Goal: Task Accomplishment & Management: Manage account settings

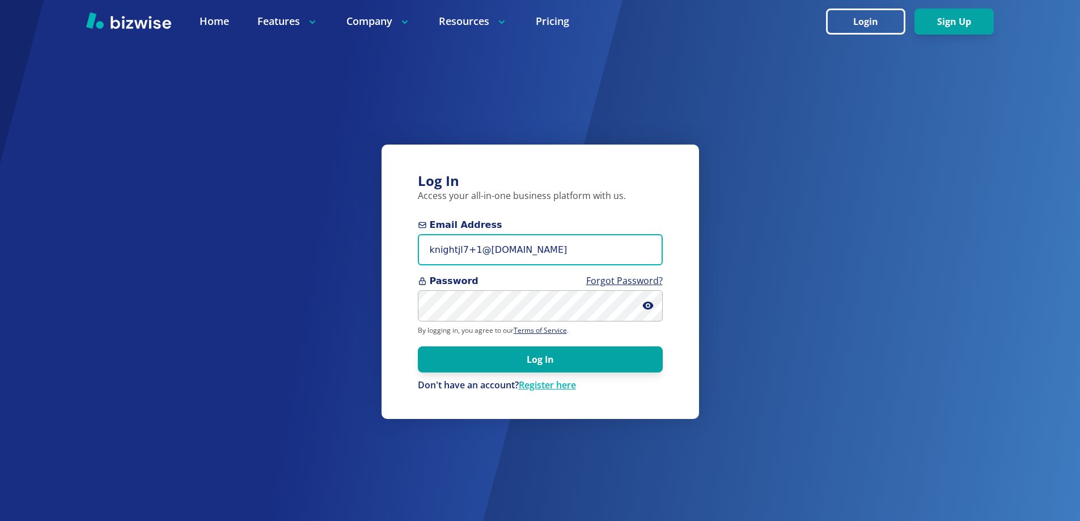
click at [514, 250] on input "knightjl7+1@msn.com" at bounding box center [540, 249] width 245 height 31
drag, startPoint x: 542, startPoint y: 248, endPoint x: 337, endPoint y: 255, distance: 204.9
click at [337, 256] on div "Log In Access your all-in-one business platform with us. Email Address knightjl…" at bounding box center [540, 260] width 1080 height 521
paste input "johnscompletelawn@gmail"
type input "[EMAIL_ADDRESS][DOMAIN_NAME]"
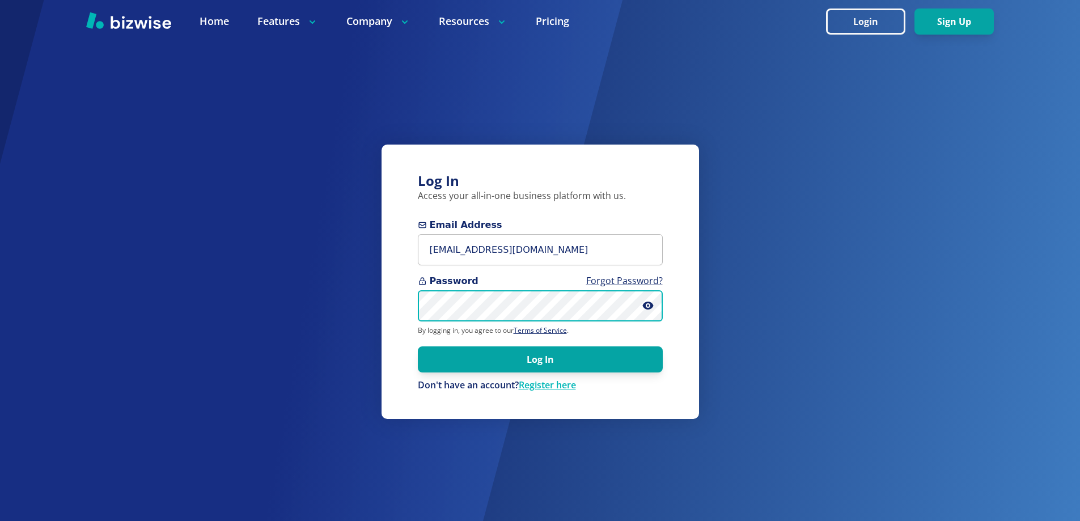
click at [369, 309] on div "Log In Access your all-in-one business platform with us. Email Address johnscom…" at bounding box center [540, 260] width 1080 height 521
click at [418, 347] on button "Log In" at bounding box center [540, 360] width 245 height 26
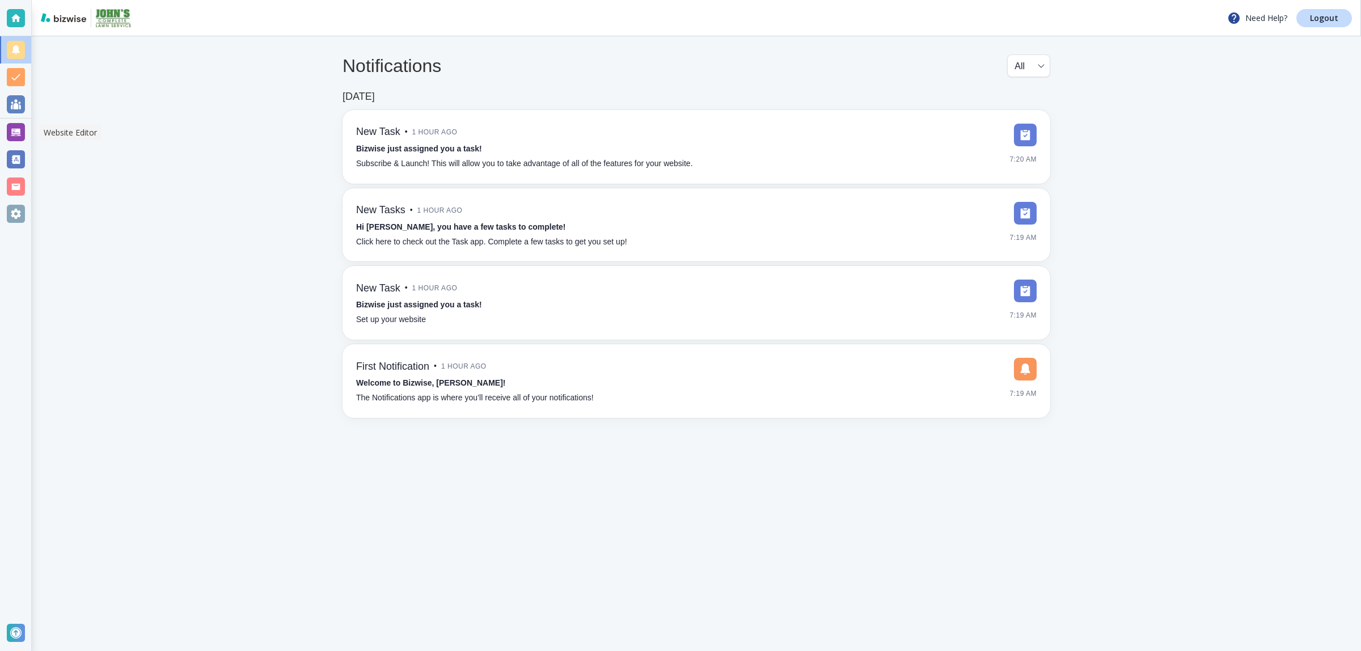
click at [18, 142] on div at bounding box center [15, 132] width 31 height 27
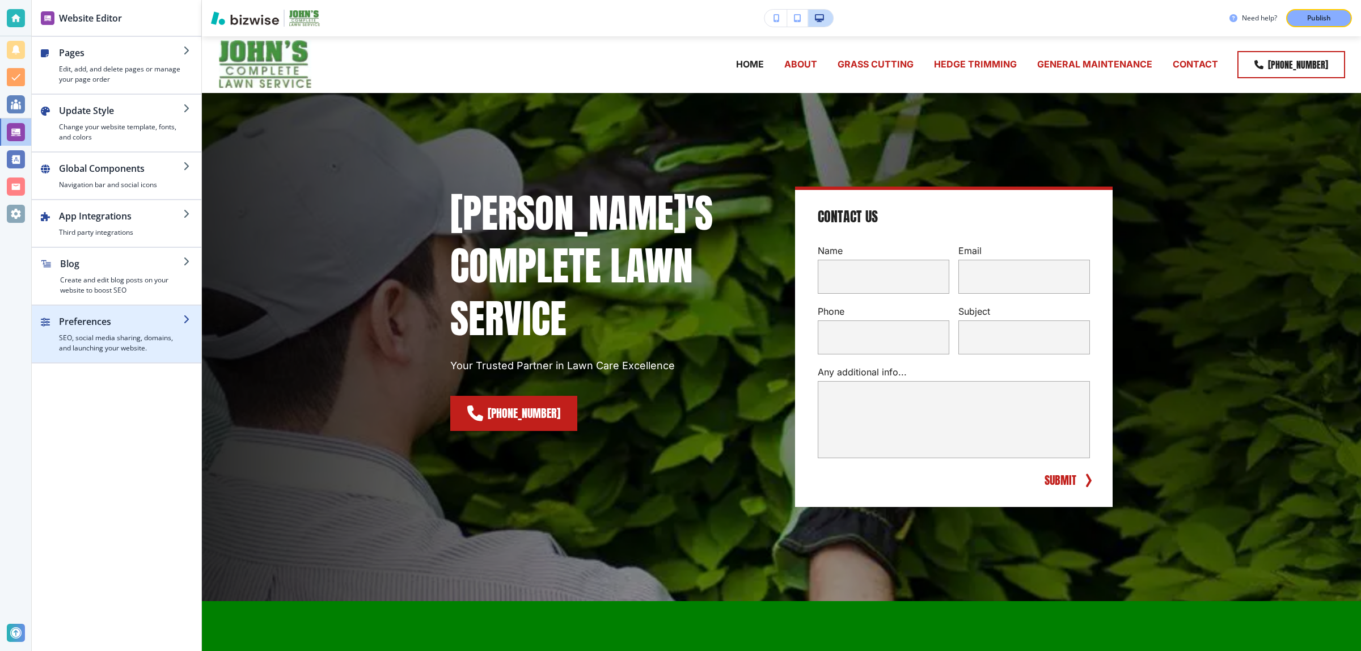
click at [153, 318] on h2 "Preferences" at bounding box center [121, 322] width 124 height 14
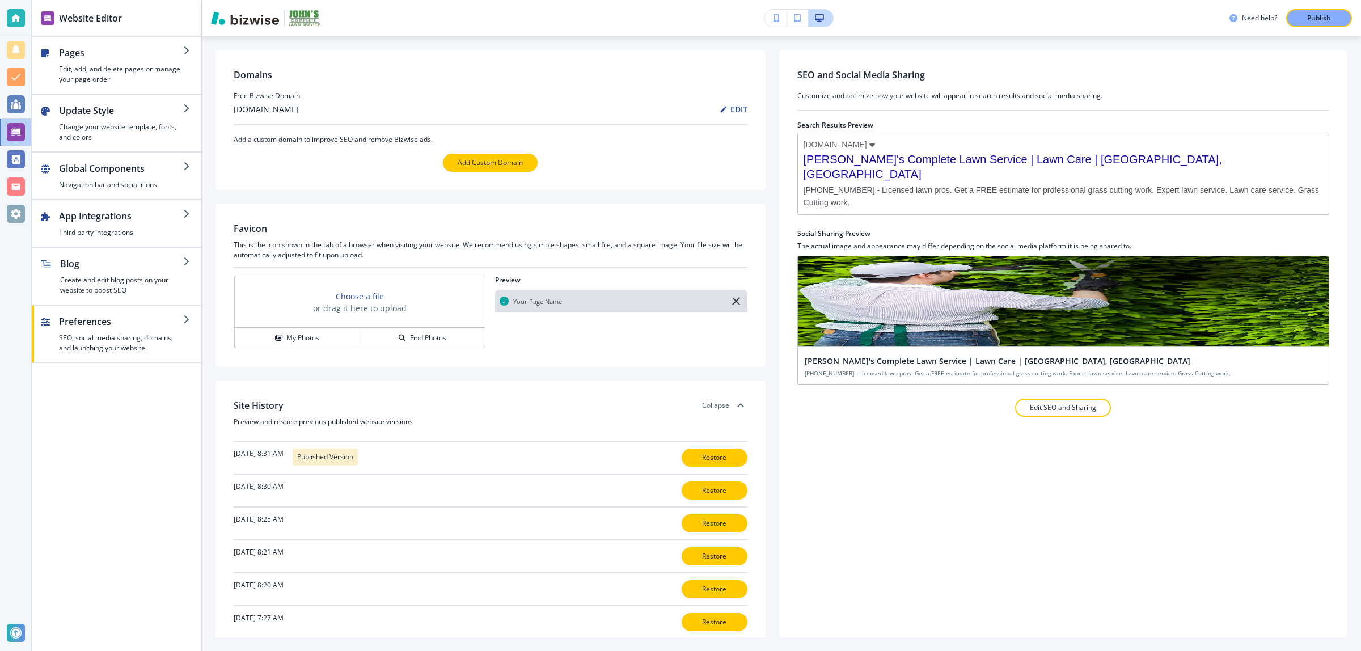
click at [731, 109] on h2 "EDIT" at bounding box center [739, 109] width 17 height 12
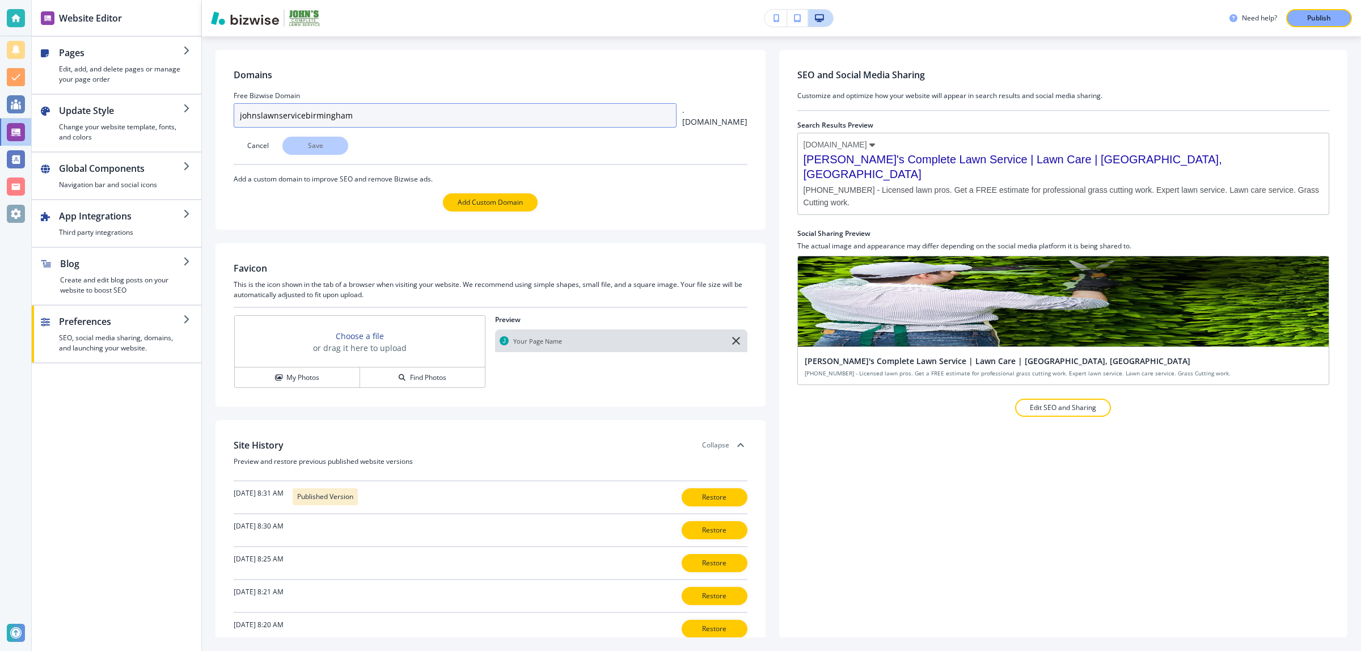
click at [393, 112] on input "johnslawnservicebirmingham" at bounding box center [455, 115] width 443 height 24
click at [406, 116] on input "johnslawnservicebirmingham" at bounding box center [455, 115] width 443 height 24
click at [321, 145] on div "Cancel Save" at bounding box center [491, 146] width 514 height 18
click at [314, 141] on div "Cancel Save" at bounding box center [491, 146] width 514 height 18
click at [315, 145] on div "Cancel Save" at bounding box center [491, 146] width 514 height 18
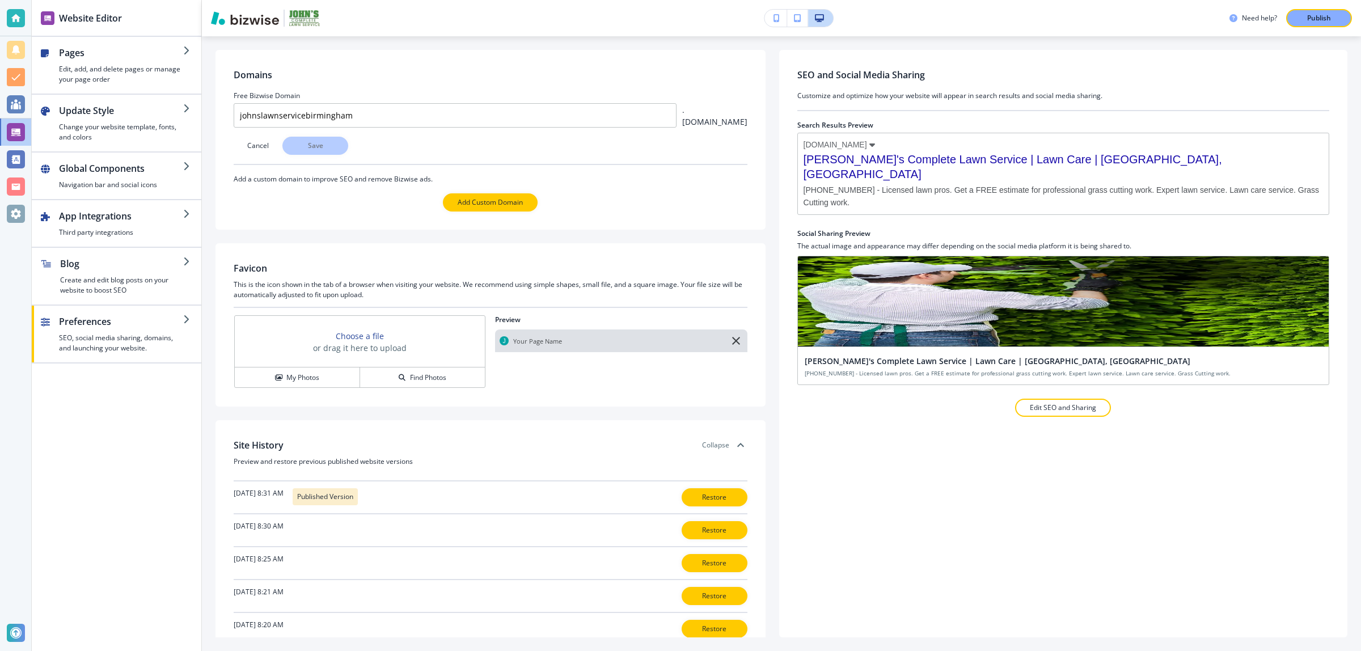
click at [491, 152] on div "Cancel Save" at bounding box center [491, 146] width 514 height 18
click at [378, 120] on input "johnslawnservicebirmingham" at bounding box center [455, 115] width 443 height 24
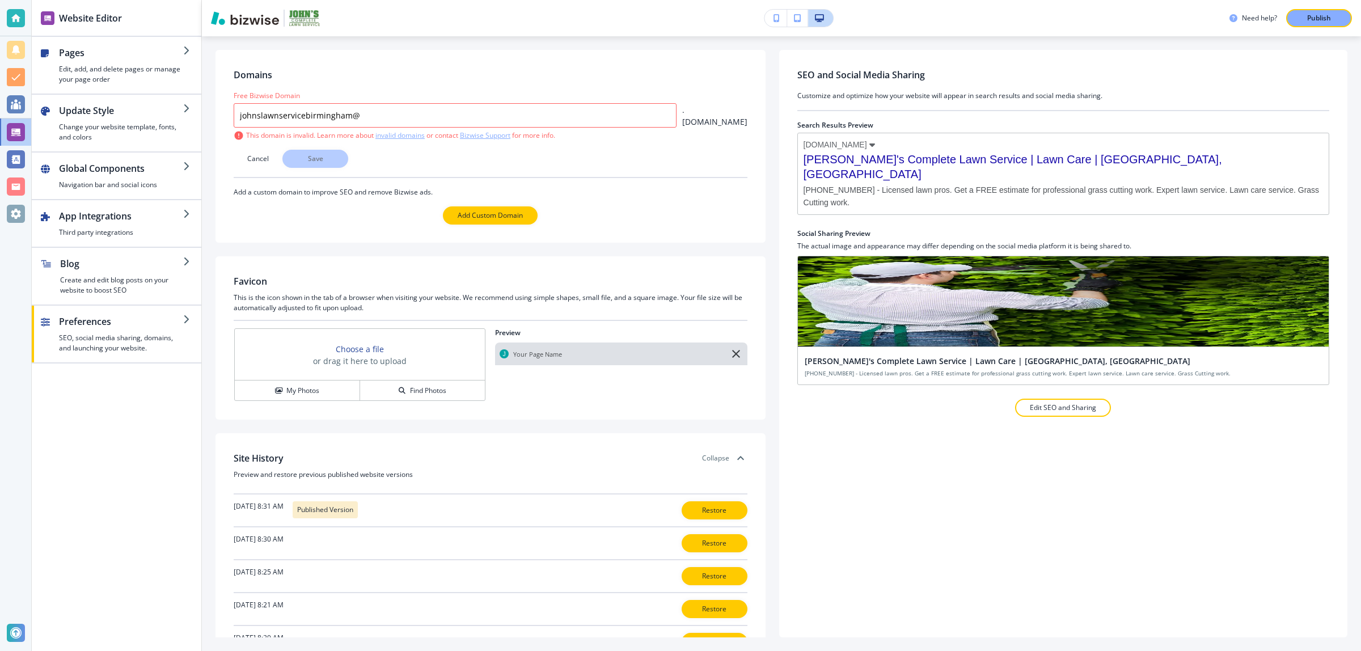
click at [315, 158] on div "Cancel Save" at bounding box center [491, 159] width 514 height 18
drag, startPoint x: 381, startPoint y: 120, endPoint x: 349, endPoint y: 115, distance: 31.6
click at [349, 115] on input "johnslawnservicebirmingham@" at bounding box center [455, 115] width 443 height 24
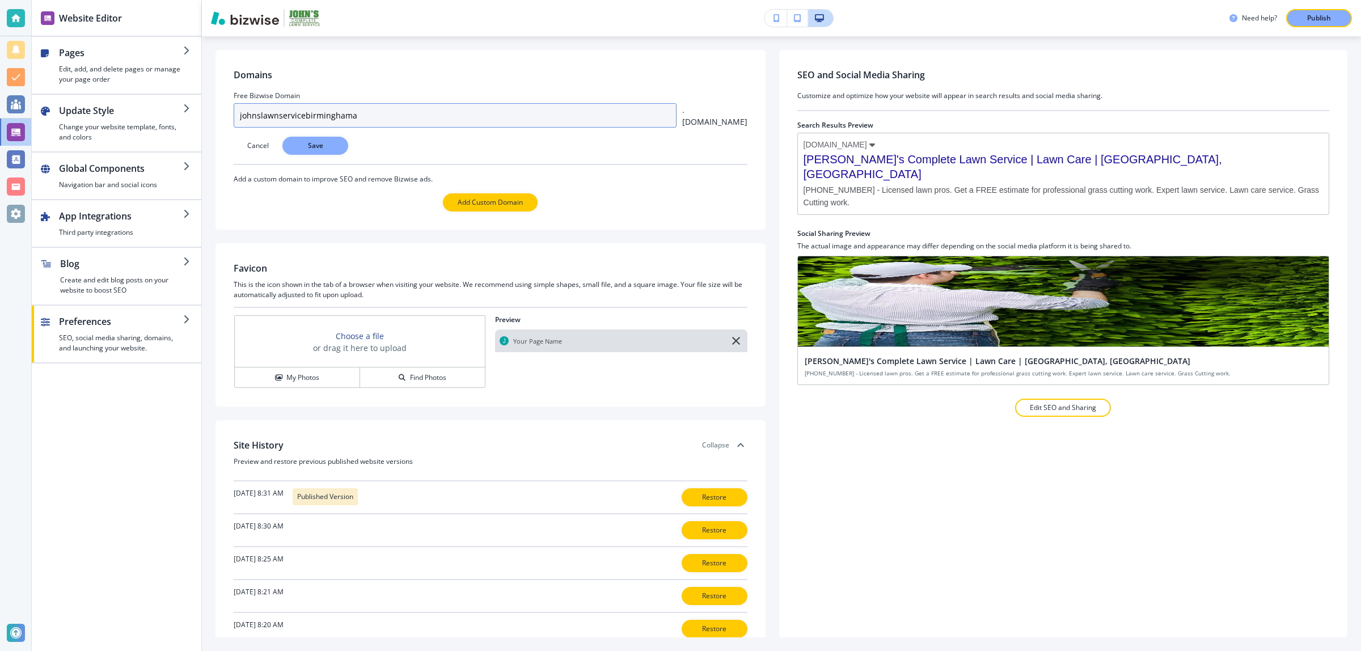
type input "johnslawnservicebirminghama"
click at [312, 149] on p "Save" at bounding box center [315, 146] width 36 height 10
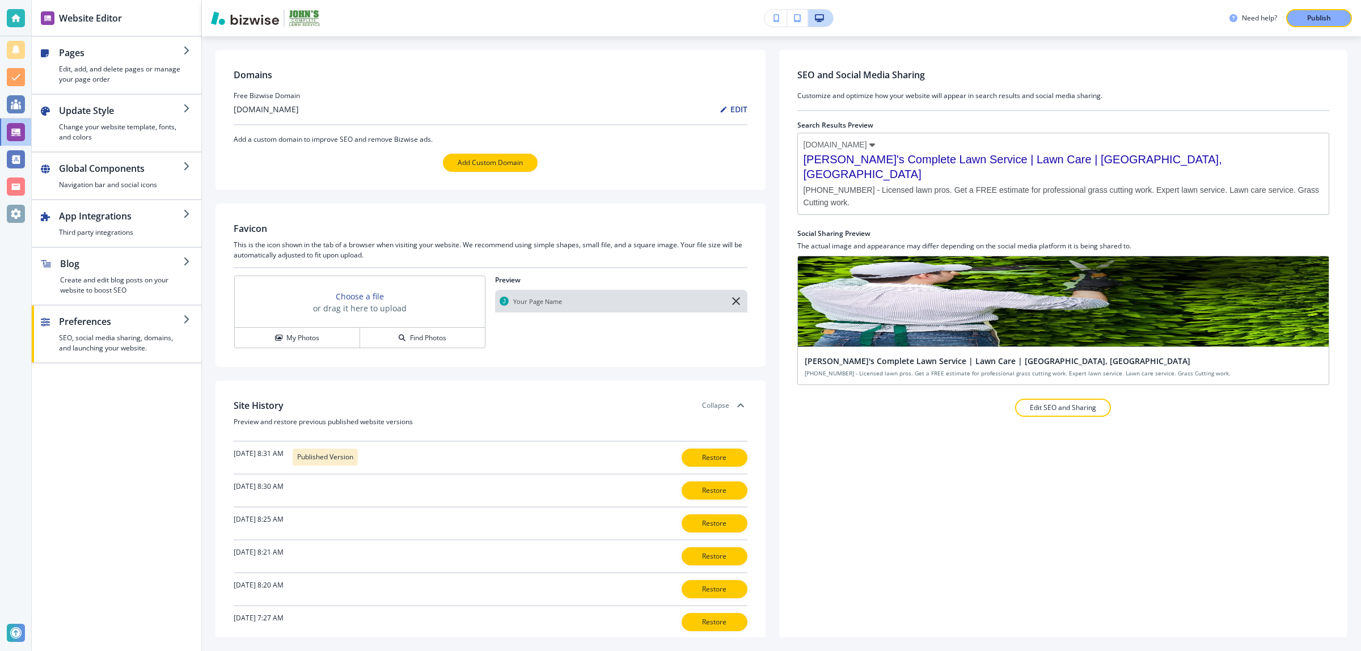
click at [299, 112] on h3 "johnslawnservicebirminghama.bizwise.com" at bounding box center [266, 109] width 65 height 12
click at [711, 102] on div at bounding box center [491, 102] width 514 height 2
click at [720, 105] on icon at bounding box center [724, 109] width 8 height 8
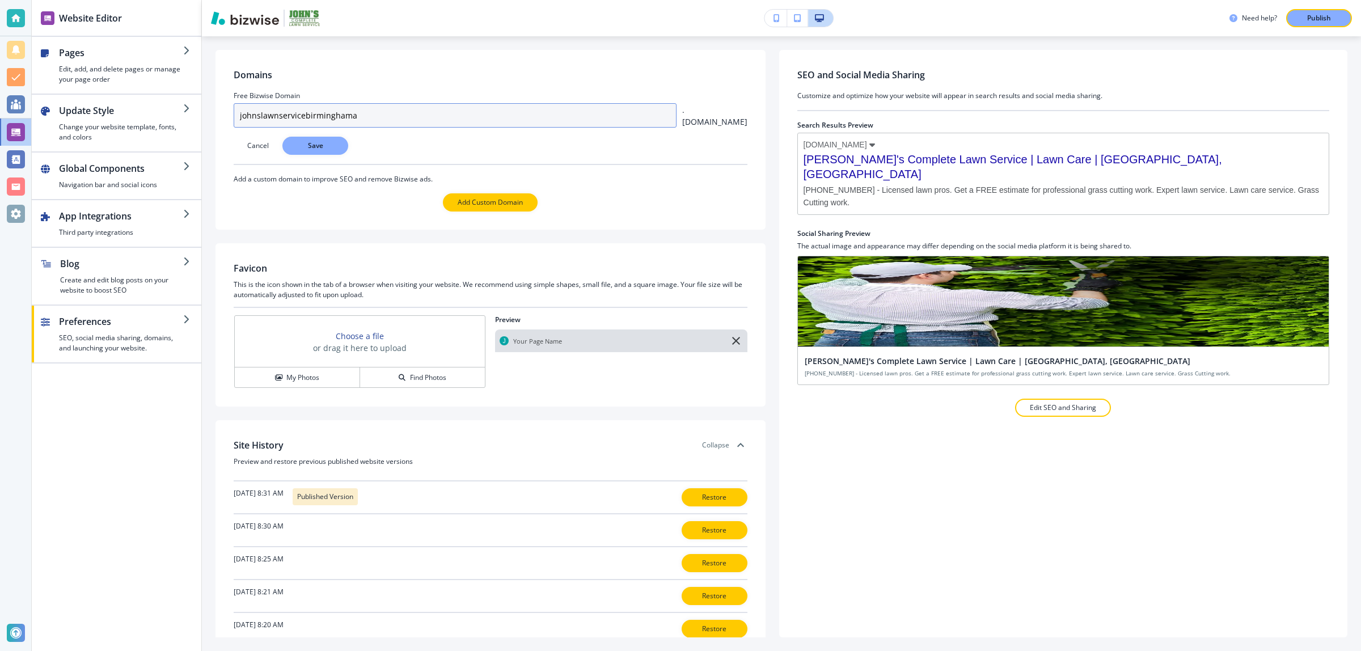
click at [356, 118] on input "johnslawnservicebirminghama" at bounding box center [455, 115] width 443 height 24
type input "johnslawnservicebirmingham"
click at [303, 150] on p "Save" at bounding box center [315, 146] width 36 height 10
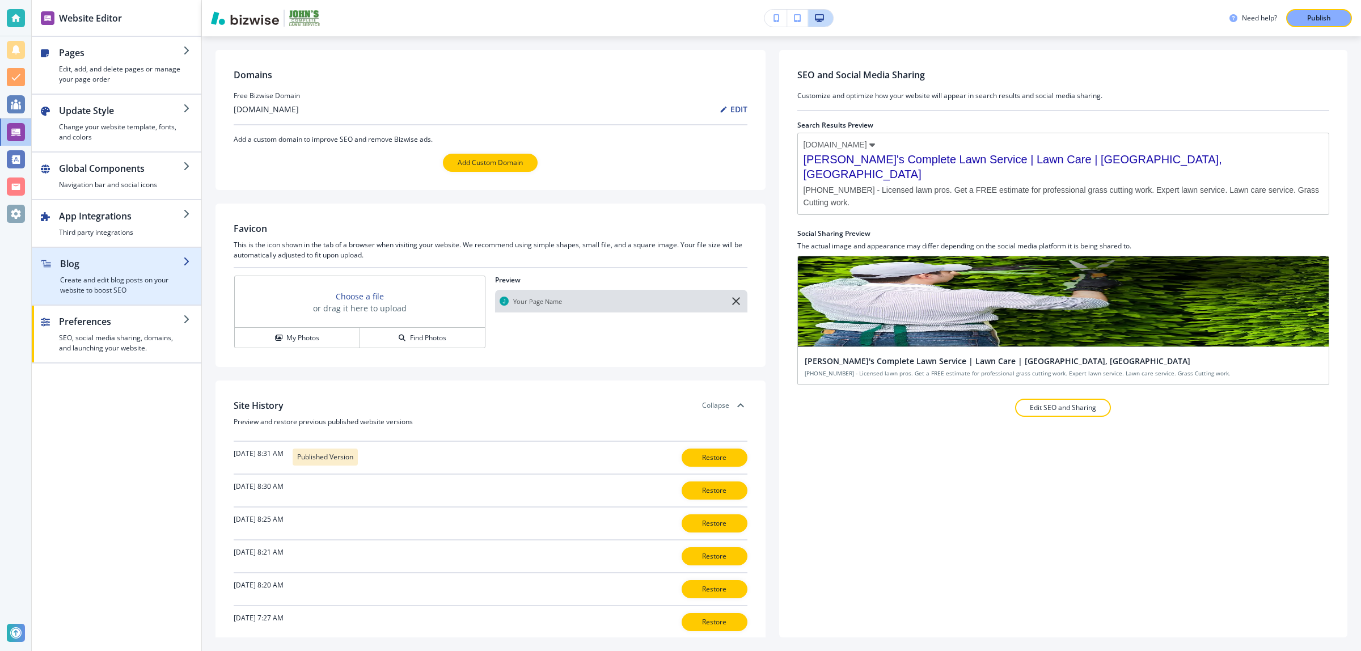
click at [122, 279] on h4 "Create and edit blog posts on your website to boost SEO" at bounding box center [121, 285] width 123 height 20
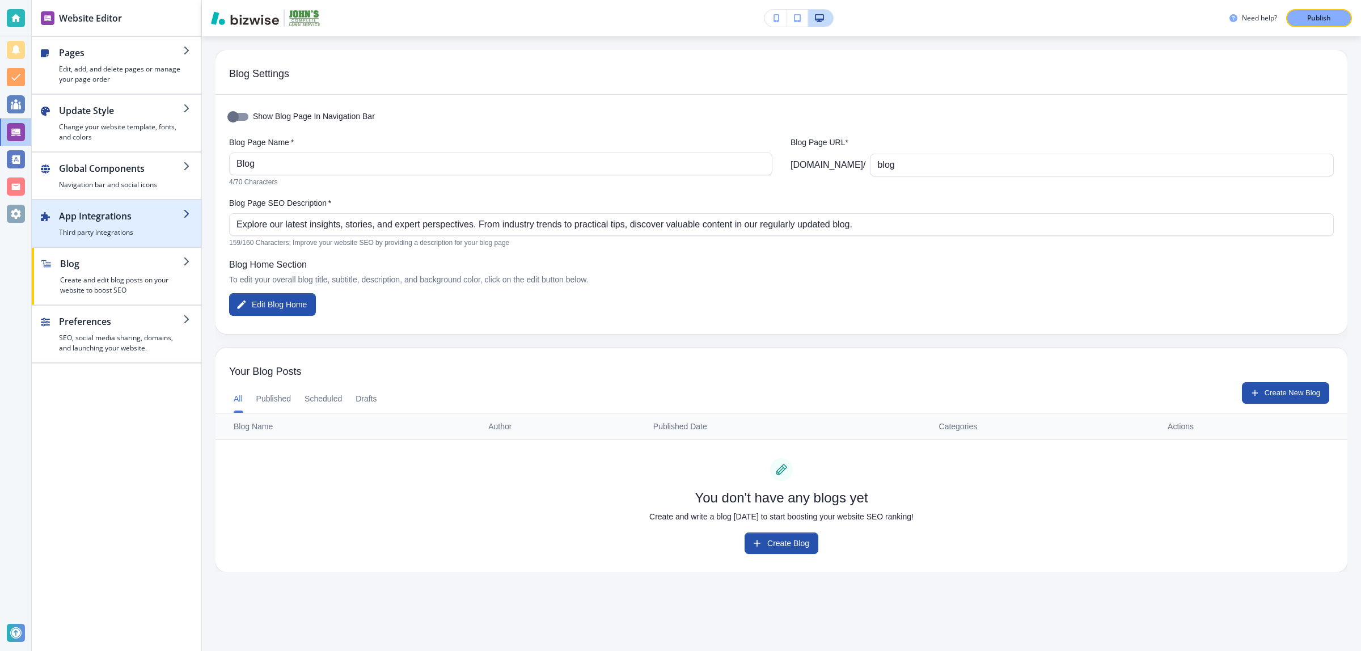
click at [116, 225] on div "button" at bounding box center [121, 225] width 124 height 5
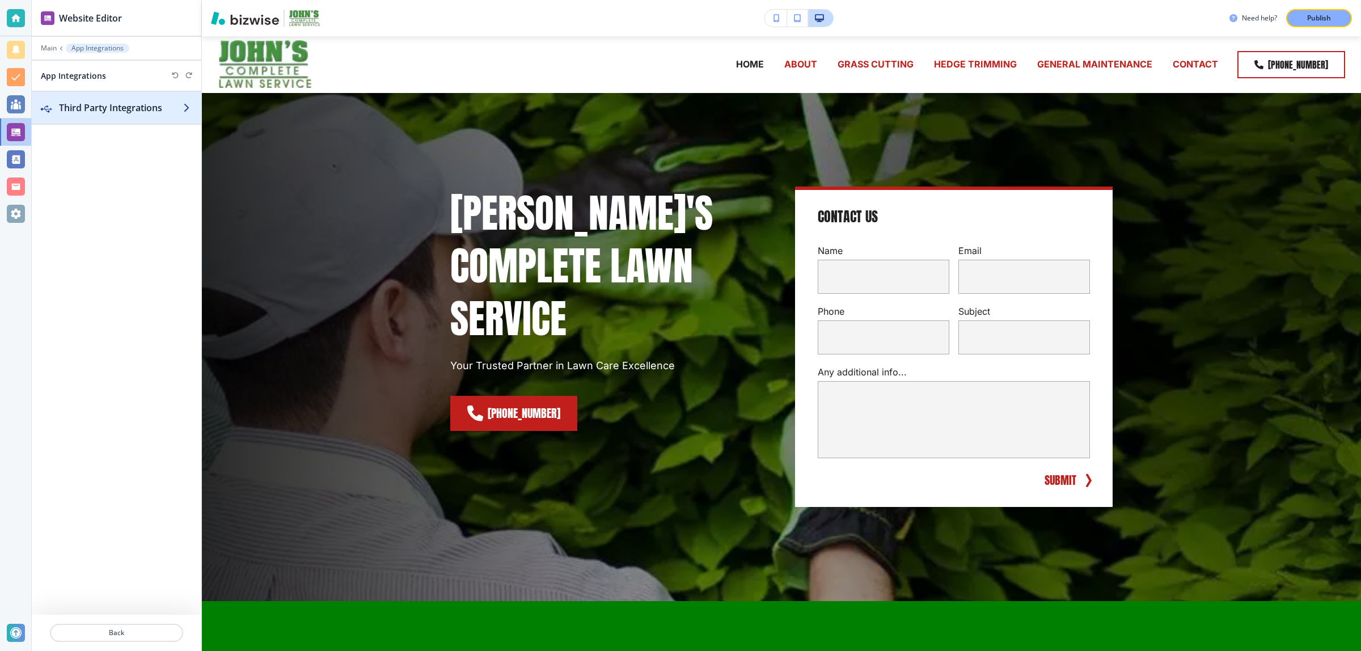
click at [124, 108] on h2 "Third Party Integrations" at bounding box center [121, 108] width 124 height 14
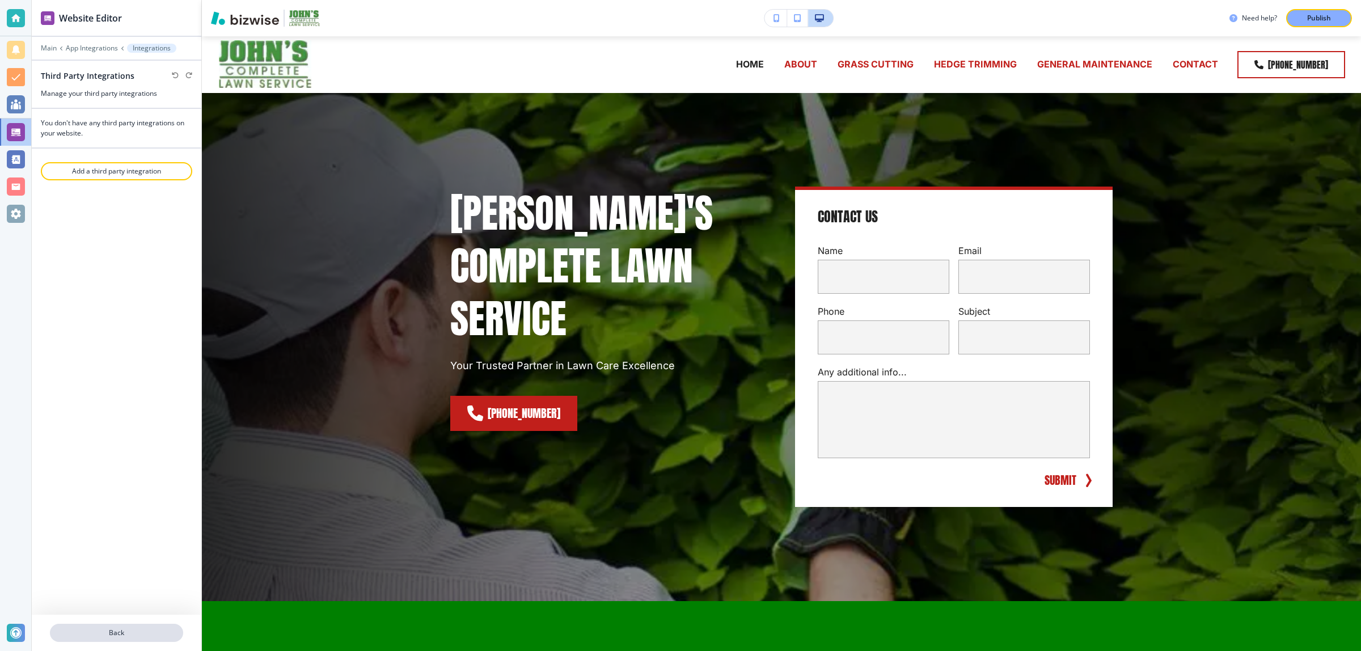
click at [113, 632] on p "Back" at bounding box center [116, 633] width 131 height 10
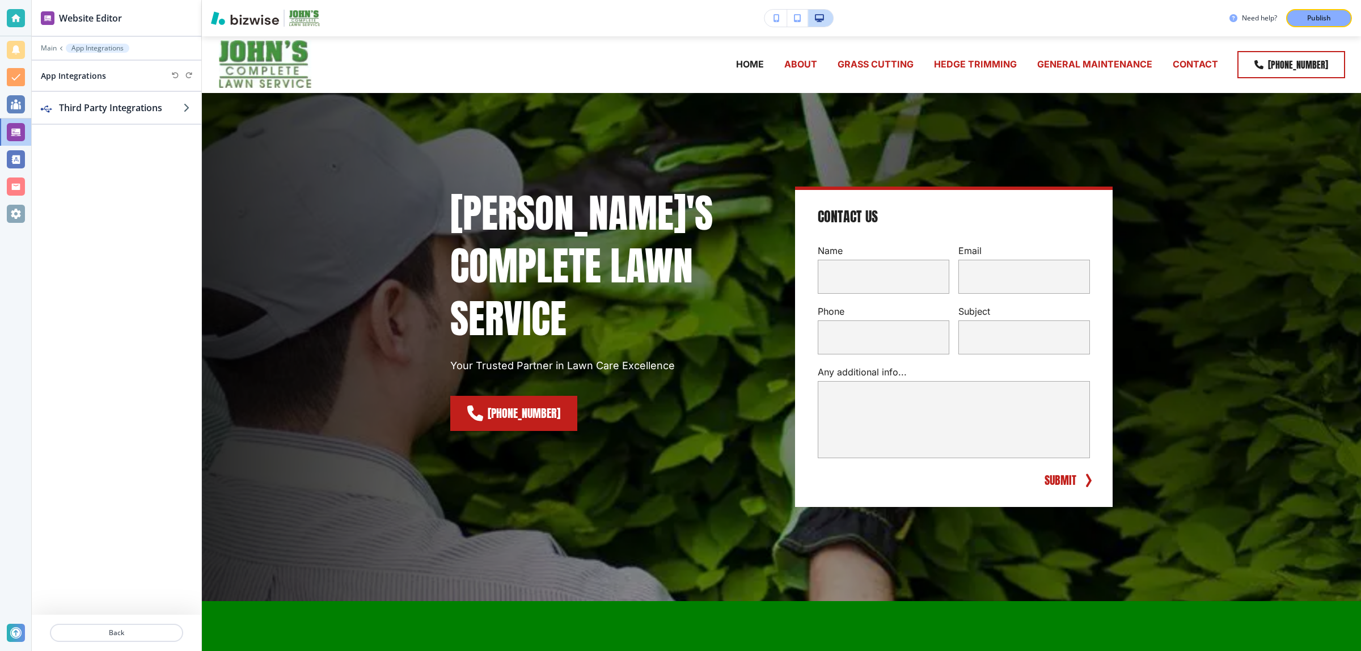
click at [113, 632] on p "Back" at bounding box center [116, 633] width 131 height 10
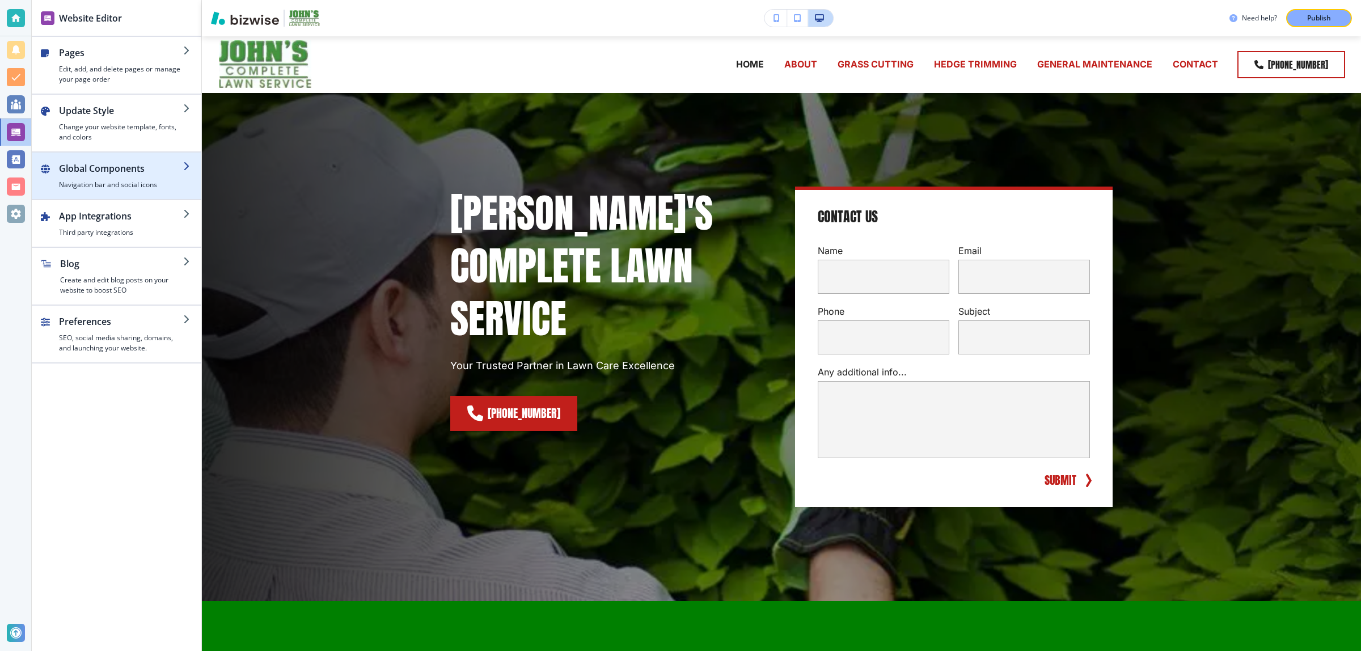
click at [129, 163] on h2 "Global Components" at bounding box center [121, 169] width 124 height 14
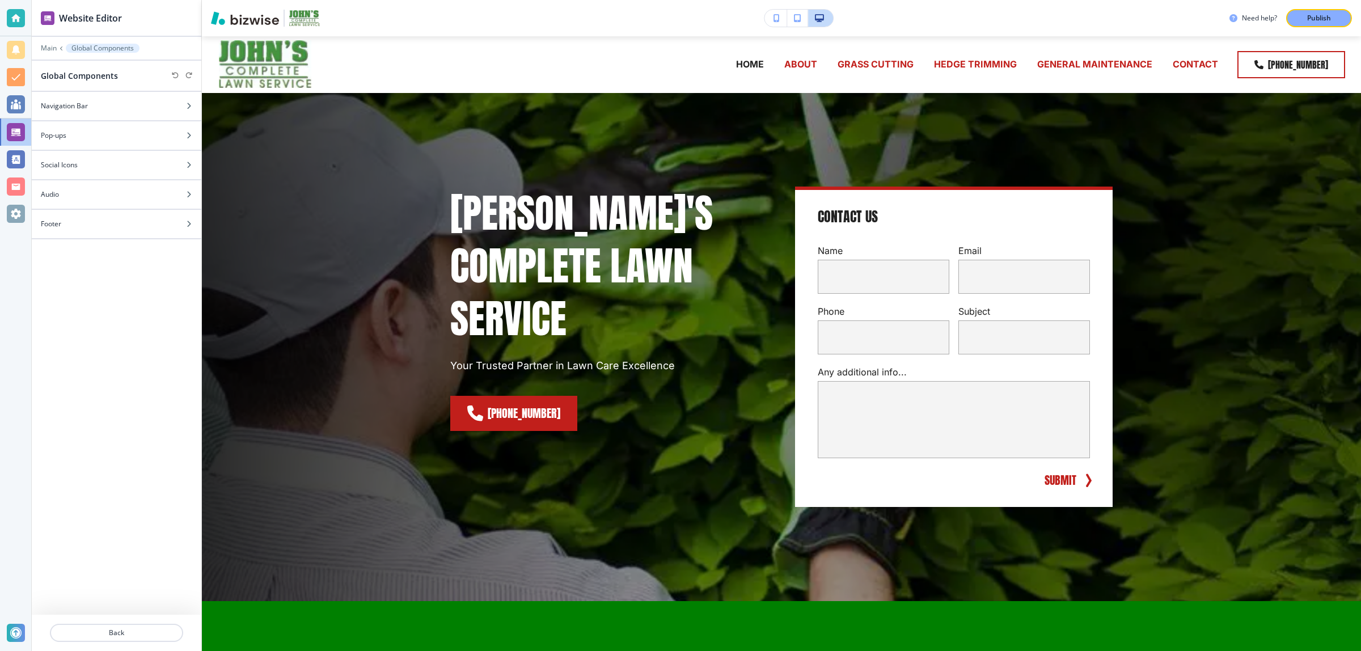
click at [105, 164] on div "Social Icons" at bounding box center [104, 165] width 145 height 10
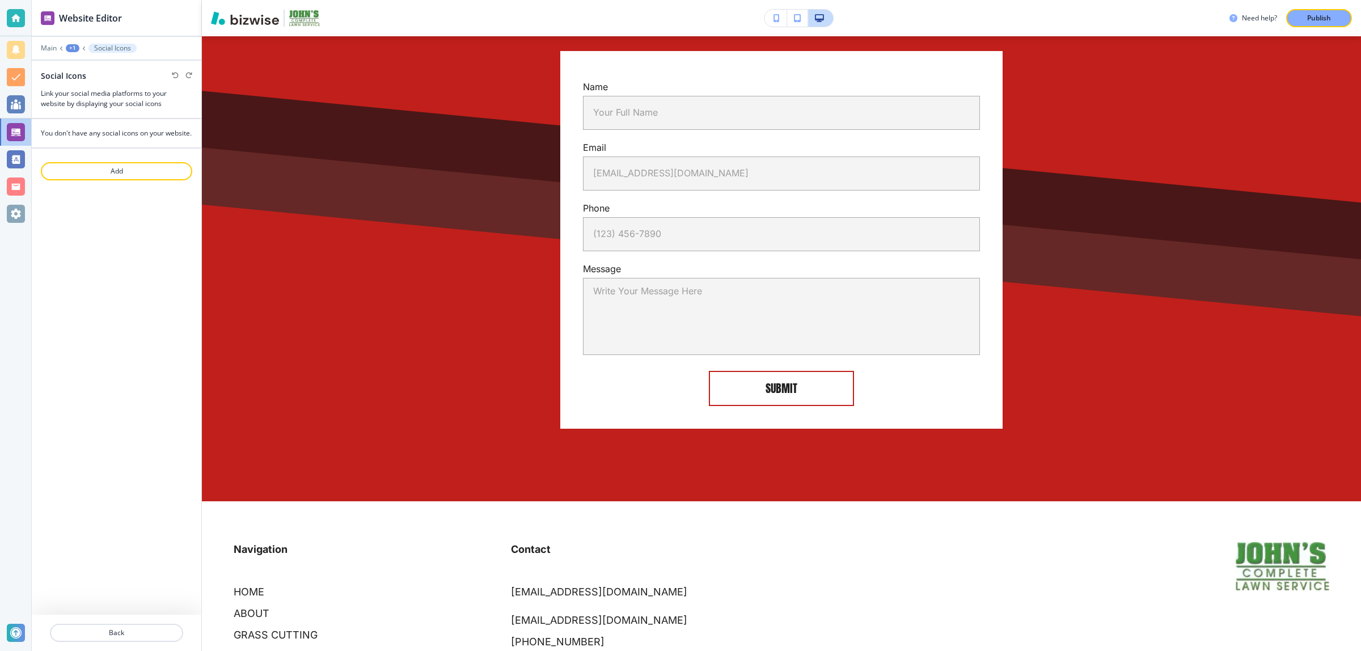
scroll to position [2987, 0]
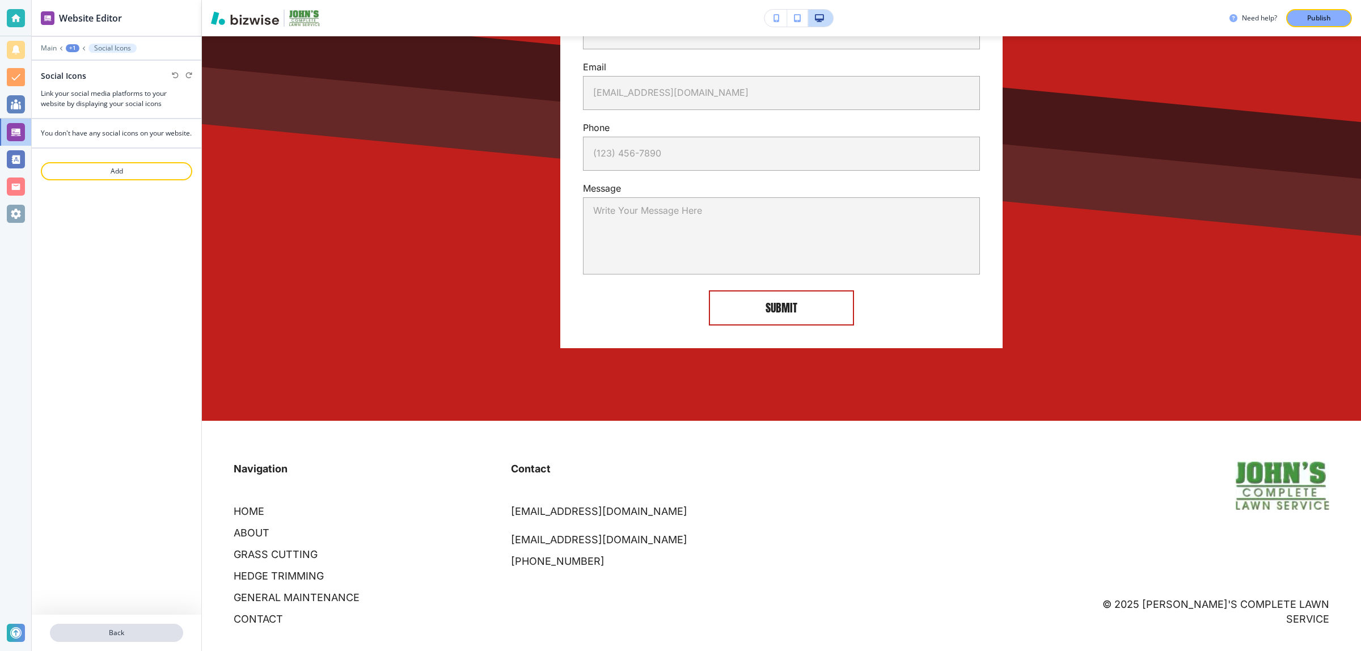
click at [105, 634] on p "Back" at bounding box center [116, 633] width 131 height 10
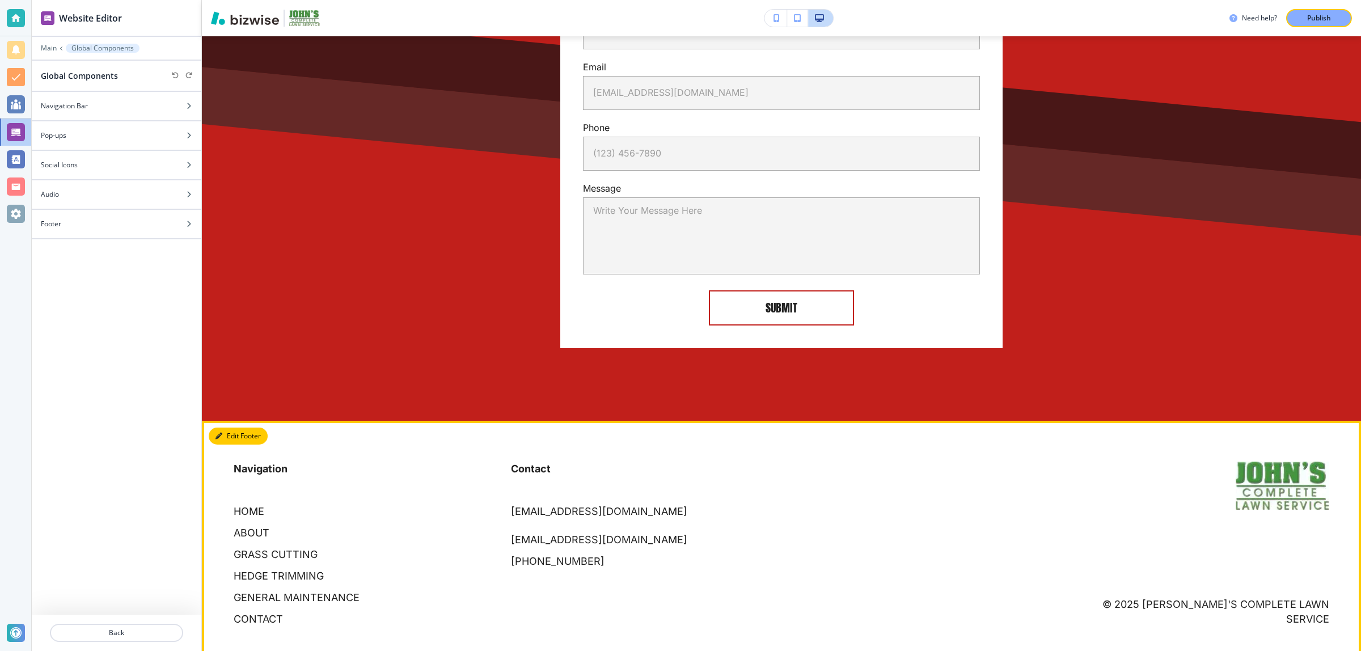
click at [219, 433] on icon "button" at bounding box center [219, 436] width 7 height 7
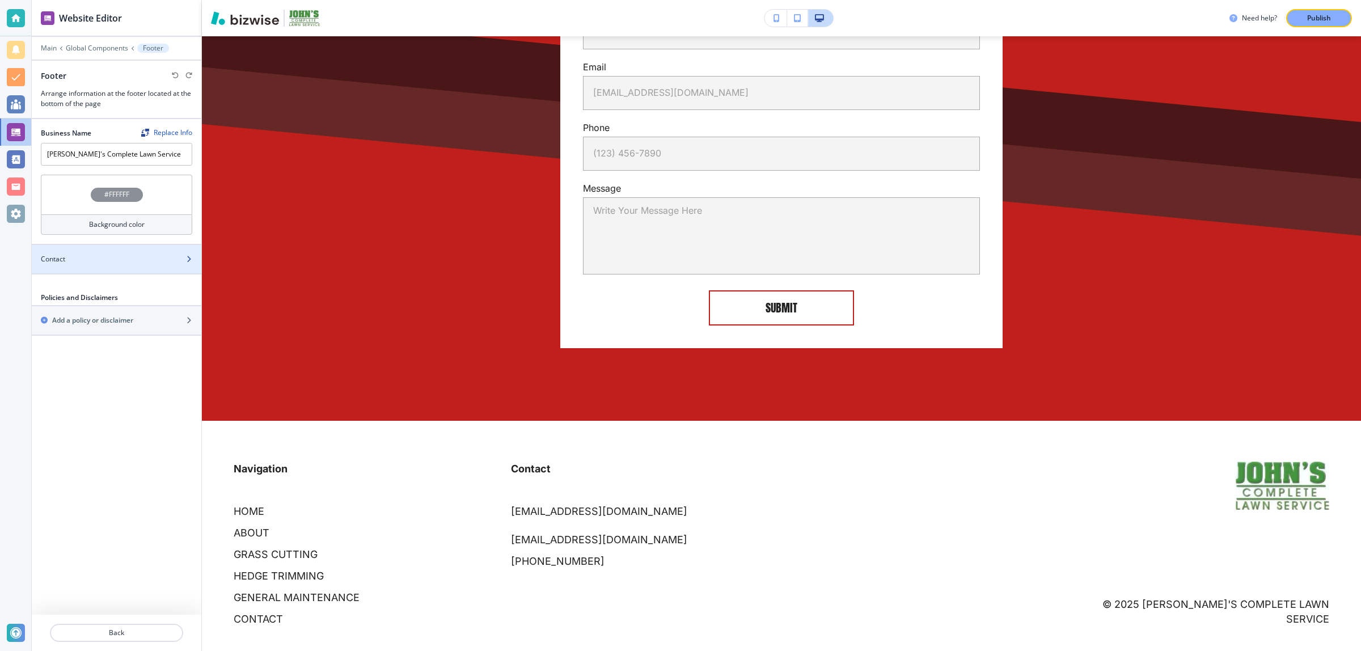
click at [129, 270] on div at bounding box center [117, 268] width 170 height 9
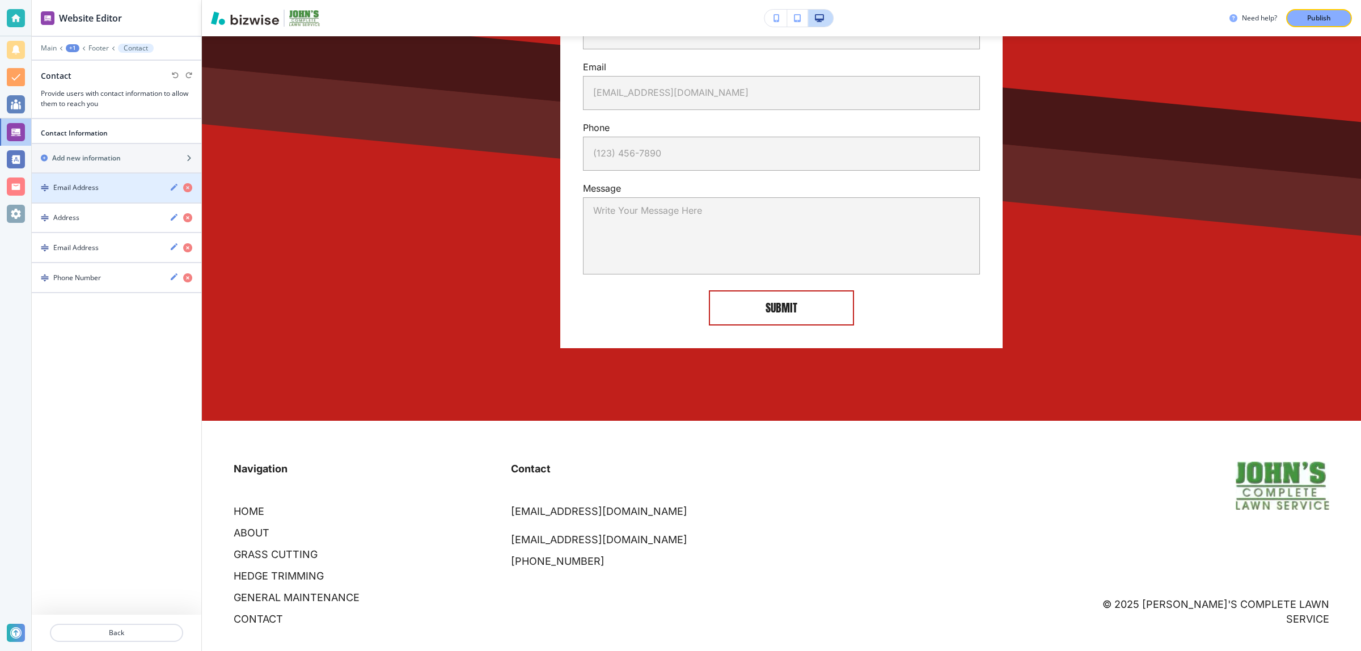
click at [123, 189] on div "Email Address" at bounding box center [96, 188] width 129 height 10
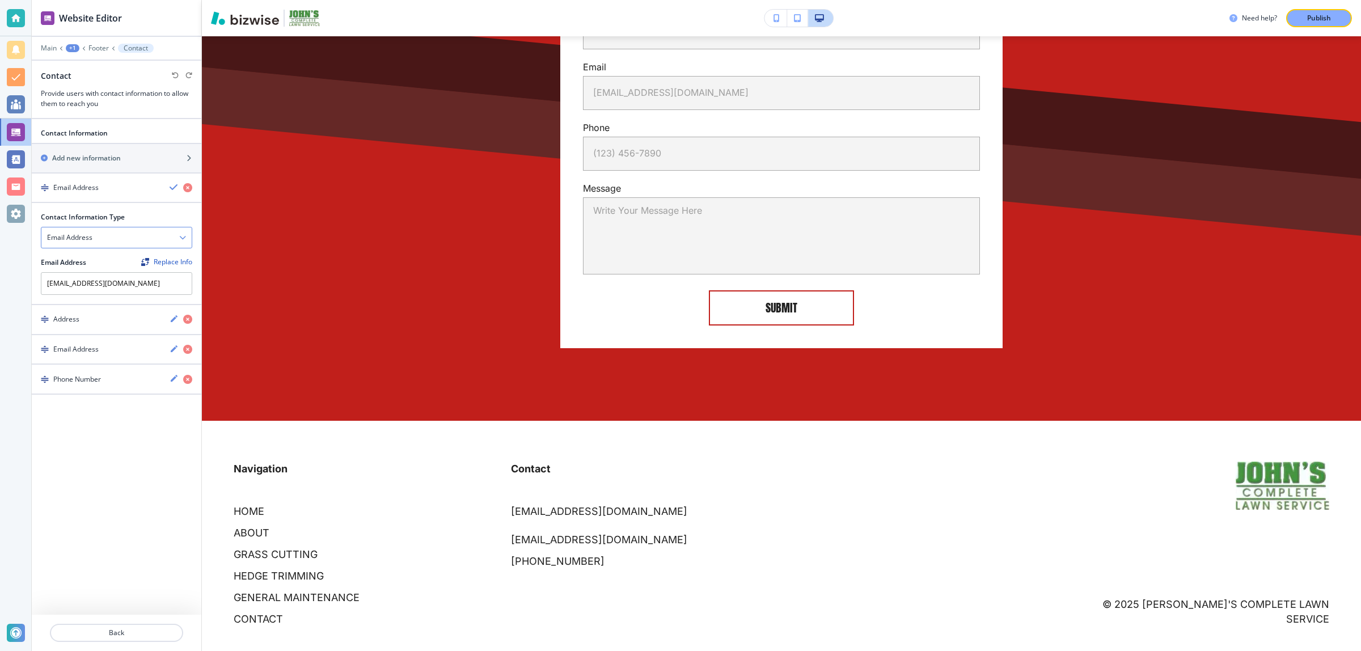
click at [98, 242] on div "Email Address" at bounding box center [116, 237] width 150 height 20
click at [86, 265] on div "Address" at bounding box center [116, 257] width 150 height 19
click at [90, 353] on div "button" at bounding box center [117, 356] width 170 height 9
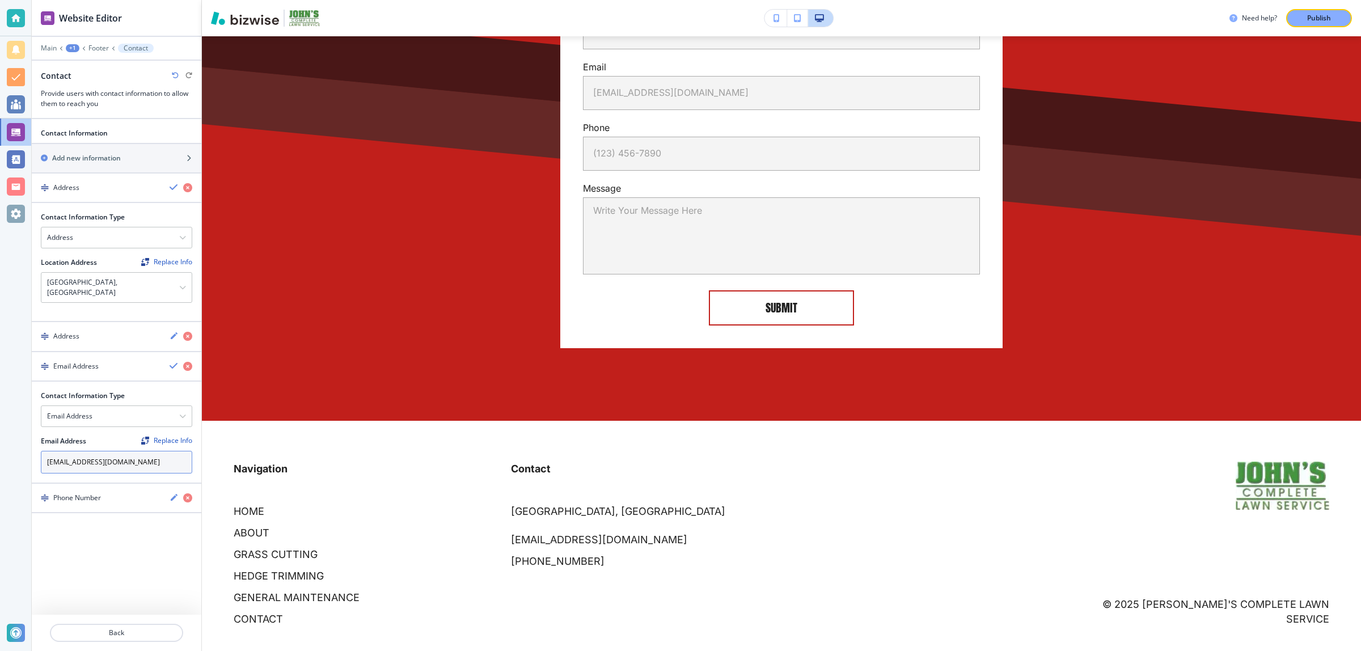
click at [173, 461] on input "[EMAIL_ADDRESS][DOMAIN_NAME]" at bounding box center [116, 462] width 151 height 23
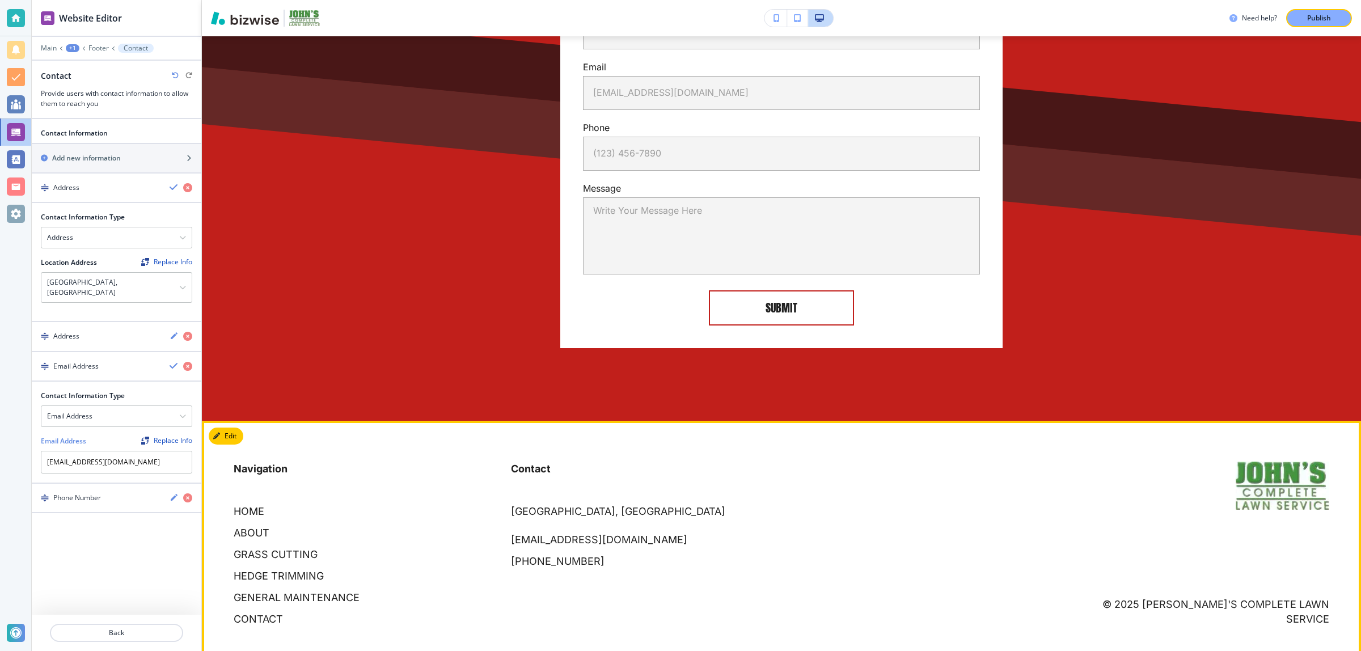
click at [438, 463] on p "Navigation" at bounding box center [366, 475] width 264 height 27
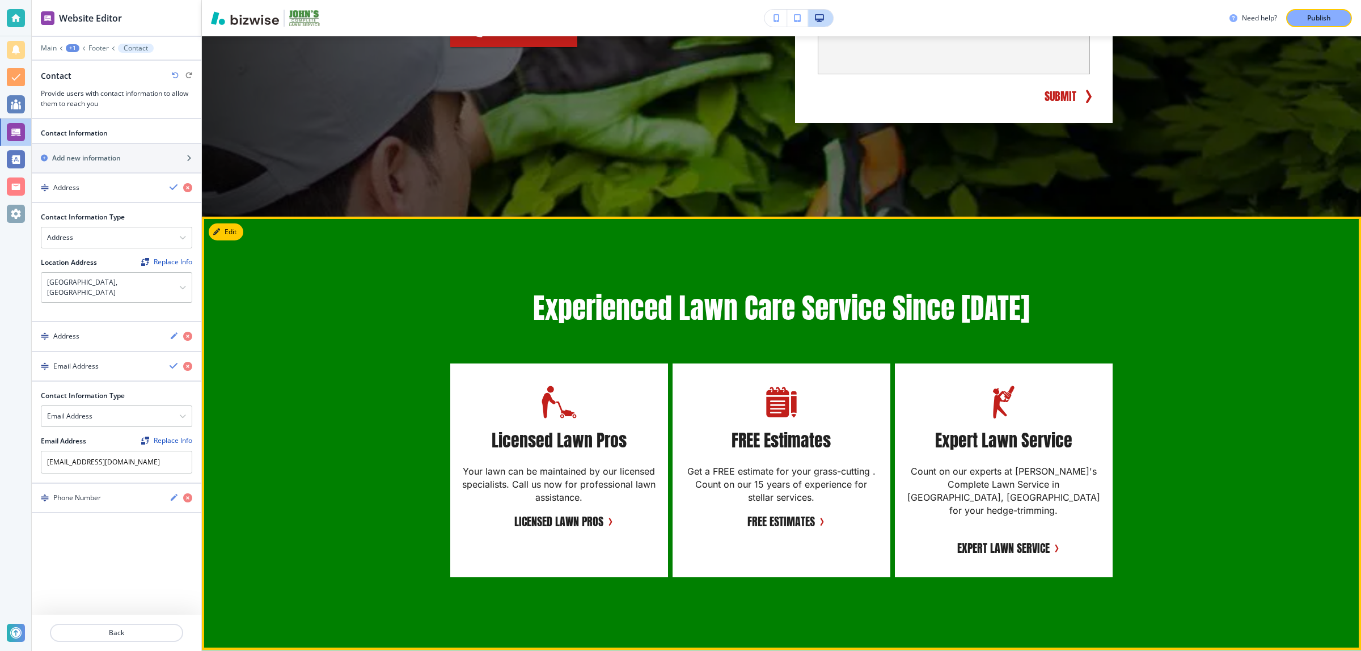
scroll to position [0, 0]
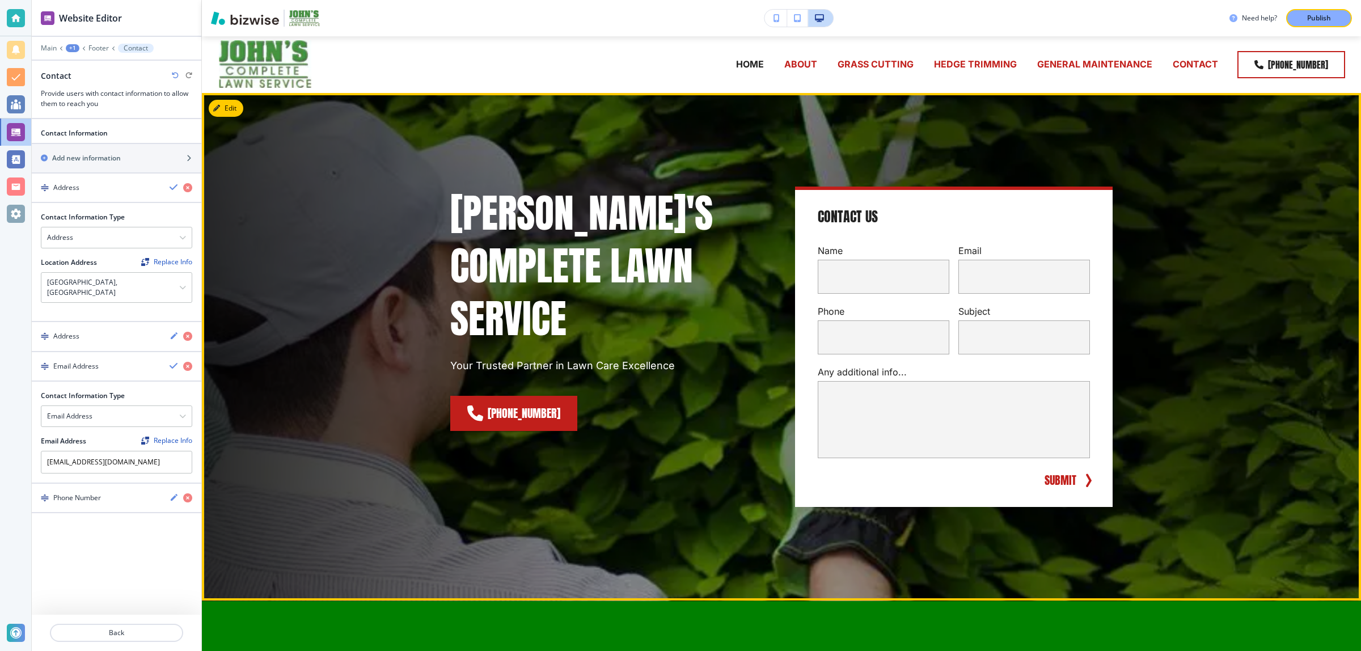
drag, startPoint x: 324, startPoint y: 347, endPoint x: 330, endPoint y: 178, distance: 169.7
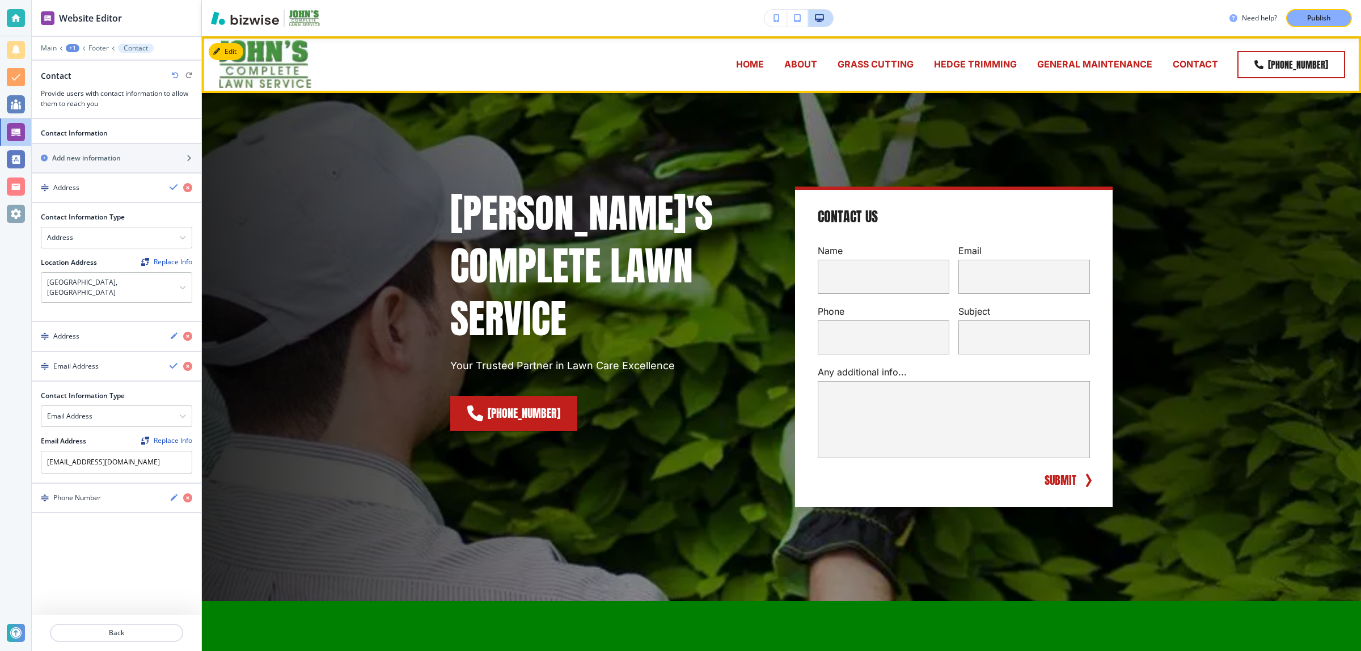
click at [744, 66] on p "HOME" at bounding box center [750, 64] width 28 height 13
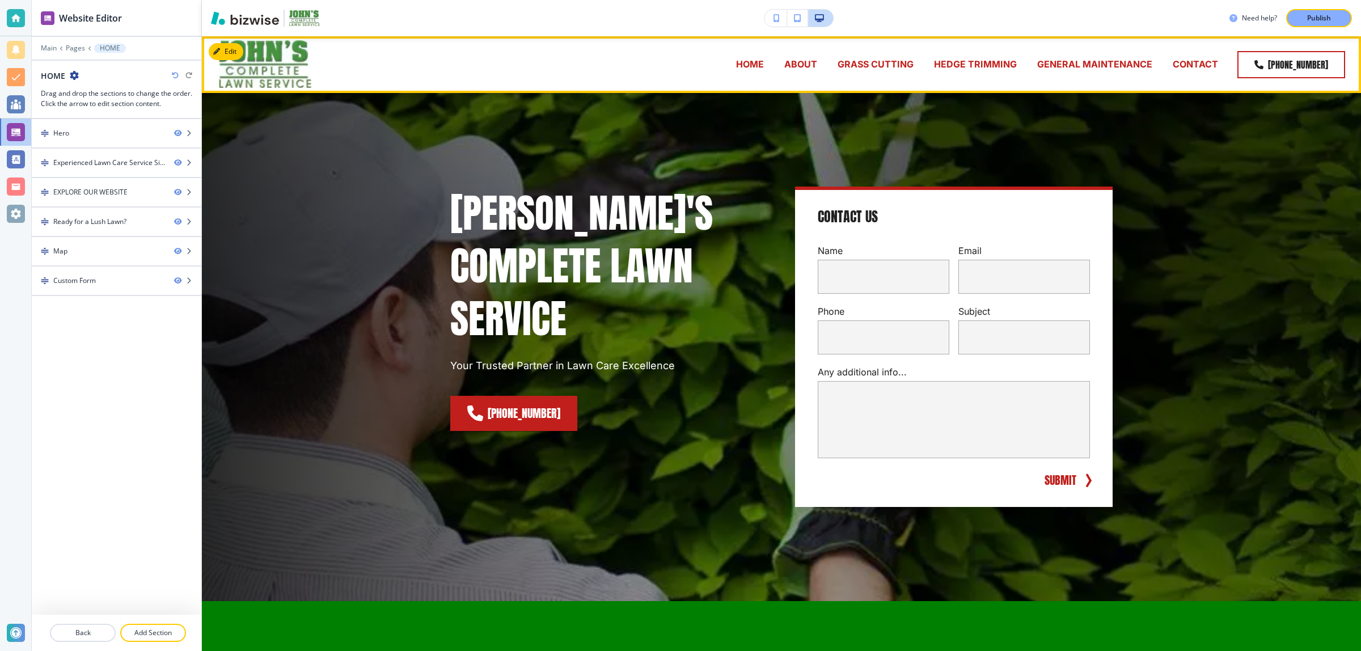
click at [744, 66] on p "HOME" at bounding box center [750, 64] width 28 height 13
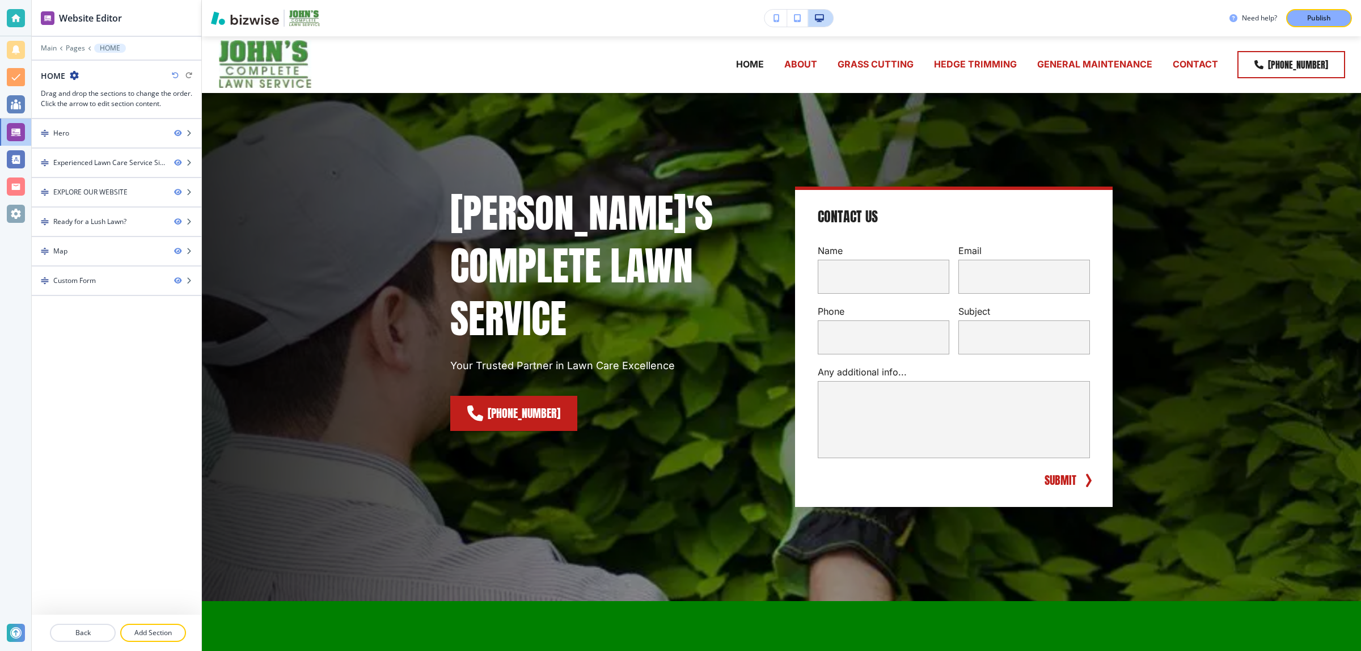
drag, startPoint x: 91, startPoint y: 630, endPoint x: 167, endPoint y: 287, distance: 350.9
click at [164, 347] on div "Website Editor Main Pages HOME HOME Drag and drop the sections to change the or…" at bounding box center [117, 325] width 170 height 651
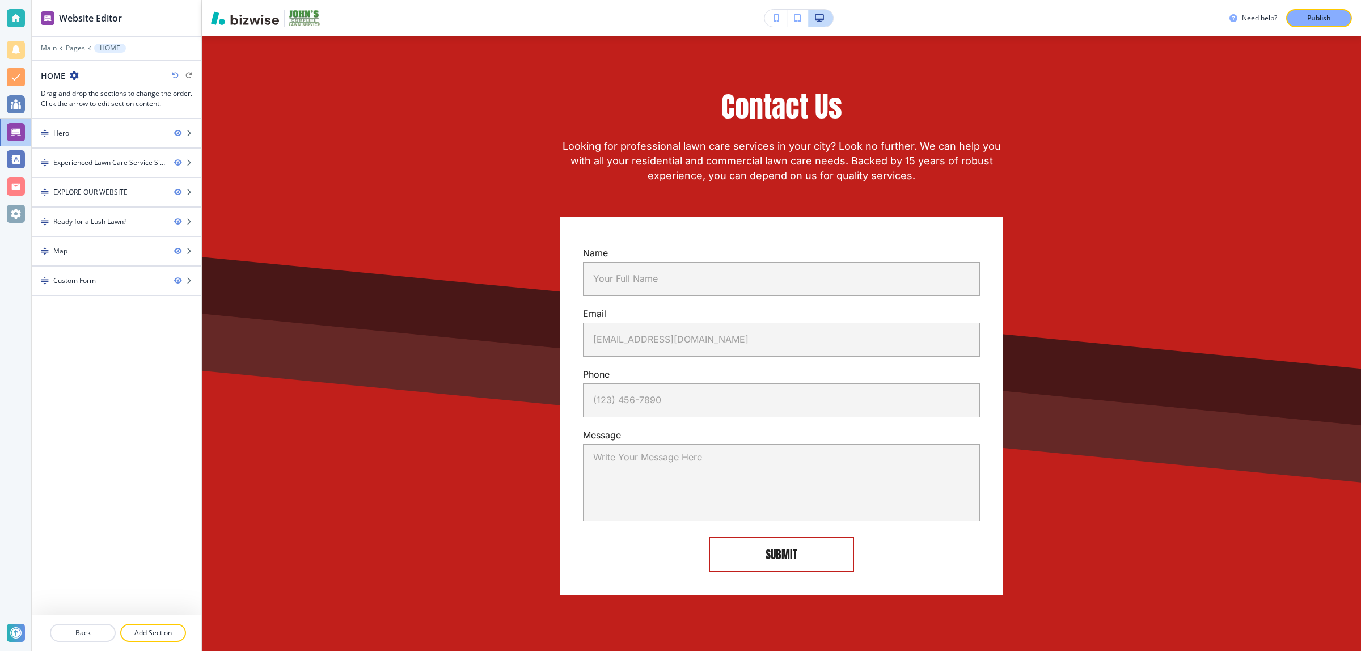
scroll to position [2987, 0]
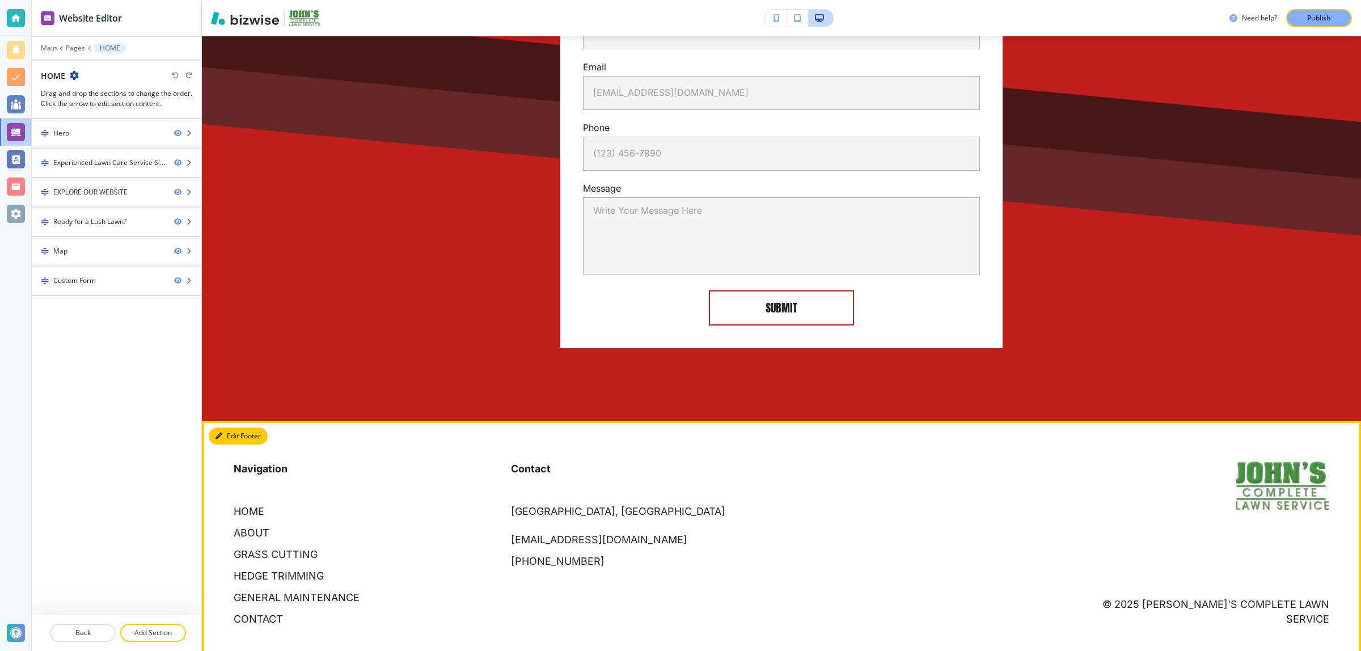
click at [221, 428] on button "Edit Footer" at bounding box center [238, 436] width 59 height 17
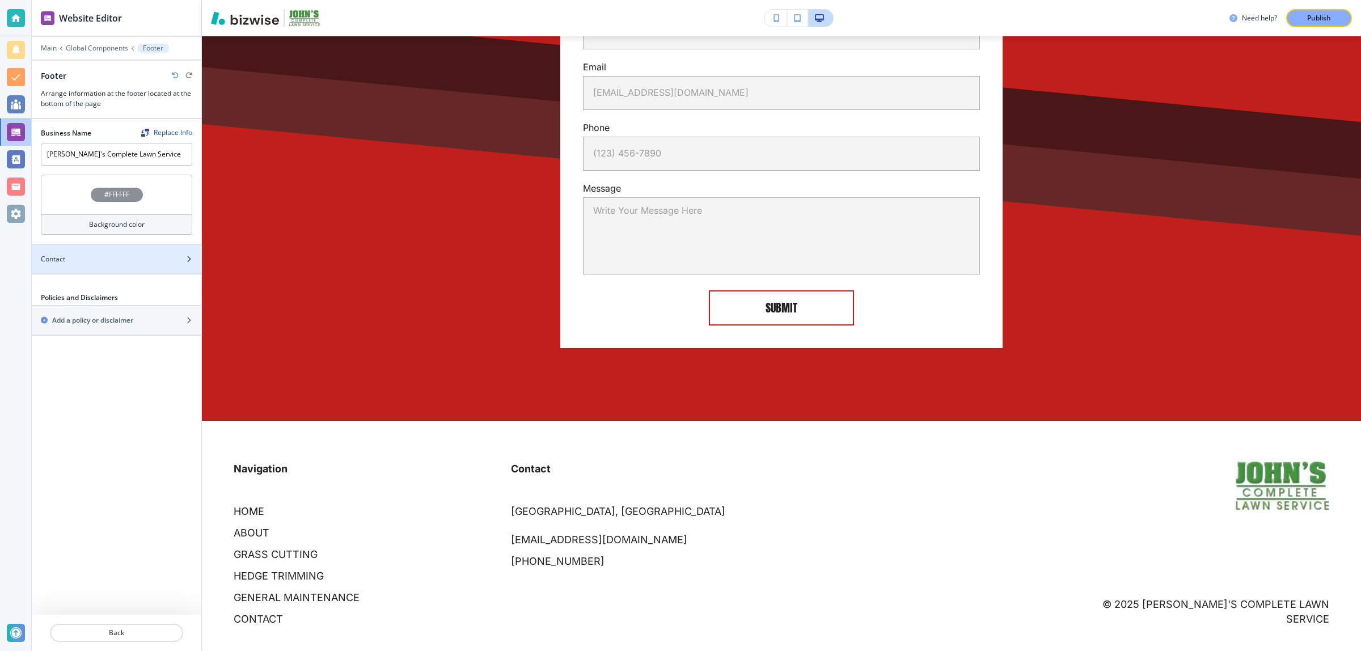
click at [119, 261] on div "Contact" at bounding box center [104, 259] width 145 height 10
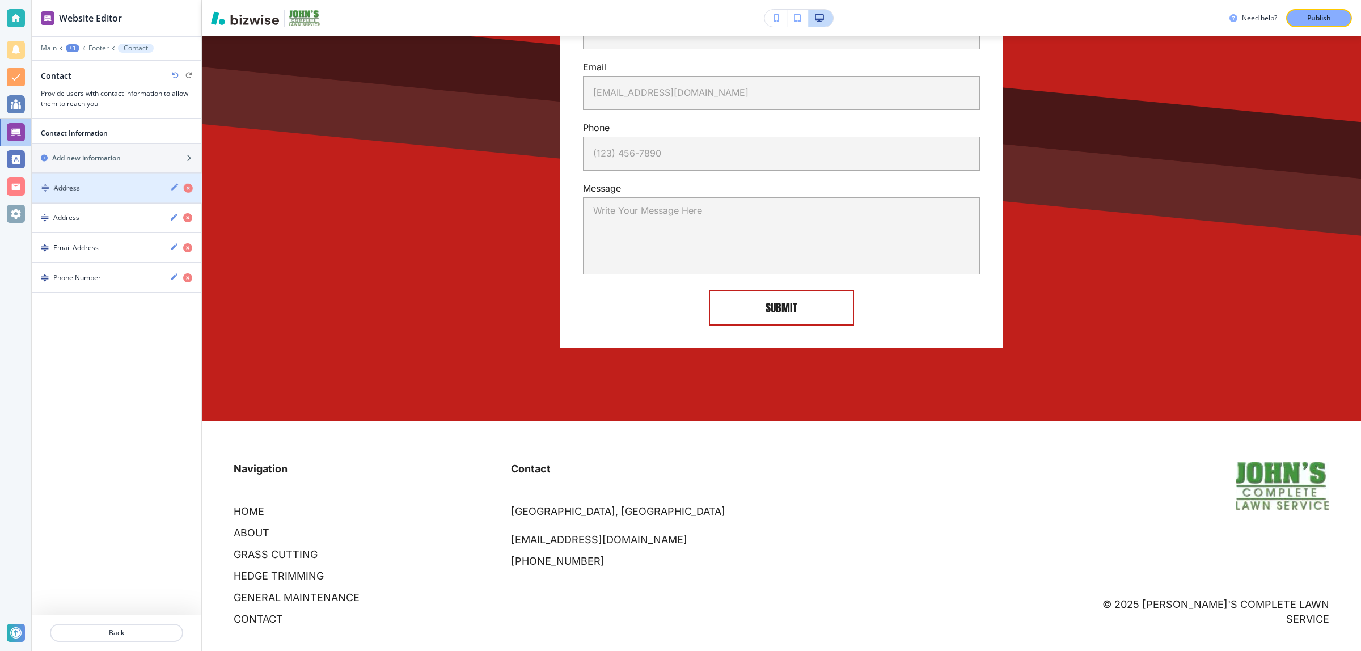
click at [96, 185] on div "Address" at bounding box center [96, 188] width 129 height 10
click at [81, 214] on div "Address" at bounding box center [96, 218] width 129 height 10
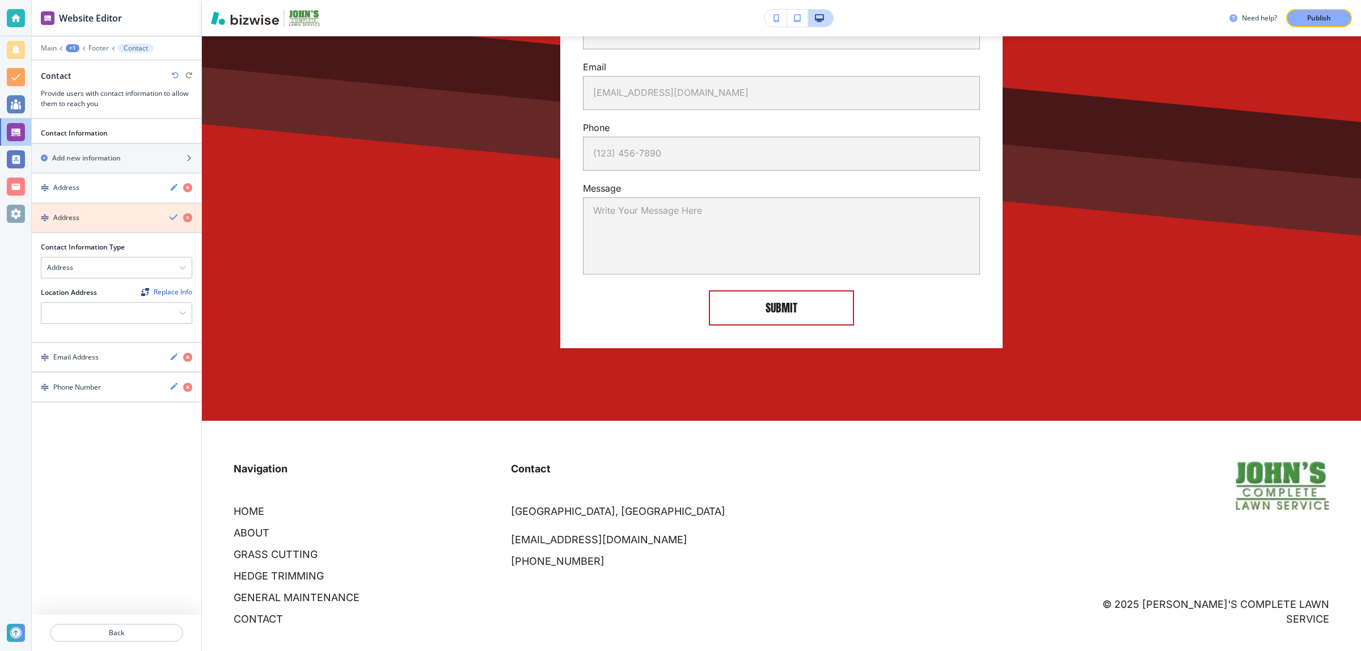
click at [190, 217] on icon "button" at bounding box center [187, 217] width 9 height 9
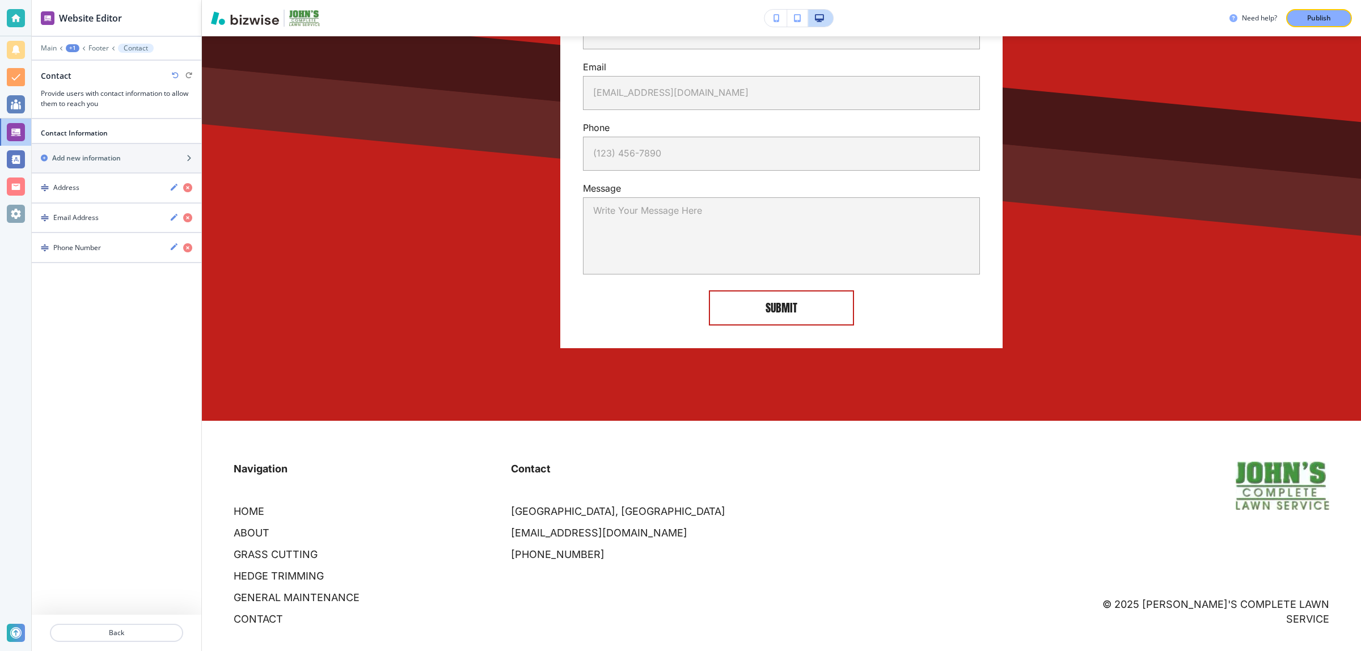
click at [172, 73] on icon "button" at bounding box center [175, 75] width 7 height 7
click at [192, 77] on icon "button" at bounding box center [188, 75] width 7 height 7
click at [98, 251] on h4 "Phone Number" at bounding box center [77, 248] width 48 height 10
click at [107, 298] on div "Phone Number" at bounding box center [116, 297] width 150 height 20
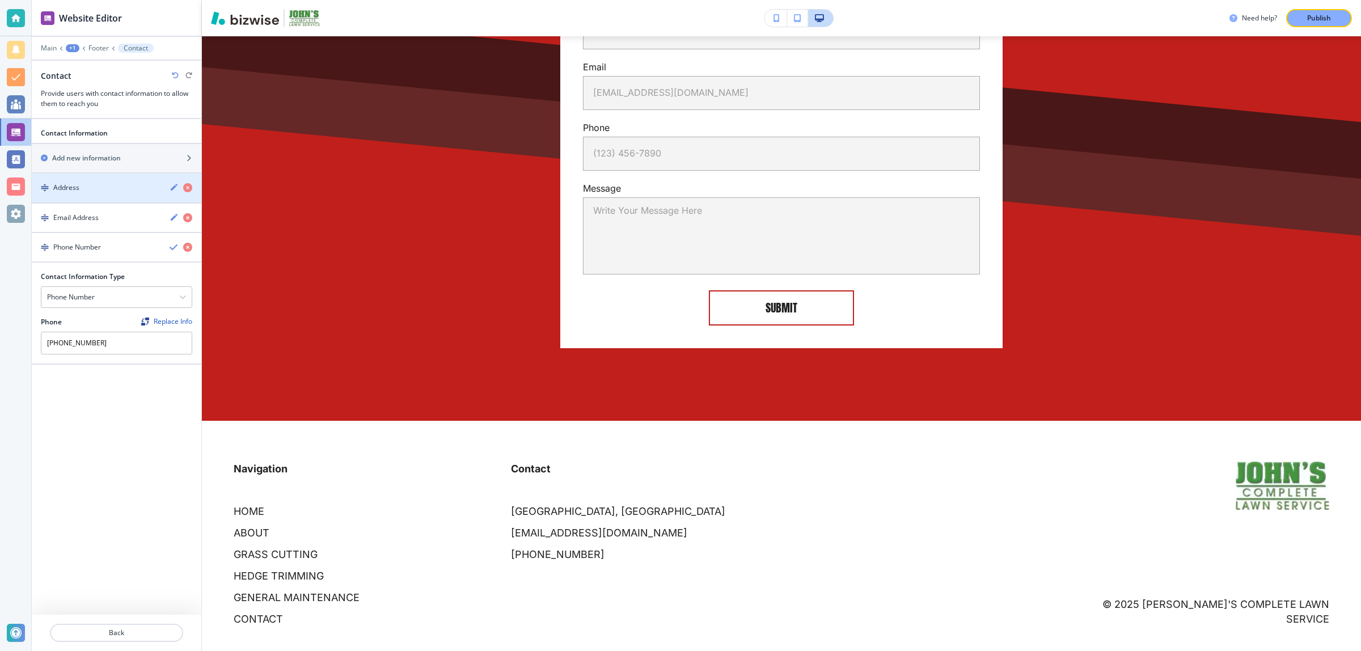
click at [94, 197] on div "button" at bounding box center [117, 197] width 170 height 9
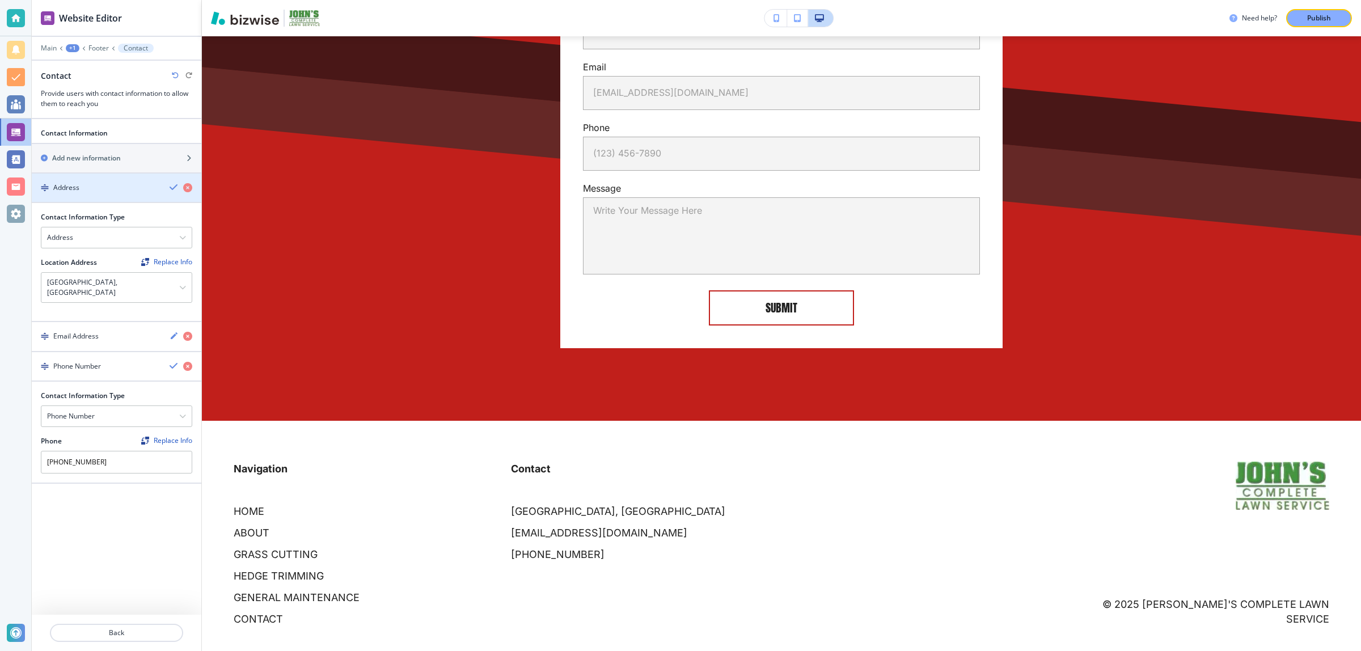
click at [100, 185] on div "Address" at bounding box center [96, 188] width 129 height 10
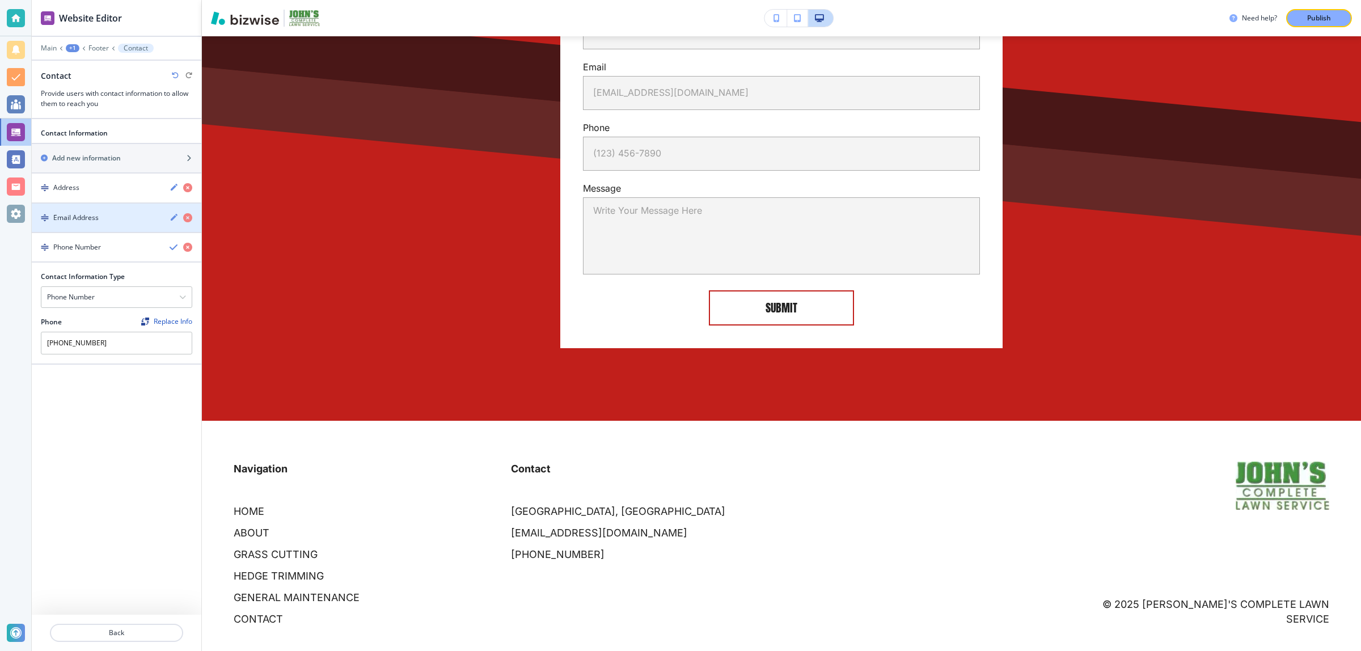
click at [102, 194] on div "button" at bounding box center [117, 197] width 170 height 9
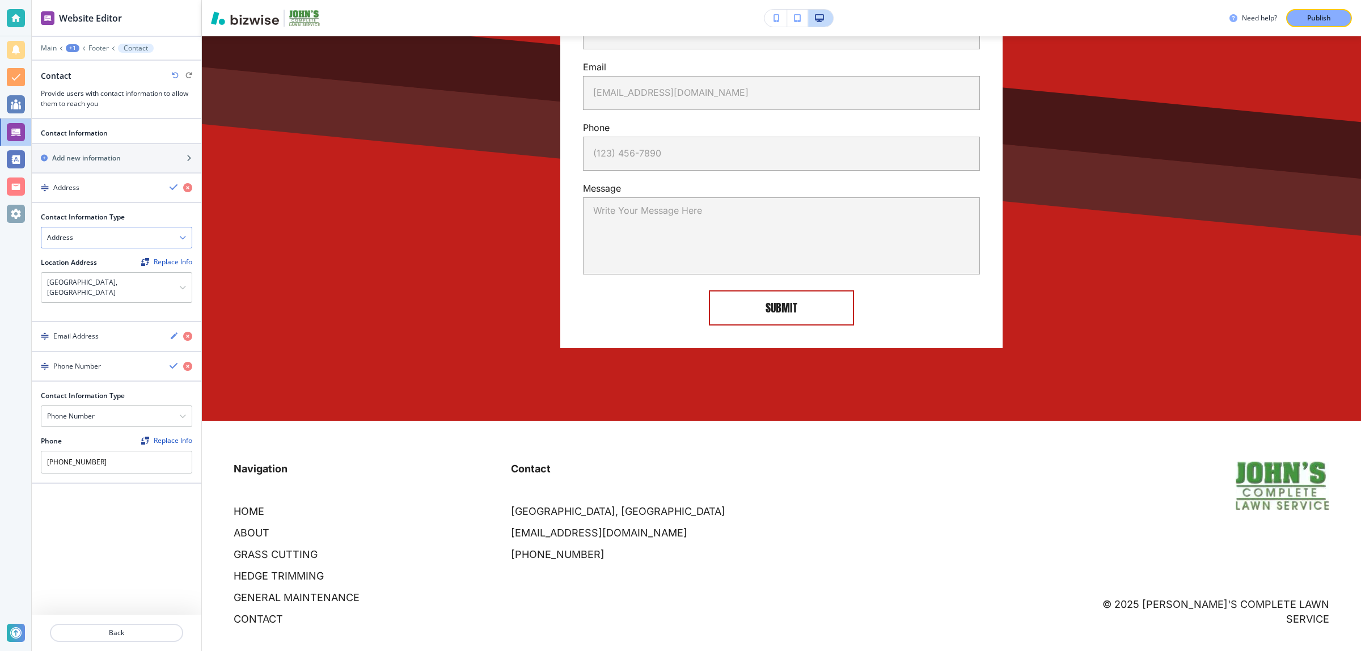
click at [102, 236] on div "Address" at bounding box center [116, 237] width 150 height 20
click at [98, 262] on h4 "Email Address" at bounding box center [116, 257] width 139 height 10
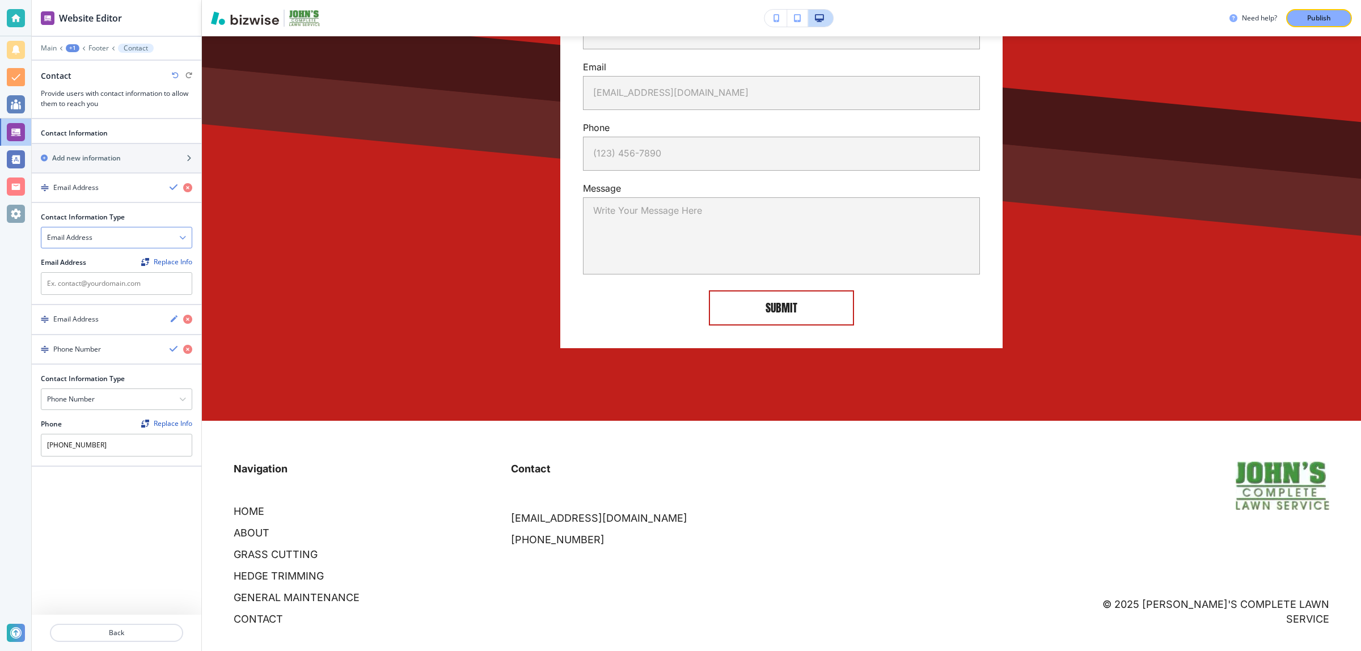
click at [100, 244] on div "Email Address" at bounding box center [116, 237] width 150 height 20
click at [58, 239] on h4 "Email Address" at bounding box center [69, 238] width 45 height 10
click at [78, 263] on h4 "Address" at bounding box center [116, 257] width 139 height 10
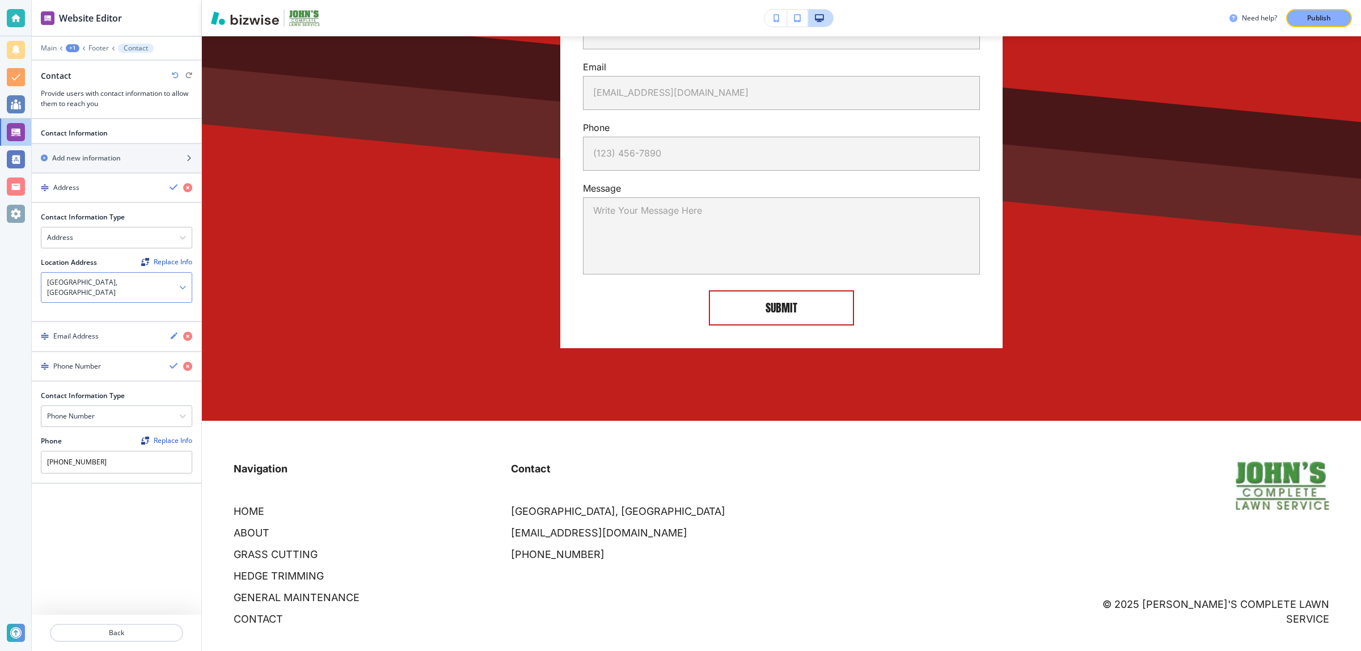
click at [96, 291] on div "[GEOGRAPHIC_DATA], [GEOGRAPHIC_DATA]" at bounding box center [116, 287] width 150 height 29
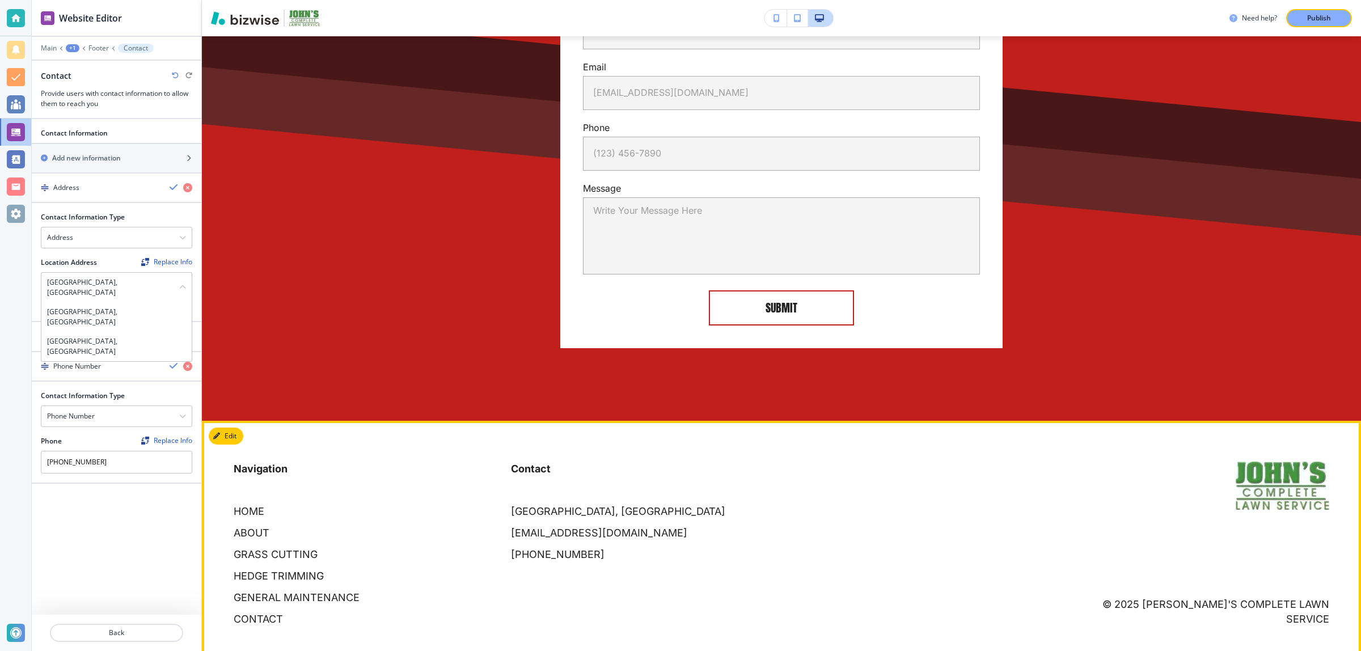
drag, startPoint x: 712, startPoint y: 469, endPoint x: 758, endPoint y: 494, distance: 51.8
click at [713, 469] on p "Contact" at bounding box center [643, 475] width 264 height 27
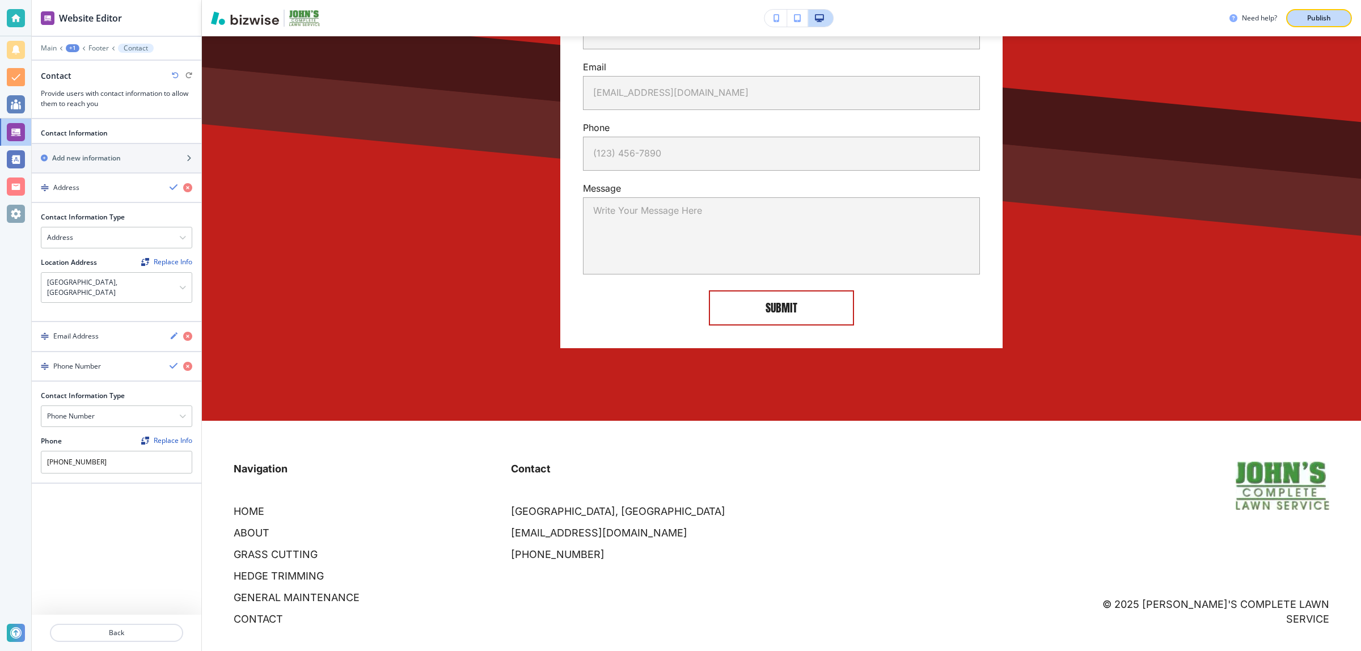
click at [1303, 18] on div "Publish" at bounding box center [1319, 18] width 36 height 10
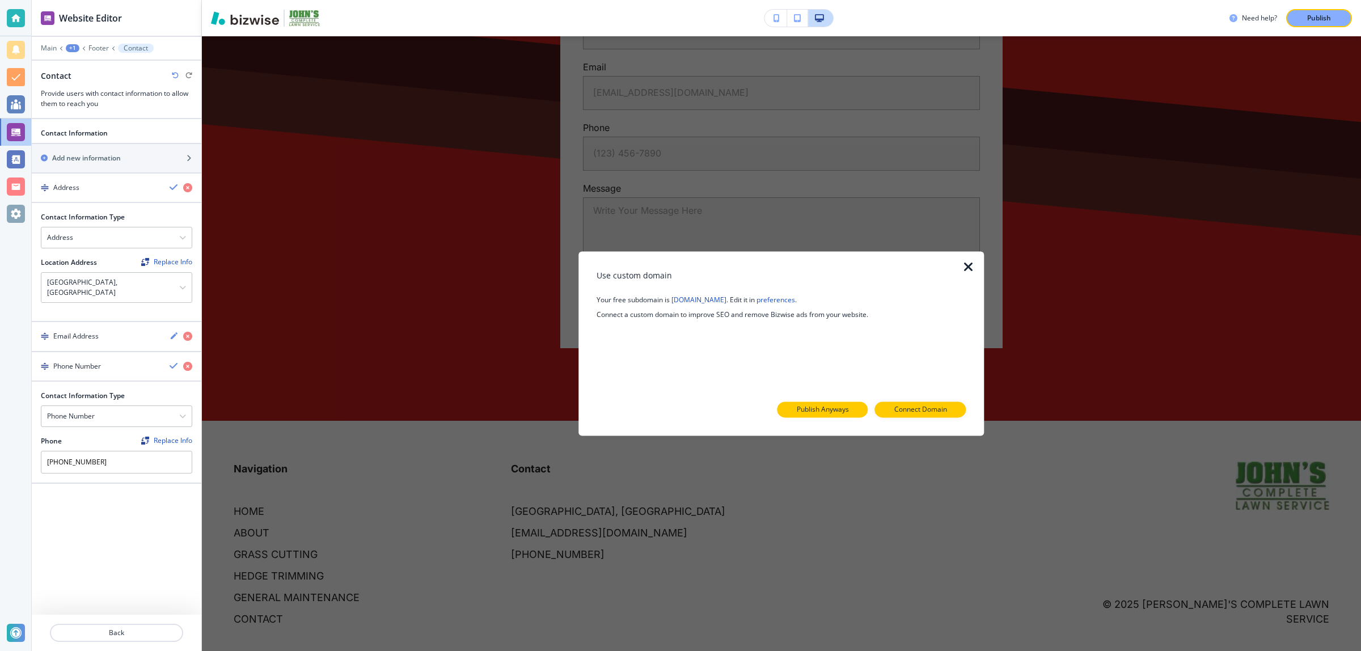
click at [803, 411] on p "Publish Anyways" at bounding box center [823, 410] width 52 height 10
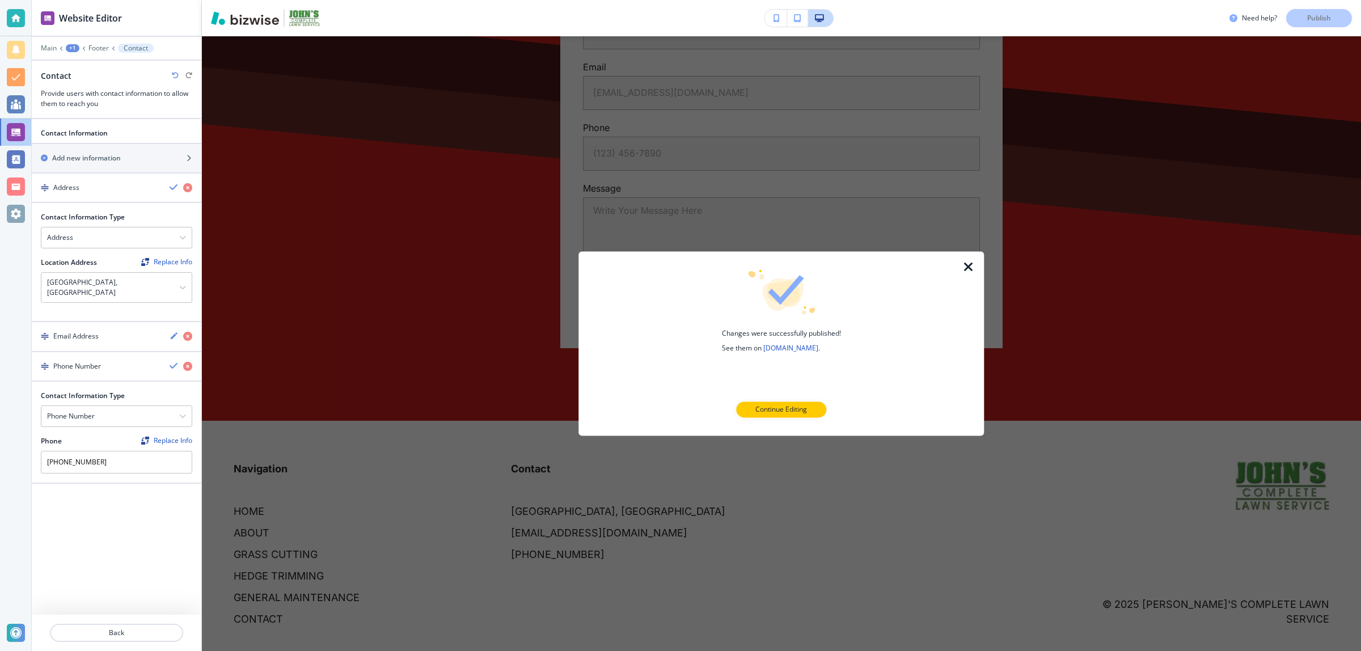
click at [964, 267] on icon "button" at bounding box center [969, 267] width 14 height 14
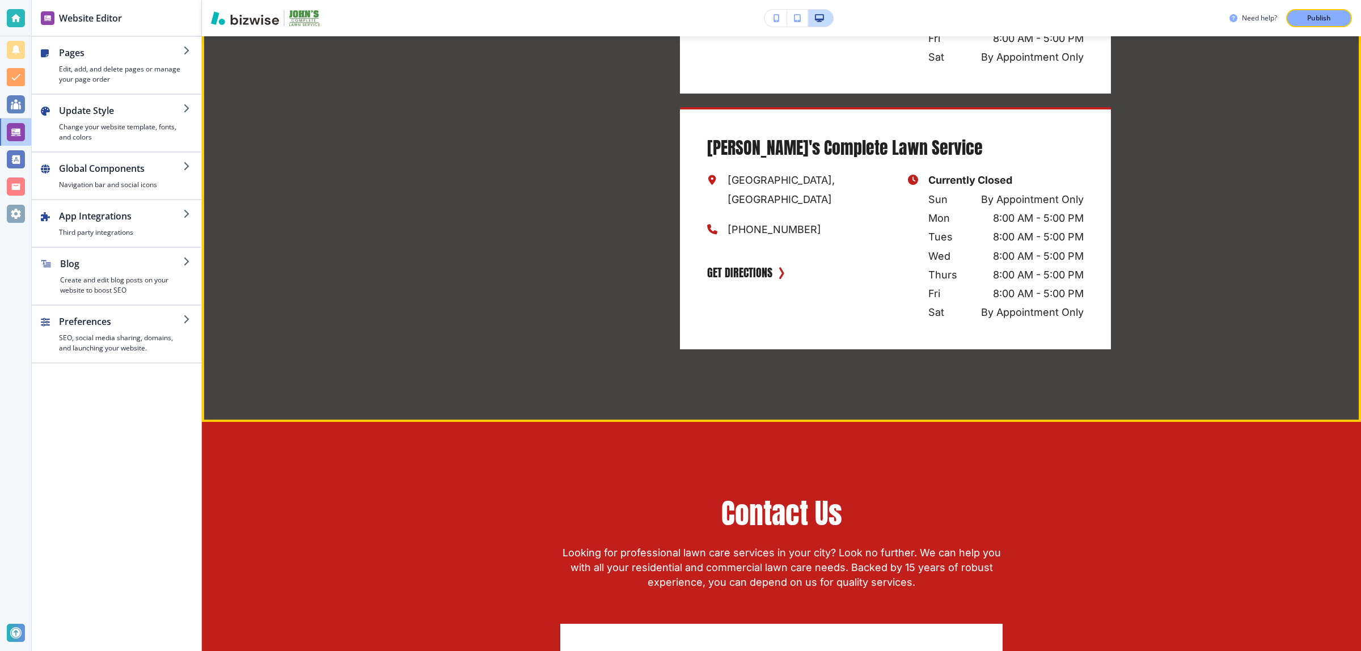
scroll to position [2987, 0]
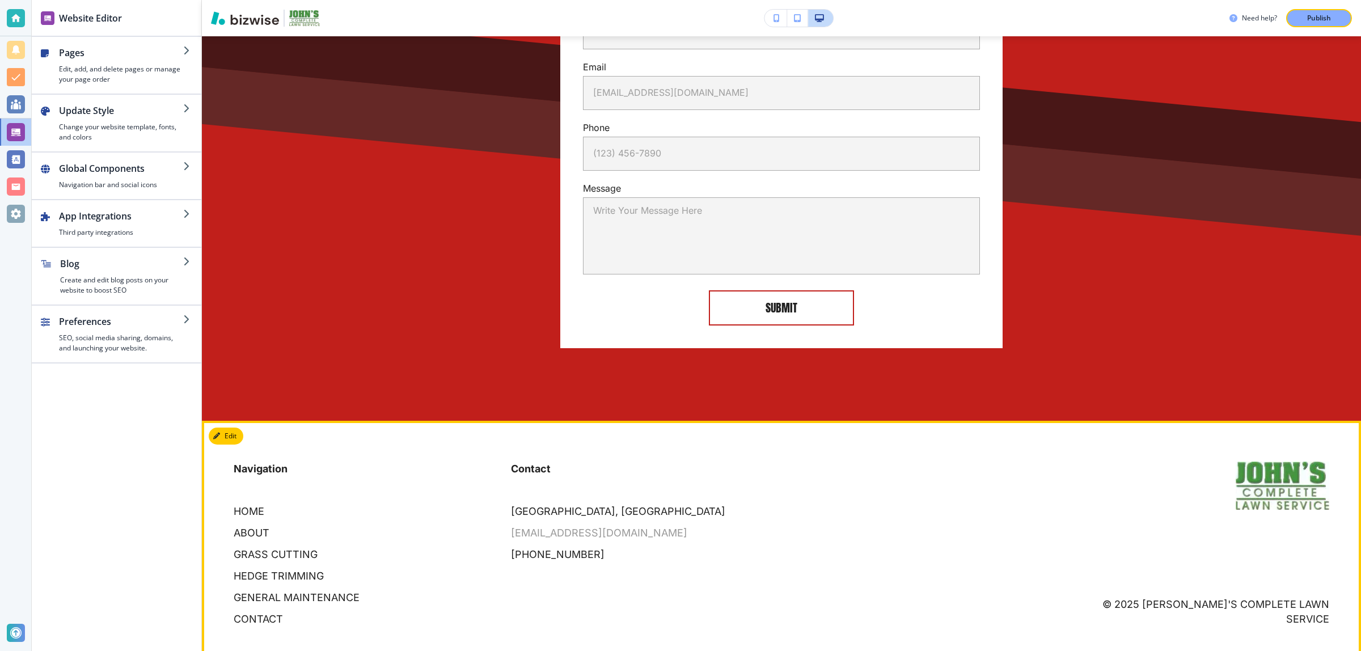
drag, startPoint x: 643, startPoint y: 323, endPoint x: 637, endPoint y: 509, distance: 186.1
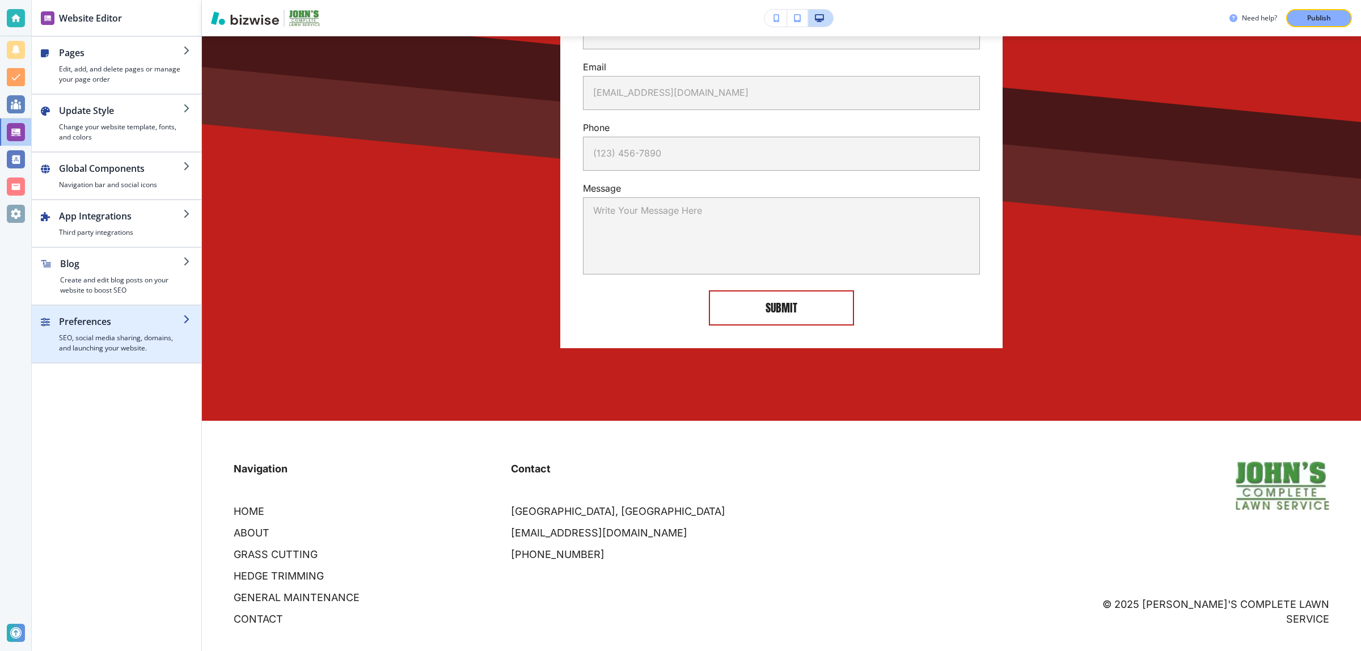
click at [83, 353] on h4 "SEO, social media sharing, domains, and launching your website." at bounding box center [121, 343] width 124 height 20
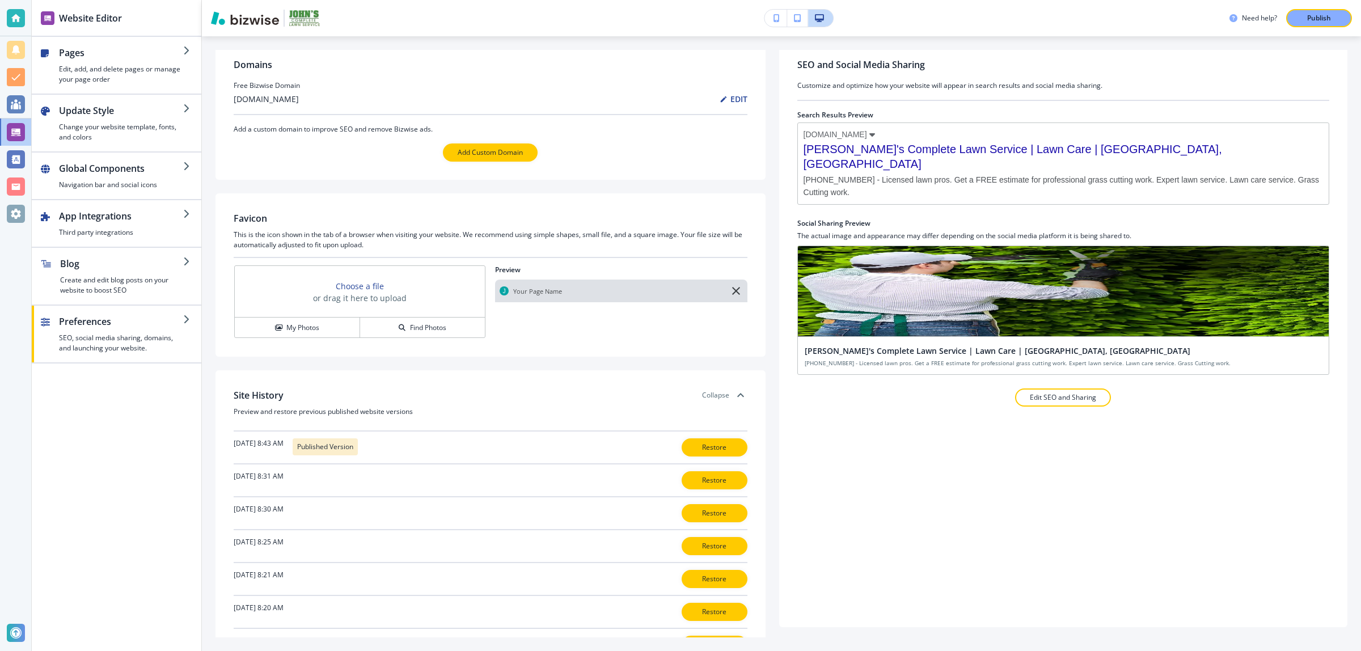
scroll to position [0, 0]
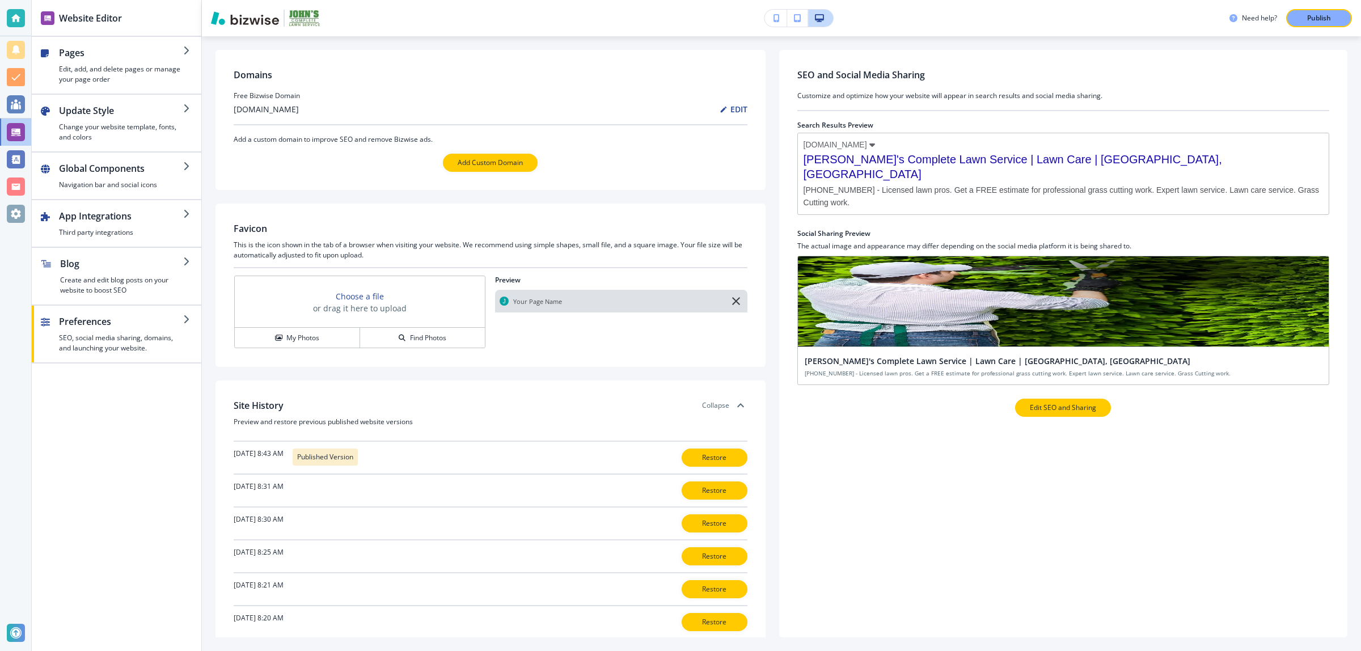
click at [1061, 406] on p "Edit SEO and Sharing" at bounding box center [1063, 408] width 66 height 10
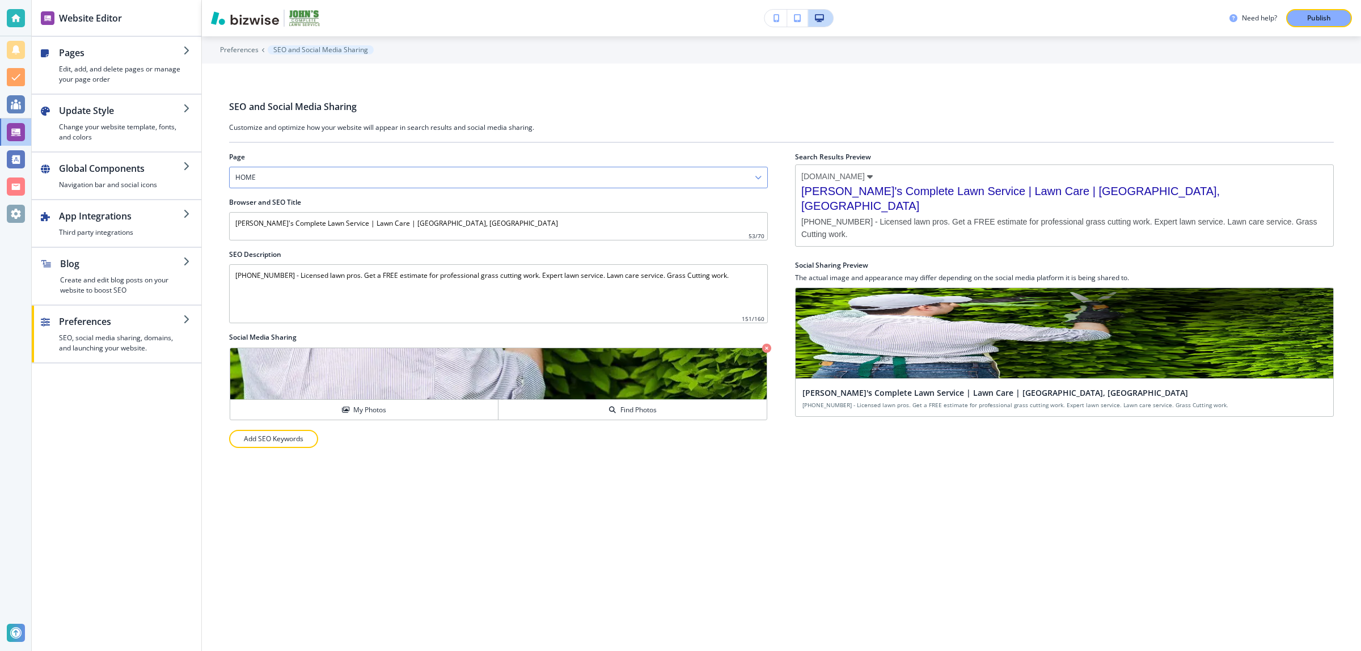
click at [468, 174] on div "HOME" at bounding box center [499, 177] width 538 height 20
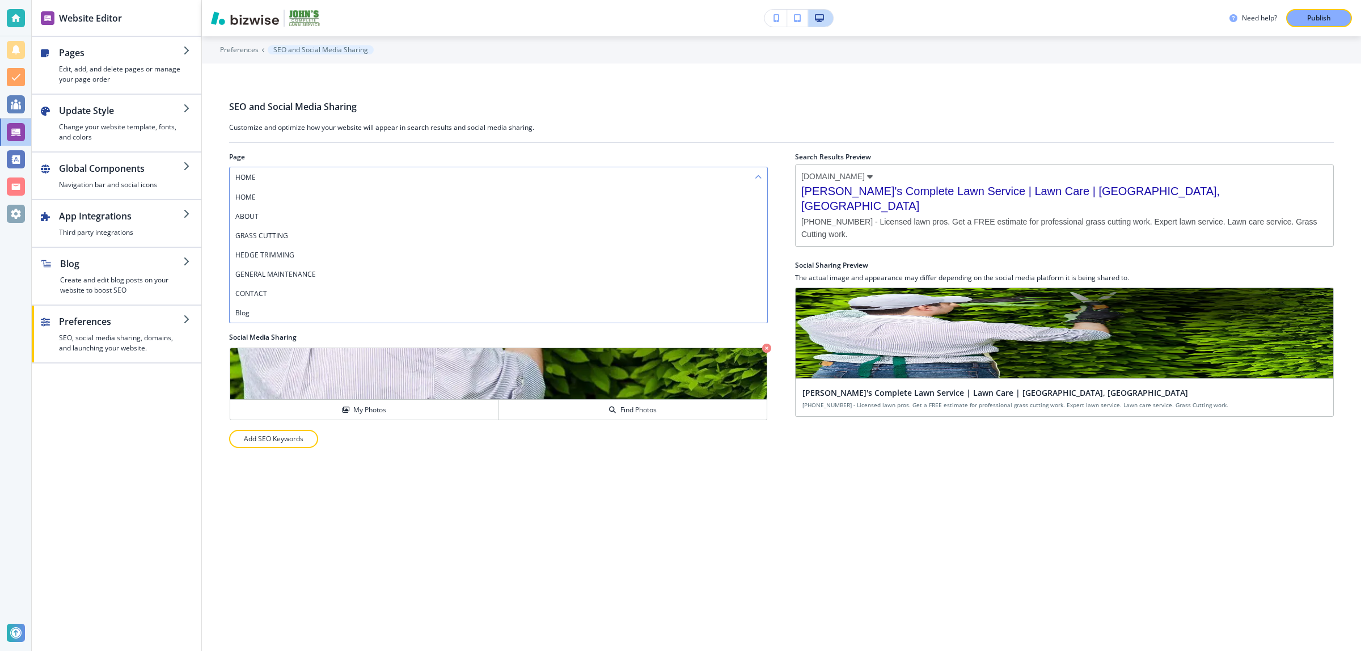
click at [468, 174] on div "HOME" at bounding box center [499, 177] width 538 height 20
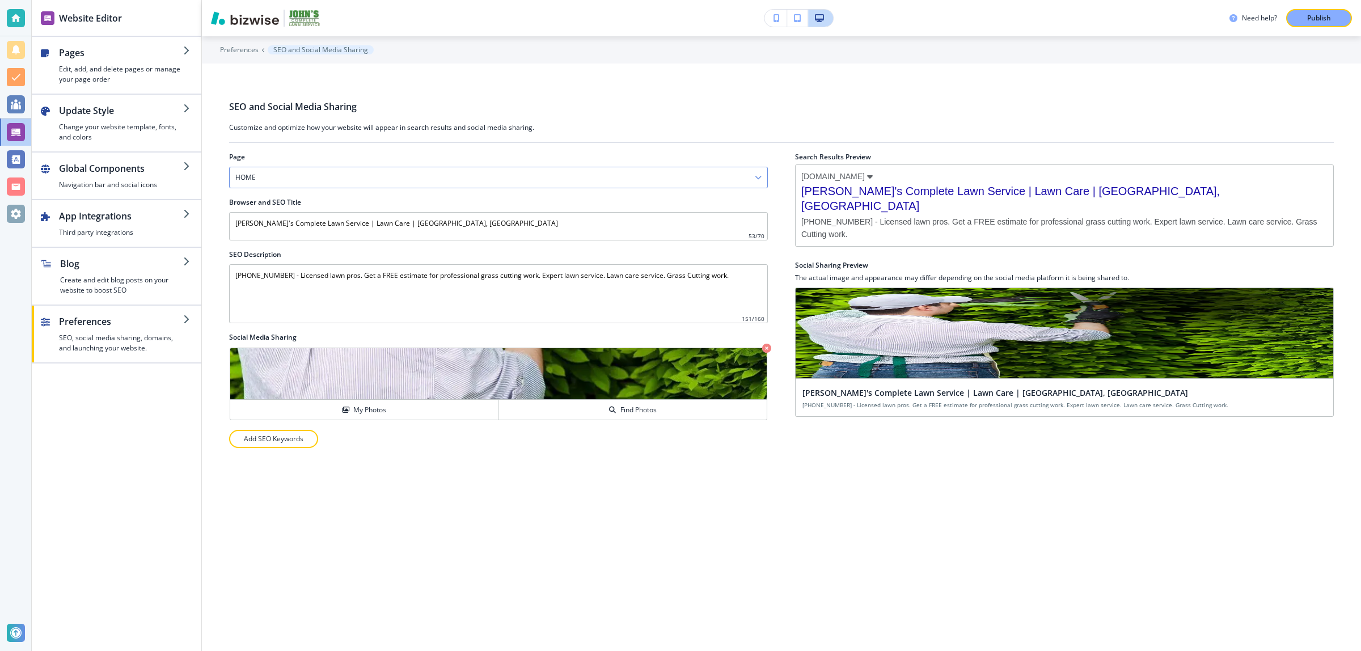
click at [343, 167] on div "HOME HOME ABOUT GRASS CUTTING HEDGE TRIMMING GENERAL MAINTENANCE CONTACT Blog" at bounding box center [498, 178] width 539 height 22
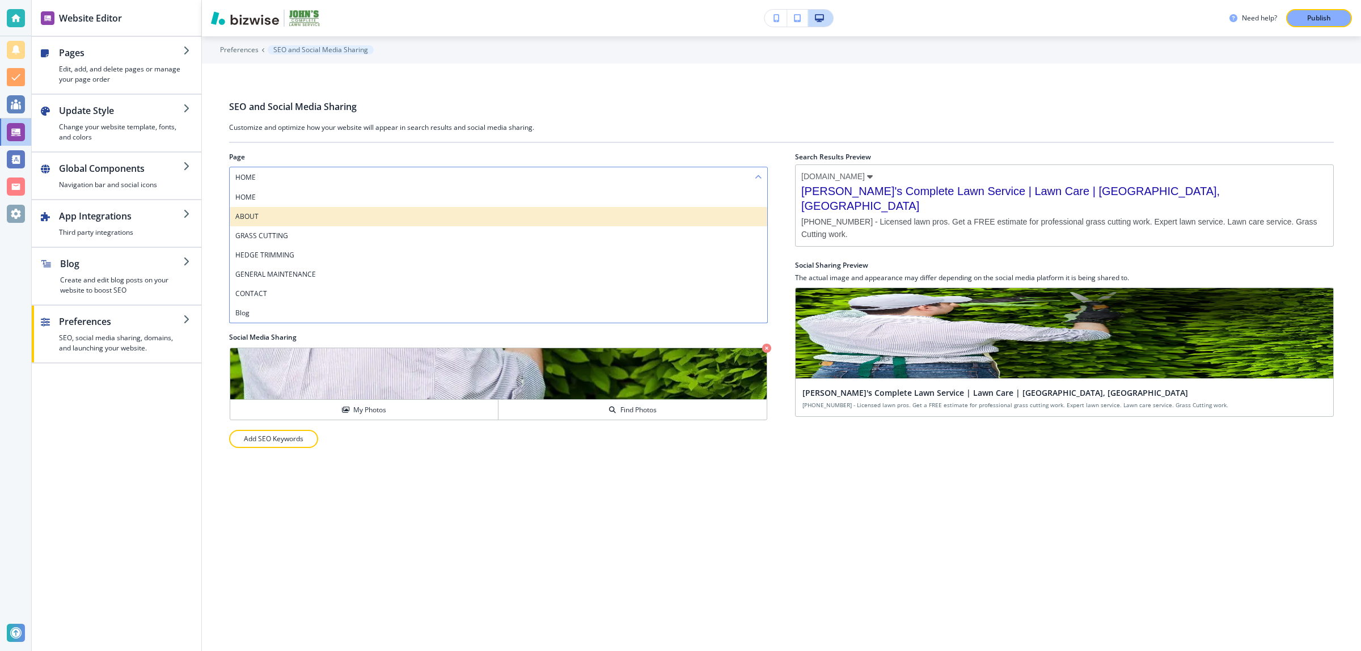
click at [324, 214] on h4 "ABOUT" at bounding box center [498, 217] width 526 height 10
type input "Welcome to John's Complete Lawn Service | ABOUT"
type Description "Here at John's Complete Lawn Service, we work hard for customers like you."
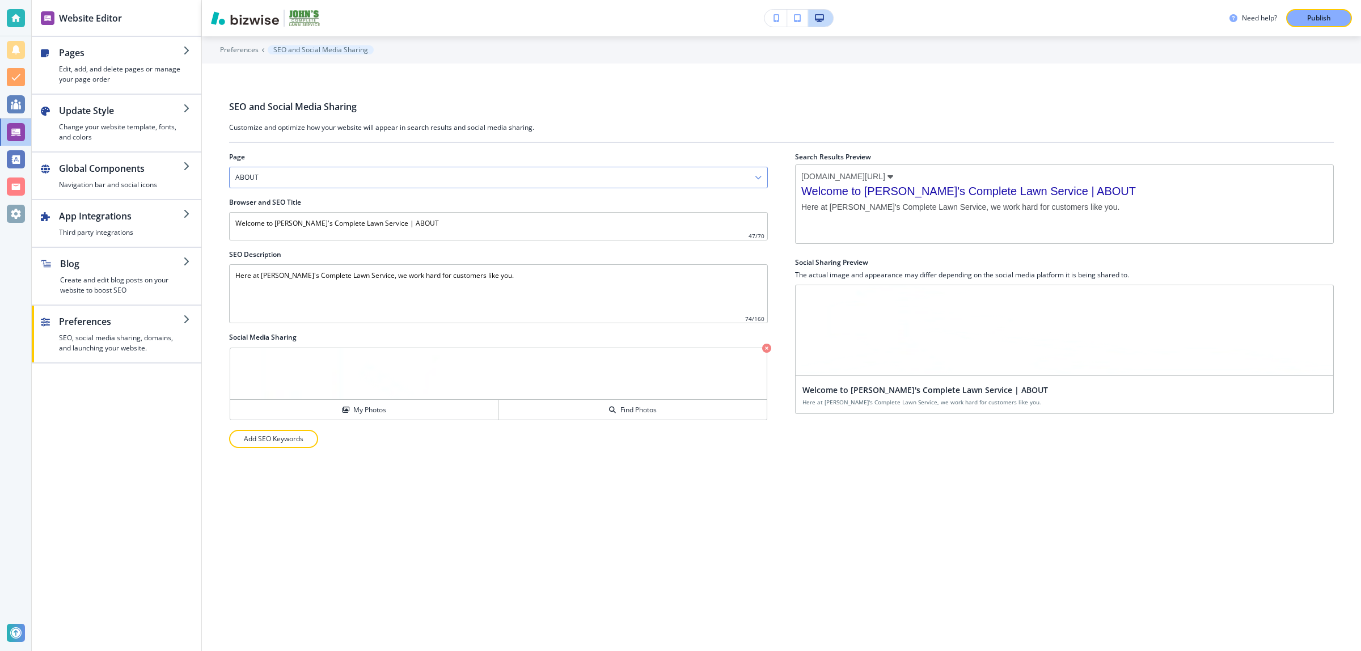
click at [327, 179] on div "ABOUT" at bounding box center [499, 177] width 538 height 20
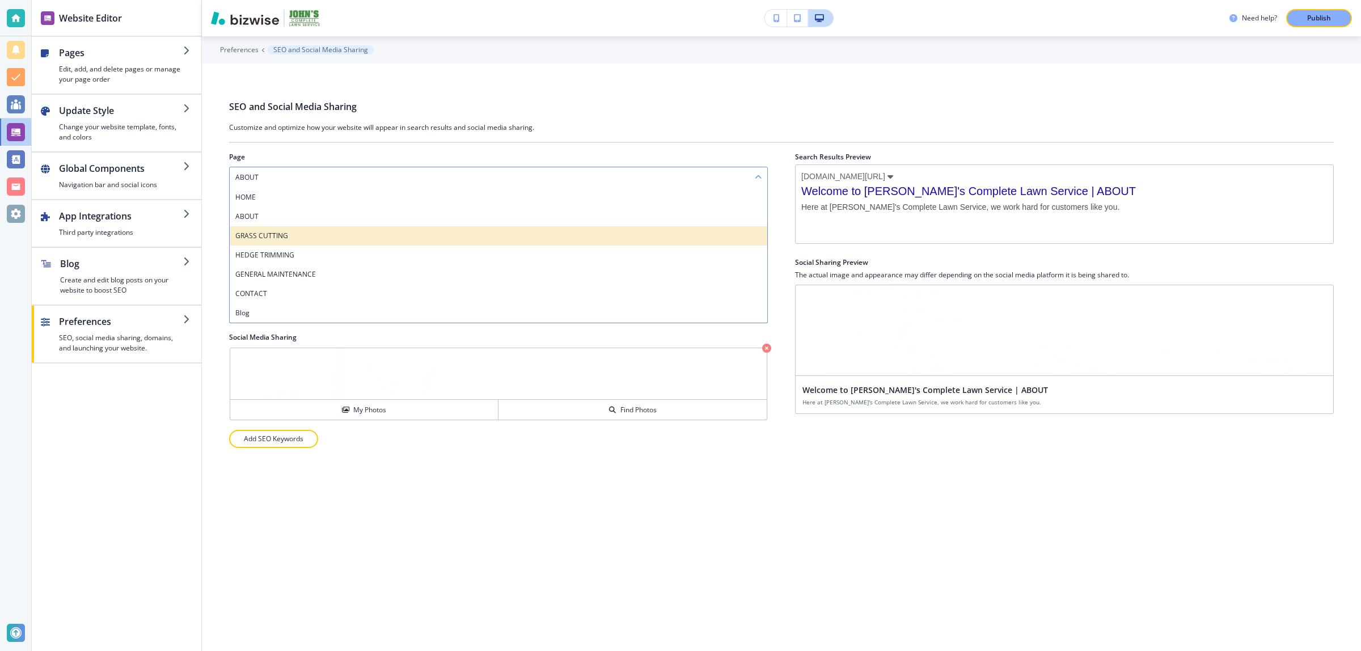
click at [318, 229] on div "GRASS CUTTING" at bounding box center [499, 235] width 538 height 19
type input "Grass Cutting | Lawn Care Service | Home | Hoover, AL"
type Description "205-612-6563 - John's Complete Lawn Service - Licensed, bonded and insured lawn…"
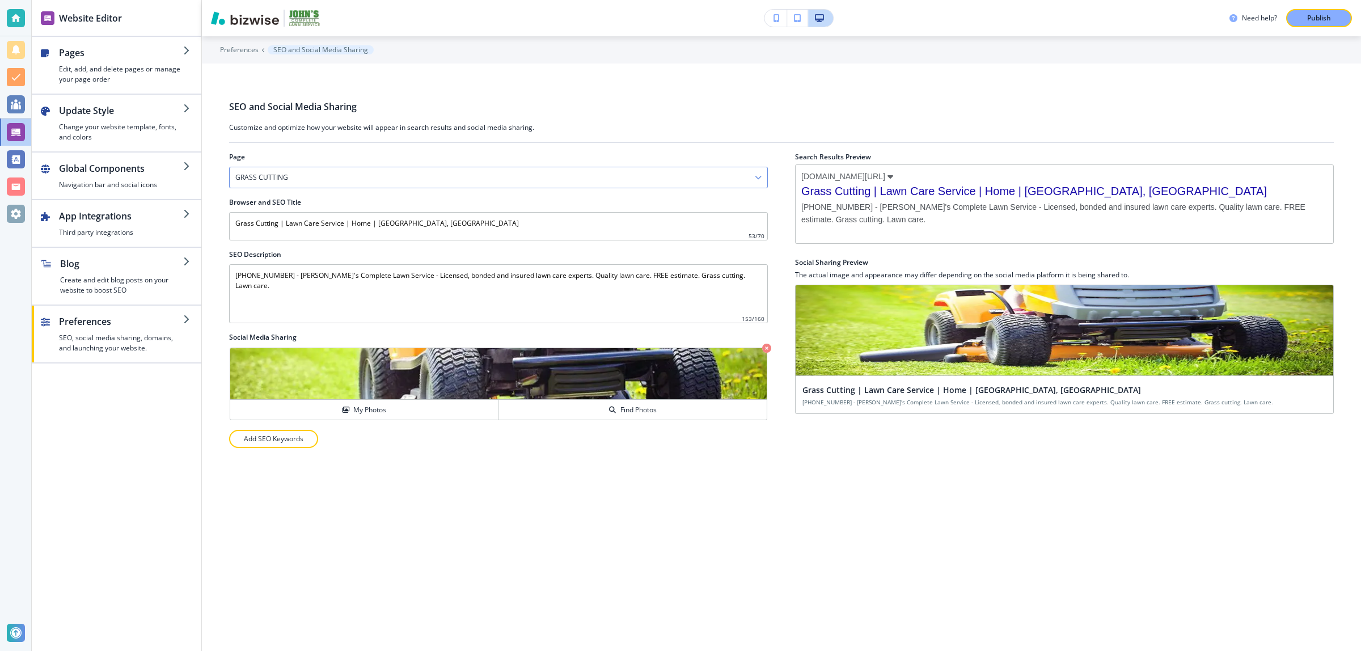
click at [325, 188] on div "GRASS CUTTING" at bounding box center [499, 177] width 538 height 20
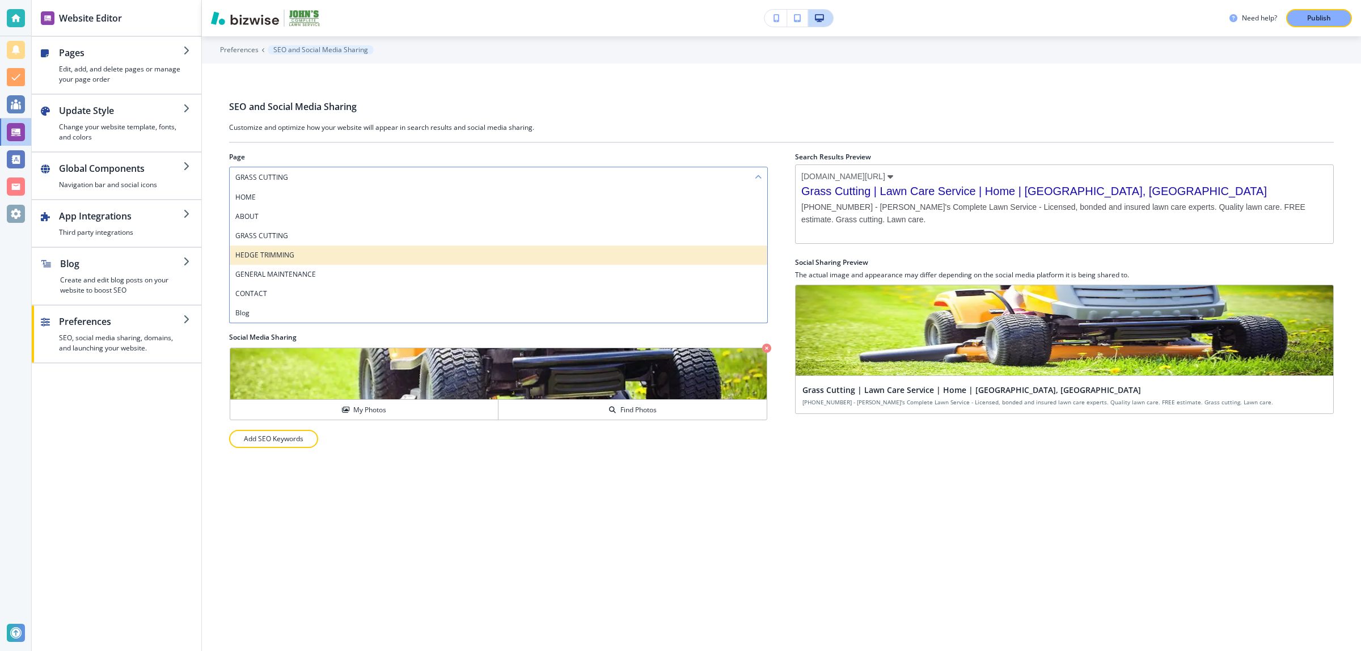
click at [314, 255] on h4 "HEDGE TRIMMING" at bounding box center [498, 255] width 526 height 10
type input "Hedge Trimming Specialists | Yard | Lawn | Hoover, AL"
type Description "205-612-6563 - John's Complete Lawn Service - Save with a FREE estimate. 15 yea…"
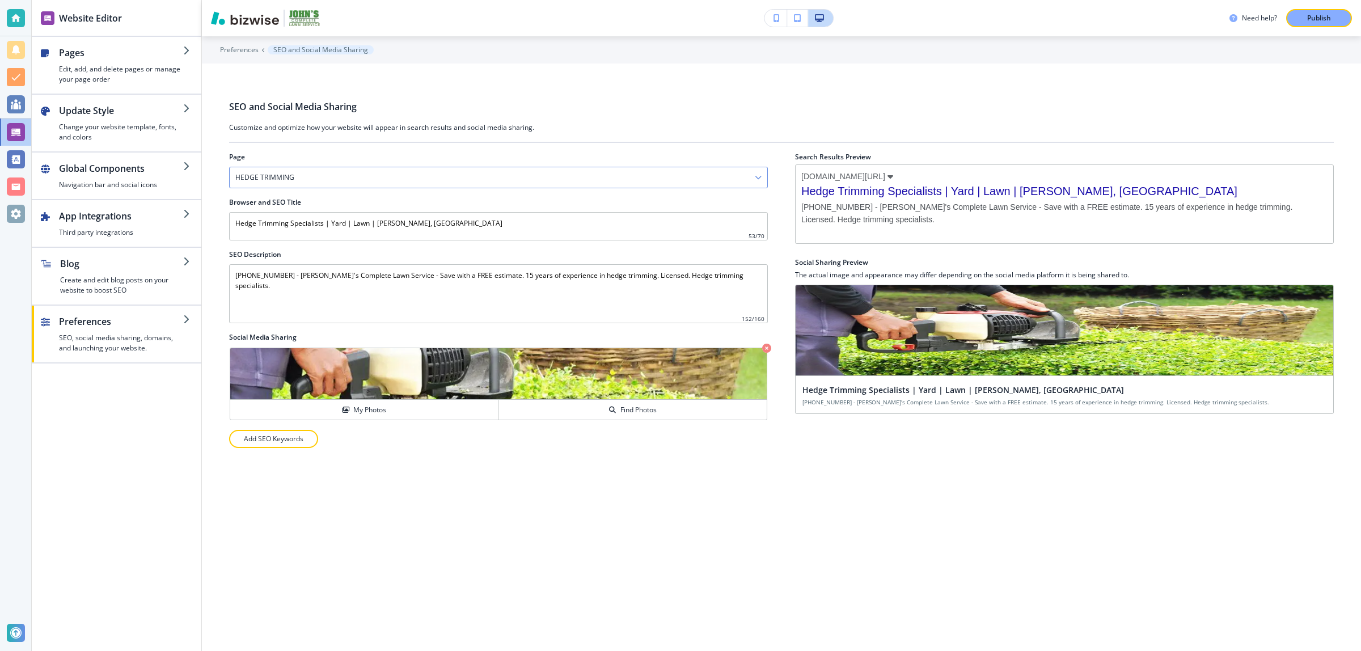
click at [312, 175] on div "HEDGE TRIMMING" at bounding box center [499, 177] width 538 height 20
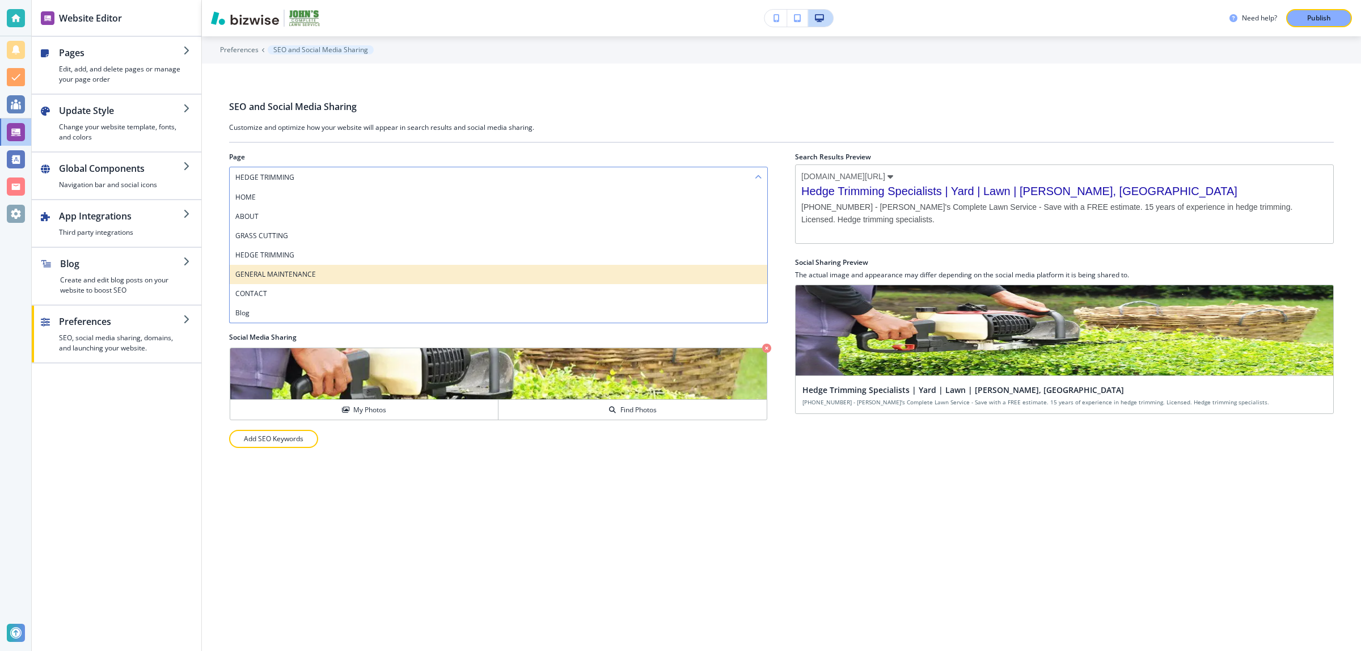
click at [306, 281] on div "GENERAL MAINTENANCE" at bounding box center [499, 274] width 538 height 19
type input "General Maintenance Work | Lawn Service | Hoover, AL"
type Description "205-612-6563 - John's Complete Lawn Service - Licensed, bonded and insured lawn…"
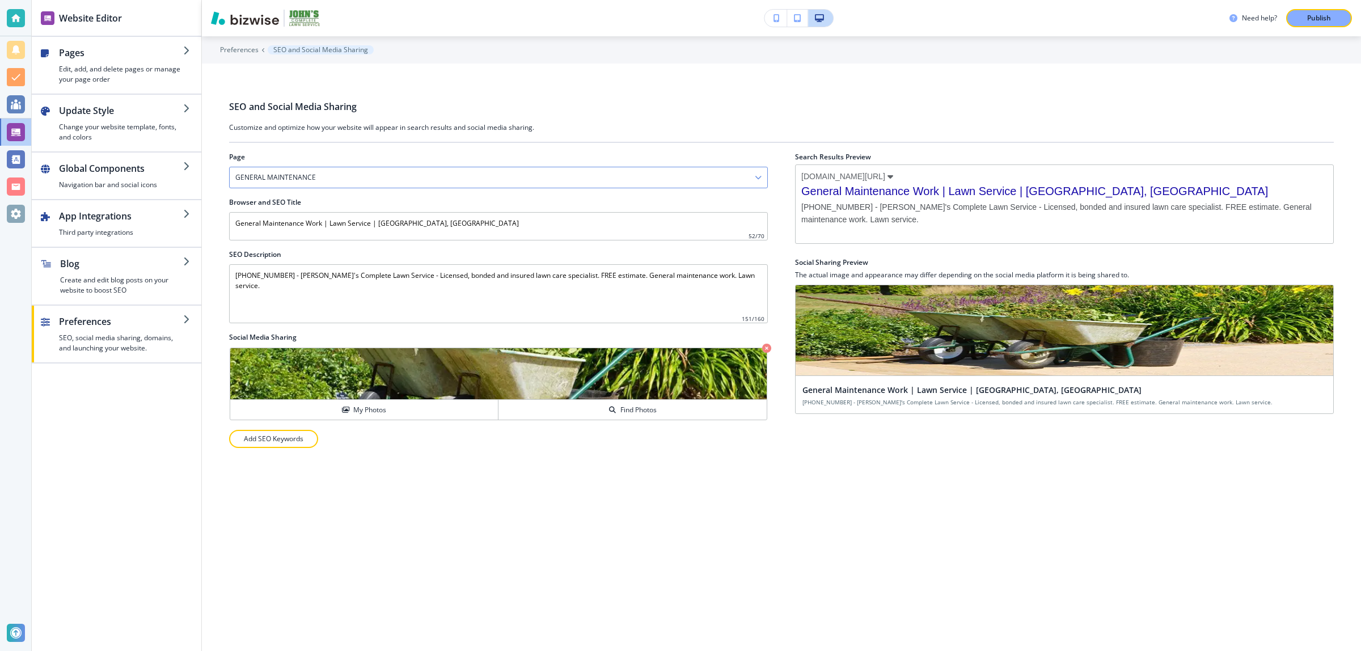
click at [309, 175] on h4 "GENERAL MAINTENANCE" at bounding box center [275, 177] width 81 height 10
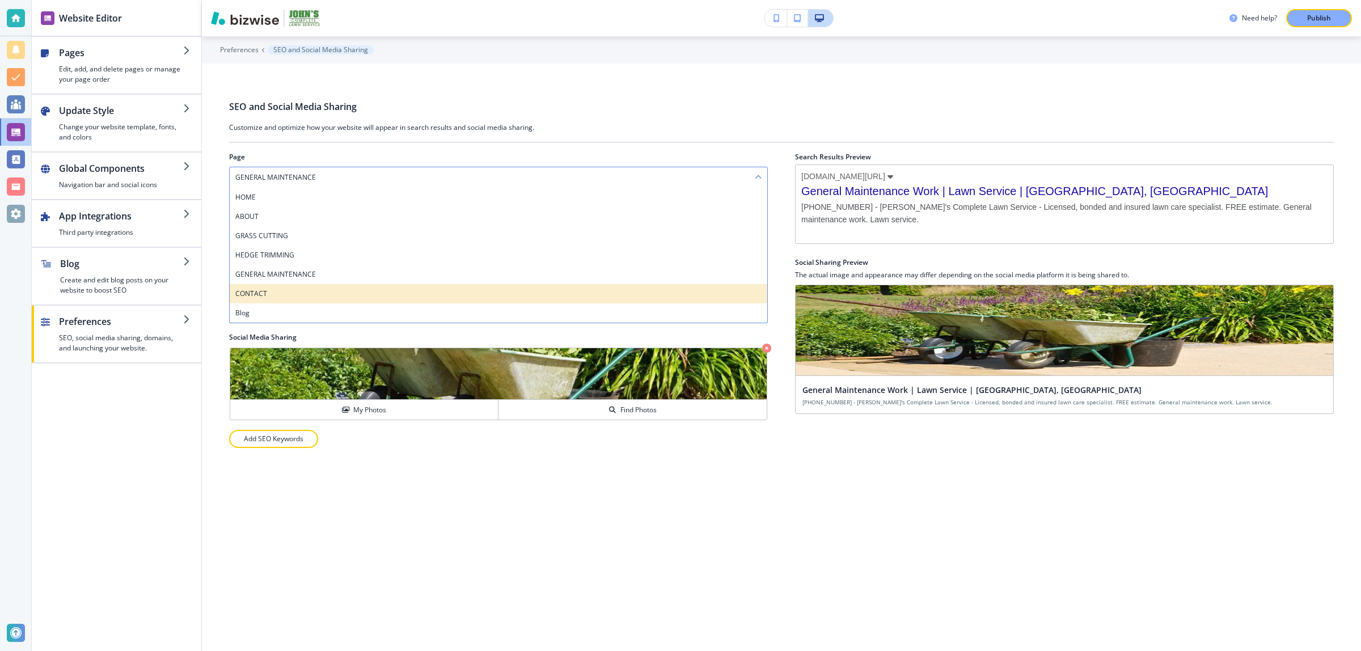
click at [290, 290] on h4 "CONTACT" at bounding box center [498, 294] width 526 height 10
type input "John's Complete Lawn Service Hoover, AL | 205-612-6563"
type Description "Call John's Complete Lawn Service at 205-612-6563. Residential and commercial l…"
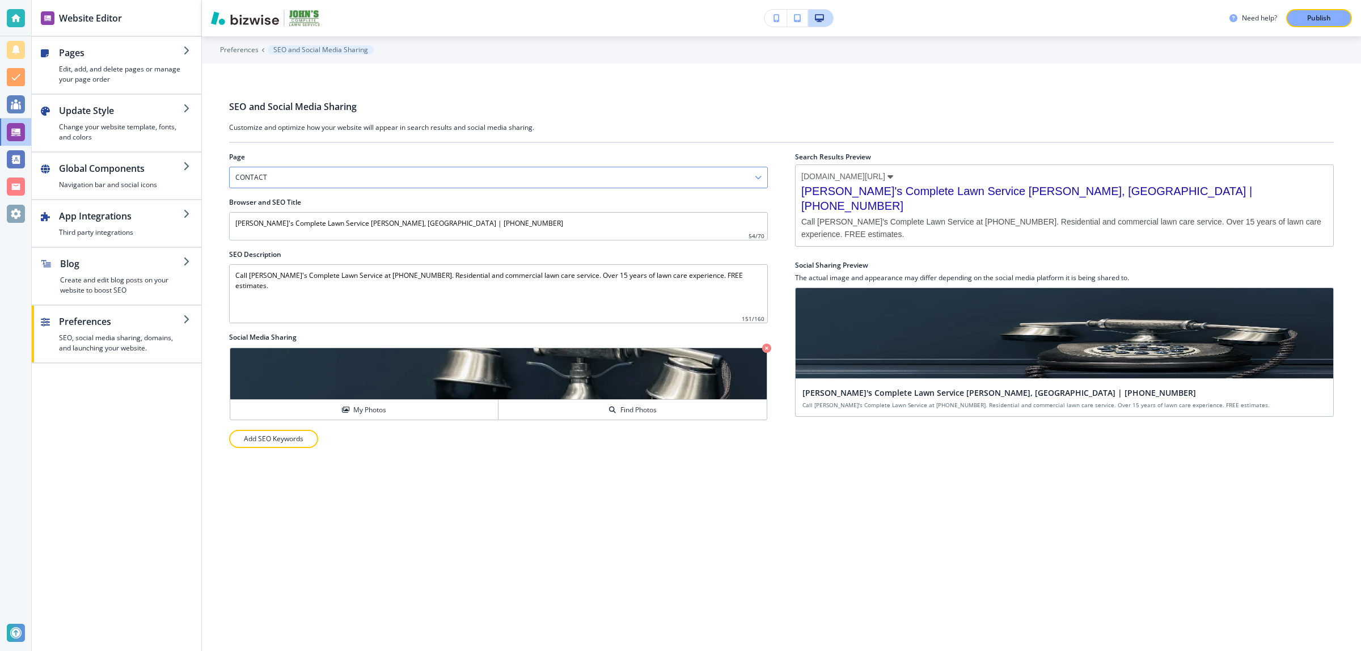
click at [310, 177] on div "CONTACT" at bounding box center [499, 177] width 538 height 20
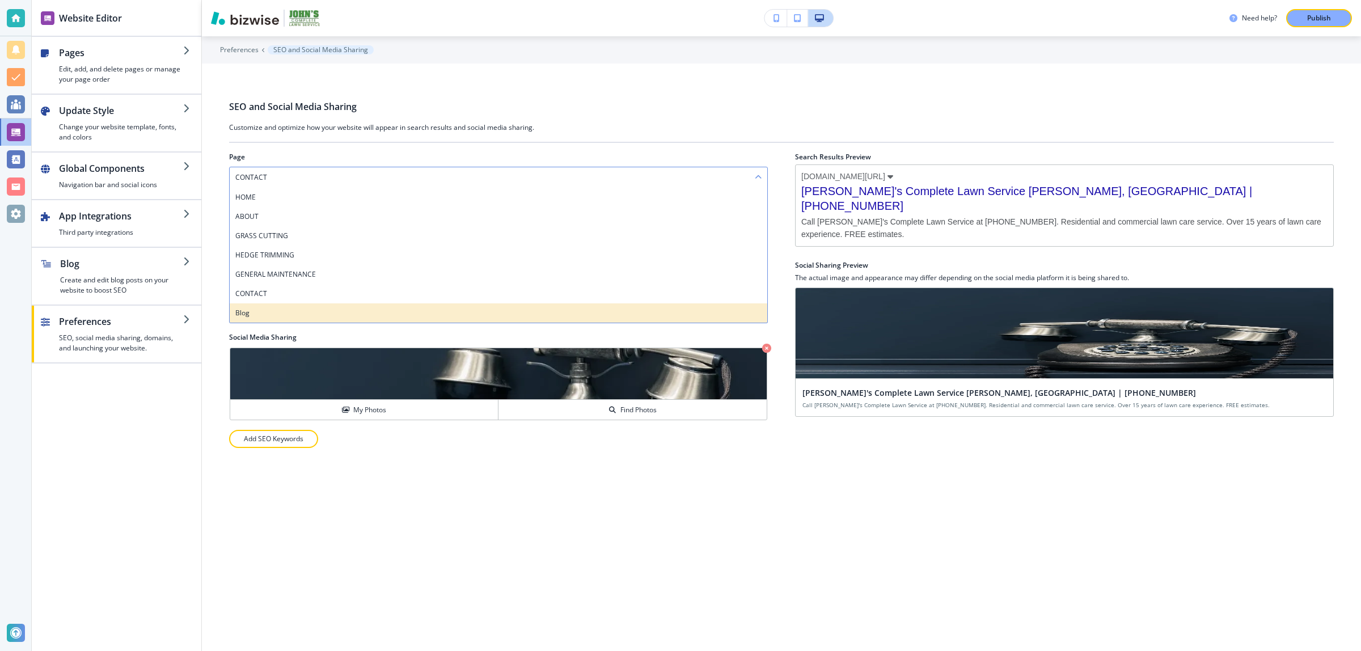
click at [312, 311] on h4 "Blog" at bounding box center [498, 313] width 526 height 10
type input "Blog"
type Description "Explore our latest insights, stories, and expert perspectives. From industry tr…"
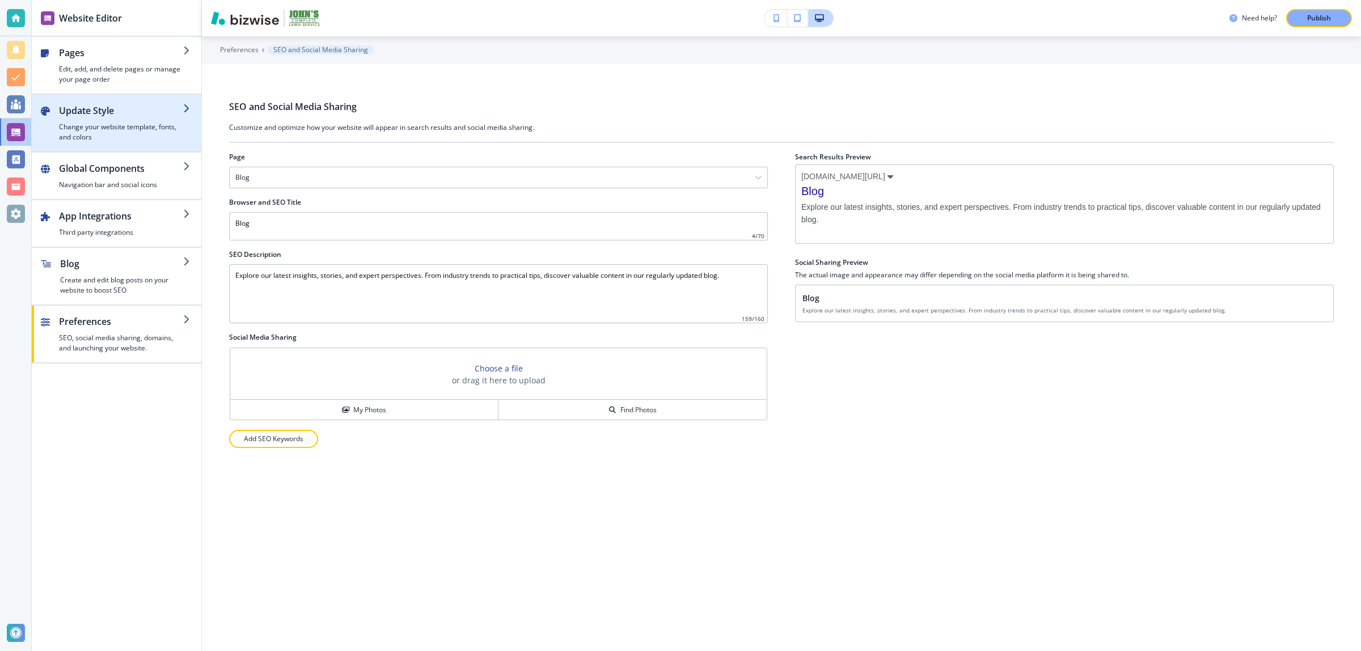
click at [101, 133] on h4 "Change your website template, fonts, and colors" at bounding box center [121, 132] width 124 height 20
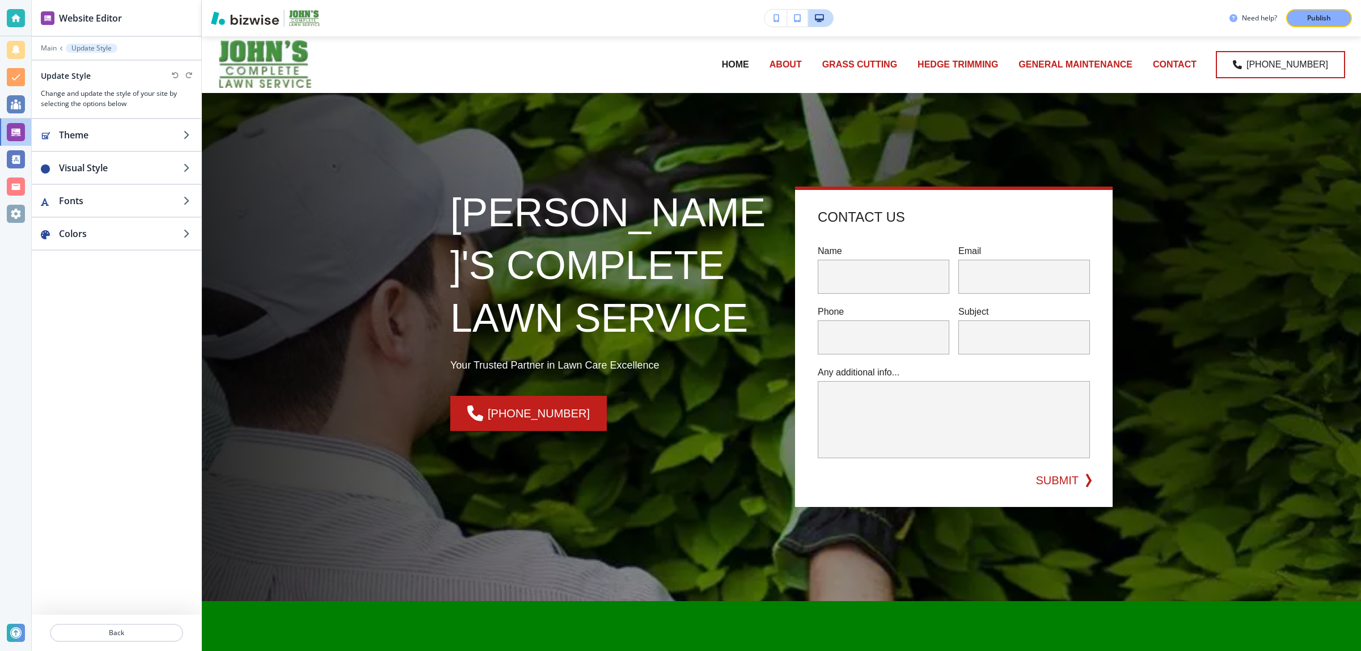
click at [92, 77] on div "Update Style" at bounding box center [68, 76] width 54 height 12
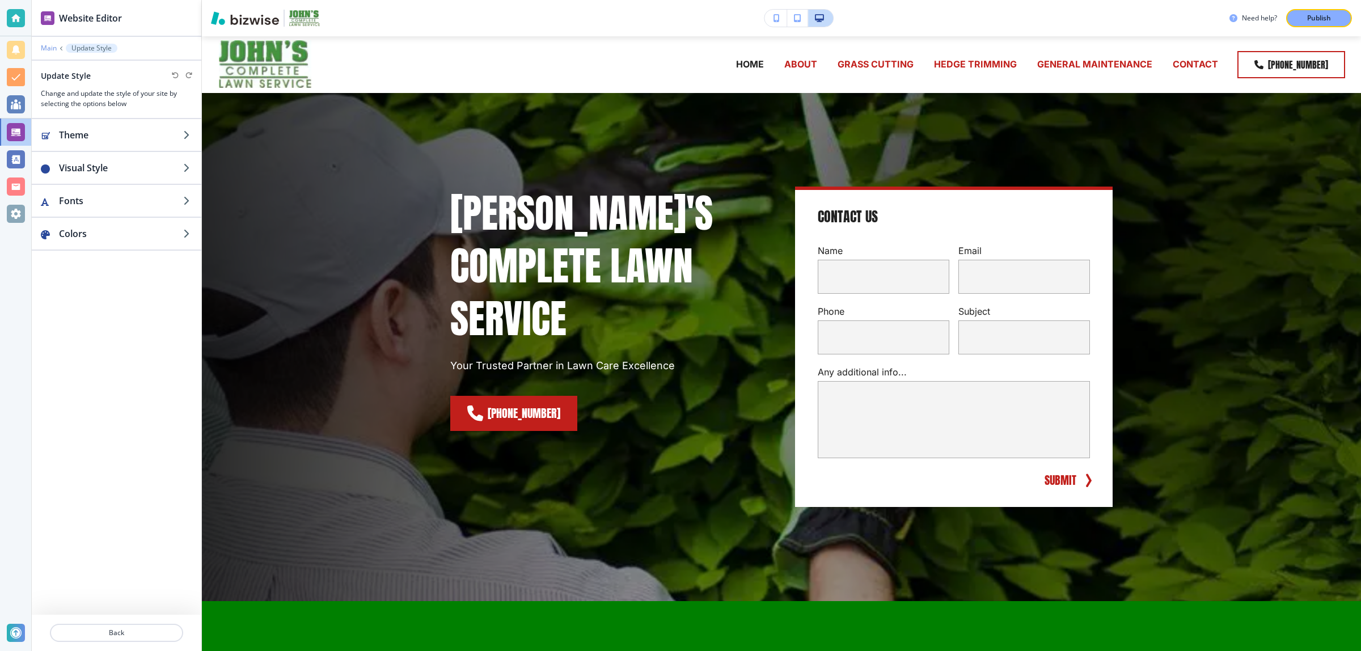
click at [56, 51] on p "Main" at bounding box center [49, 48] width 16 height 8
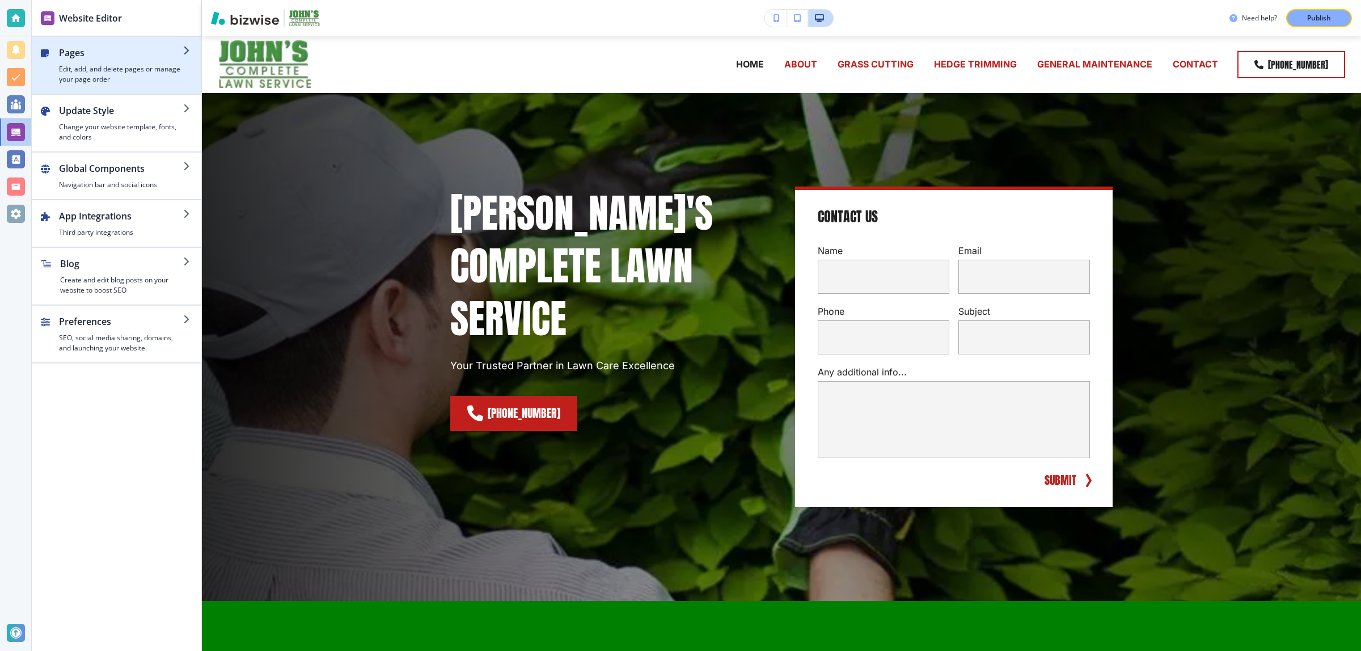
click at [63, 74] on h4 "Edit, add, and delete pages or manage your page order" at bounding box center [121, 74] width 124 height 20
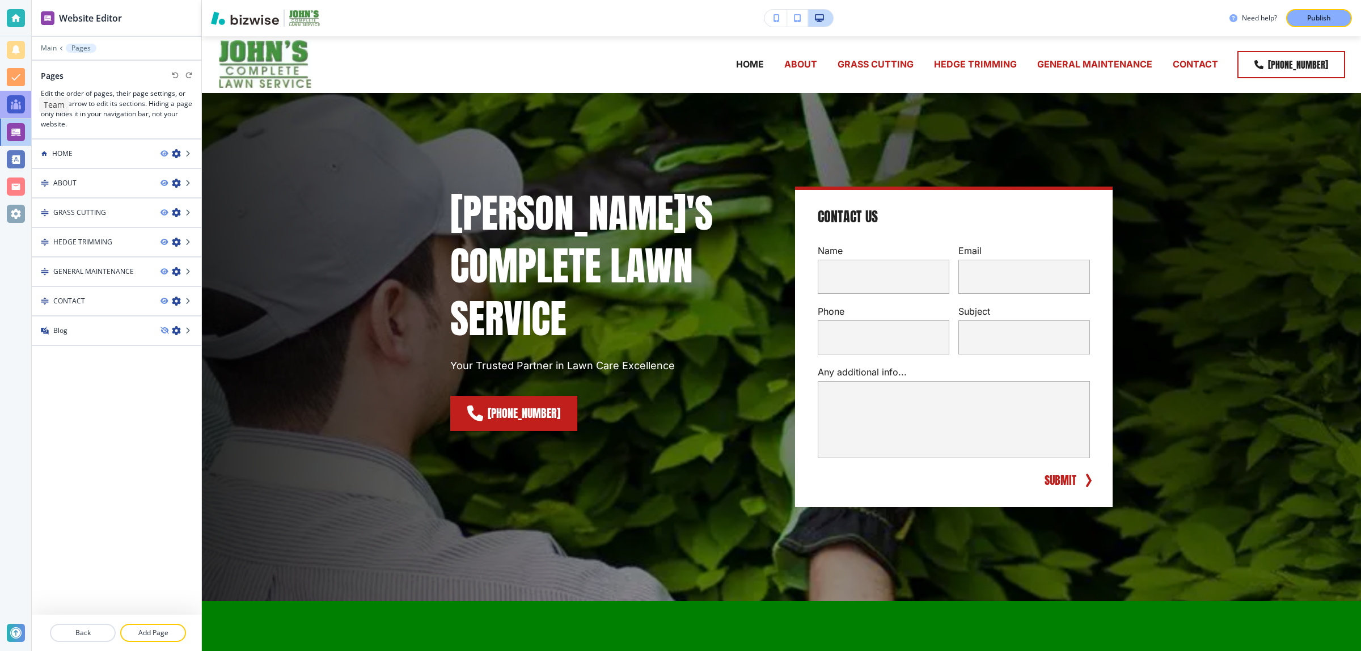
click at [11, 105] on div at bounding box center [16, 104] width 18 height 18
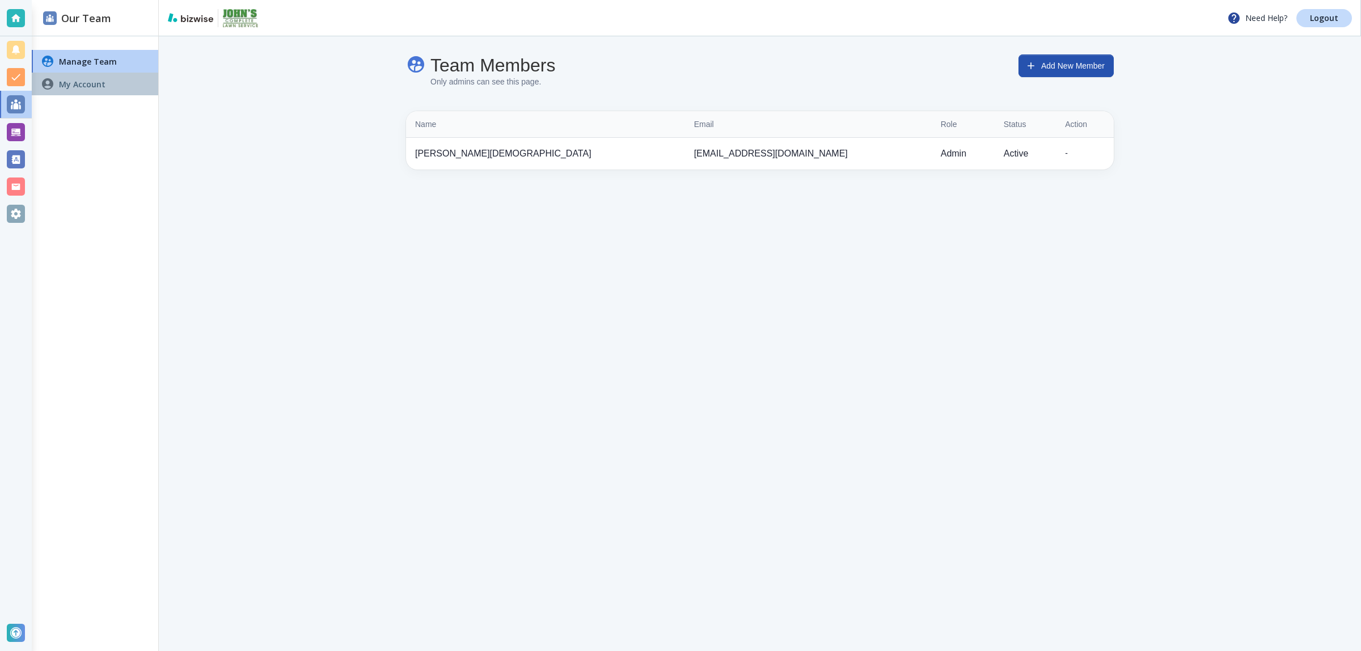
click at [71, 87] on h4 "My Account" at bounding box center [82, 84] width 47 height 12
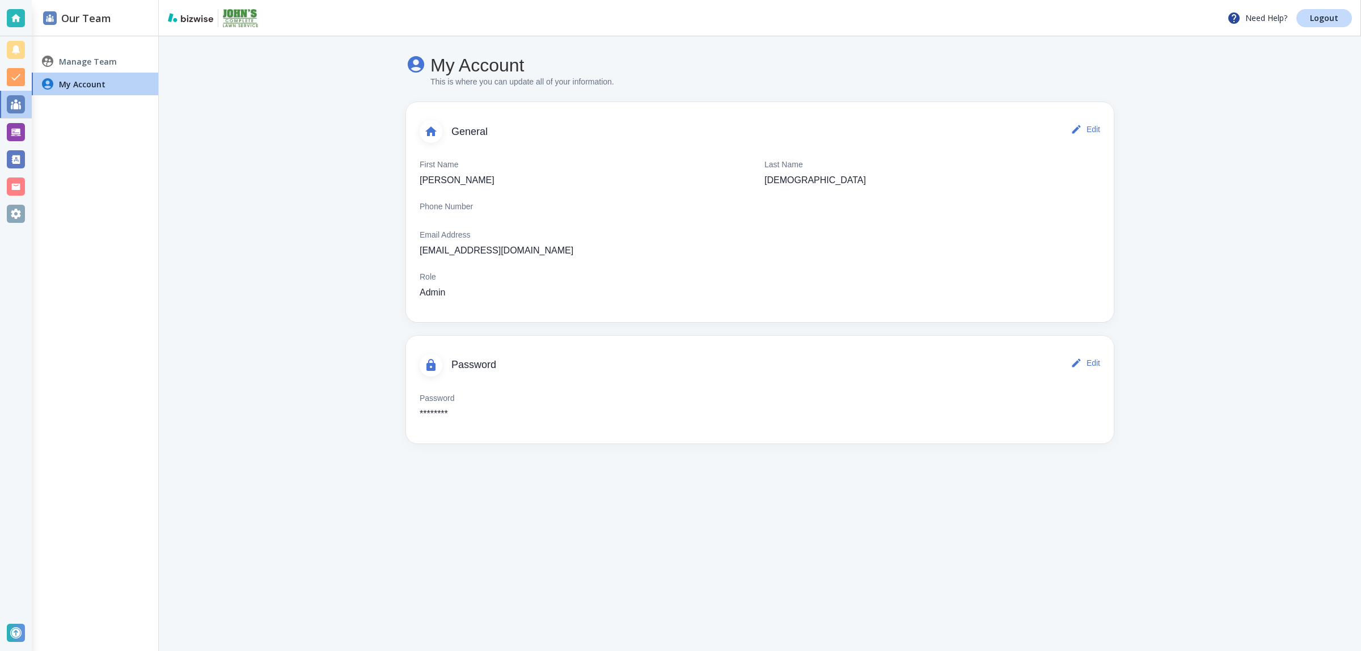
click at [83, 64] on h4 "Manage Team" at bounding box center [88, 62] width 58 height 12
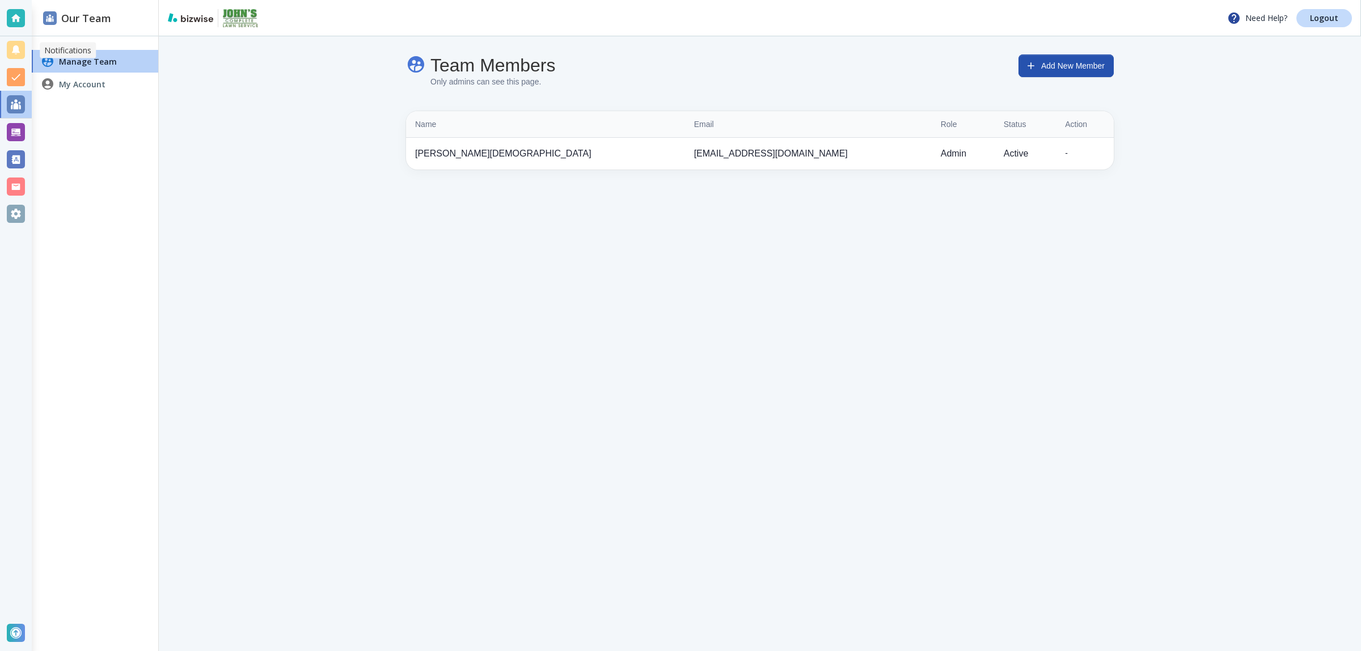
click at [18, 52] on div at bounding box center [16, 50] width 18 height 18
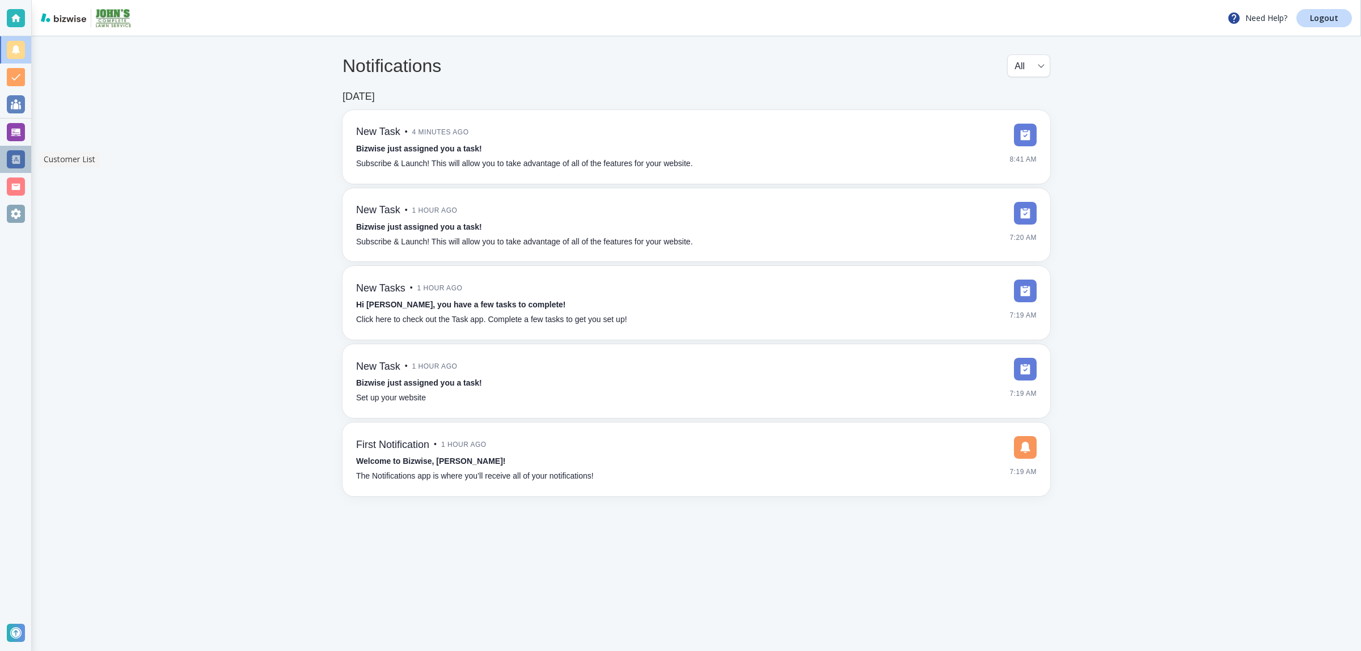
click at [13, 155] on div at bounding box center [16, 159] width 18 height 18
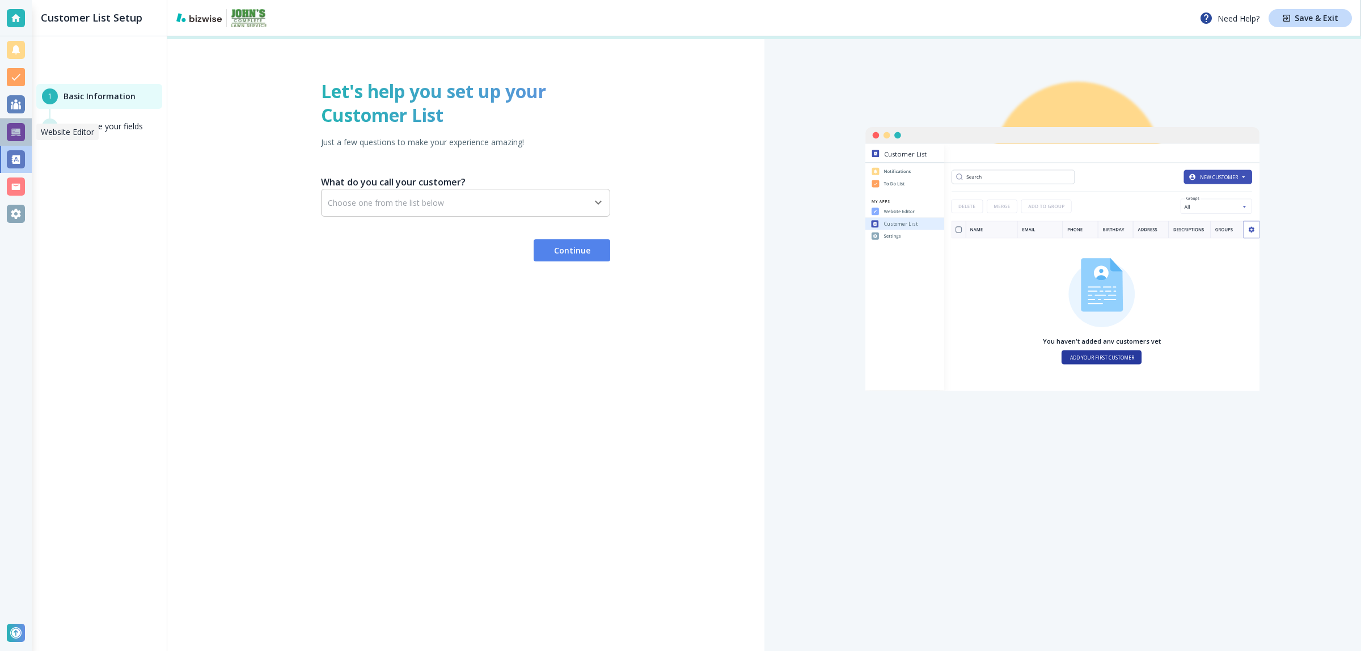
click at [20, 134] on div at bounding box center [16, 132] width 18 height 18
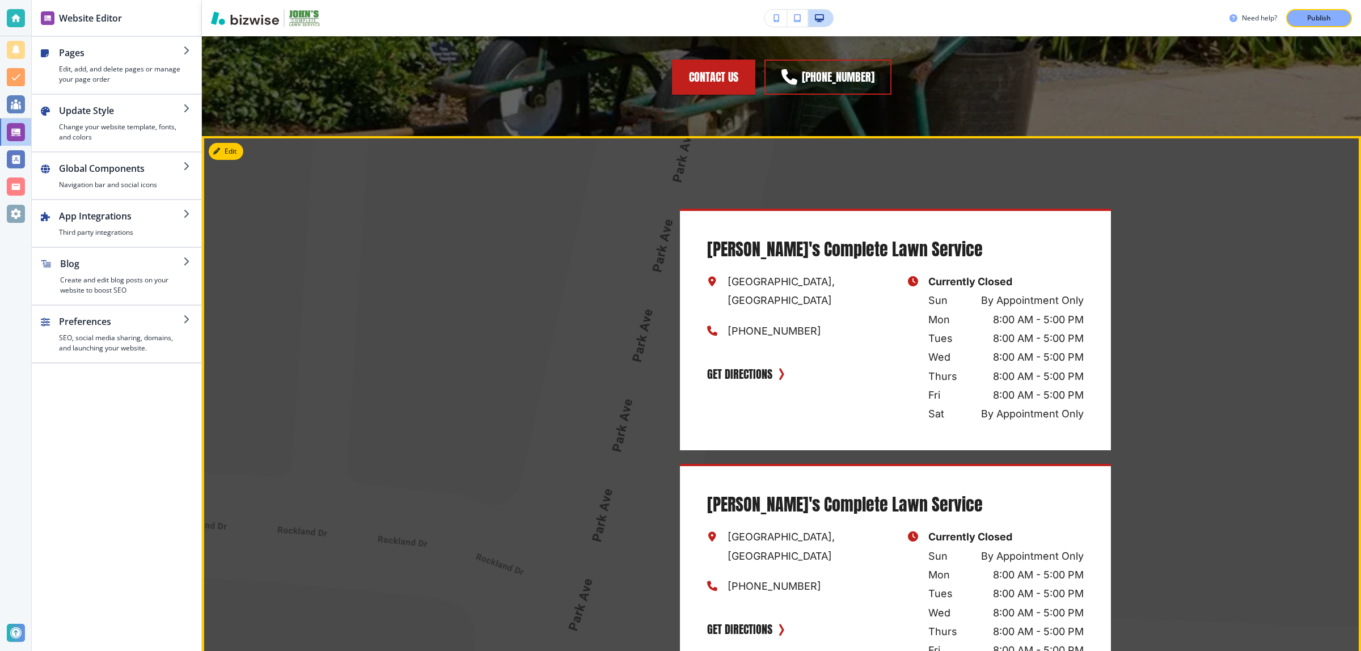
scroll to position [2987, 0]
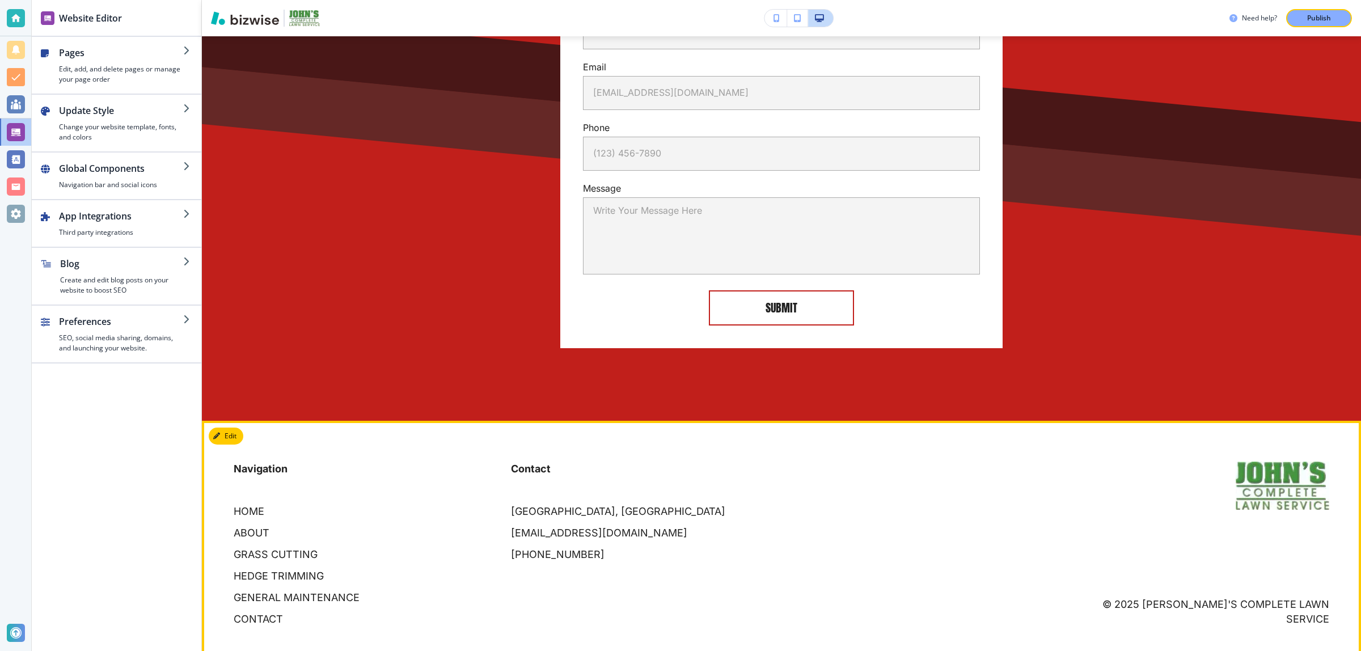
drag, startPoint x: 429, startPoint y: 315, endPoint x: 474, endPoint y: 553, distance: 242.3
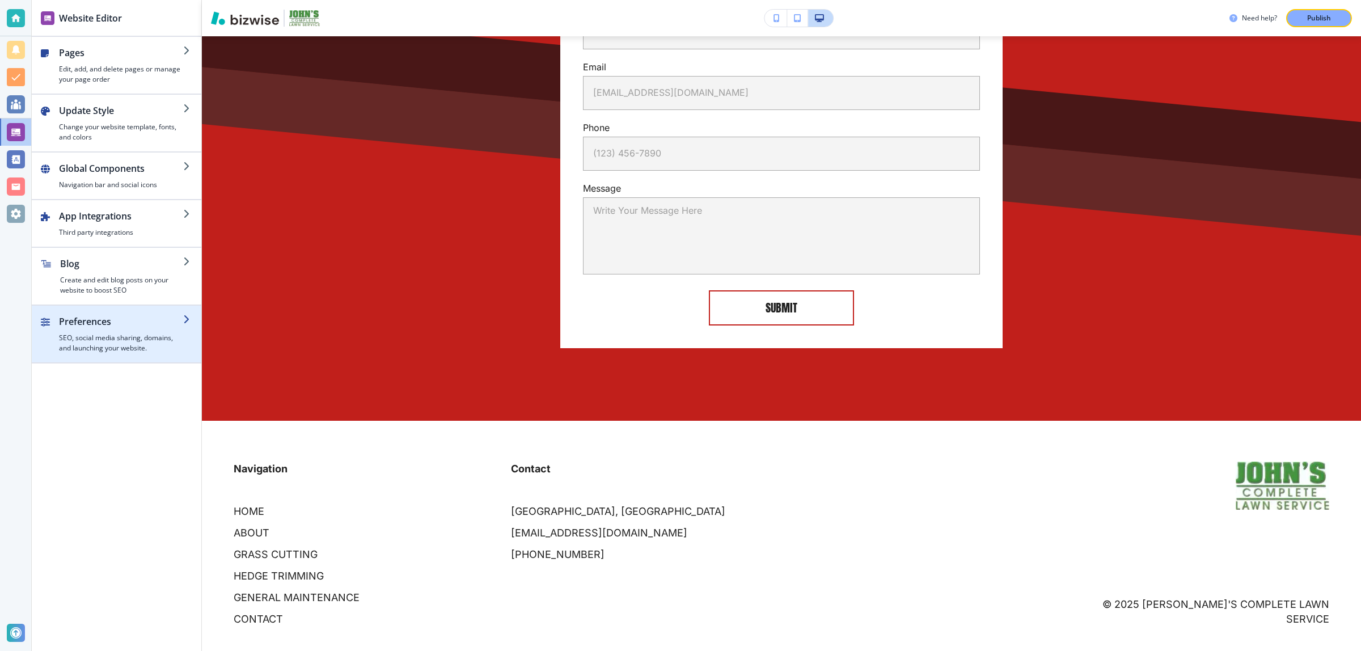
click at [134, 353] on h4 "SEO, social media sharing, domains, and launching your website." at bounding box center [121, 343] width 124 height 20
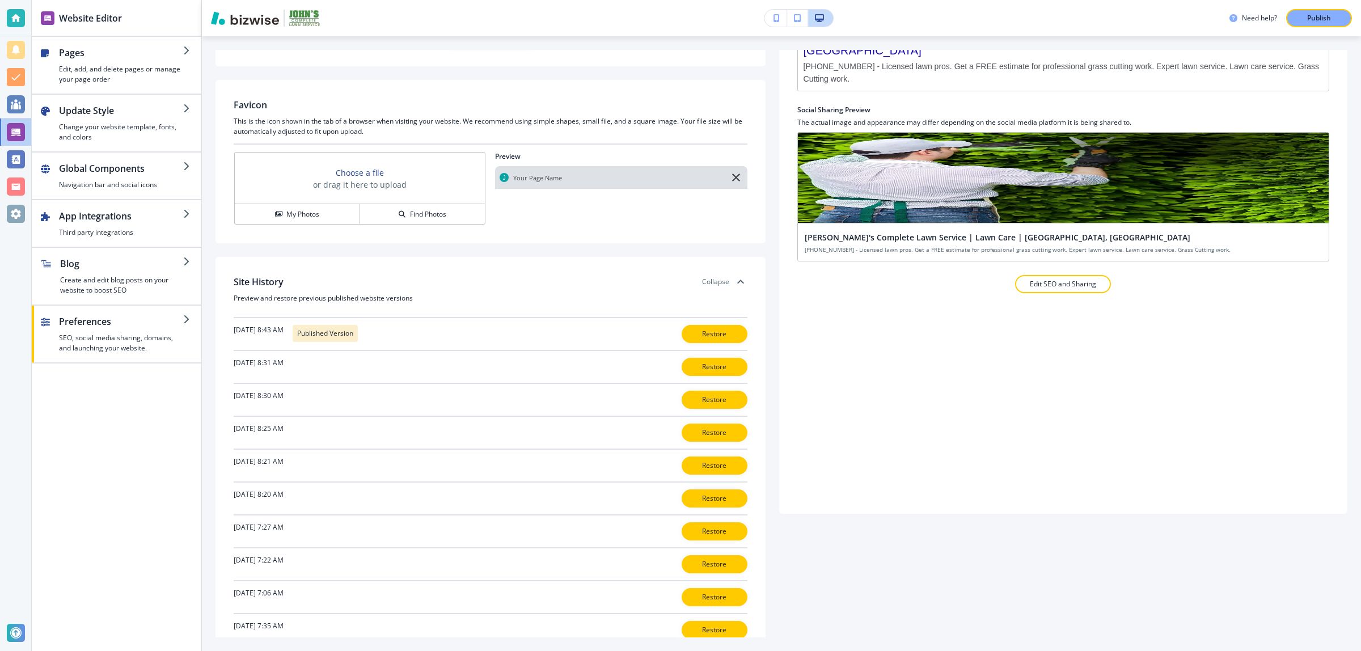
scroll to position [154, 0]
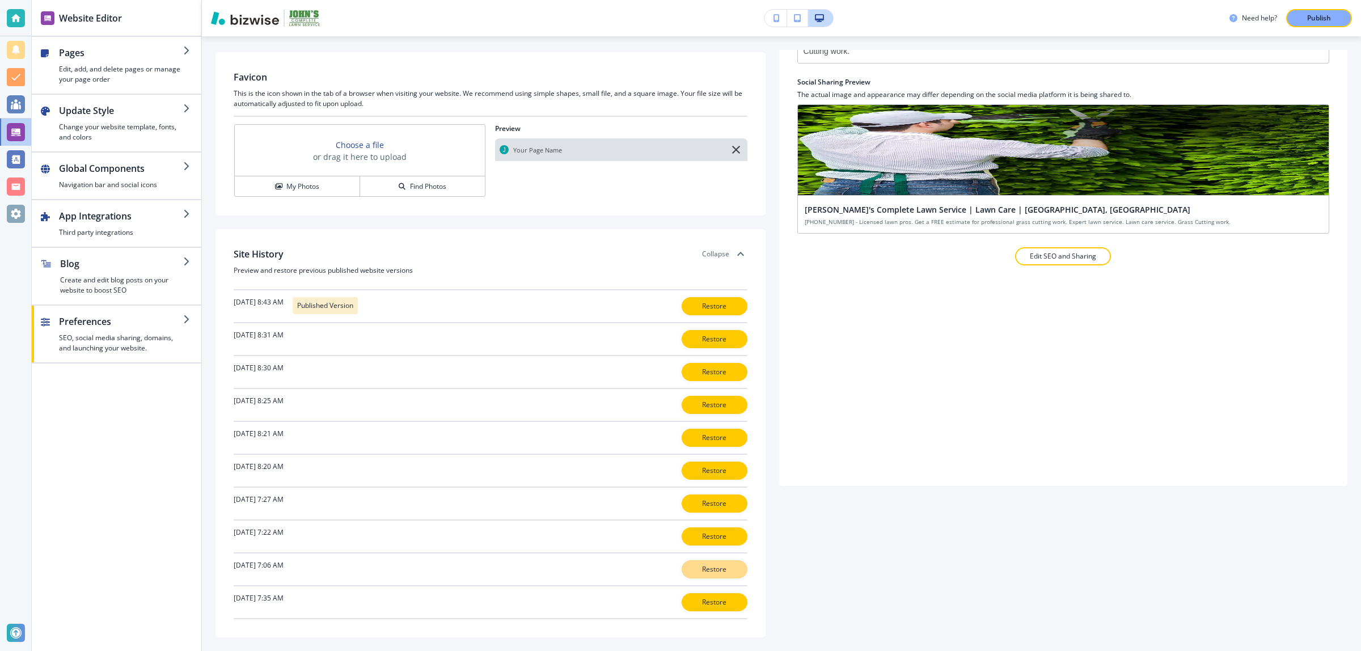
click at [694, 576] on button "Restore" at bounding box center [715, 569] width 66 height 18
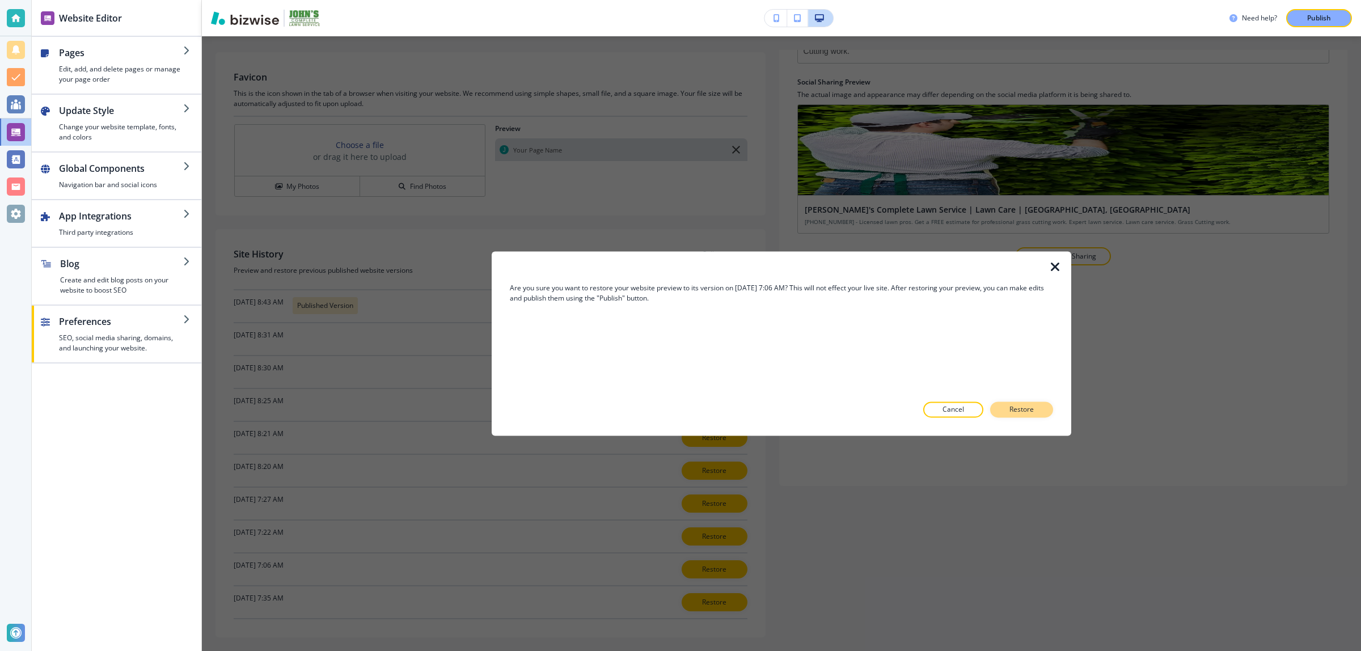
click at [1013, 406] on p "Restore" at bounding box center [1022, 410] width 24 height 10
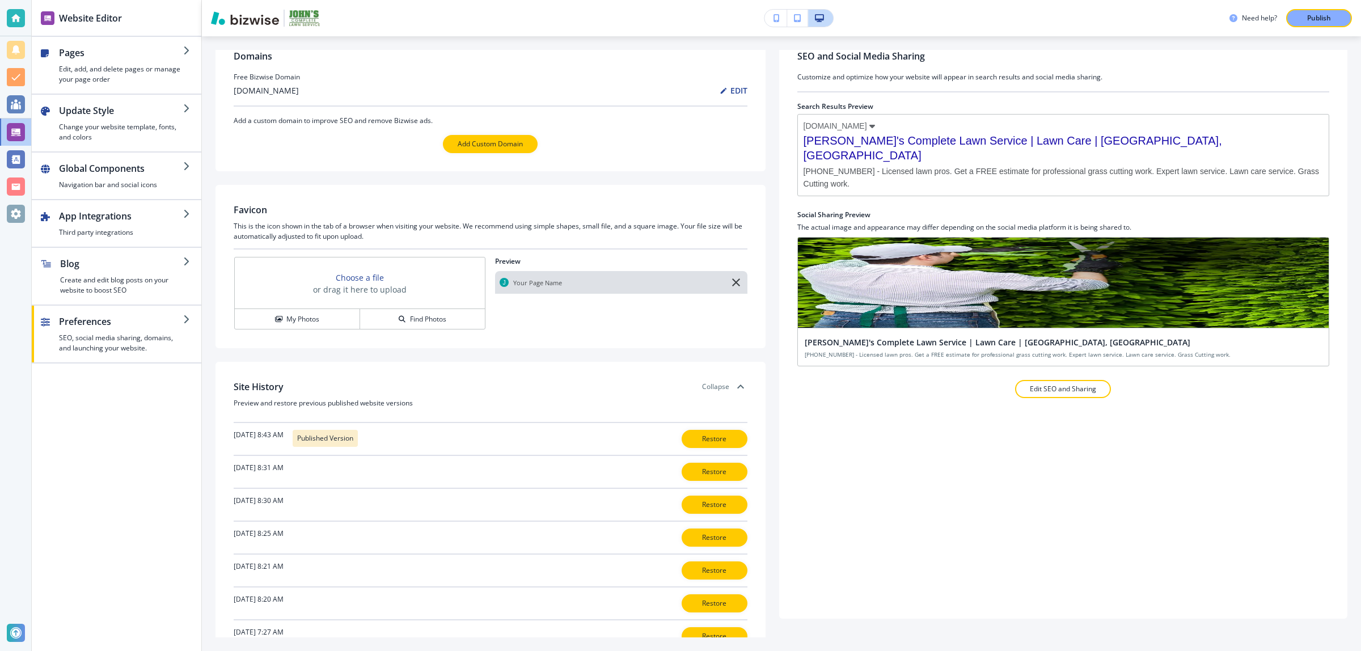
scroll to position [0, 0]
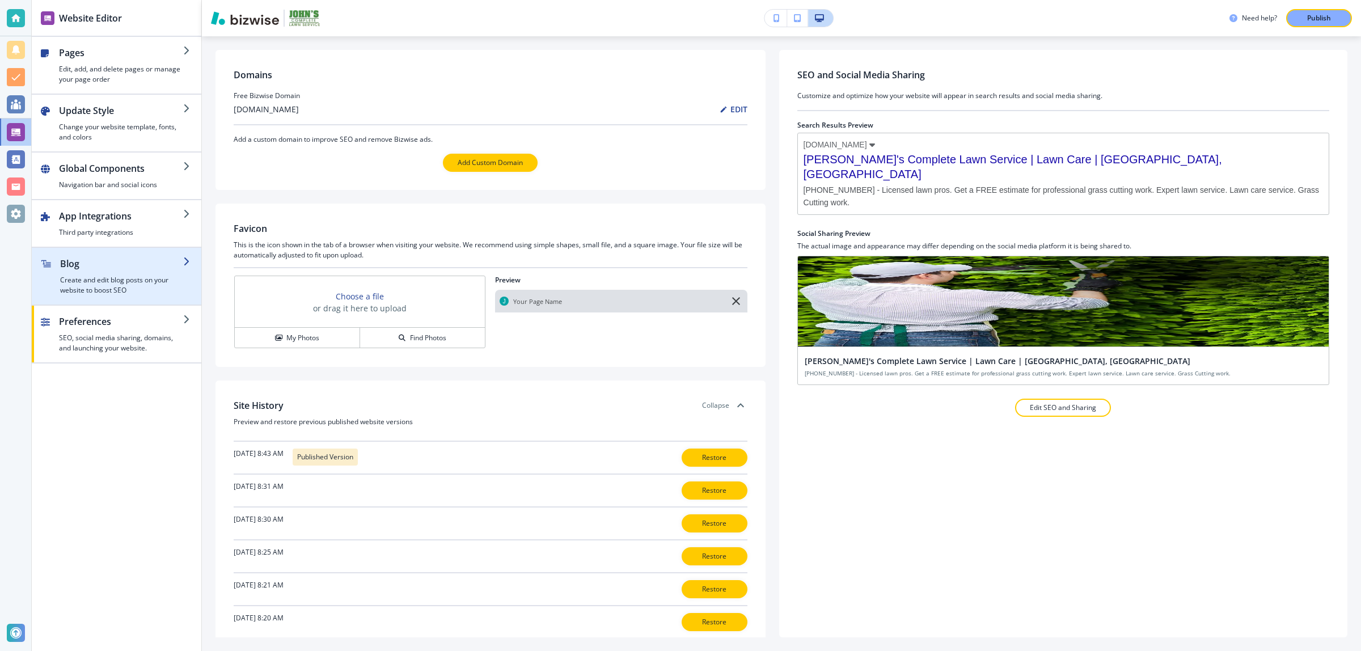
click at [154, 282] on h4 "Create and edit blog posts on your website to boost SEO" at bounding box center [121, 285] width 123 height 20
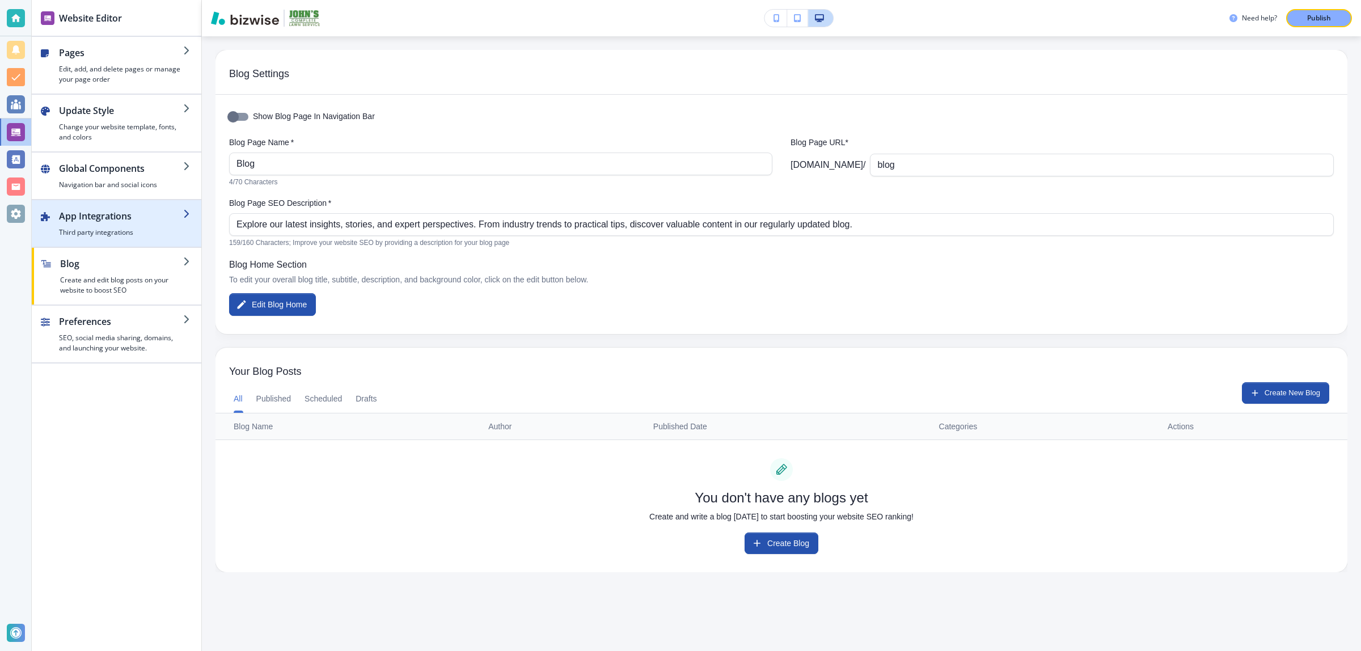
click at [108, 230] on h4 "Third party integrations" at bounding box center [121, 232] width 124 height 10
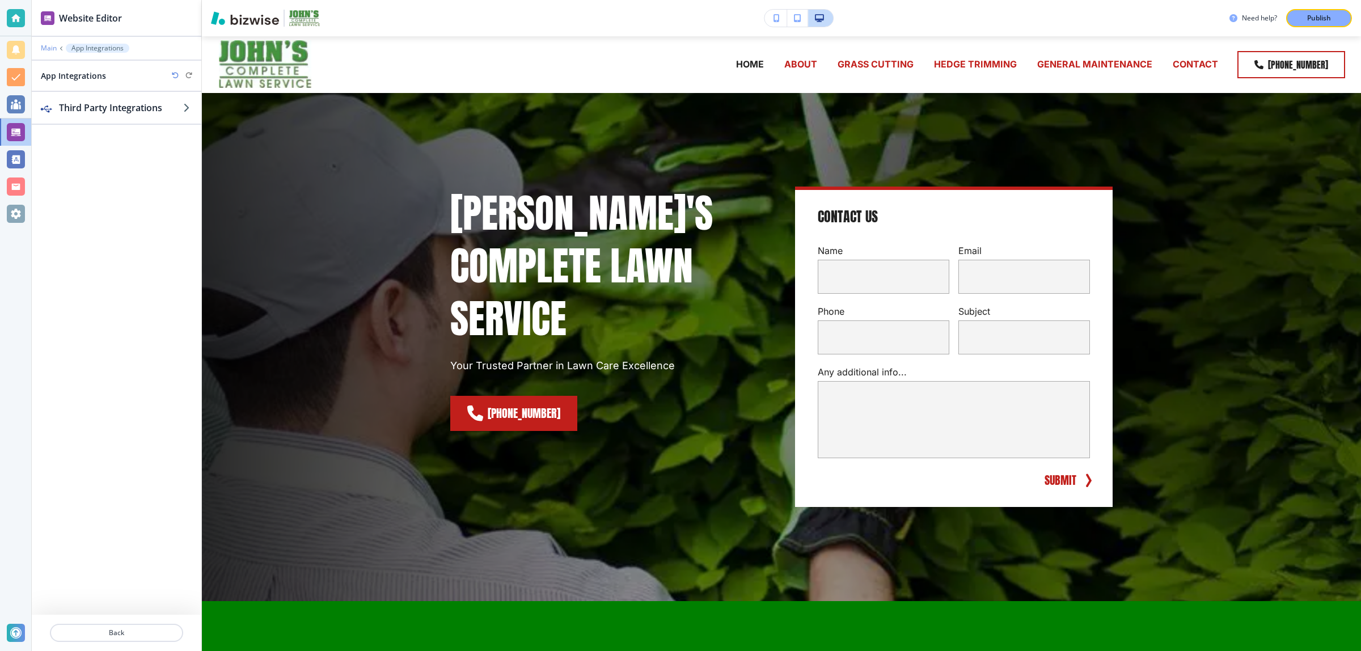
click at [51, 47] on p "Main" at bounding box center [49, 48] width 16 height 8
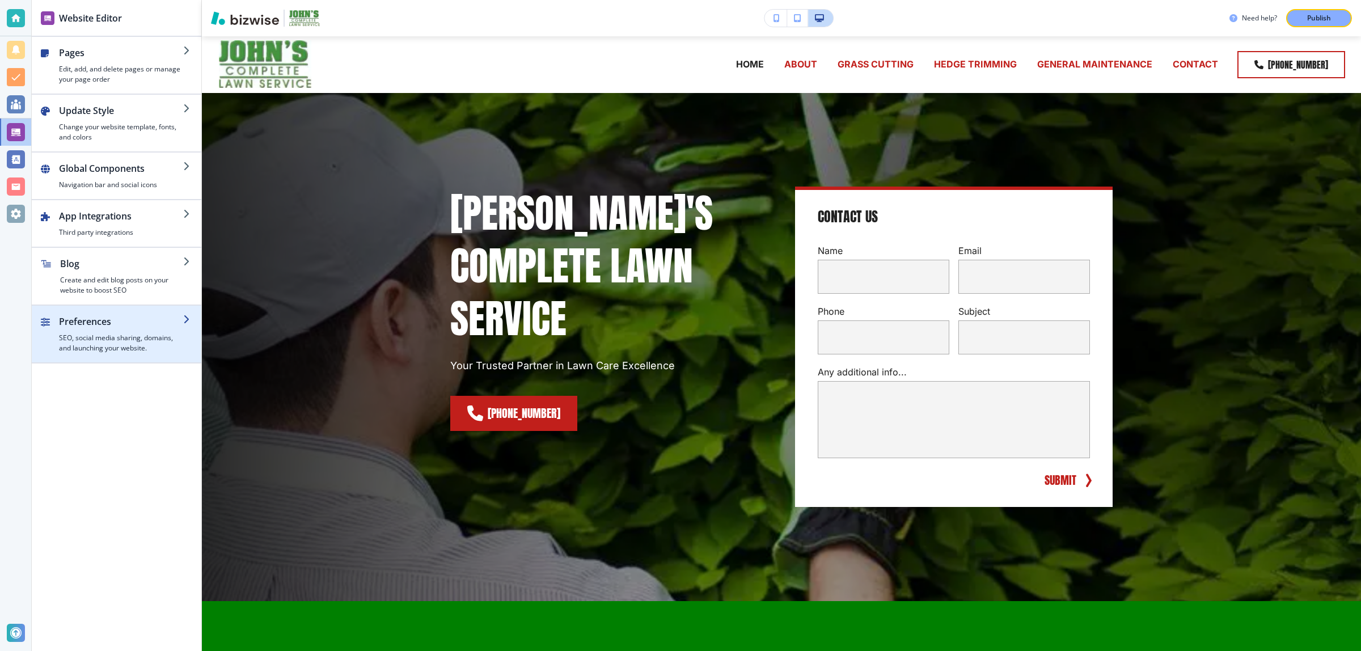
click at [120, 327] on h2 "Preferences" at bounding box center [121, 322] width 124 height 14
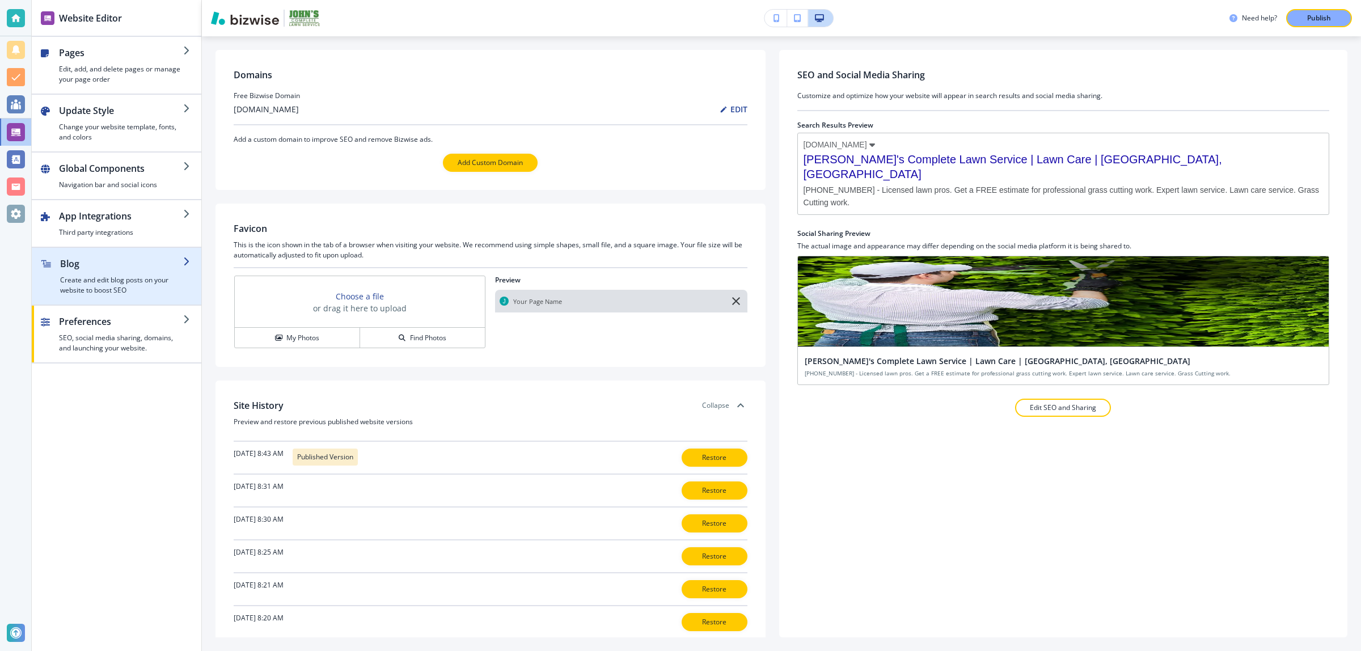
click at [112, 281] on h4 "Create and edit blog posts on your website to boost SEO" at bounding box center [121, 285] width 123 height 20
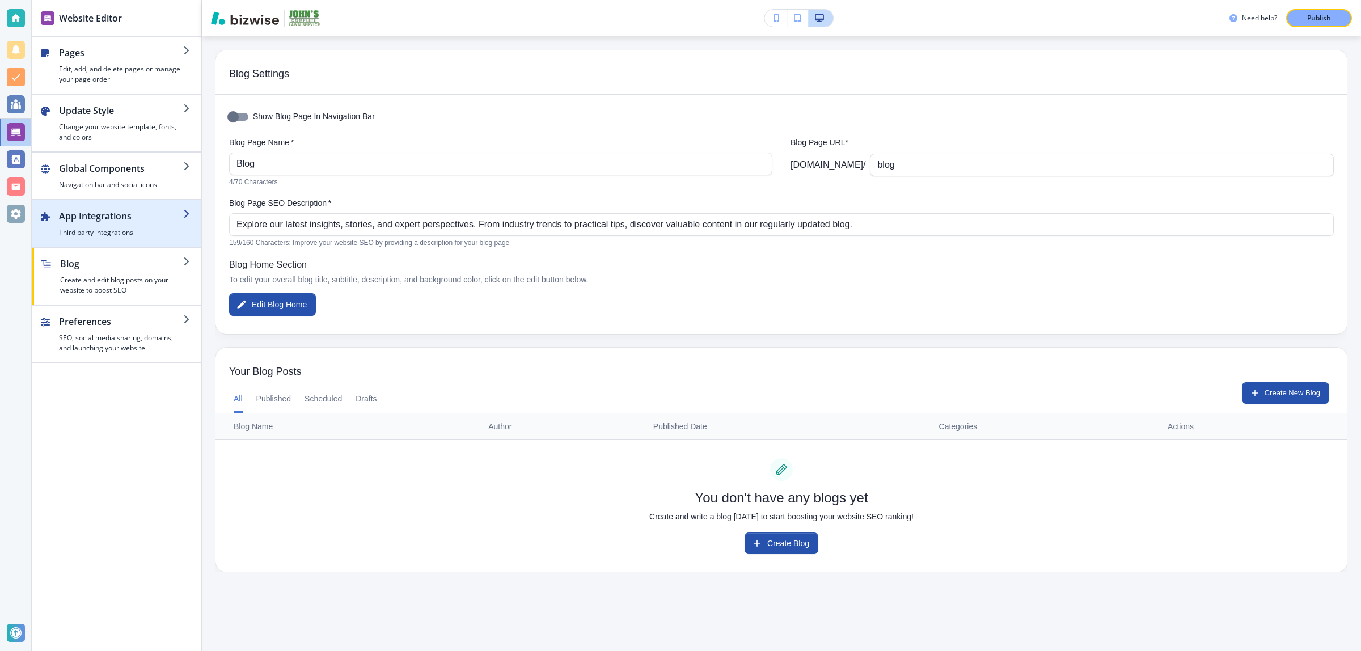
click at [146, 203] on div "button" at bounding box center [117, 204] width 170 height 9
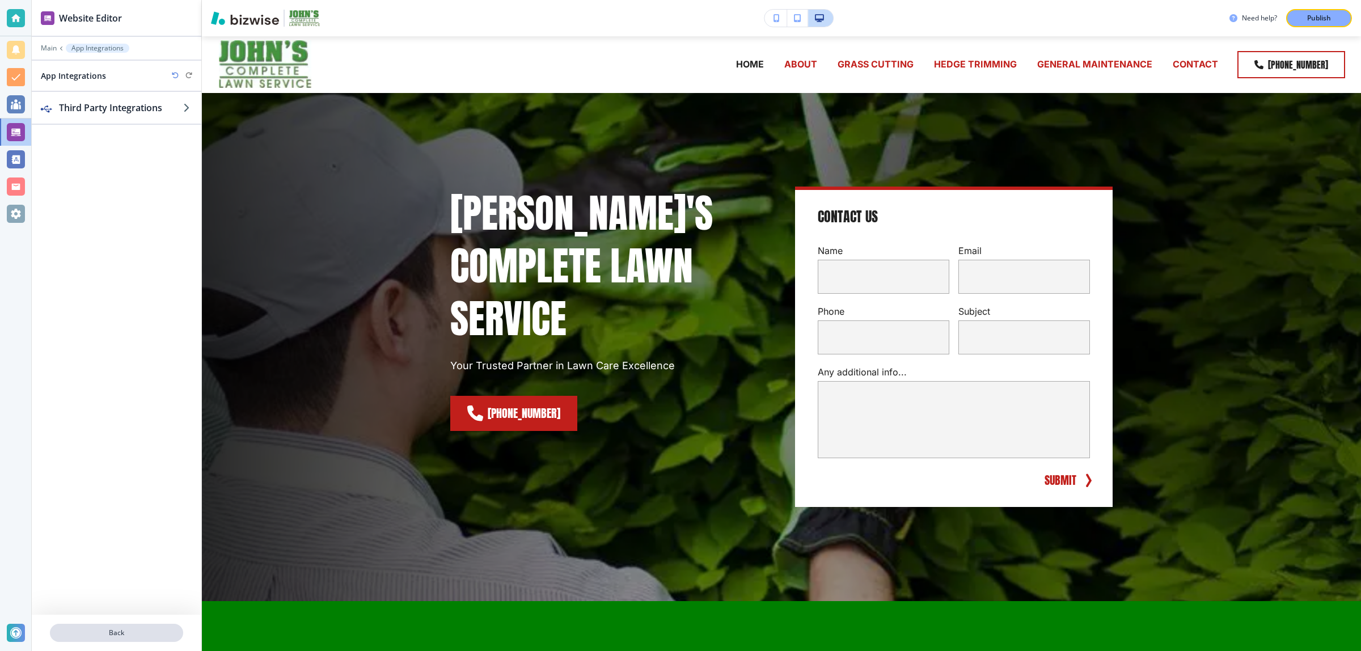
click at [112, 636] on p "Back" at bounding box center [116, 633] width 131 height 10
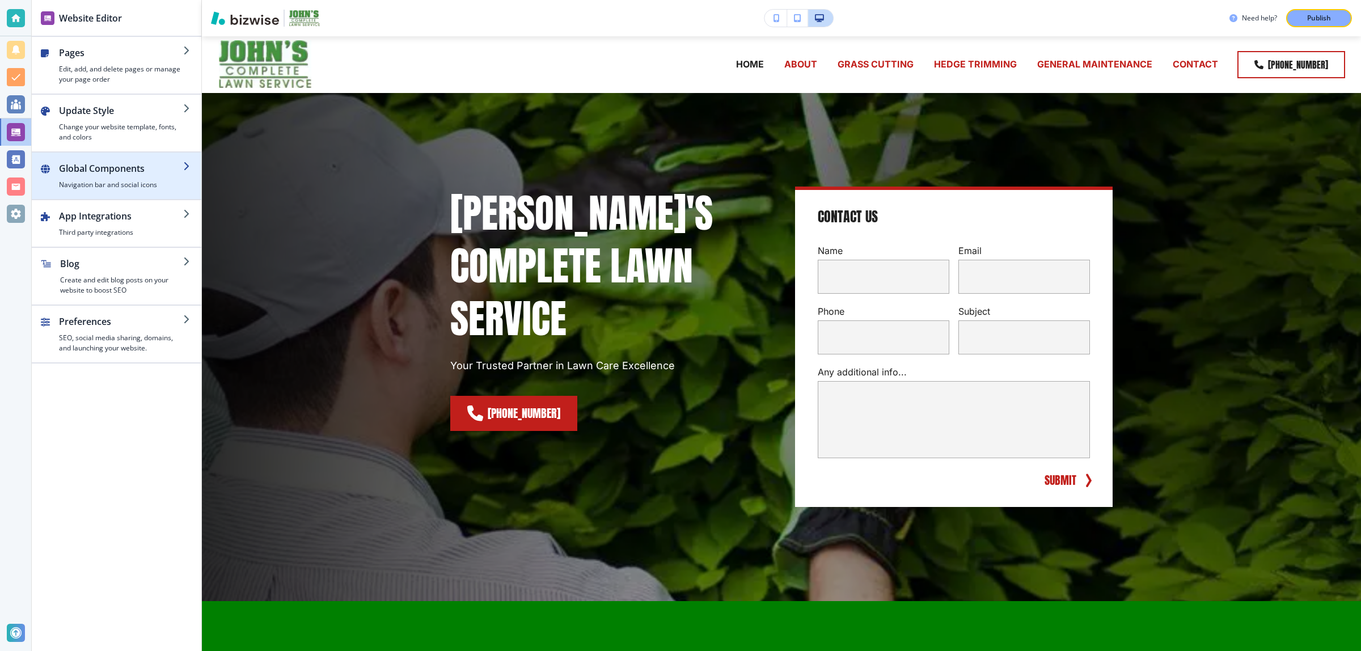
click at [102, 174] on h2 "Global Components" at bounding box center [121, 169] width 124 height 14
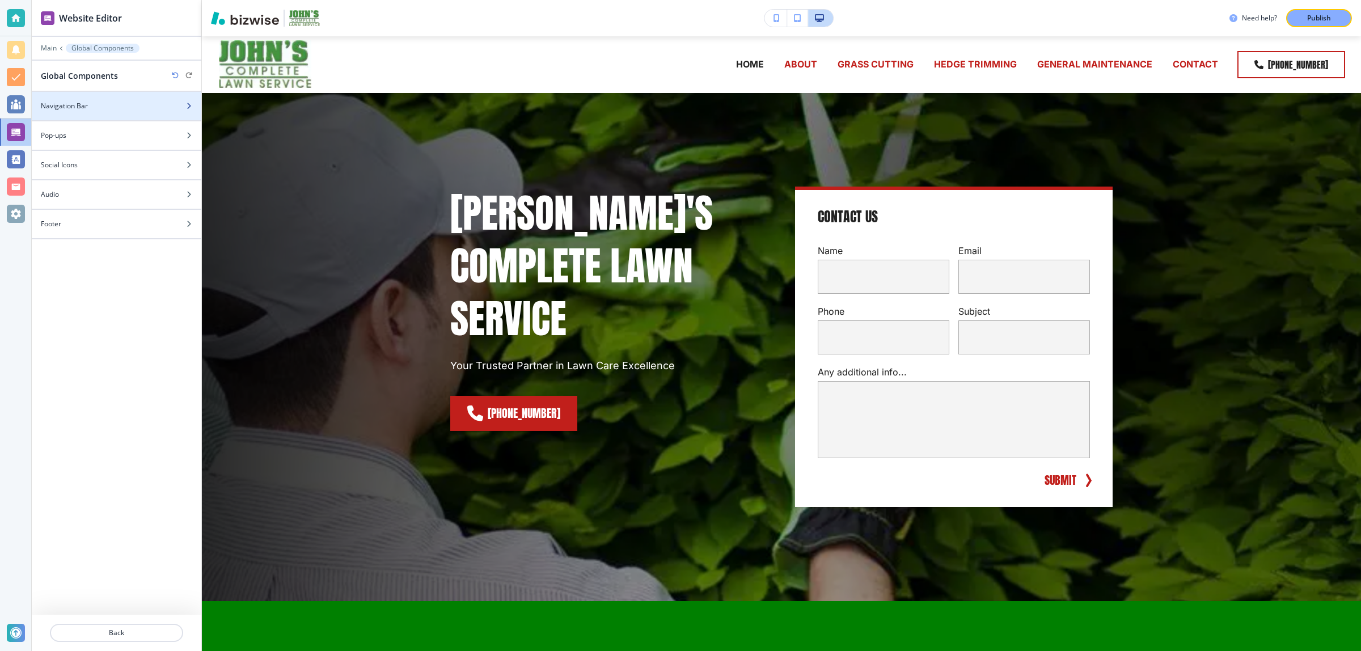
click at [100, 105] on div "Navigation Bar" at bounding box center [104, 106] width 145 height 10
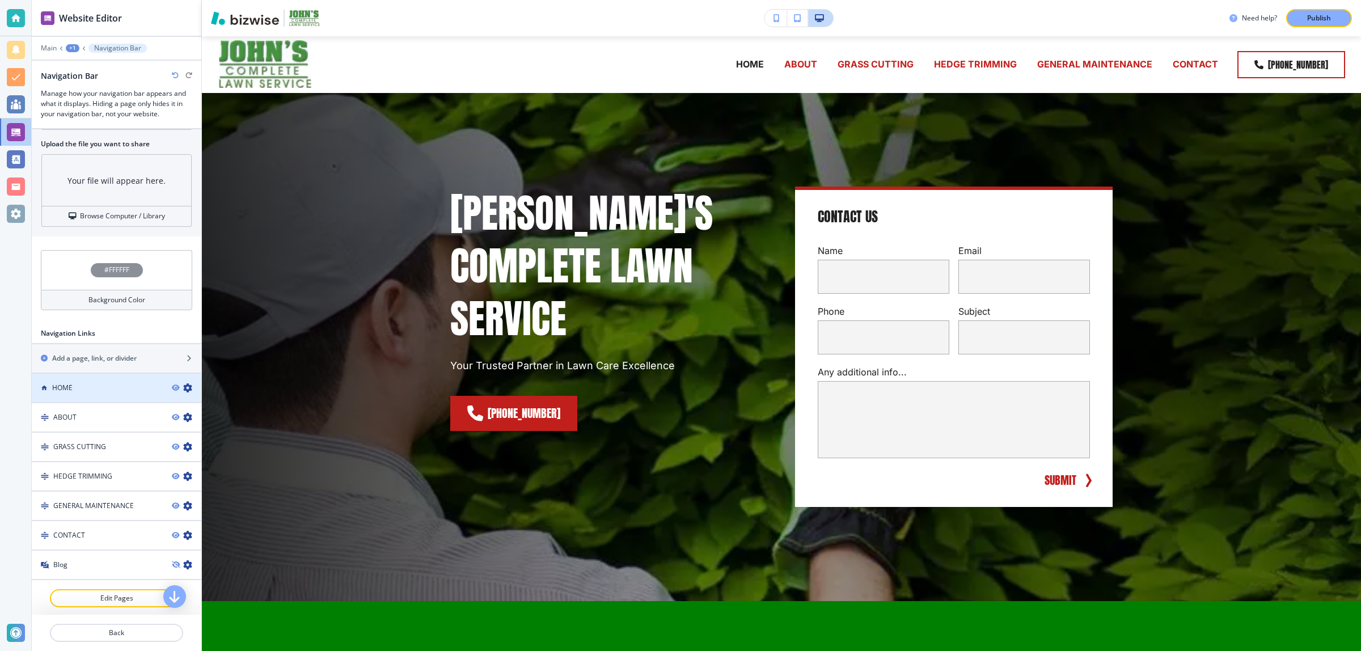
scroll to position [386, 0]
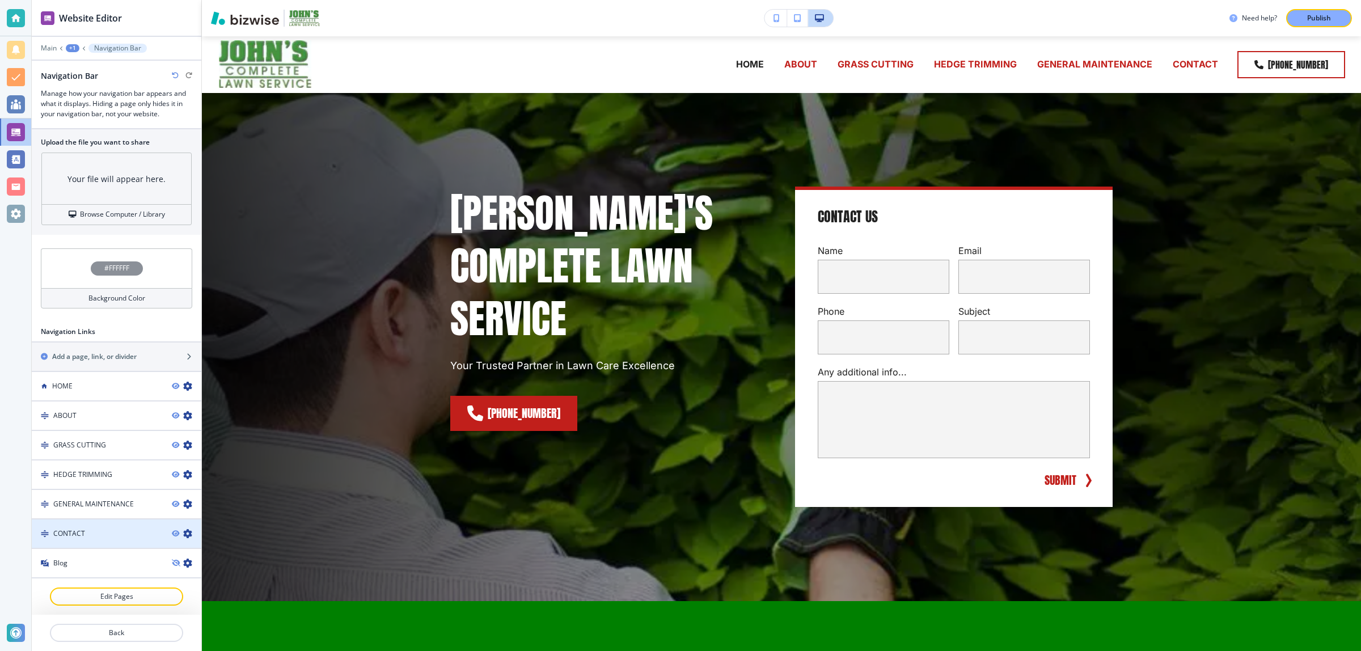
click at [78, 525] on div at bounding box center [117, 524] width 170 height 9
click at [87, 533] on div "CONTACT" at bounding box center [97, 534] width 131 height 10
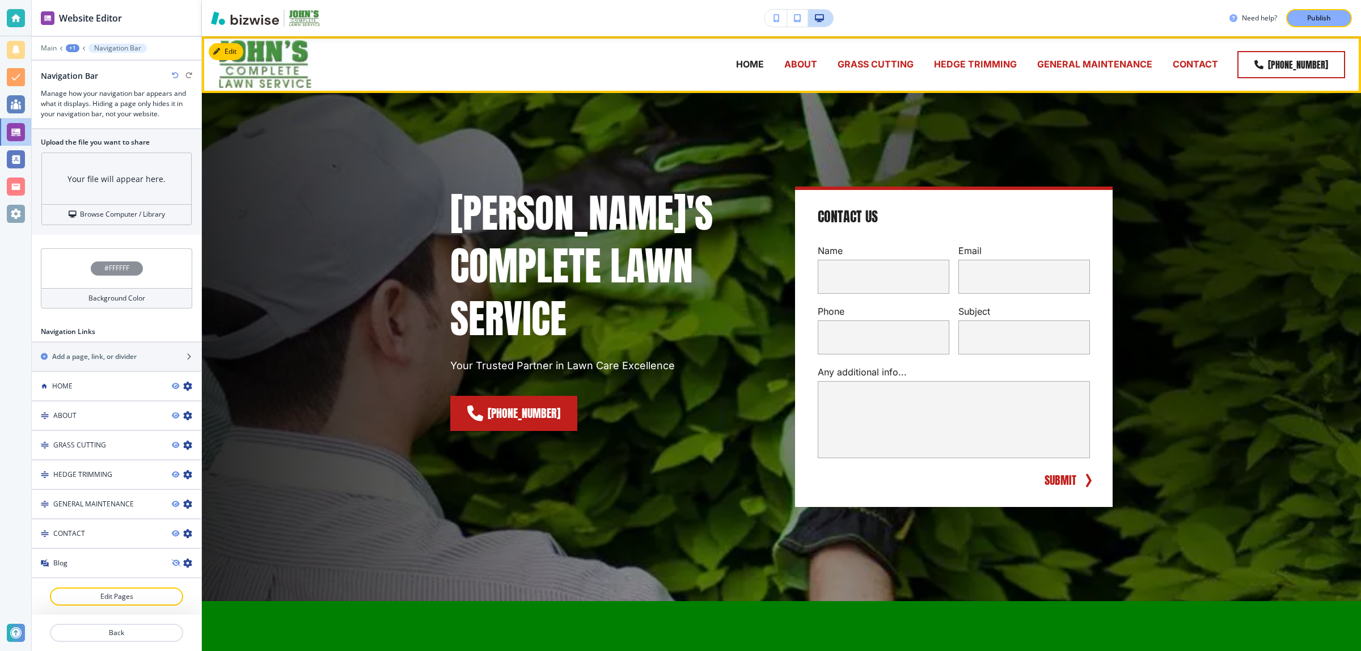
click at [1201, 63] on p "CONTACT" at bounding box center [1195, 64] width 45 height 13
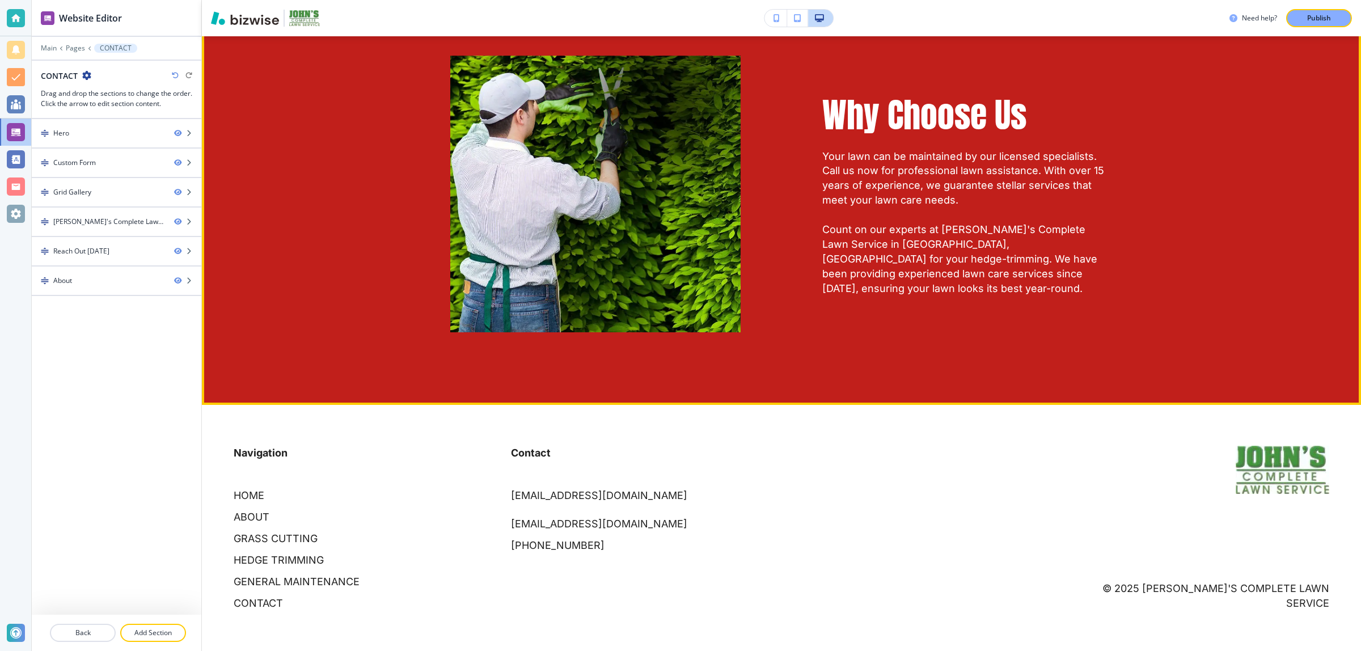
scroll to position [2539, 0]
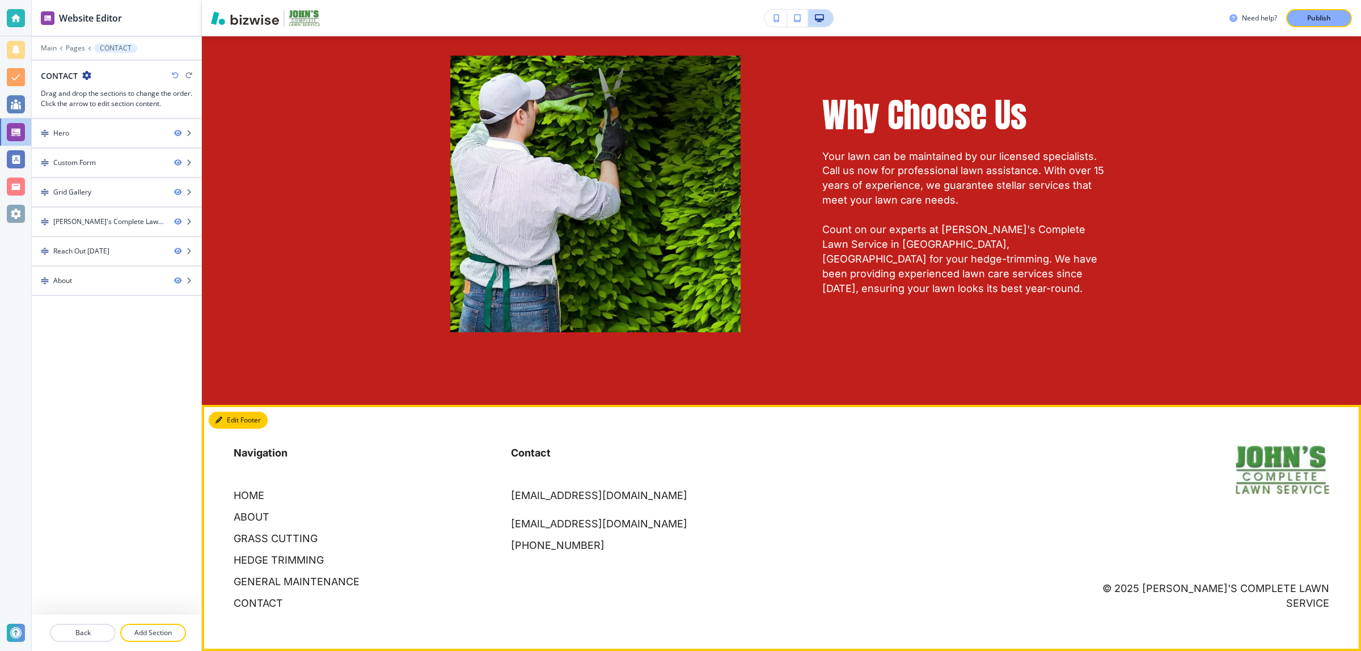
click at [226, 423] on button "Edit Footer" at bounding box center [238, 420] width 59 height 17
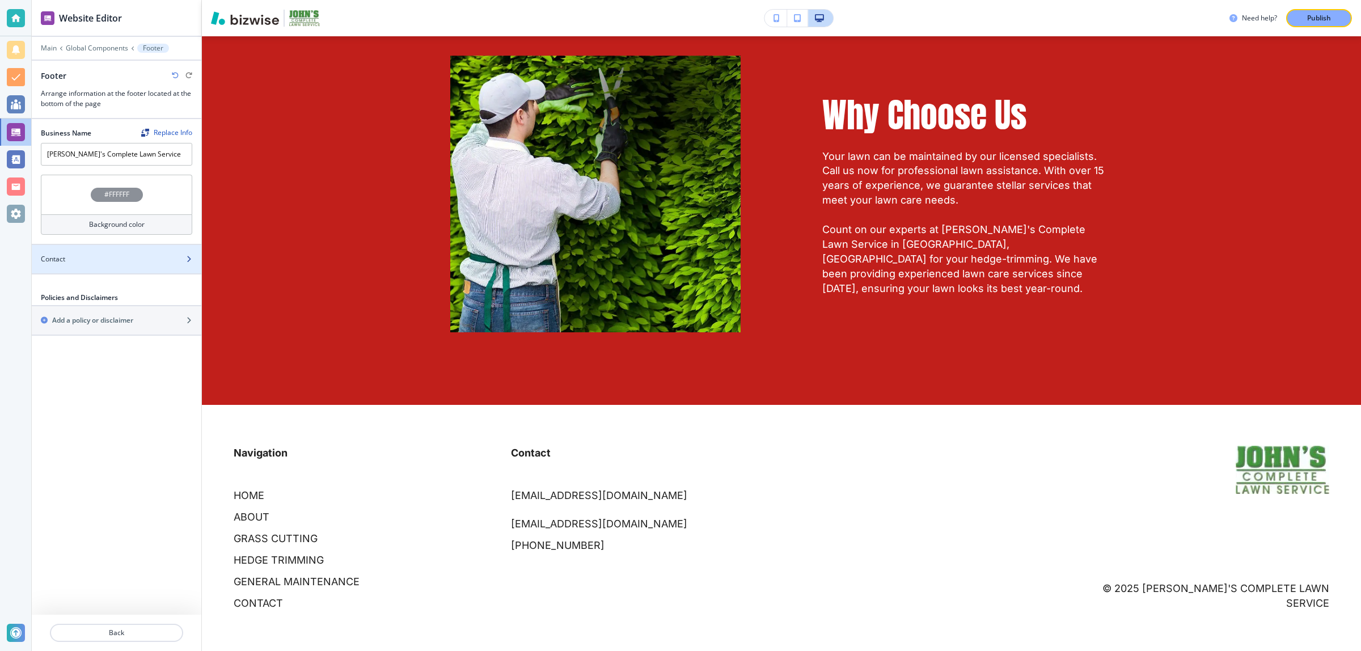
click at [91, 267] on div at bounding box center [117, 268] width 170 height 9
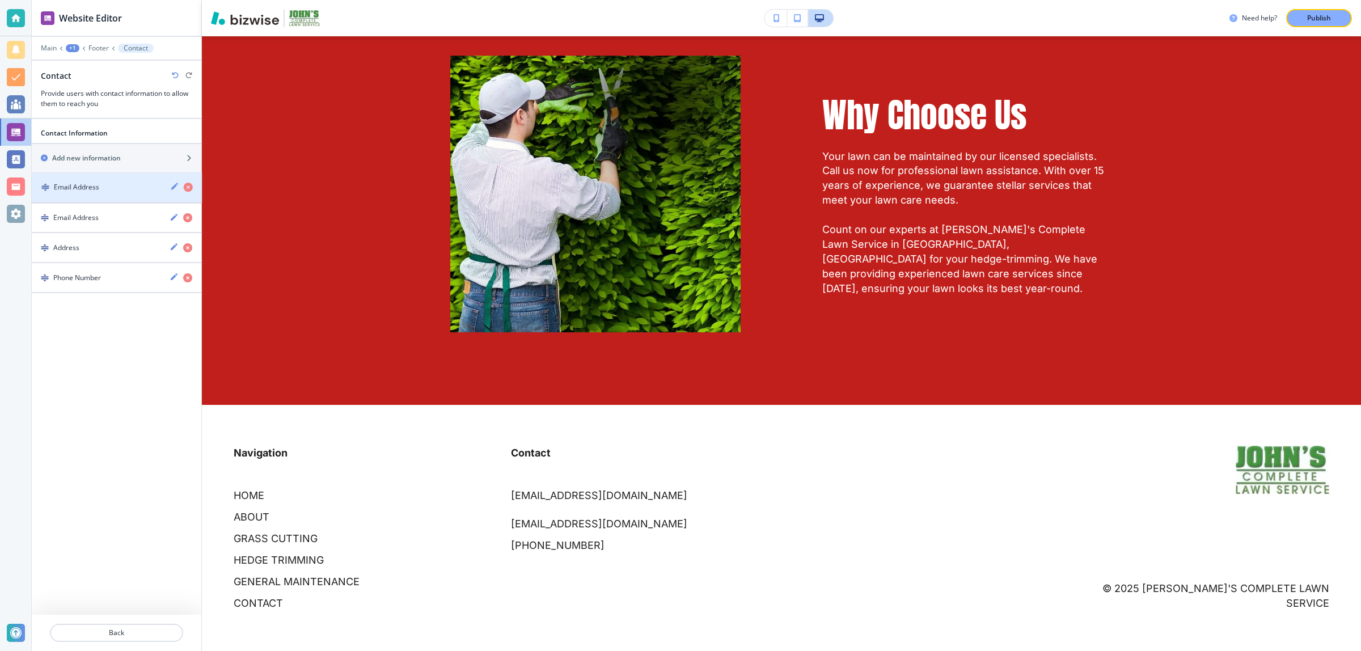
drag, startPoint x: 71, startPoint y: 248, endPoint x: 72, endPoint y: 185, distance: 63.0
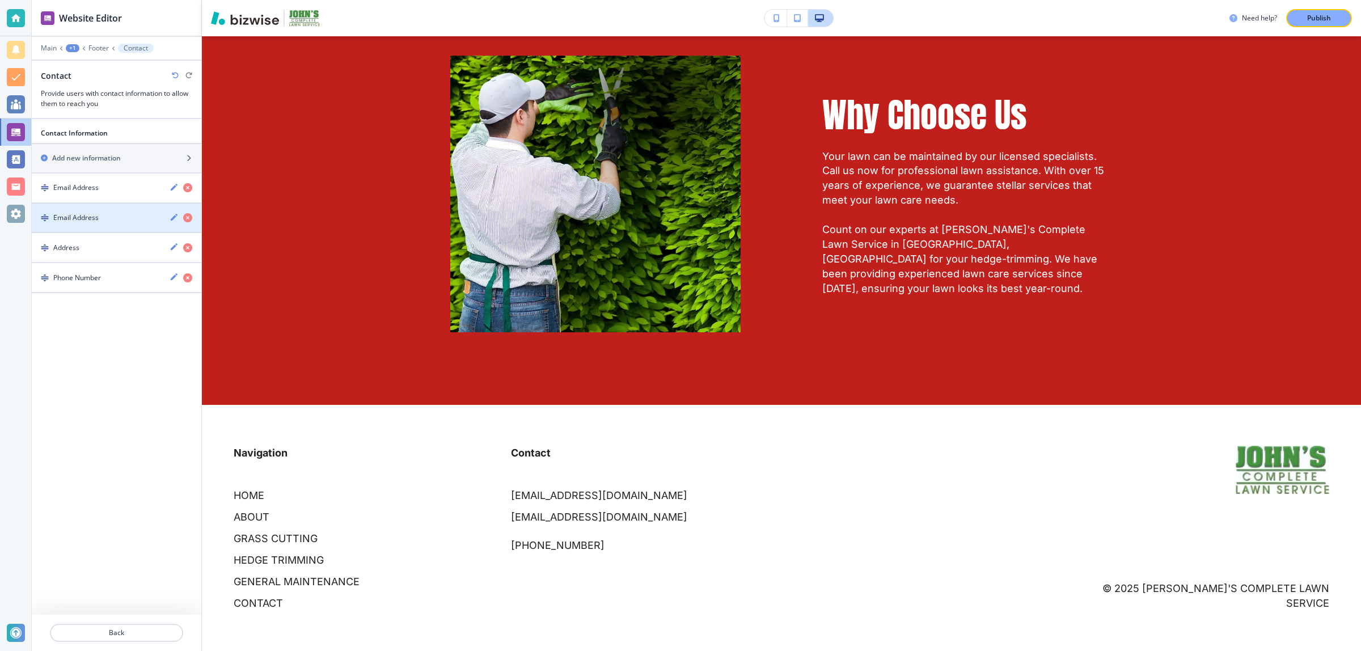
click at [124, 219] on div "Email Address" at bounding box center [96, 218] width 129 height 10
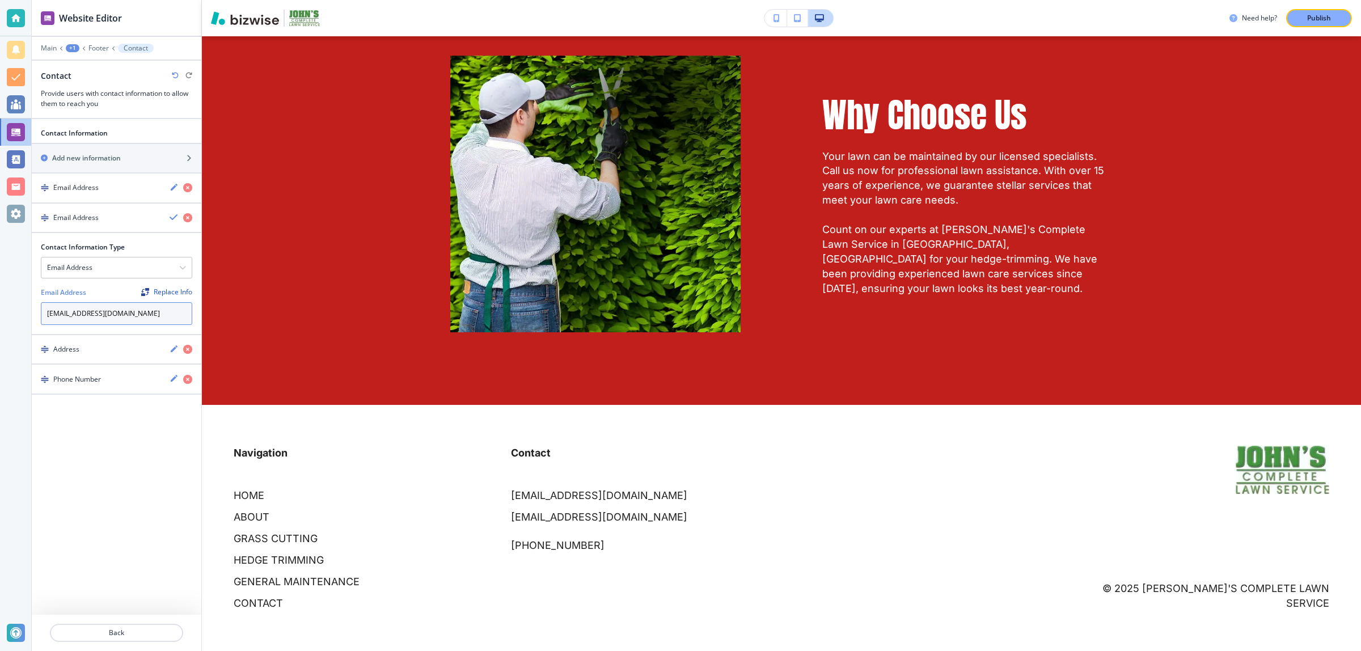
click at [105, 309] on input "placeholder@bizwise.com" at bounding box center [116, 313] width 151 height 23
paste input "johnscompletelawn@gmail"
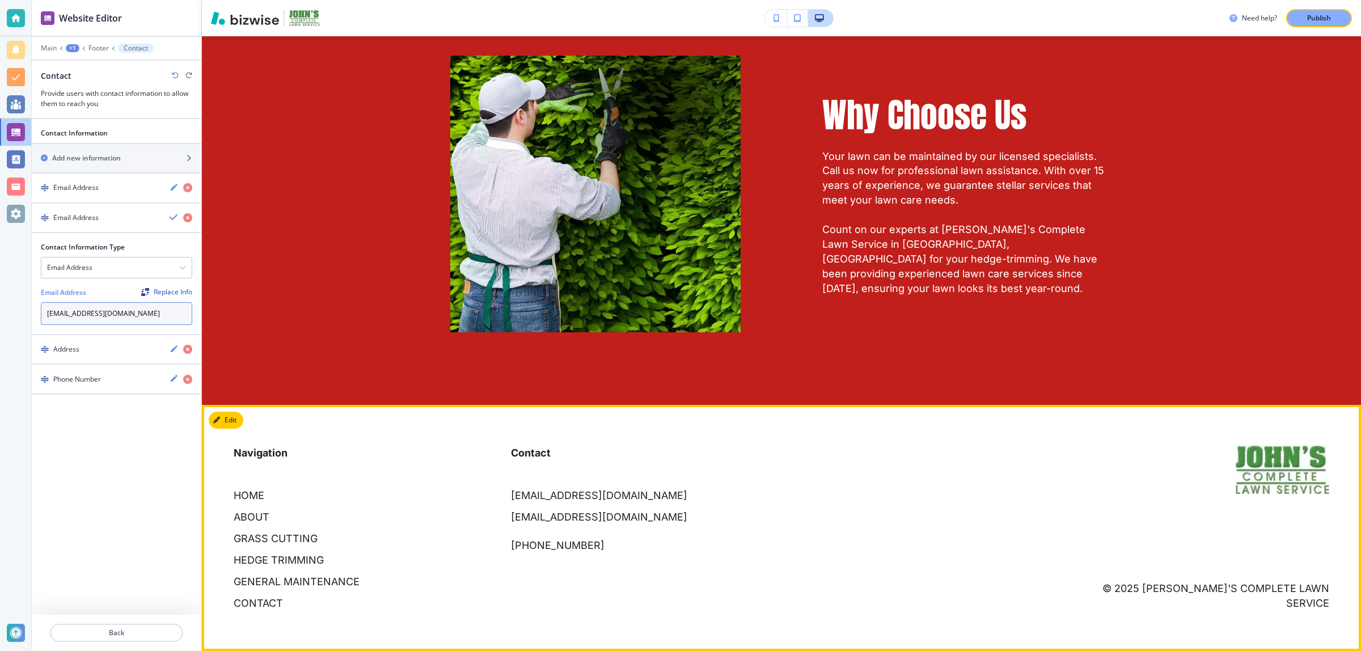
type input "[EMAIL_ADDRESS][DOMAIN_NAME]"
click at [540, 562] on div "Contact johnscompletelawn@gmail.com johnscompletelawn@gmail.com (205) 612-6563" at bounding box center [774, 516] width 555 height 187
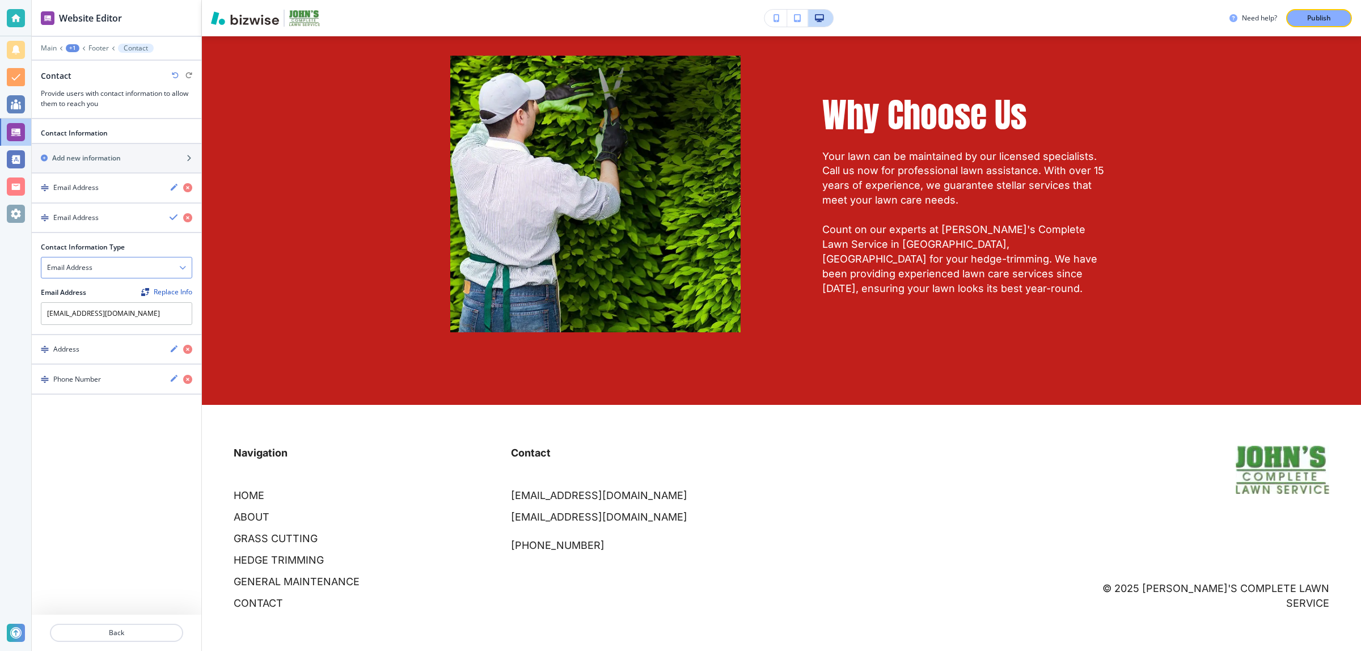
click at [98, 273] on div "Email Address" at bounding box center [116, 267] width 150 height 20
click at [60, 463] on div "Contact Information Add new information Email Address Email Address Contact Inf…" at bounding box center [117, 385] width 170 height 532
click at [164, 299] on div at bounding box center [116, 300] width 151 height 5
click at [164, 296] on div "Replace Info" at bounding box center [166, 292] width 51 height 8
click at [147, 290] on img "Find and replace this information across Bizwise" at bounding box center [145, 292] width 8 height 8
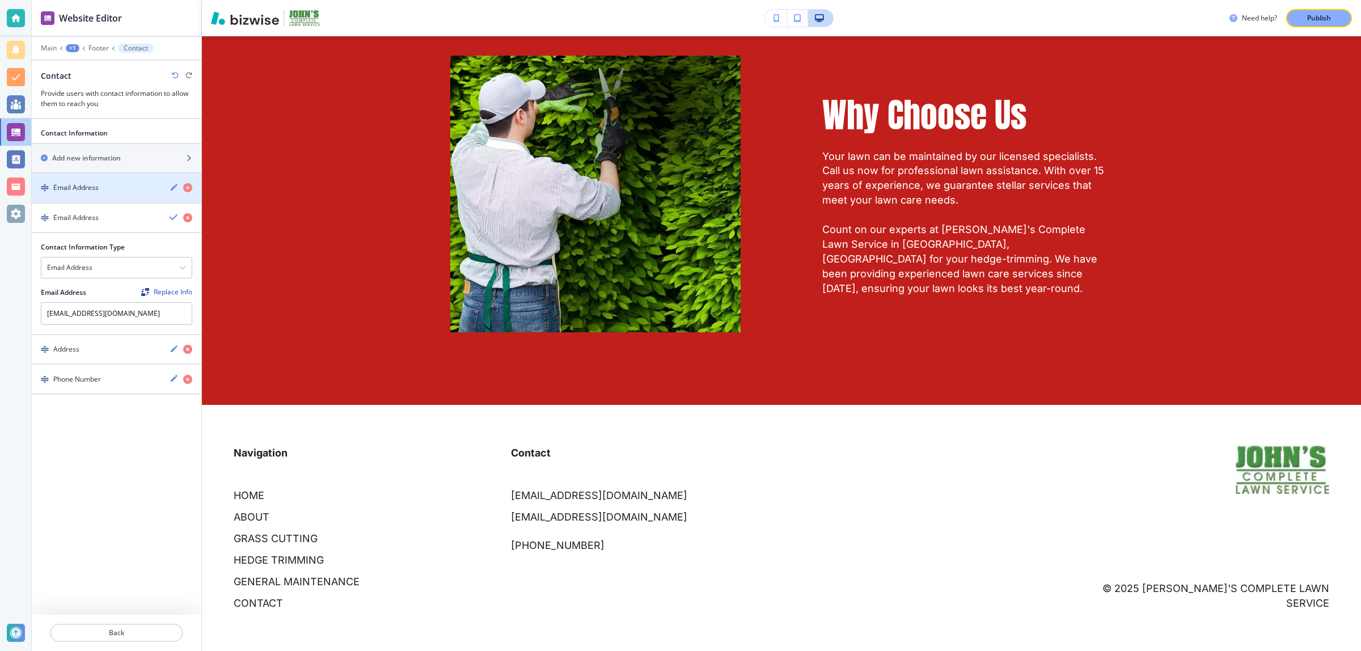
click at [111, 194] on div "button" at bounding box center [117, 197] width 170 height 9
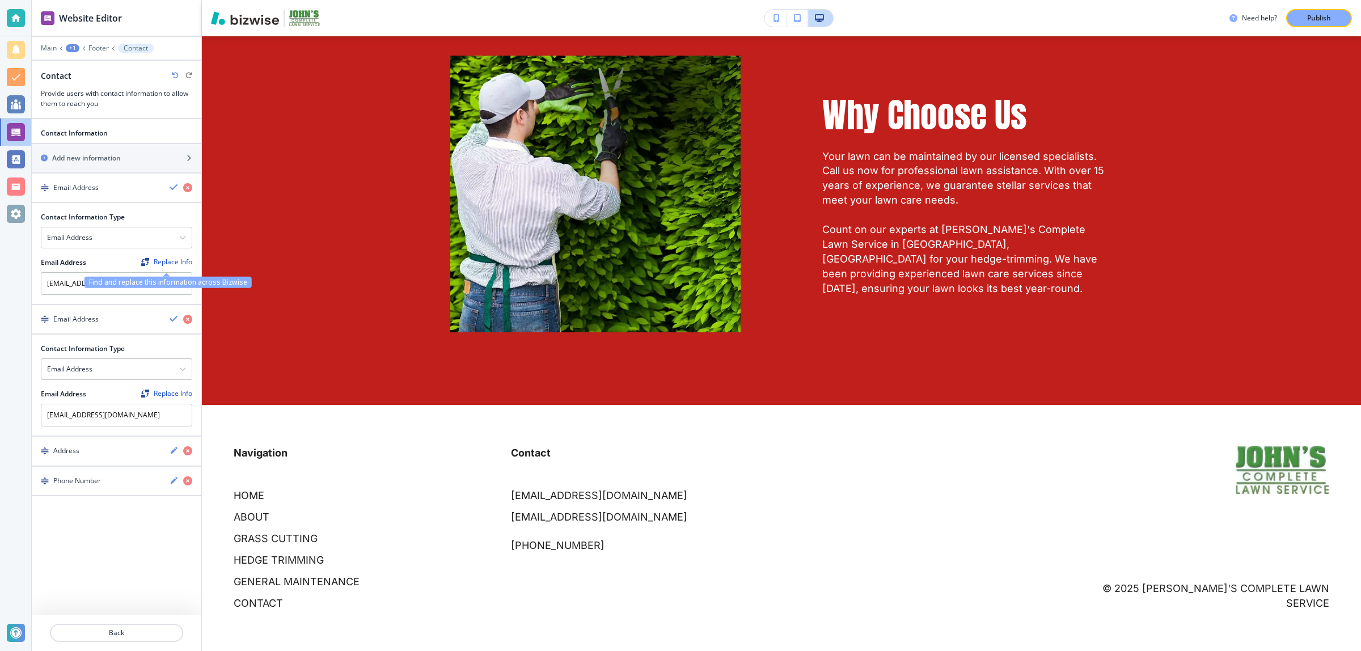
click at [160, 261] on div "Replace Info" at bounding box center [166, 262] width 51 height 8
click at [119, 261] on div "Email Address Replace Info" at bounding box center [116, 262] width 151 height 10
click at [190, 322] on icon "button" at bounding box center [187, 319] width 9 height 9
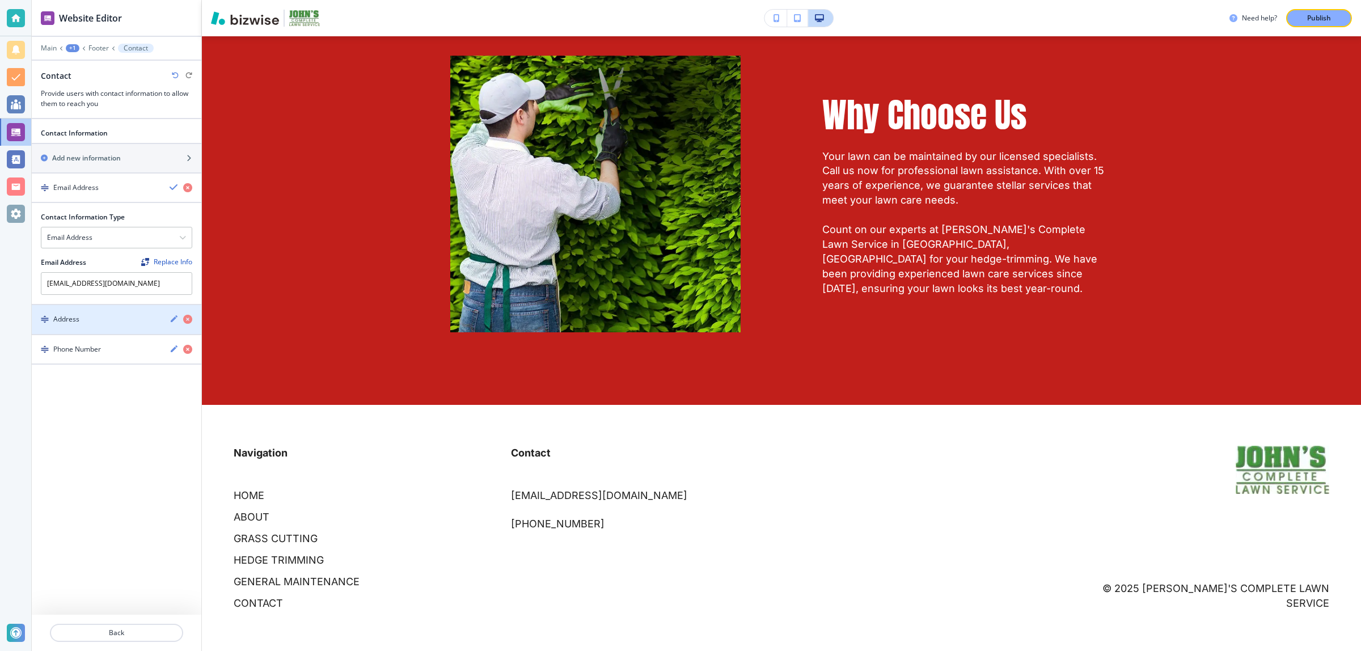
click at [75, 313] on div "button" at bounding box center [117, 309] width 170 height 9
click at [92, 379] on div "Address" at bounding box center [116, 369] width 150 height 20
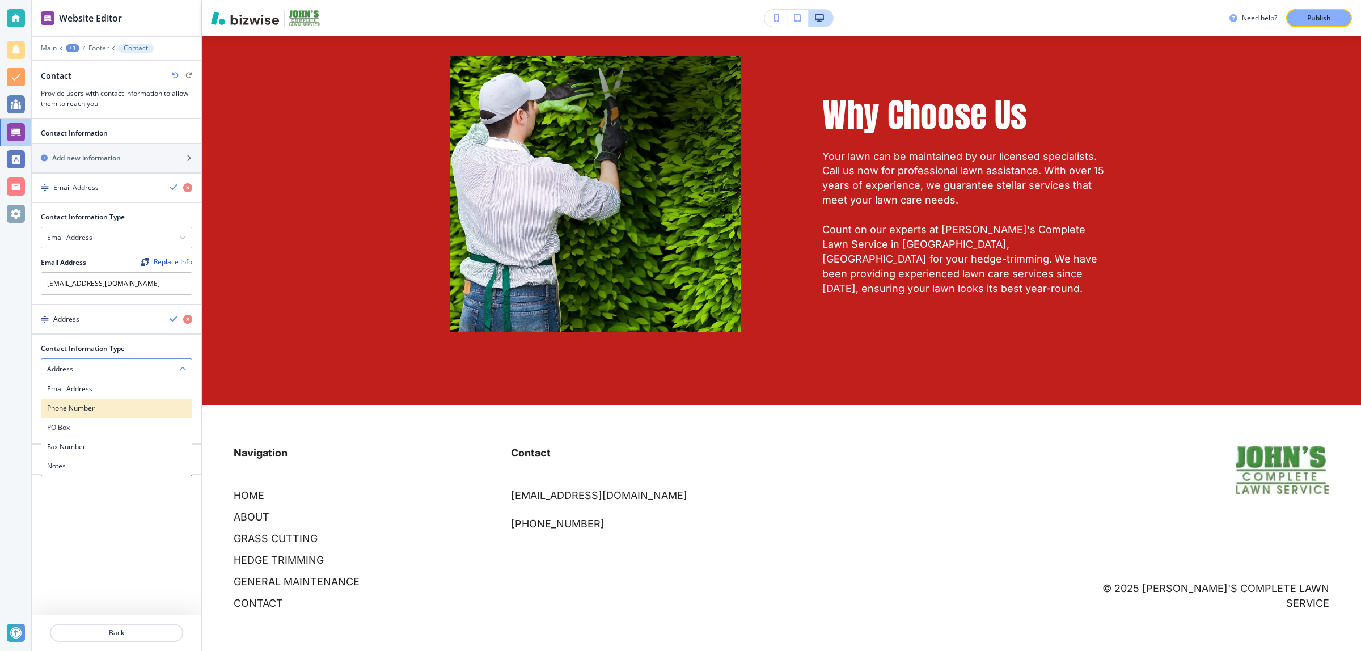
click at [83, 413] on h4 "Phone Number" at bounding box center [116, 408] width 139 height 10
click at [83, 361] on div "Phone Number" at bounding box center [116, 369] width 150 height 20
click at [83, 398] on div "Address" at bounding box center [116, 388] width 150 height 19
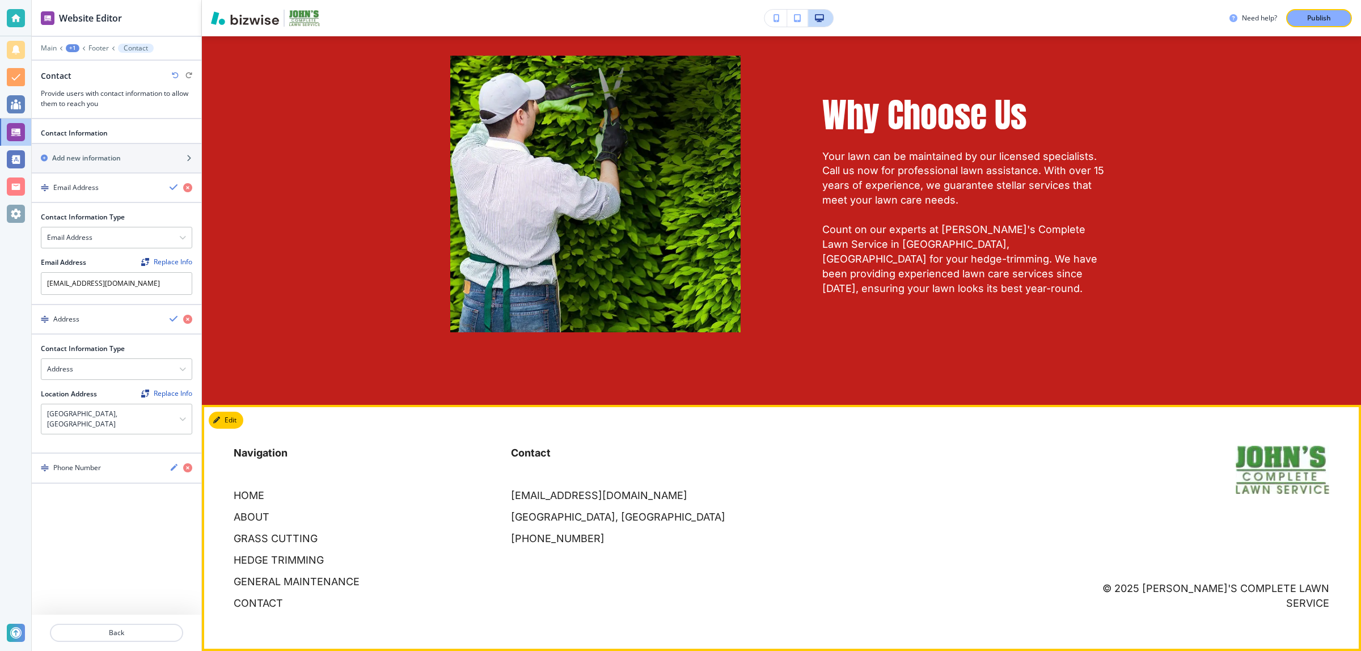
click at [506, 541] on div "Contact johnscompletelawn@gmail.com Bluff Park, Hoover, AL 35226, USA (205) 612…" at bounding box center [635, 484] width 277 height 123
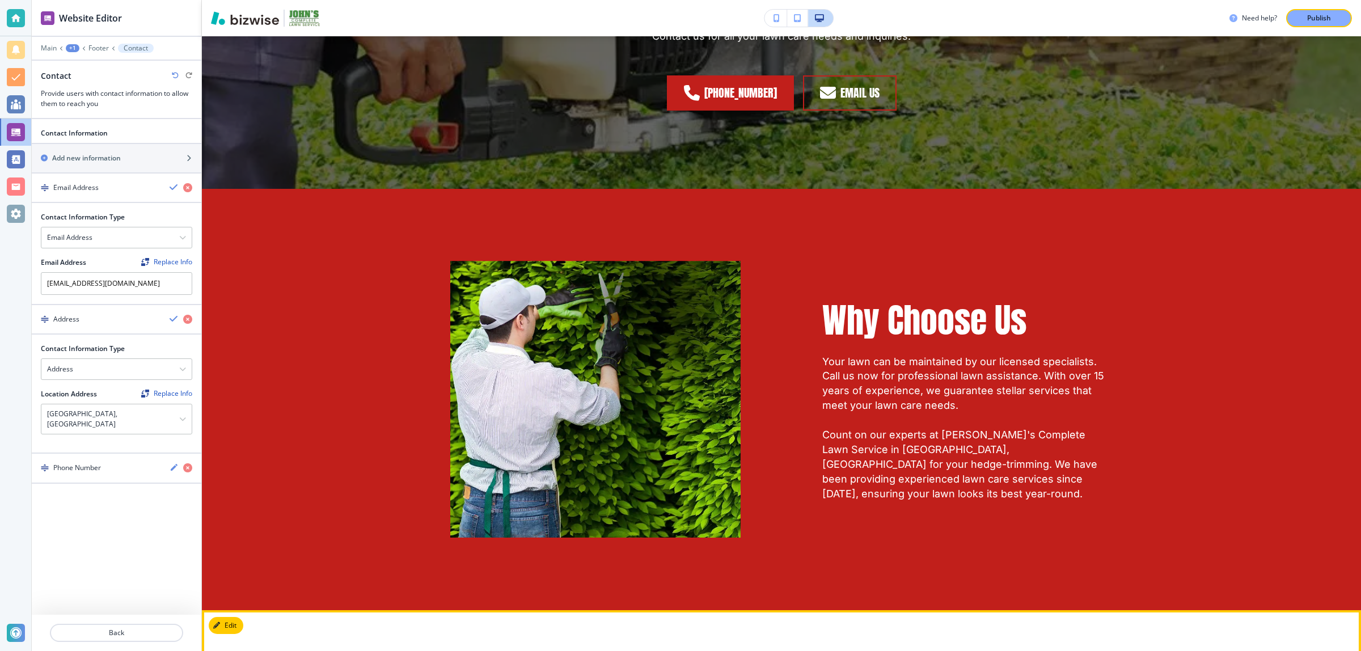
scroll to position [2114, 0]
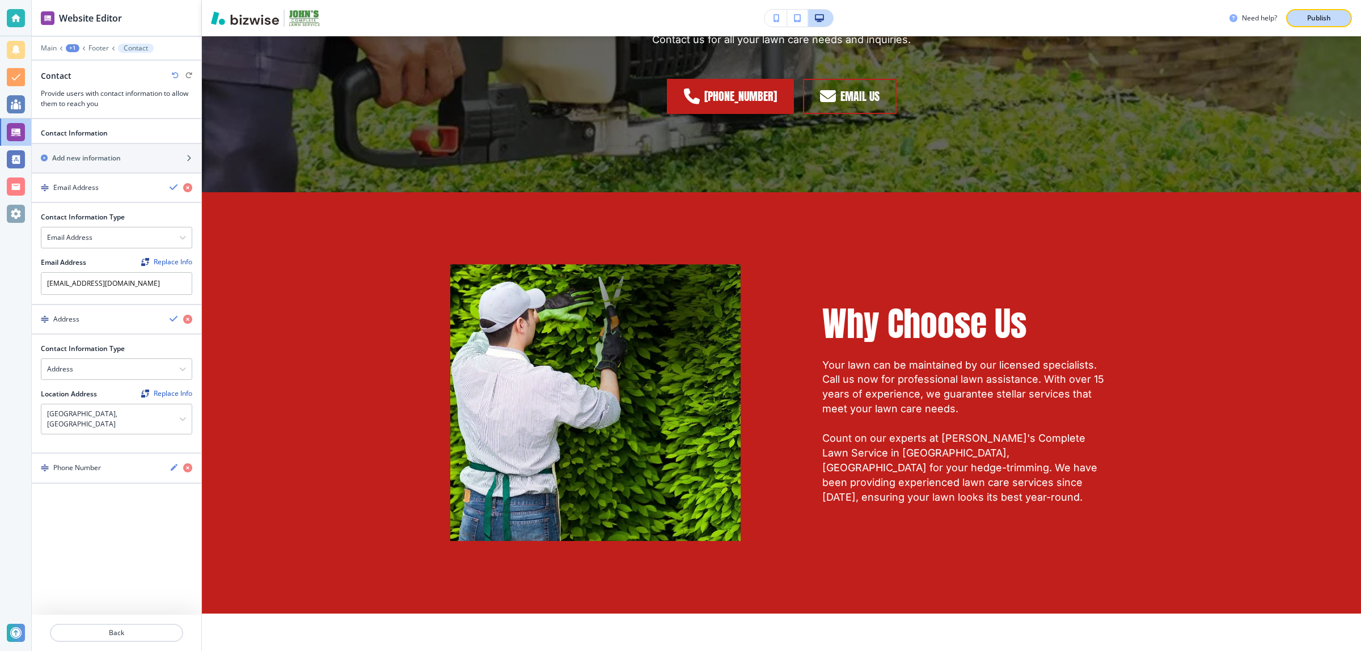
click at [1313, 17] on p "Publish" at bounding box center [1319, 18] width 24 height 10
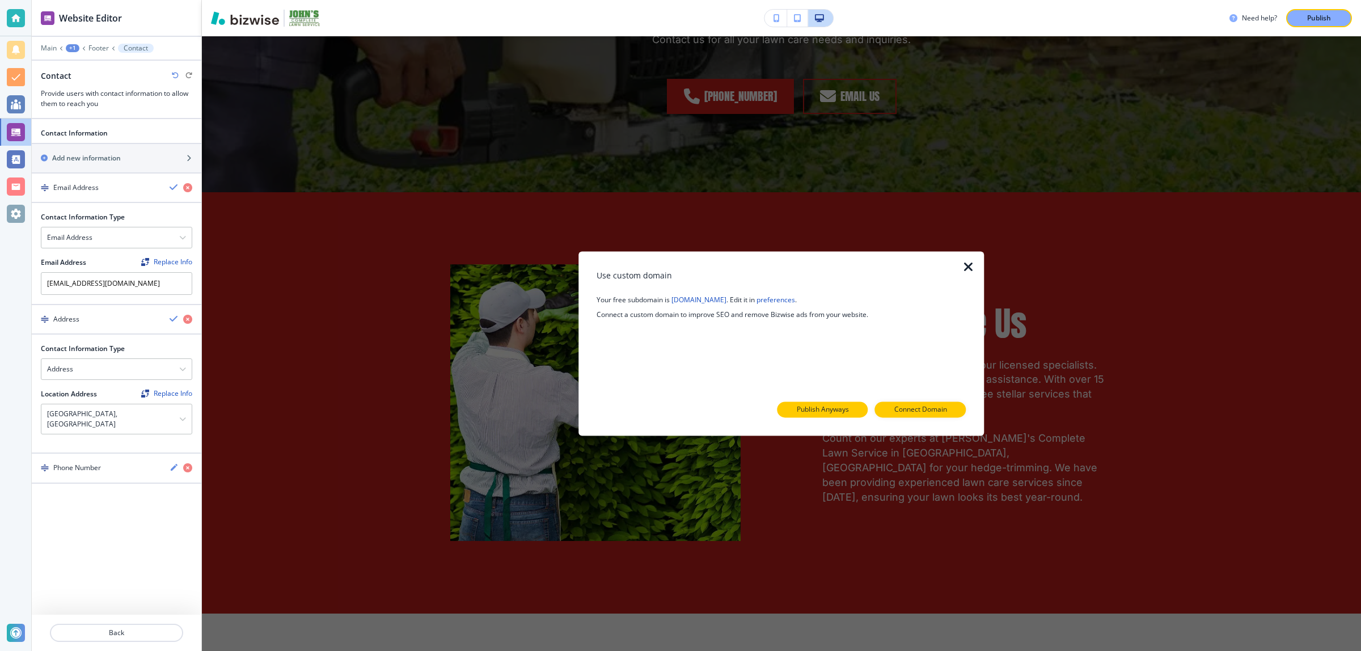
click at [831, 402] on button "Publish Anyways" at bounding box center [823, 410] width 91 height 16
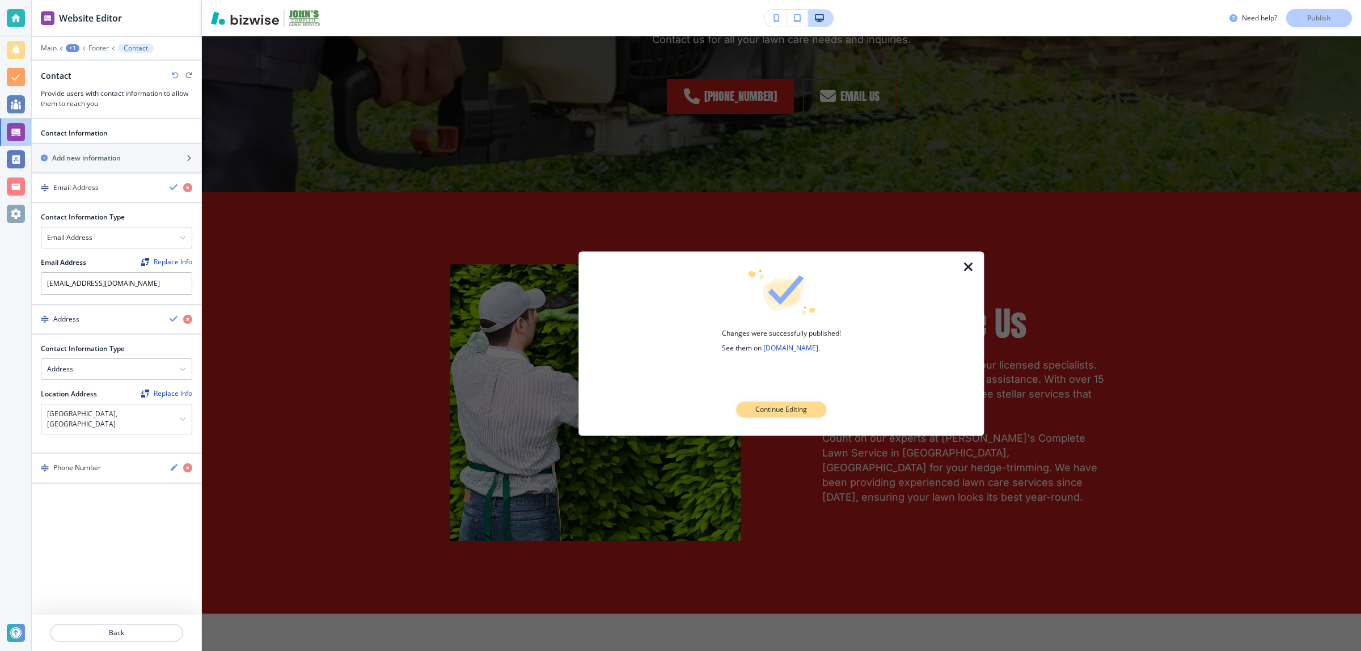
click at [763, 406] on p "Continue Editing" at bounding box center [781, 410] width 52 height 10
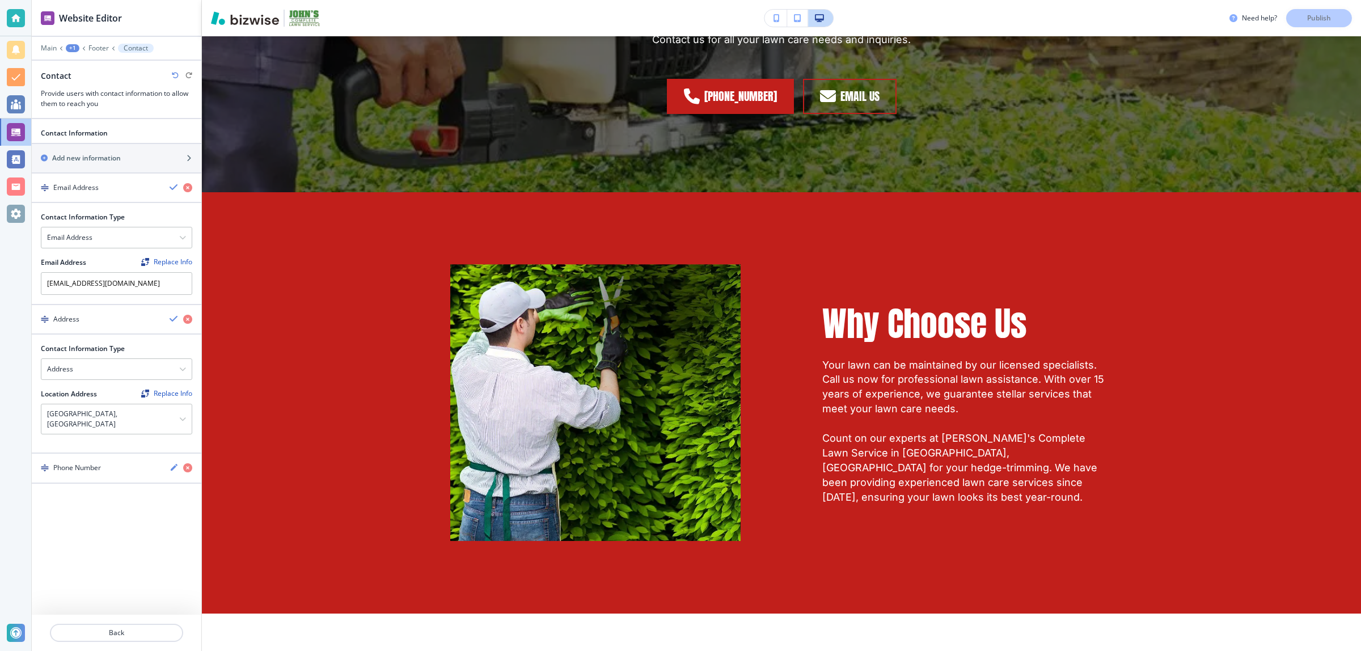
click at [1310, 11] on div "Need help? Publish" at bounding box center [1296, 18] width 132 height 18
drag, startPoint x: 62, startPoint y: 53, endPoint x: 47, endPoint y: 49, distance: 15.8
click at [61, 52] on div "Main +1 Footer Contact Contact Provide users with contact information to allow …" at bounding box center [117, 76] width 170 height 65
click at [47, 49] on p "Main" at bounding box center [49, 48] width 16 height 8
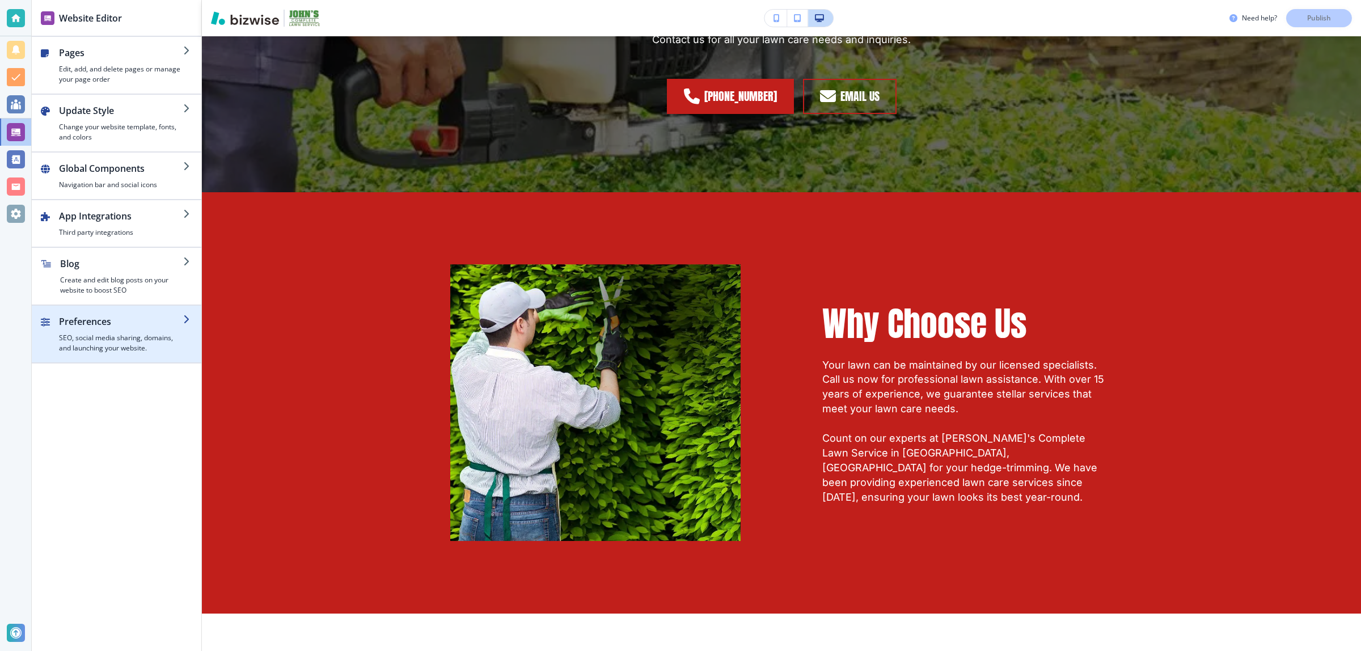
click at [112, 349] on h4 "SEO, social media sharing, domains, and launching your website." at bounding box center [121, 343] width 124 height 20
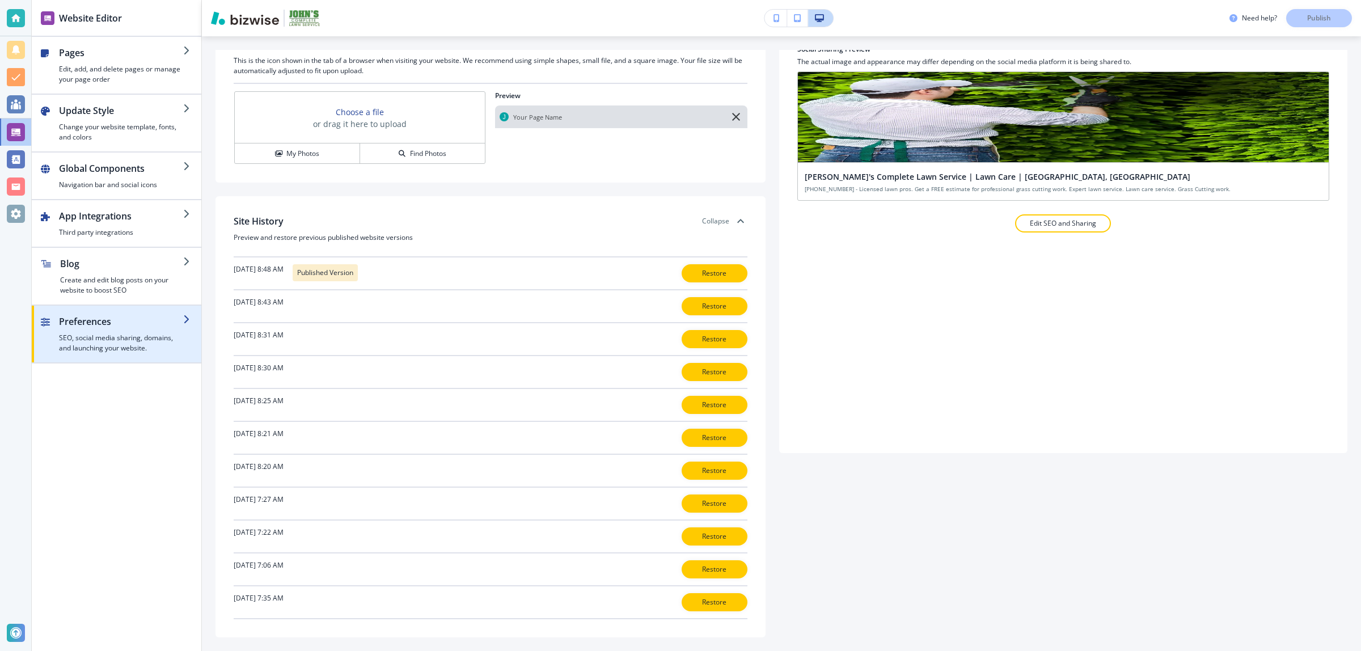
scroll to position [188, 0]
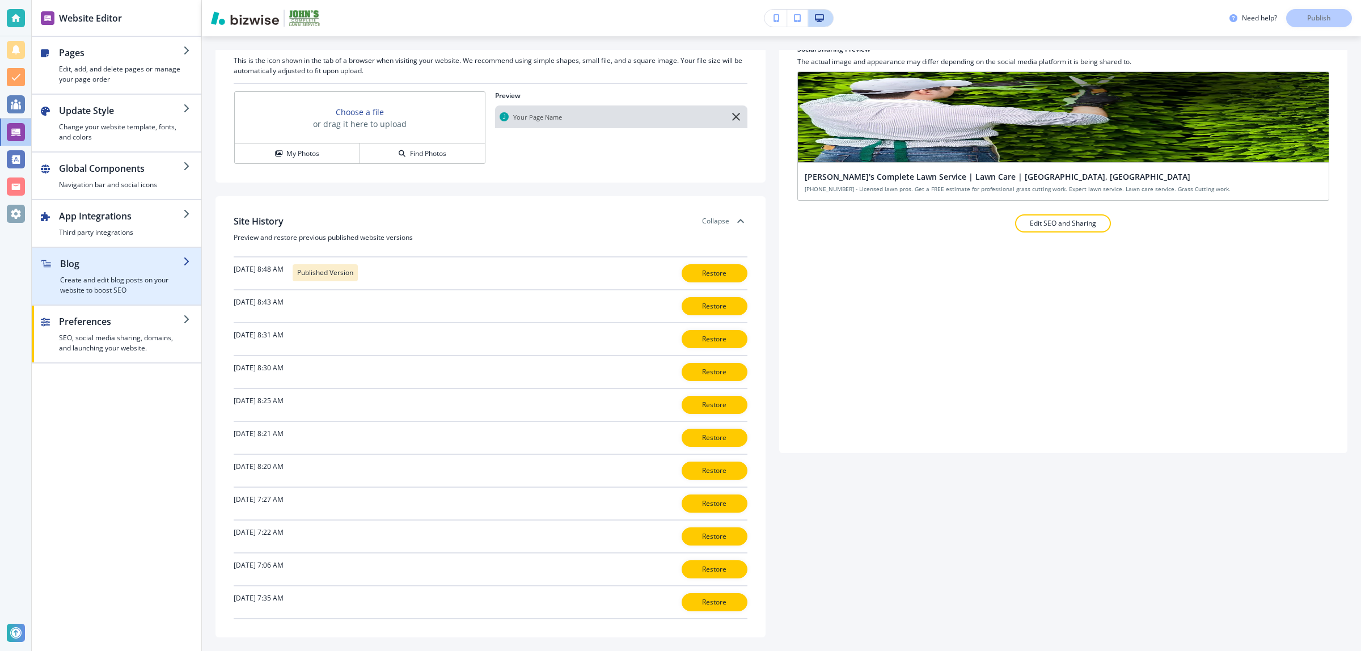
click at [53, 269] on div "button" at bounding box center [55, 276] width 9 height 39
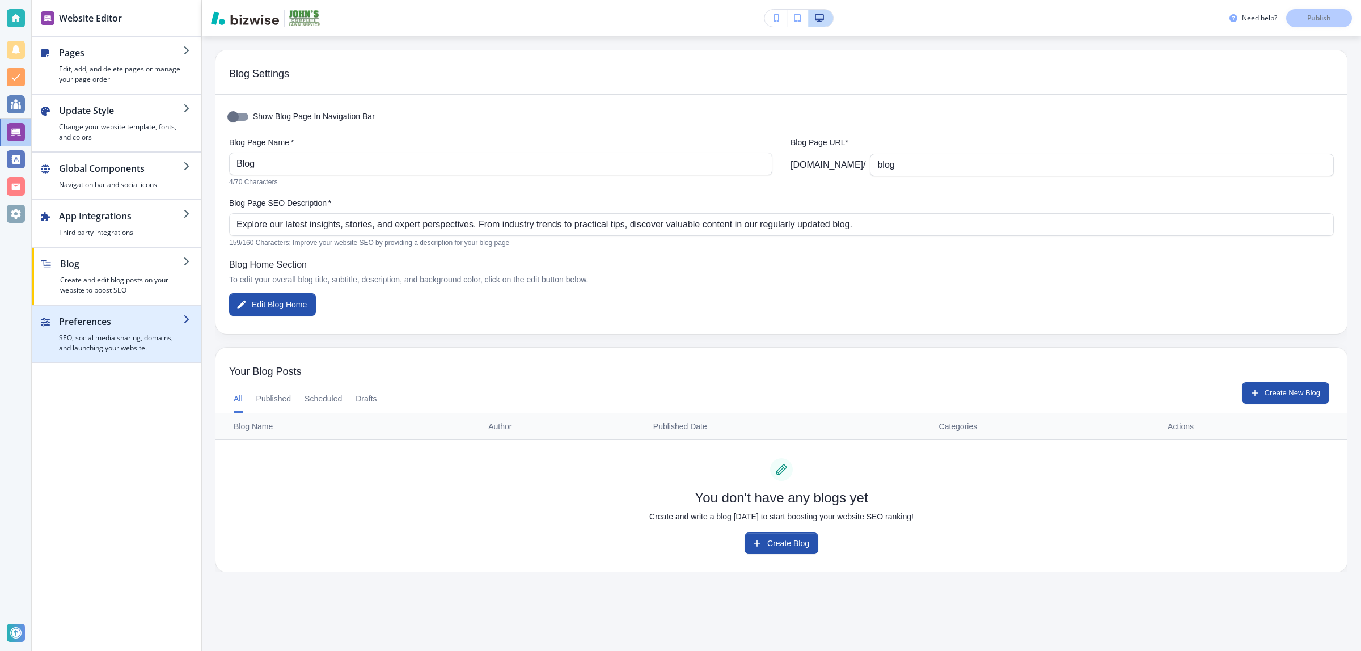
click at [108, 340] on h4 "SEO, social media sharing, domains, and launching your website." at bounding box center [121, 343] width 124 height 20
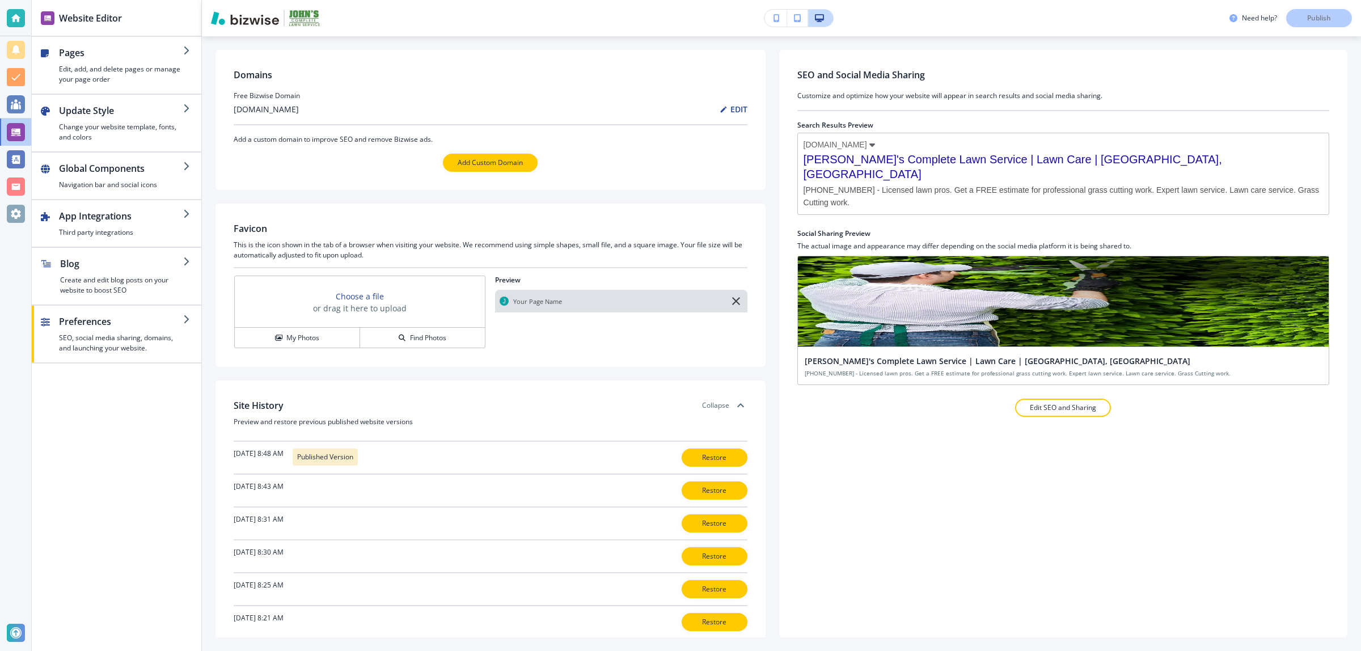
click at [299, 108] on h3 "[DOMAIN_NAME]" at bounding box center [266, 109] width 65 height 12
click at [105, 52] on h2 "Pages" at bounding box center [121, 53] width 124 height 14
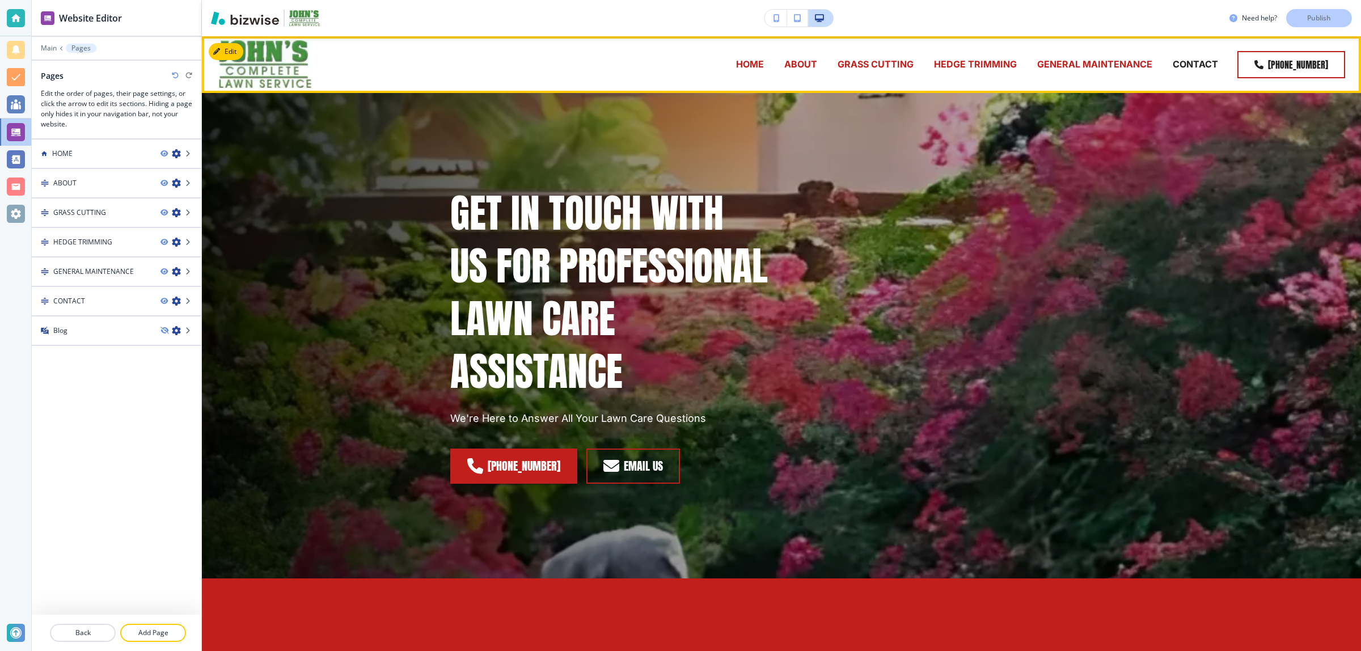
click at [752, 69] on p "HOME" at bounding box center [750, 64] width 28 height 13
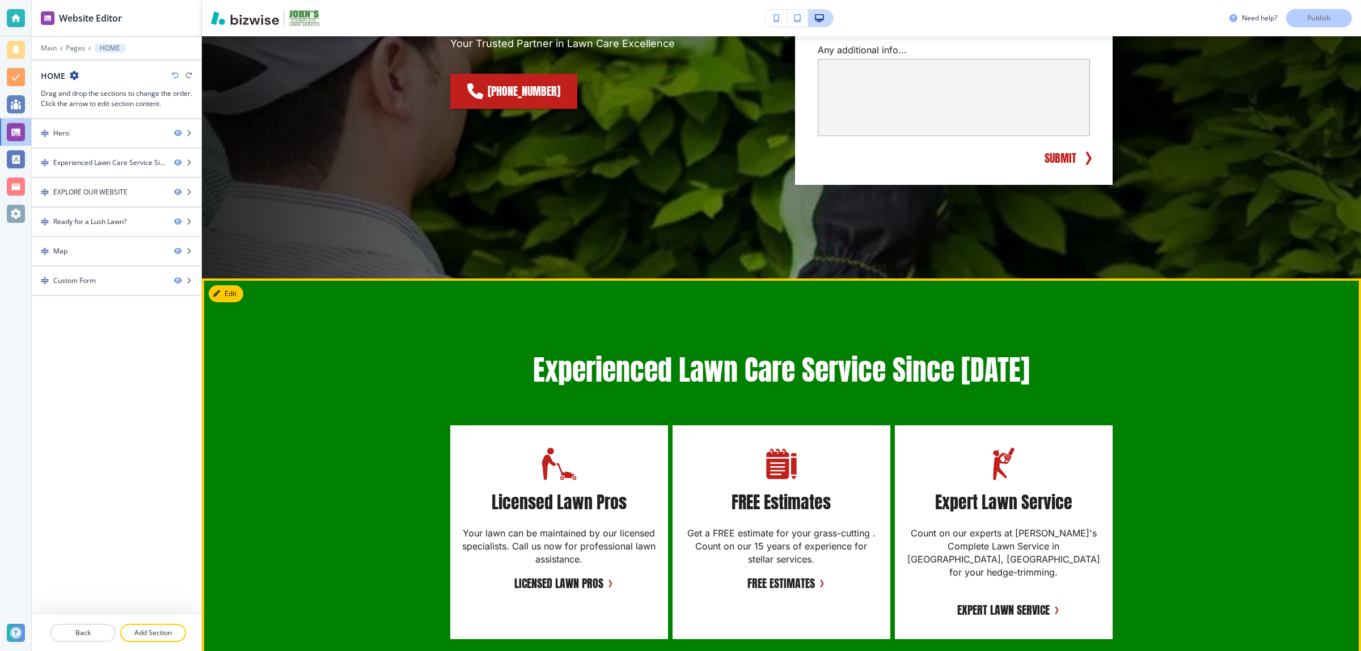
scroll to position [71, 0]
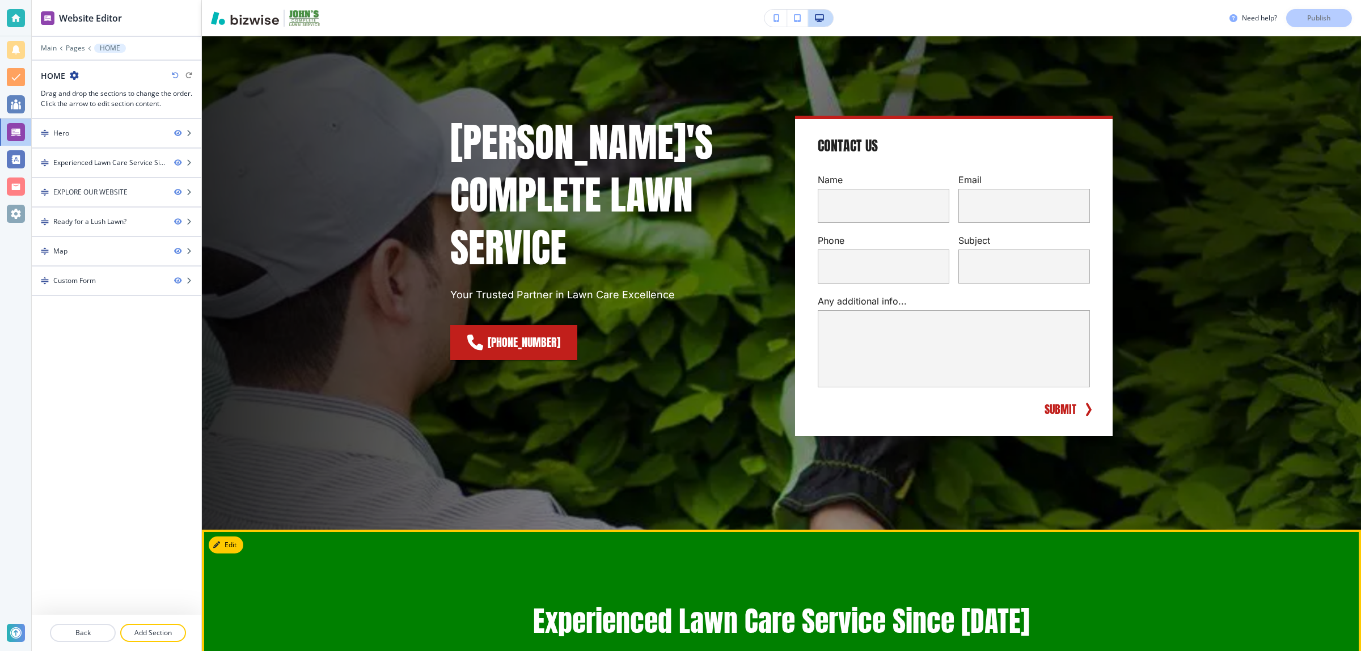
drag, startPoint x: 1232, startPoint y: 250, endPoint x: 1210, endPoint y: 540, distance: 291.3
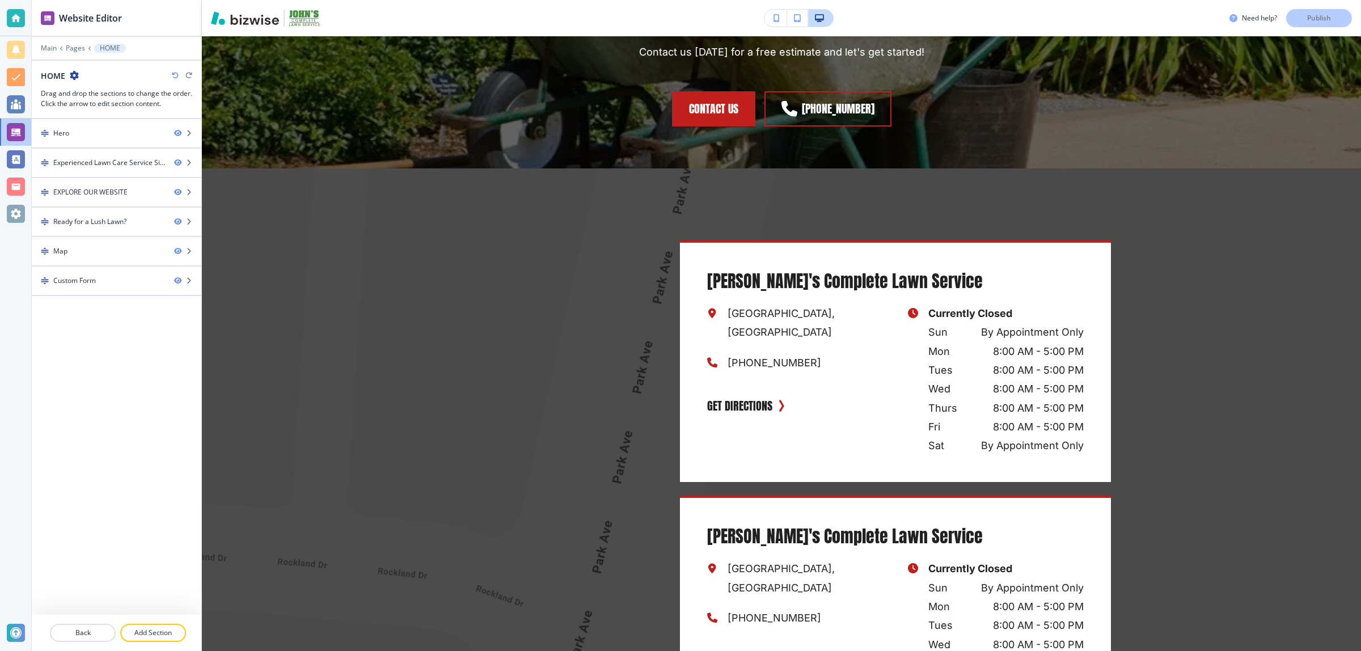
scroll to position [1975, 0]
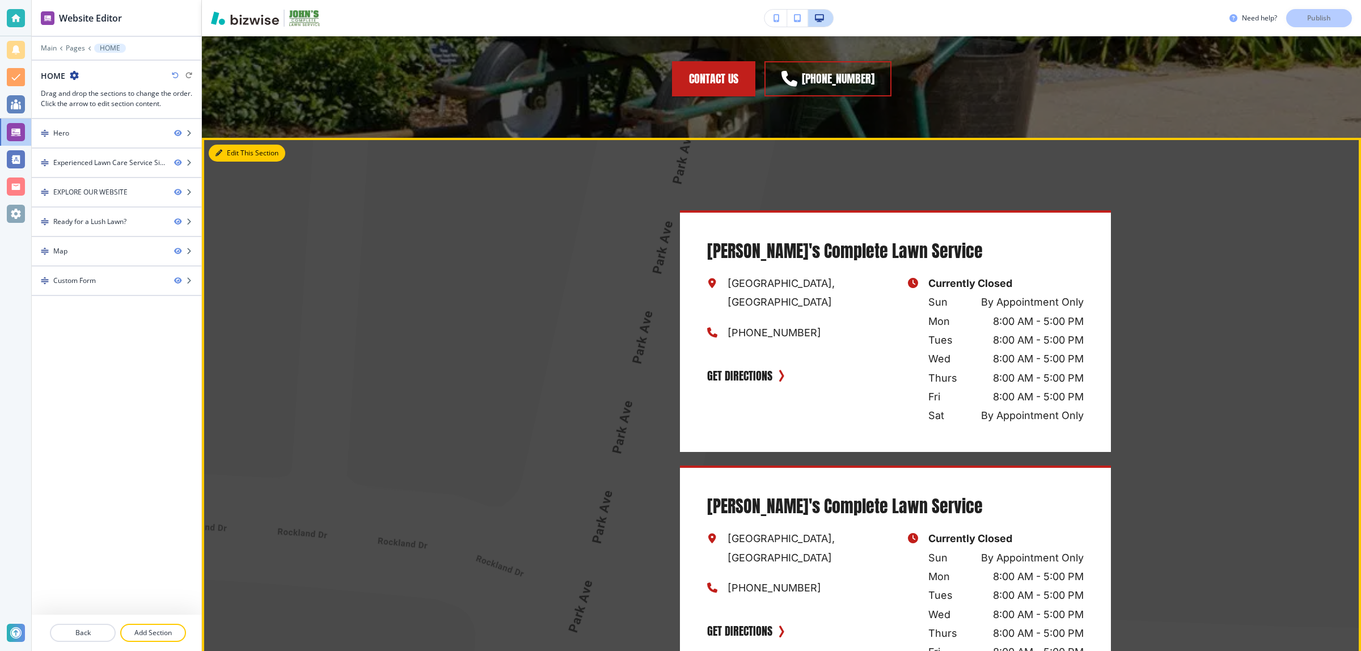
click at [238, 145] on button "Edit This Section" at bounding box center [247, 153] width 77 height 17
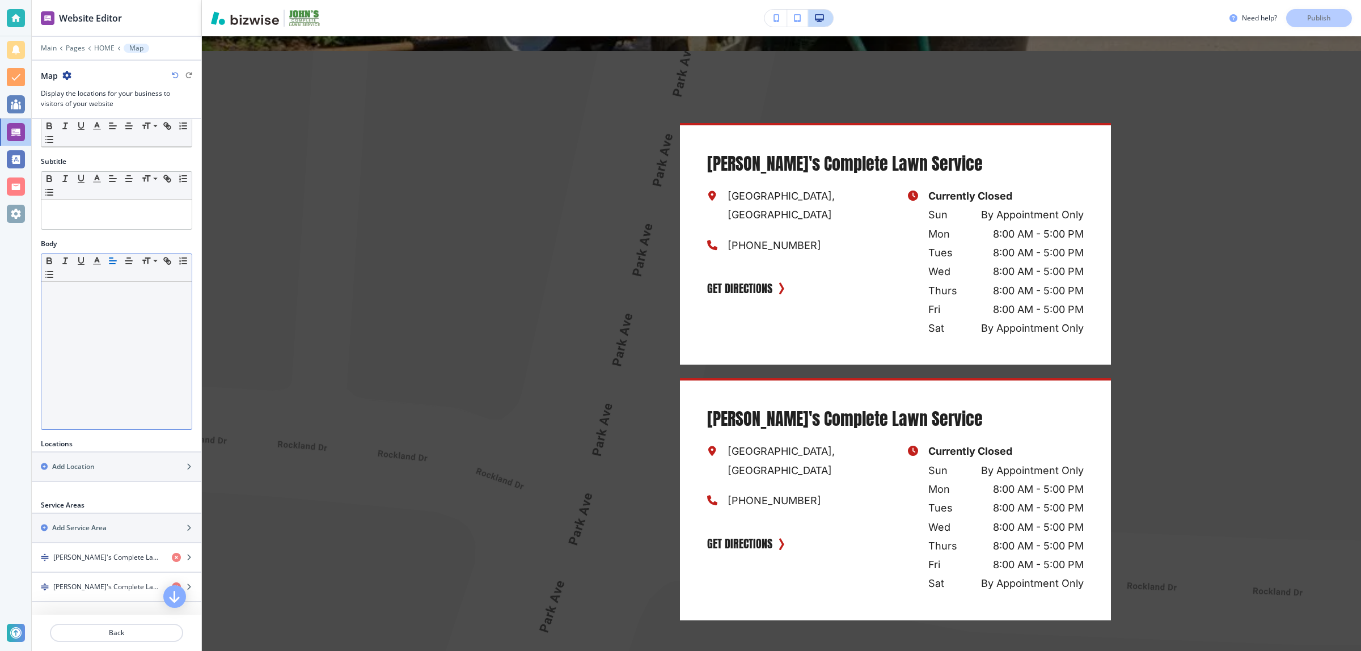
scroll to position [213, 0]
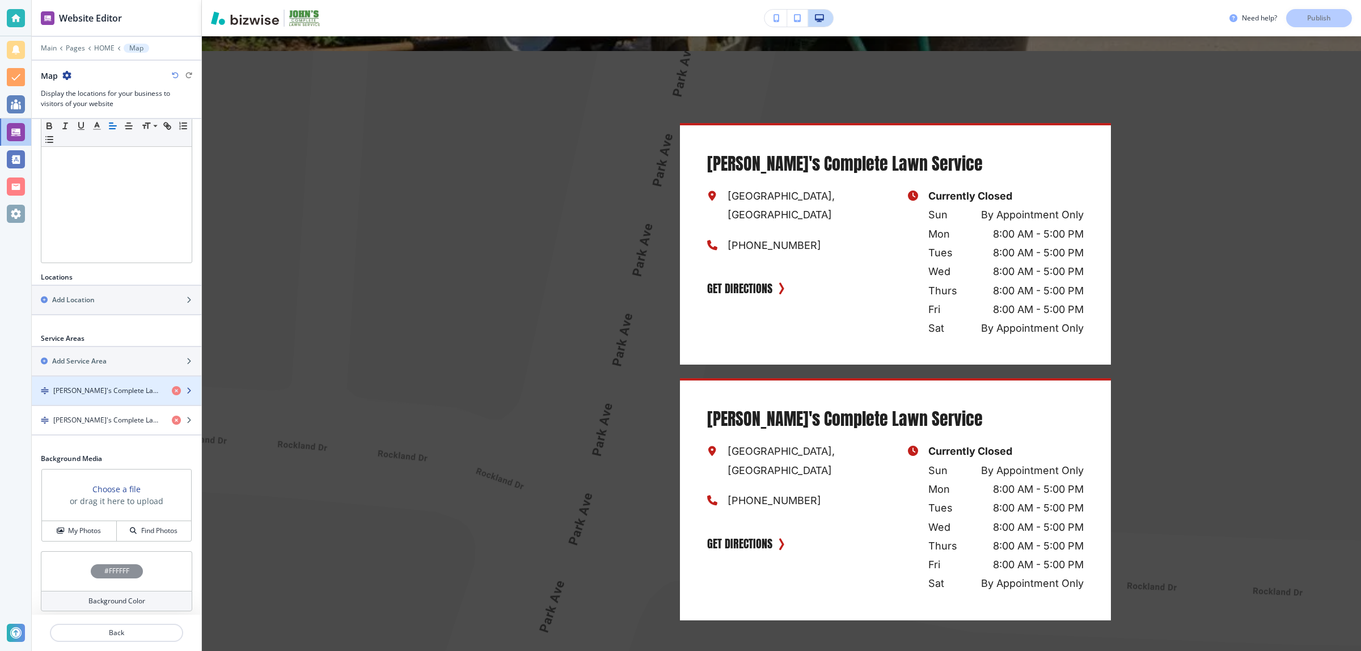
click at [105, 390] on h4 "[PERSON_NAME]'s Complete Lawn Service" at bounding box center [107, 391] width 109 height 10
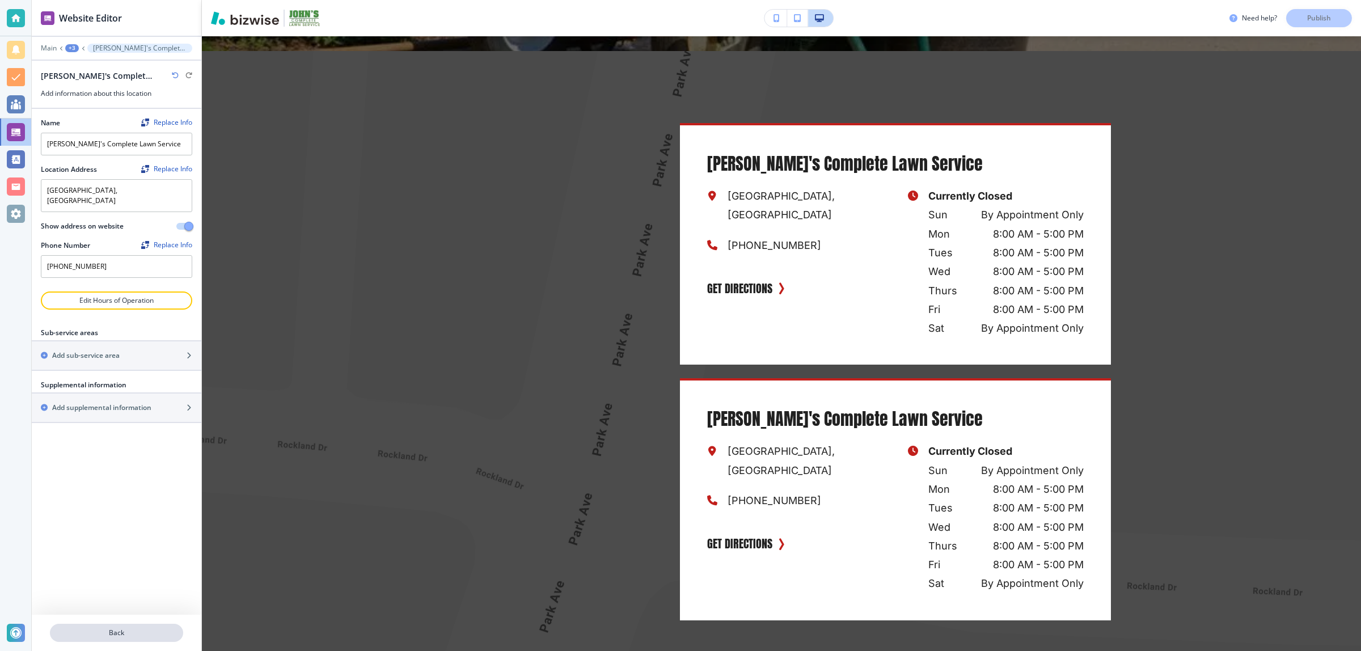
click at [111, 633] on p "Back" at bounding box center [116, 633] width 131 height 10
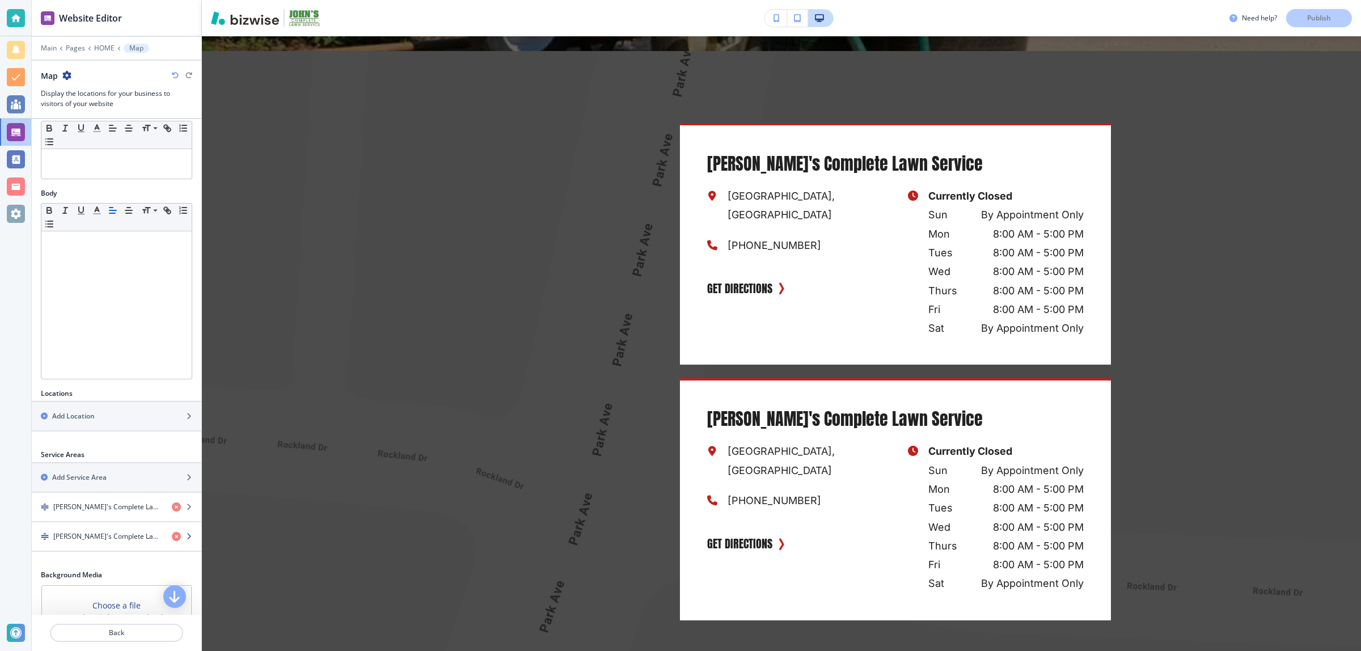
scroll to position [142, 0]
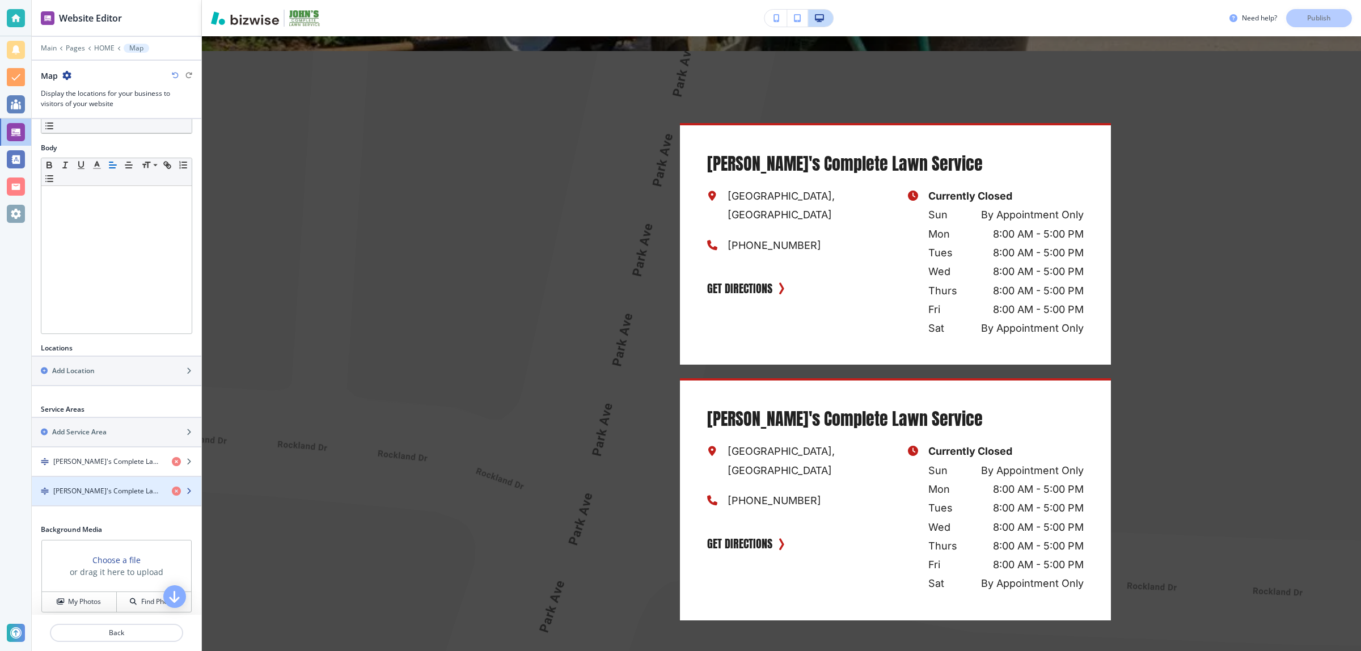
click at [103, 495] on h4 "[PERSON_NAME]'s Complete Lawn Service" at bounding box center [107, 491] width 109 height 10
click at [103, 494] on h4 "[PERSON_NAME]'s Complete Lawn Service" at bounding box center [107, 491] width 109 height 10
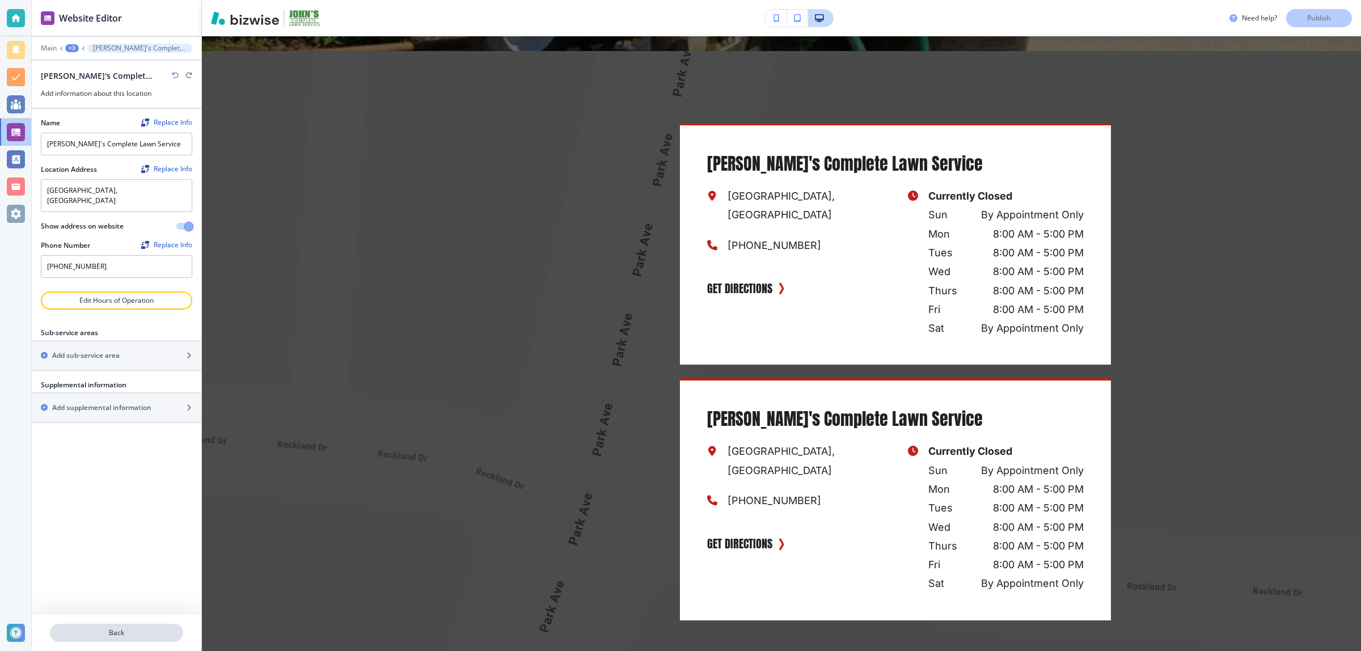
click at [124, 641] on button "Back" at bounding box center [116, 633] width 133 height 18
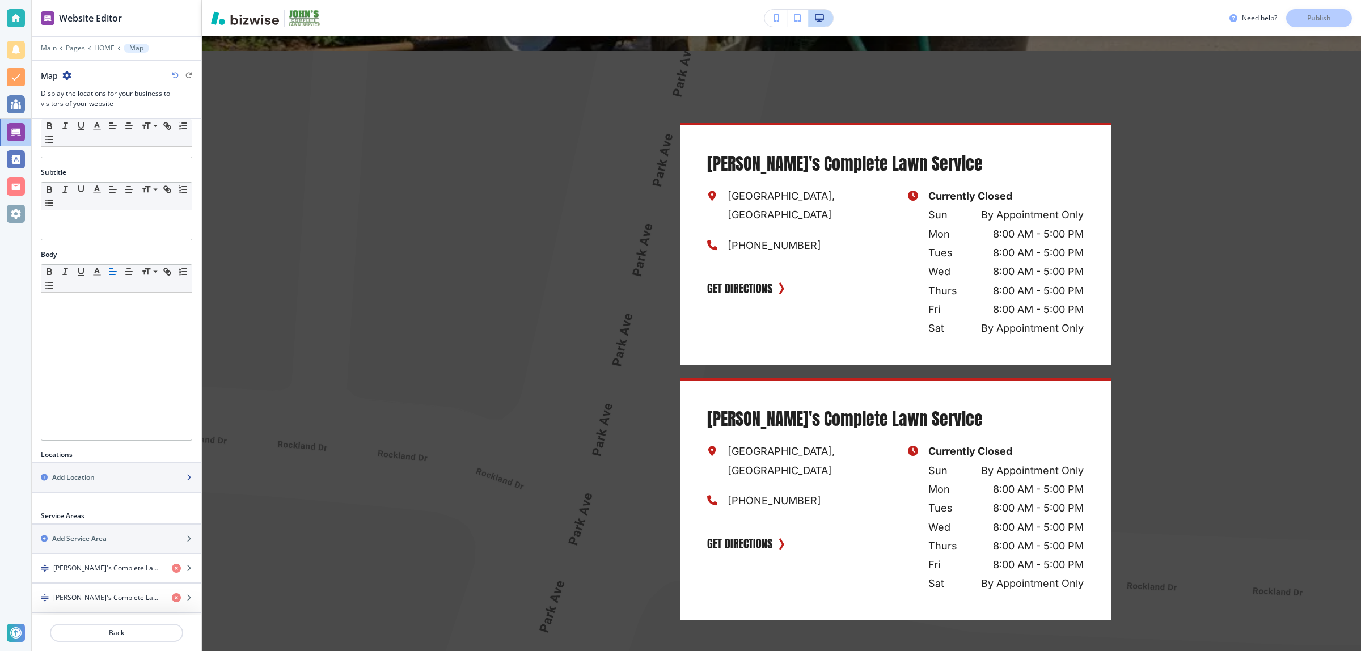
scroll to position [0, 0]
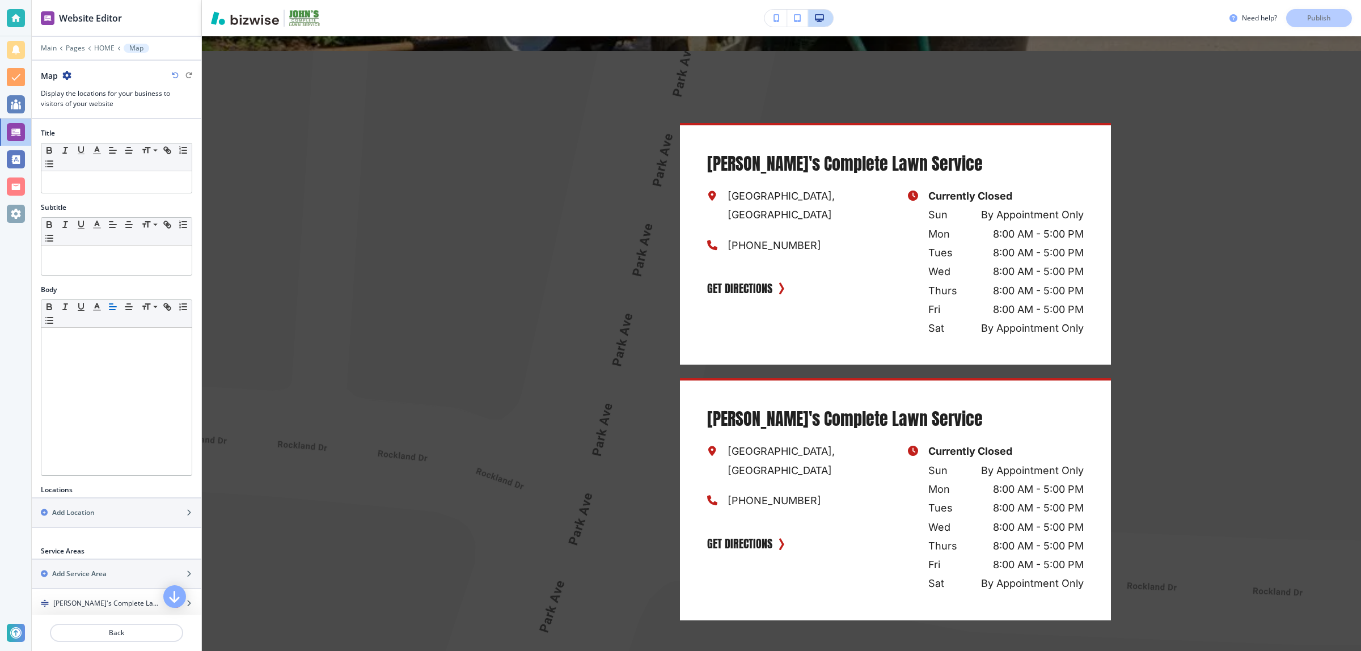
click at [77, 44] on div "Main Pages HOME Map" at bounding box center [116, 48] width 151 height 9
click at [75, 46] on p "Pages" at bounding box center [75, 48] width 19 height 8
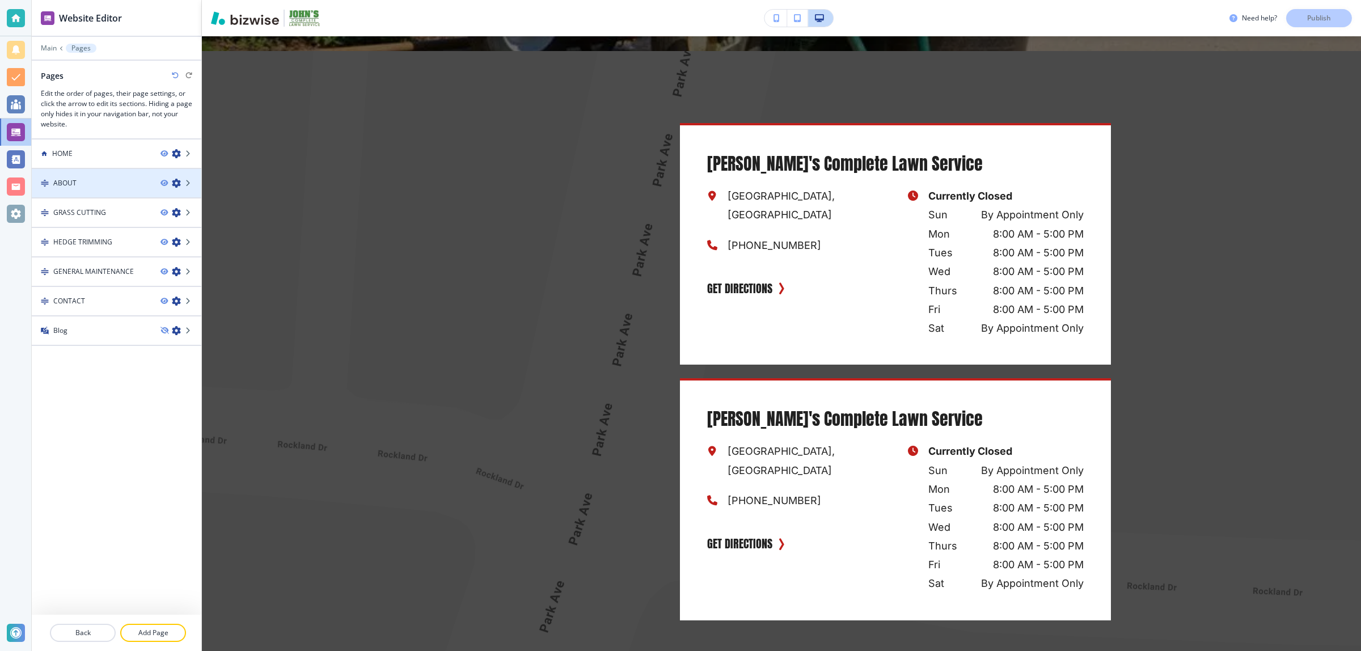
click at [60, 176] on div at bounding box center [117, 173] width 170 height 9
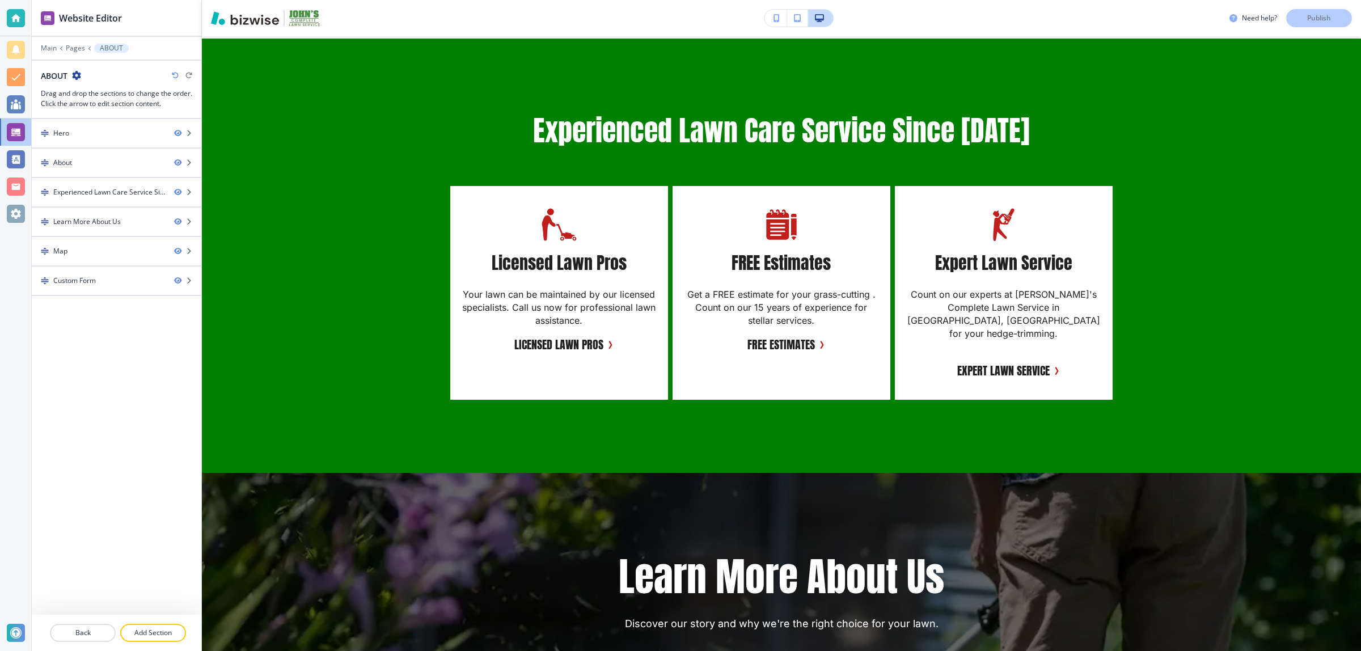
scroll to position [1560, 0]
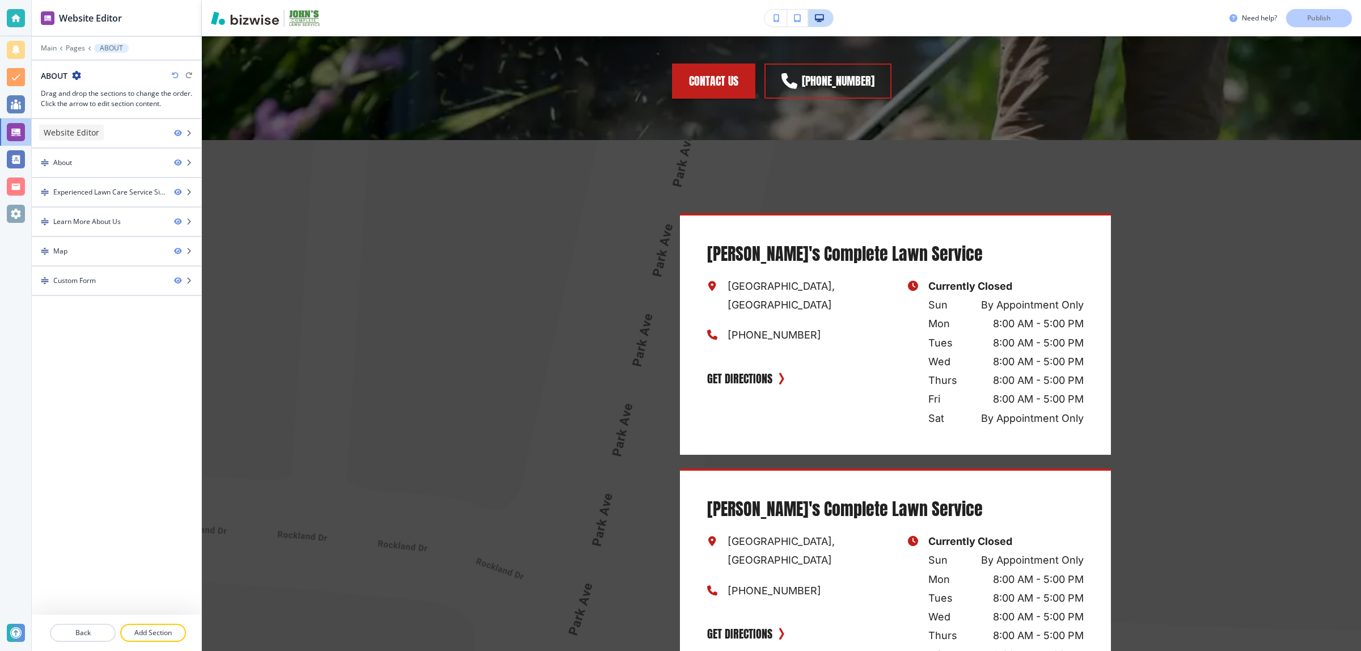
click at [15, 134] on div at bounding box center [16, 132] width 18 height 18
click at [50, 41] on div at bounding box center [117, 40] width 170 height 7
click at [47, 44] on p "Main" at bounding box center [49, 48] width 16 height 8
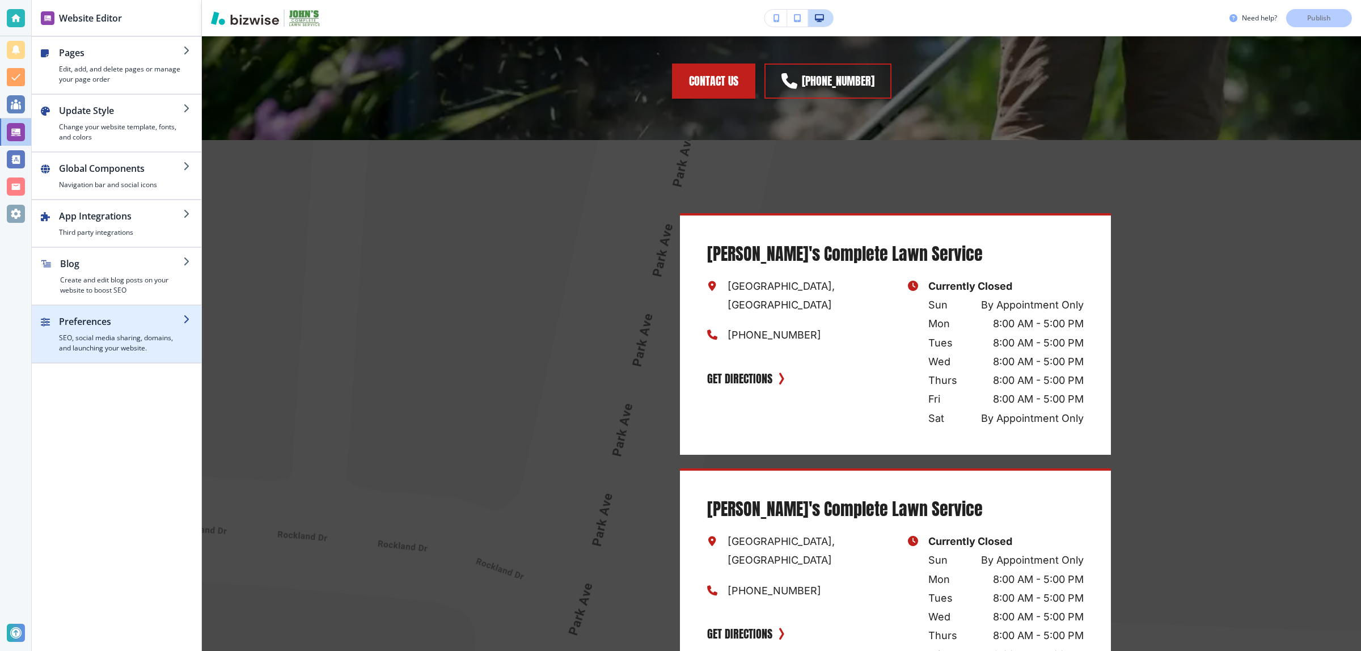
click at [112, 331] on div "button" at bounding box center [121, 330] width 124 height 5
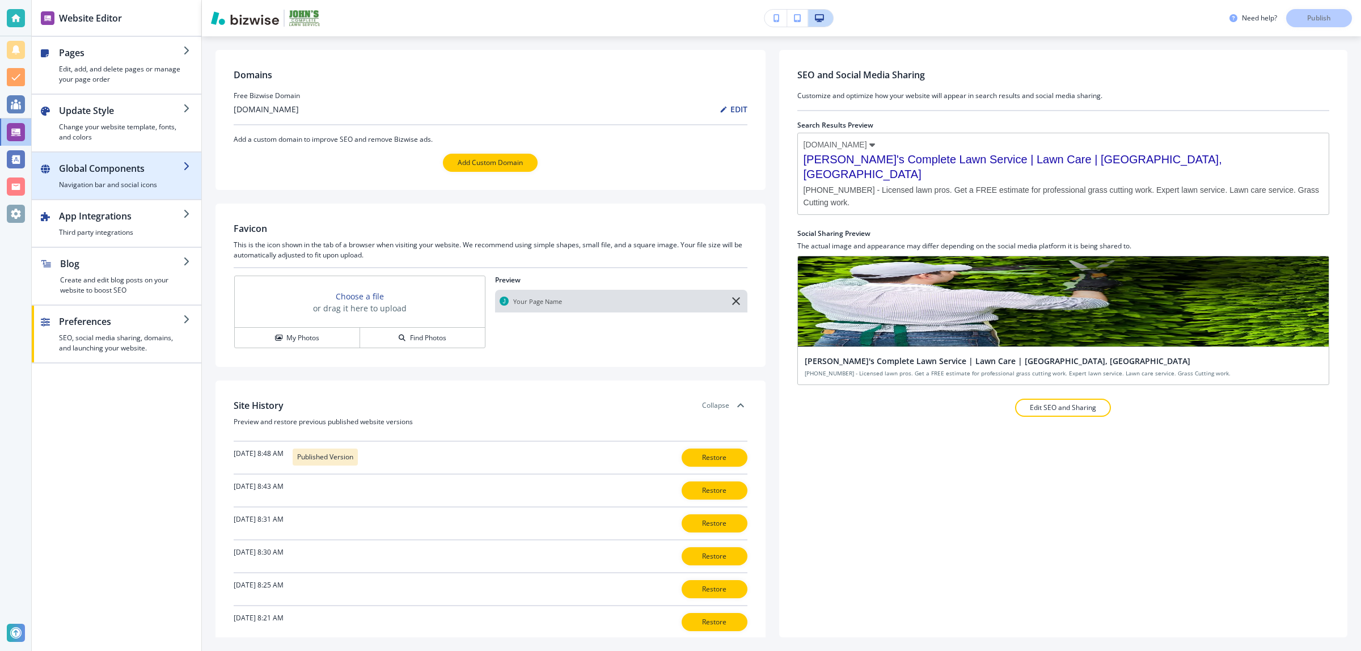
click at [133, 185] on h4 "Navigation bar and social icons" at bounding box center [121, 185] width 124 height 10
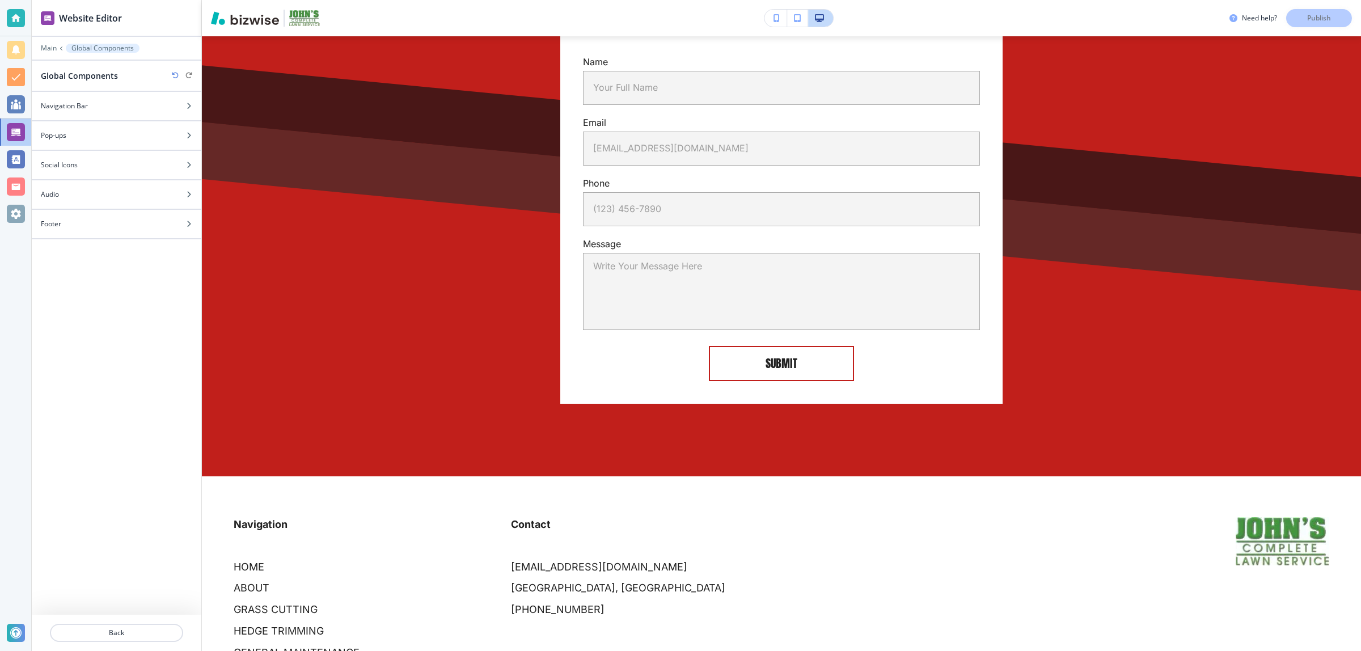
scroll to position [2522, 0]
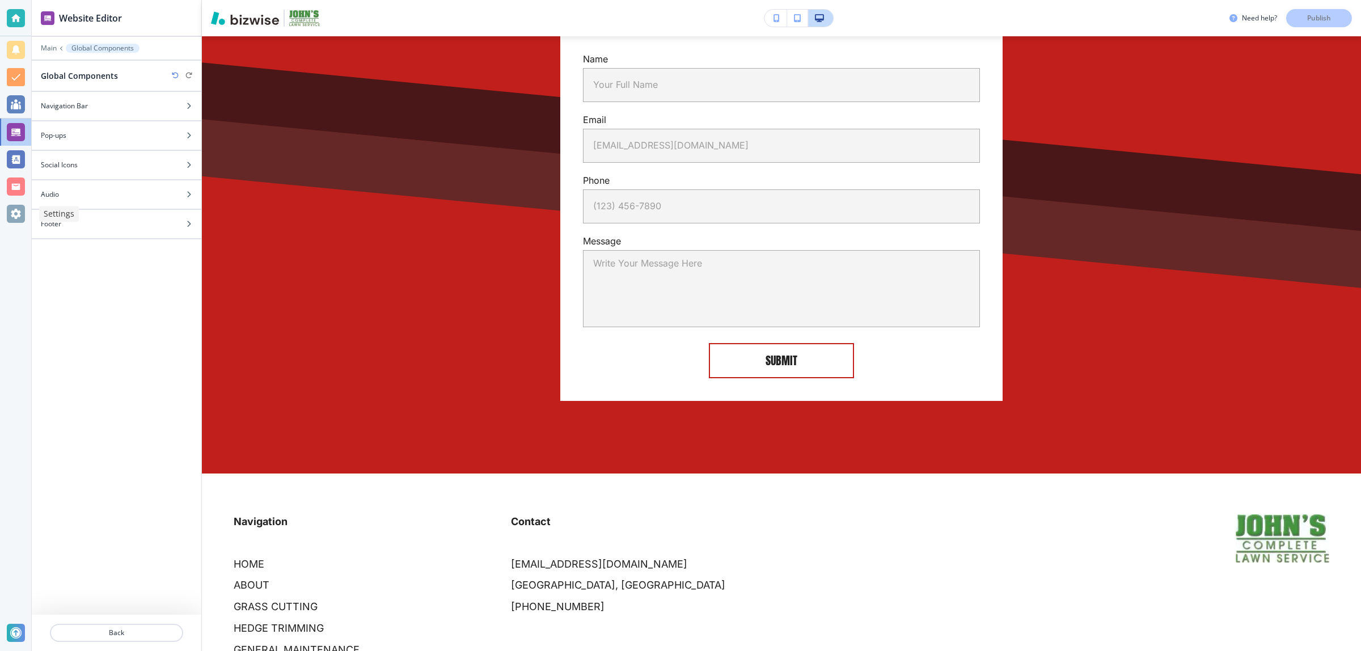
click at [19, 207] on div at bounding box center [16, 214] width 18 height 18
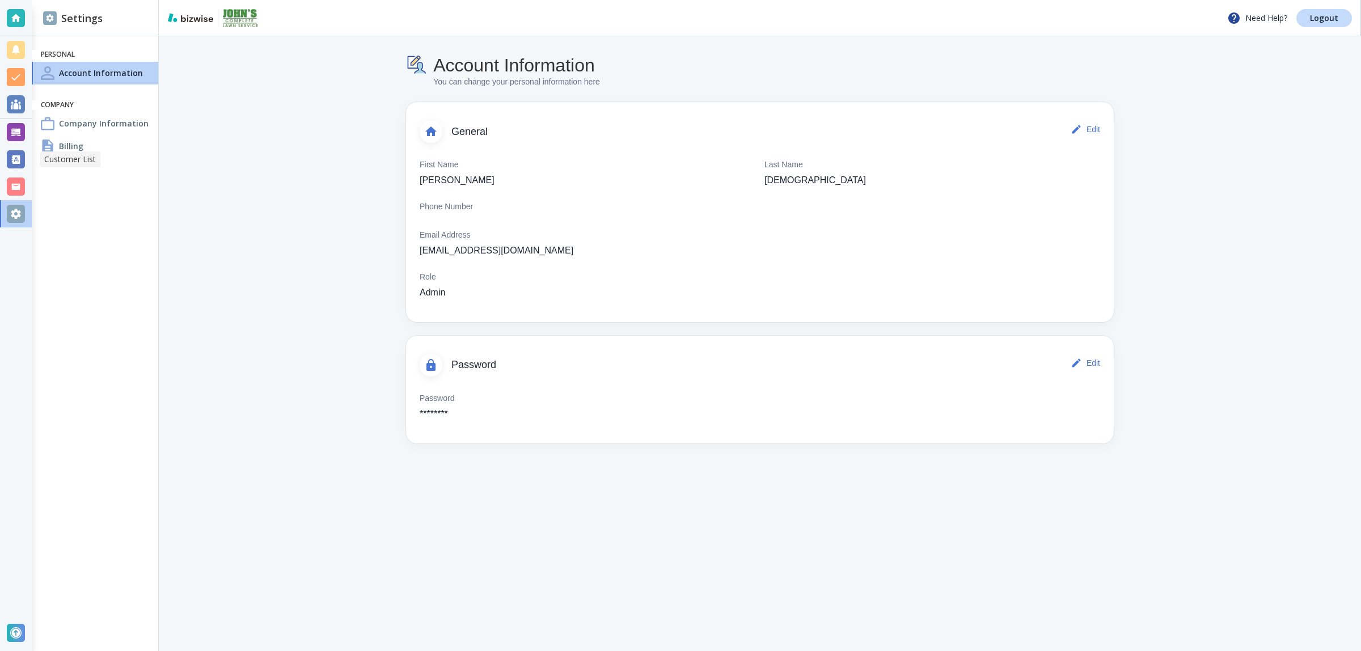
click at [33, 150] on div "Customer List" at bounding box center [67, 159] width 70 height 18
drag, startPoint x: 83, startPoint y: 154, endPoint x: 83, endPoint y: 147, distance: 6.8
click at [83, 155] on div "Billing" at bounding box center [95, 146] width 126 height 23
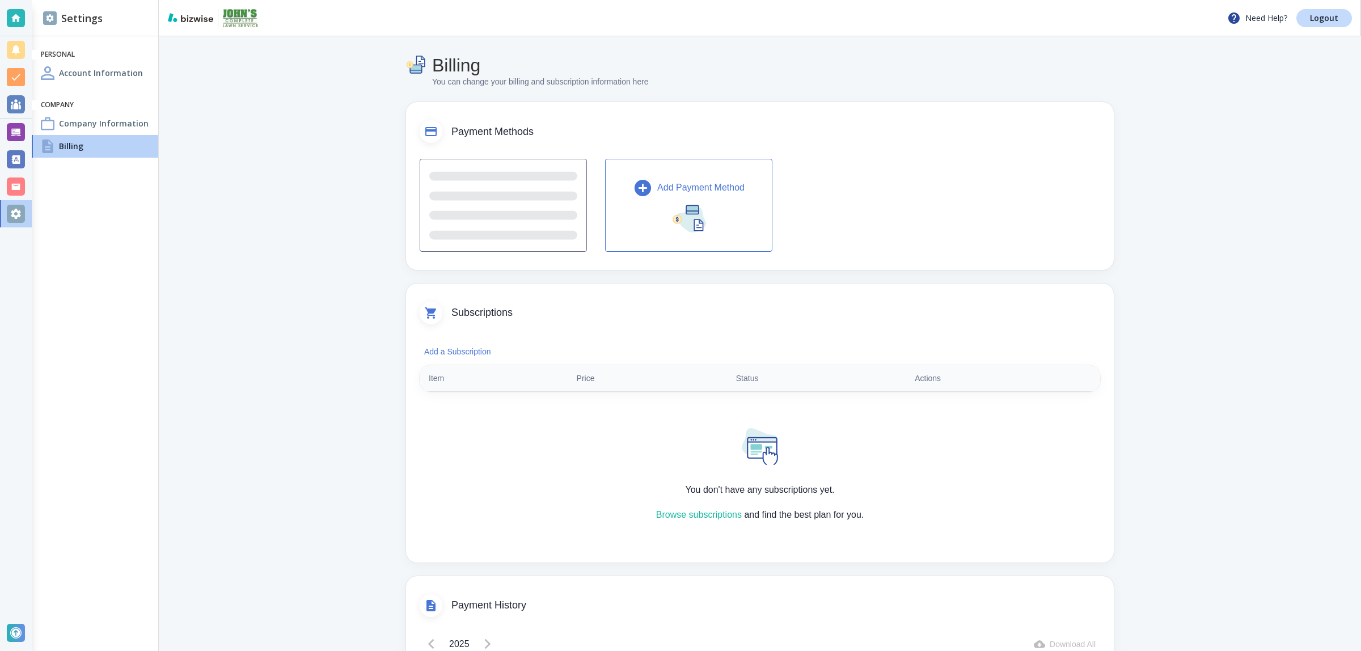
click at [82, 125] on h4 "Company Information" at bounding box center [104, 123] width 90 height 12
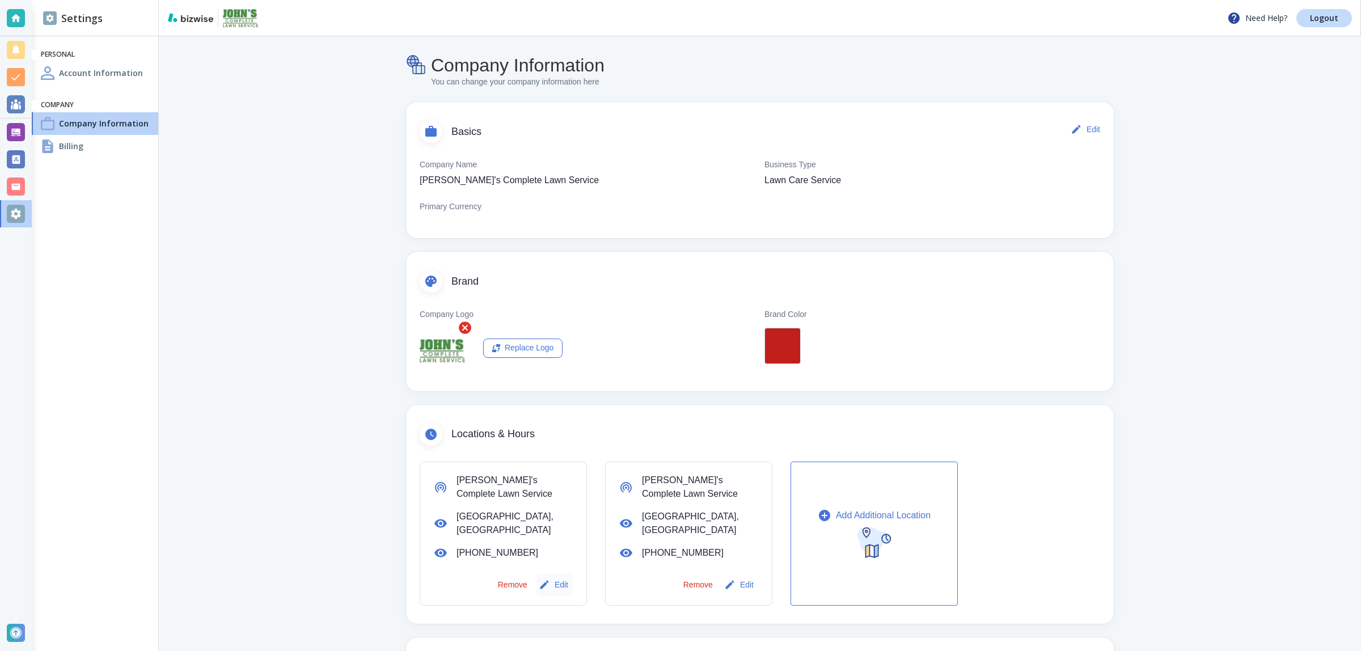
click at [557, 589] on button "Edit" at bounding box center [555, 584] width 36 height 23
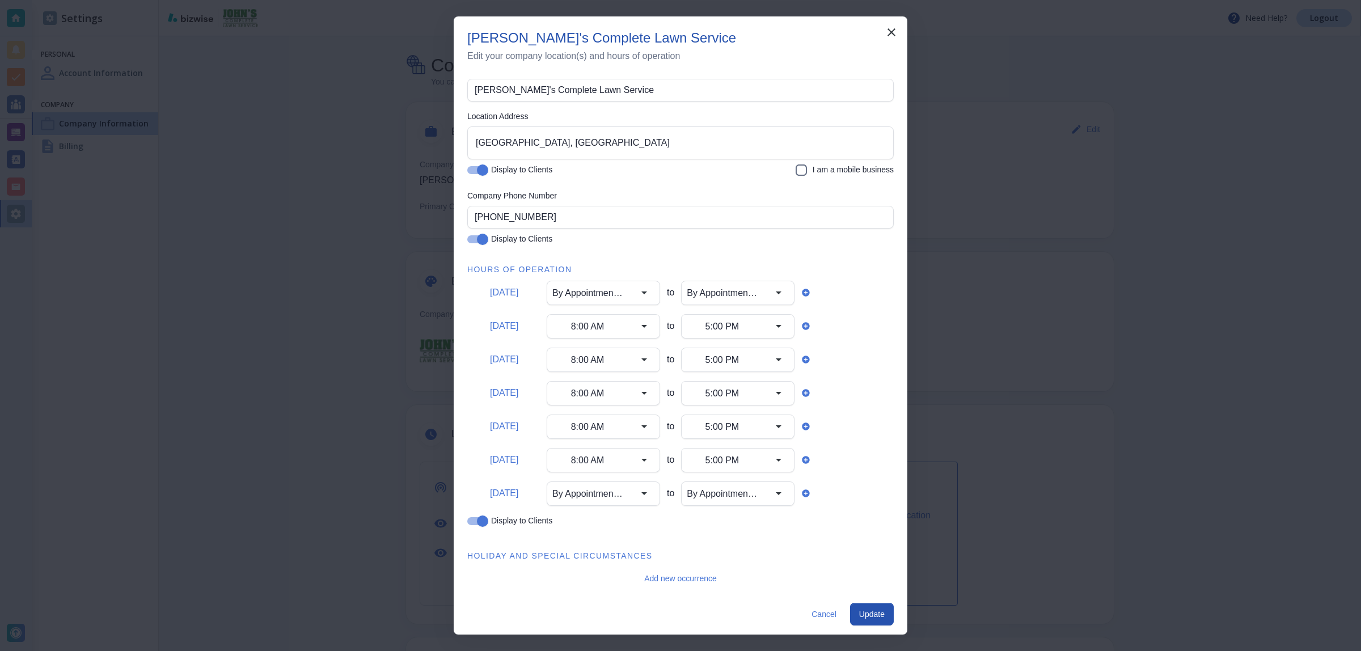
scroll to position [37, 0]
click at [1012, 396] on div "John's Complete Lawn Service Edit your company location(s) and hours of operati…" at bounding box center [680, 325] width 1361 height 651
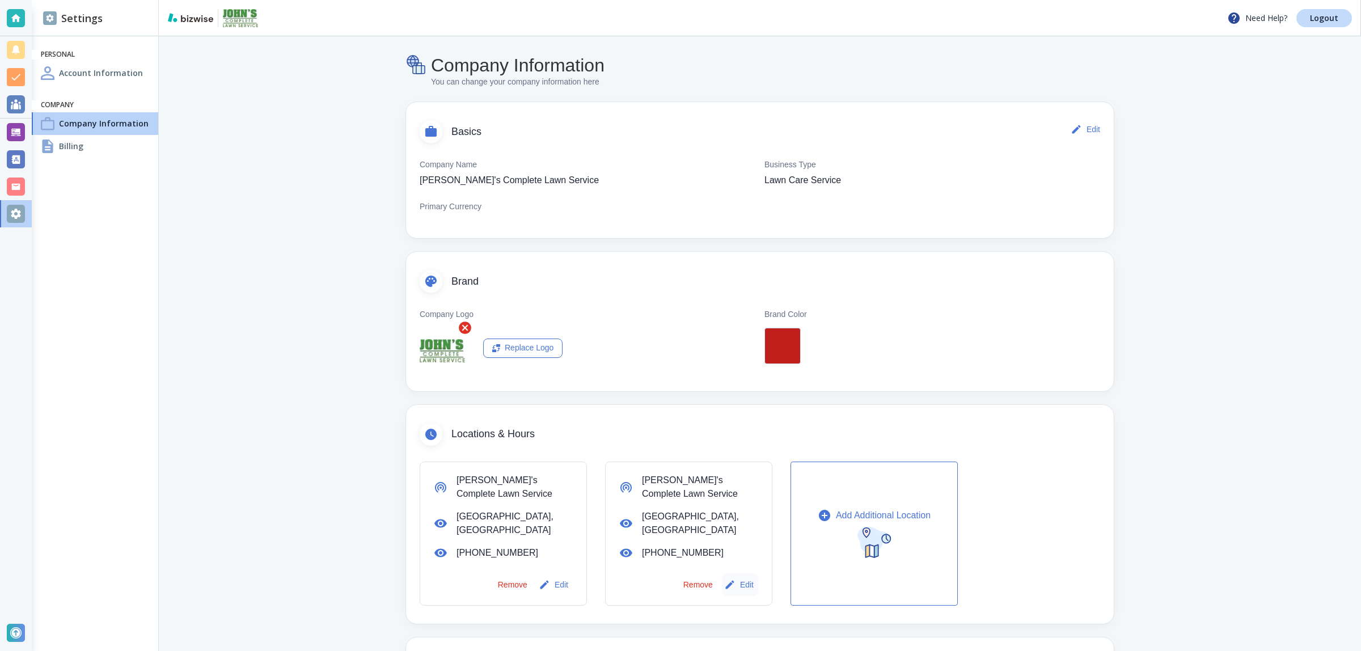
click at [739, 590] on button "Edit" at bounding box center [740, 584] width 36 height 23
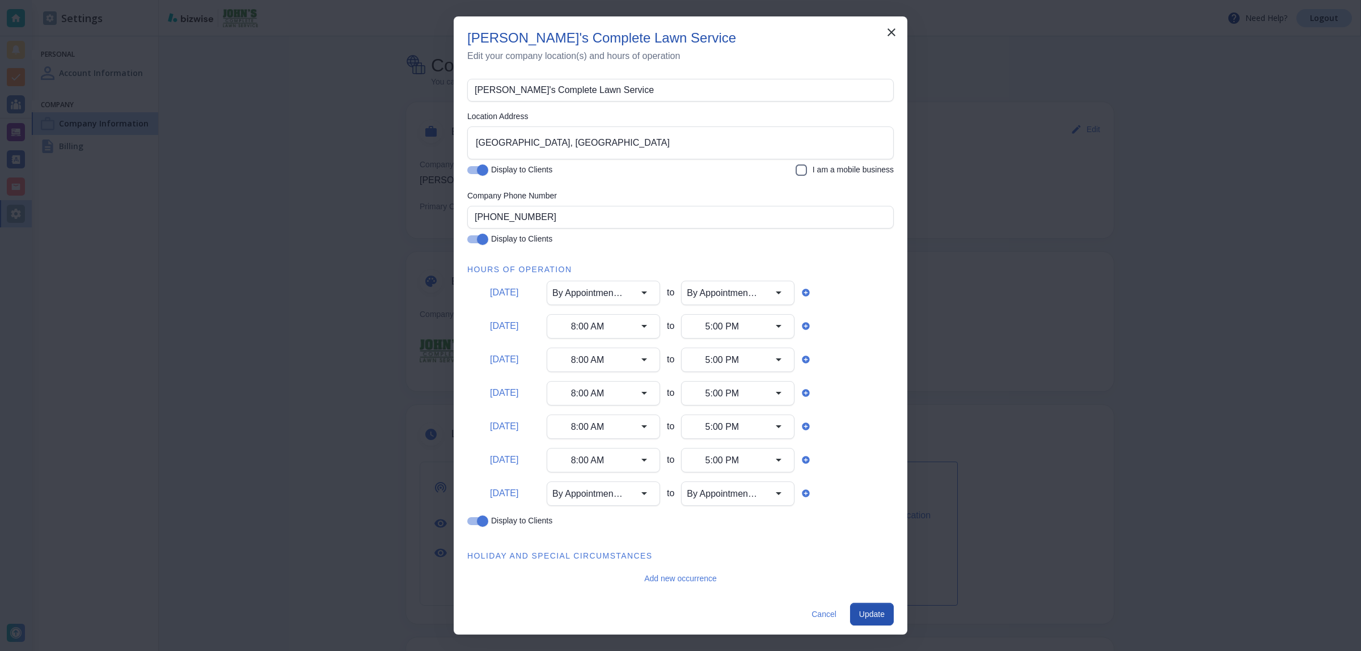
click at [1071, 447] on div "John's Complete Lawn Service Edit your company location(s) and hours of operati…" at bounding box center [680, 325] width 1361 height 651
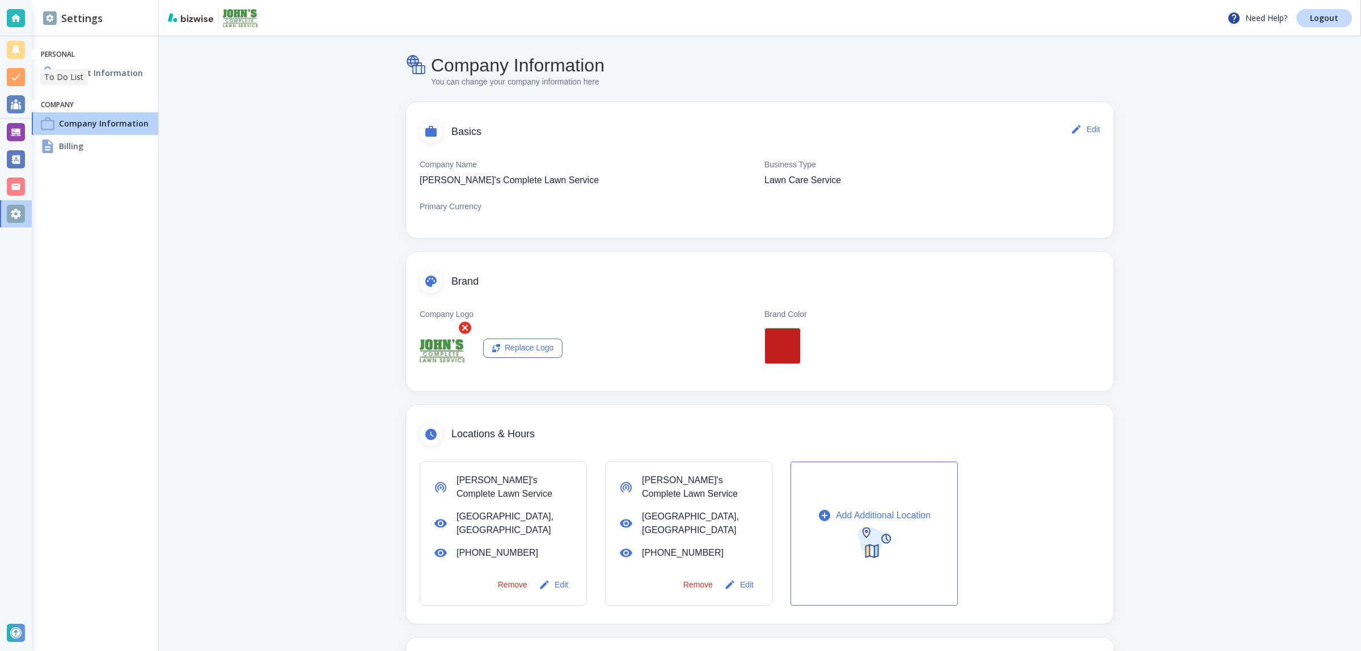
click at [18, 84] on div at bounding box center [16, 77] width 18 height 18
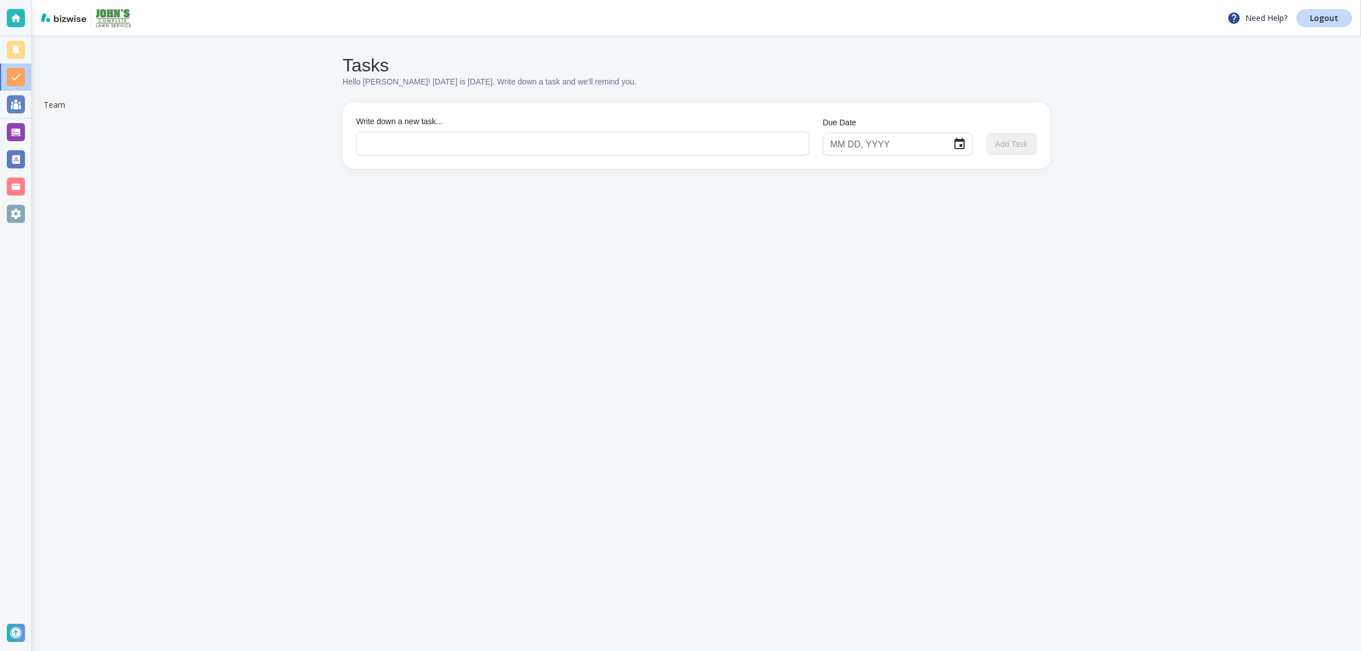
click at [23, 103] on div at bounding box center [16, 104] width 18 height 18
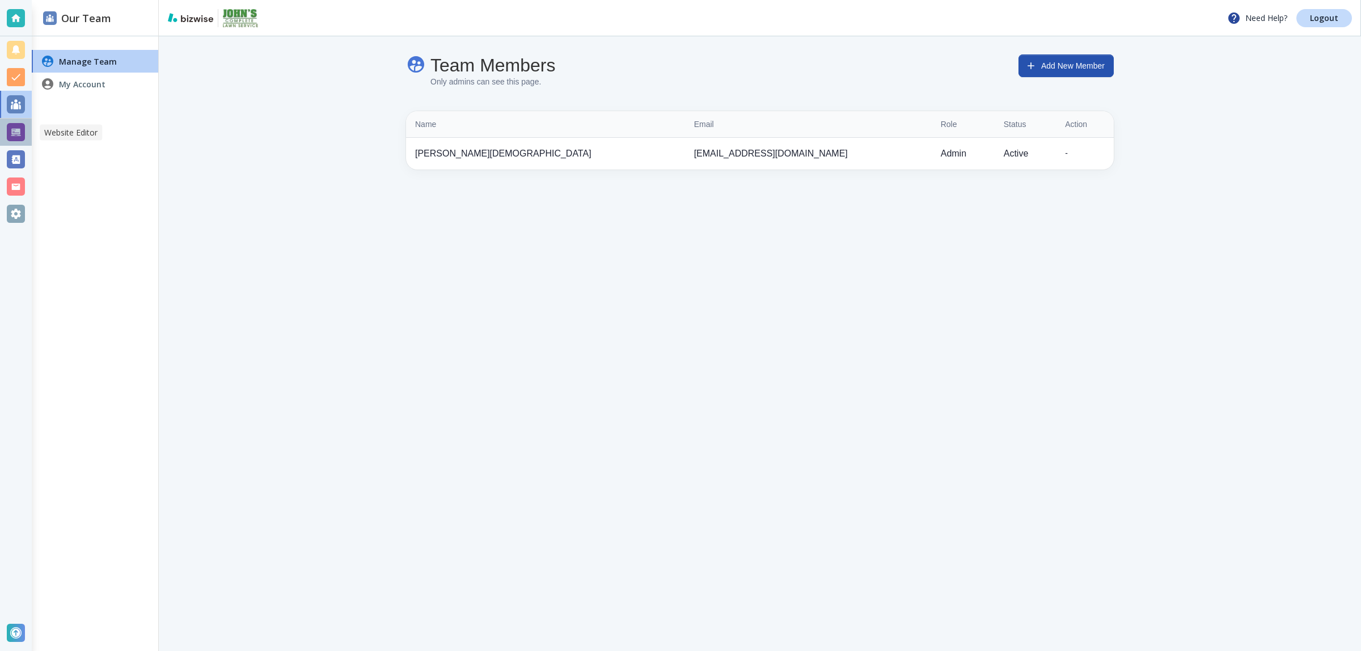
click at [20, 133] on div at bounding box center [16, 132] width 18 height 18
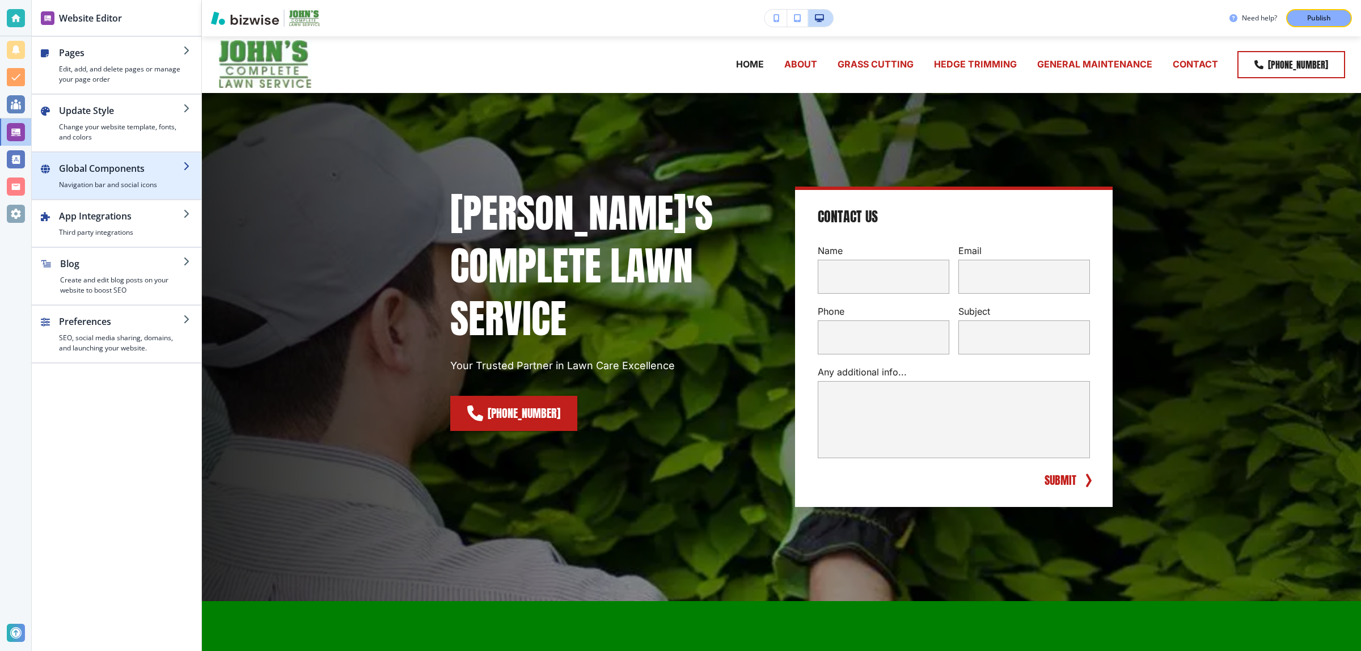
click at [98, 185] on h4 "Navigation bar and social icons" at bounding box center [121, 185] width 124 height 10
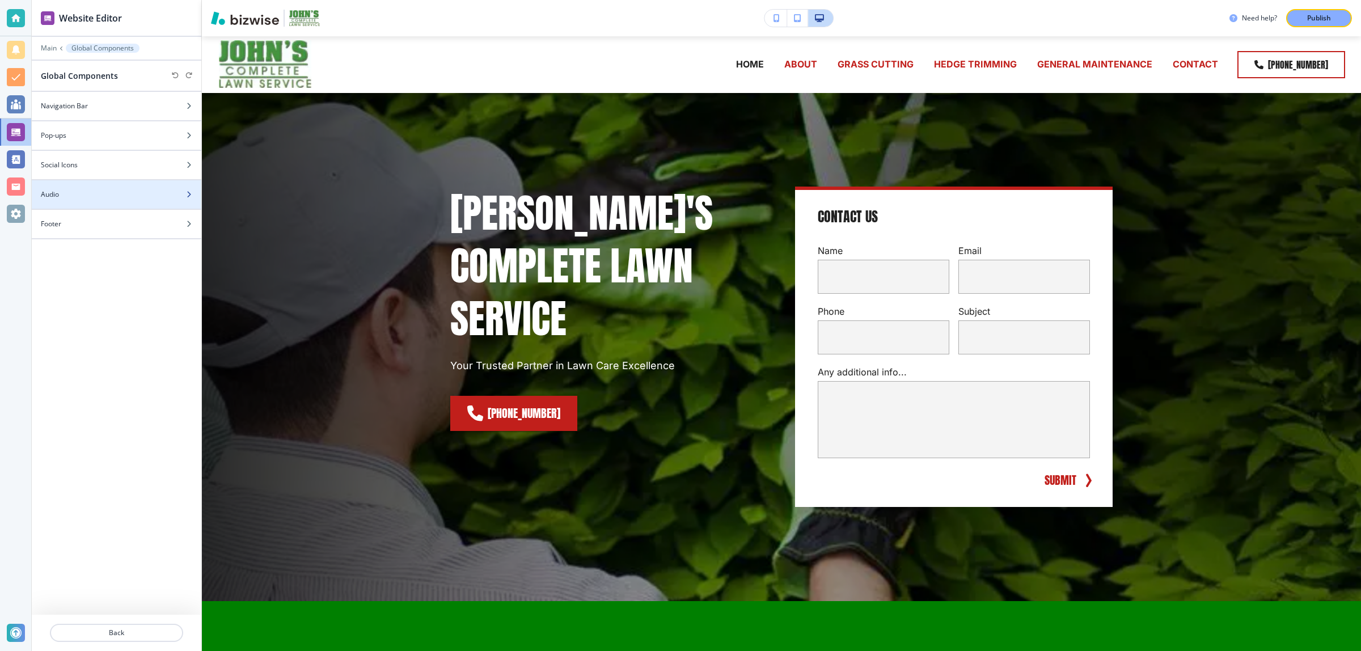
click at [100, 207] on div at bounding box center [117, 204] width 170 height 9
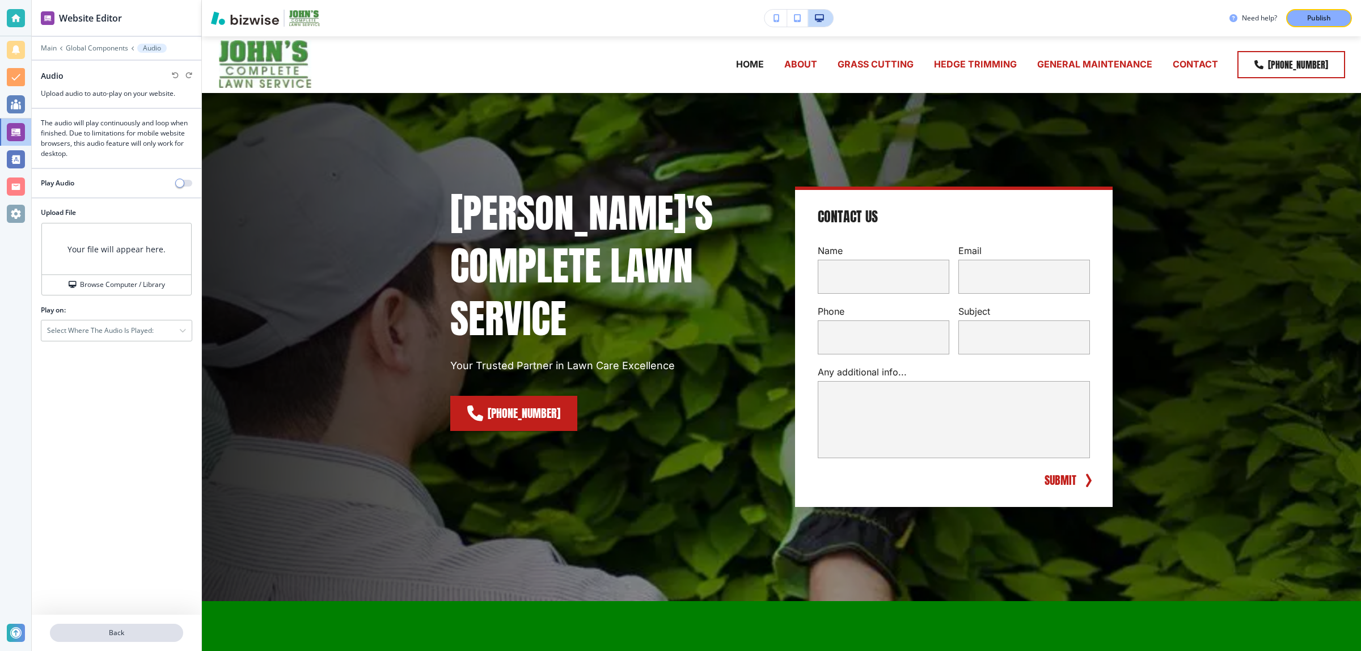
click at [126, 636] on p "Back" at bounding box center [116, 633] width 131 height 10
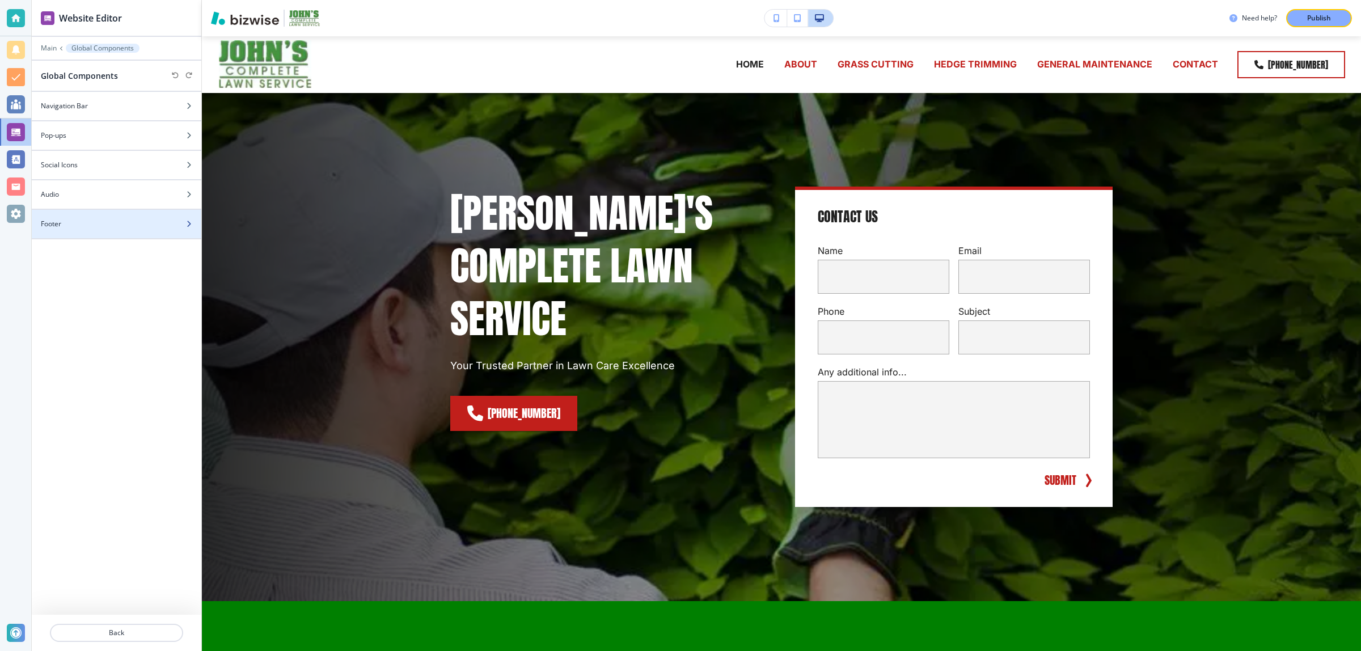
click at [108, 223] on div "Footer" at bounding box center [104, 224] width 145 height 10
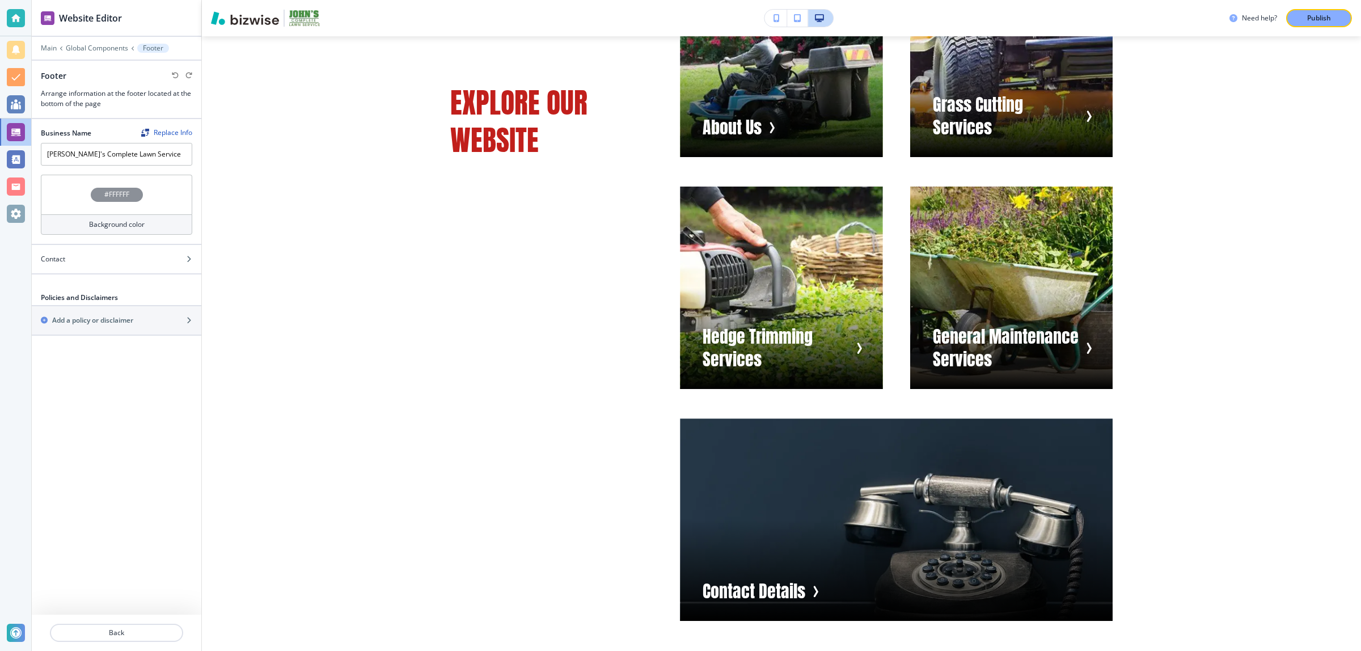
scroll to position [2987, 0]
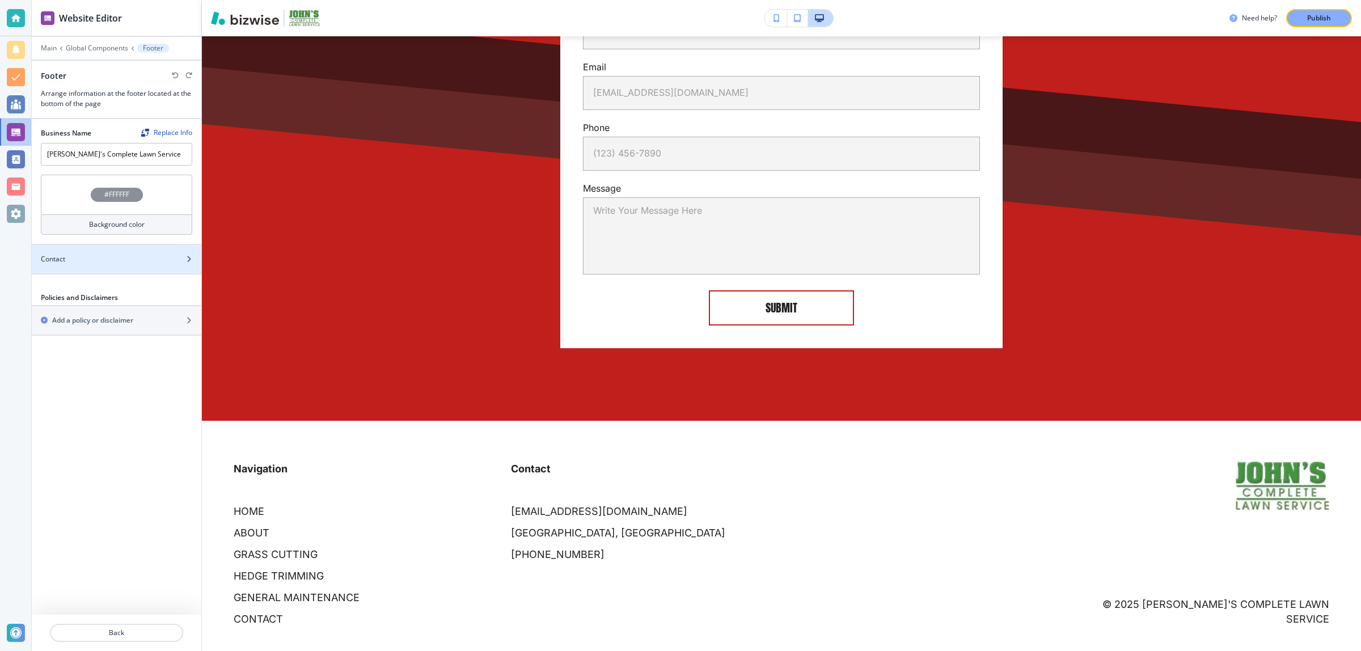
click at [77, 257] on div "Contact" at bounding box center [104, 259] width 145 height 10
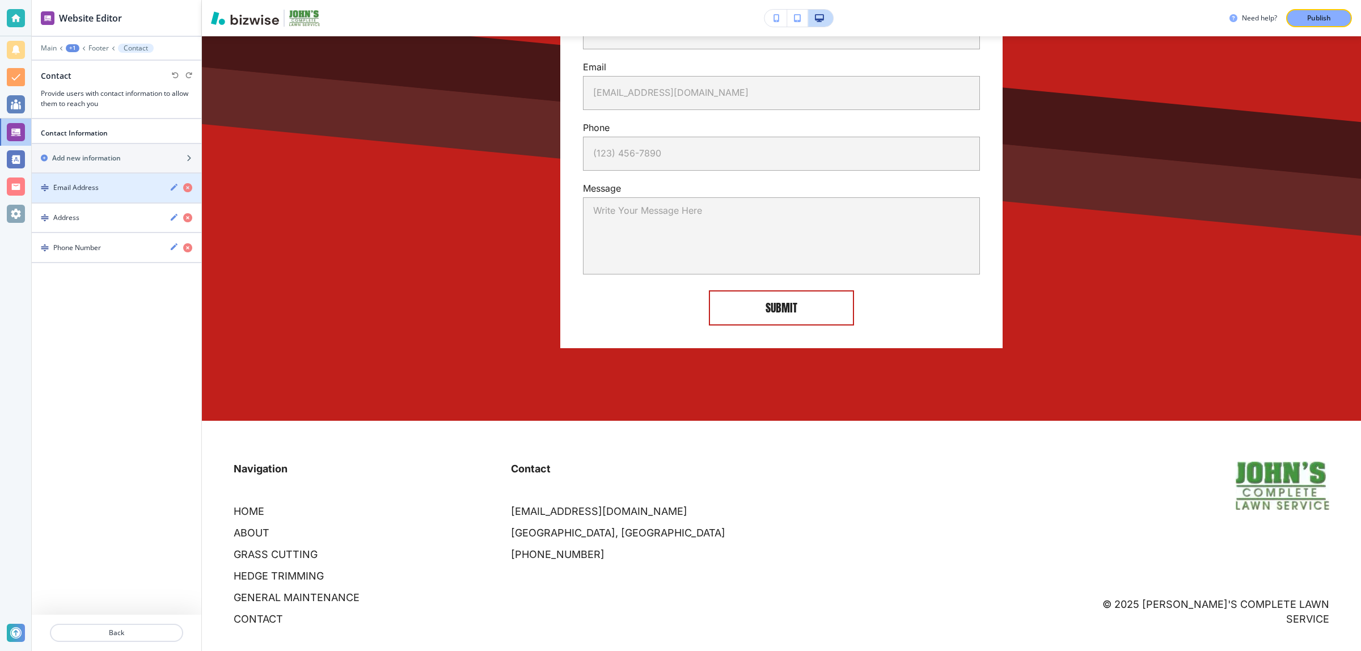
click at [97, 197] on div "button" at bounding box center [117, 197] width 170 height 9
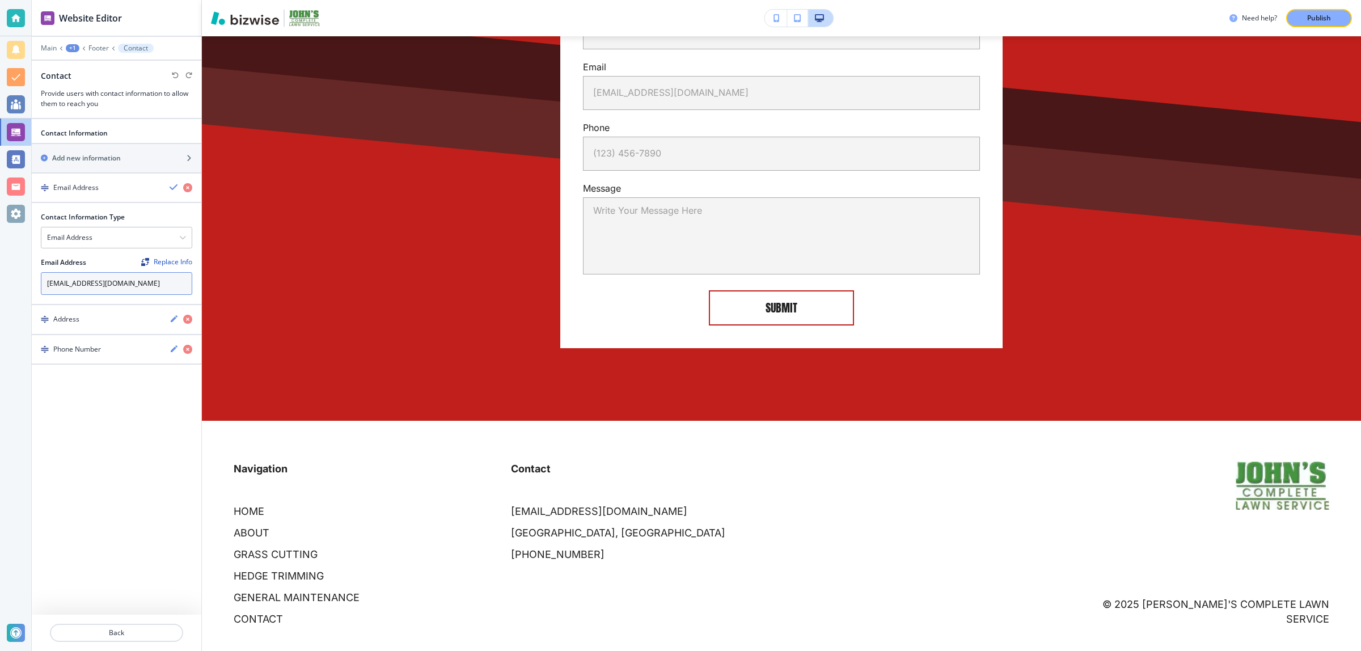
click at [160, 289] on input "[EMAIL_ADDRESS][DOMAIN_NAME]" at bounding box center [116, 283] width 151 height 23
click at [150, 633] on p "Back" at bounding box center [116, 633] width 131 height 10
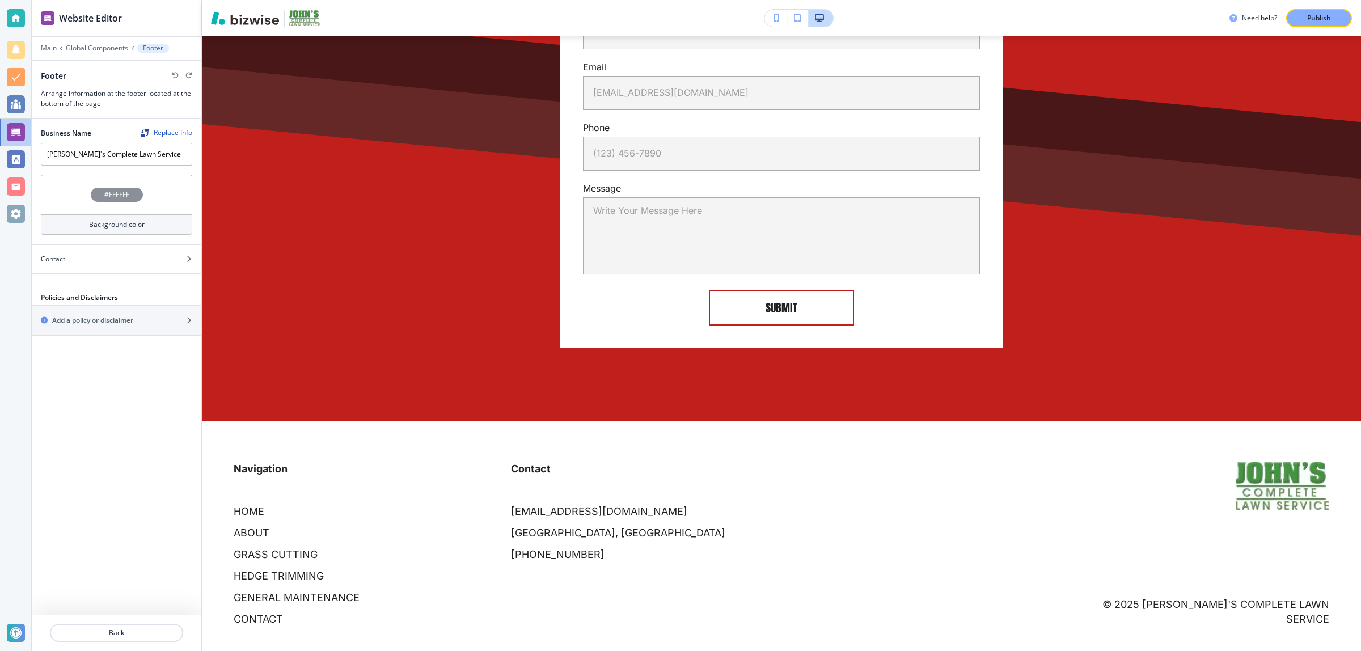
click at [150, 633] on p "Back" at bounding box center [116, 633] width 131 height 10
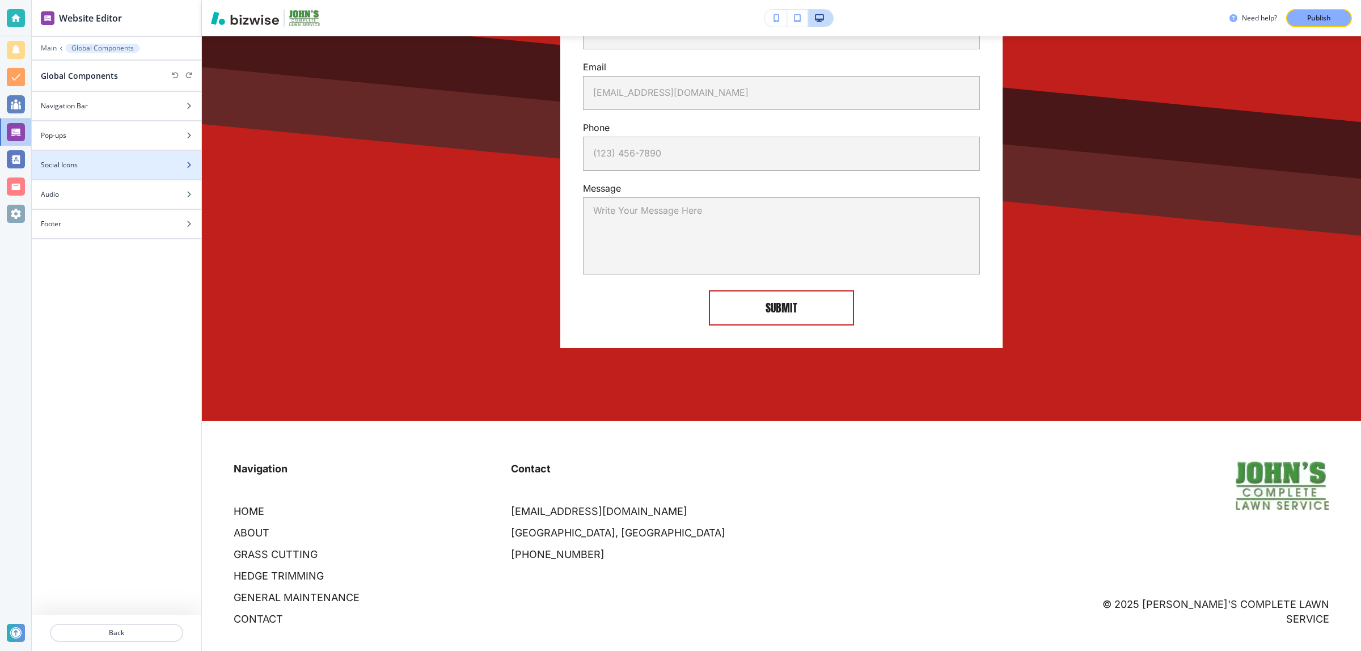
click at [120, 172] on div at bounding box center [117, 174] width 170 height 9
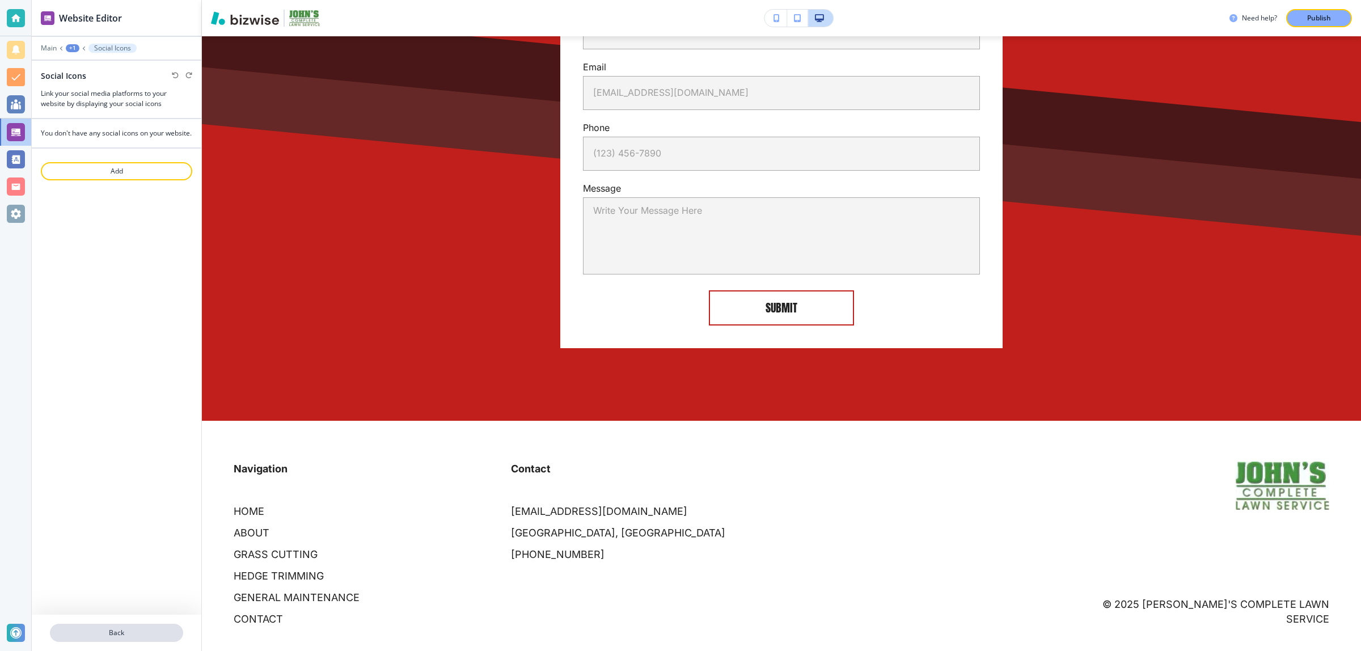
click at [139, 630] on p "Back" at bounding box center [116, 633] width 131 height 10
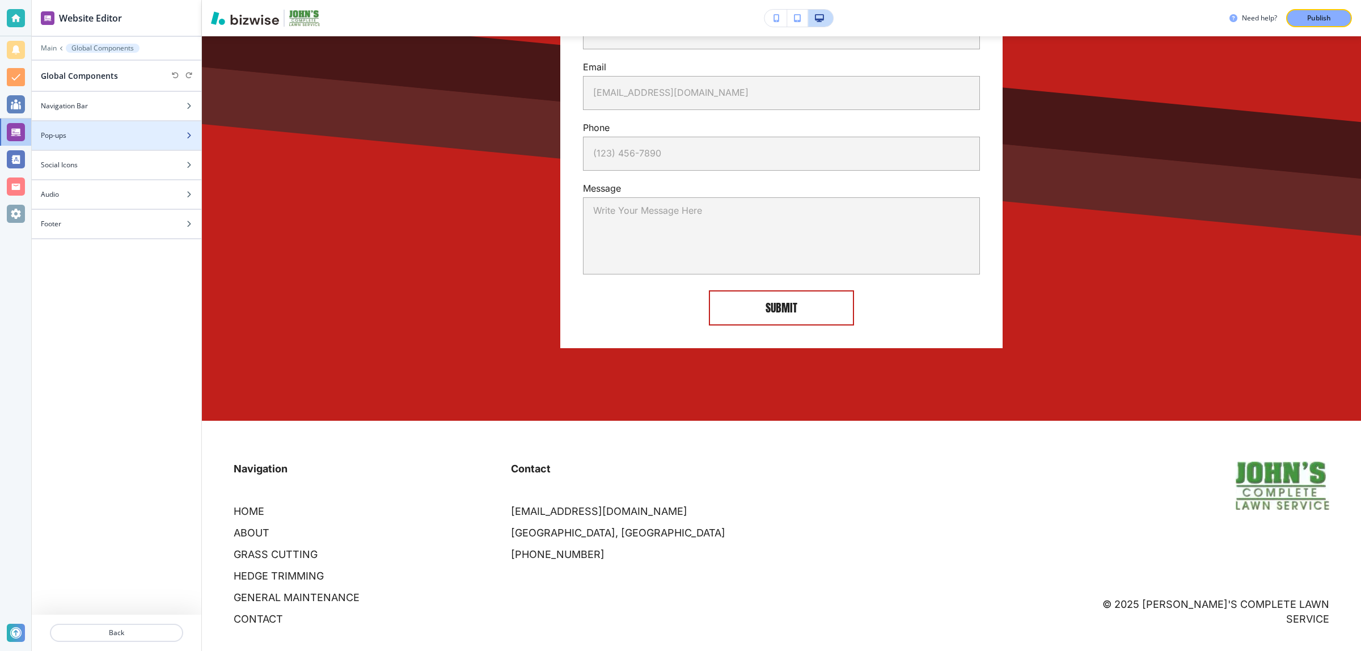
click at [129, 146] on div at bounding box center [117, 145] width 170 height 9
drag, startPoint x: 129, startPoint y: 146, endPoint x: 134, endPoint y: 540, distance: 393.6
click at [128, 510] on div "Add new Pop-up" at bounding box center [117, 367] width 170 height 496
drag, startPoint x: 128, startPoint y: 623, endPoint x: 131, endPoint y: 636, distance: 13.3
click at [128, 624] on div "Back" at bounding box center [117, 633] width 170 height 36
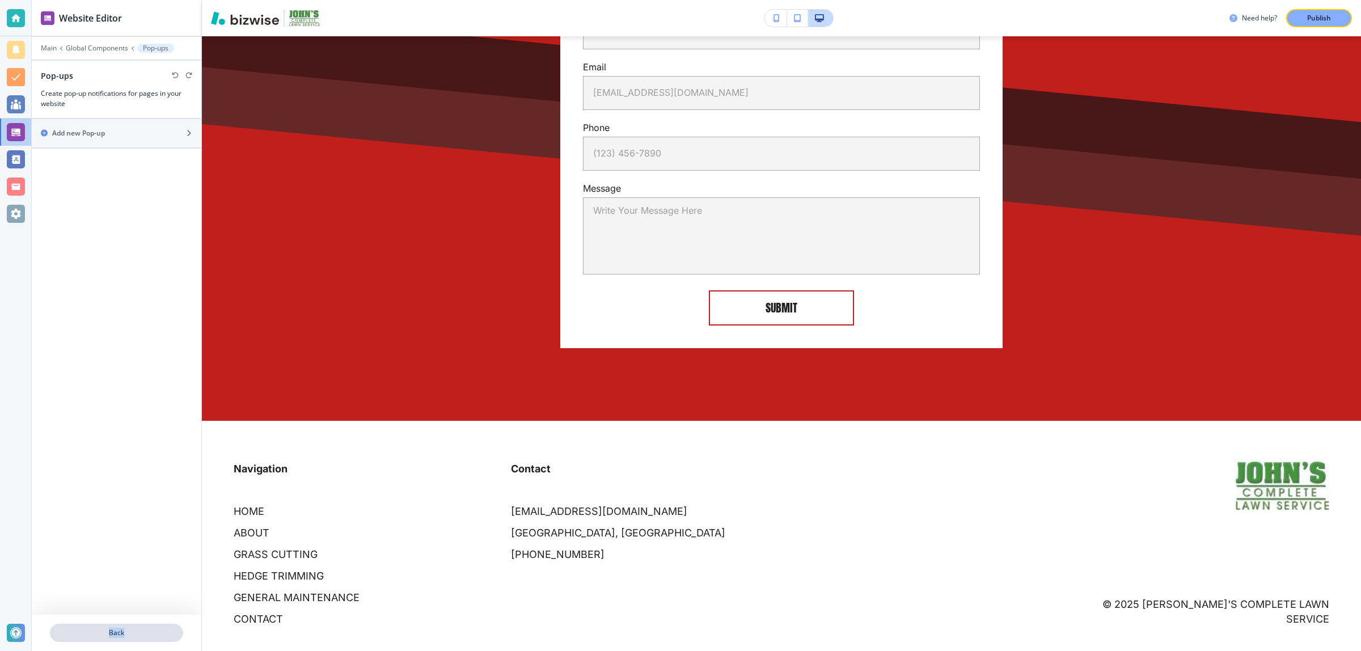
click at [131, 636] on p "Back" at bounding box center [116, 633] width 131 height 10
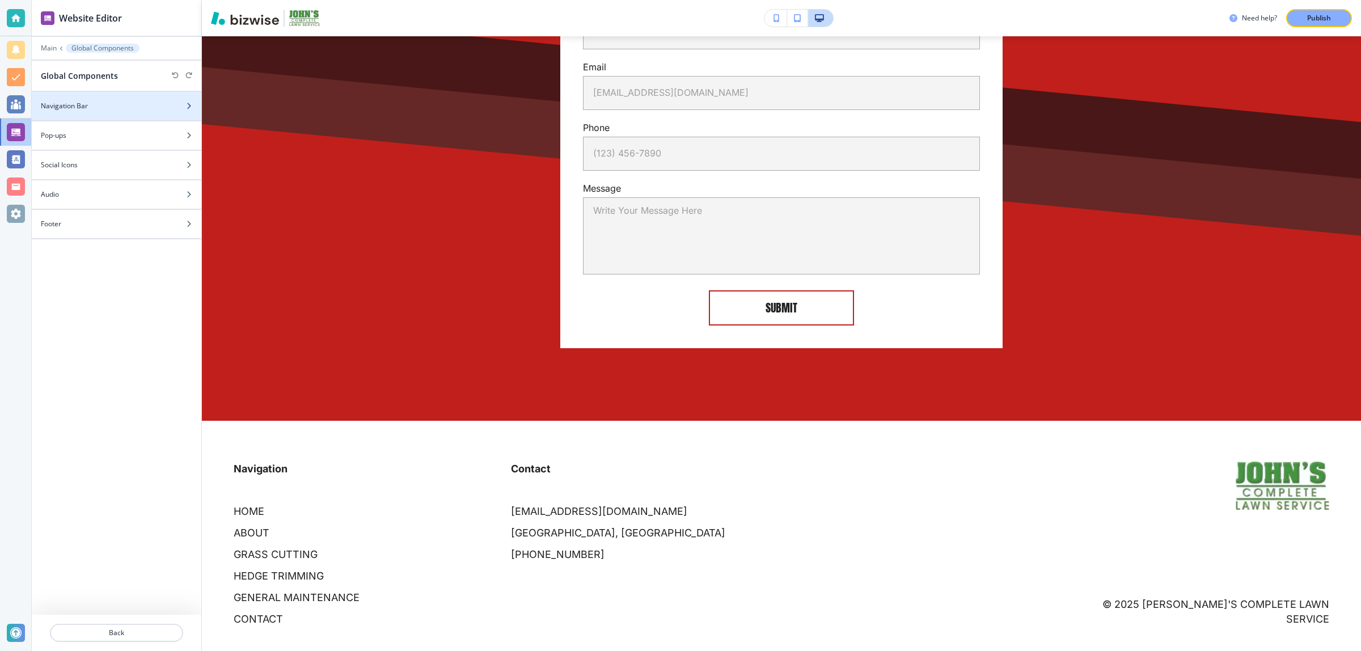
click at [109, 111] on div "Navigation Bar" at bounding box center [104, 106] width 145 height 10
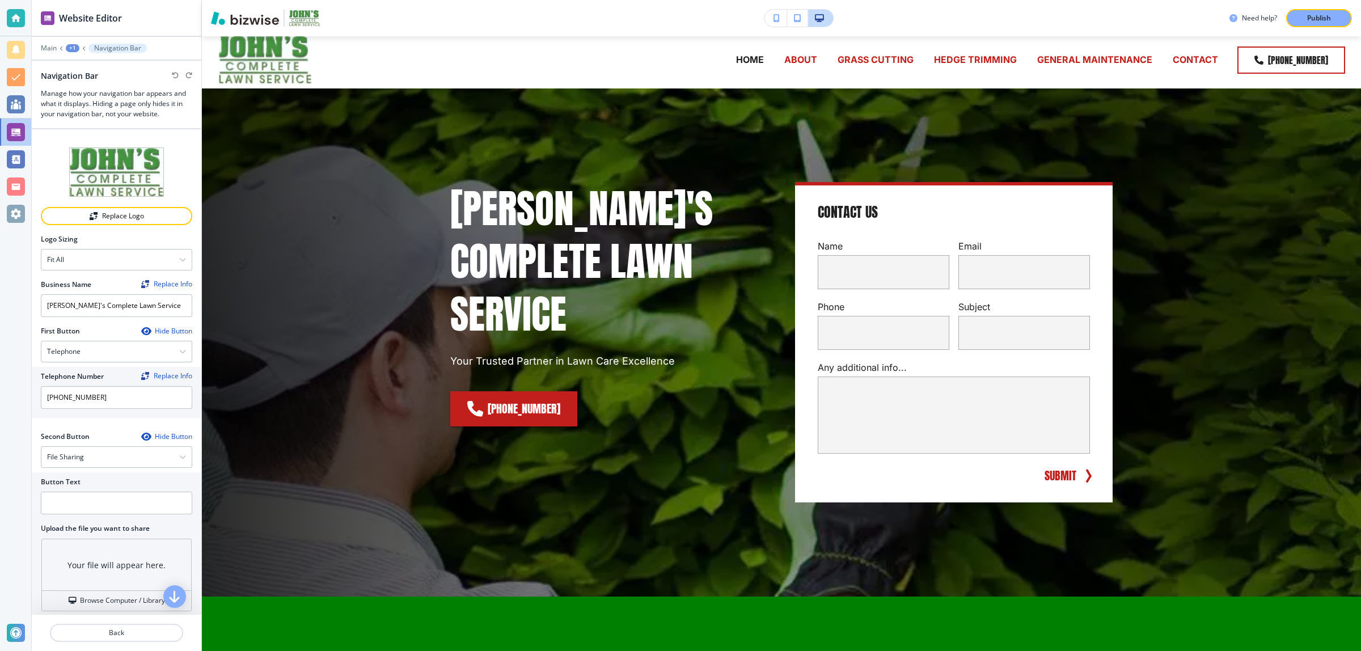
scroll to position [0, 0]
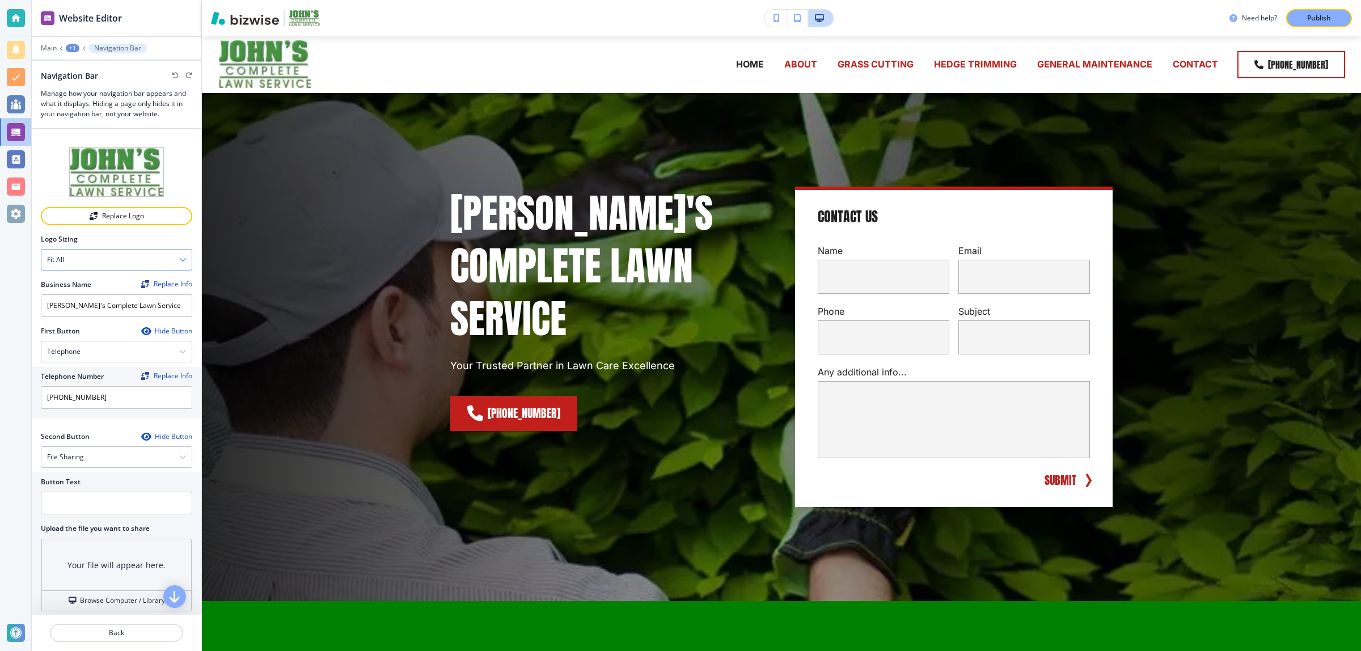
click at [132, 269] on div "Fit all" at bounding box center [116, 260] width 150 height 20
click at [125, 263] on div "Fit all" at bounding box center [116, 260] width 150 height 20
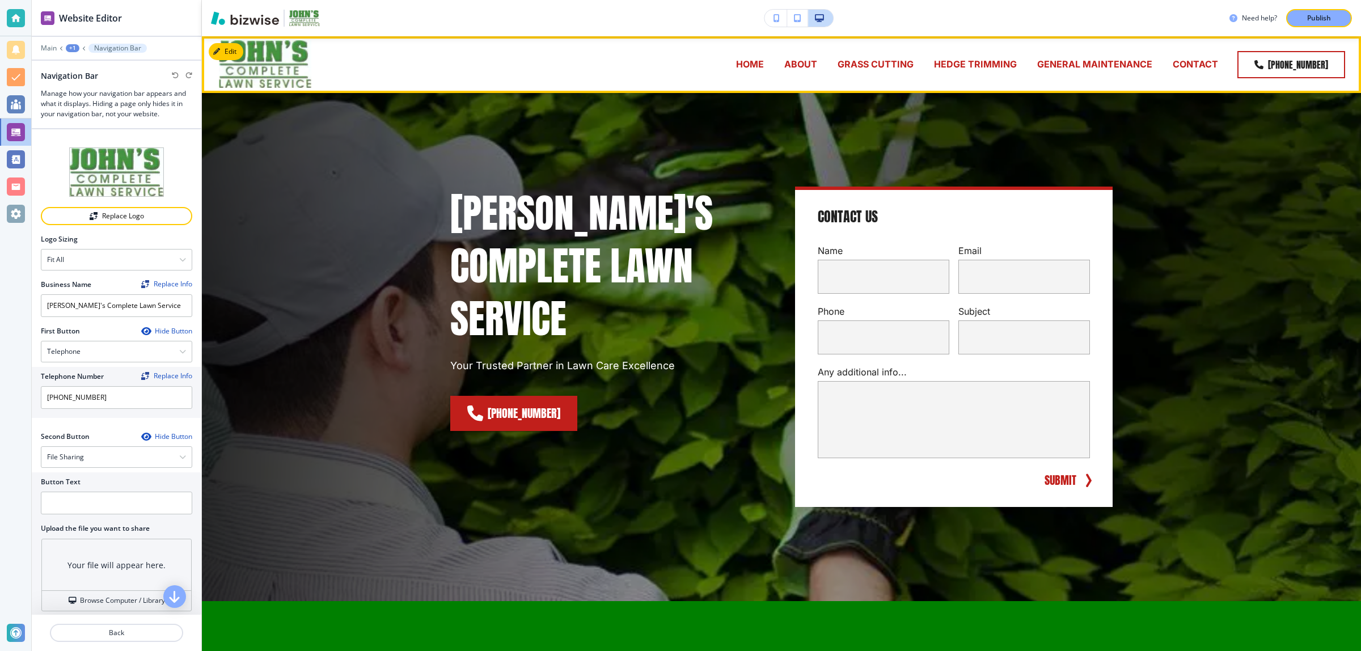
click at [753, 68] on p "HOME" at bounding box center [750, 64] width 28 height 13
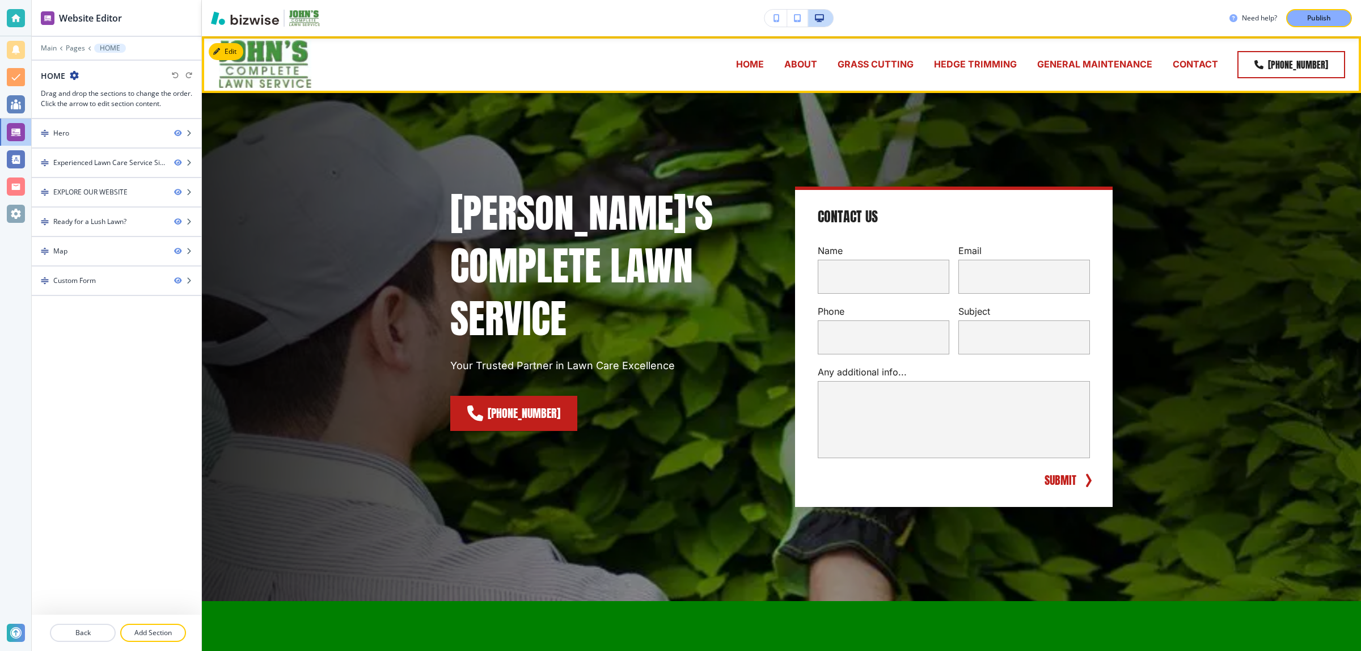
click at [752, 69] on p "HOME" at bounding box center [750, 64] width 28 height 13
click at [780, 61] on div "ABOUT" at bounding box center [800, 64] width 53 height 13
click at [790, 66] on p "ABOUT" at bounding box center [800, 64] width 33 height 13
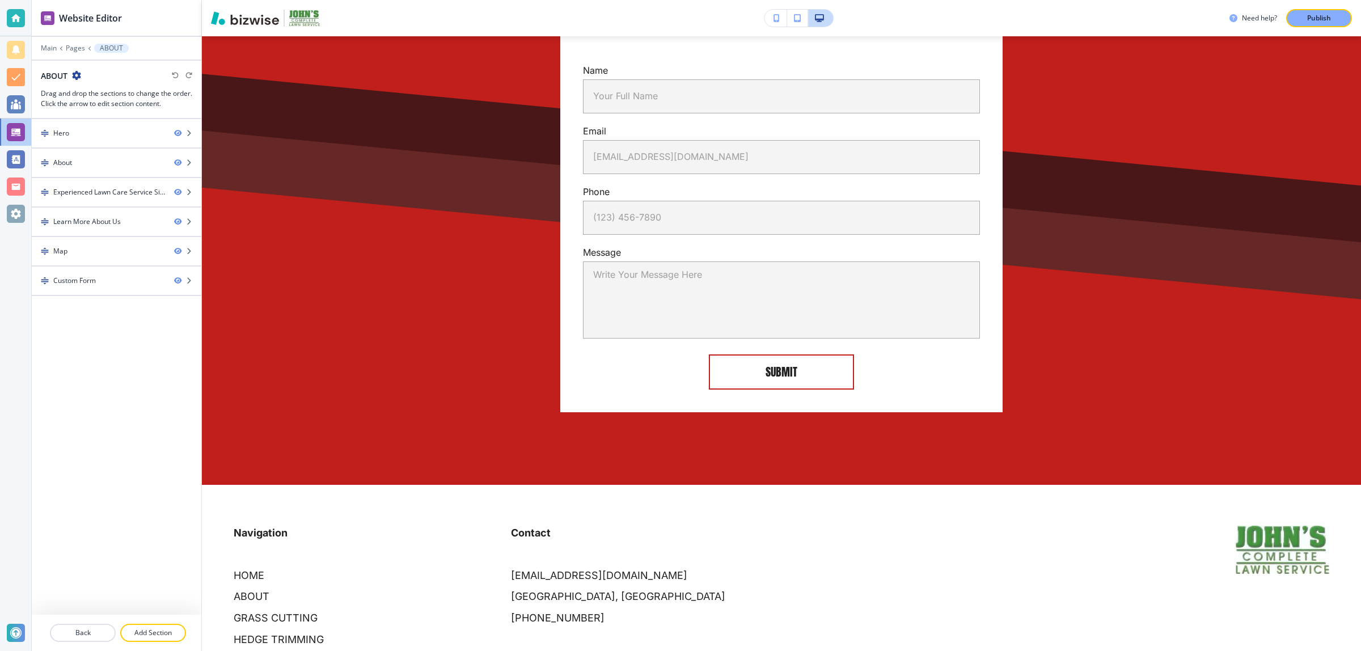
scroll to position [2522, 0]
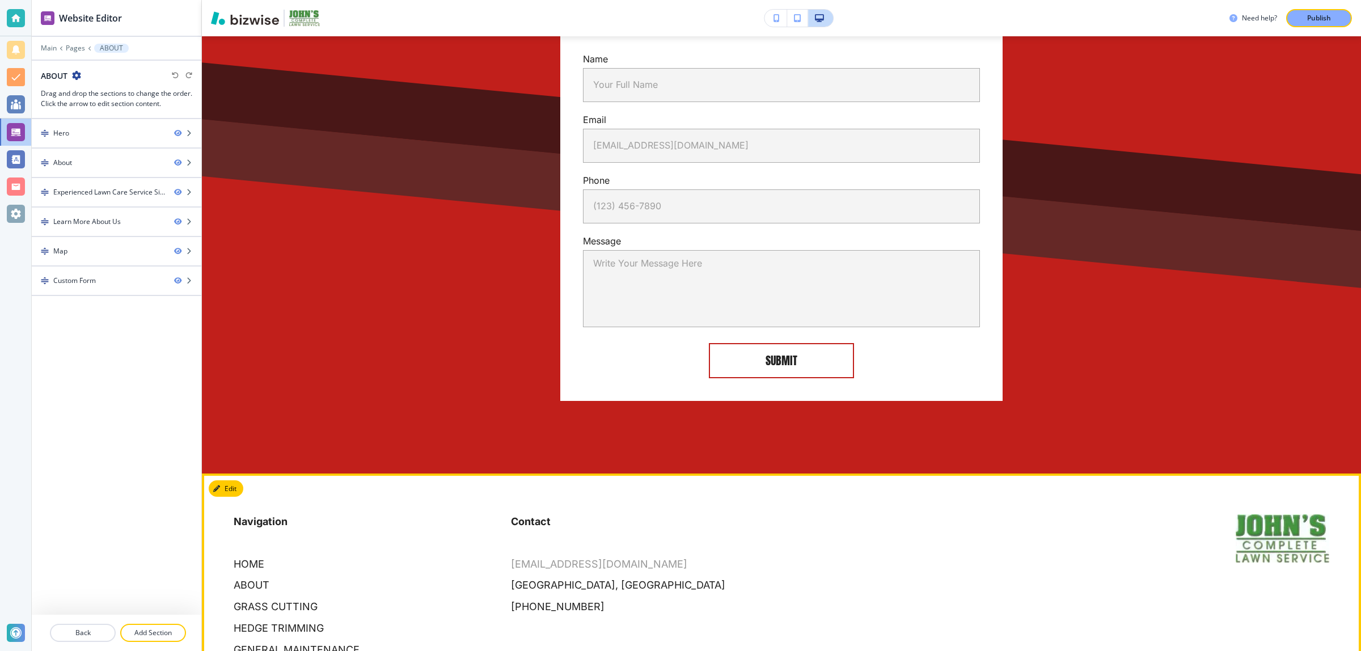
click at [533, 557] on p "[EMAIL_ADDRESS][DOMAIN_NAME]" at bounding box center [599, 564] width 176 height 15
click at [234, 474] on div "Edit Footer Navigation HOME ABOUT GRASS CUTTING HEDGE TRIMMING GENERAL MAINTENA…" at bounding box center [781, 597] width 1159 height 246
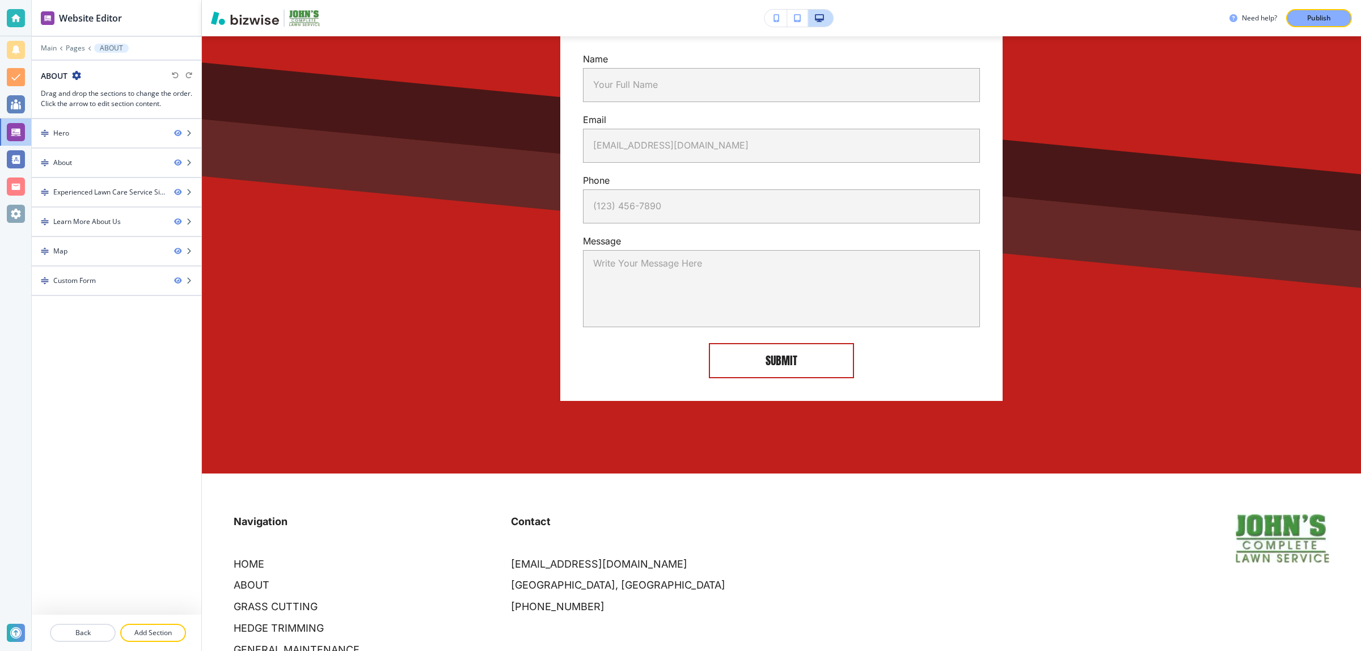
drag, startPoint x: 297, startPoint y: 491, endPoint x: 248, endPoint y: 427, distance: 80.7
click at [296, 550] on div "HOME ABOUT GRASS CUTTING HEDGE TRIMMING GENERAL MAINTENANCE CONTACT" at bounding box center [358, 614] width 280 height 129
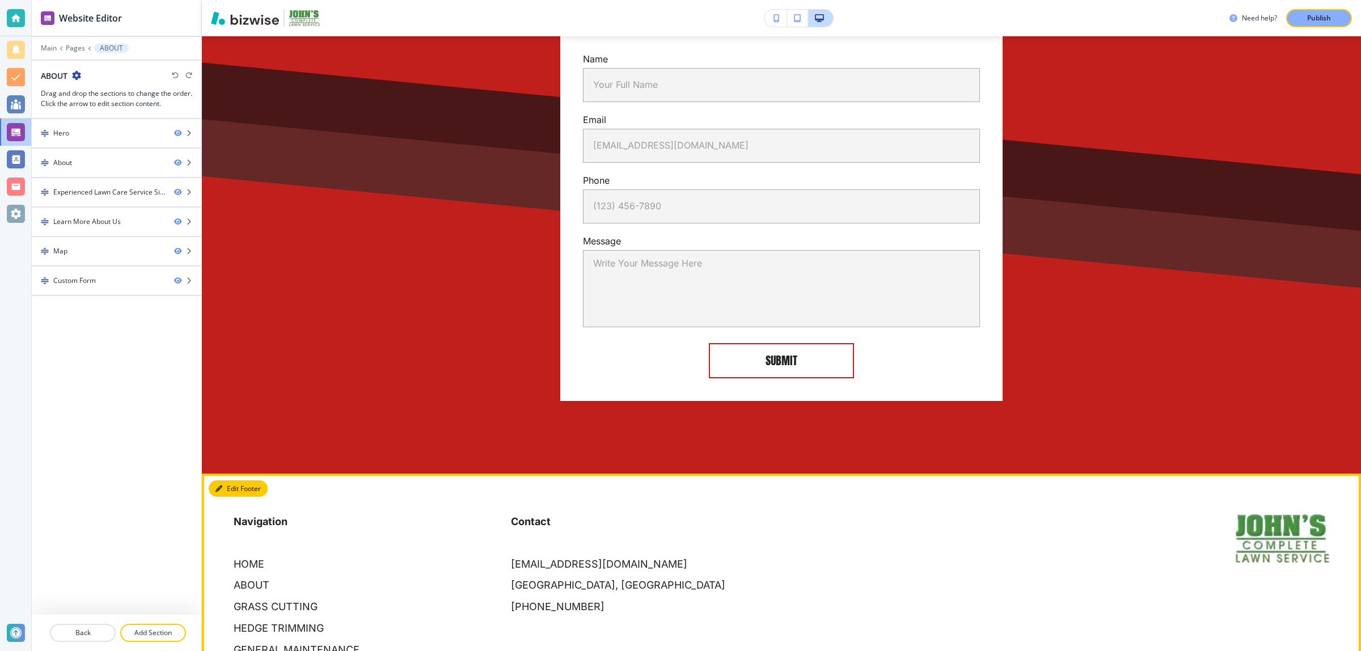
click at [239, 480] on button "Edit Footer" at bounding box center [238, 488] width 59 height 17
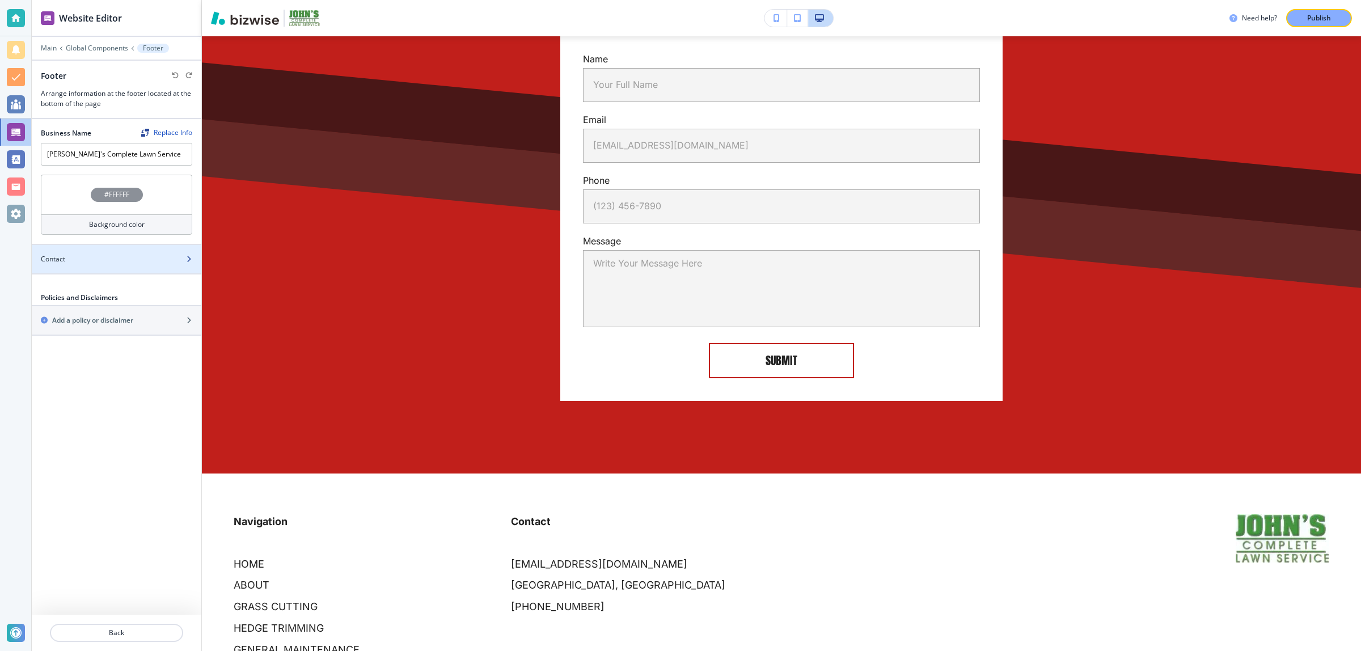
click at [120, 264] on div "Contact" at bounding box center [104, 259] width 145 height 10
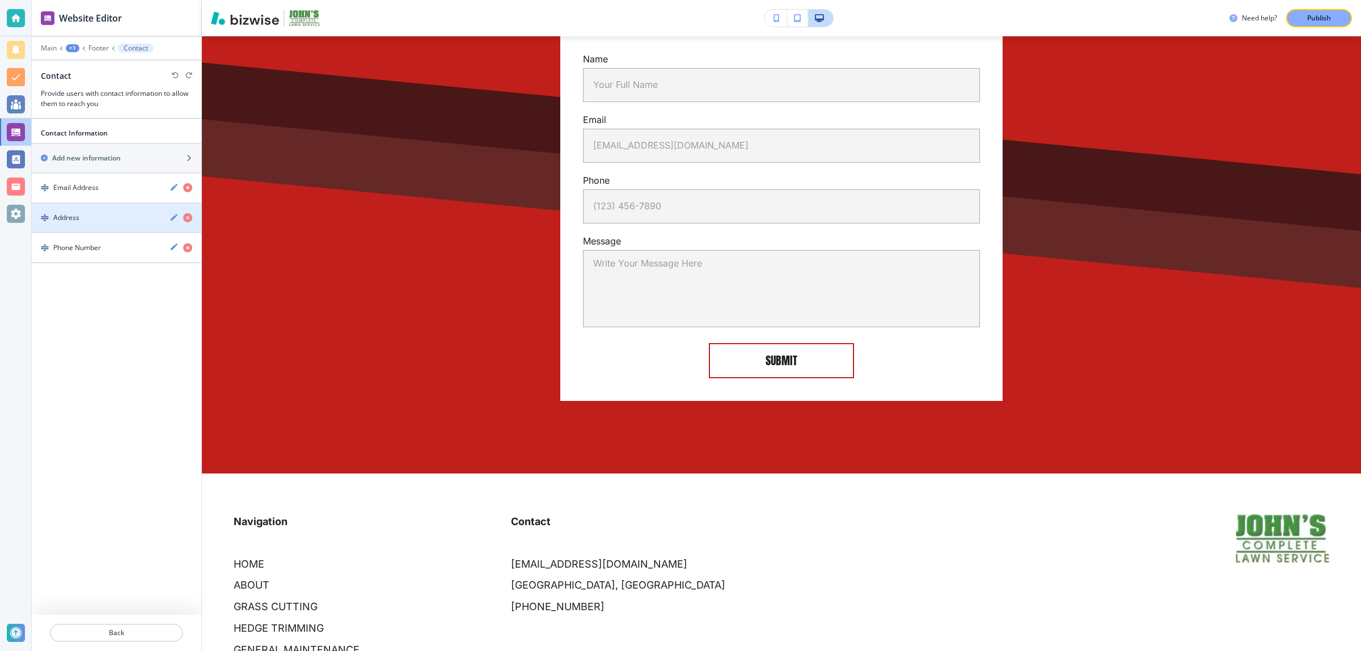
click at [105, 214] on div "Address" at bounding box center [96, 218] width 129 height 10
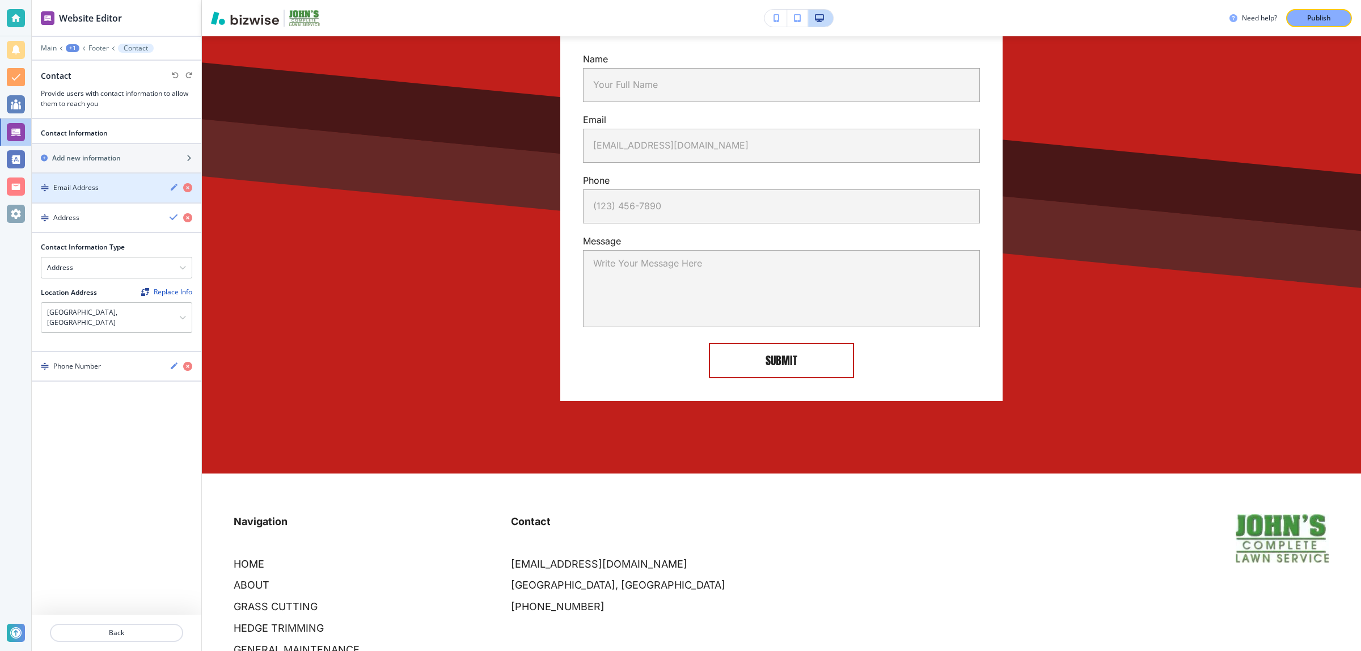
click at [105, 199] on div "button" at bounding box center [117, 197] width 170 height 9
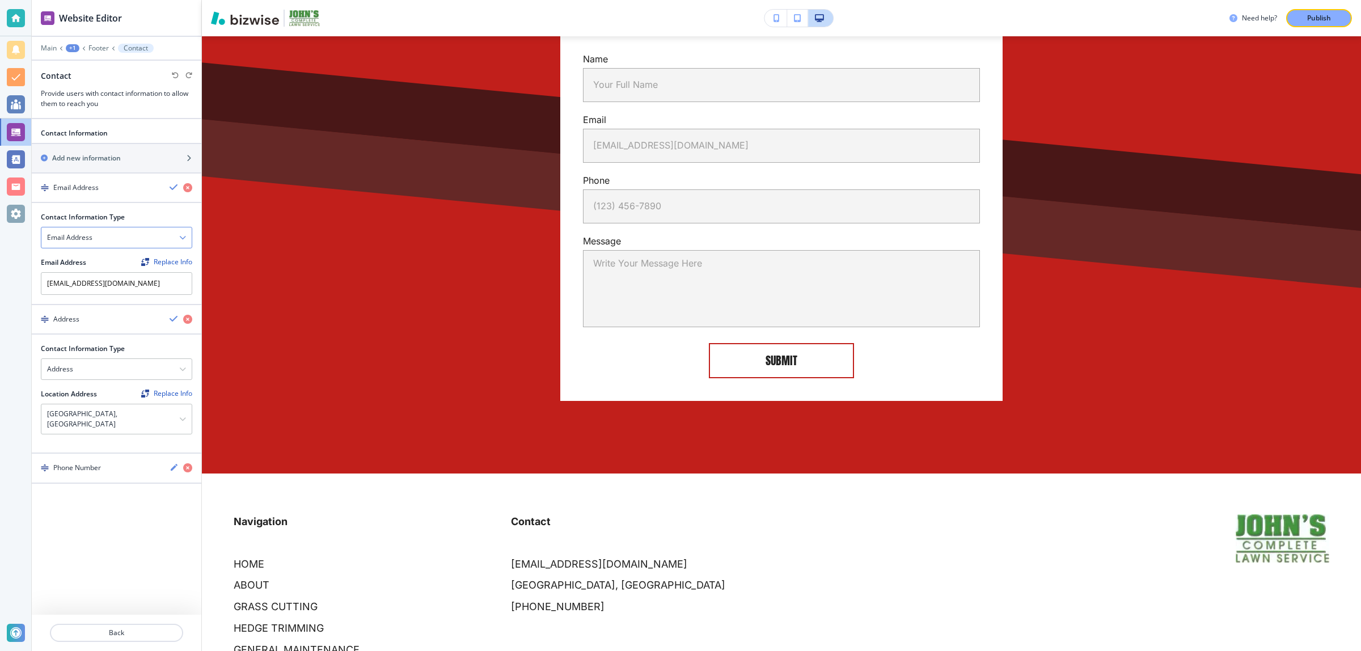
click at [115, 234] on div "Email Address" at bounding box center [116, 237] width 150 height 20
click at [89, 280] on h4 "Phone Number" at bounding box center [116, 277] width 139 height 10
click at [91, 242] on h4 "Phone Number" at bounding box center [71, 238] width 48 height 10
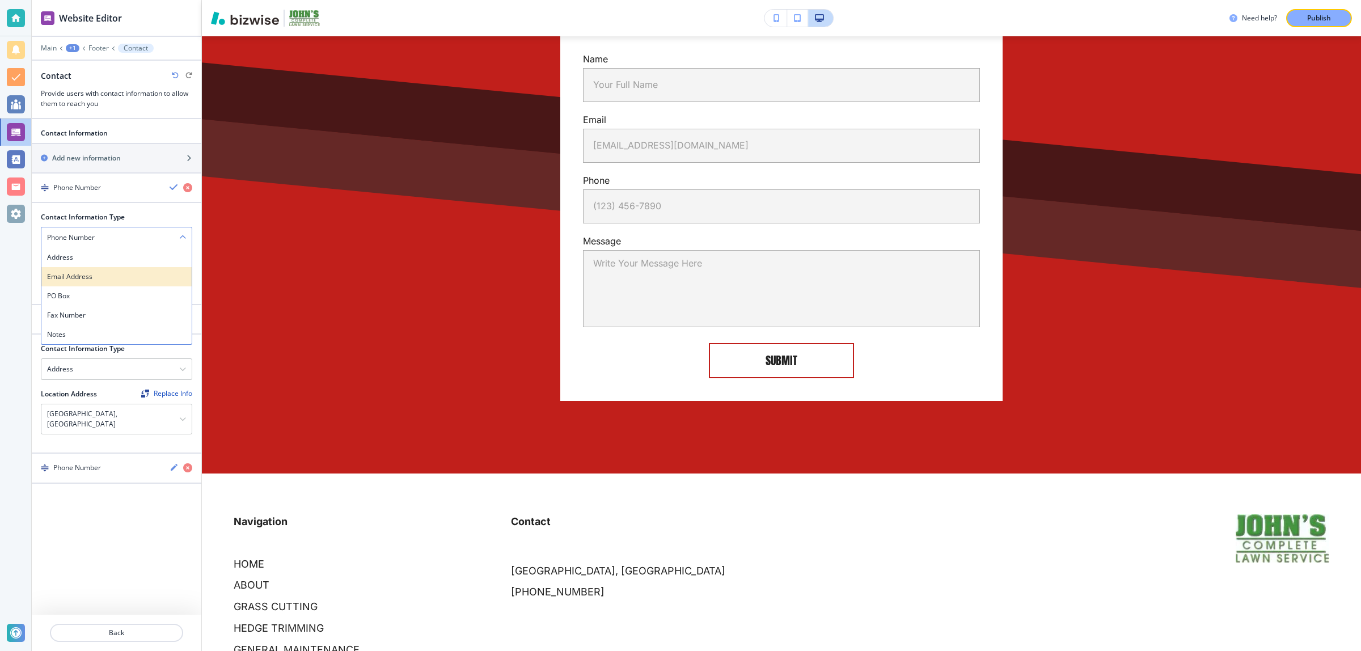
click at [90, 280] on h4 "Email Address" at bounding box center [116, 277] width 139 height 10
click at [90, 280] on input "text" at bounding box center [116, 283] width 151 height 23
paste input "[EMAIL_ADDRESS][DOMAIN_NAME]"
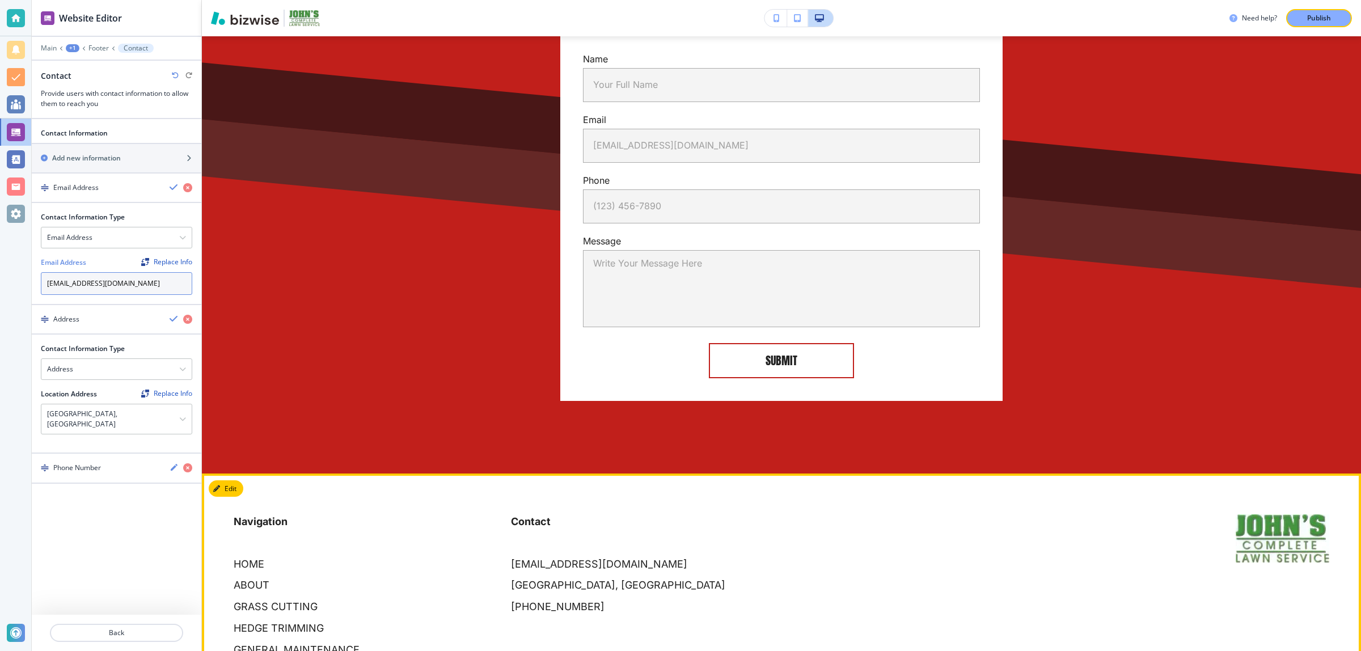
type input "[EMAIL_ADDRESS][DOMAIN_NAME]"
click at [379, 514] on p "Navigation" at bounding box center [366, 527] width 264 height 27
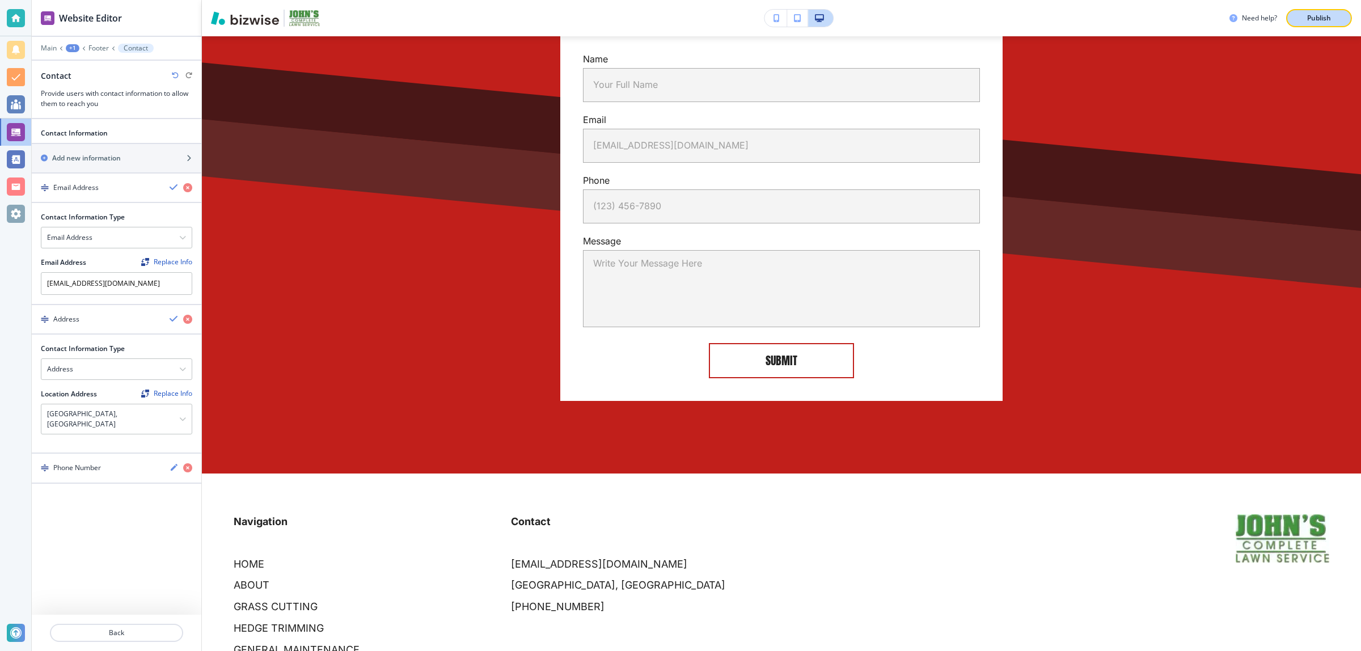
click at [1317, 18] on p "Publish" at bounding box center [1319, 18] width 24 height 10
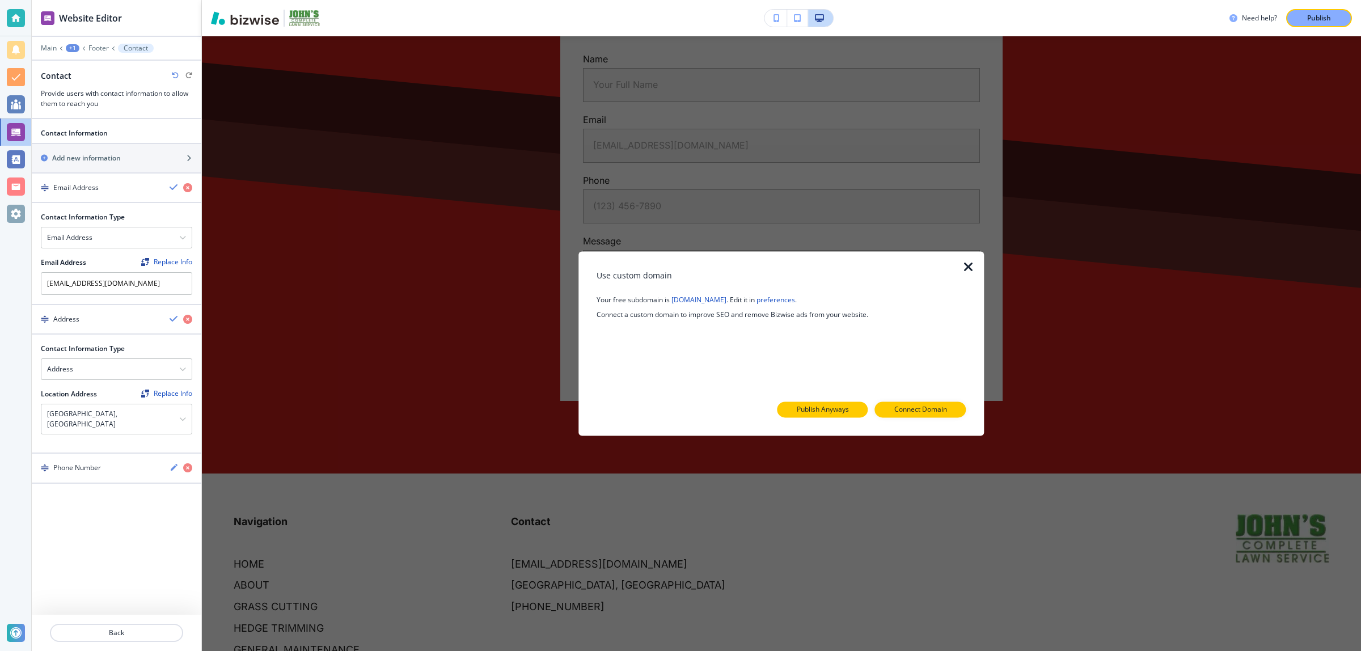
click at [841, 413] on p "Publish Anyways" at bounding box center [823, 410] width 52 height 10
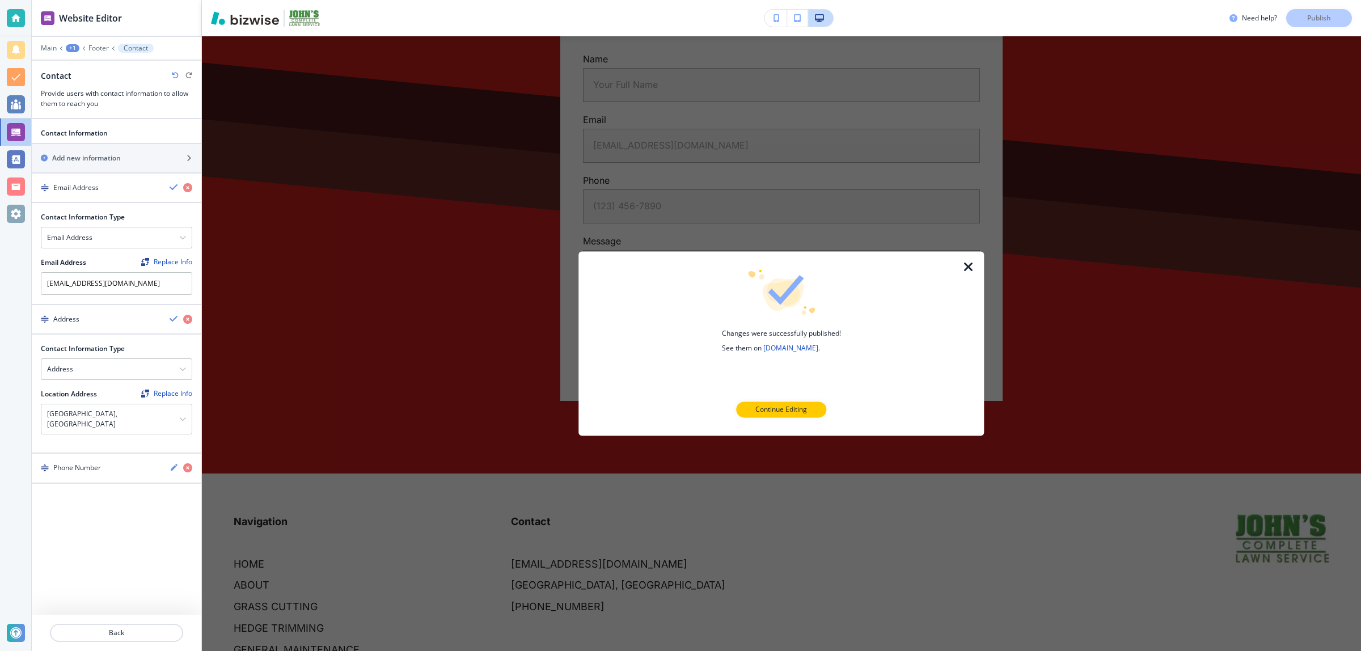
click at [963, 262] on icon "button" at bounding box center [969, 267] width 14 height 14
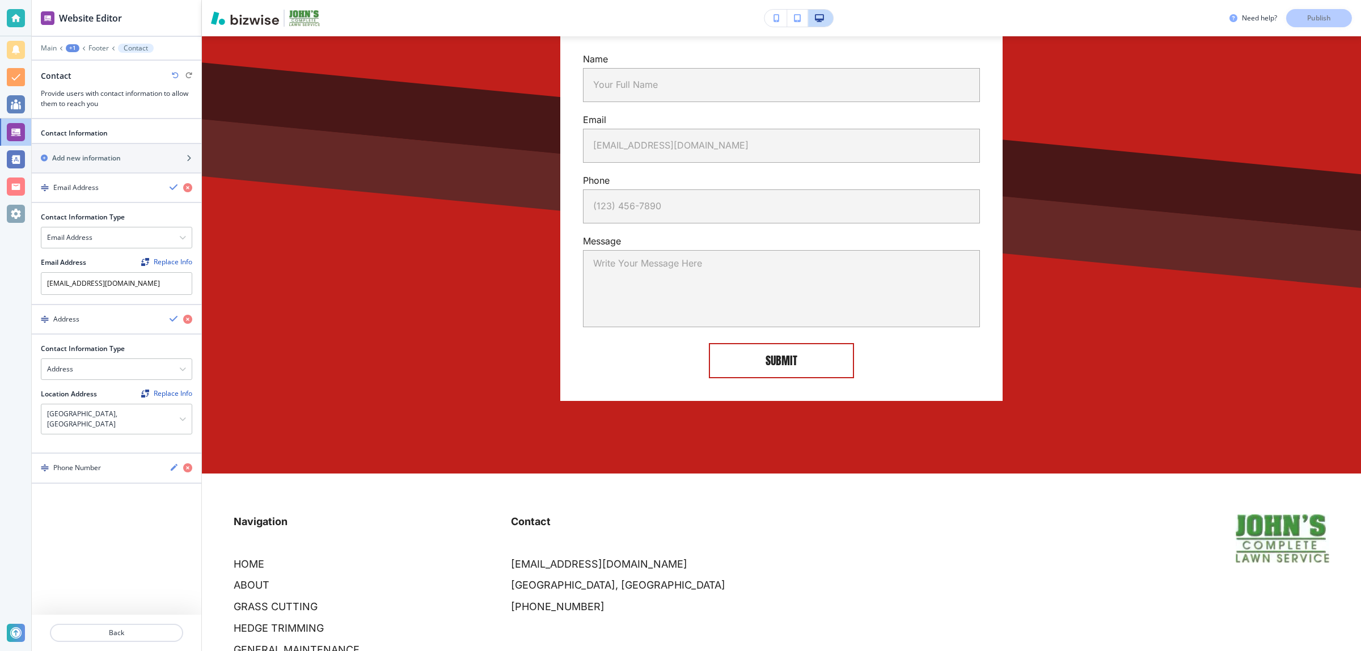
click at [113, 642] on div at bounding box center [117, 646] width 170 height 9
click at [114, 641] on button "Back" at bounding box center [116, 633] width 133 height 18
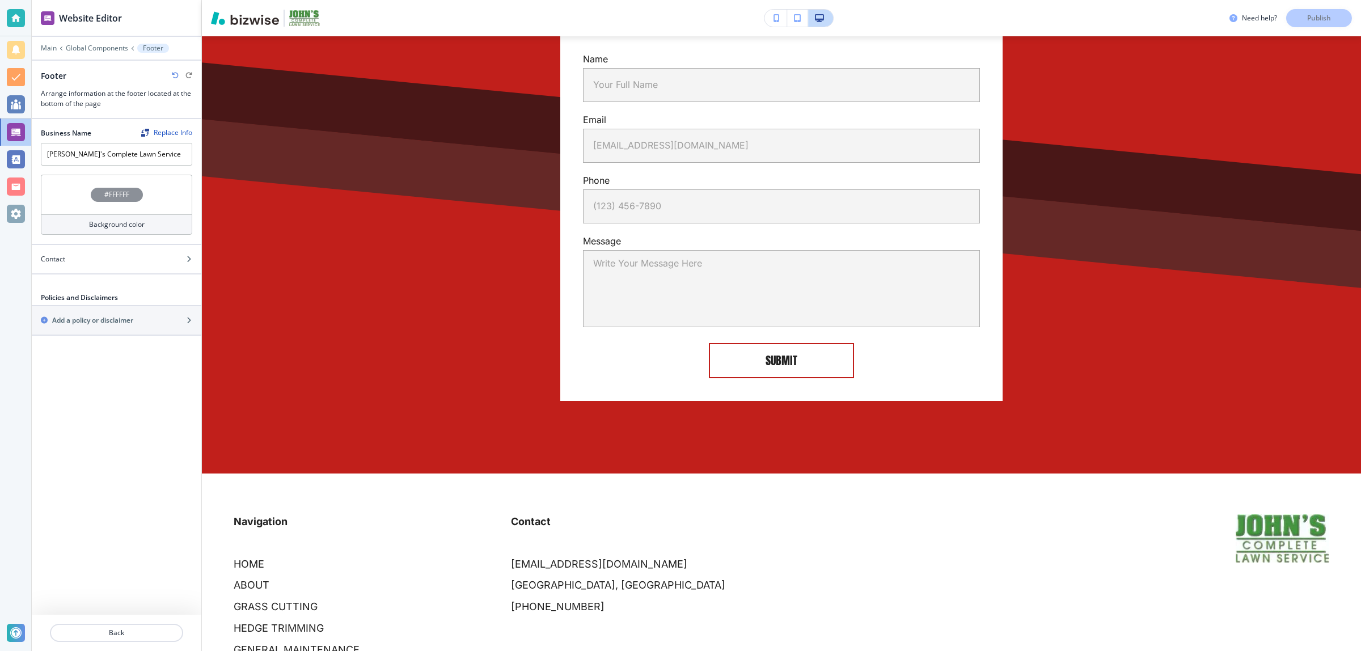
click at [114, 641] on button "Back" at bounding box center [116, 633] width 133 height 18
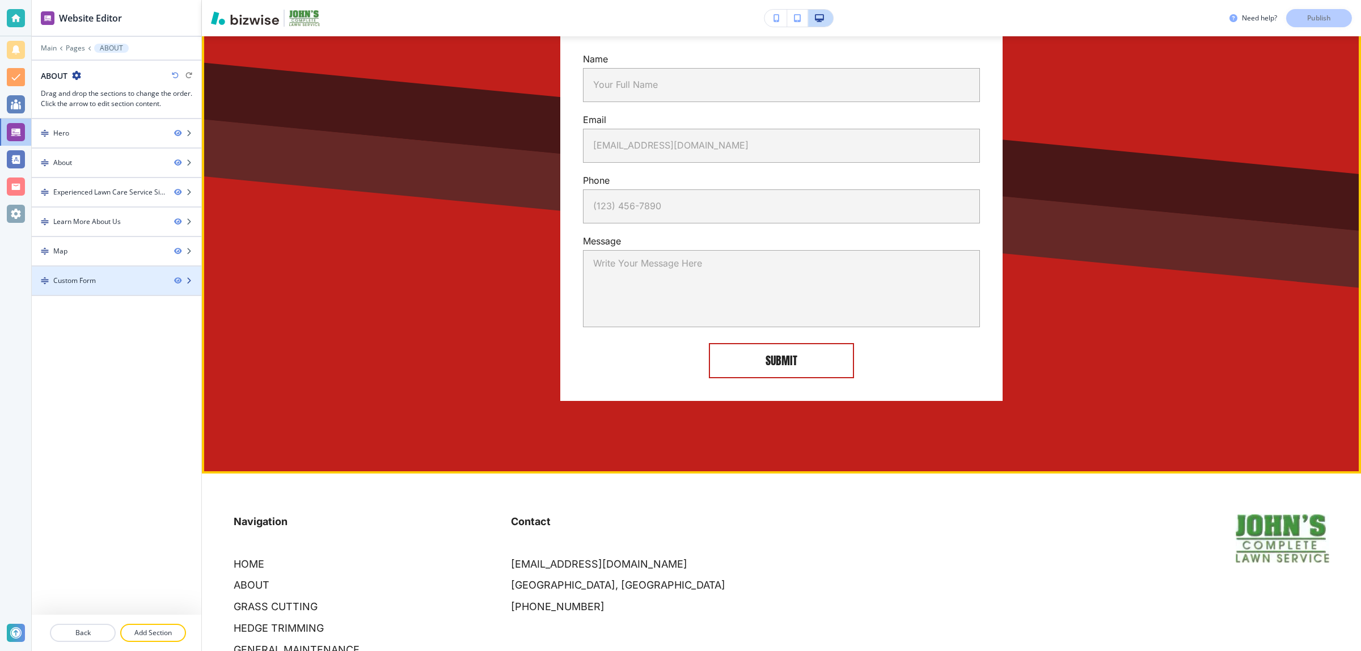
click at [86, 279] on div "Custom Form" at bounding box center [74, 281] width 43 height 10
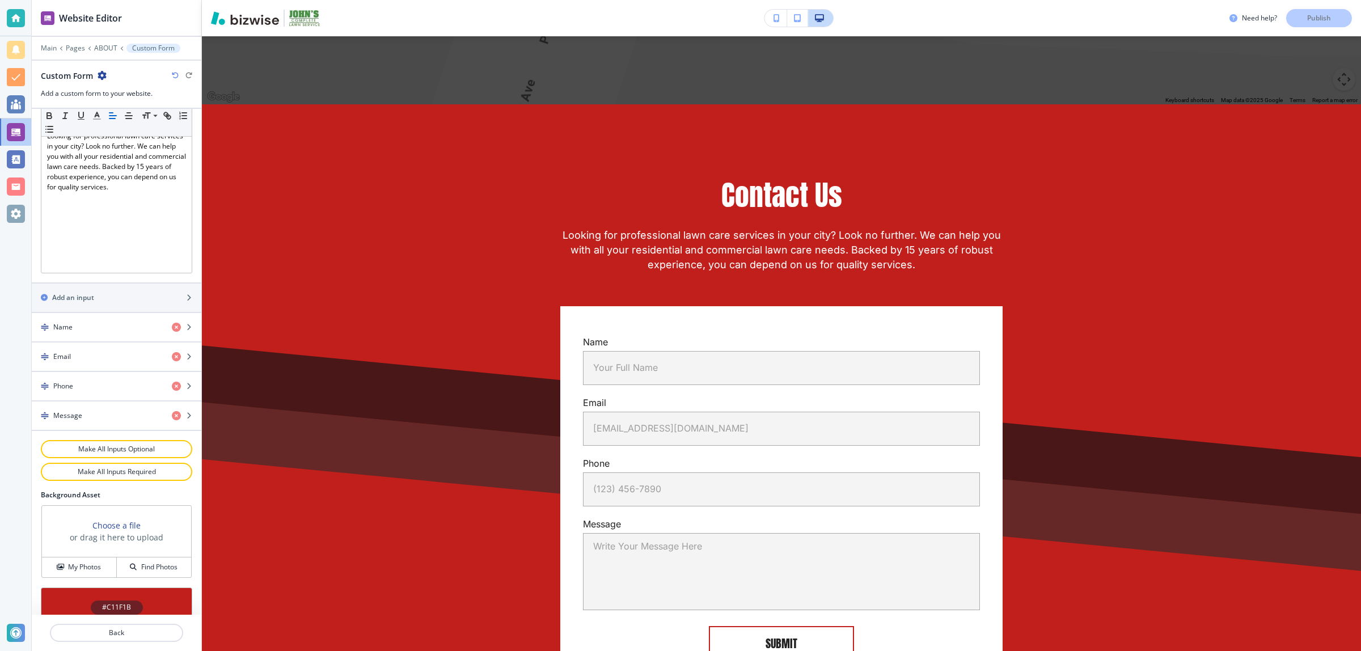
scroll to position [325, 0]
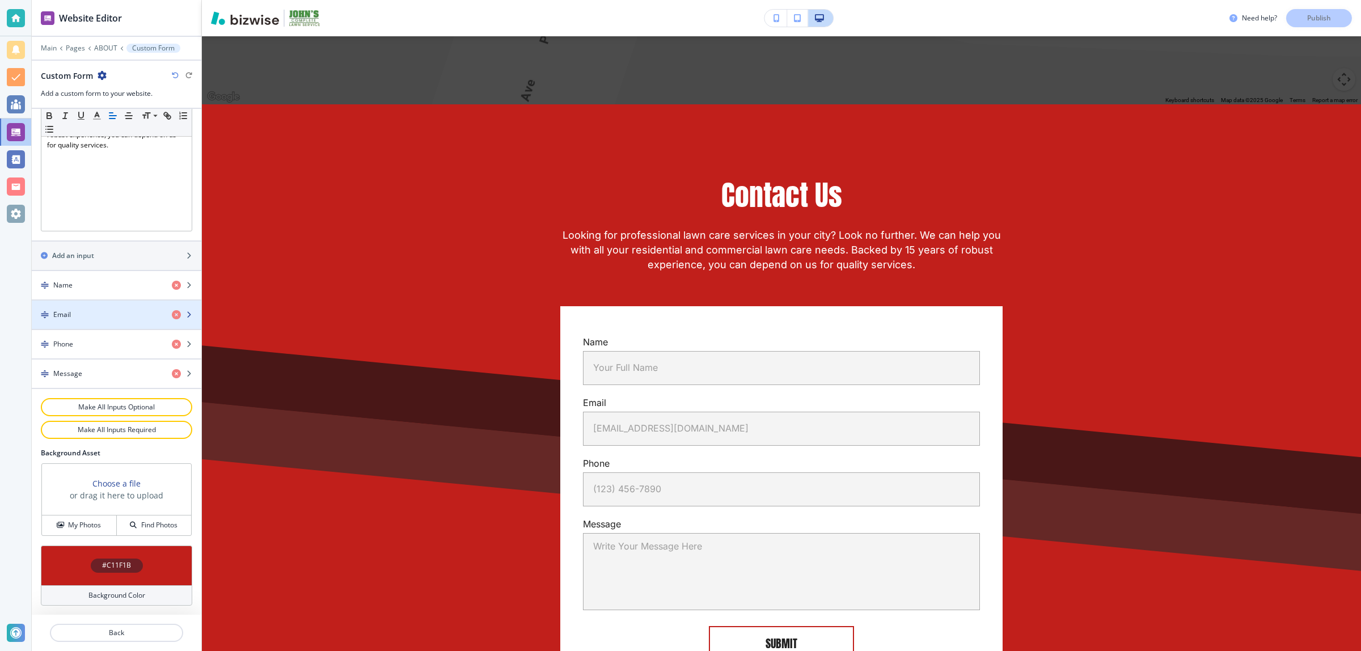
click at [98, 310] on div "Email" at bounding box center [97, 315] width 131 height 10
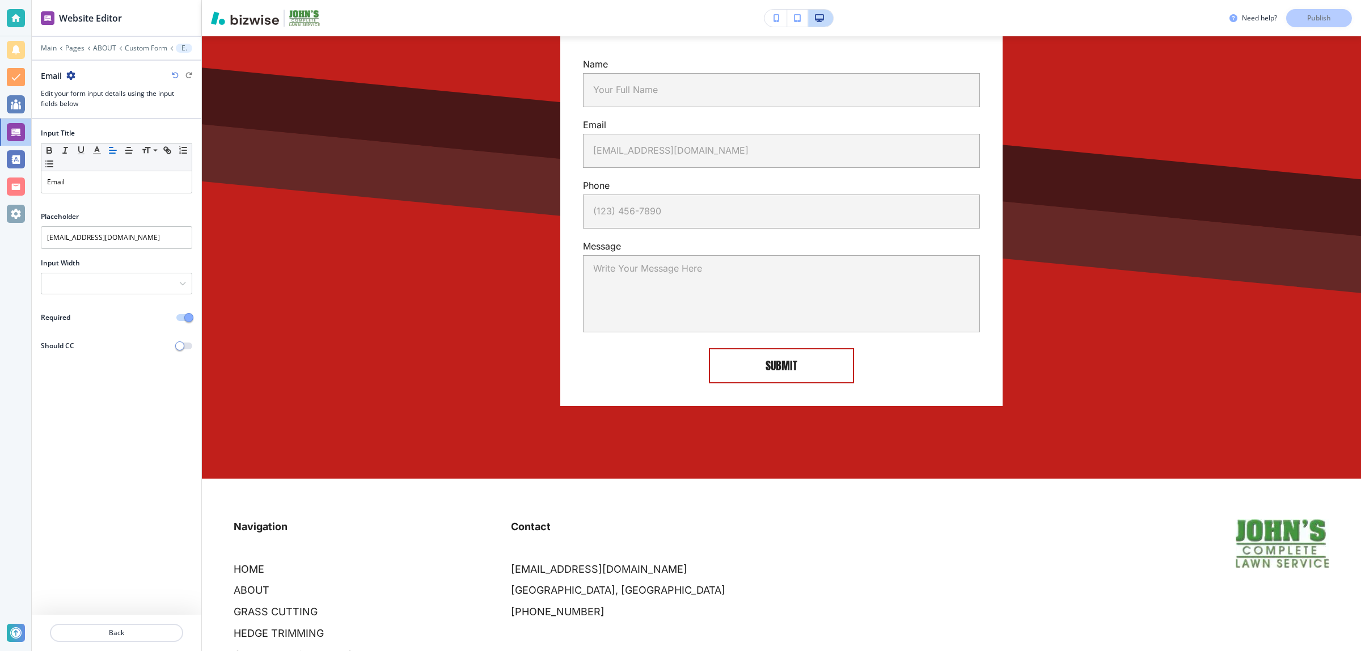
scroll to position [2519, 0]
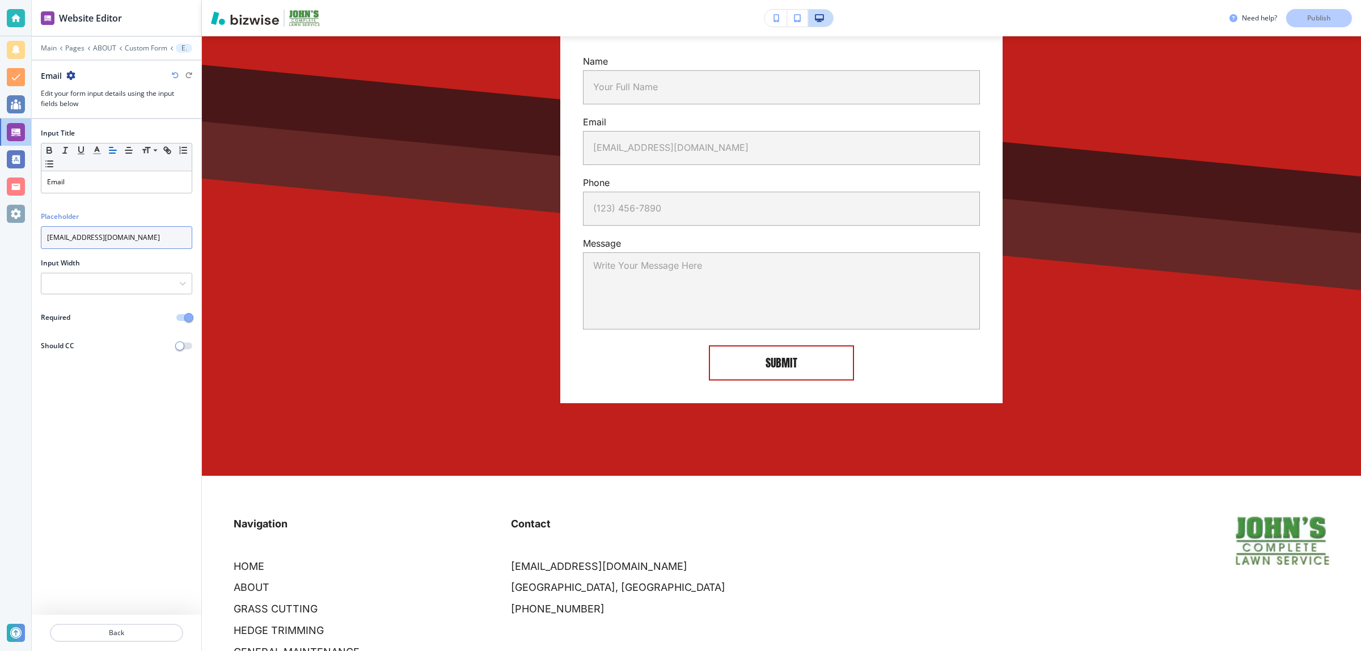
drag, startPoint x: 129, startPoint y: 240, endPoint x: 23, endPoint y: 233, distance: 106.3
click at [23, 233] on div "Website Editor Main Pages ABOUT Custom Form Email Email Edit your form input de…" at bounding box center [680, 325] width 1361 height 651
paste input "johnscompletelawn@gmail"
type input "[EMAIL_ADDRESS][DOMAIN_NAME]"
click at [129, 418] on div "Input Title Small Normal Large Huge Email Placeholder johnscompletelawn@gmail.c…" at bounding box center [117, 367] width 170 height 496
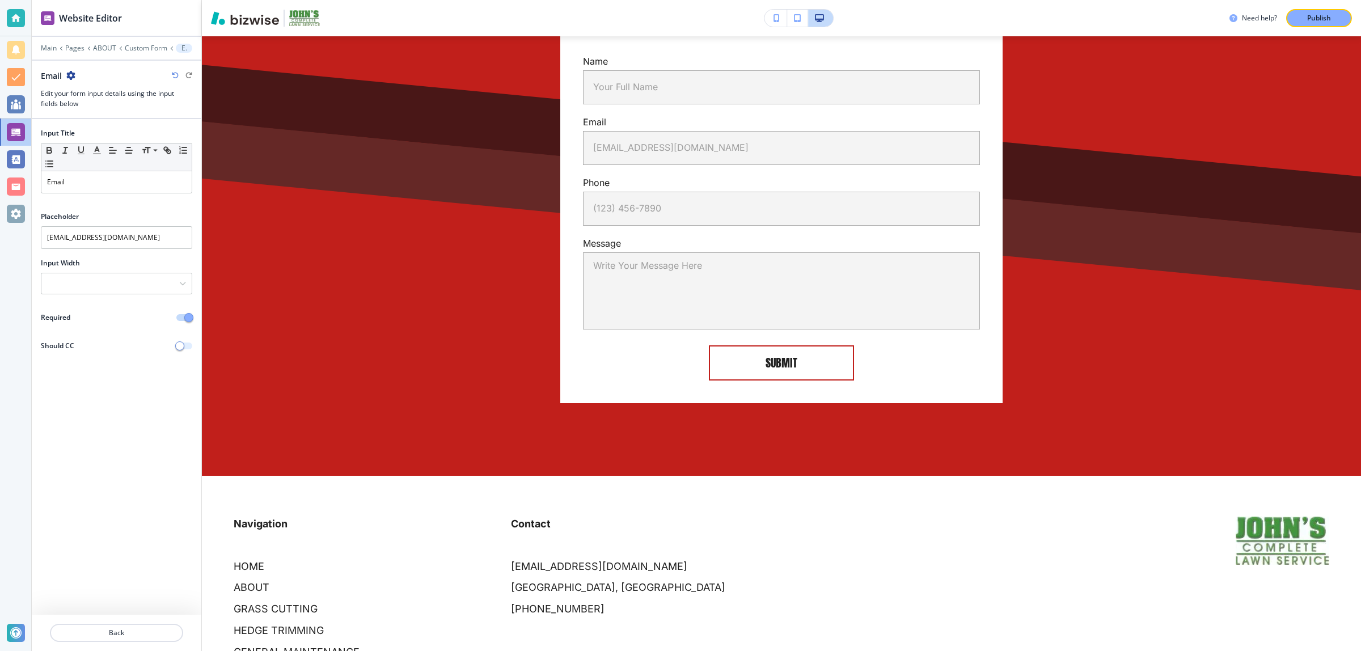
click at [184, 349] on button "button" at bounding box center [184, 346] width 16 height 7
click at [184, 349] on span "button" at bounding box center [188, 345] width 9 height 9
click at [116, 644] on div at bounding box center [117, 646] width 170 height 9
click at [118, 631] on p "Back" at bounding box center [116, 633] width 131 height 10
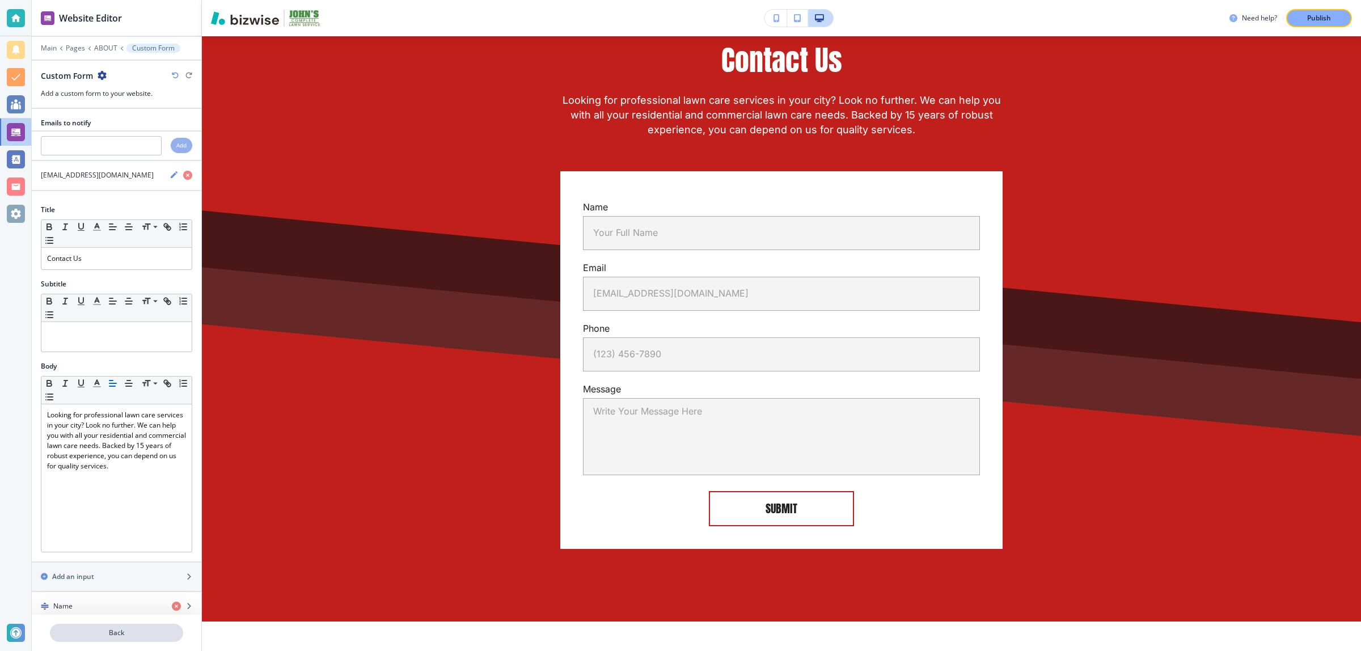
scroll to position [2239, 0]
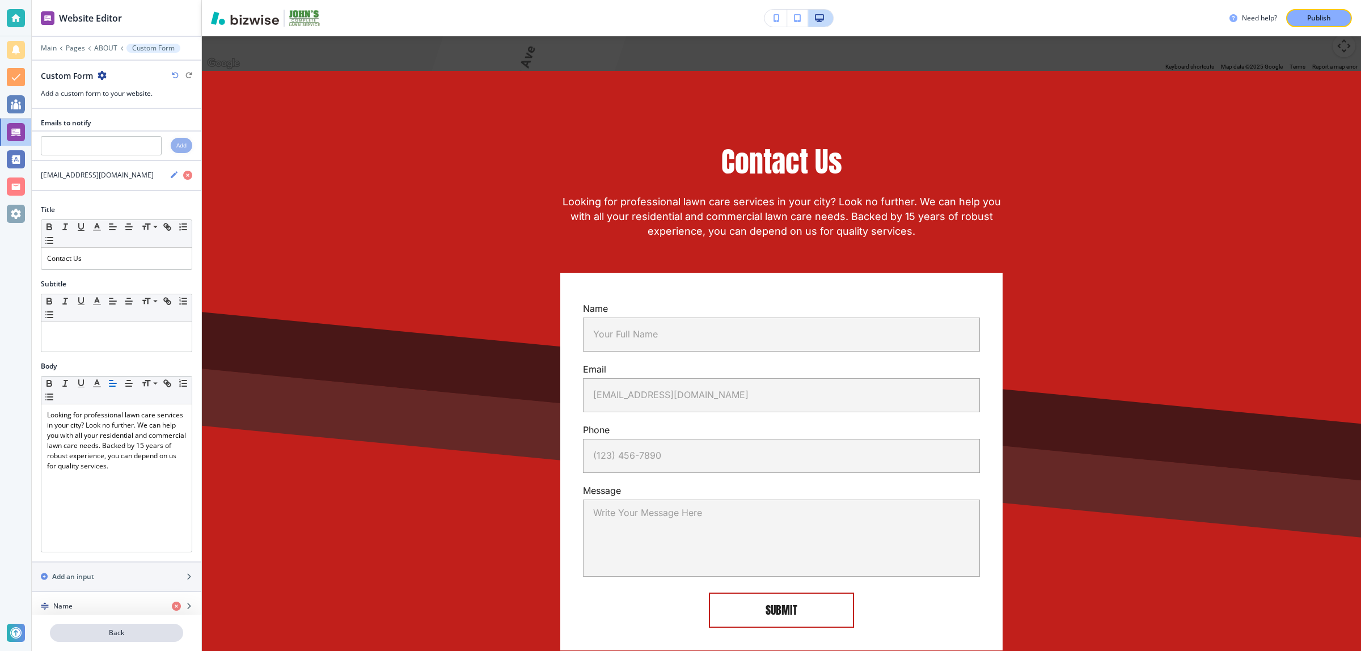
click at [118, 630] on p "Back" at bounding box center [116, 633] width 131 height 10
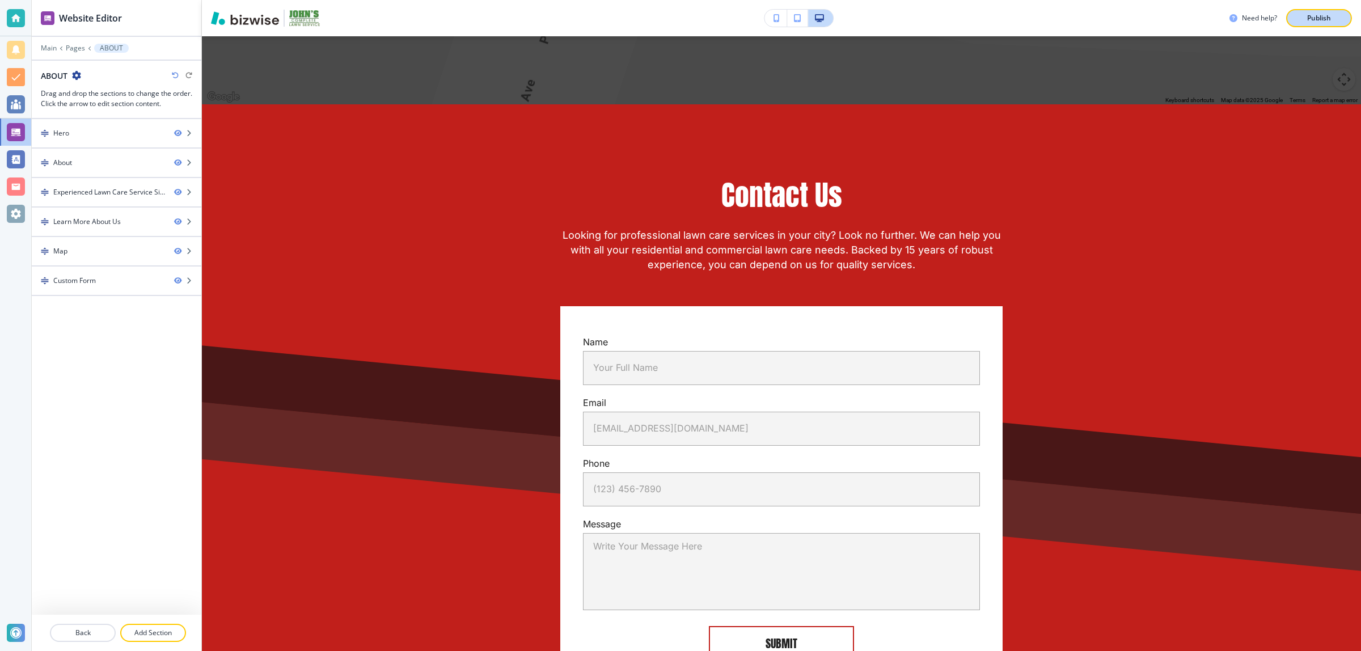
click at [1326, 23] on p "Publish" at bounding box center [1319, 18] width 24 height 10
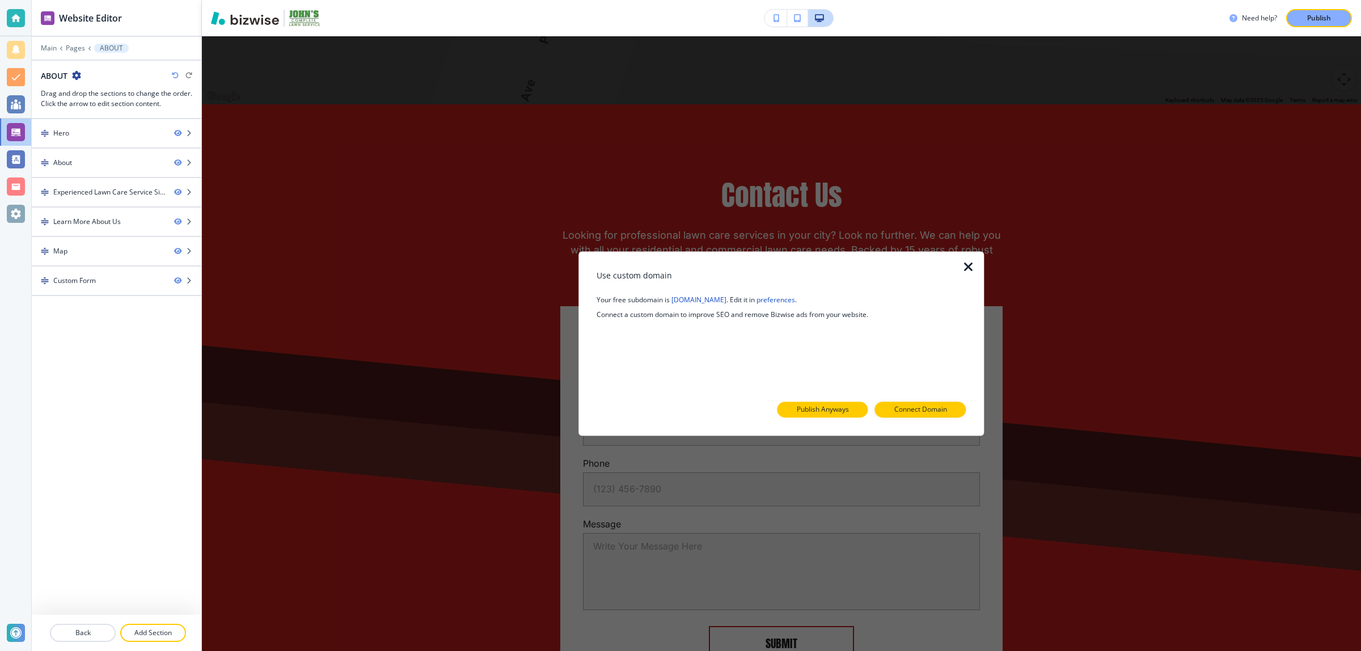
click at [829, 410] on p "Publish Anyways" at bounding box center [823, 410] width 52 height 10
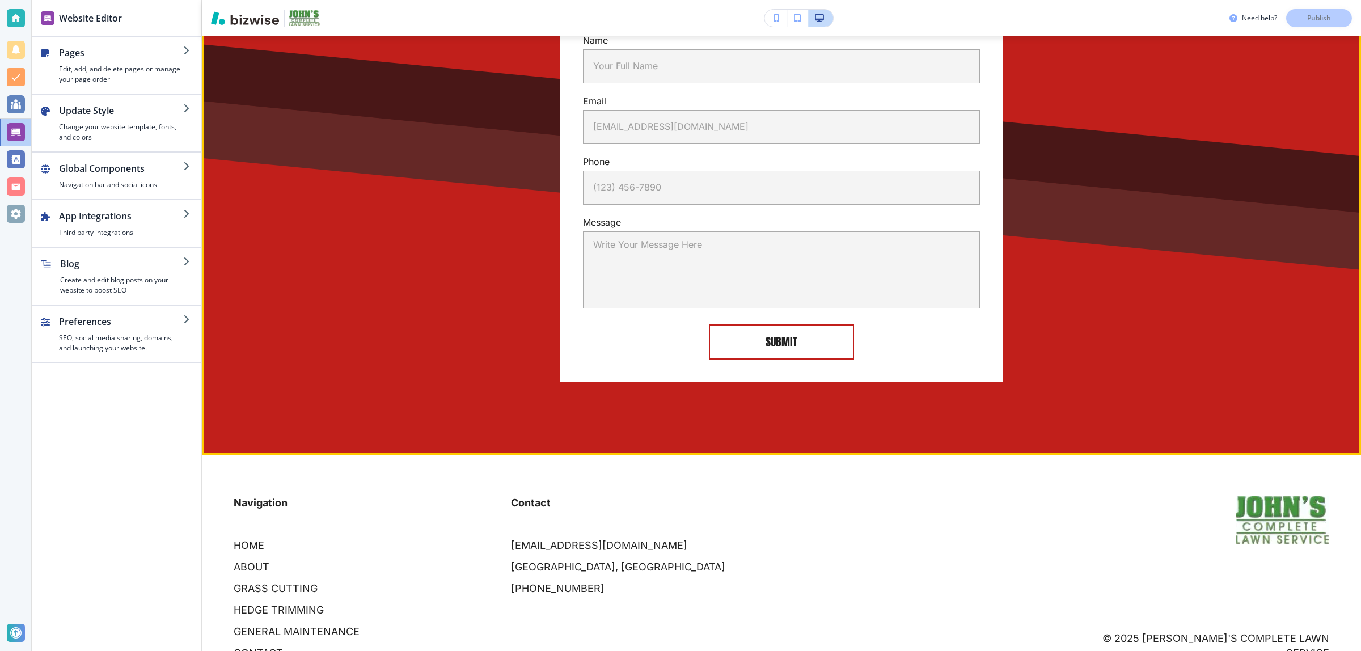
scroll to position [2987, 0]
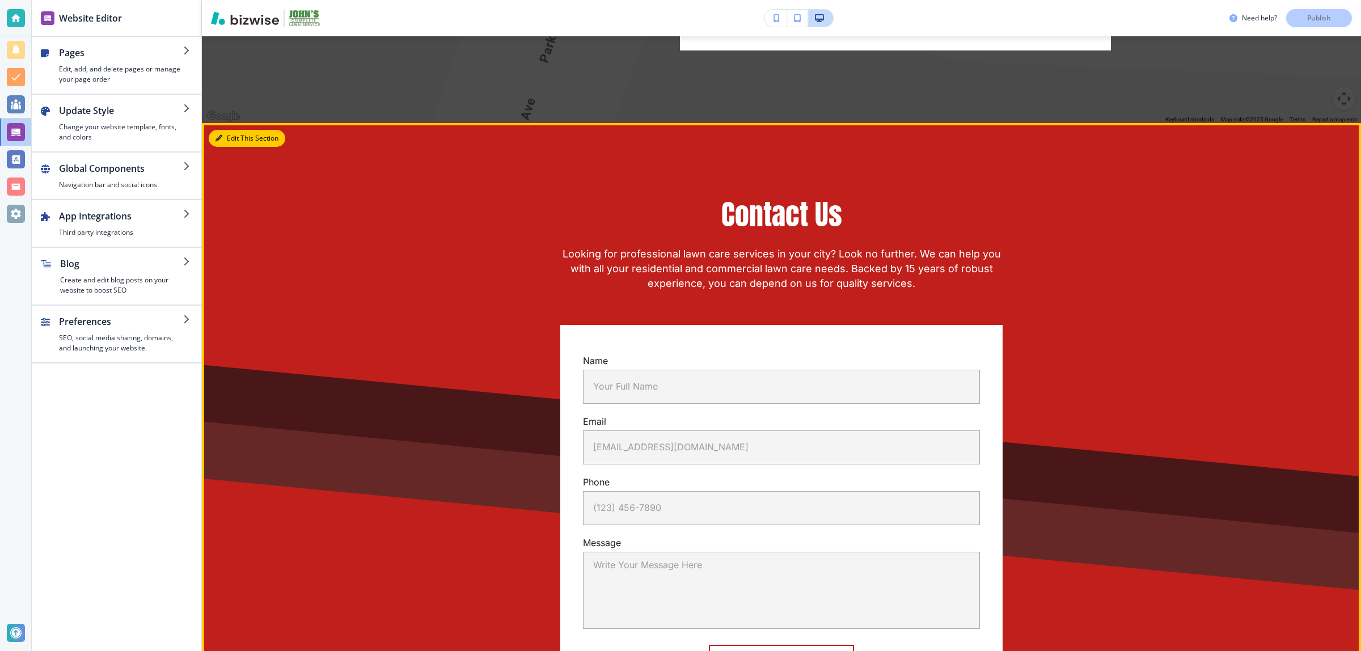
click at [226, 130] on button "Edit This Section" at bounding box center [247, 138] width 77 height 17
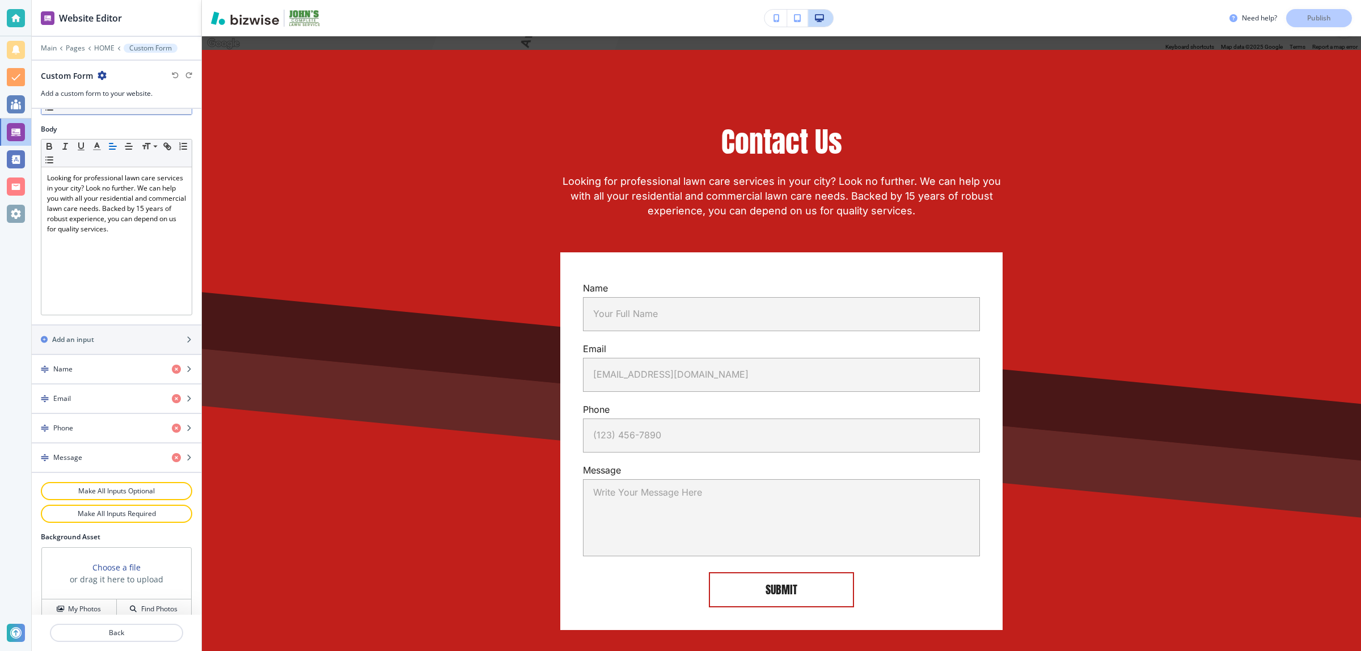
scroll to position [0, 0]
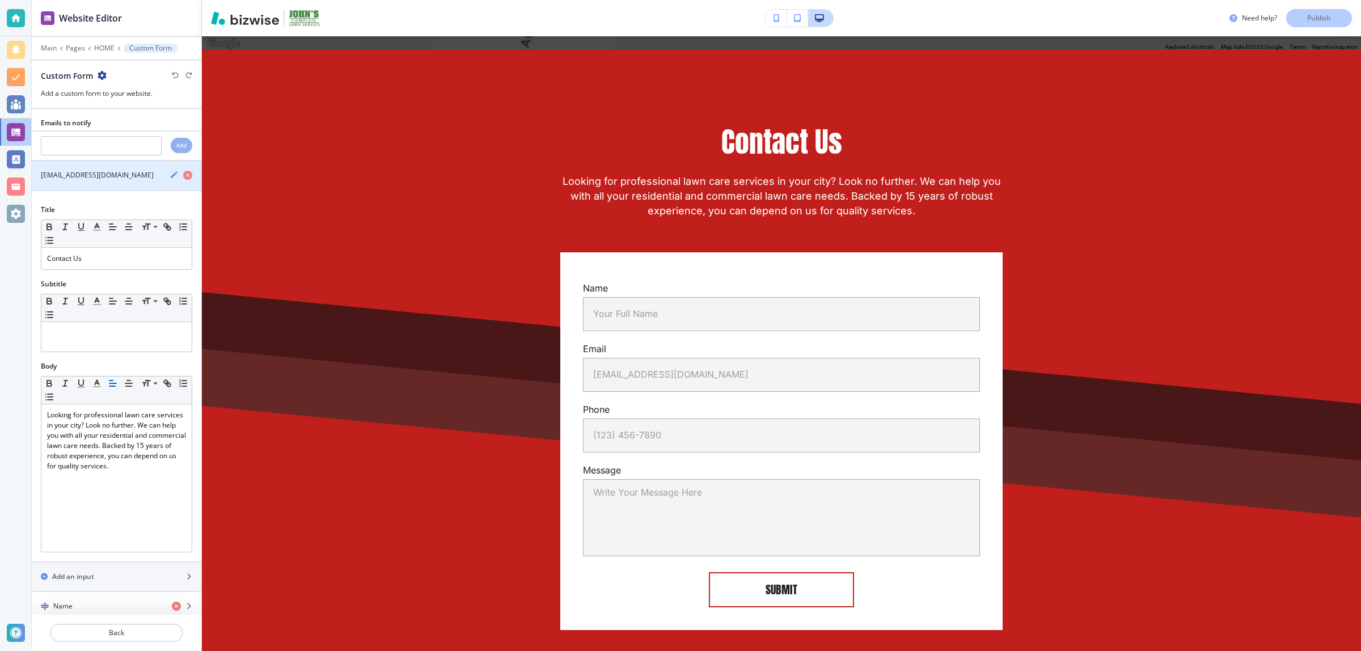
click at [120, 175] on h4 "[EMAIL_ADDRESS][DOMAIN_NAME]" at bounding box center [97, 175] width 113 height 10
click at [170, 174] on icon "button" at bounding box center [174, 174] width 9 height 9
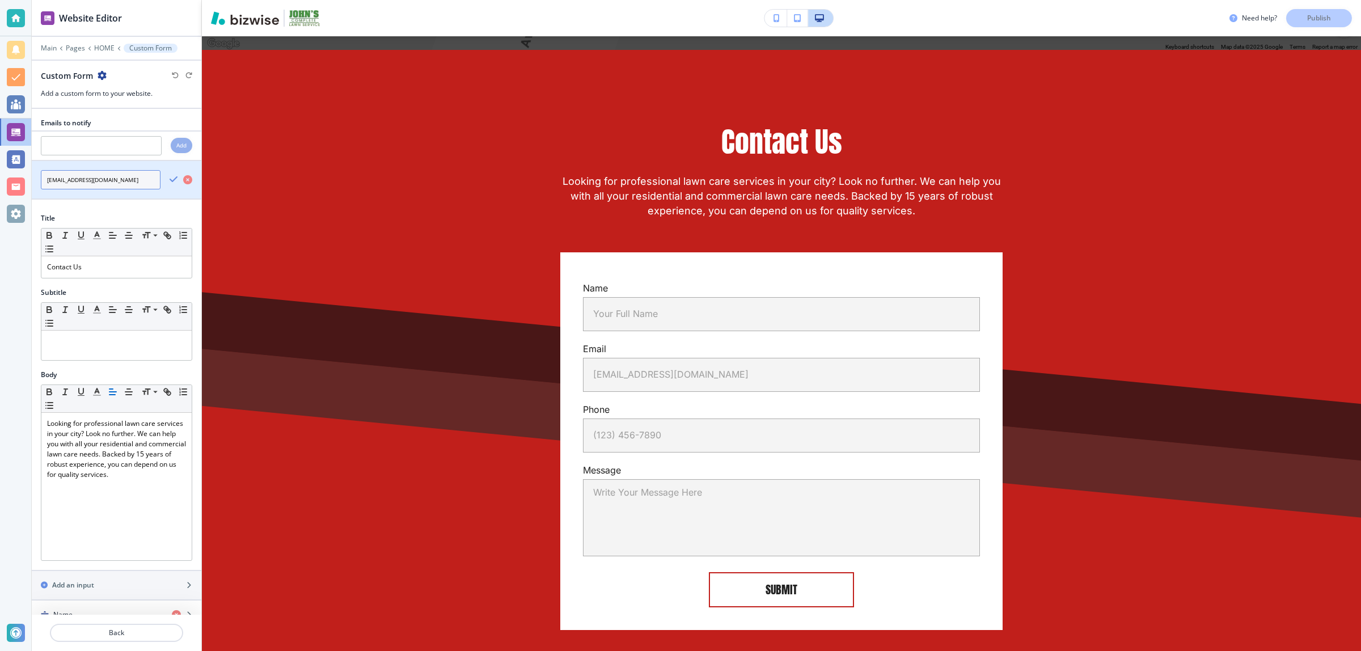
click at [107, 189] on input "[EMAIL_ADDRESS][DOMAIN_NAME]" at bounding box center [101, 179] width 120 height 19
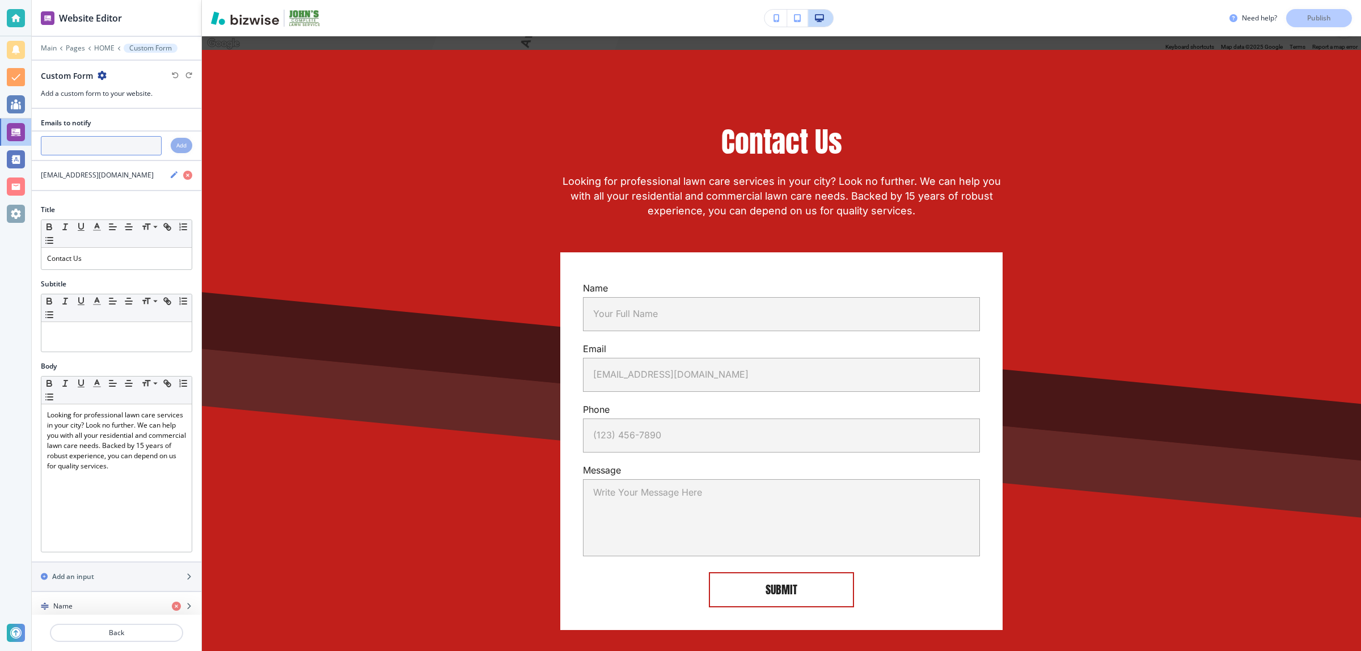
click at [118, 145] on input "text" at bounding box center [101, 145] width 121 height 19
paste input "[EMAIL_ADDRESS][DOMAIN_NAME]"
type input "[EMAIL_ADDRESS][DOMAIN_NAME]"
click at [176, 149] on h4 "Add" at bounding box center [181, 145] width 10 height 9
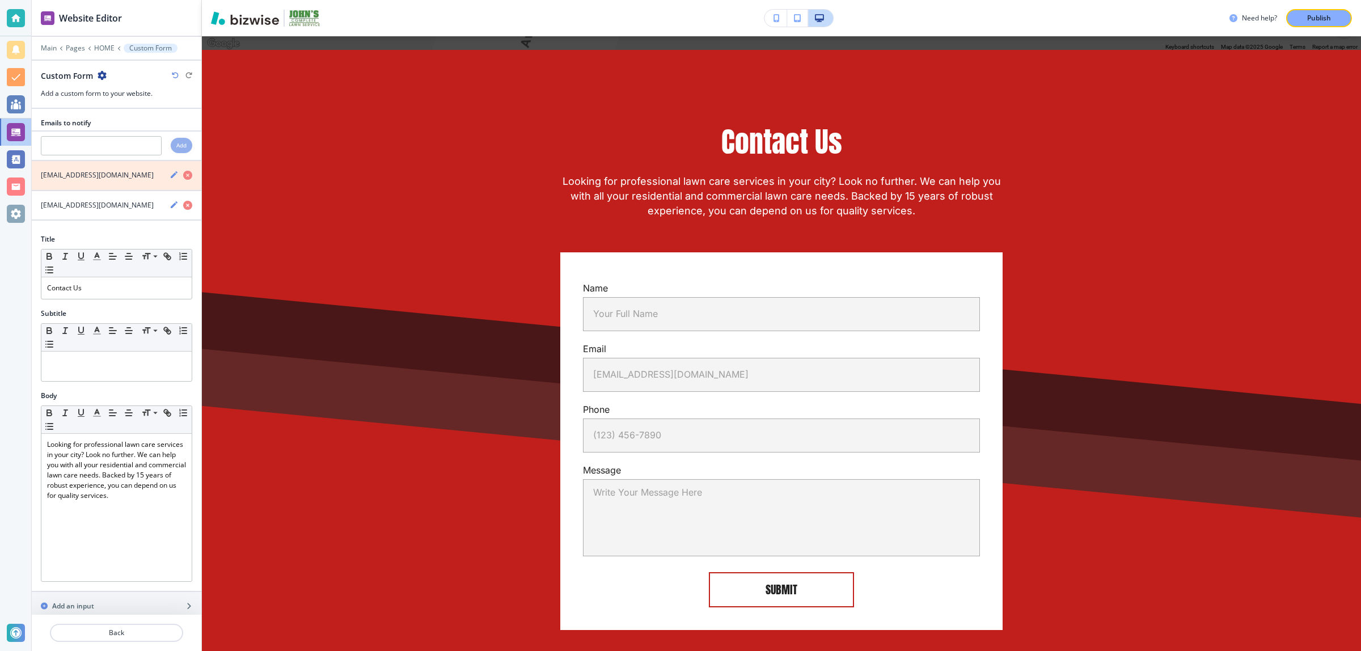
click at [183, 177] on icon "button" at bounding box center [187, 175] width 9 height 9
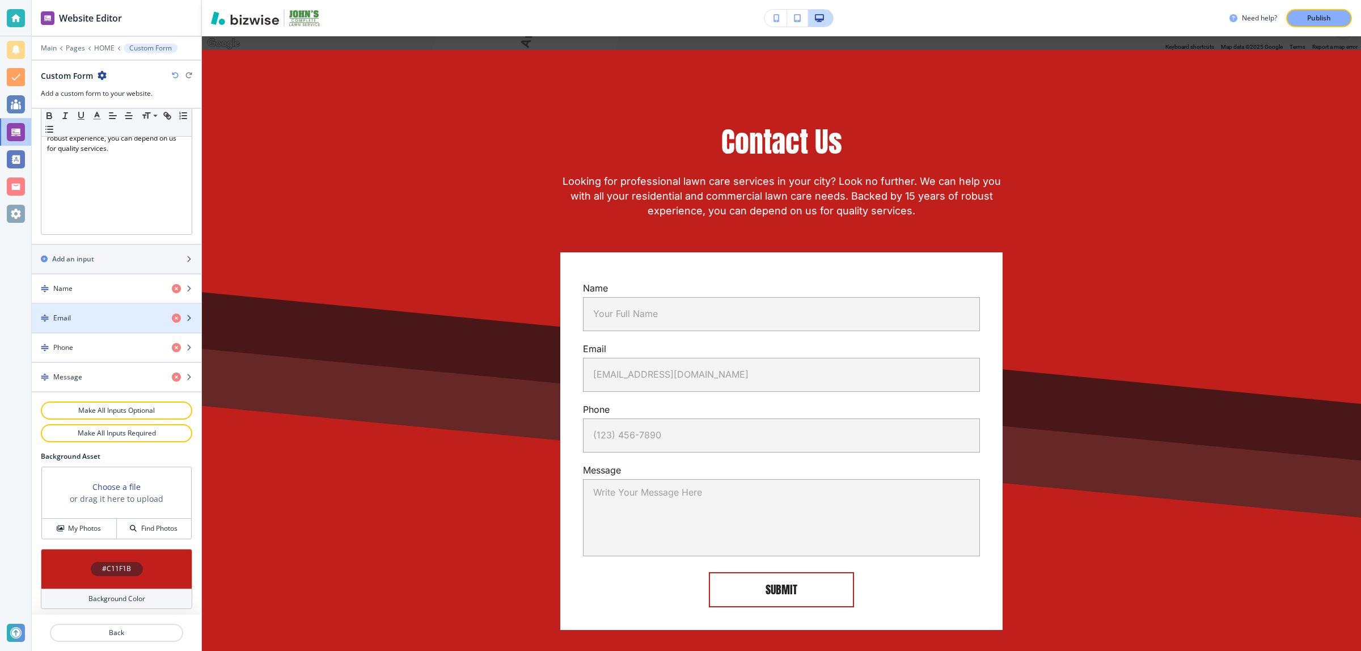
scroll to position [325, 0]
click at [91, 305] on div "button" at bounding box center [117, 305] width 170 height 9
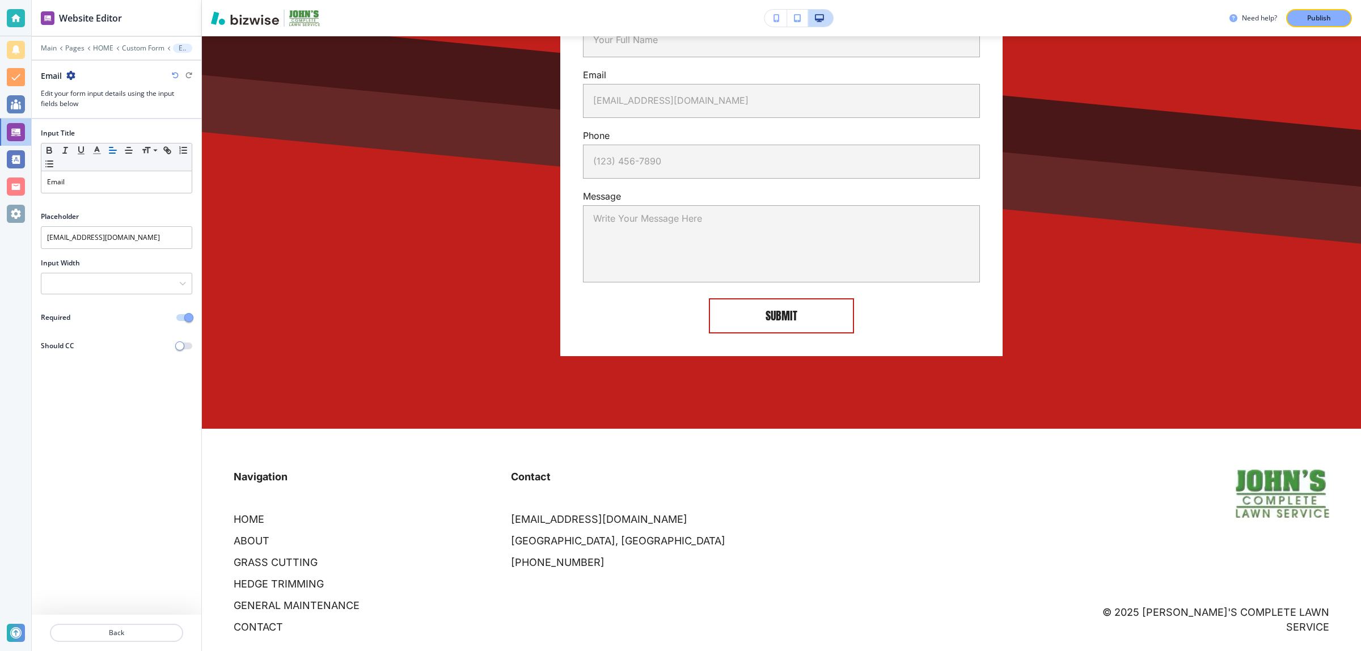
scroll to position [2986, 0]
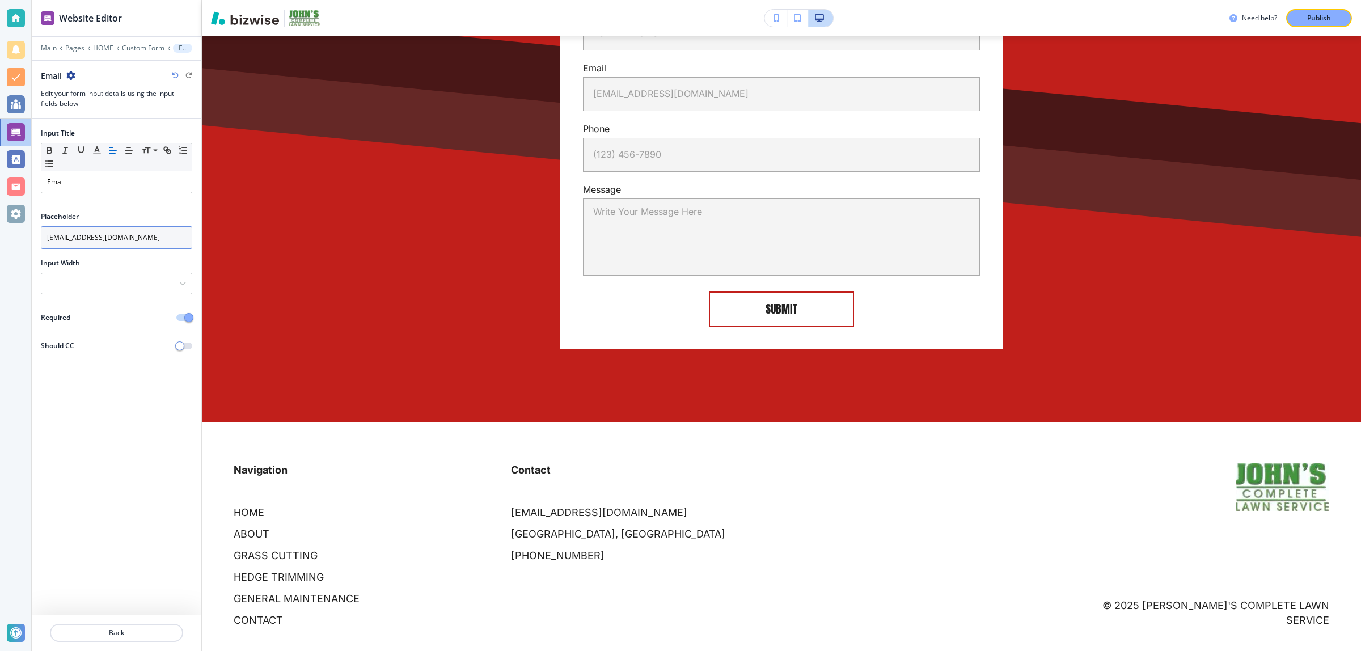
click at [126, 233] on input "[EMAIL_ADDRESS][DOMAIN_NAME]" at bounding box center [116, 237] width 151 height 23
paste input "johnscompletelawn@gmail"
type input "[EMAIL_ADDRESS][DOMAIN_NAME]"
click at [132, 627] on button "Back" at bounding box center [116, 633] width 133 height 18
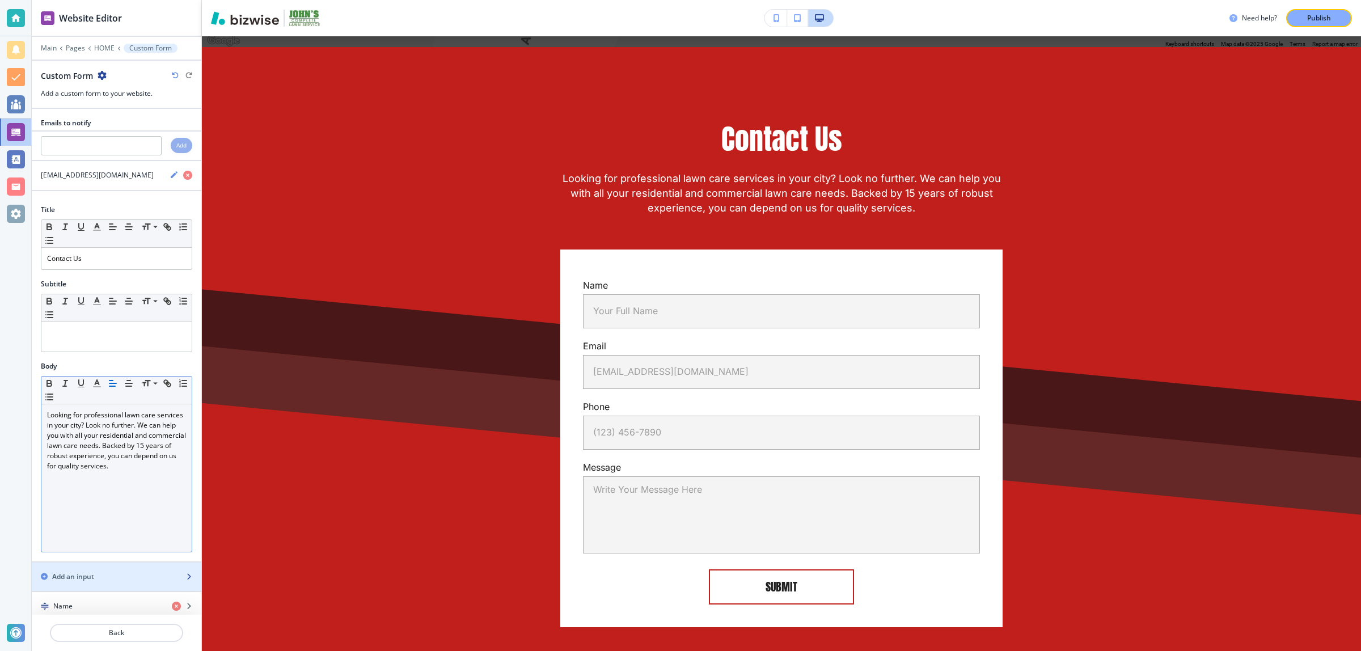
scroll to position [2705, 0]
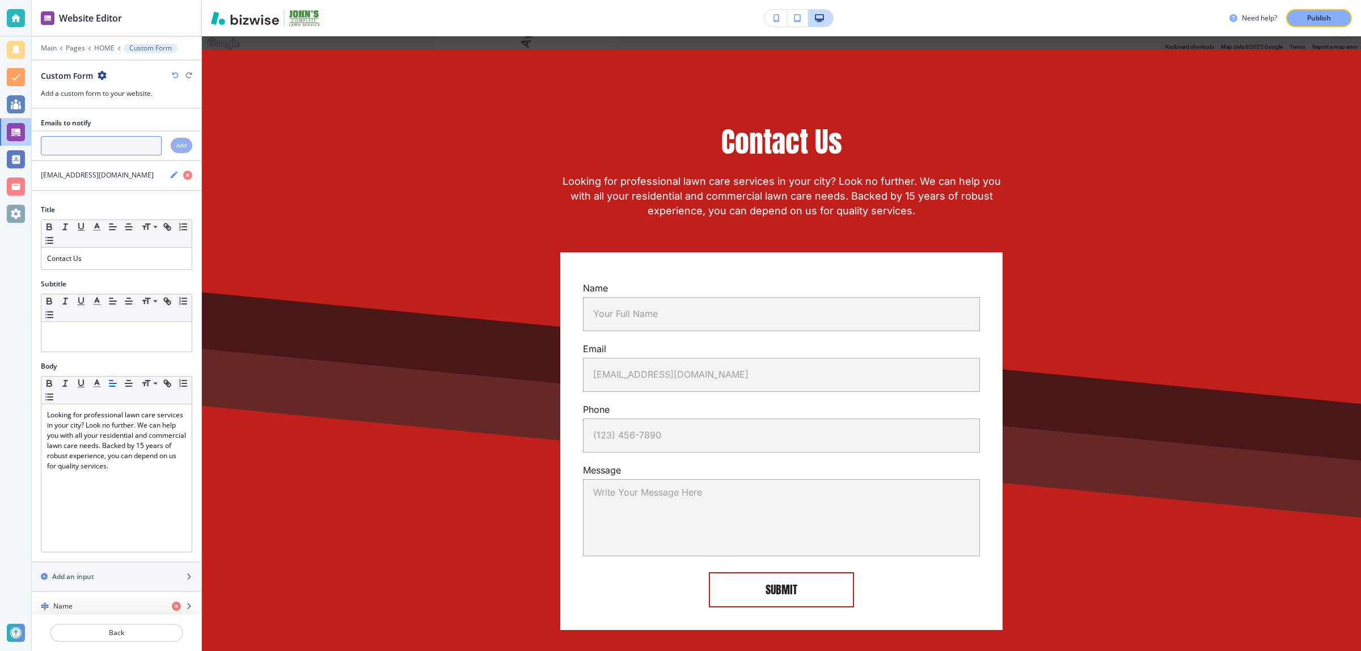
click at [100, 141] on input "text" at bounding box center [101, 145] width 121 height 19
paste input "lunchboxj@att.net"
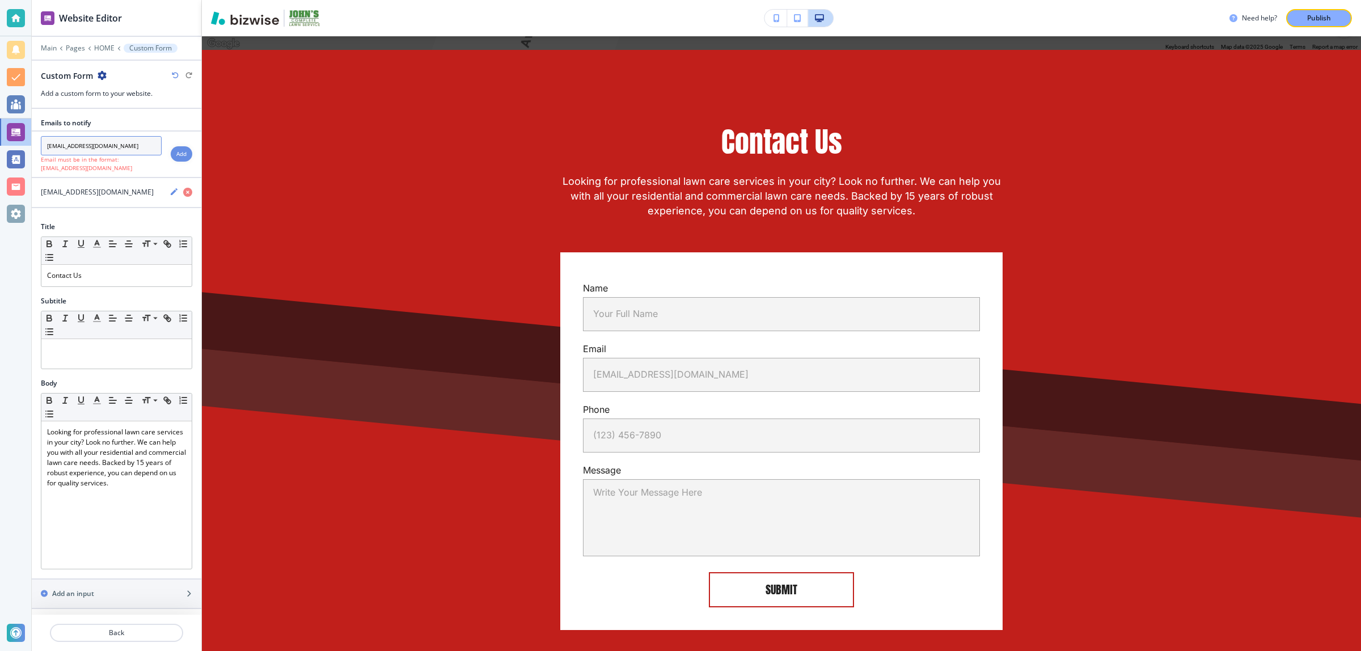
drag, startPoint x: 58, startPoint y: 145, endPoint x: 1, endPoint y: 146, distance: 57.9
click at [1, 146] on div "Website Editor Main Pages HOME Custom Form Custom Form Add a custom form to you…" at bounding box center [680, 325] width 1361 height 651
type input "lunchboxj@att.net"
click at [125, 146] on input "lunchboxj@att.net" at bounding box center [101, 145] width 121 height 19
click at [176, 155] on h4 "Add" at bounding box center [181, 154] width 10 height 9
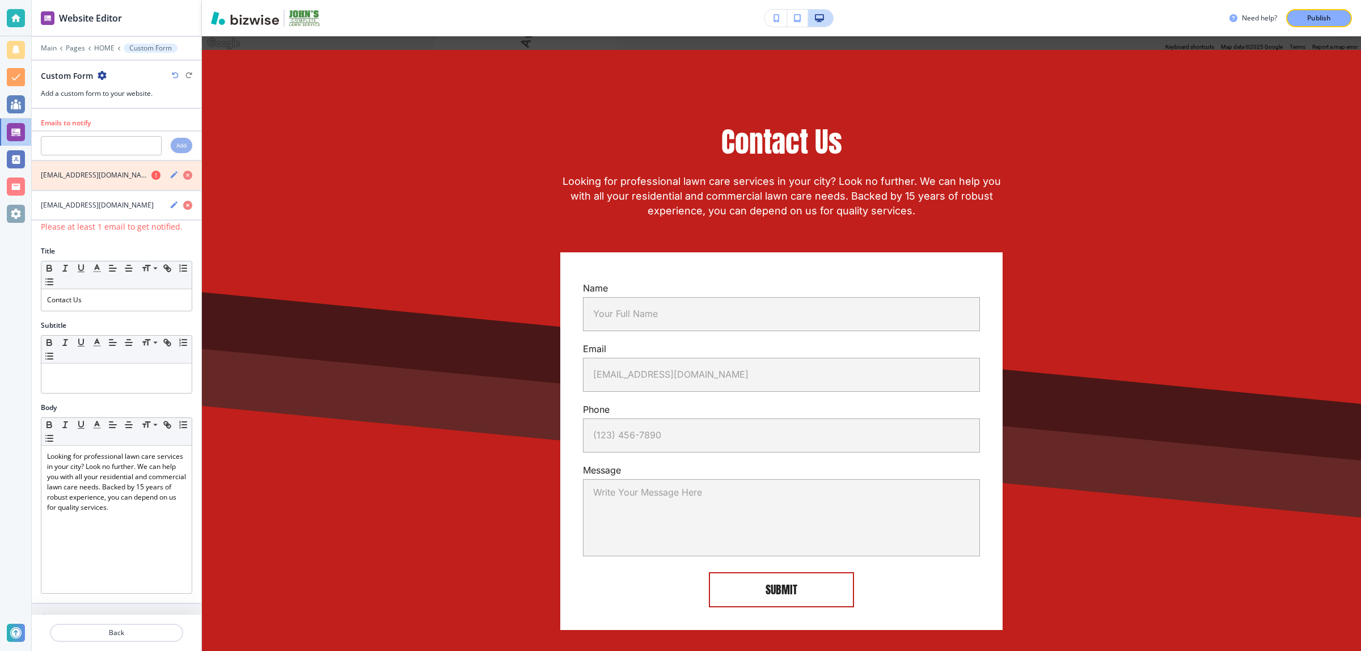
click at [183, 176] on icon "button" at bounding box center [187, 175] width 9 height 9
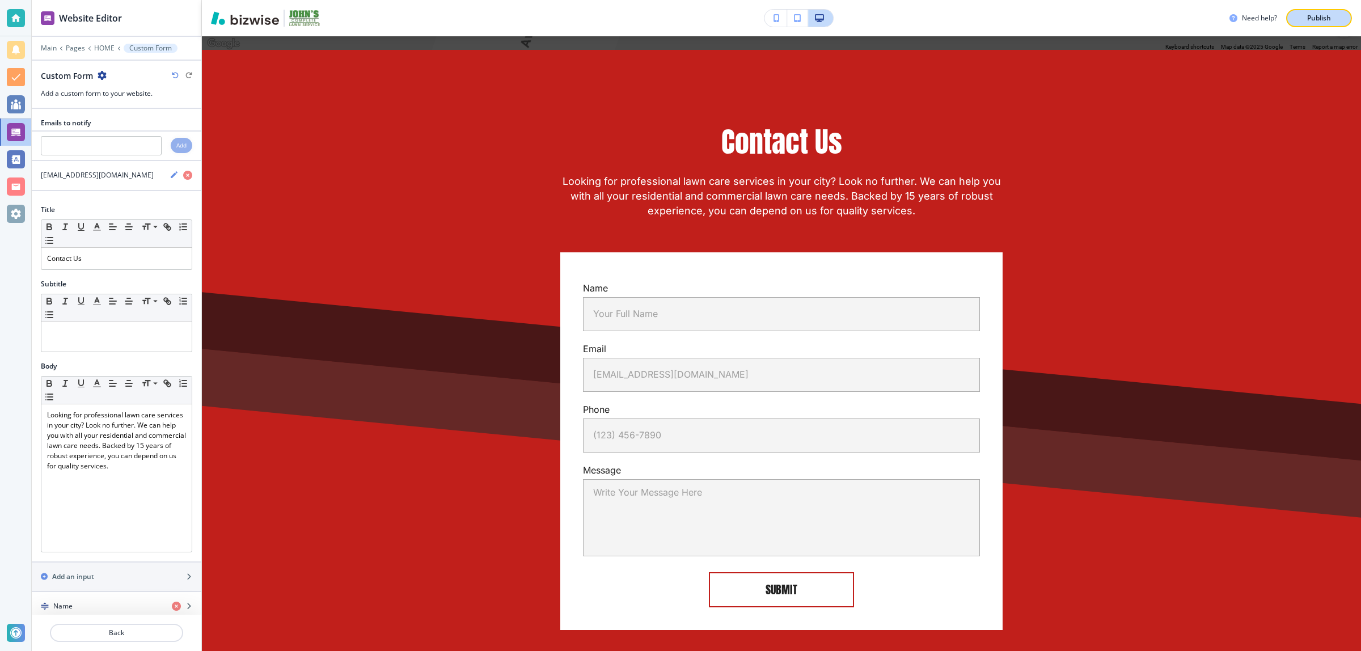
click at [1313, 13] on p "Publish" at bounding box center [1319, 18] width 24 height 10
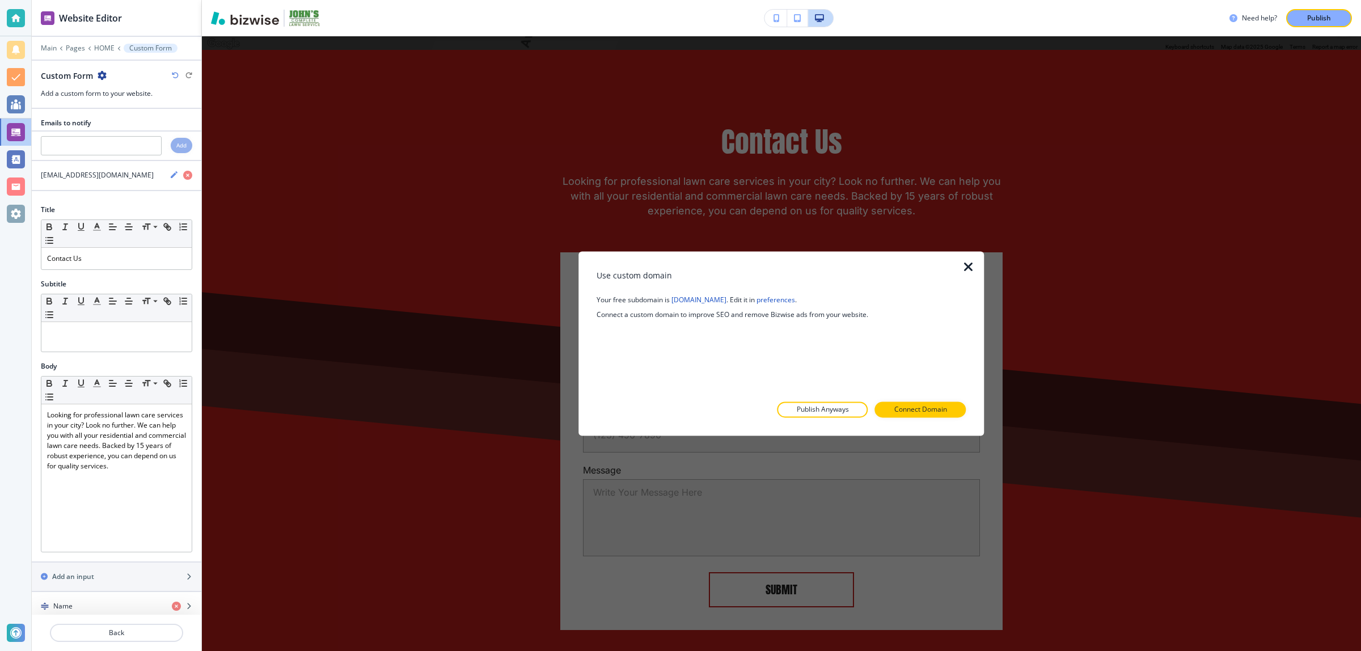
drag, startPoint x: 901, startPoint y: 406, endPoint x: 775, endPoint y: 396, distance: 125.7
click at [775, 396] on div "Use custom domain Your free subdomain is johnslawnservicebirmingham.bizwise.com…" at bounding box center [781, 343] width 369 height 148
click at [797, 410] on p "Publish Anyways" at bounding box center [823, 410] width 52 height 10
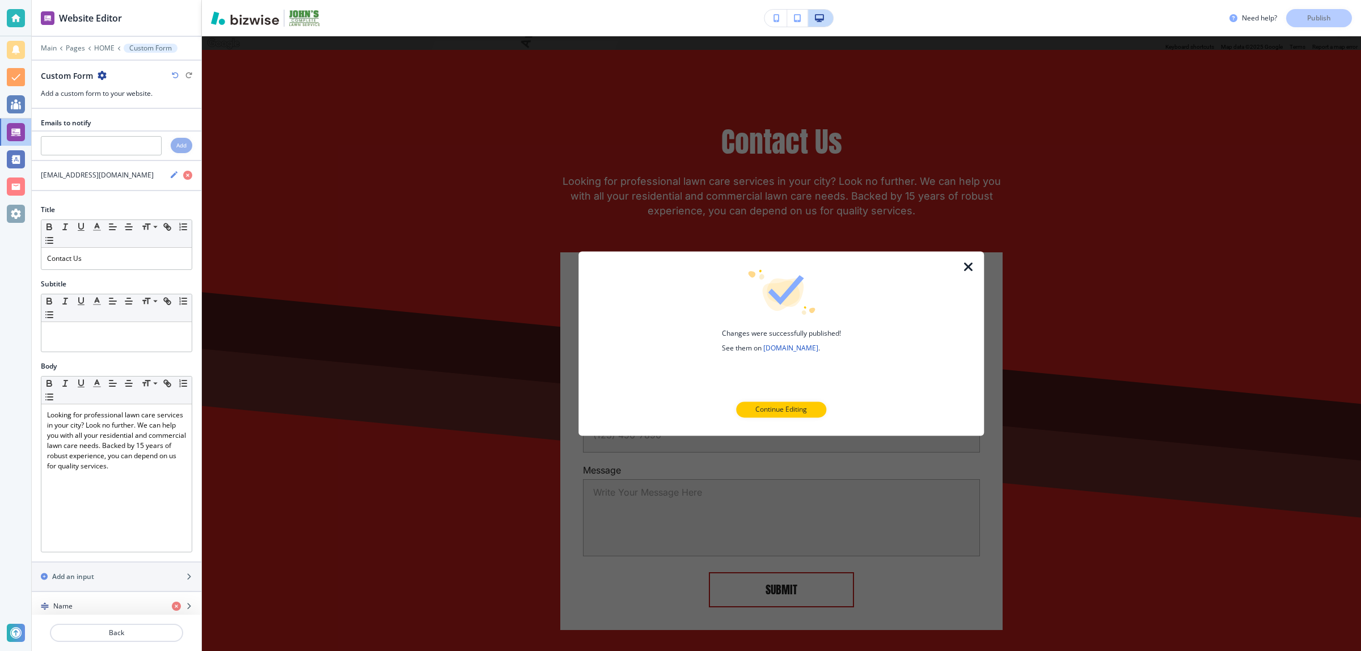
click at [173, 77] on icon "button" at bounding box center [175, 75] width 7 height 7
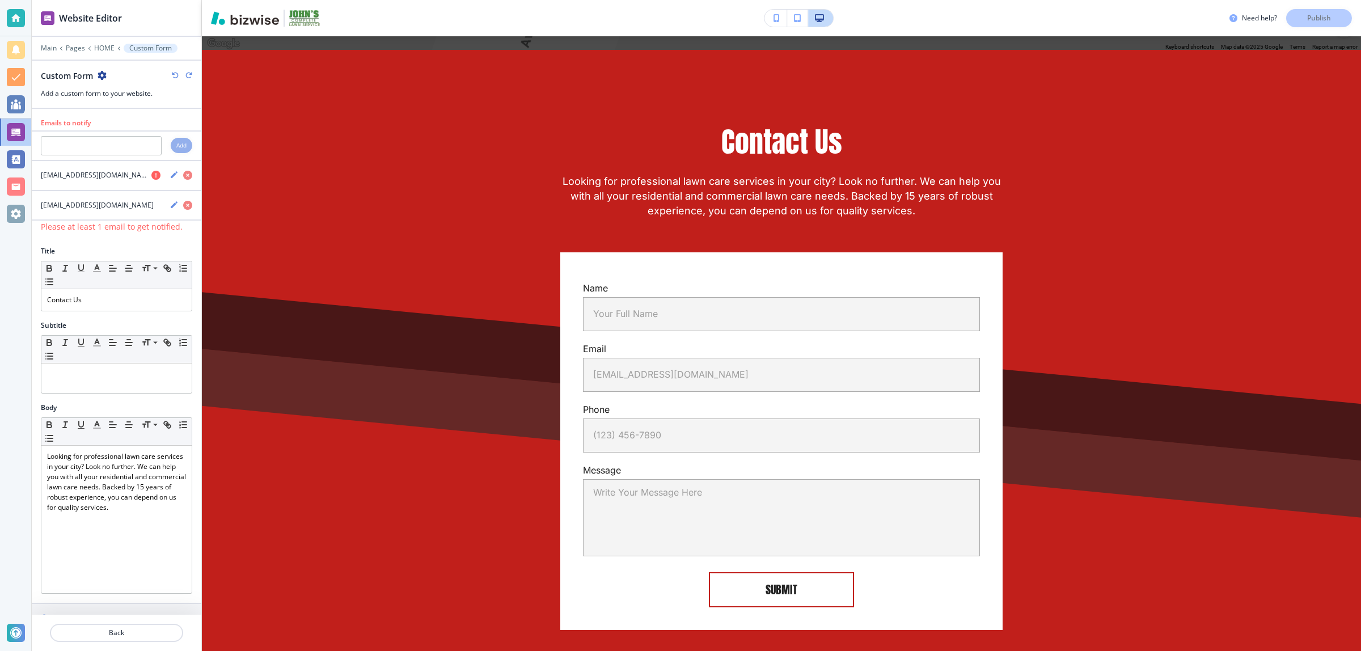
click at [173, 77] on icon "button" at bounding box center [175, 75] width 7 height 7
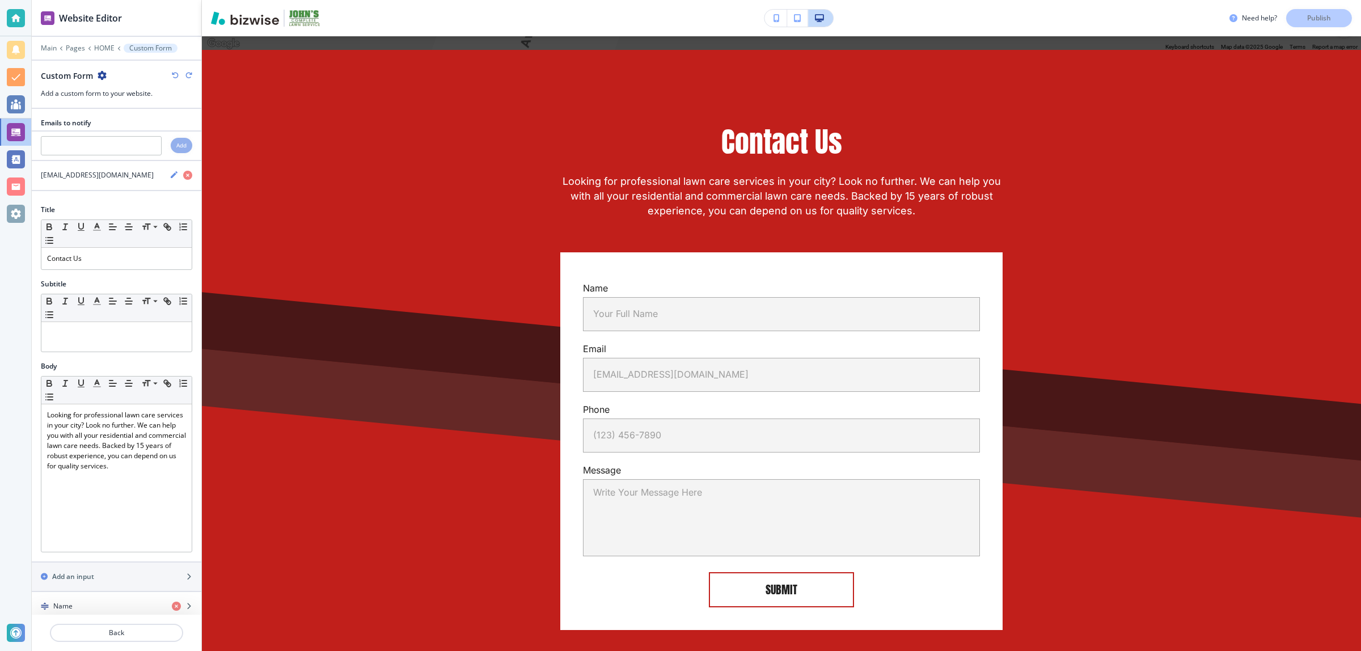
click at [173, 77] on icon "button" at bounding box center [175, 75] width 7 height 7
click at [1293, 22] on div "Need help? Publish" at bounding box center [1296, 18] width 132 height 18
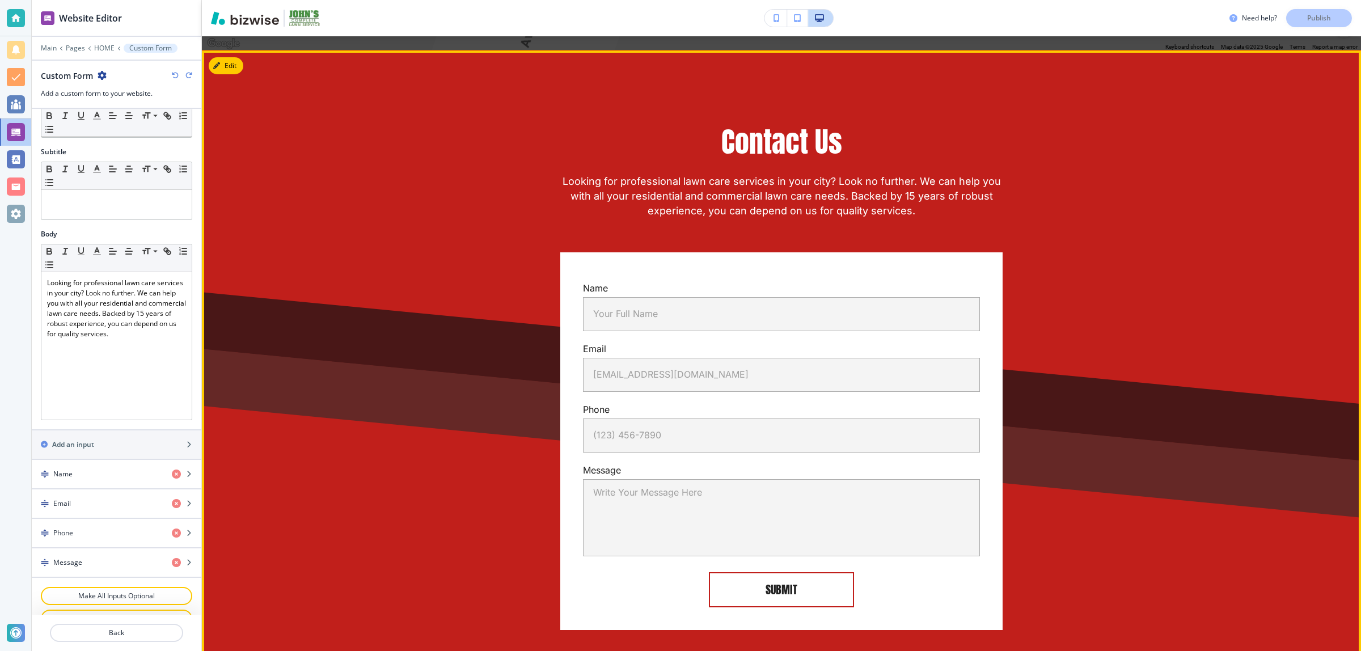
scroll to position [112, 0]
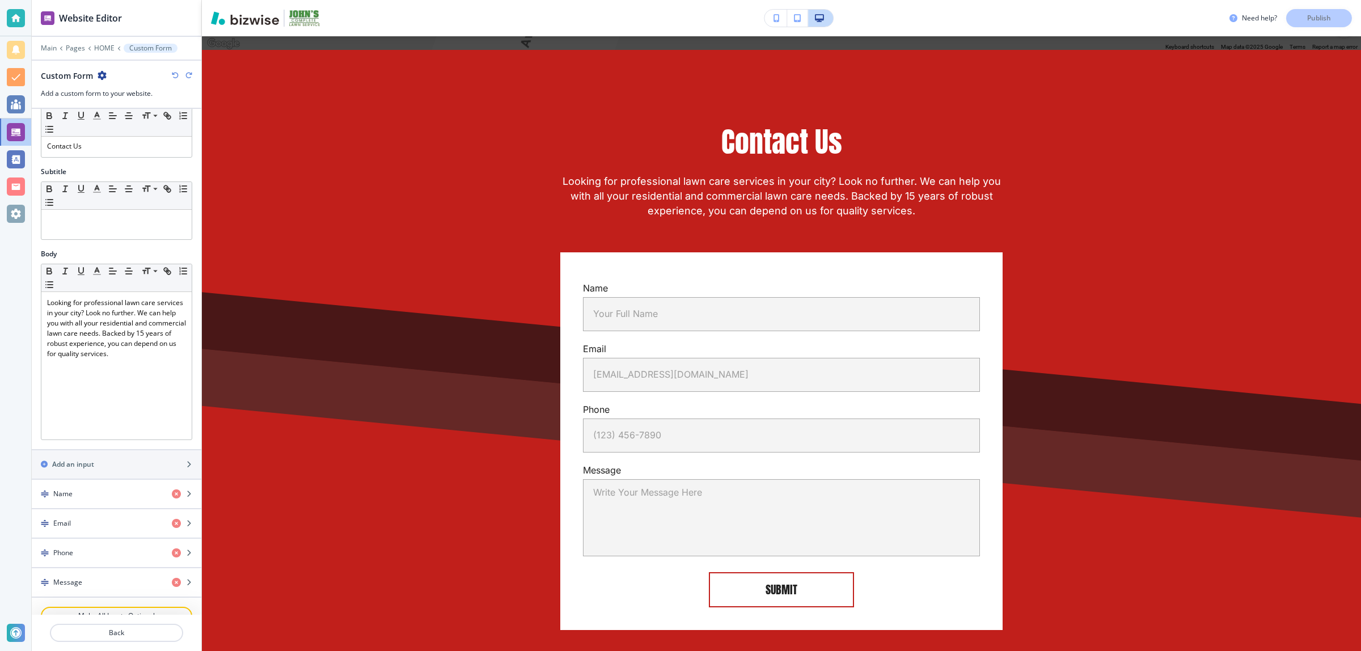
click at [176, 73] on icon "button" at bounding box center [175, 75] width 7 height 7
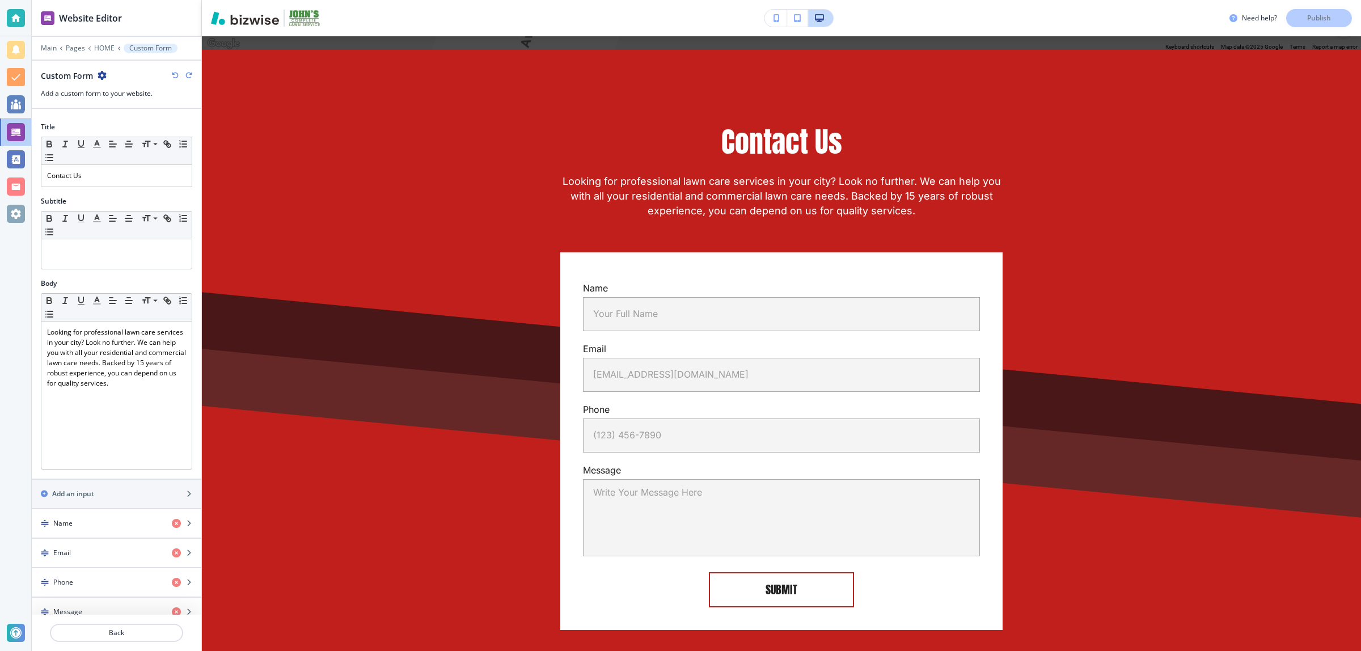
click at [176, 73] on icon "button" at bounding box center [175, 75] width 7 height 7
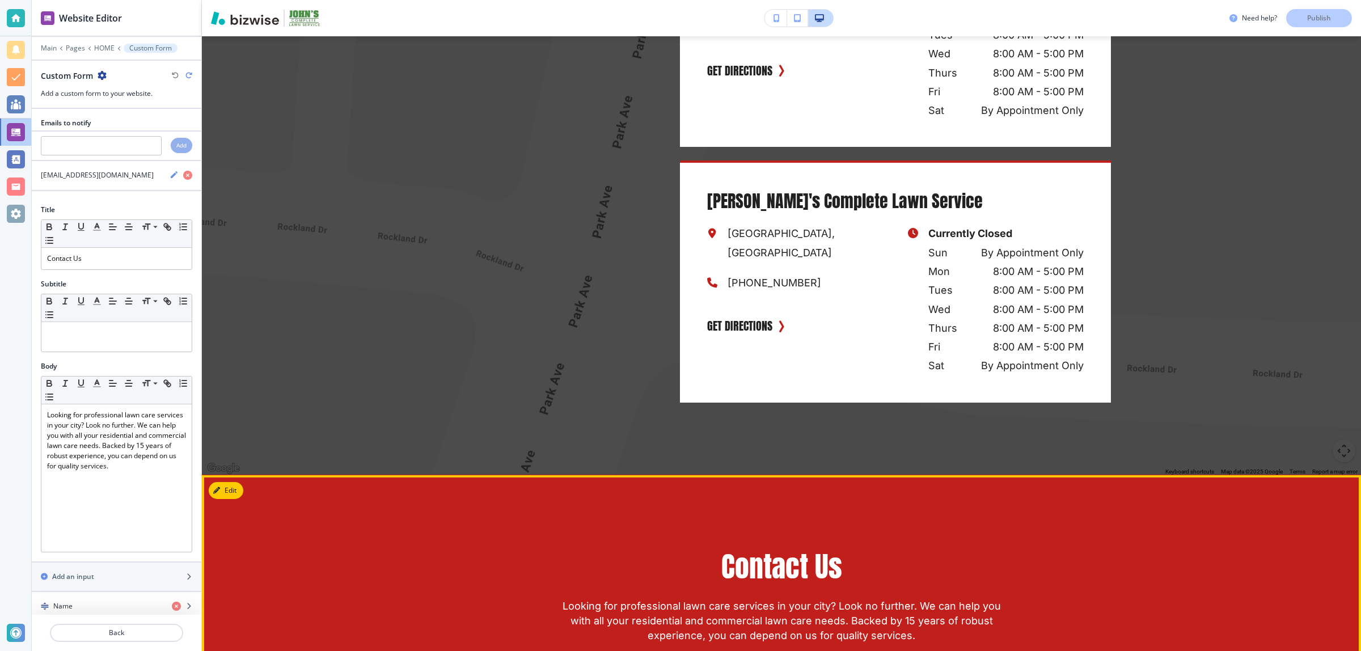
scroll to position [2207, 0]
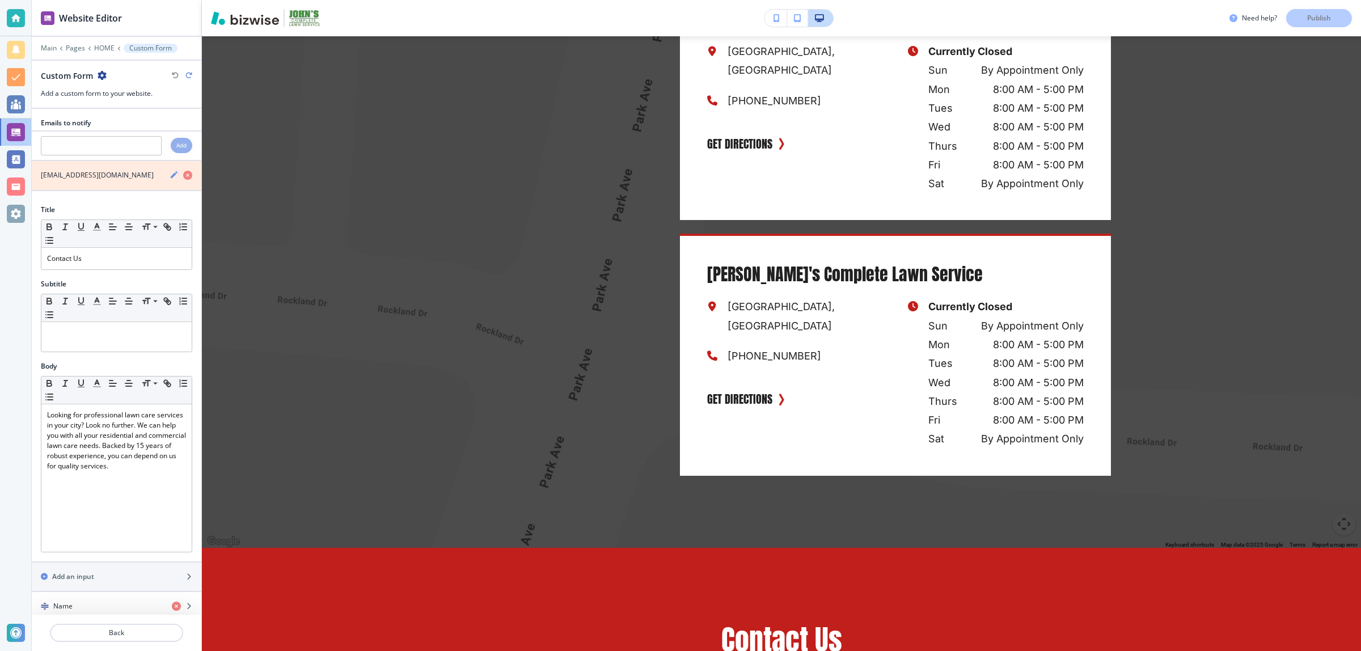
click at [183, 178] on icon "button" at bounding box center [187, 175] width 9 height 9
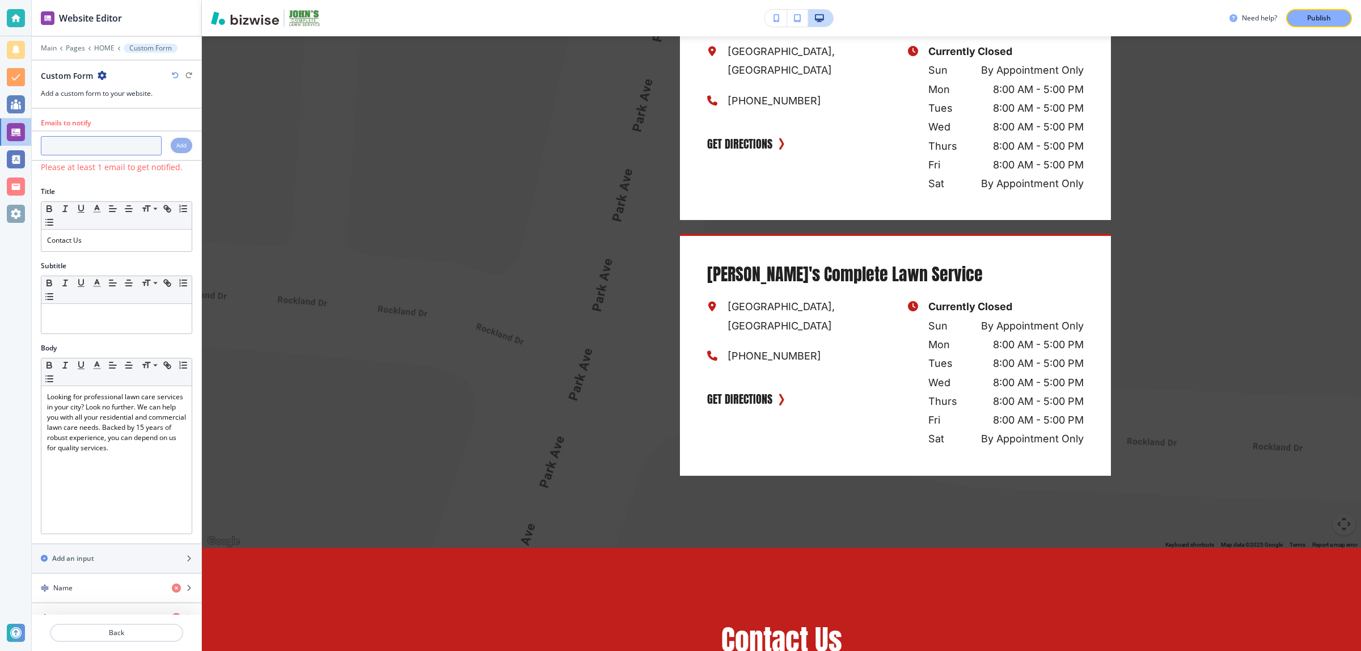
click at [120, 146] on input "text" at bounding box center [101, 145] width 121 height 19
paste input "lunchboxj@att.net"
type input "lunchboxj@att.net"
click at [129, 147] on input "text" at bounding box center [101, 145] width 121 height 19
paste input "[EMAIL_ADDRESS][DOMAIN_NAME]"
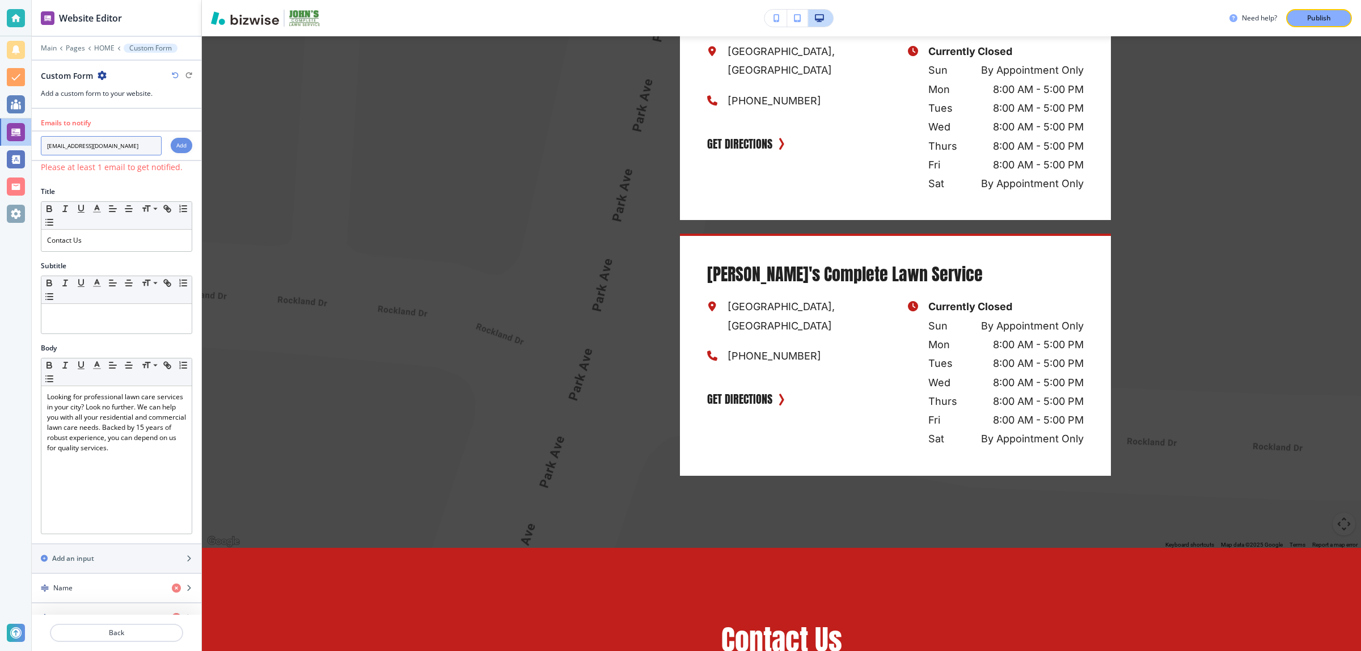
type input "[EMAIL_ADDRESS][DOMAIN_NAME]"
click at [176, 145] on h4 "Add" at bounding box center [181, 145] width 10 height 9
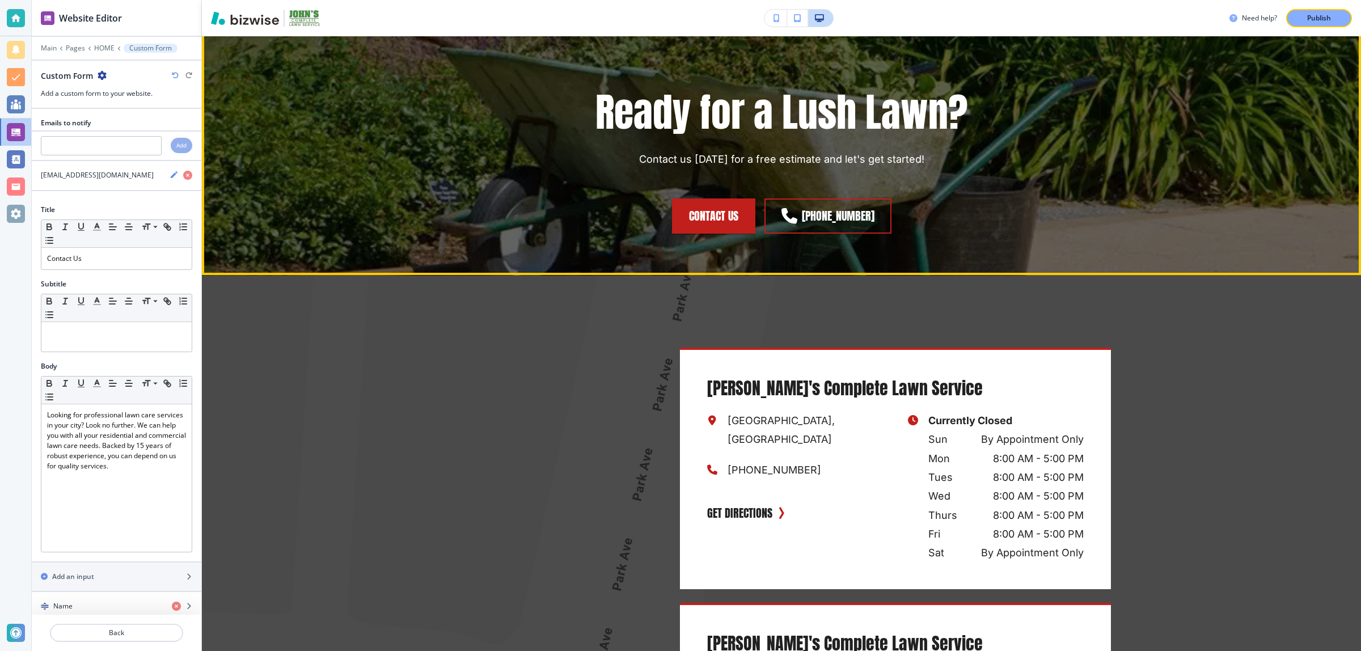
scroll to position [1782, 0]
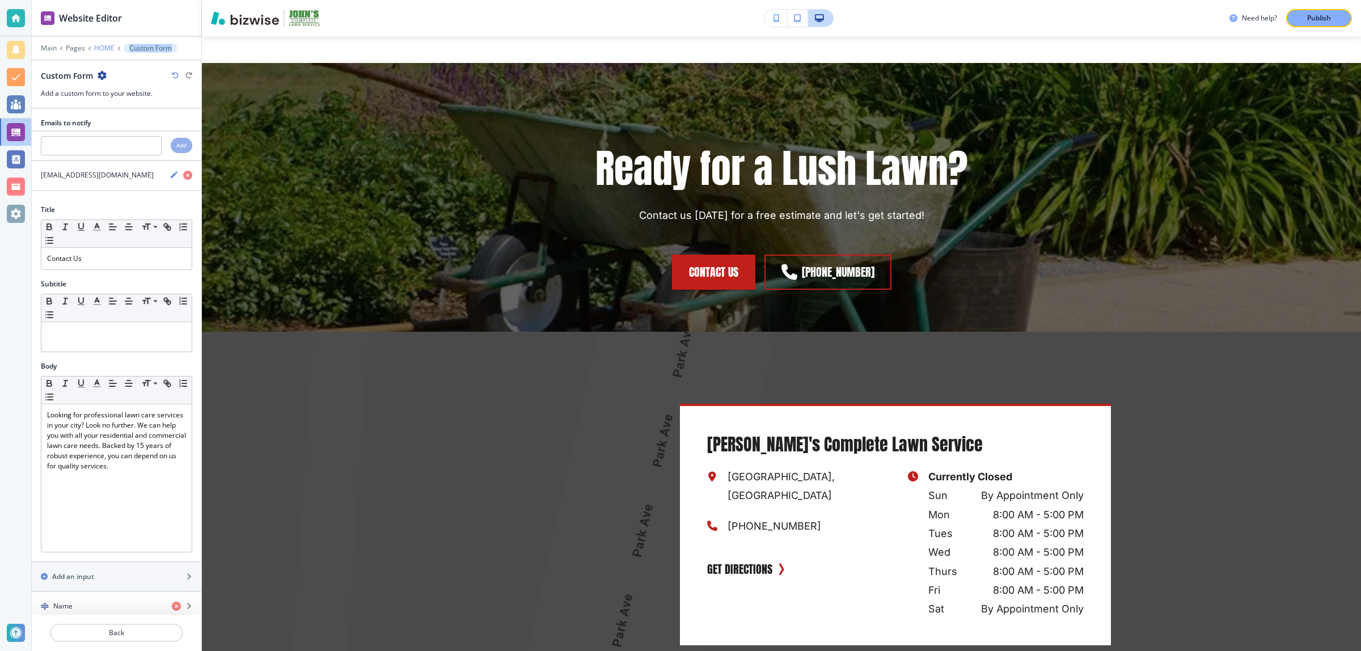
click at [112, 52] on div "Main Pages HOME Custom Form Custom Form Add a custom form to your website." at bounding box center [117, 71] width 170 height 55
click at [107, 49] on p "HOME" at bounding box center [104, 48] width 20 height 8
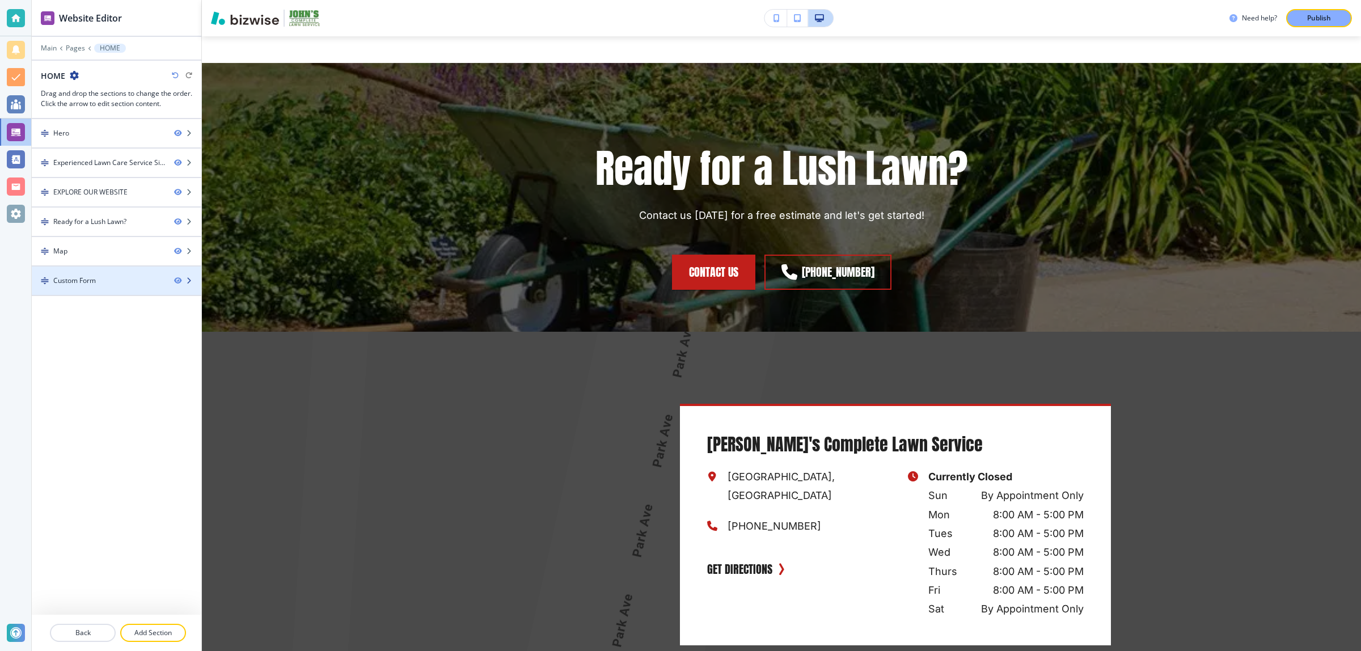
click at [81, 277] on div "Custom Form" at bounding box center [74, 281] width 43 height 10
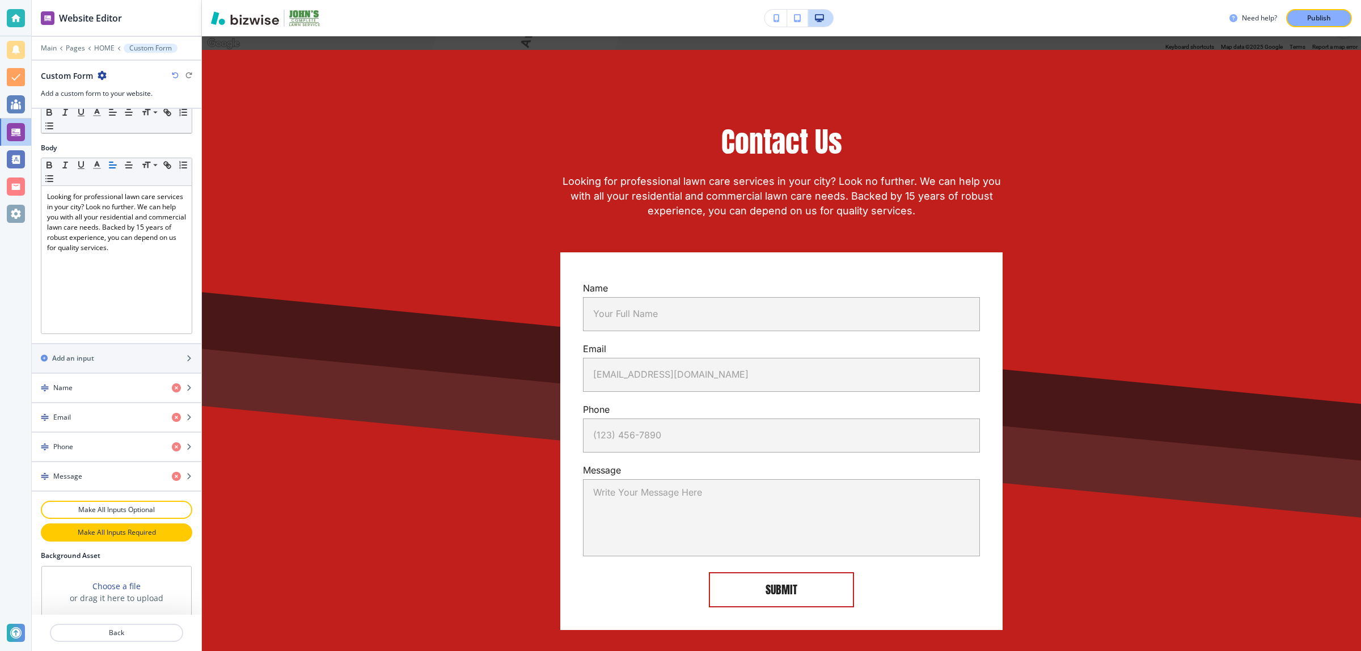
scroll to position [325, 0]
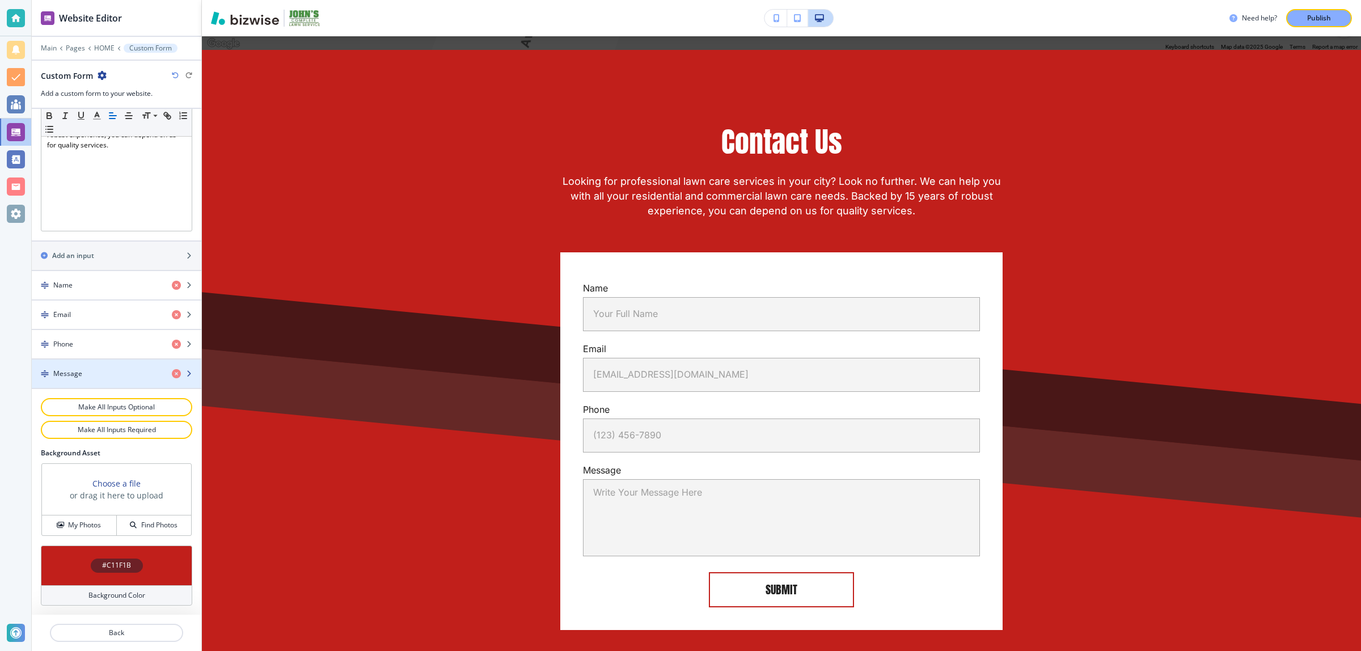
click at [78, 375] on h4 "Message" at bounding box center [67, 374] width 29 height 10
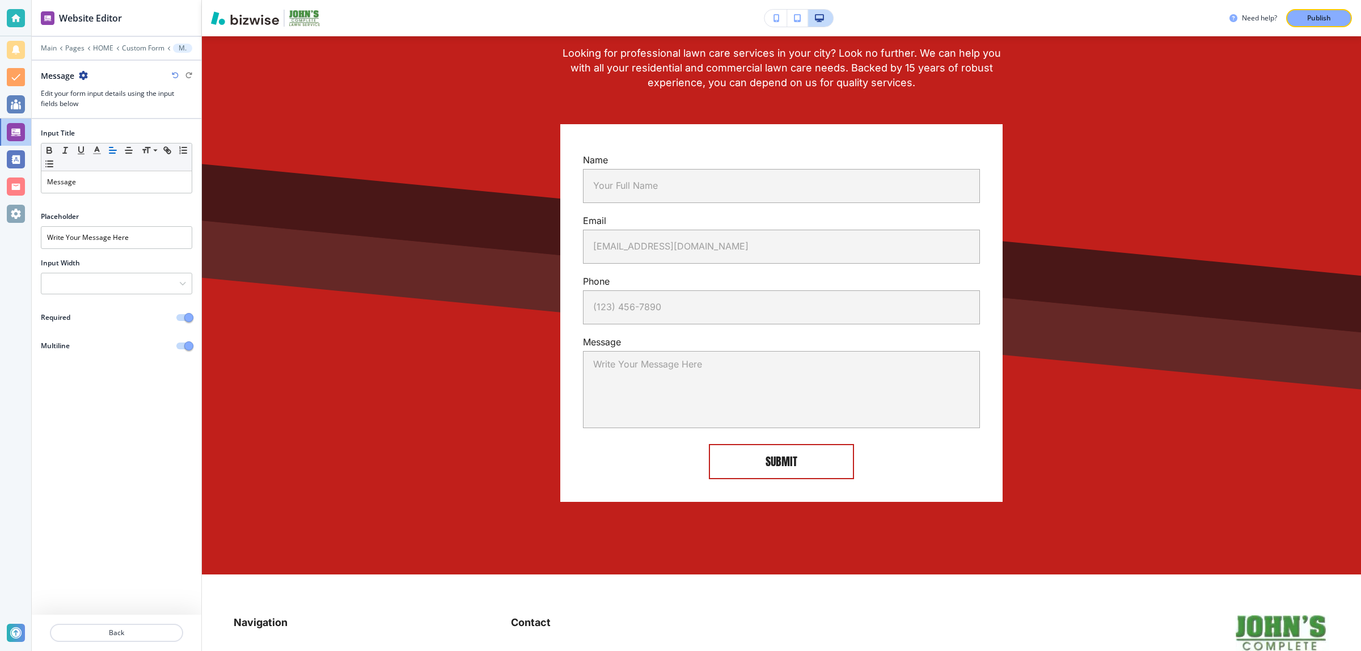
scroll to position [2987, 0]
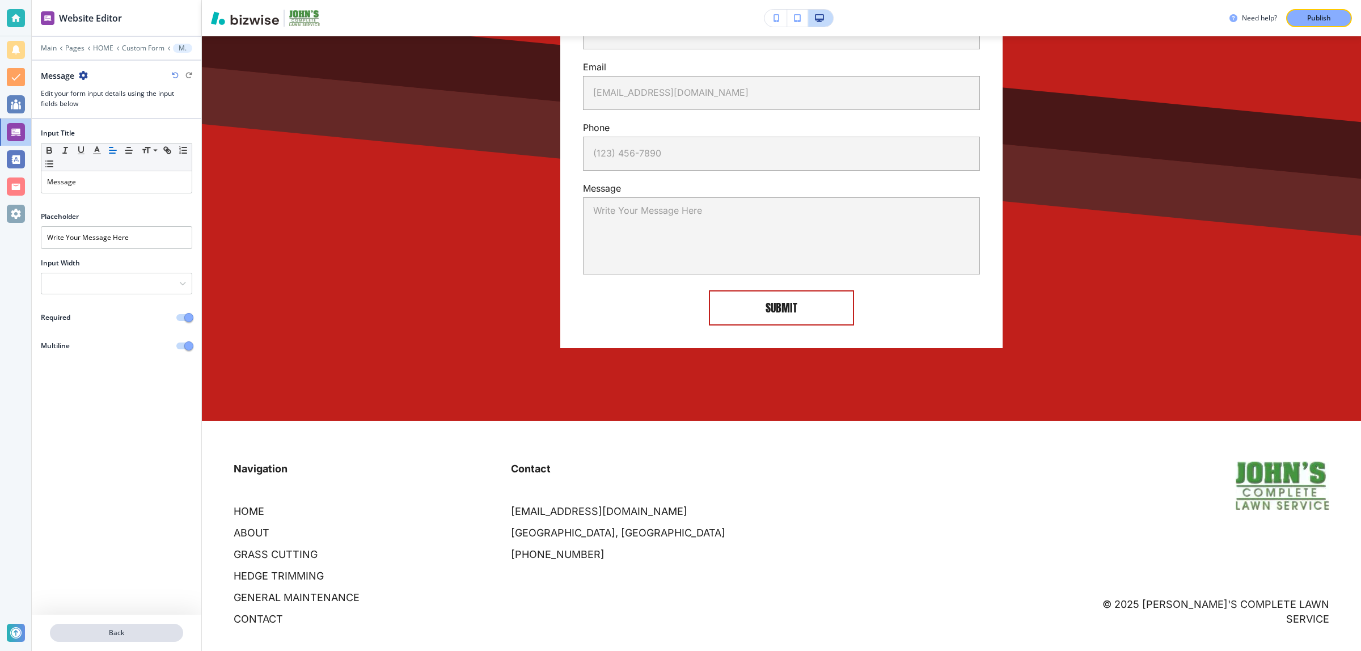
click at [138, 636] on p "Back" at bounding box center [116, 633] width 131 height 10
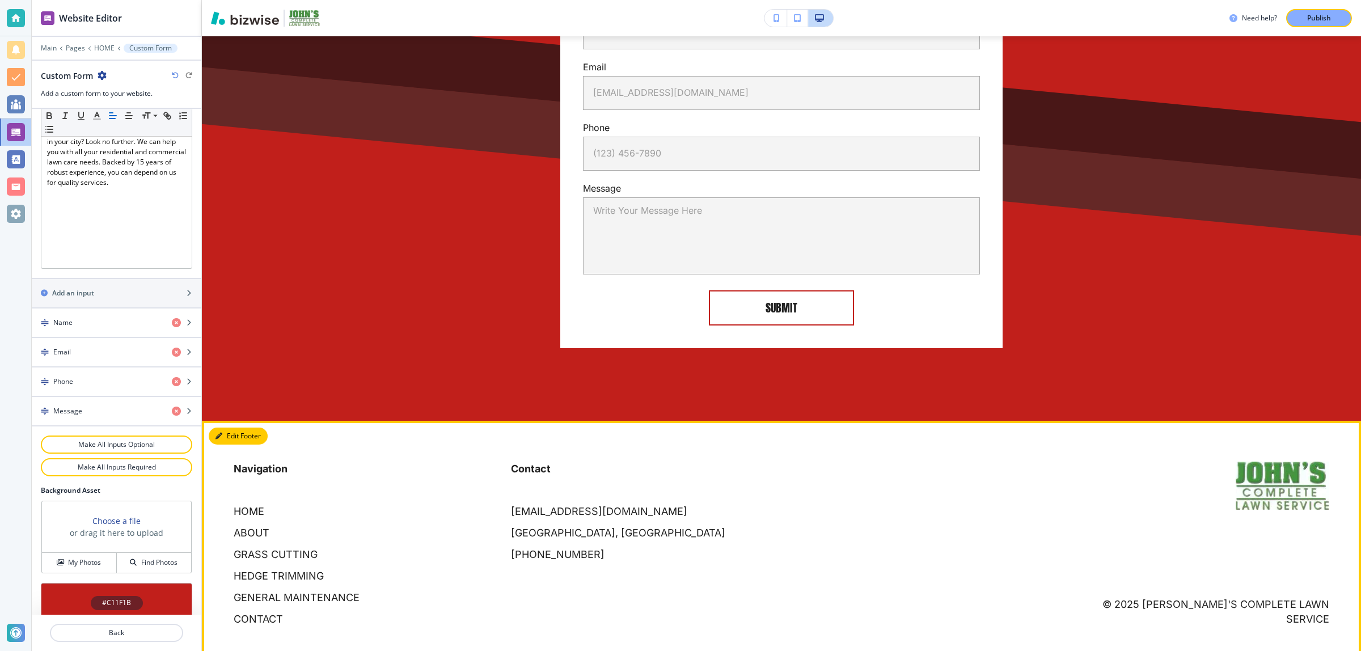
click at [238, 428] on button "Edit Footer" at bounding box center [238, 436] width 59 height 17
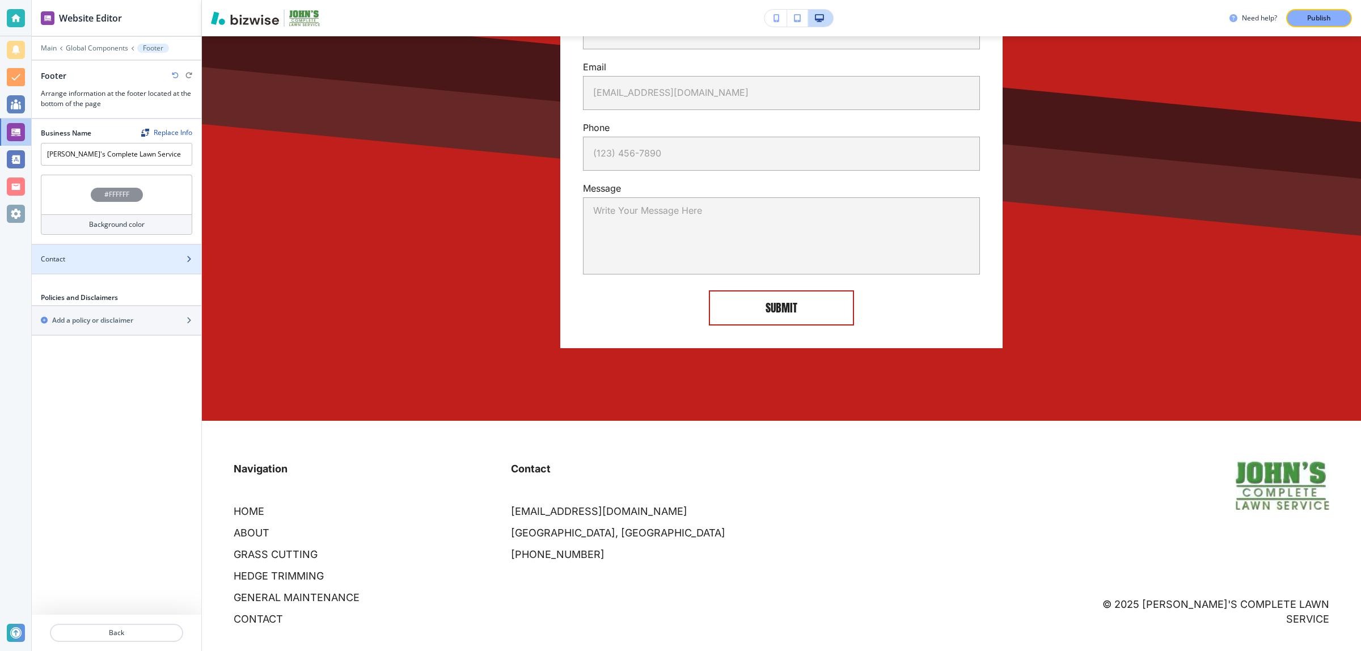
click at [98, 257] on div "Contact" at bounding box center [104, 259] width 145 height 10
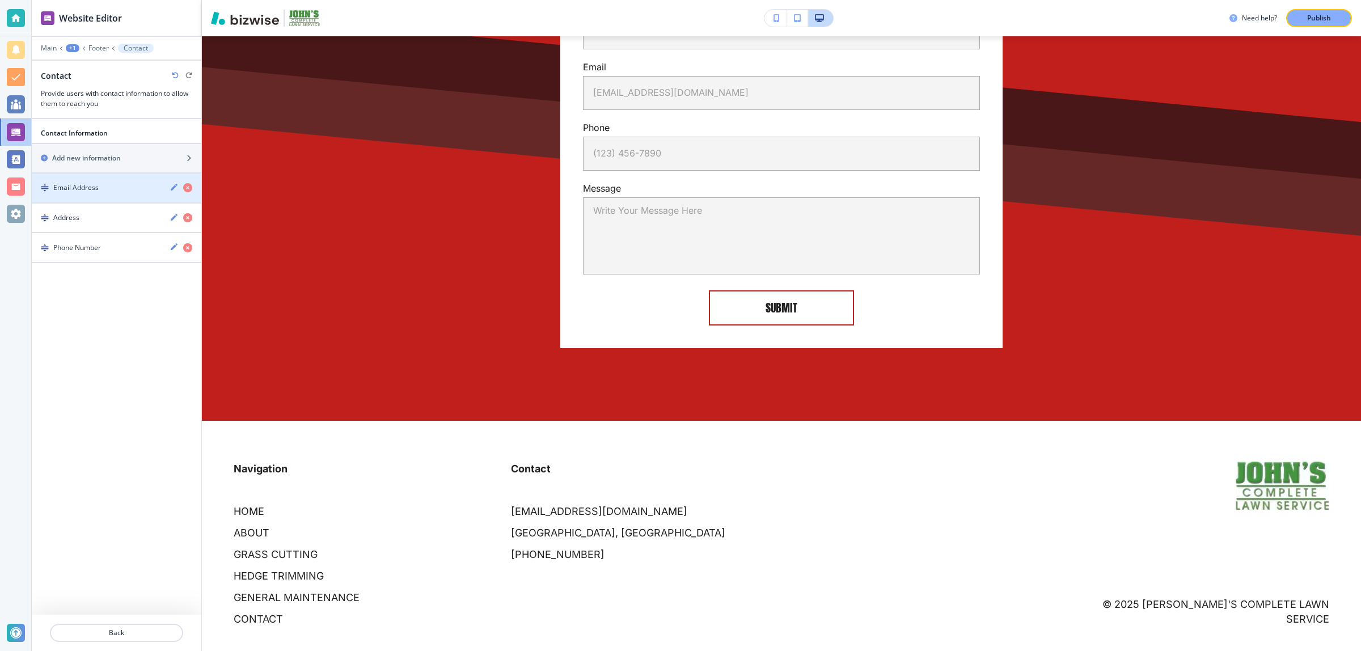
click at [89, 196] on div "button" at bounding box center [117, 197] width 170 height 9
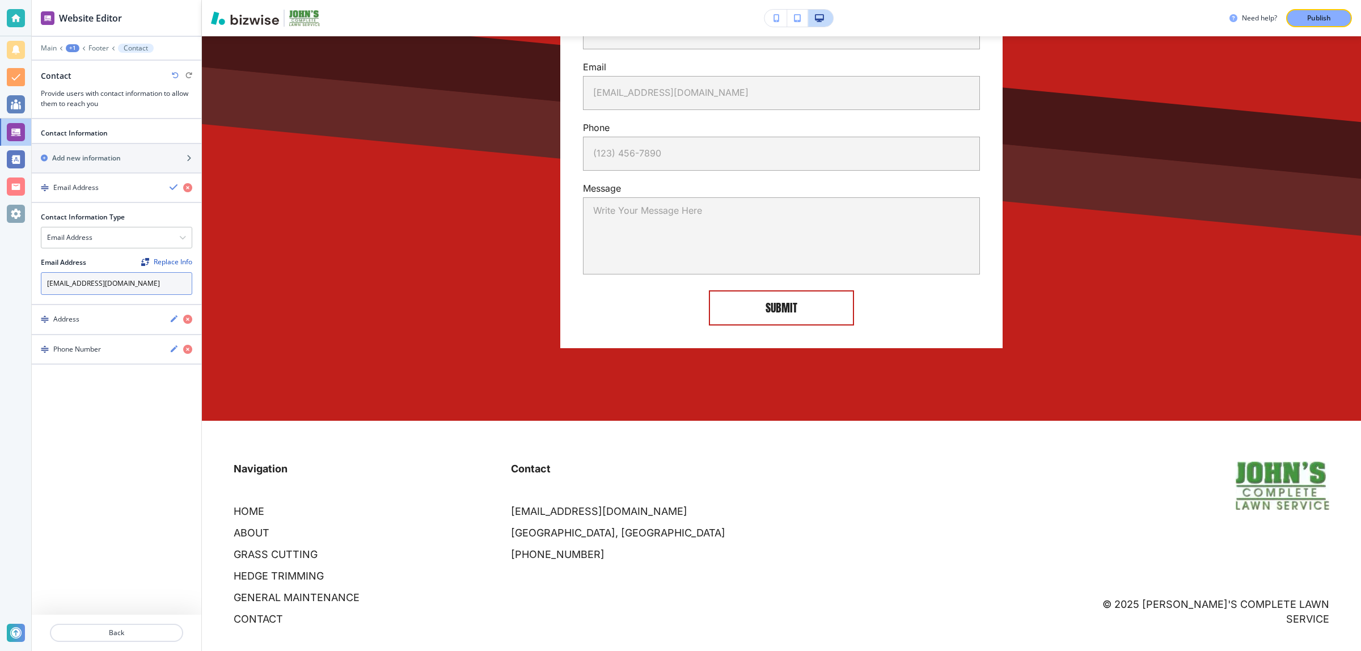
click at [126, 285] on input "[EMAIL_ADDRESS][DOMAIN_NAME]" at bounding box center [116, 283] width 151 height 23
click at [123, 628] on p "Back" at bounding box center [116, 633] width 131 height 10
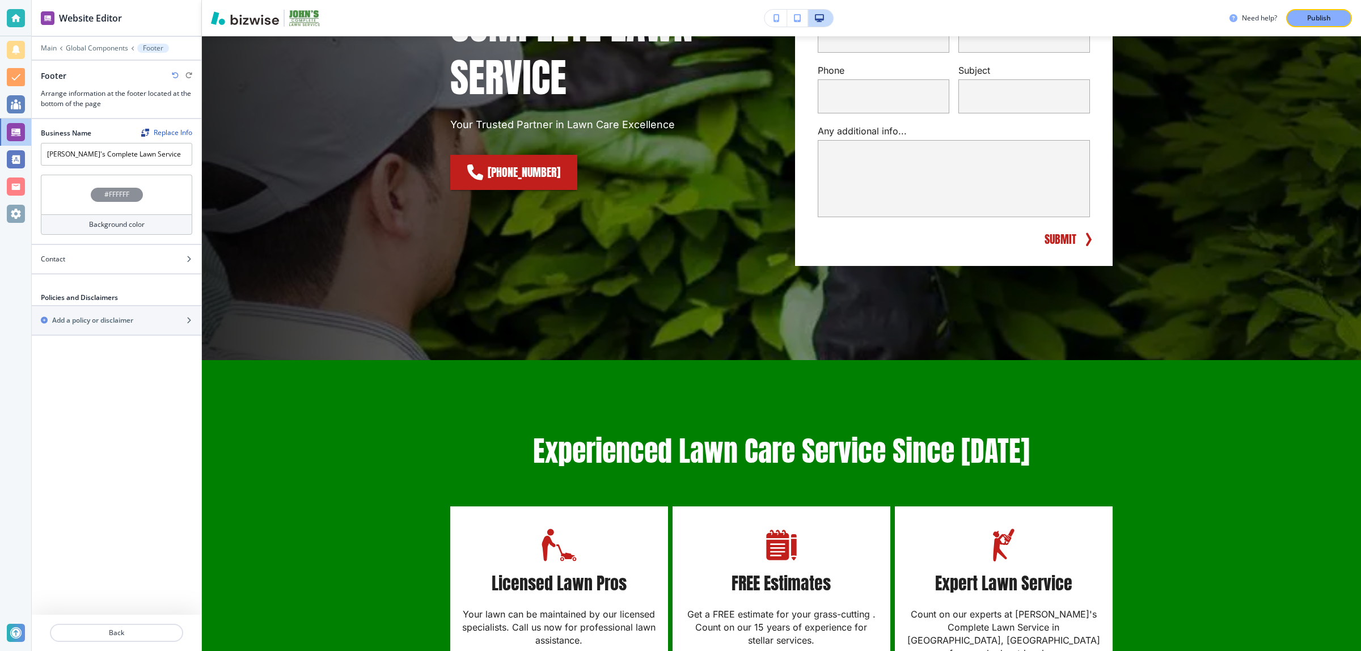
scroll to position [0, 0]
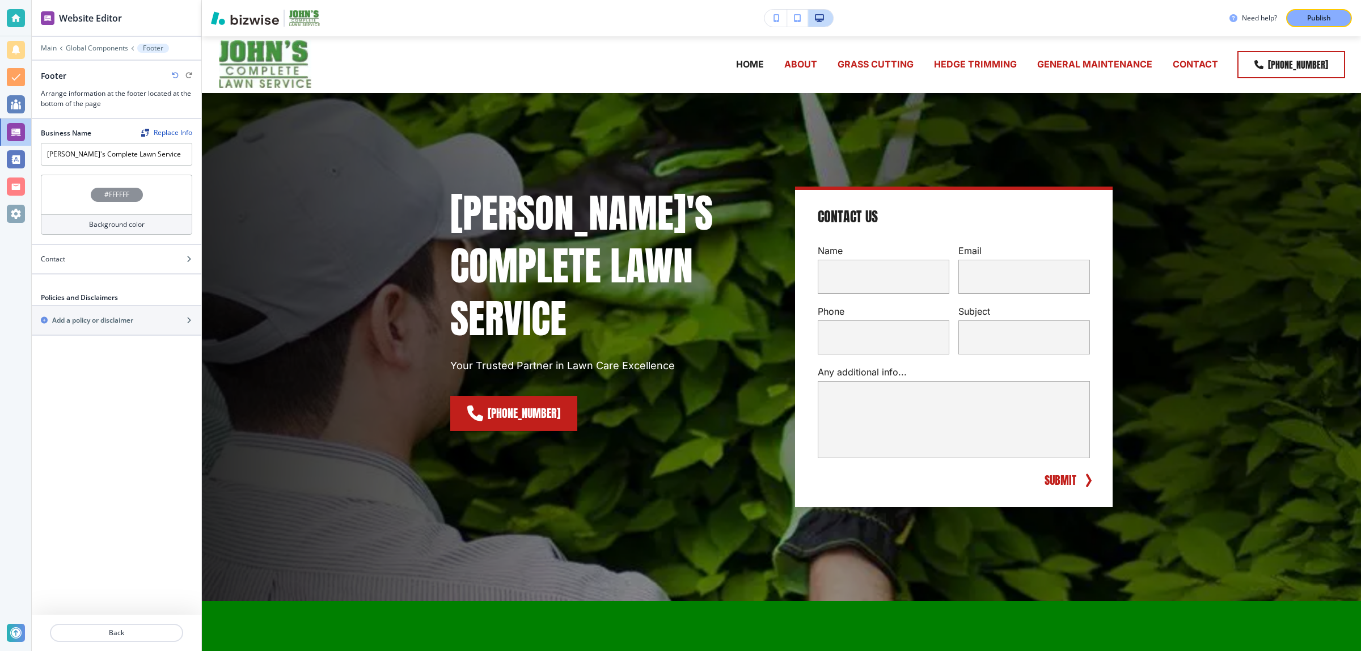
drag, startPoint x: 500, startPoint y: 294, endPoint x: 506, endPoint y: 154, distance: 139.6
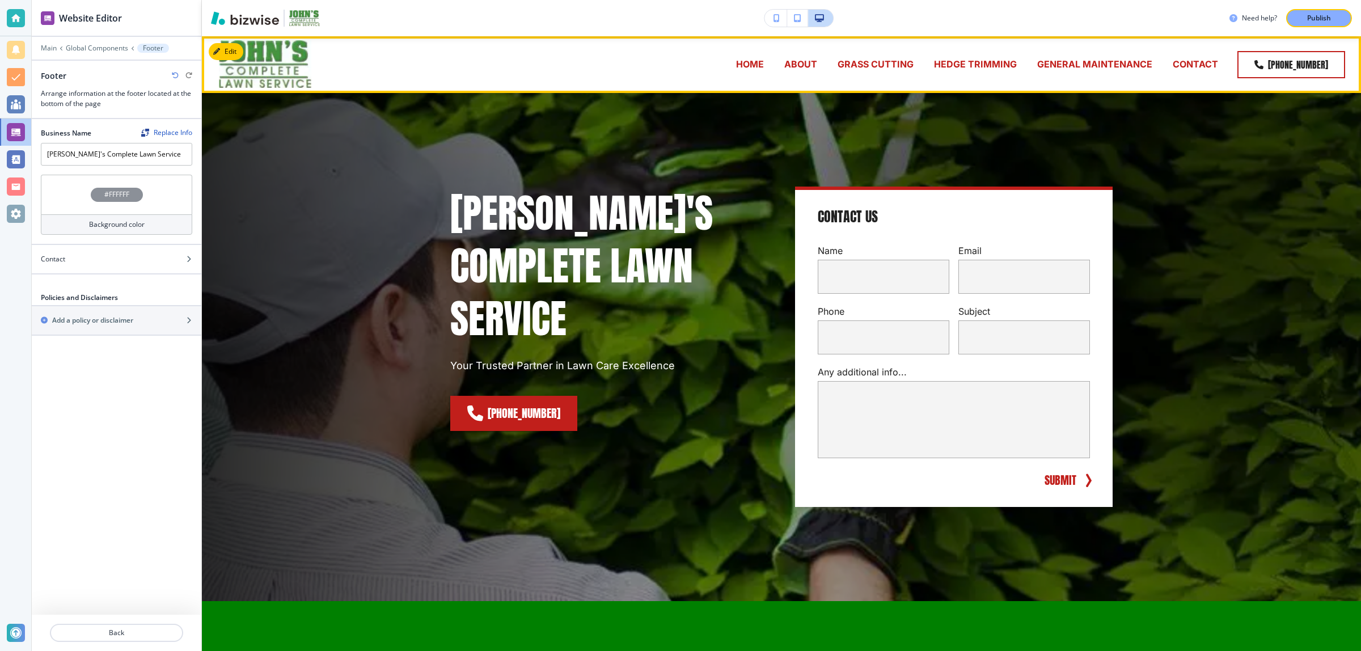
click at [761, 66] on p "HOME" at bounding box center [750, 64] width 28 height 13
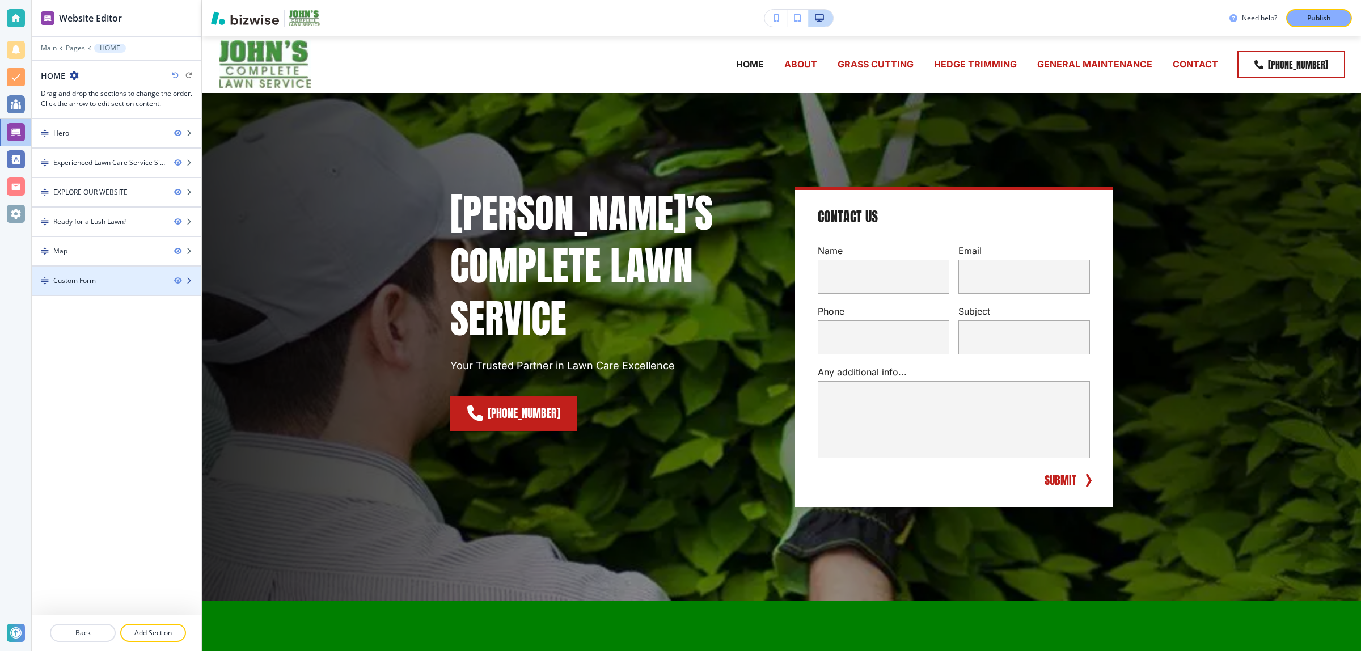
click at [98, 278] on div "Custom Form" at bounding box center [98, 281] width 133 height 10
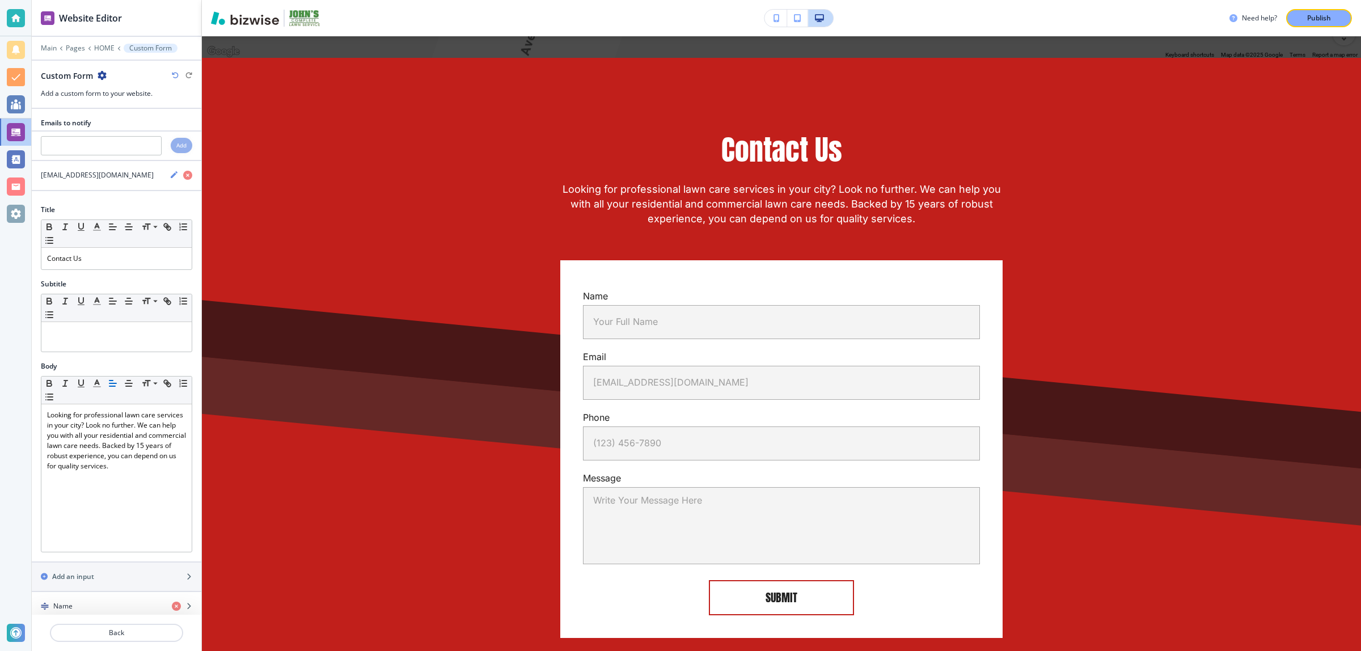
scroll to position [2705, 0]
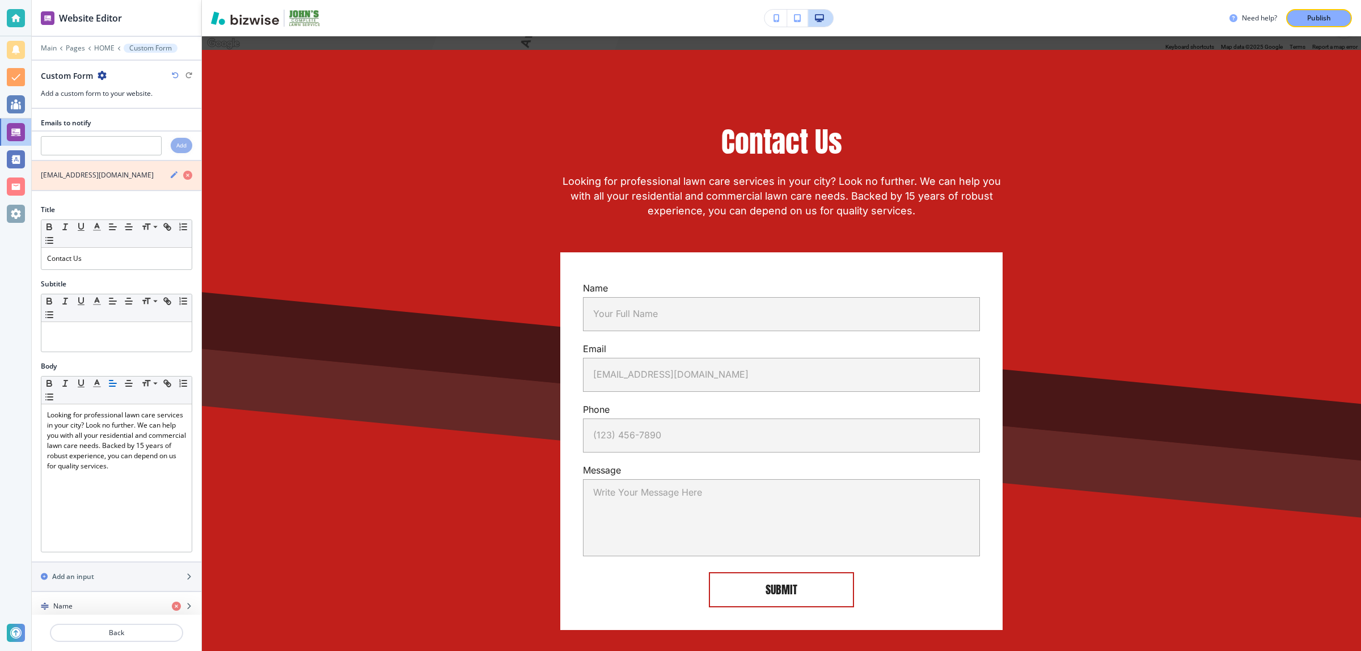
click at [183, 174] on icon "button" at bounding box center [187, 175] width 9 height 9
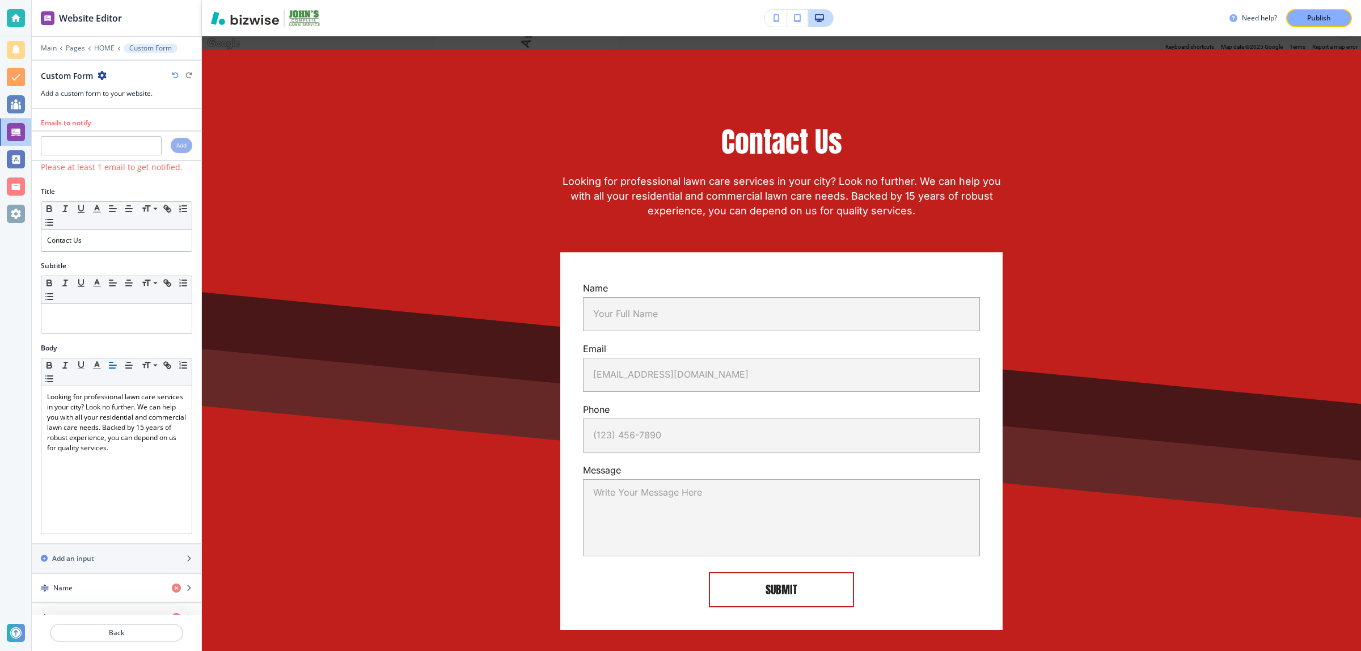
click at [124, 158] on div at bounding box center [117, 157] width 170 height 5
click at [124, 151] on input "text" at bounding box center [101, 145] width 121 height 19
paste input "[EMAIL_ADDRESS][DOMAIN_NAME]"
type input "[EMAIL_ADDRESS][DOMAIN_NAME]"
click at [176, 148] on h4 "Add" at bounding box center [181, 145] width 10 height 9
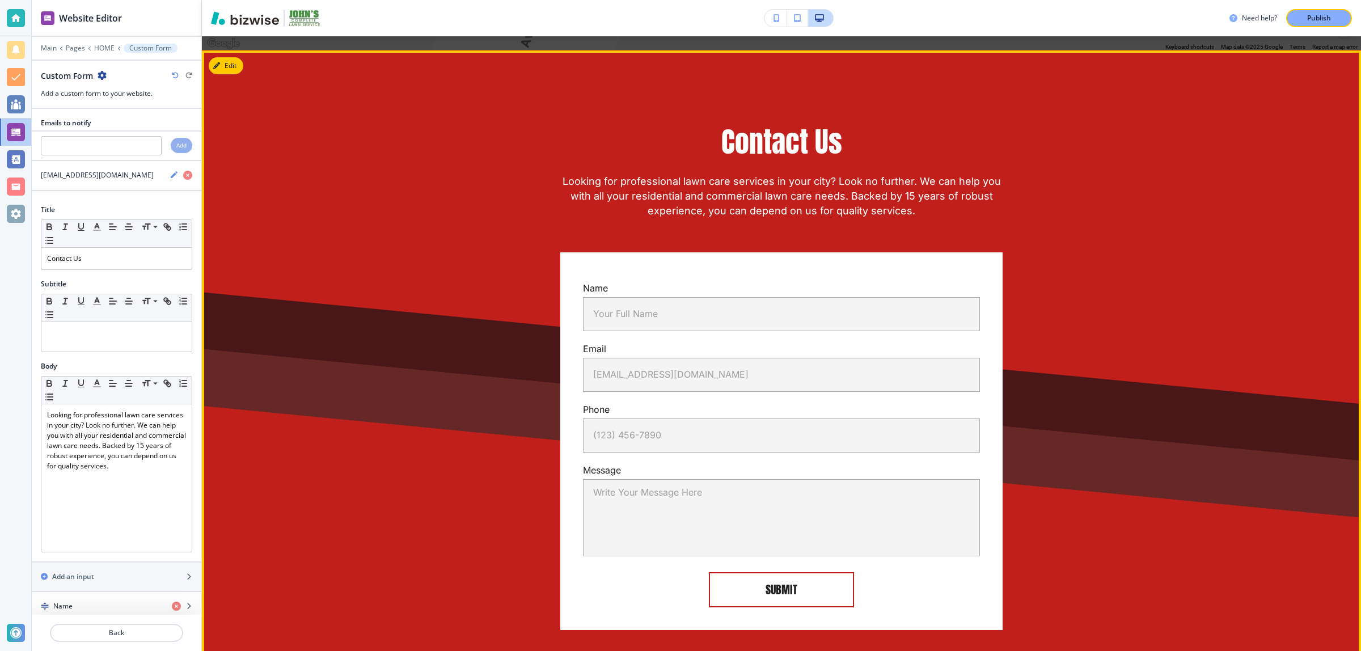
scroll to position [2659, 0]
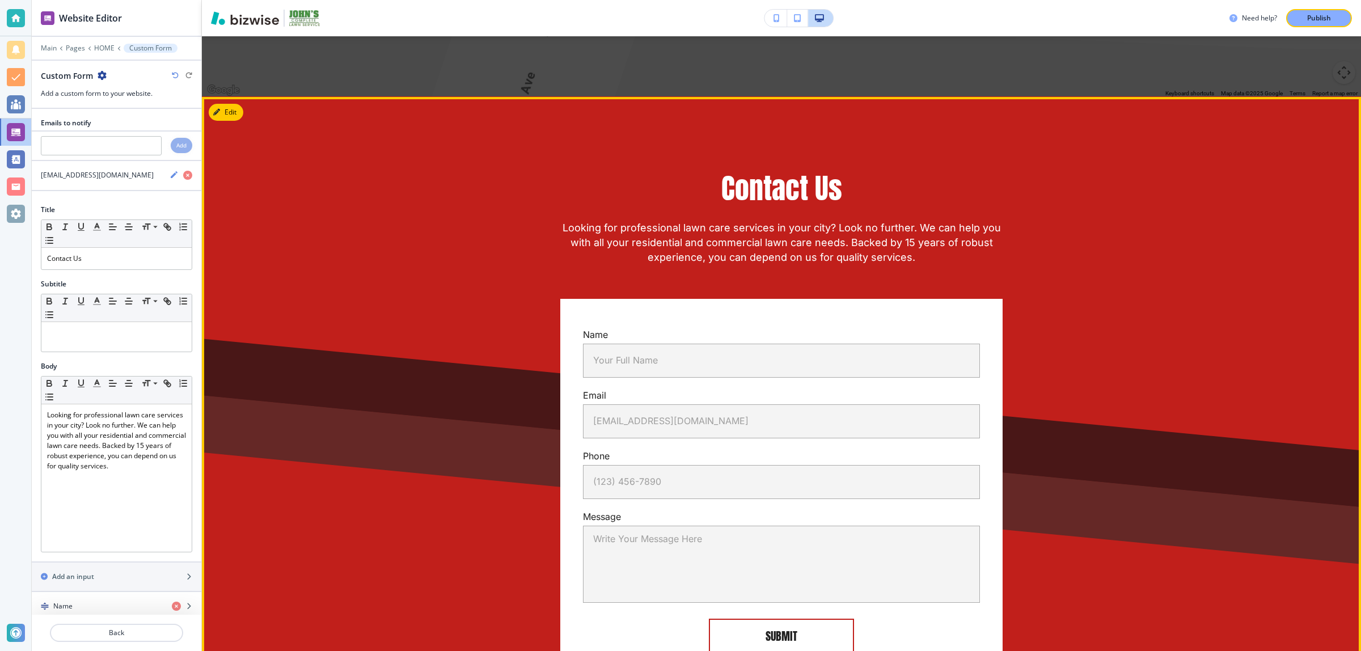
drag, startPoint x: 1235, startPoint y: 420, endPoint x: 1232, endPoint y: 153, distance: 266.6
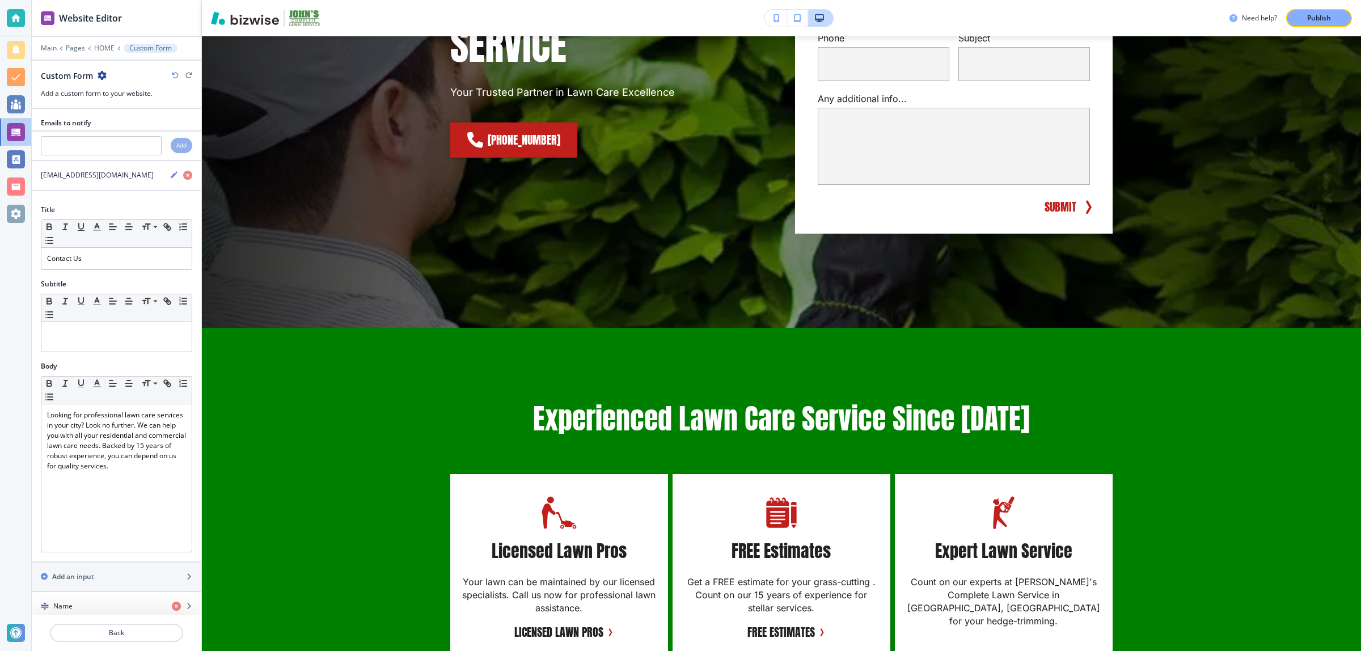
scroll to position [0, 0]
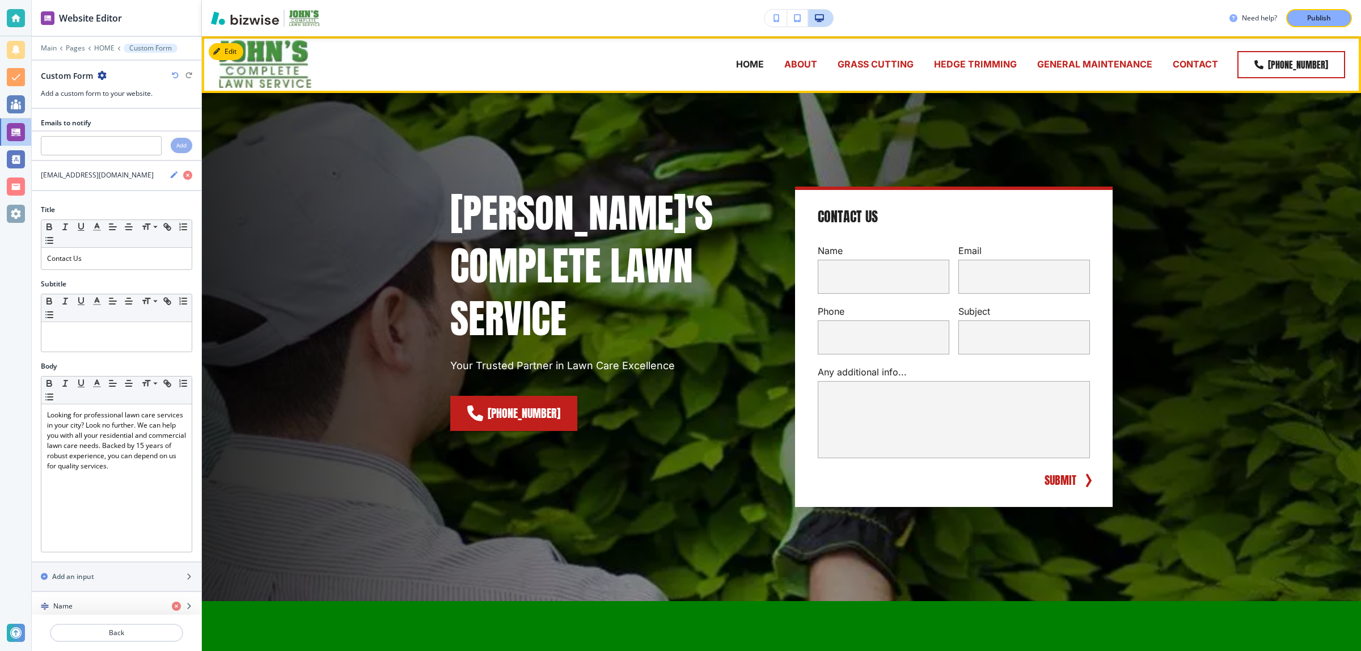
click at [790, 64] on p "ABOUT" at bounding box center [800, 64] width 33 height 13
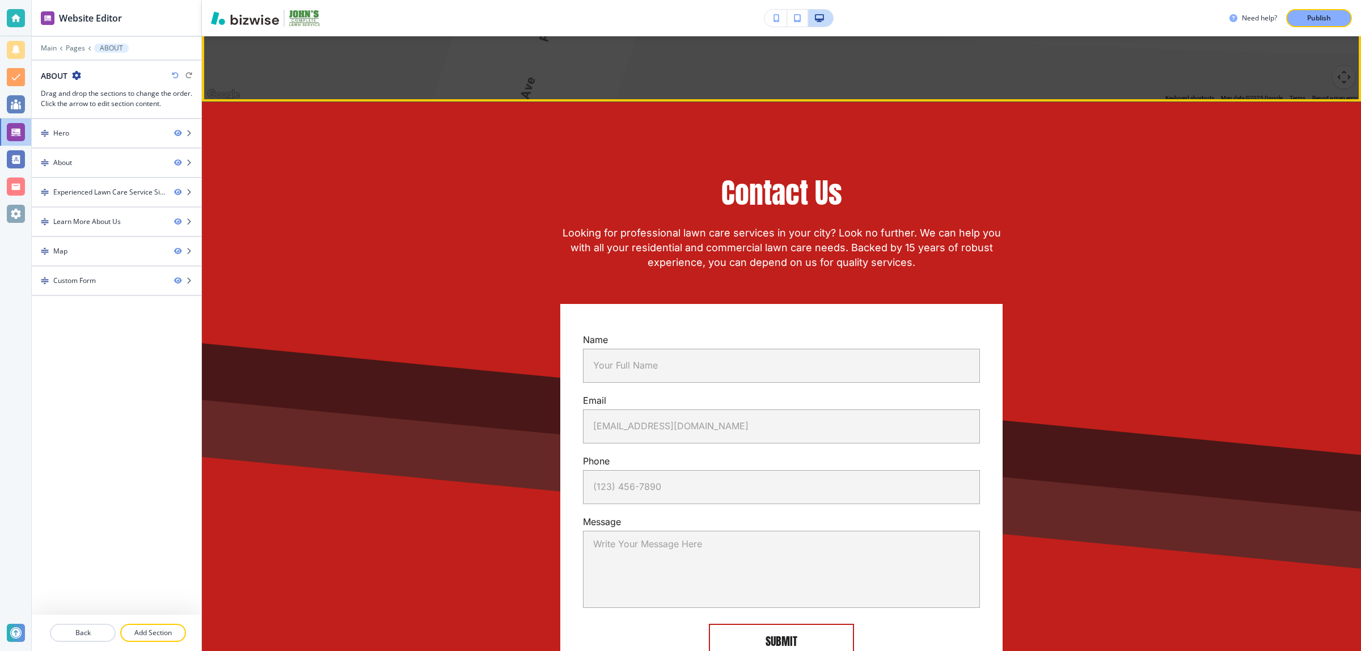
scroll to position [2269, 0]
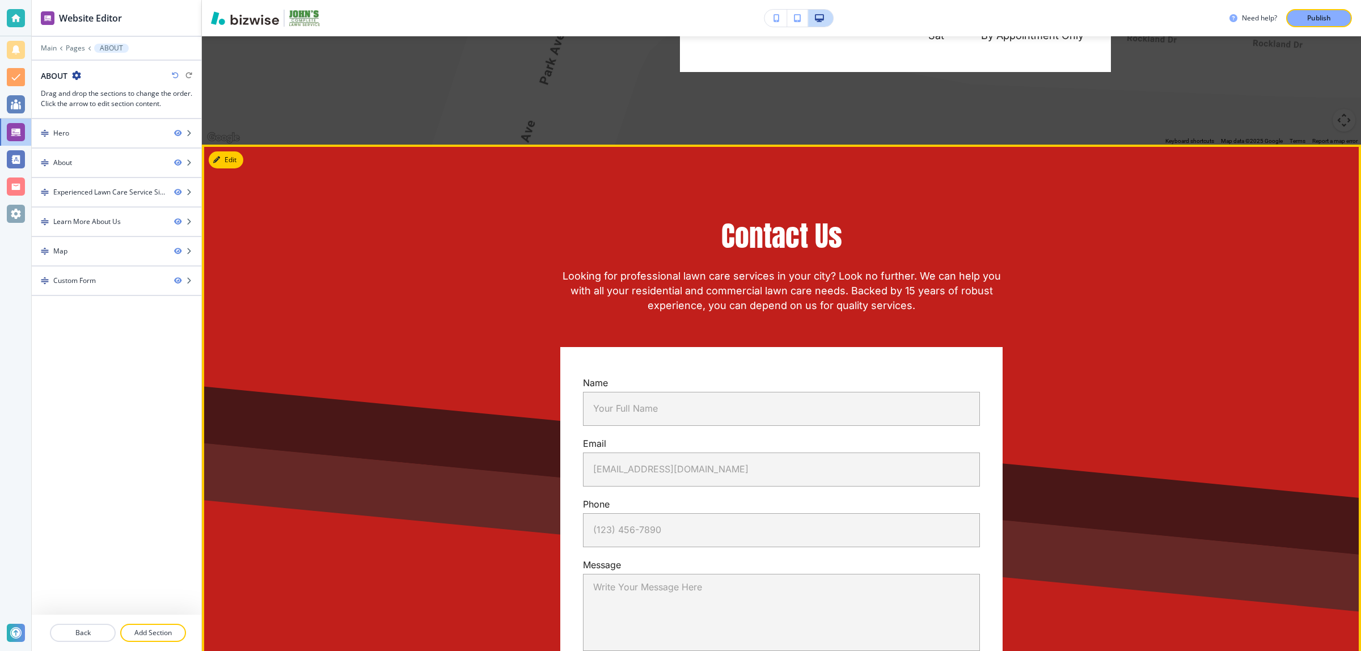
click at [239, 151] on button "Edit" at bounding box center [226, 159] width 35 height 17
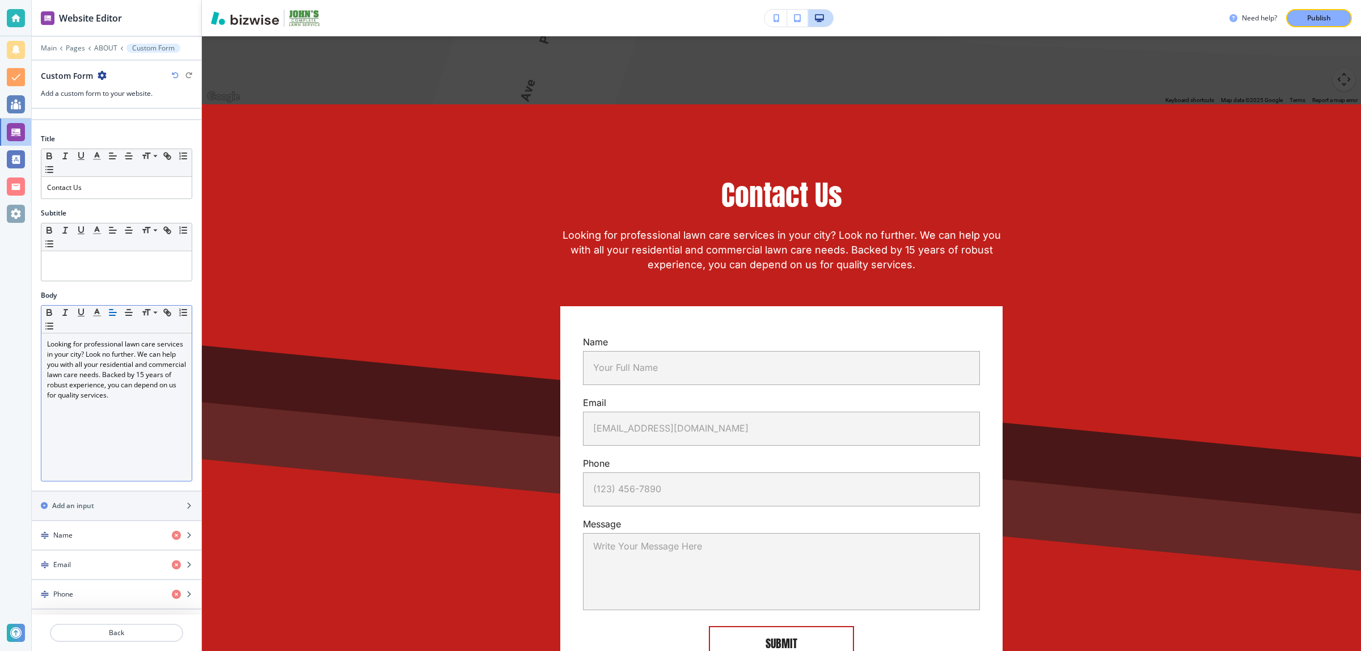
scroll to position [325, 0]
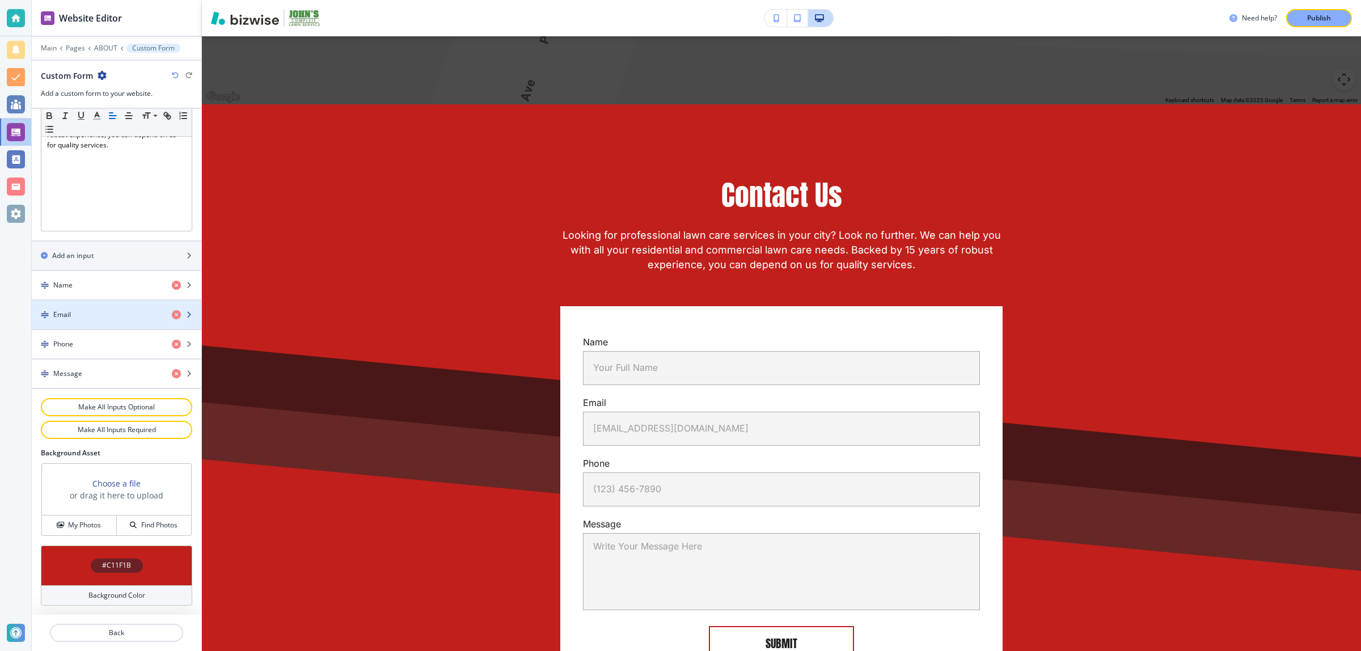
click at [77, 325] on div "button" at bounding box center [117, 324] width 170 height 9
click at [78, 315] on div "Email" at bounding box center [97, 315] width 131 height 10
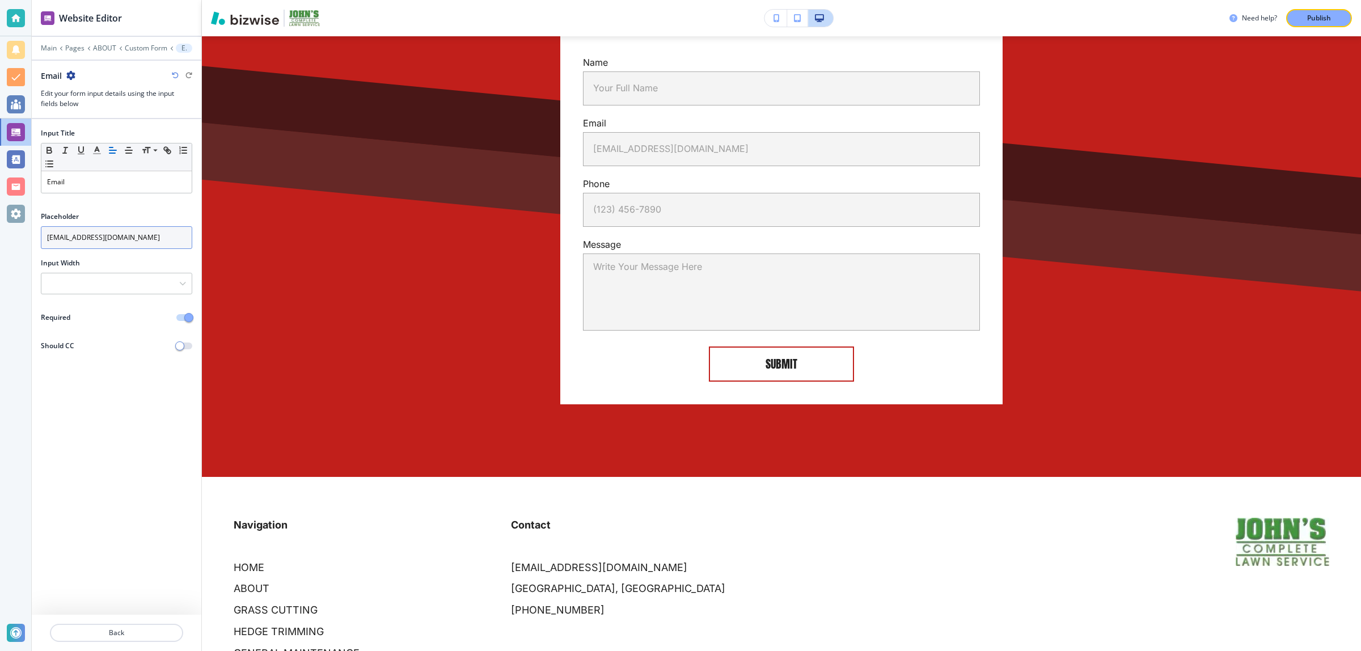
scroll to position [2519, 0]
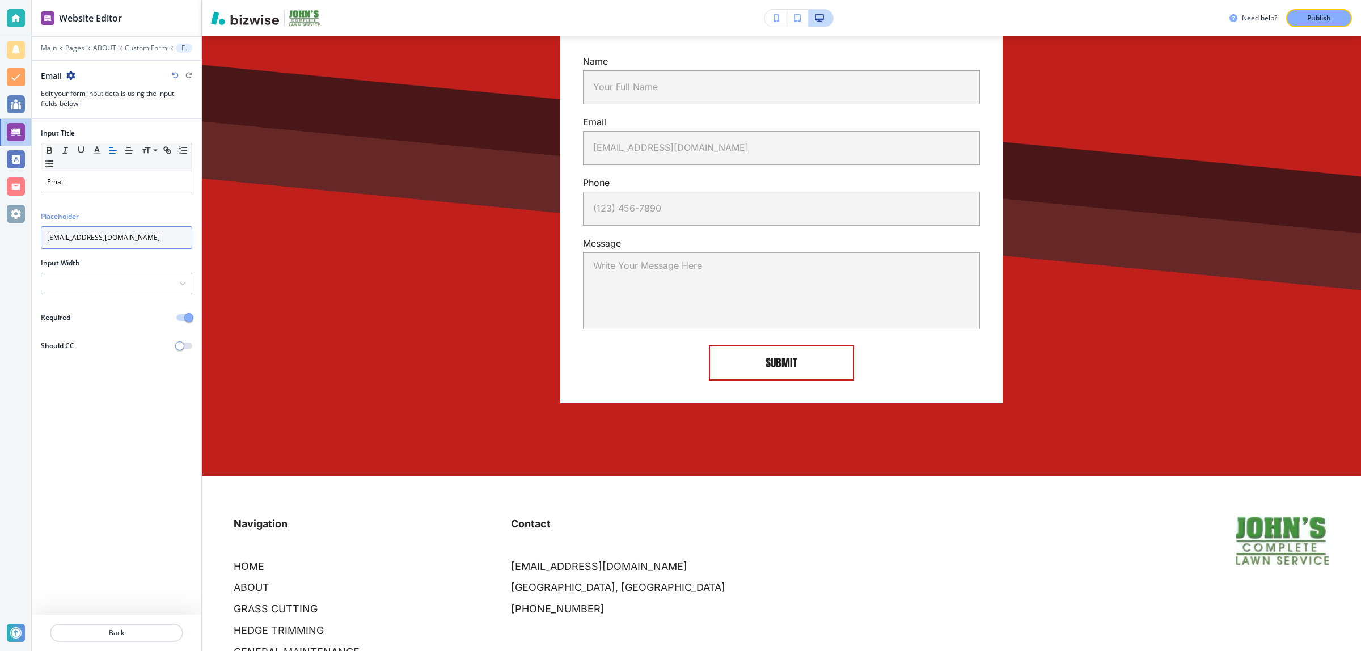
click at [154, 241] on input "[EMAIL_ADDRESS][DOMAIN_NAME]" at bounding box center [116, 237] width 151 height 23
click at [136, 182] on p "Email" at bounding box center [116, 182] width 139 height 10
drag, startPoint x: 166, startPoint y: 228, endPoint x: 28, endPoint y: 274, distance: 145.3
click at [13, 251] on div "Website Editor Main Pages ABOUT Custom Form Email Email Edit your form input de…" at bounding box center [680, 325] width 1361 height 651
click at [106, 378] on div "Input Title Small Normal Large Huge Email Placeholder Input Width 25% 33% 50% 1…" at bounding box center [117, 367] width 170 height 496
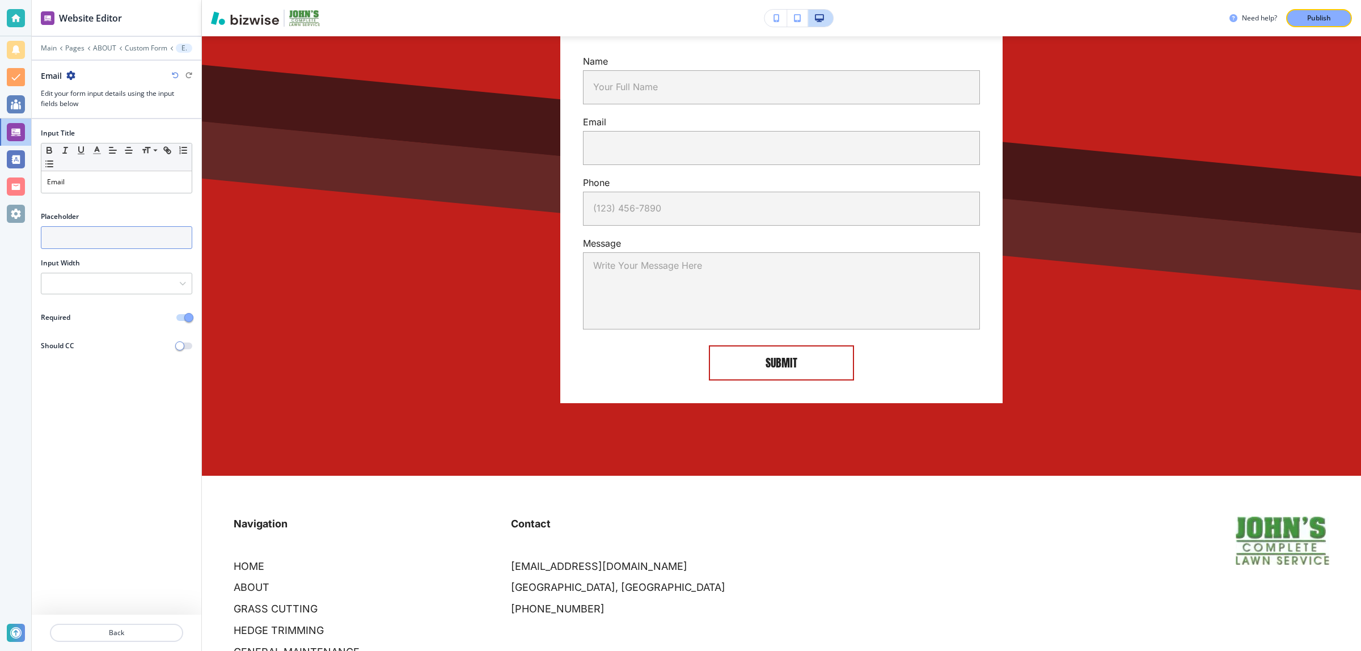
click at [52, 242] on input "text" at bounding box center [116, 237] width 151 height 23
click at [105, 636] on p "Back" at bounding box center [116, 633] width 131 height 10
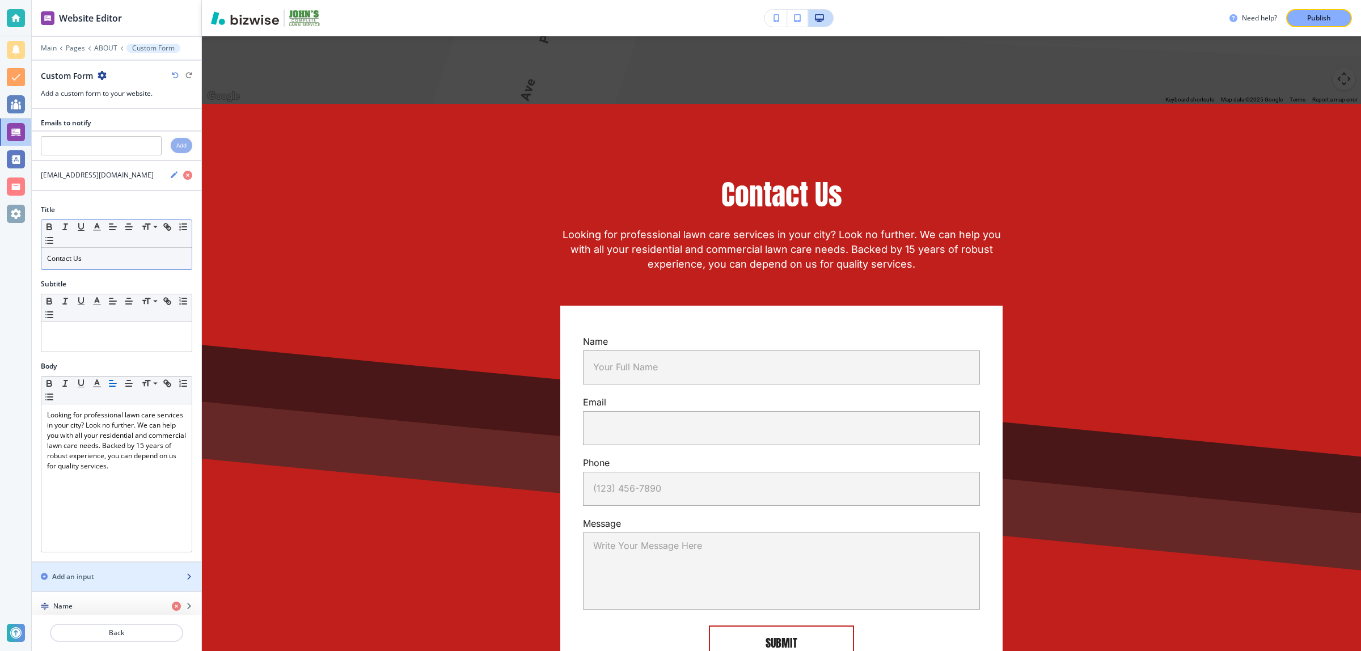
scroll to position [2239, 0]
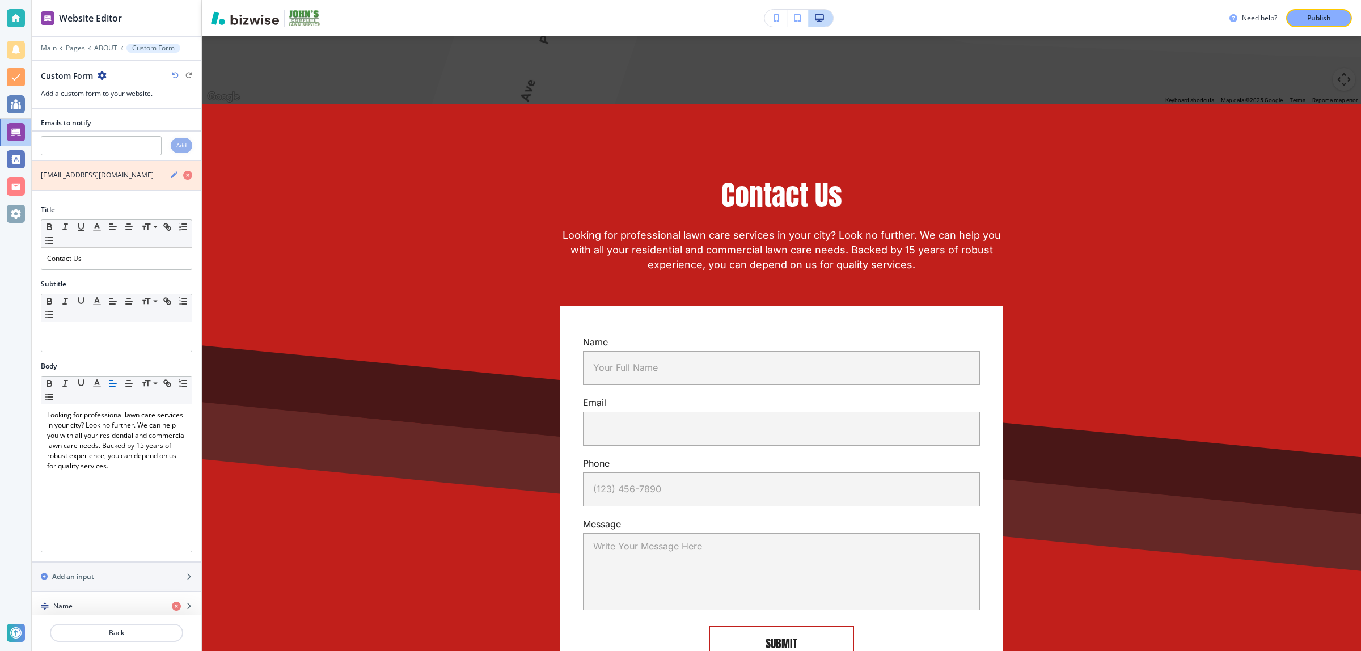
click at [183, 177] on icon "button" at bounding box center [187, 175] width 9 height 9
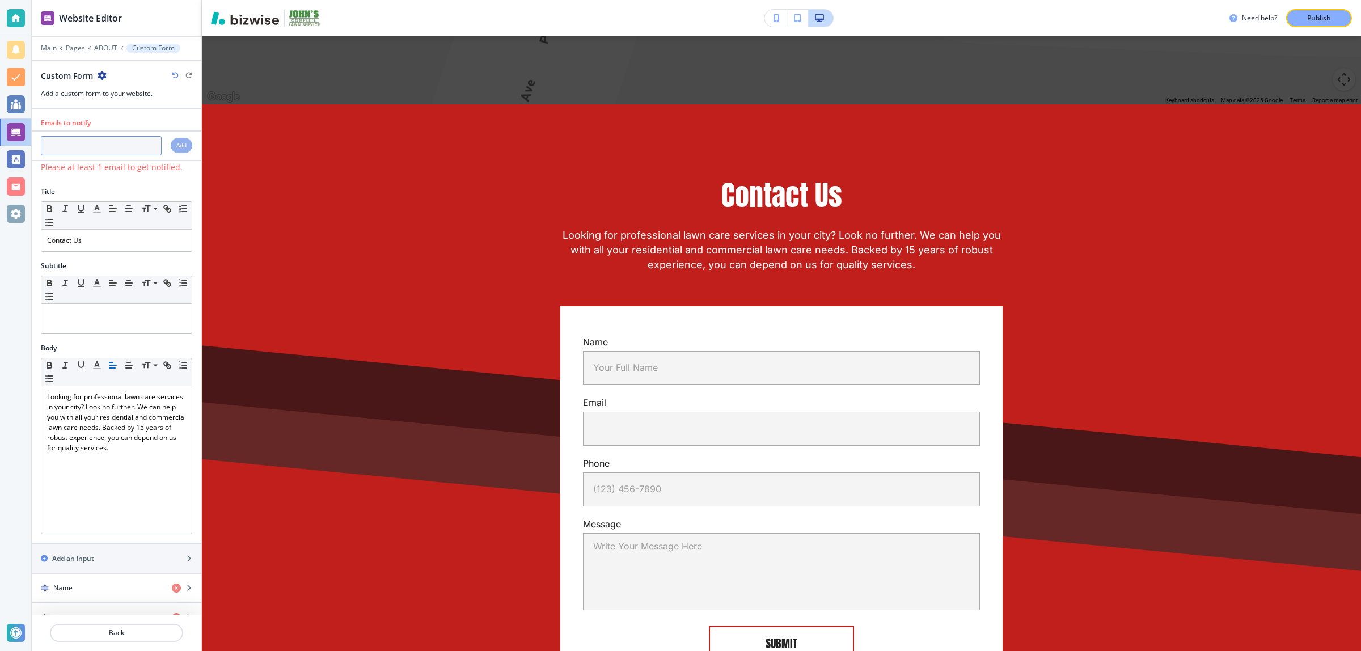
click at [112, 149] on input "text" at bounding box center [101, 145] width 121 height 19
paste input "[EMAIL_ADDRESS][DOMAIN_NAME]"
type input "[EMAIL_ADDRESS][DOMAIN_NAME]"
click at [171, 145] on div "Add" at bounding box center [182, 145] width 22 height 15
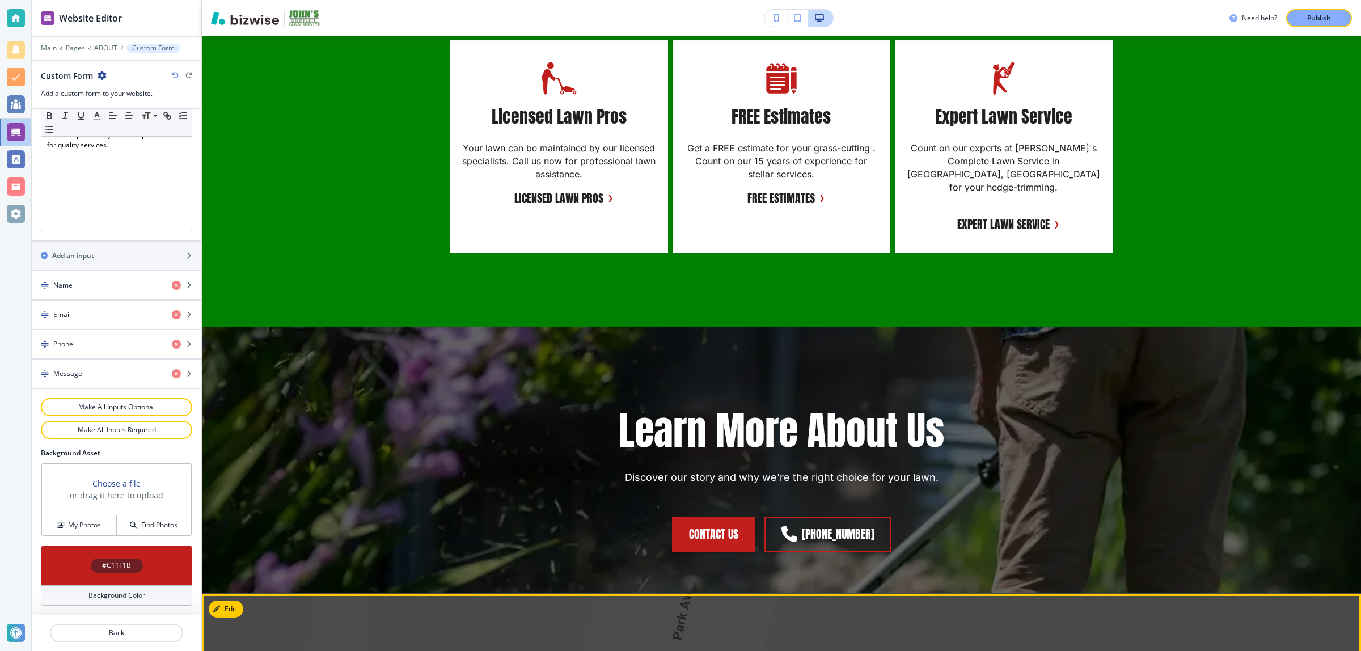
scroll to position [0, 0]
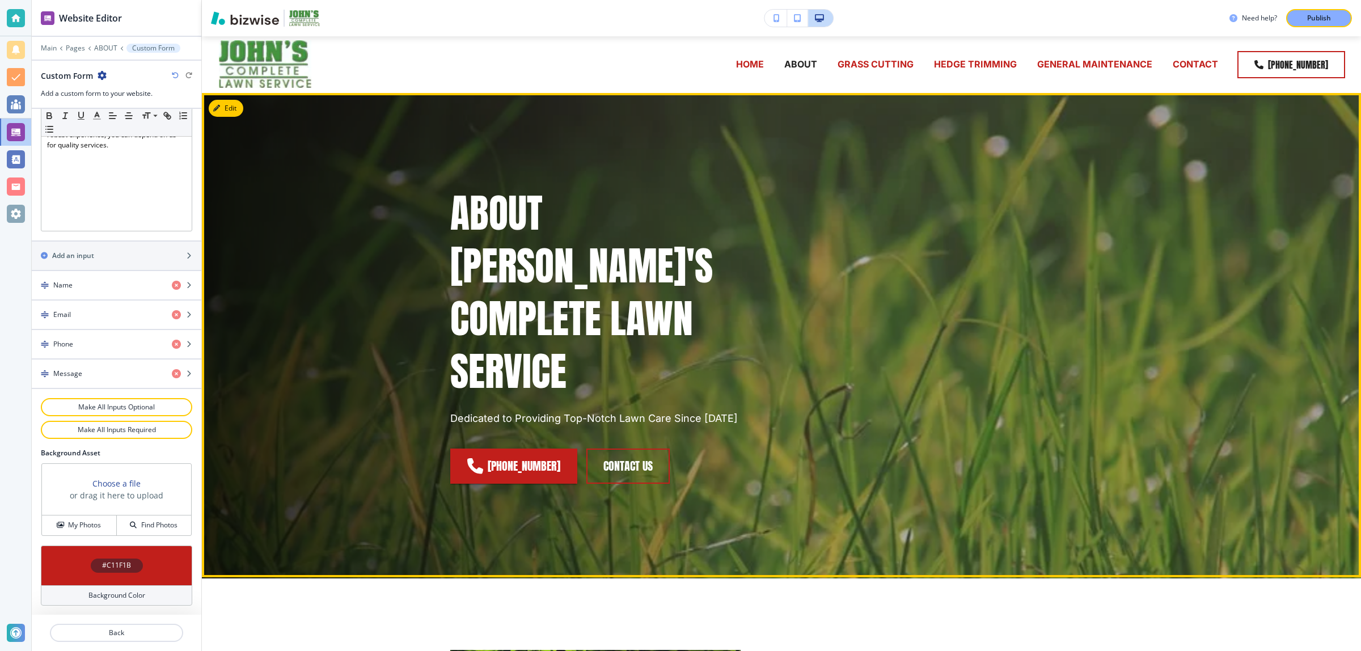
drag, startPoint x: 433, startPoint y: 437, endPoint x: 457, endPoint y: 214, distance: 224.2
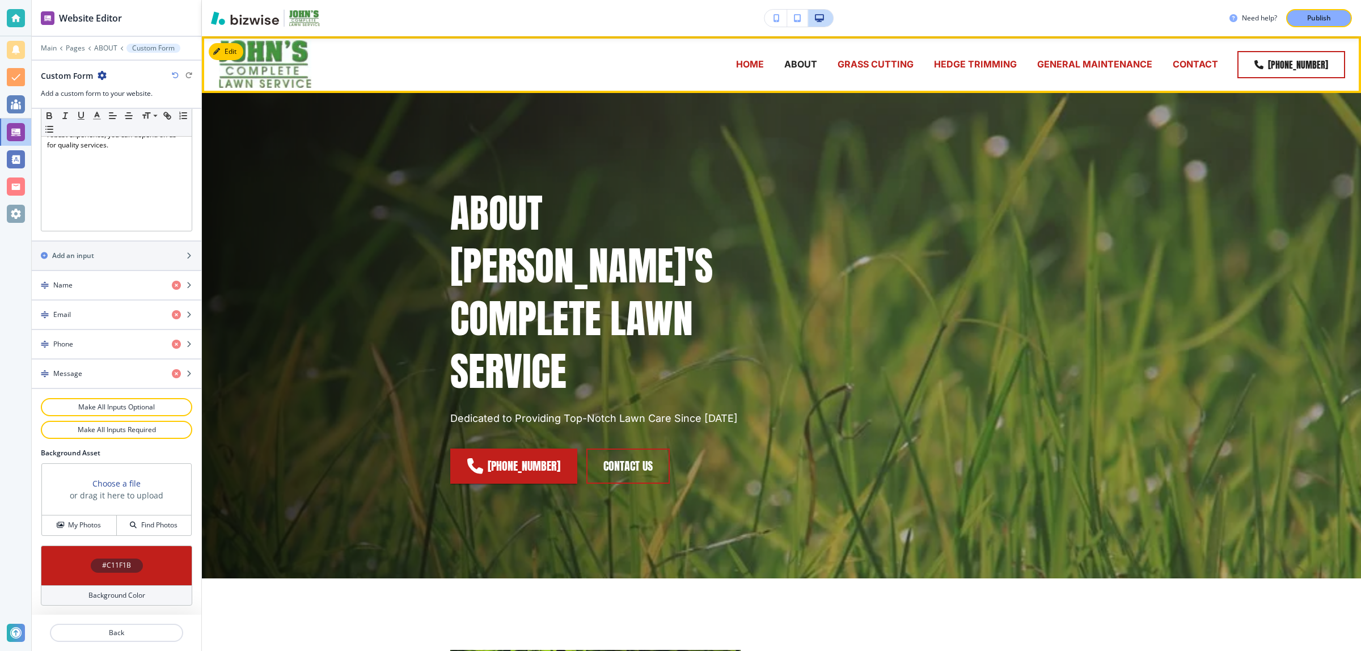
click at [876, 61] on p "GRASS CUTTING" at bounding box center [876, 64] width 76 height 13
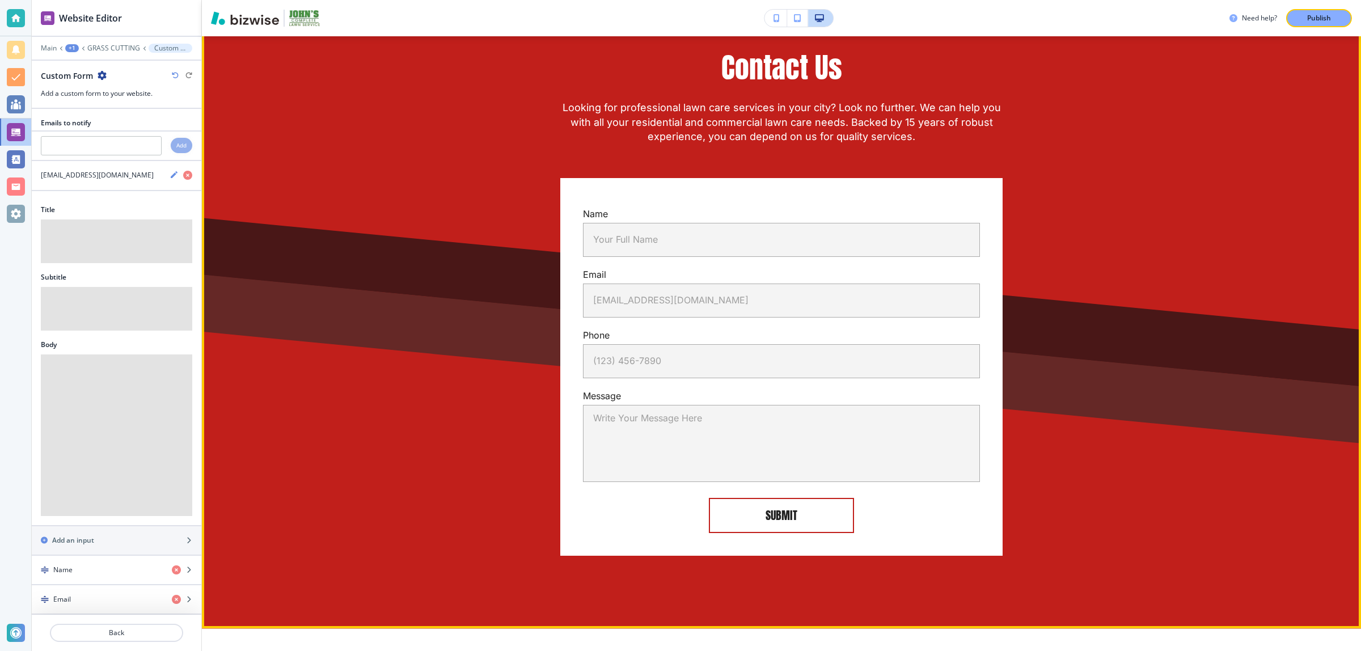
scroll to position [2429, 0]
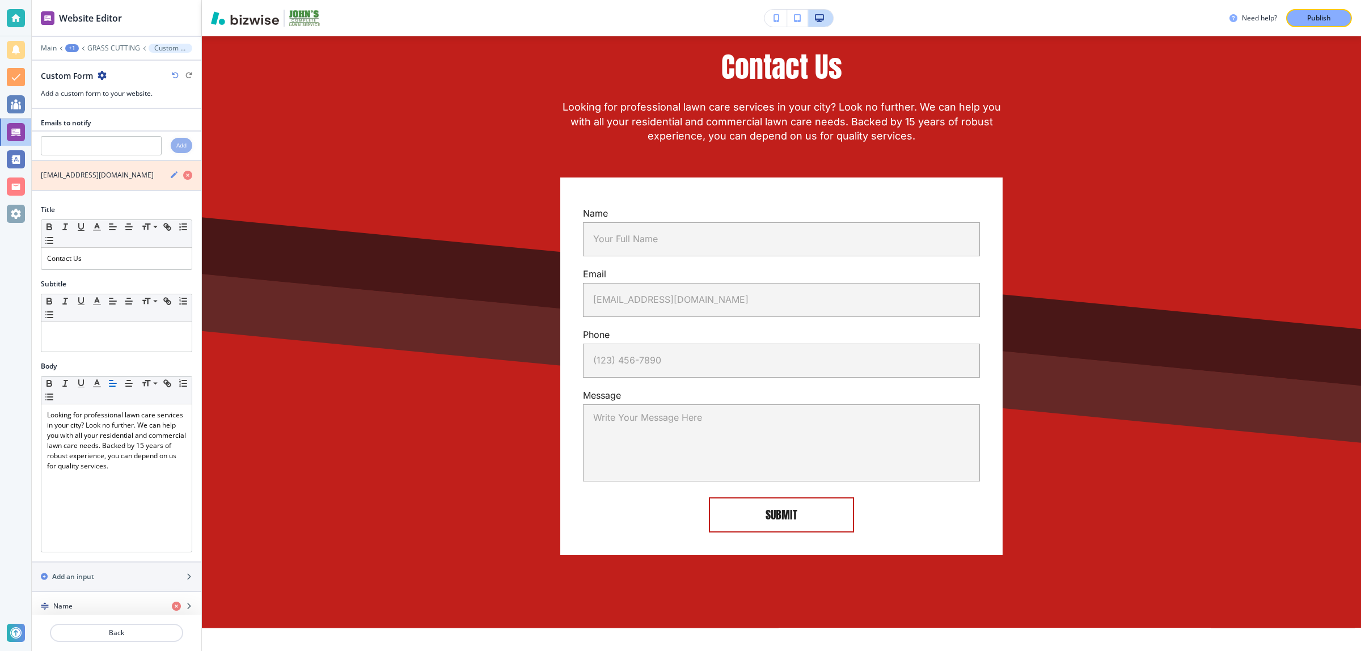
click at [183, 179] on icon "button" at bounding box center [187, 175] width 9 height 9
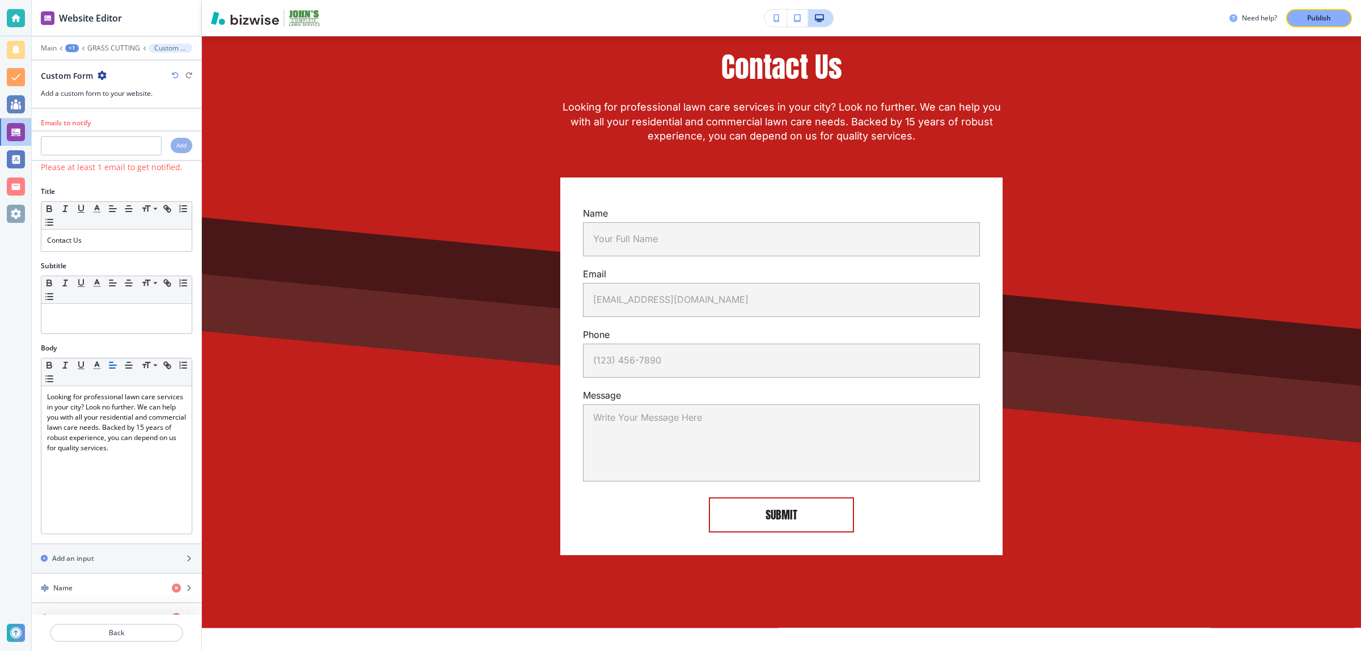
click at [107, 136] on div at bounding box center [117, 134] width 170 height 5
click at [107, 146] on input "text" at bounding box center [101, 145] width 121 height 19
paste input "[EMAIL_ADDRESS][DOMAIN_NAME]"
type input "[EMAIL_ADDRESS][DOMAIN_NAME]"
click at [176, 142] on h4 "Add" at bounding box center [181, 145] width 10 height 9
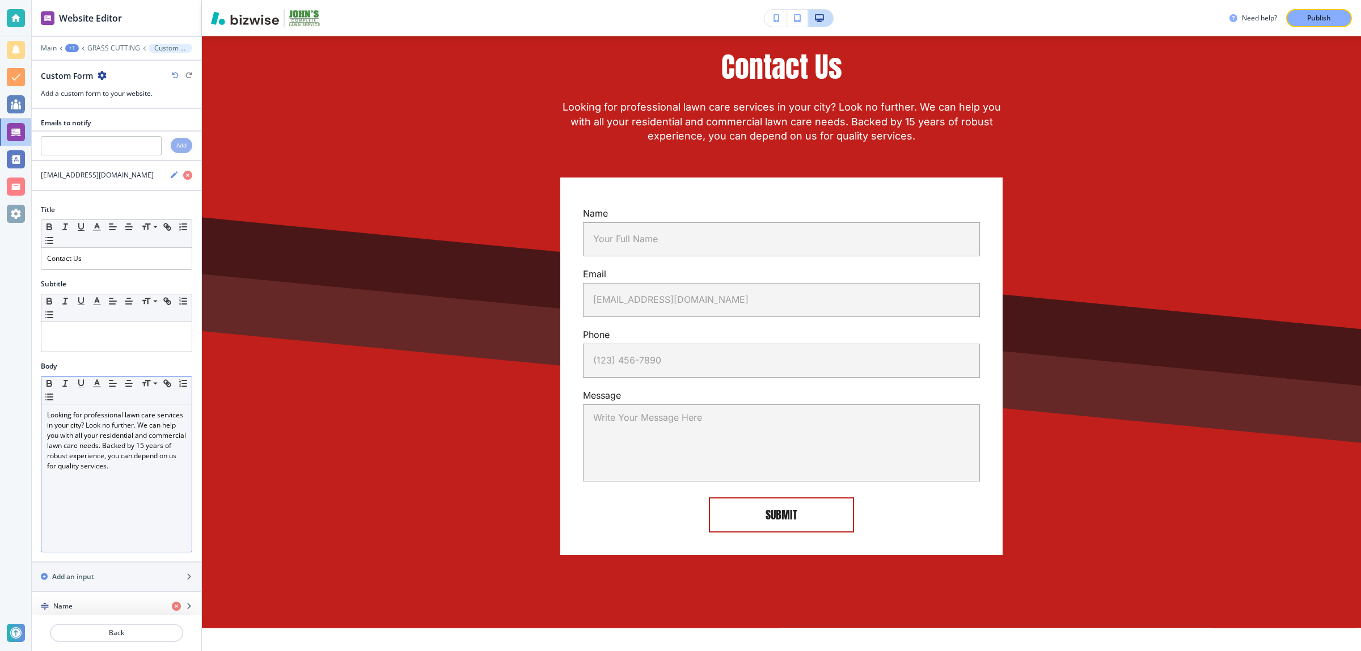
scroll to position [284, 0]
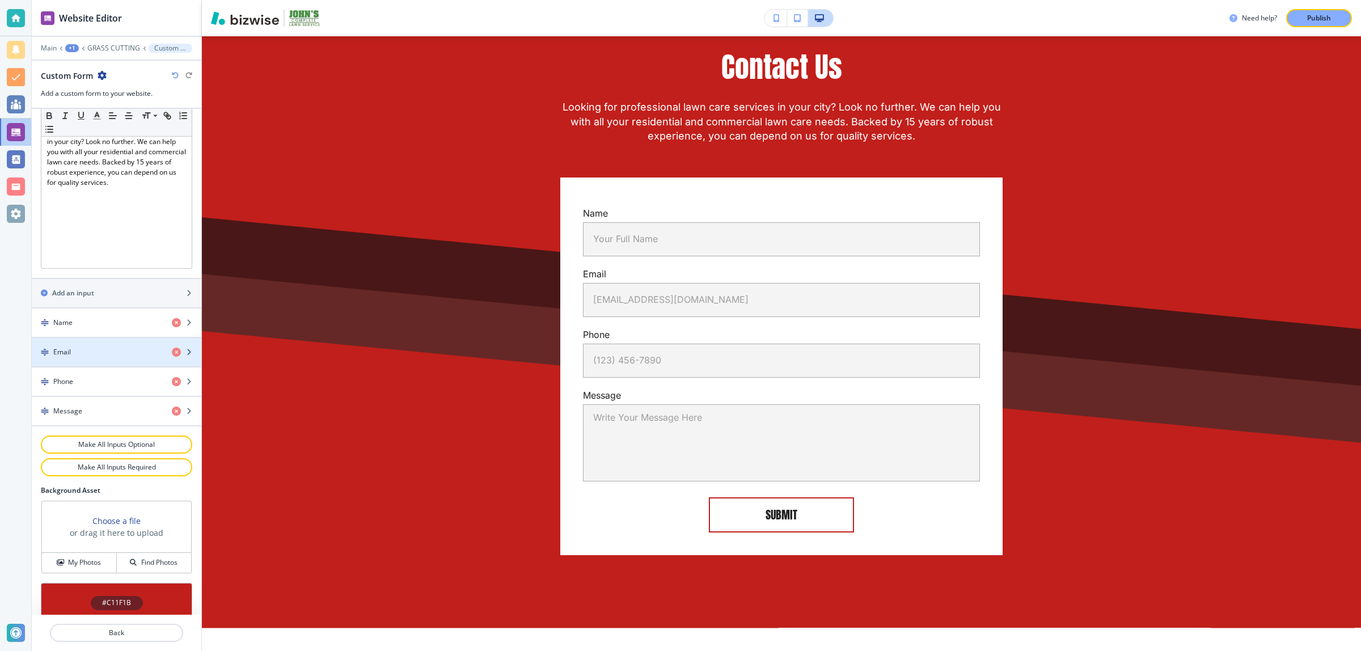
click at [94, 356] on div "Email" at bounding box center [97, 352] width 131 height 10
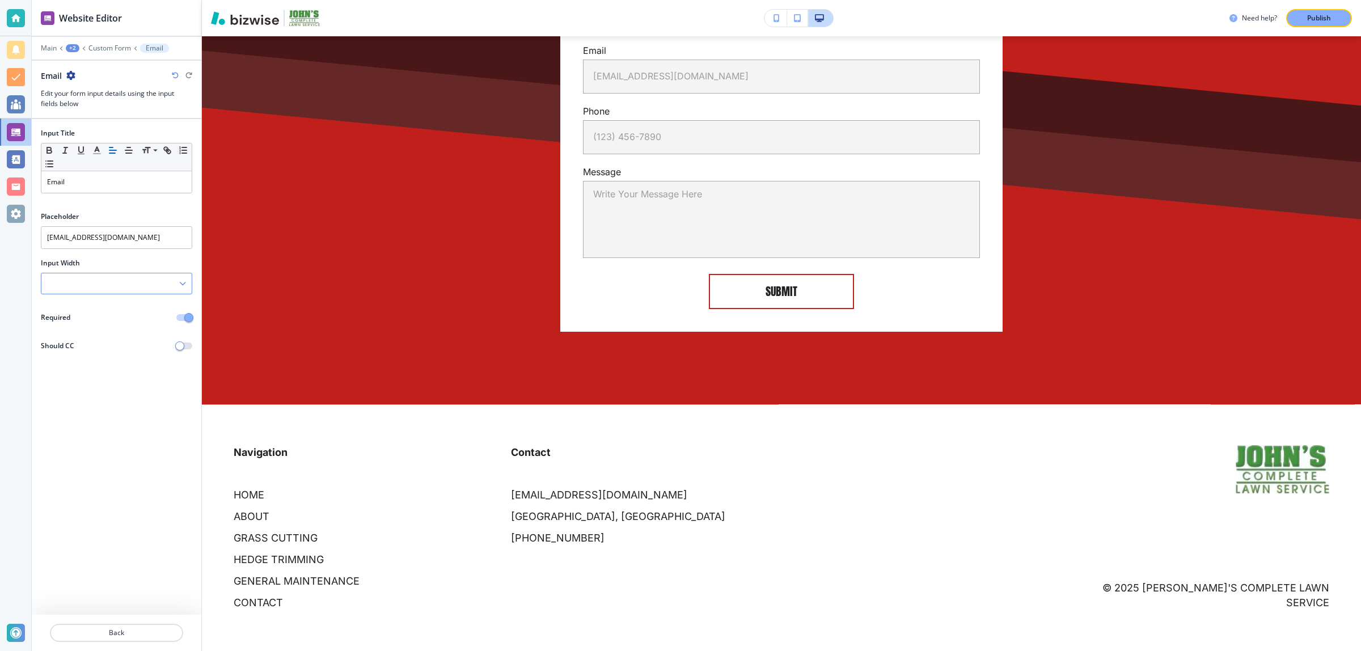
scroll to position [2709, 0]
click at [139, 240] on input "[EMAIL_ADDRESS][DOMAIN_NAME]" at bounding box center [116, 237] width 151 height 23
click at [120, 628] on p "Back" at bounding box center [116, 633] width 131 height 10
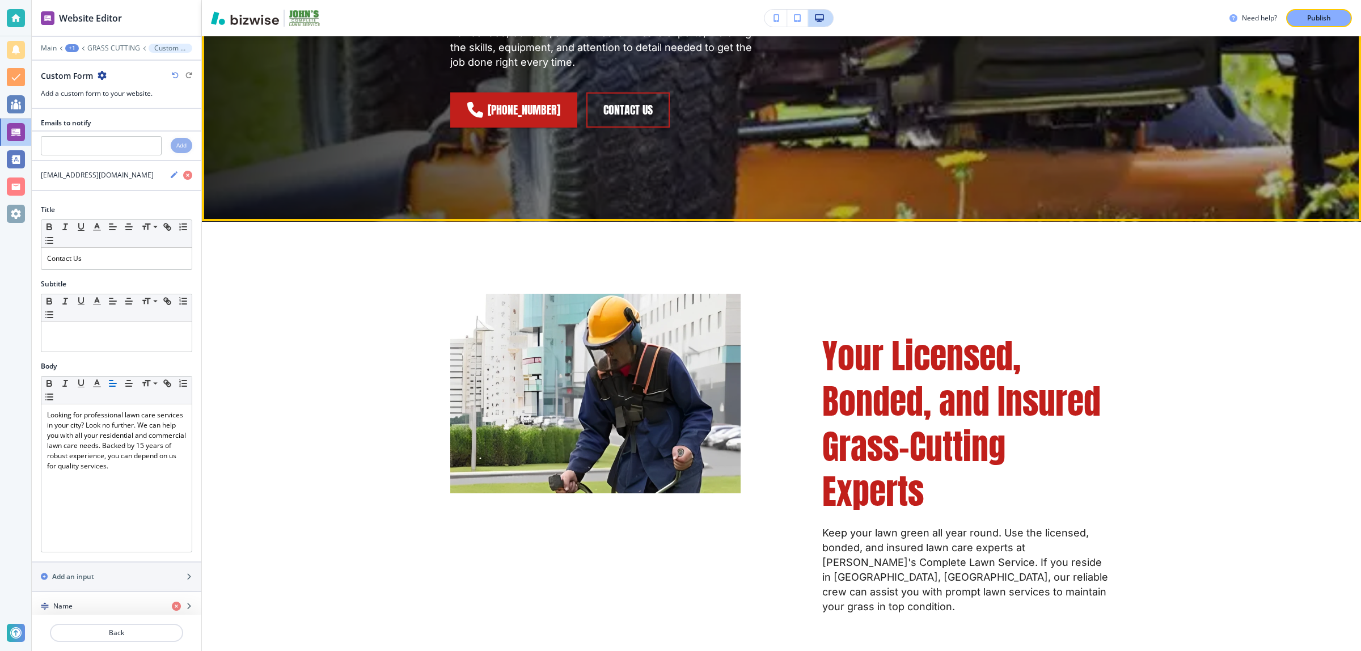
scroll to position [0, 0]
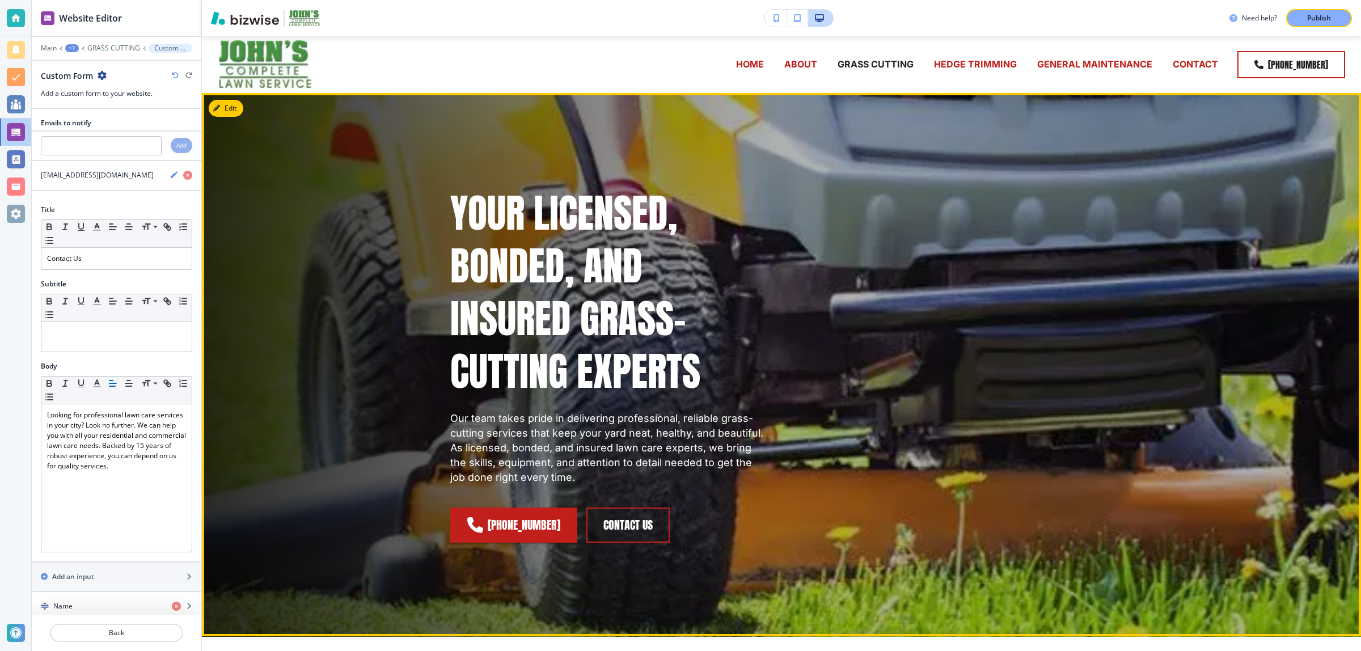
drag, startPoint x: 880, startPoint y: 482, endPoint x: 868, endPoint y: 115, distance: 367.2
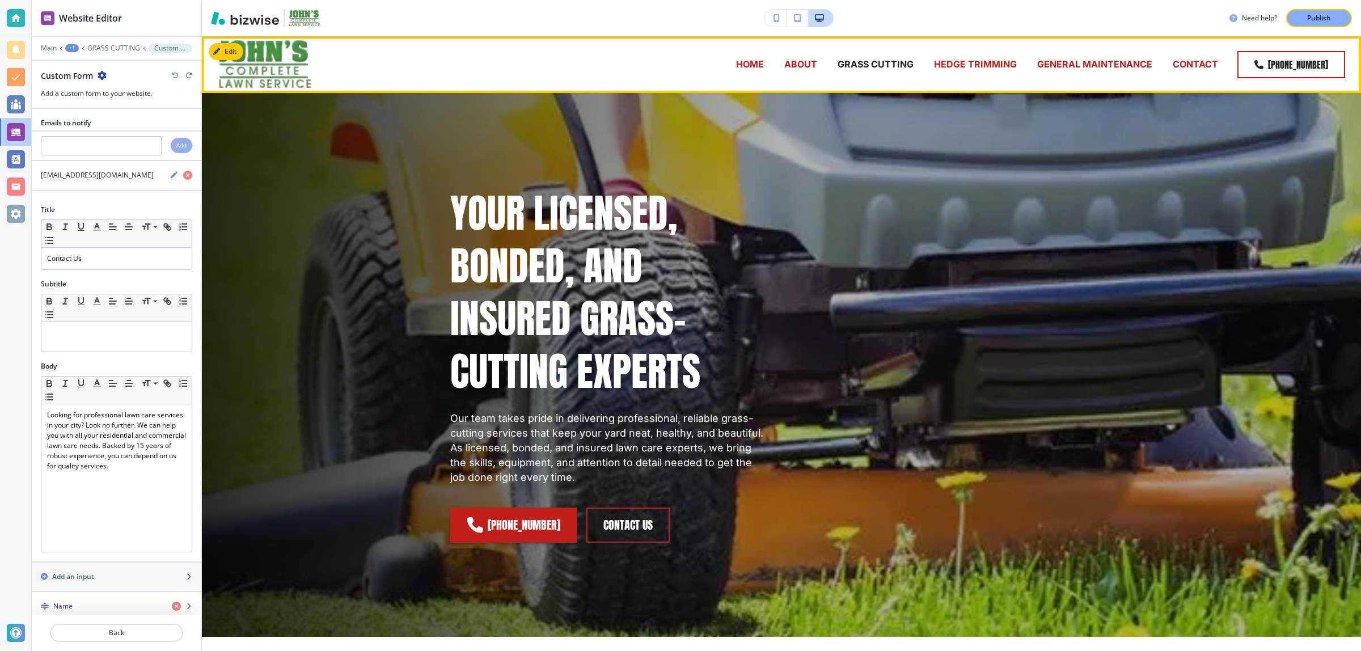
click at [994, 63] on p "HEDGE TRIMMING" at bounding box center [975, 64] width 83 height 13
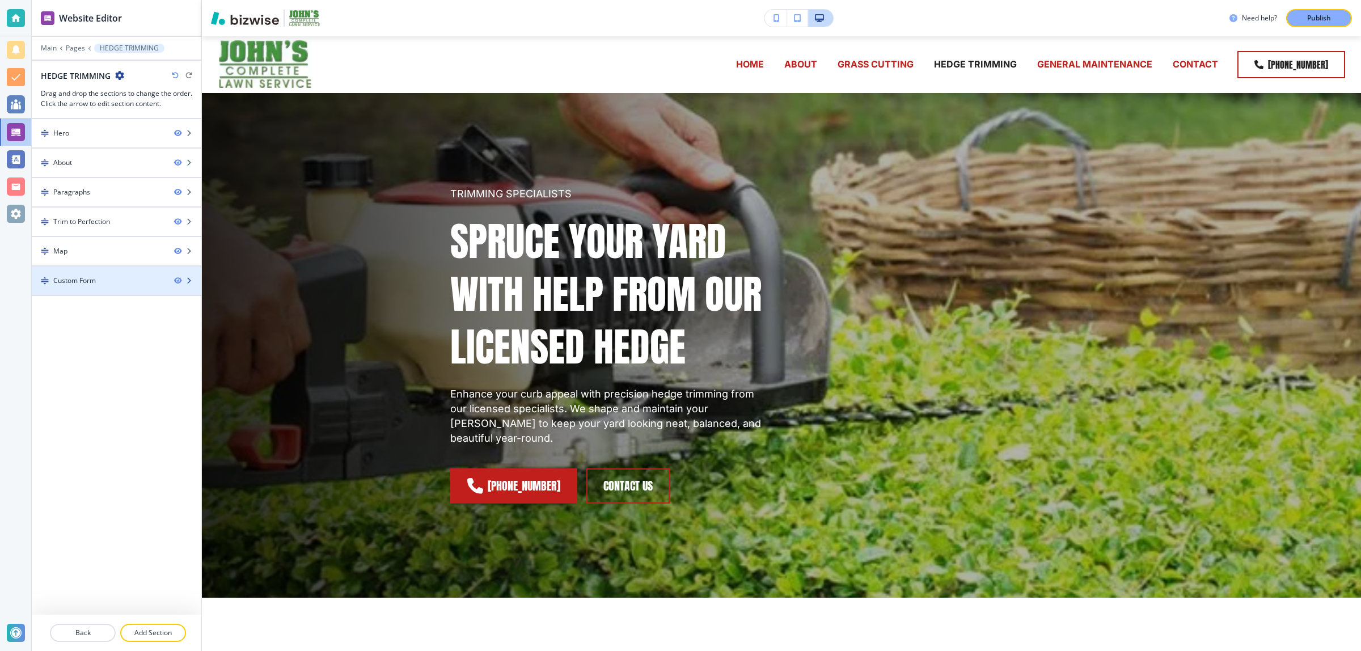
click at [140, 286] on div "Custom Form" at bounding box center [98, 281] width 133 height 10
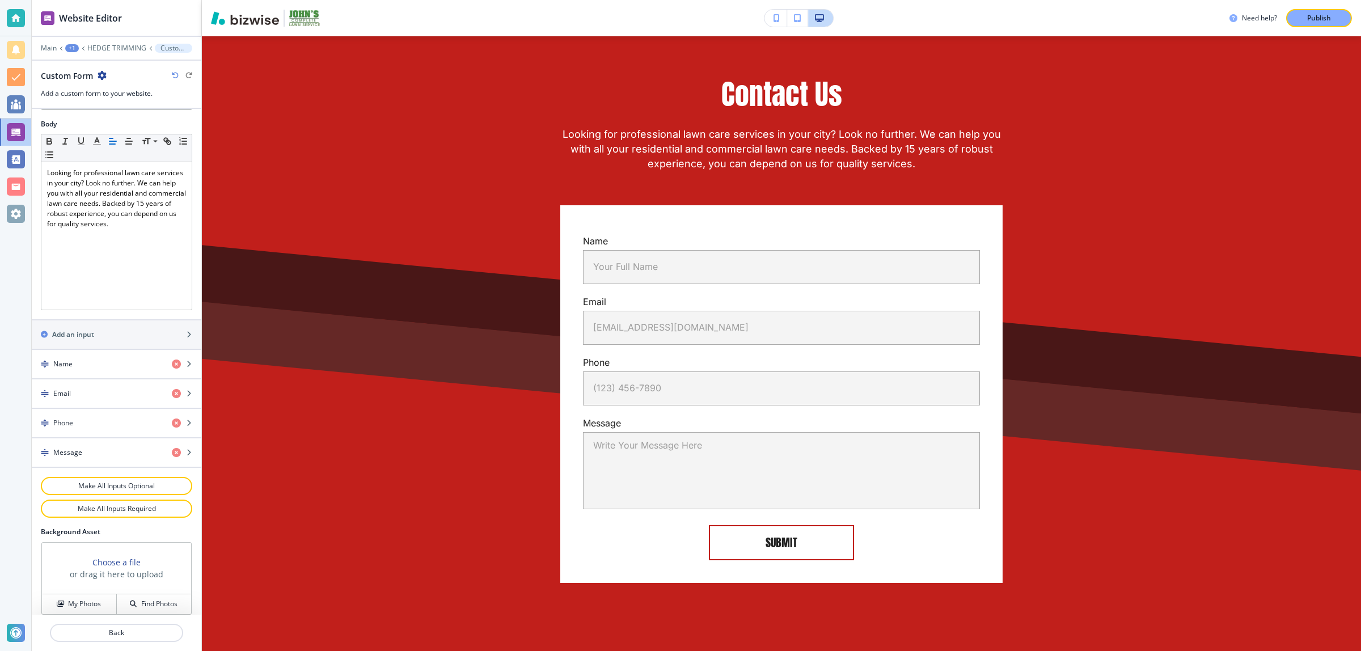
scroll to position [325, 0]
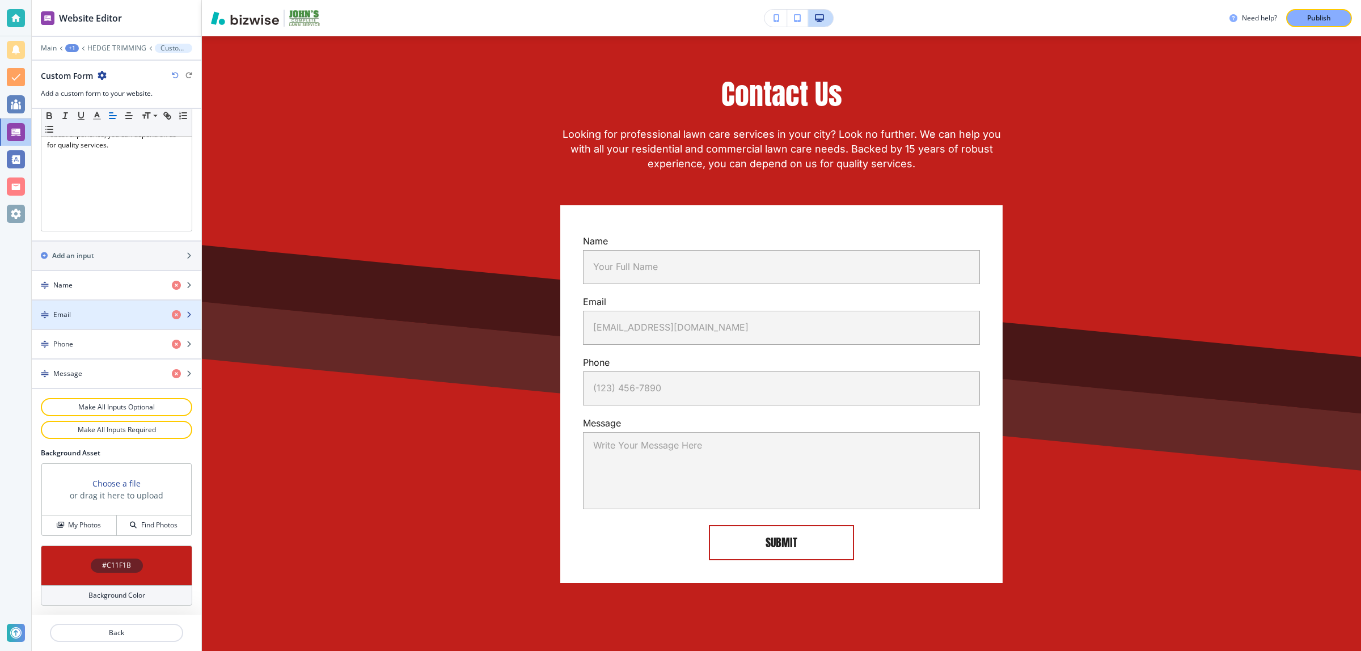
click at [85, 313] on div "Email" at bounding box center [97, 315] width 131 height 10
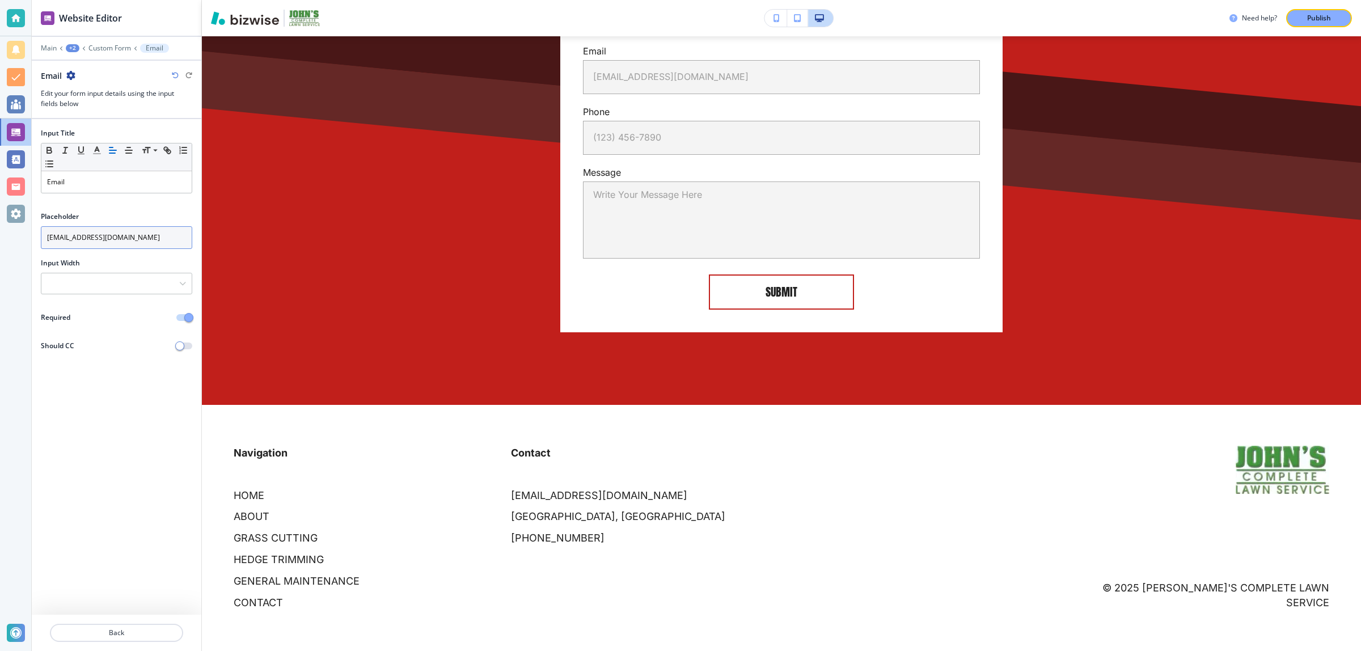
scroll to position [2547, 0]
click at [125, 237] on input "[EMAIL_ADDRESS][DOMAIN_NAME]" at bounding box center [116, 237] width 151 height 23
click at [135, 627] on button "Back" at bounding box center [116, 633] width 133 height 18
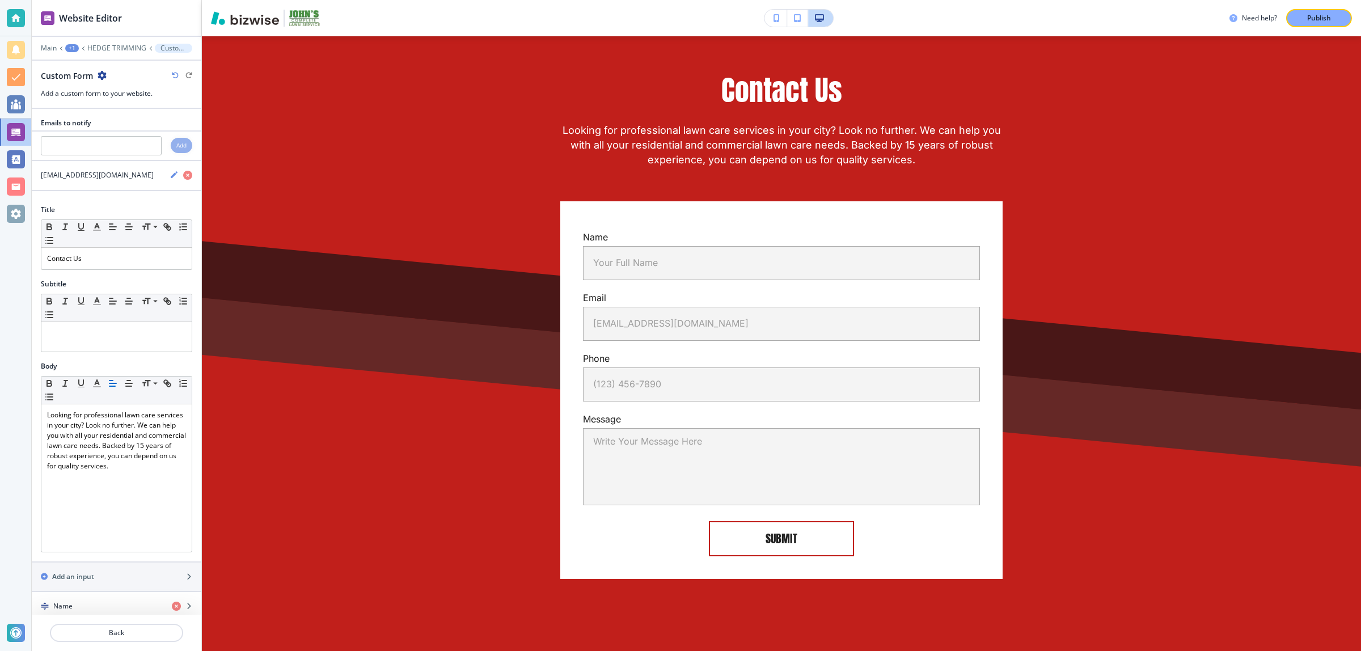
scroll to position [2266, 0]
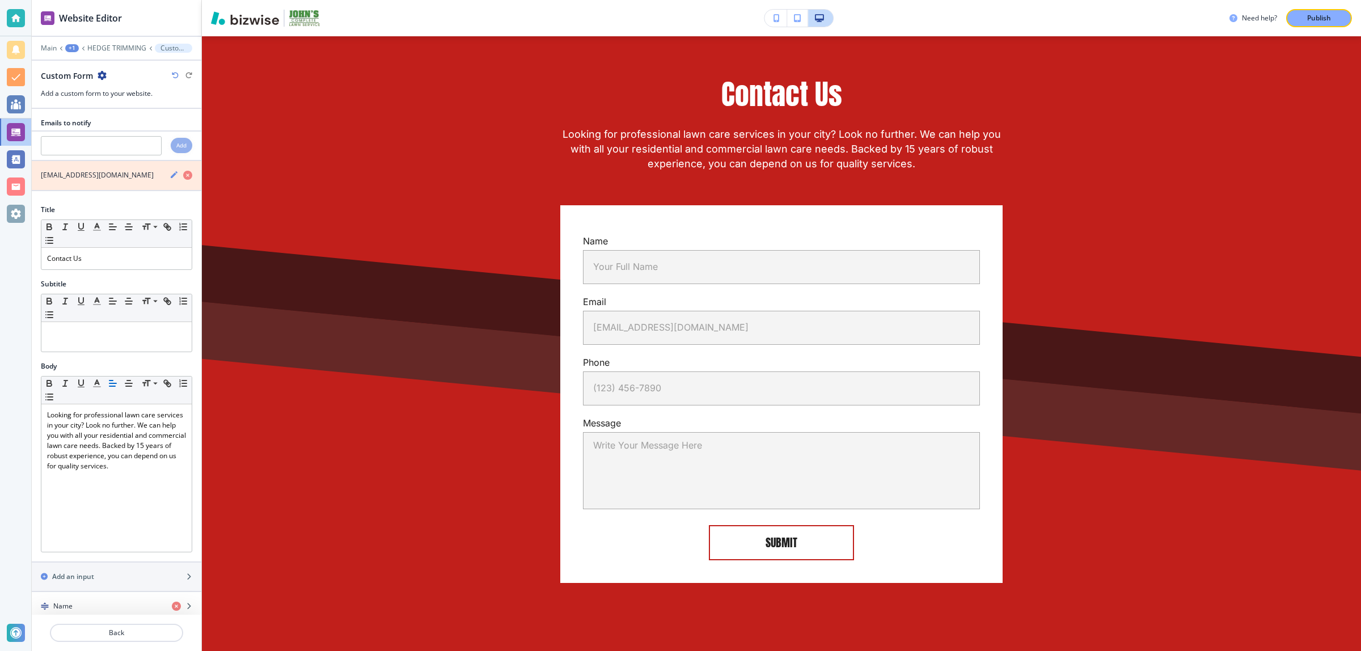
click at [183, 172] on icon "button" at bounding box center [187, 175] width 9 height 9
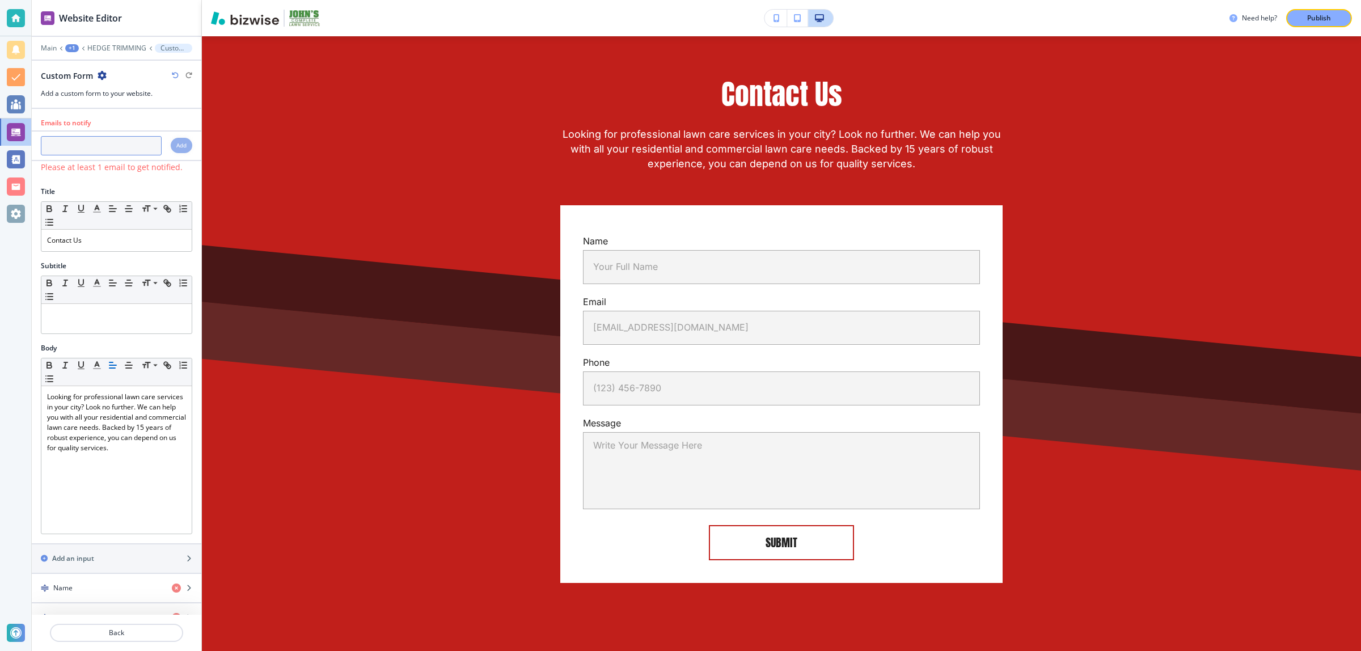
click at [123, 143] on input "text" at bounding box center [101, 145] width 121 height 19
paste input "[EMAIL_ADDRESS][DOMAIN_NAME]"
type input "[EMAIL_ADDRESS][DOMAIN_NAME]"
click at [171, 149] on div "Add" at bounding box center [182, 145] width 22 height 15
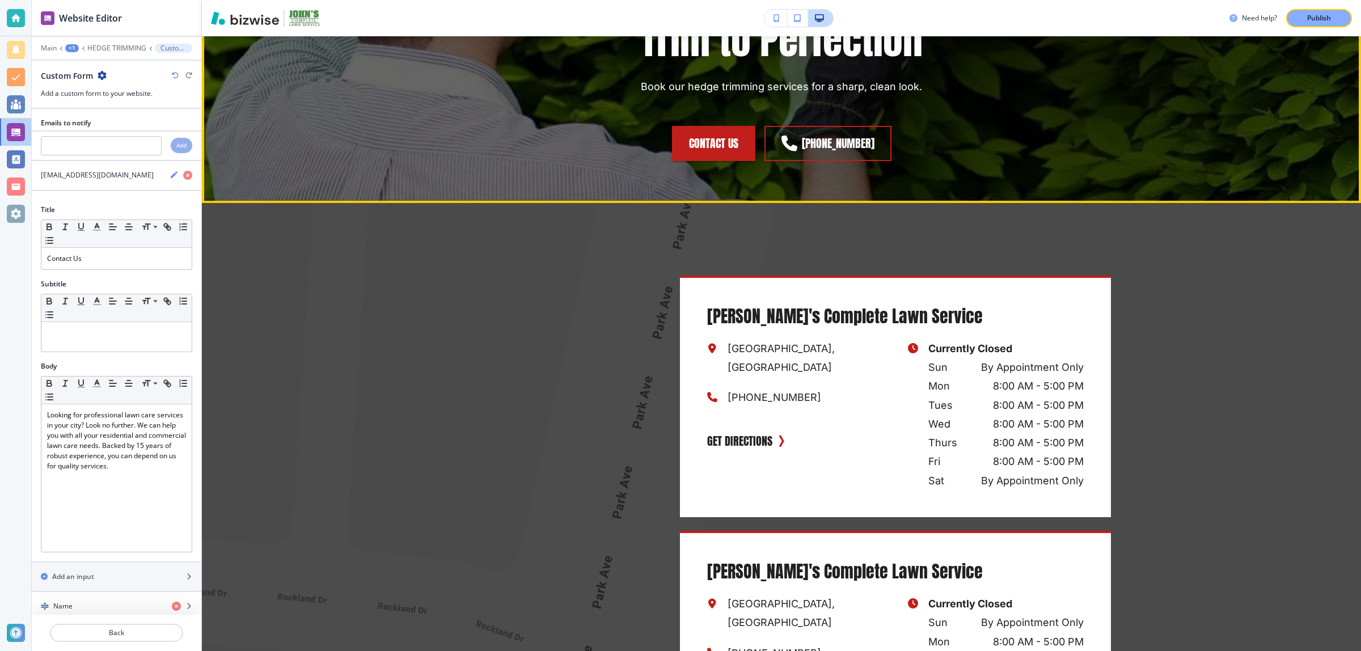
scroll to position [1132, 0]
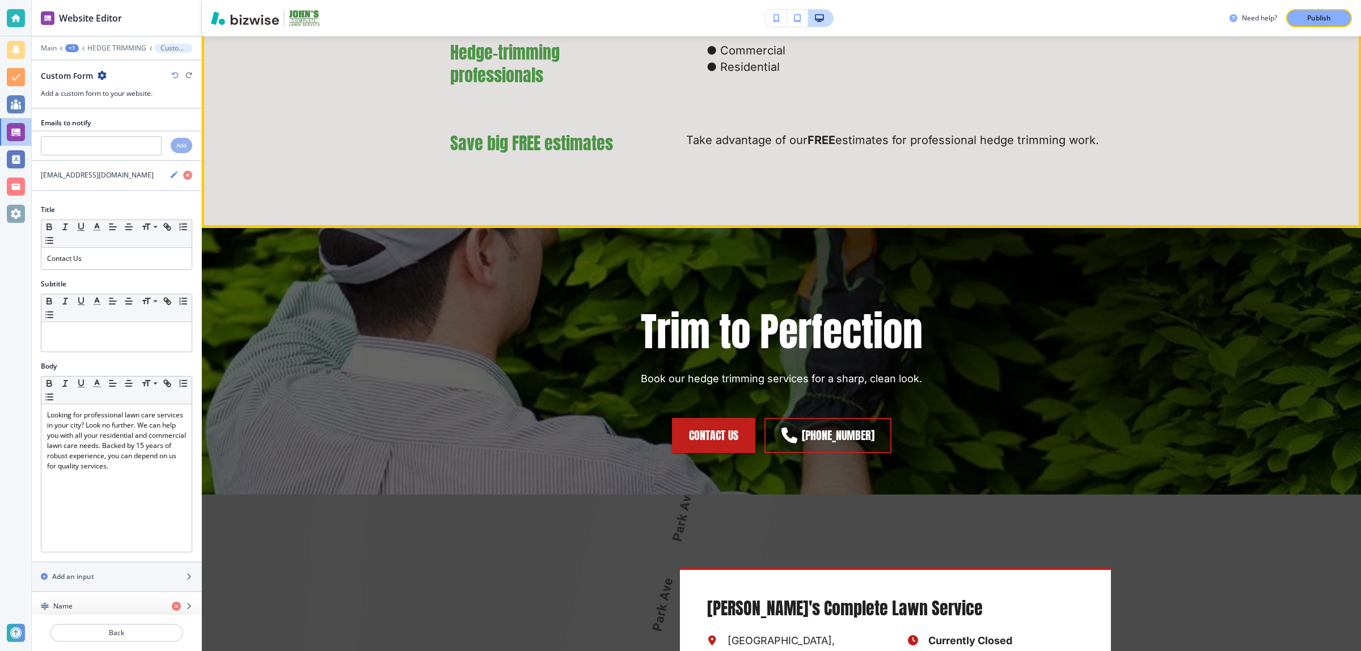
drag, startPoint x: 1218, startPoint y: 298, endPoint x: 1187, endPoint y: 94, distance: 207.1
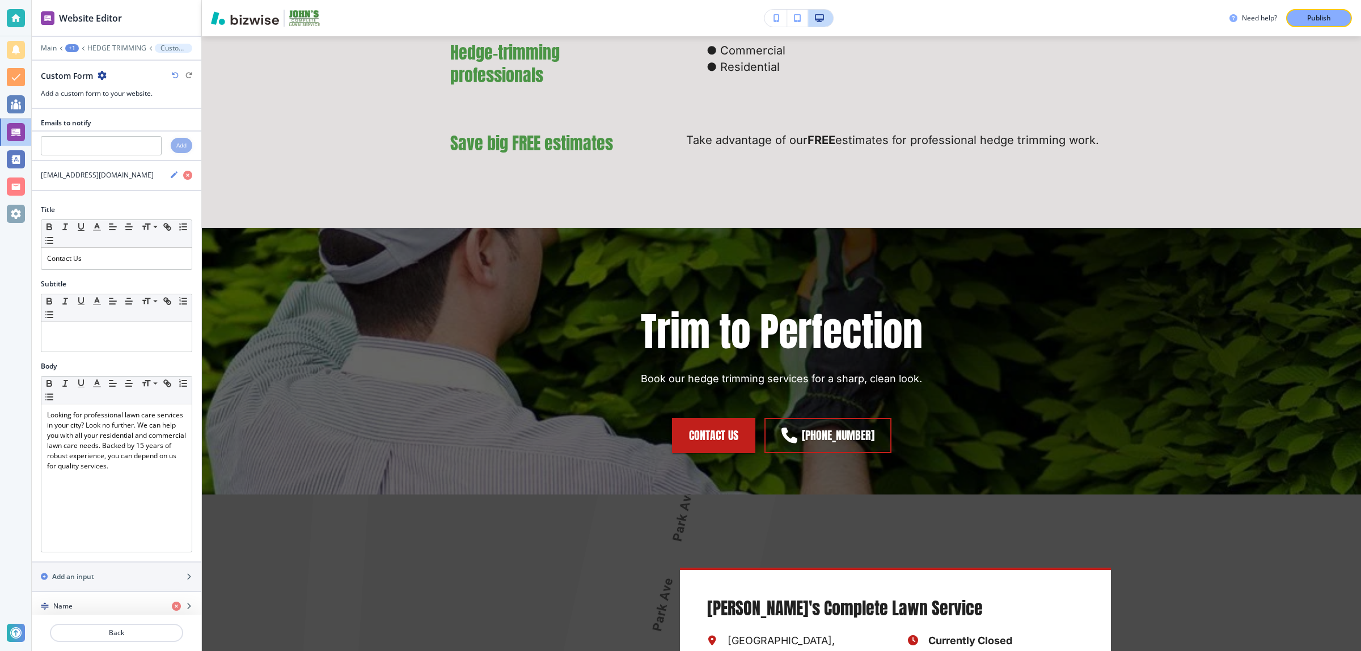
drag, startPoint x: 1198, startPoint y: 134, endPoint x: 1194, endPoint y: 24, distance: 109.5
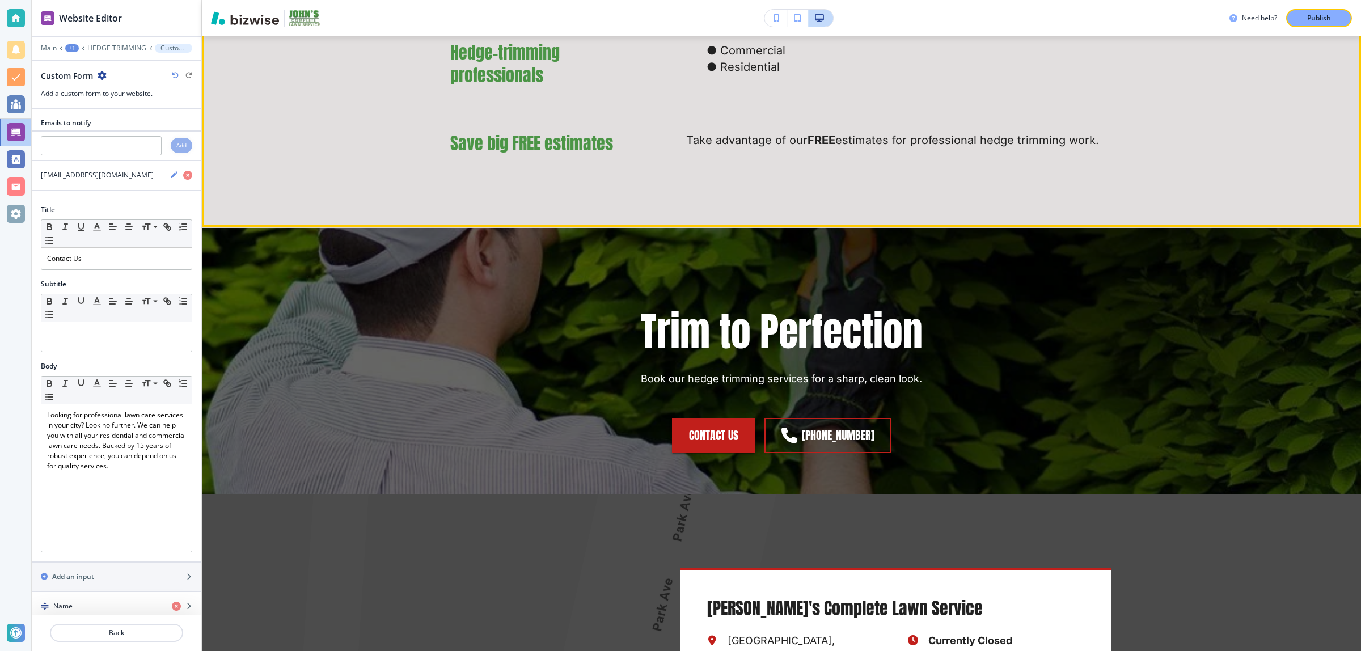
click at [1166, 227] on div "Offering Over 15 Years of Experience in Hedge Trimming Are your hedges growing …" at bounding box center [781, 37] width 1159 height 382
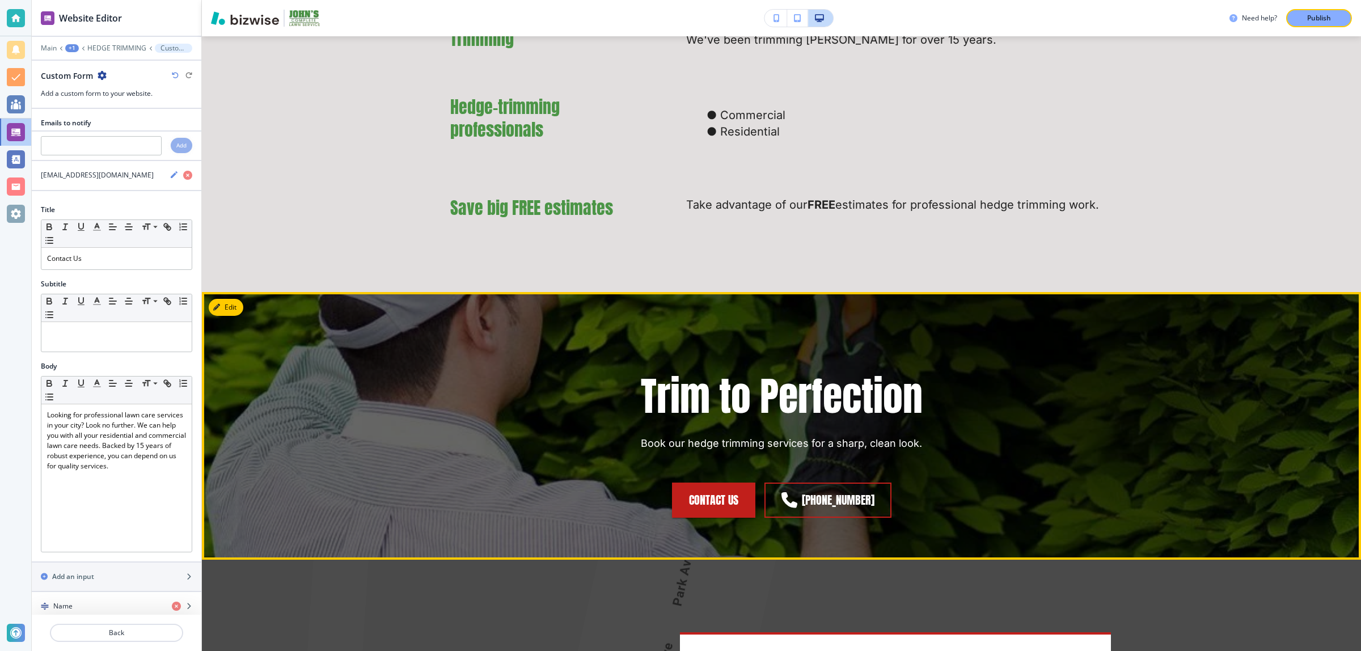
scroll to position [1061, 0]
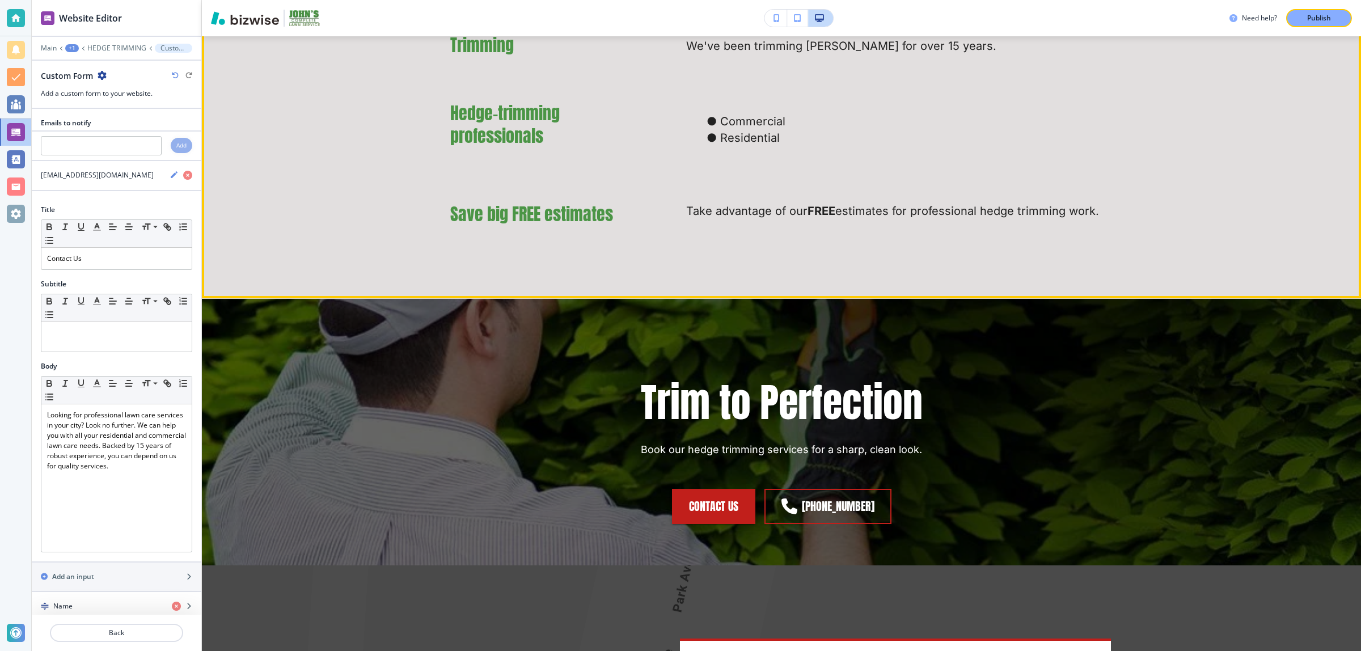
drag, startPoint x: 1162, startPoint y: 312, endPoint x: 1211, endPoint y: 210, distance: 113.1
drag, startPoint x: 1225, startPoint y: 231, endPoint x: 1220, endPoint y: 145, distance: 86.4
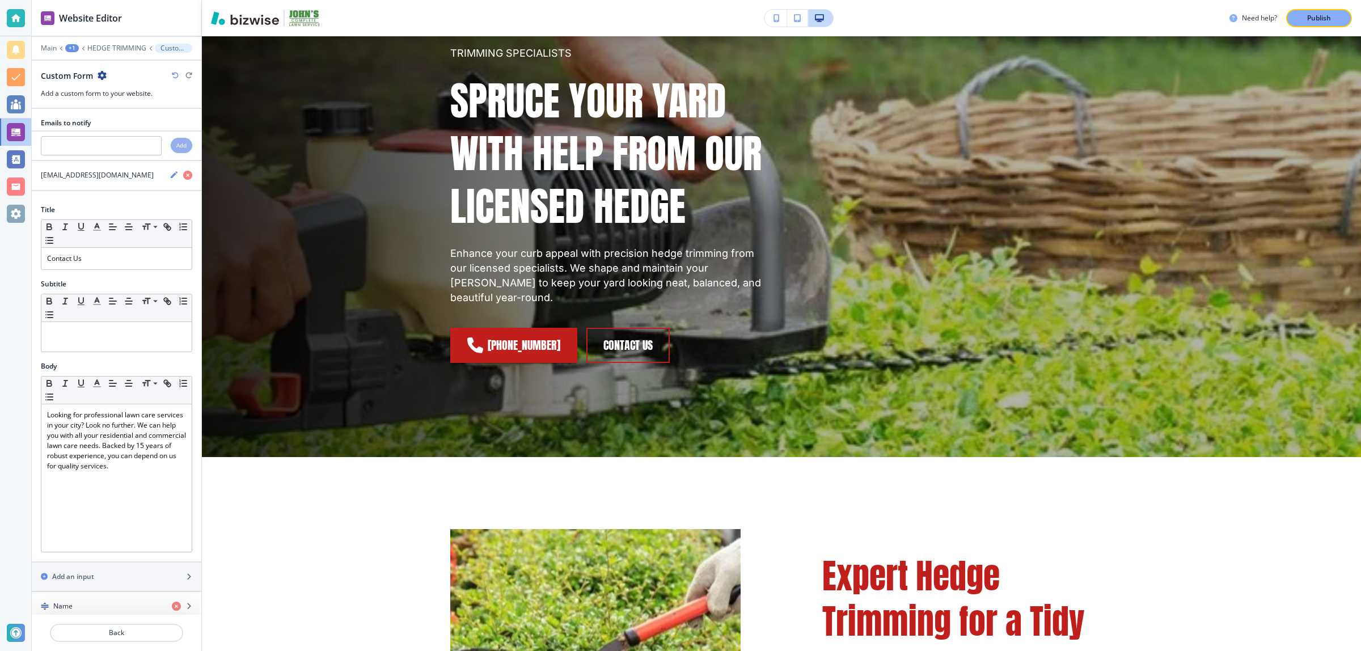
scroll to position [0, 0]
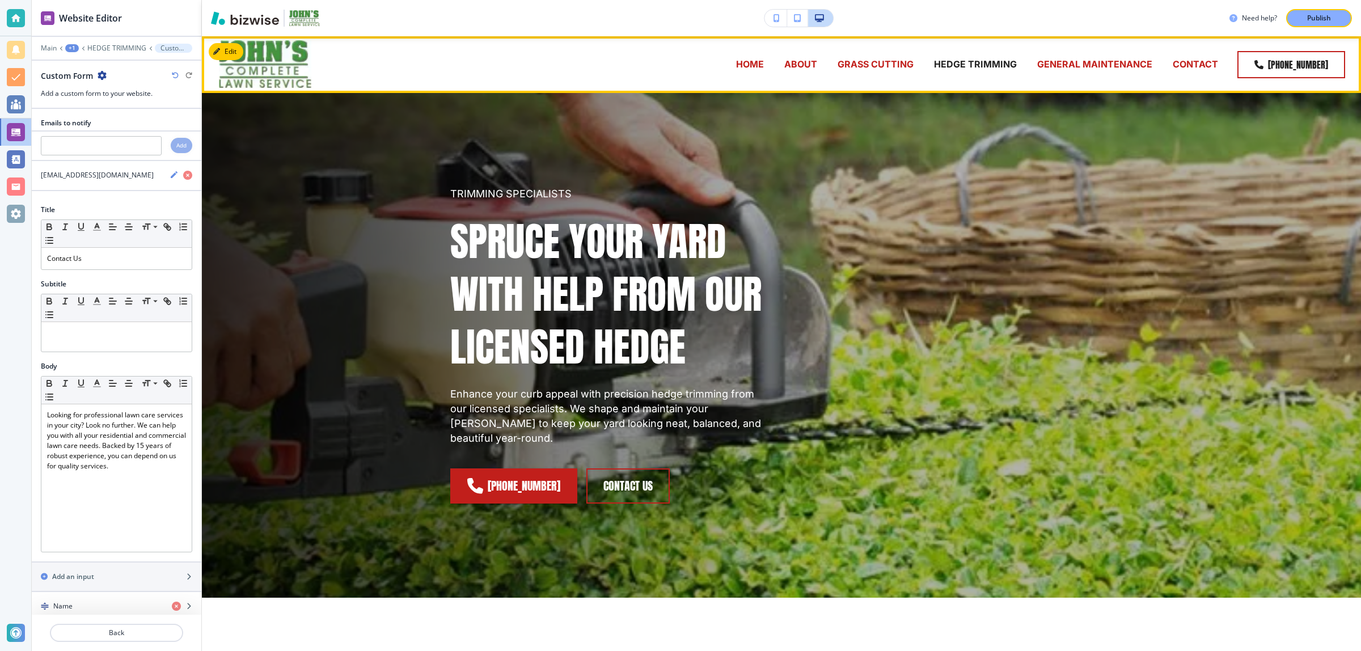
click at [1065, 69] on p "GENERAL MAINTENANCE" at bounding box center [1094, 64] width 115 height 13
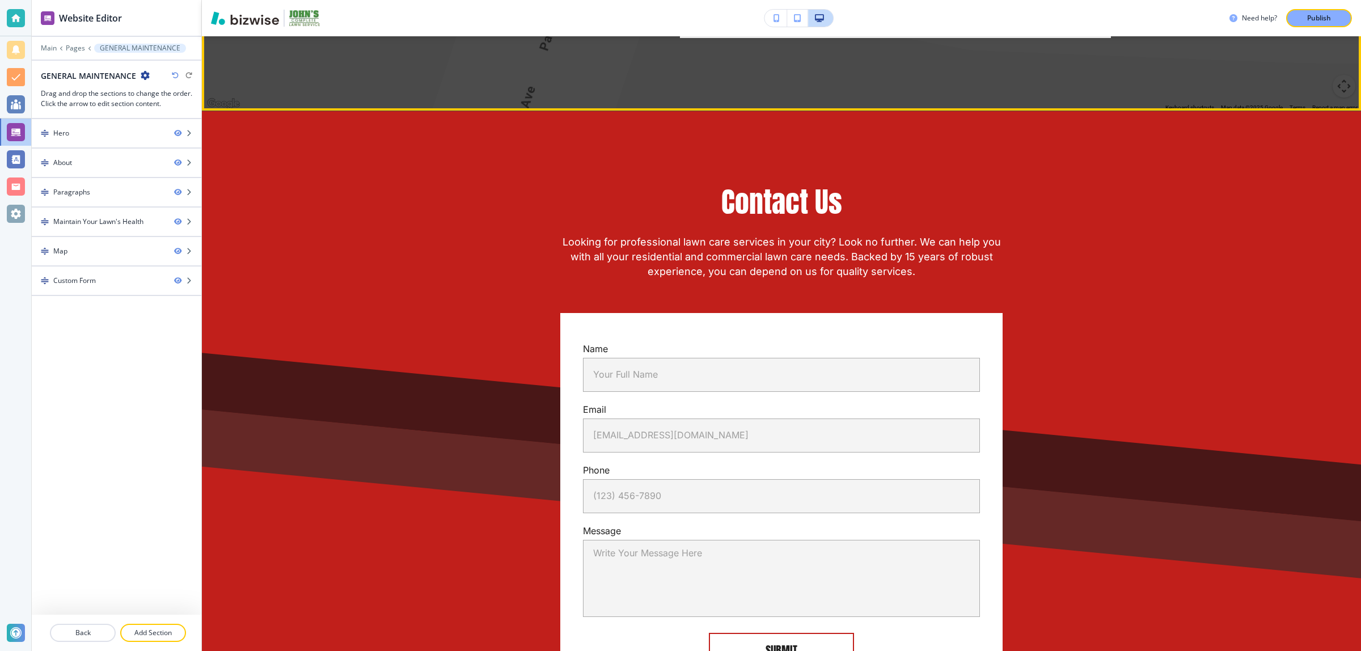
scroll to position [2269, 0]
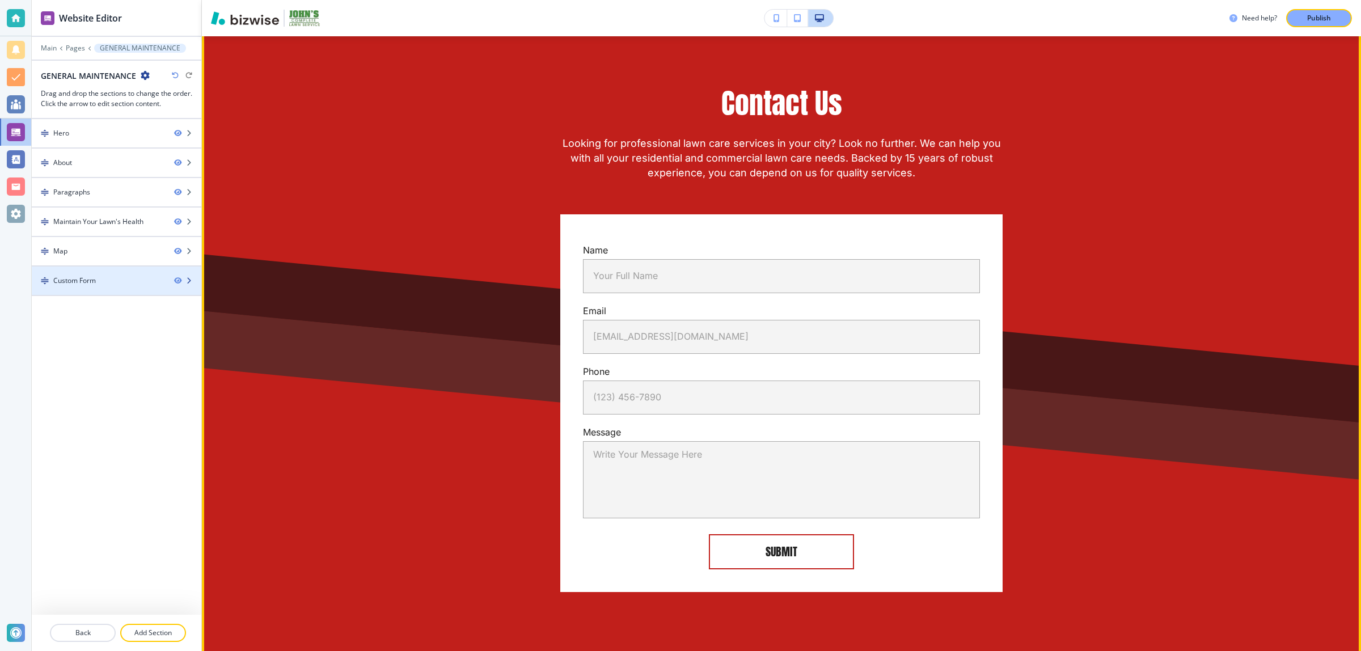
click at [99, 285] on div "Custom Form" at bounding box center [98, 281] width 133 height 10
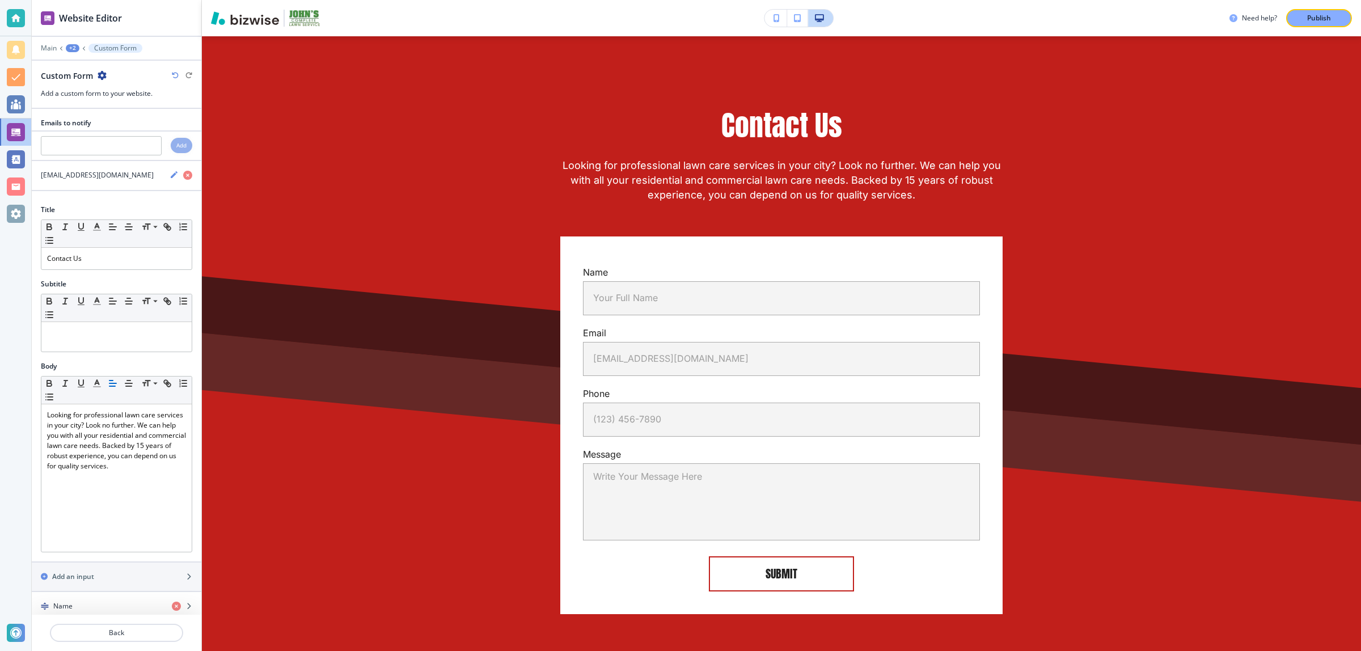
scroll to position [2246, 0]
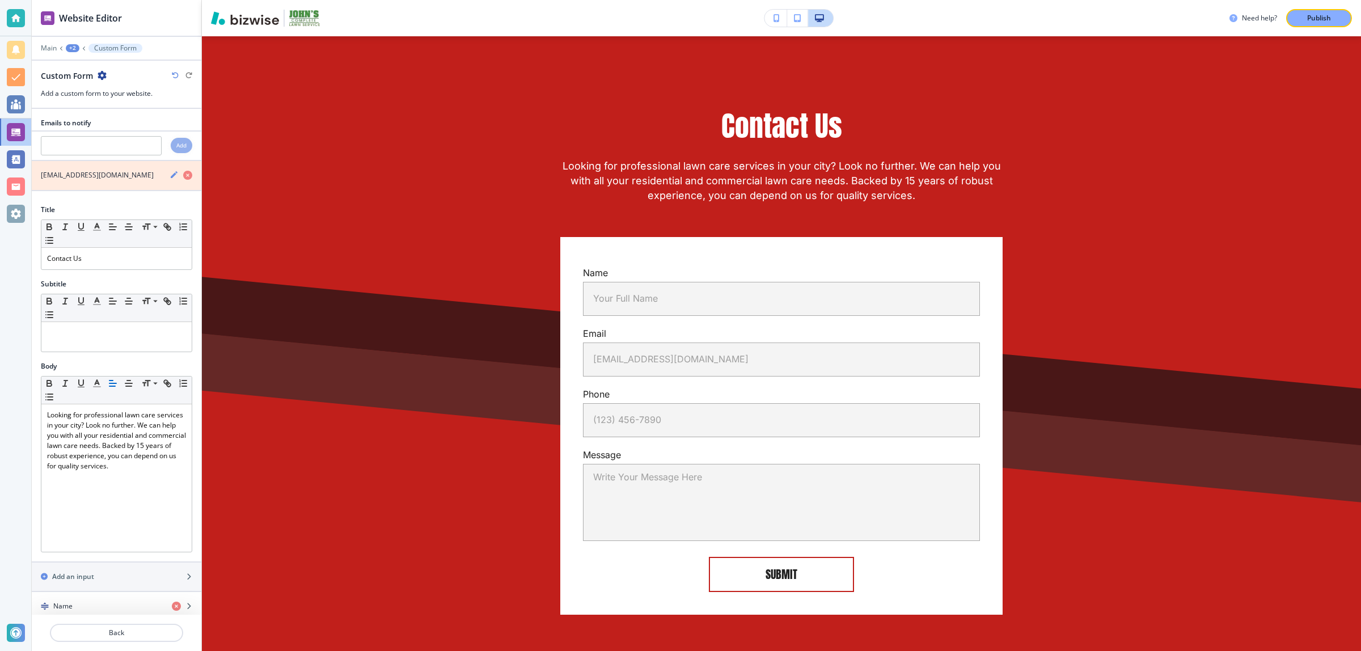
click at [183, 178] on icon "button" at bounding box center [187, 175] width 9 height 9
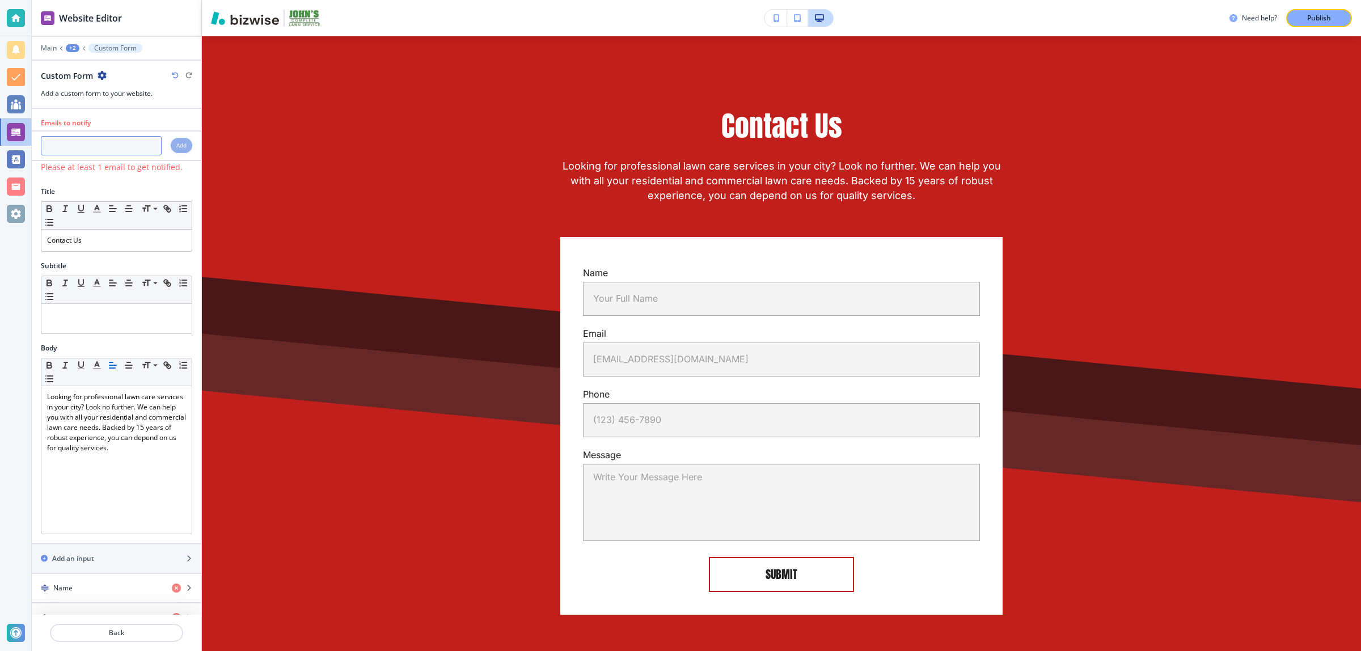
click at [71, 146] on input "text" at bounding box center [101, 145] width 121 height 19
paste input "[EMAIL_ADDRESS][DOMAIN_NAME]"
type input "[EMAIL_ADDRESS][DOMAIN_NAME]"
click at [176, 143] on h4 "Add" at bounding box center [181, 145] width 10 height 9
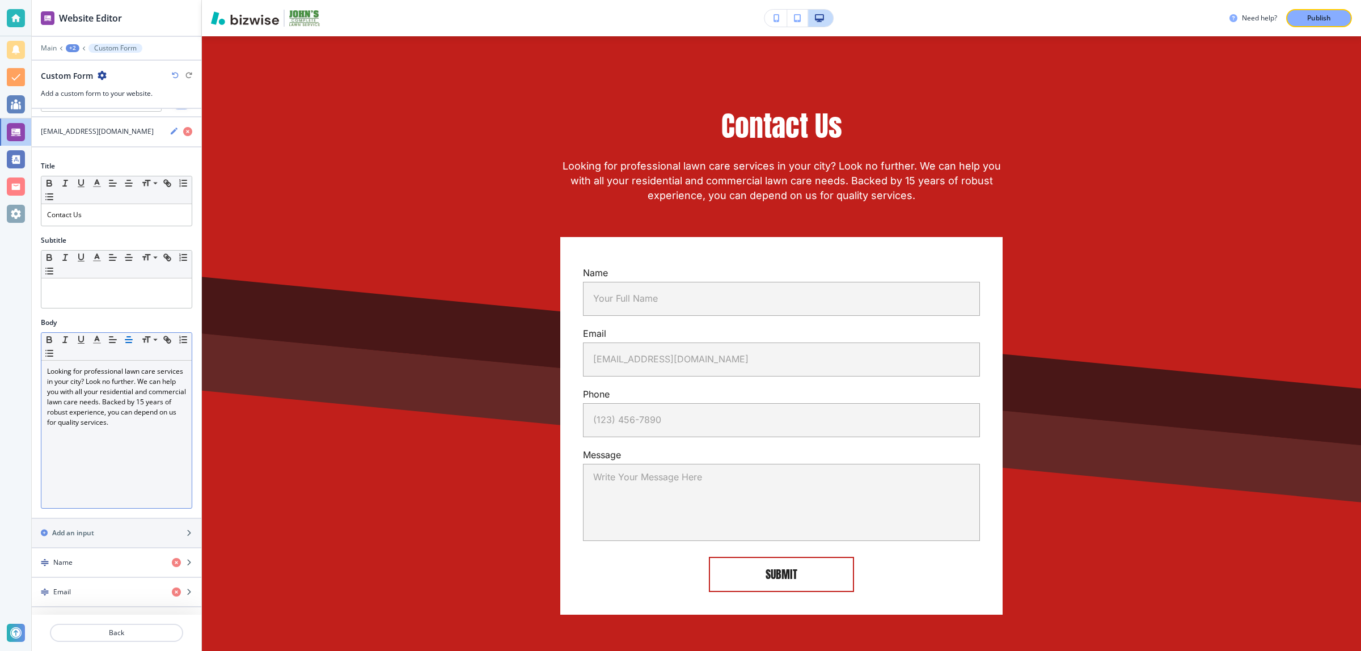
scroll to position [213, 0]
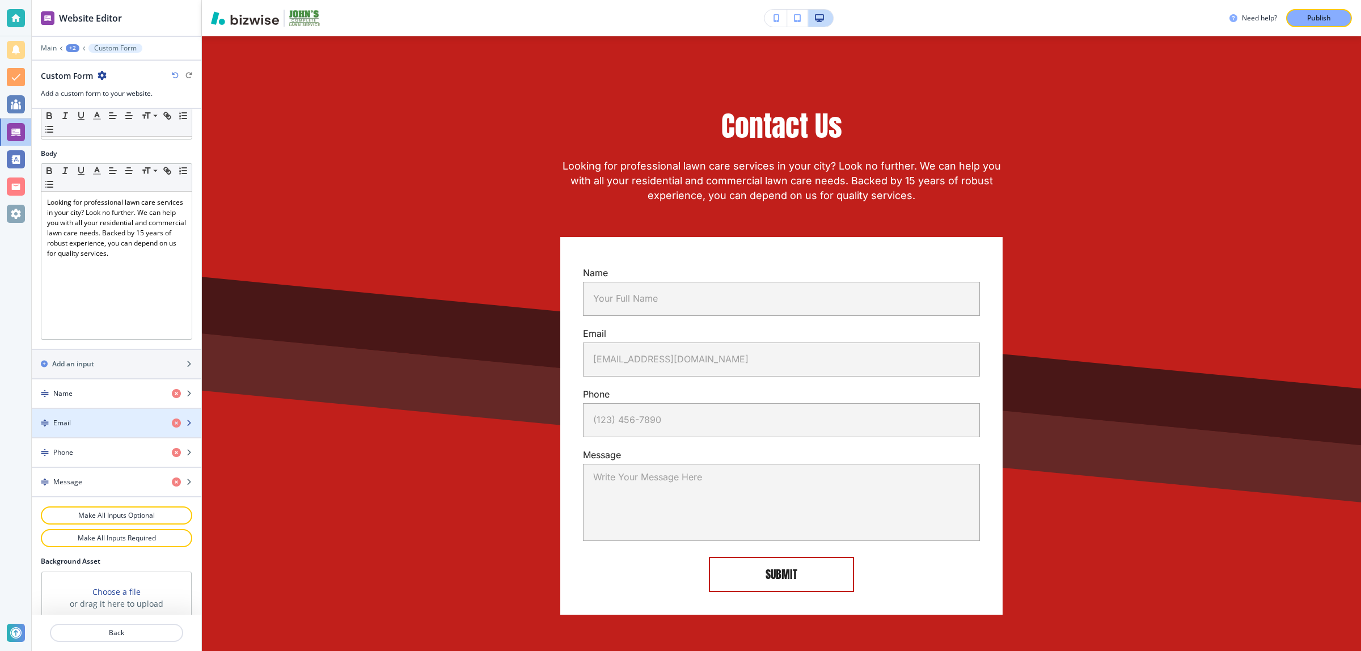
click at [95, 418] on div "button" at bounding box center [117, 413] width 170 height 9
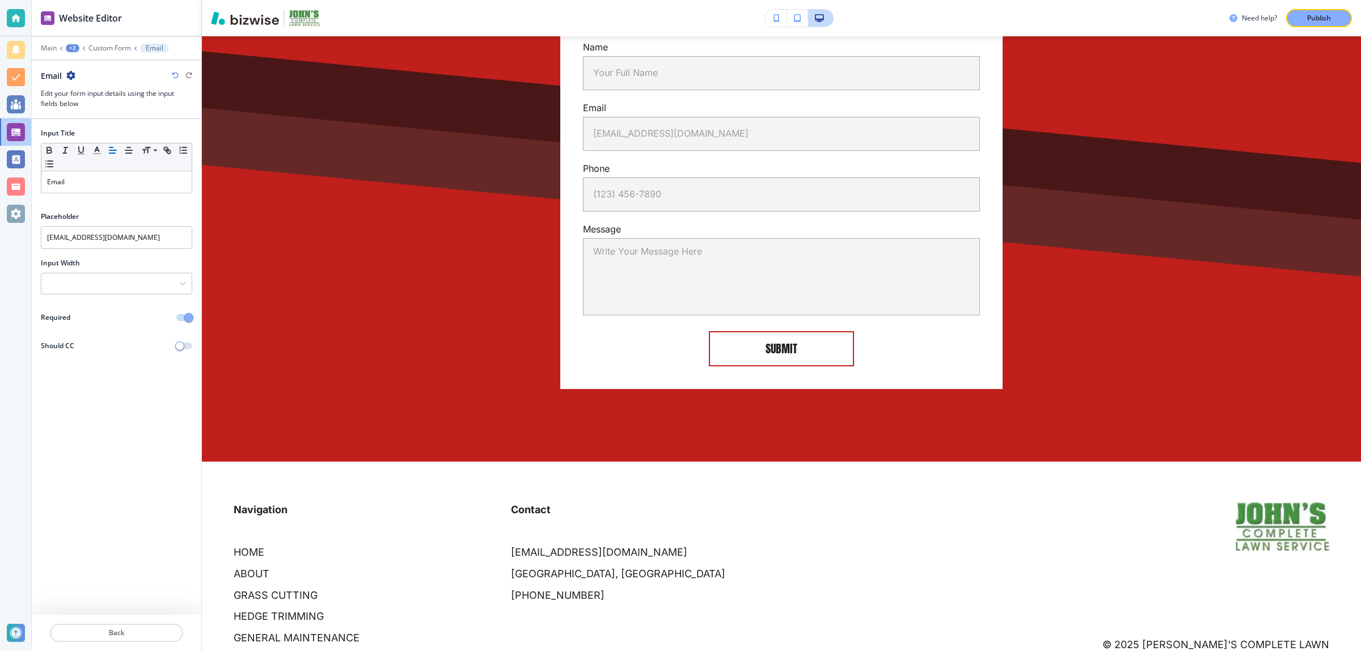
scroll to position [2527, 0]
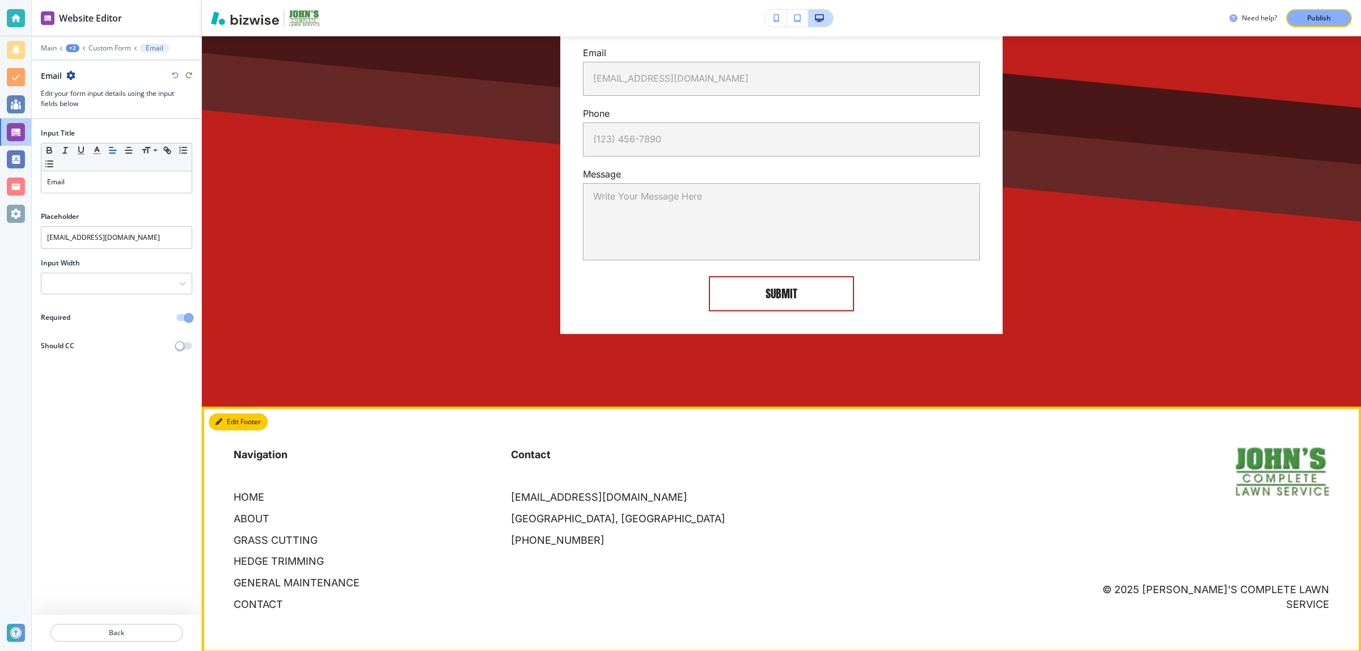
click at [227, 415] on button "Edit Footer" at bounding box center [238, 421] width 59 height 17
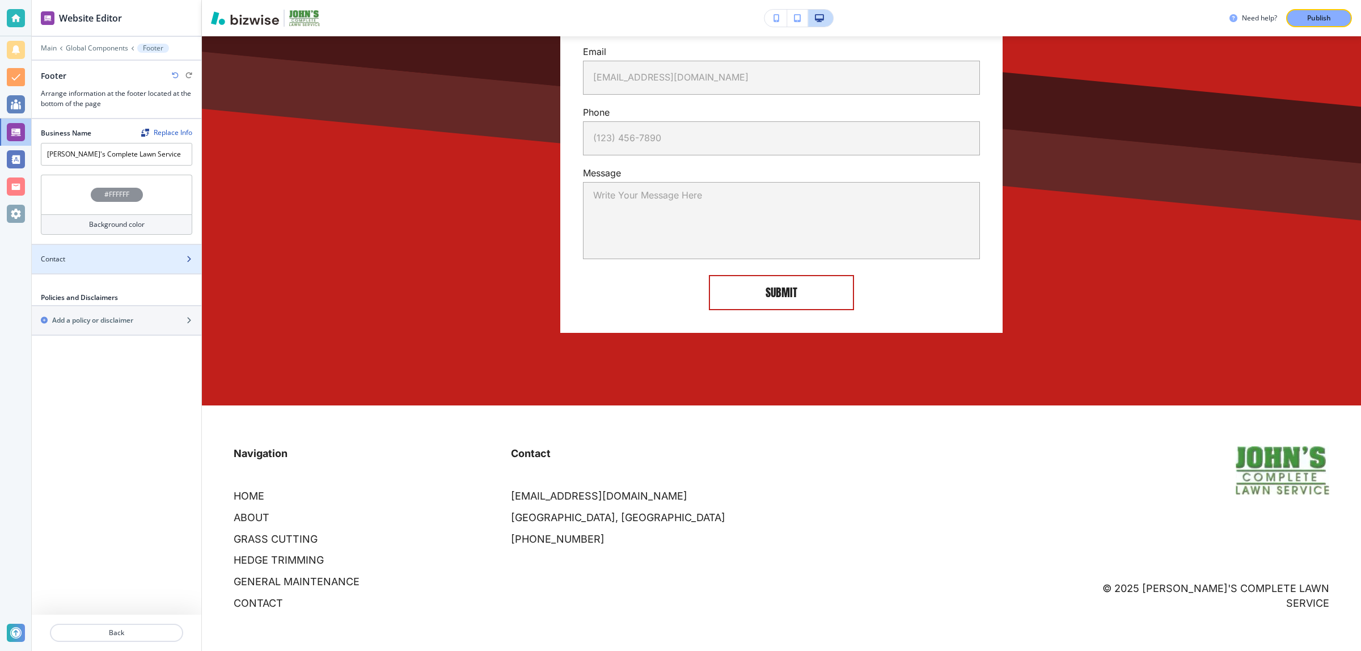
click at [125, 261] on div "Contact" at bounding box center [104, 259] width 145 height 10
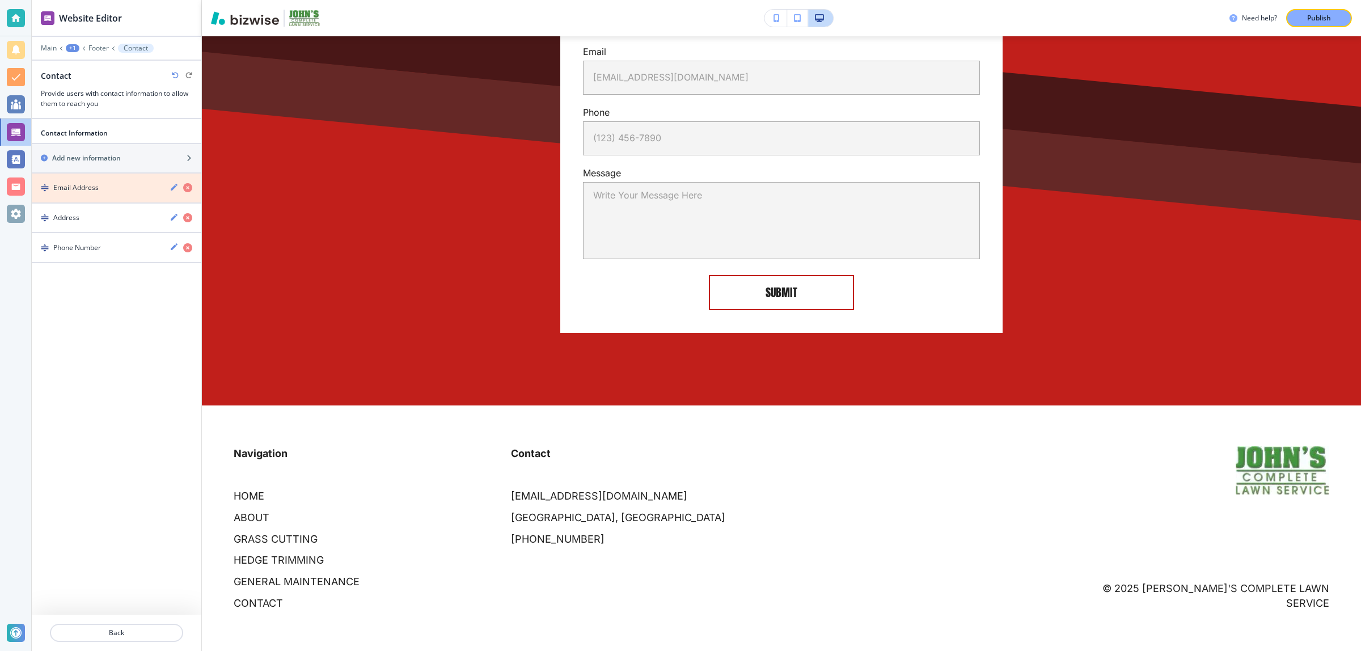
click at [185, 188] on icon "button" at bounding box center [187, 187] width 9 height 9
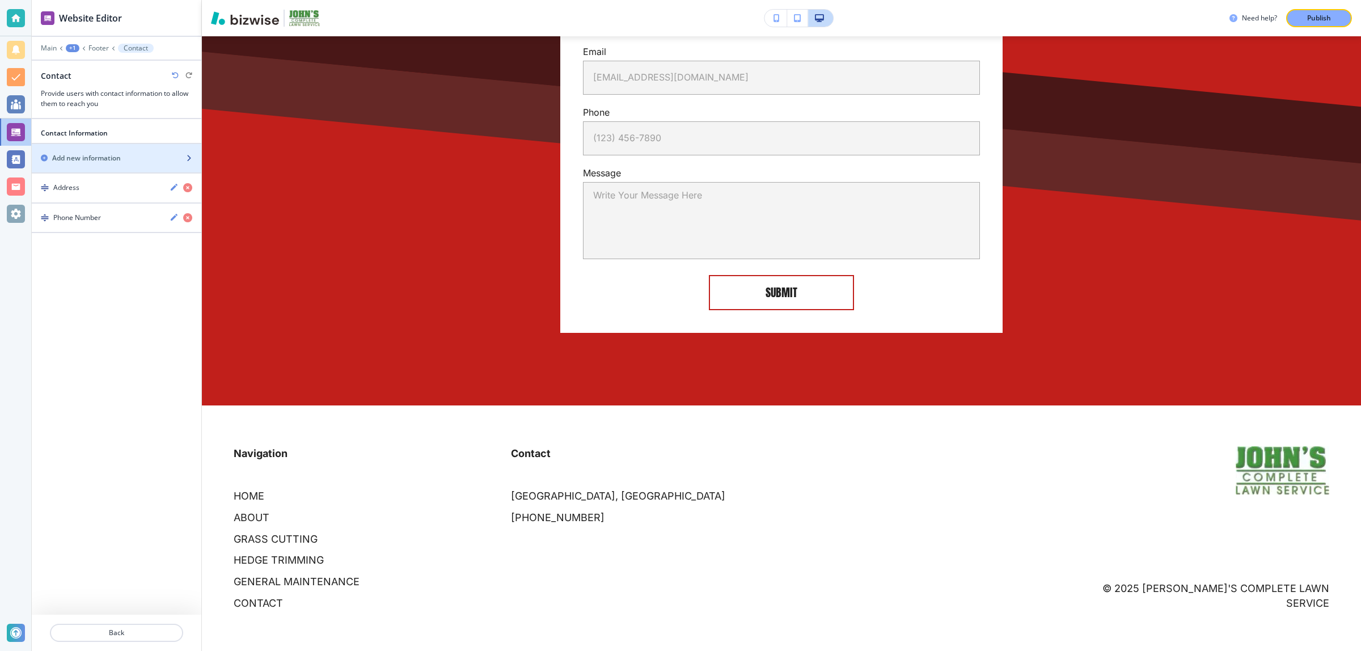
click at [122, 163] on div "Add new information" at bounding box center [104, 158] width 145 height 10
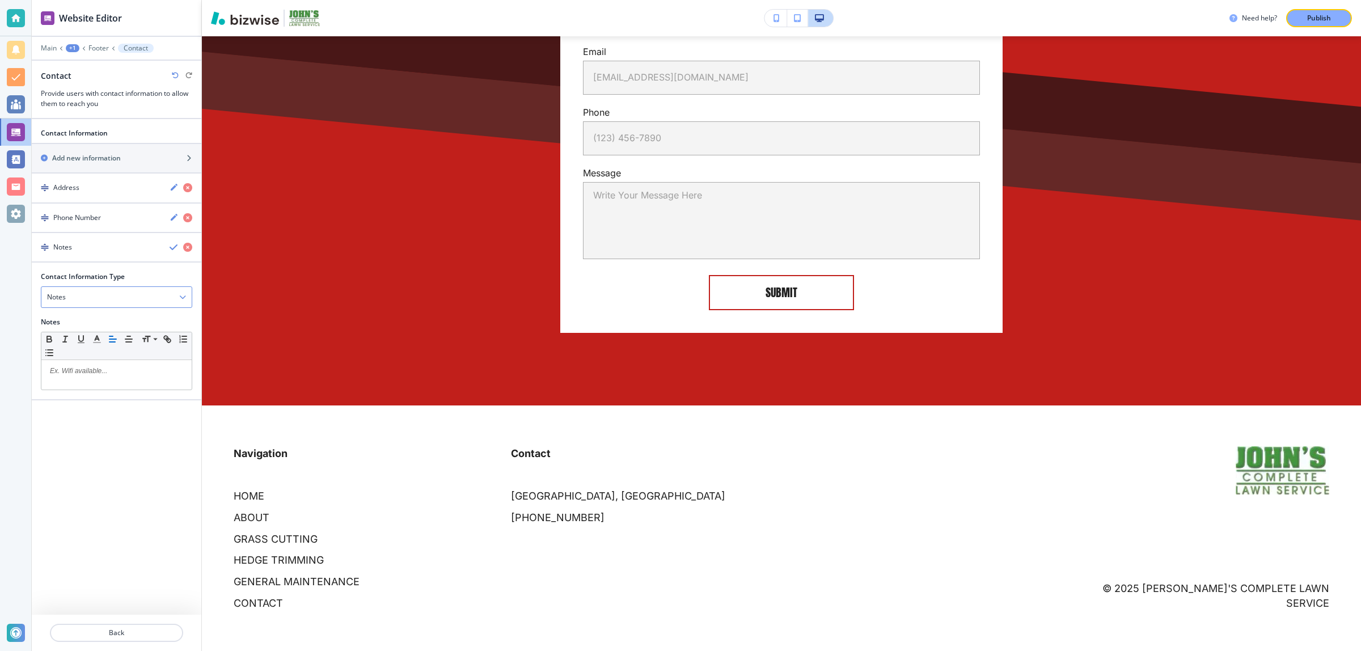
click at [99, 294] on div "Notes" at bounding box center [116, 297] width 150 height 20
click at [102, 333] on h4 "Email Address" at bounding box center [116, 336] width 139 height 10
click at [108, 335] on input "text" at bounding box center [116, 343] width 151 height 23
paste input "[EMAIL_ADDRESS][DOMAIN_NAME]"
type input "[EMAIL_ADDRESS][DOMAIN_NAME]"
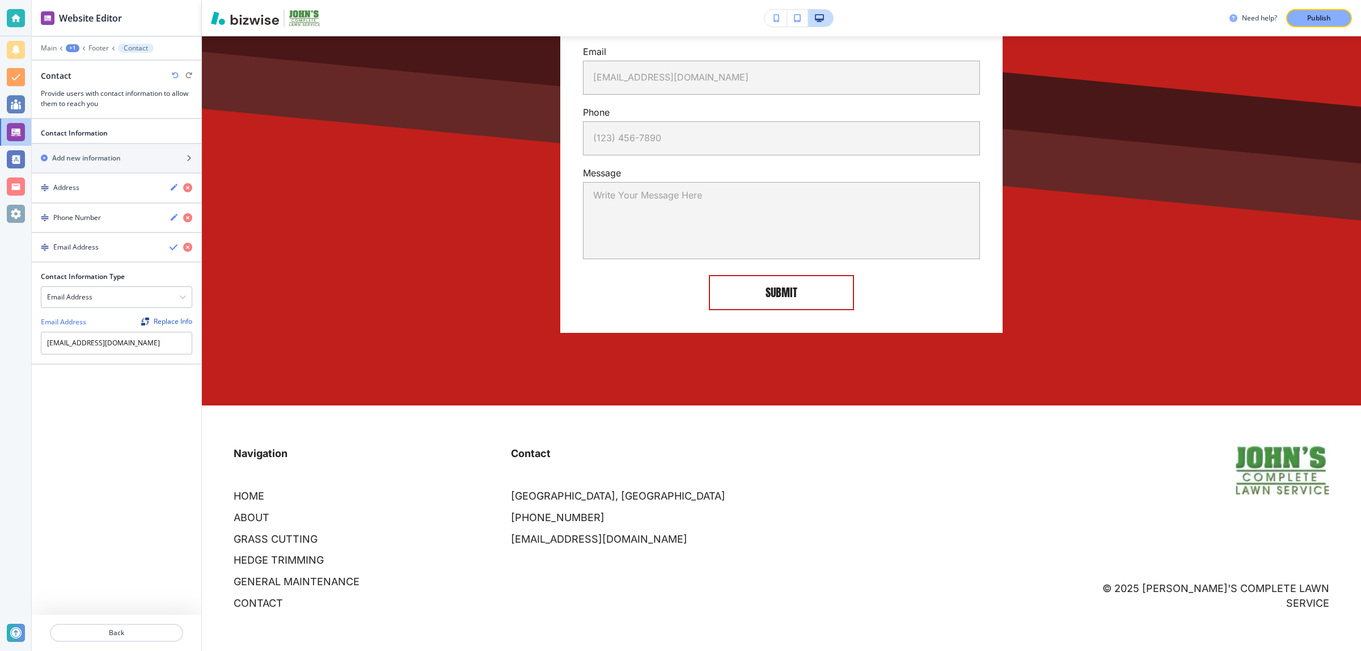
click at [120, 390] on div "Contact Information Add new information Address Phone Number Email Address Cont…" at bounding box center [117, 385] width 170 height 532
drag, startPoint x: 98, startPoint y: 231, endPoint x: 92, endPoint y: 196, distance: 36.3
click at [92, 196] on div "Contact Information Add new information Address Phone Number Email Address Cont…" at bounding box center [117, 242] width 170 height 246
click at [171, 251] on icon "button" at bounding box center [174, 247] width 9 height 9
drag, startPoint x: 55, startPoint y: 247, endPoint x: 54, endPoint y: 187, distance: 59.6
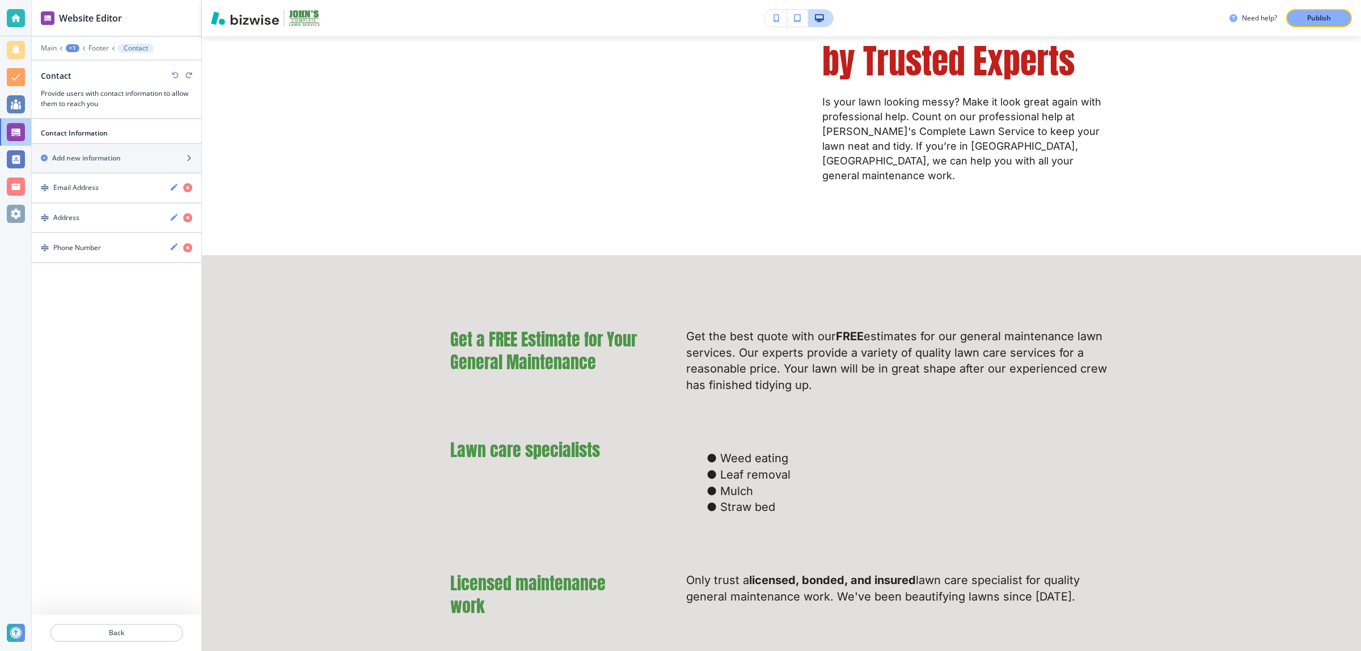
scroll to position [0, 0]
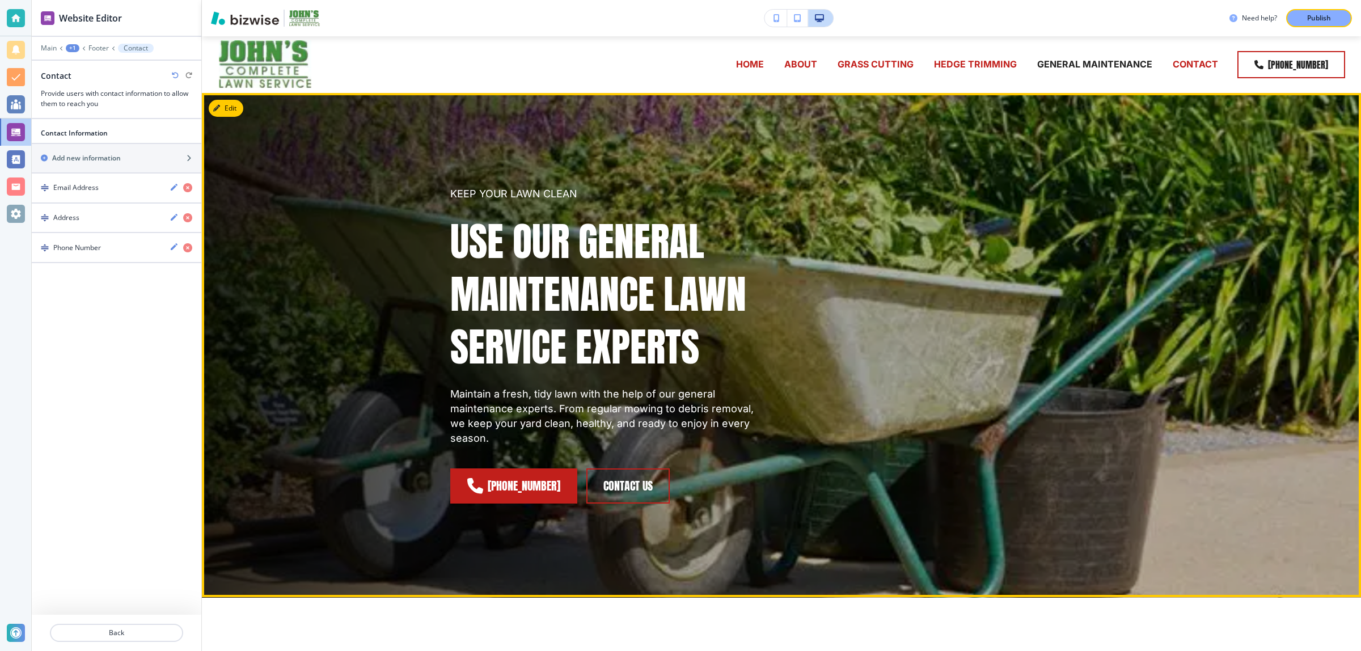
drag, startPoint x: 455, startPoint y: 506, endPoint x: 493, endPoint y: 214, distance: 294.6
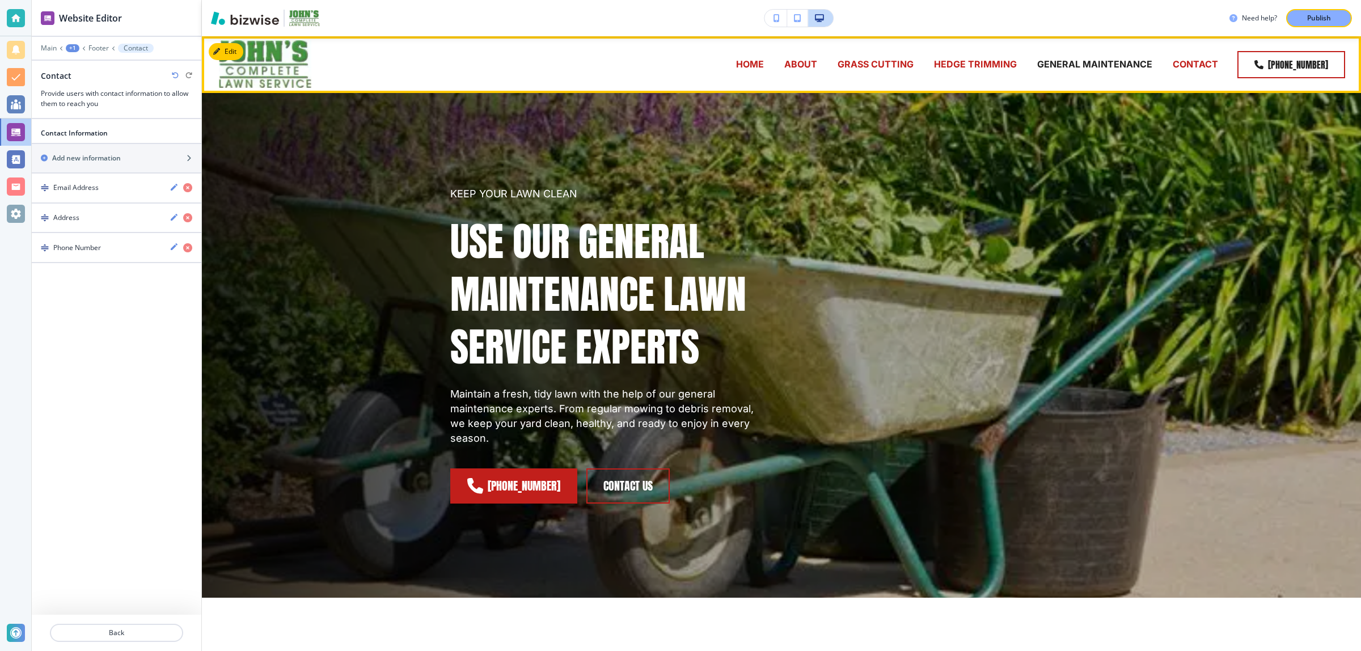
click at [1192, 64] on p "CONTACT" at bounding box center [1195, 64] width 45 height 13
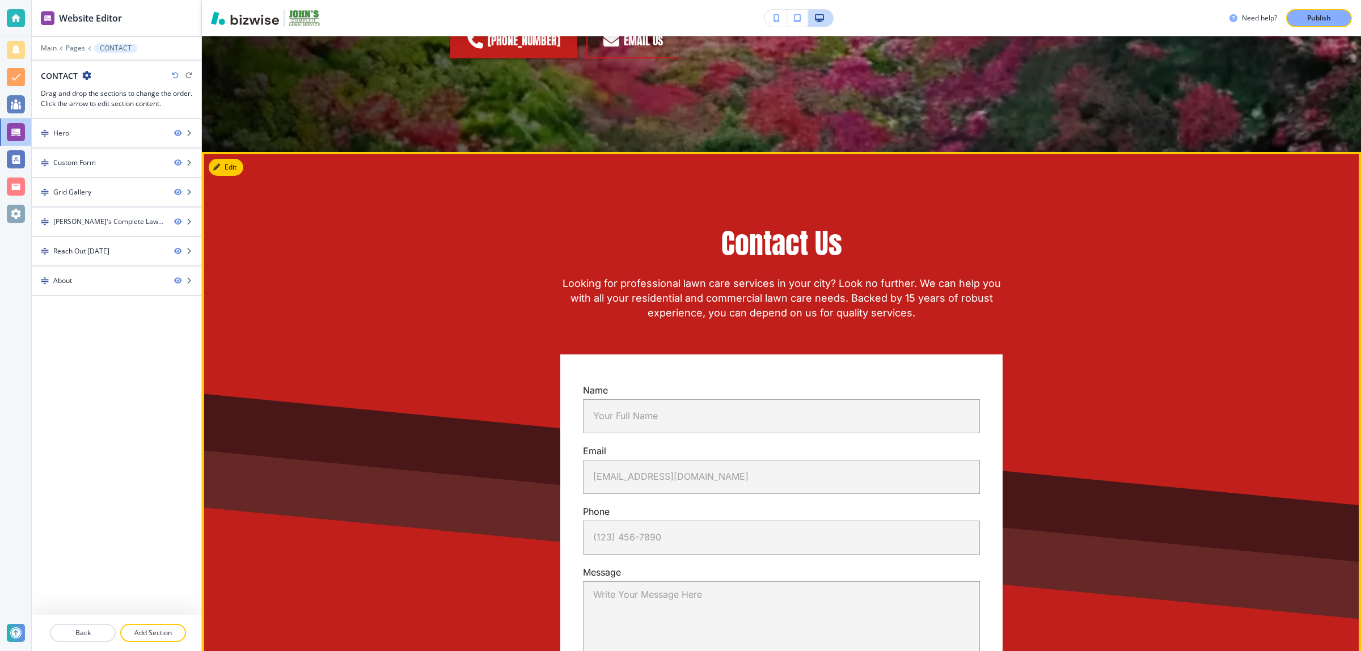
click at [225, 179] on div "Contact Us Looking for professional lawn care services in your city? Look no fu…" at bounding box center [781, 478] width 1159 height 652
click at [224, 168] on button "Edit This Section" at bounding box center [247, 167] width 77 height 17
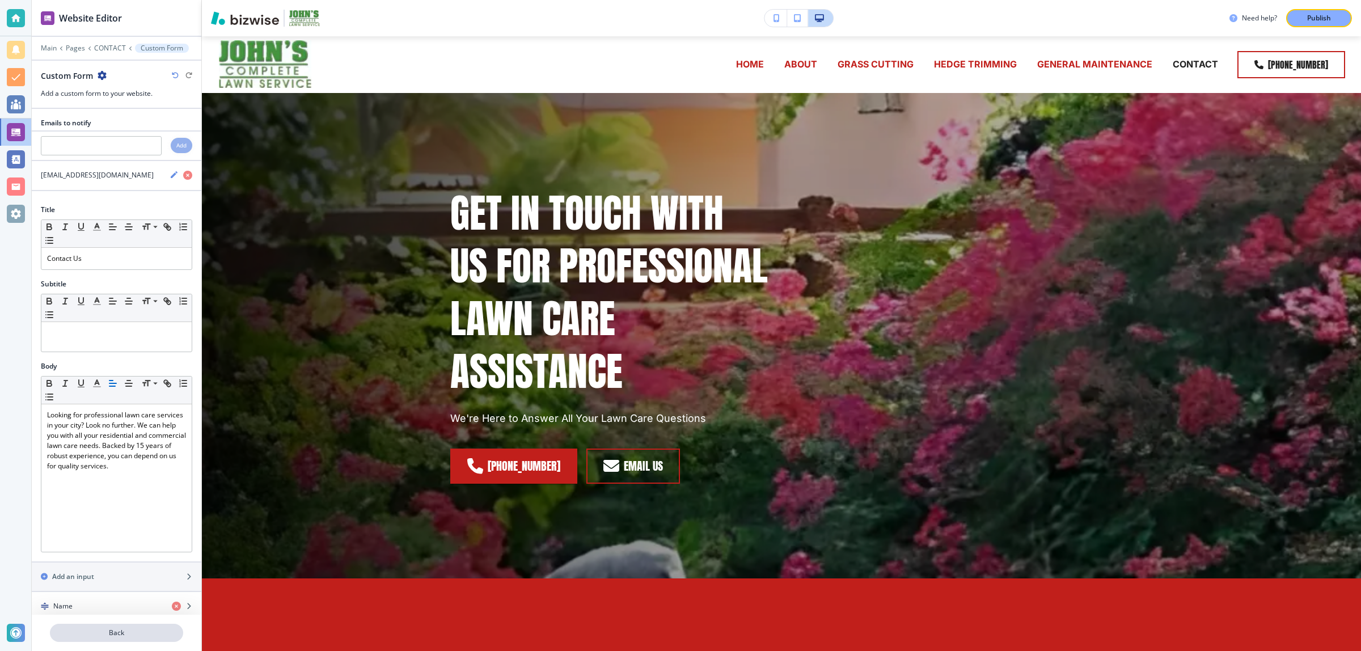
click at [97, 630] on p "Back" at bounding box center [116, 633] width 131 height 10
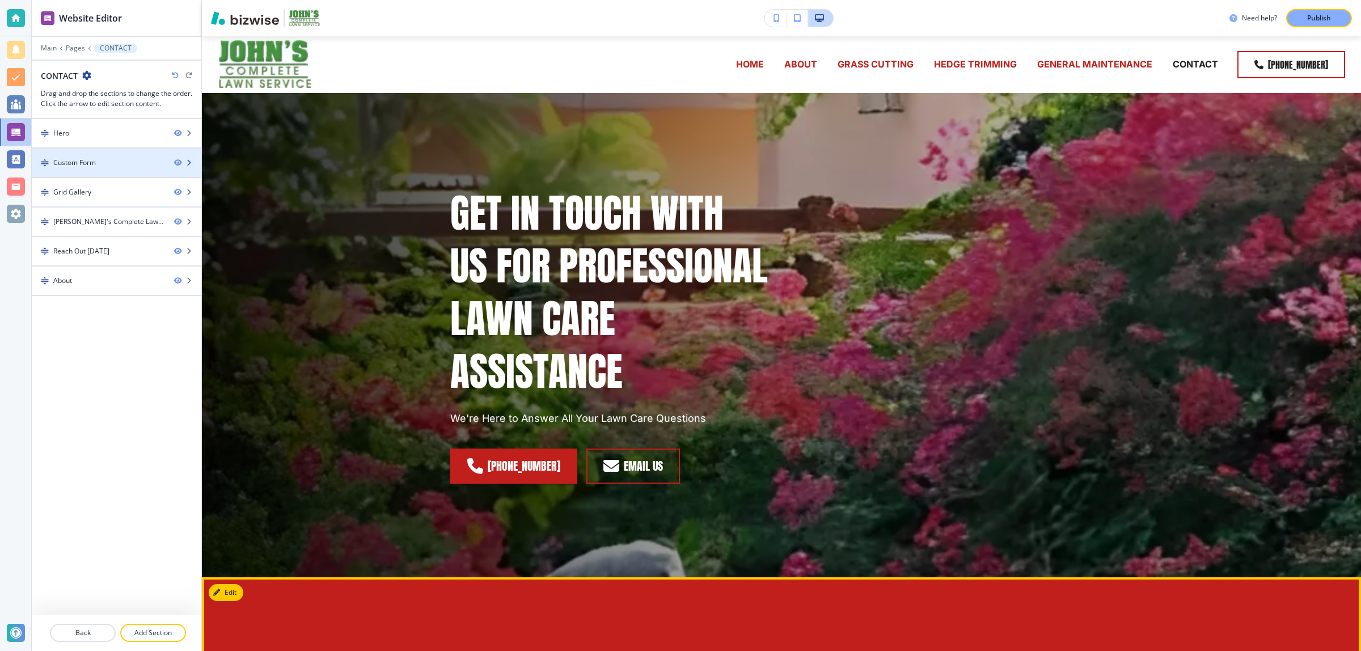
click at [63, 168] on div at bounding box center [117, 172] width 170 height 9
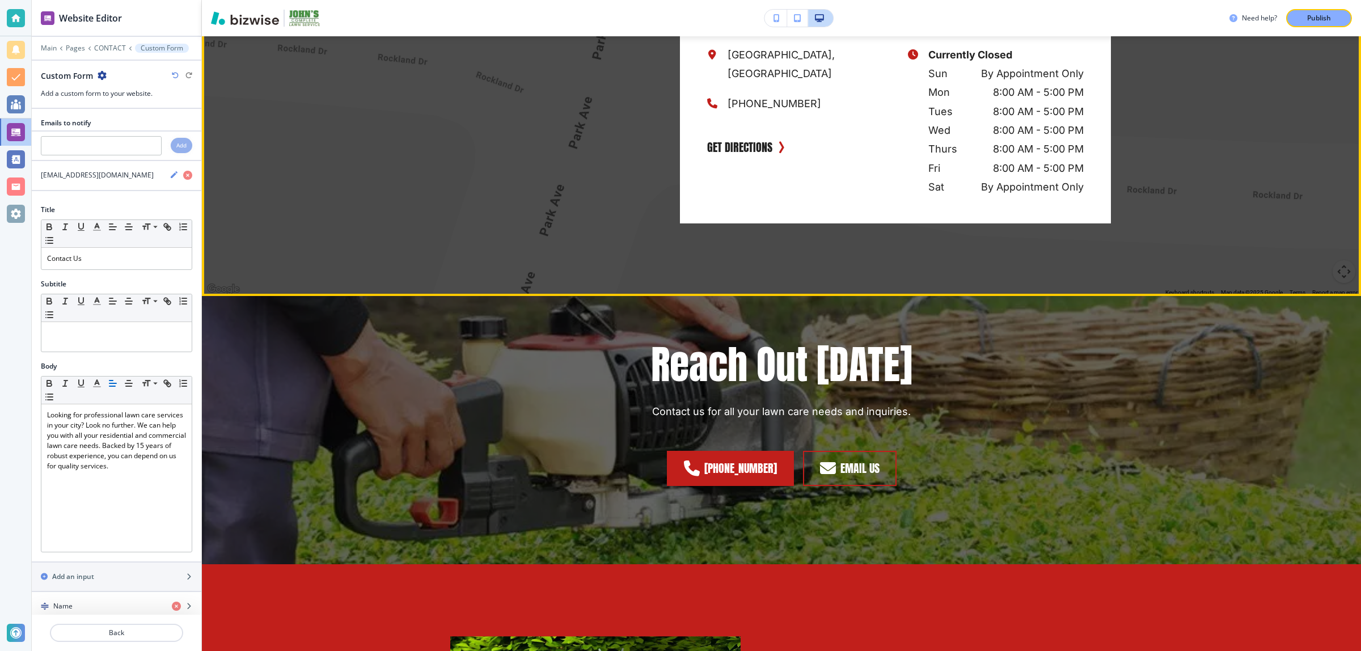
scroll to position [1476, 0]
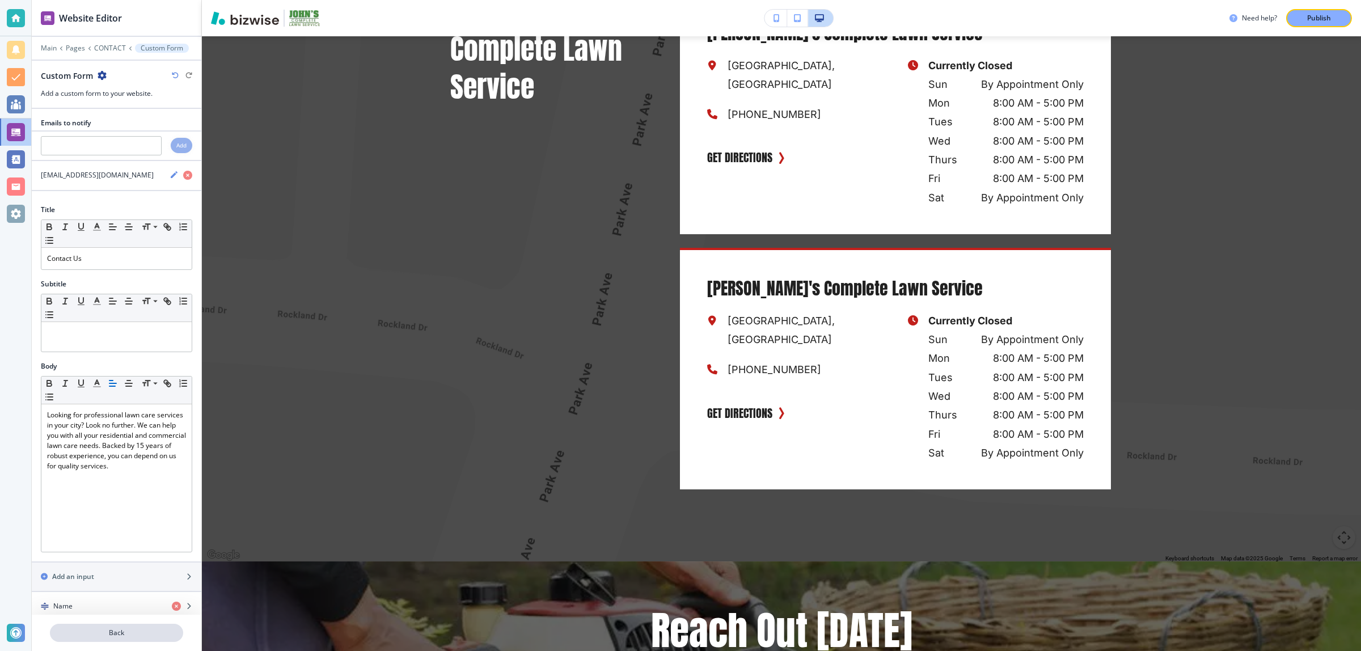
click at [123, 631] on p "Back" at bounding box center [116, 633] width 131 height 10
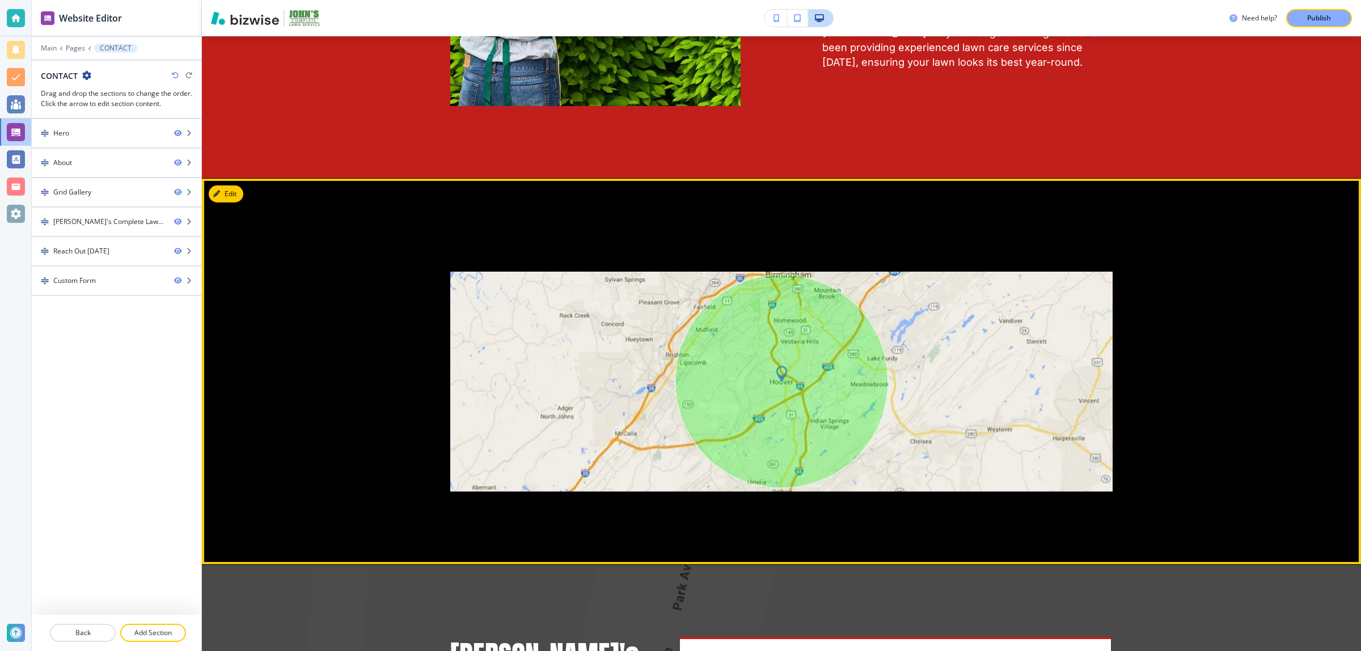
scroll to position [780, 0]
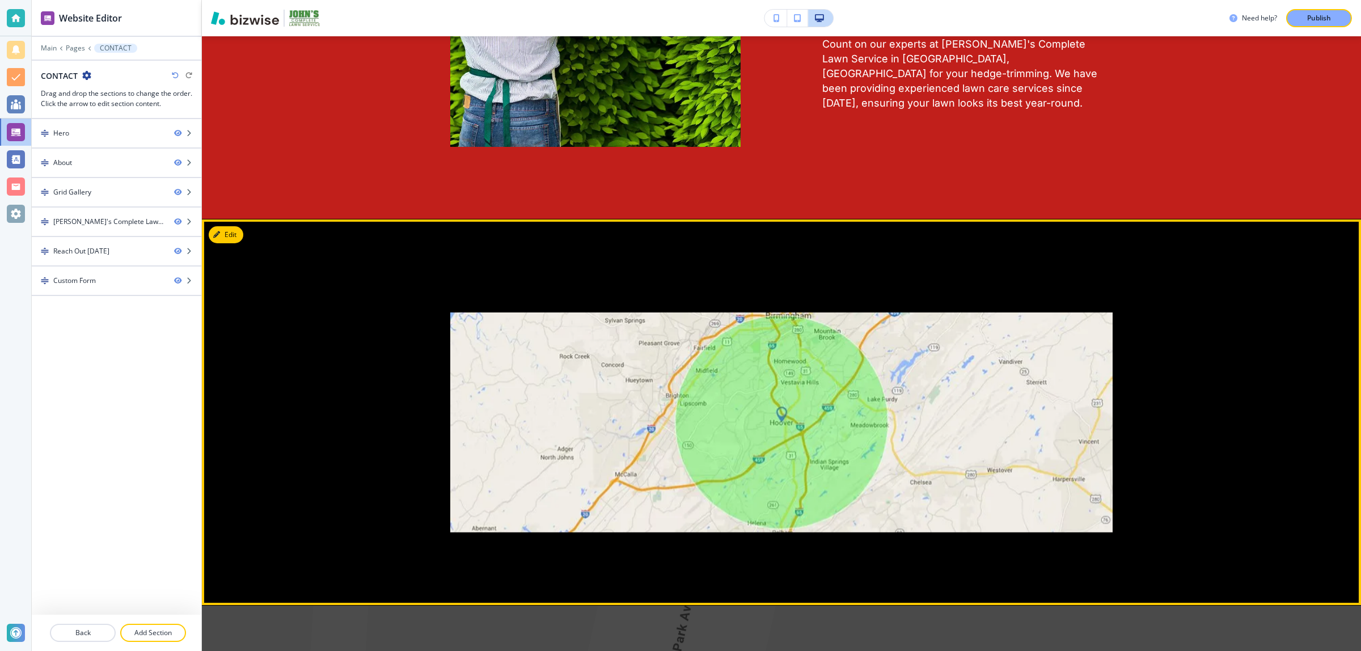
click at [470, 391] on img at bounding box center [781, 422] width 662 height 219
click at [223, 234] on button "Edit This Section" at bounding box center [247, 234] width 77 height 17
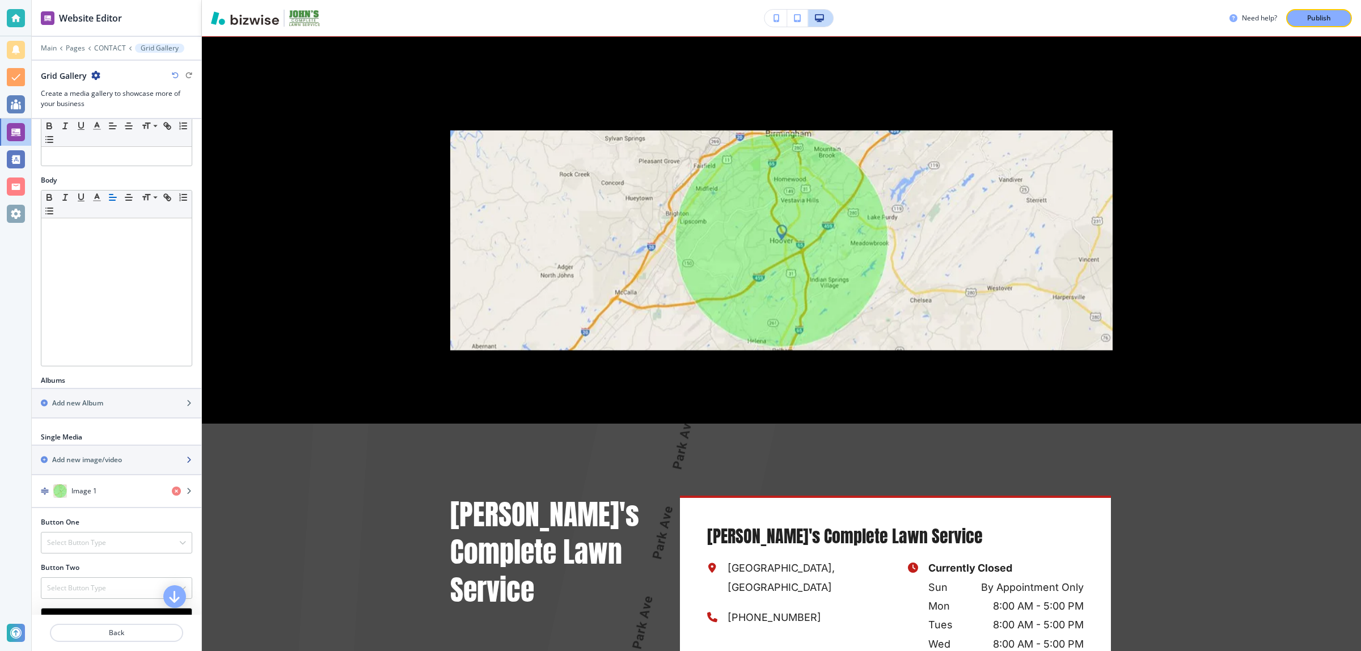
scroll to position [142, 0]
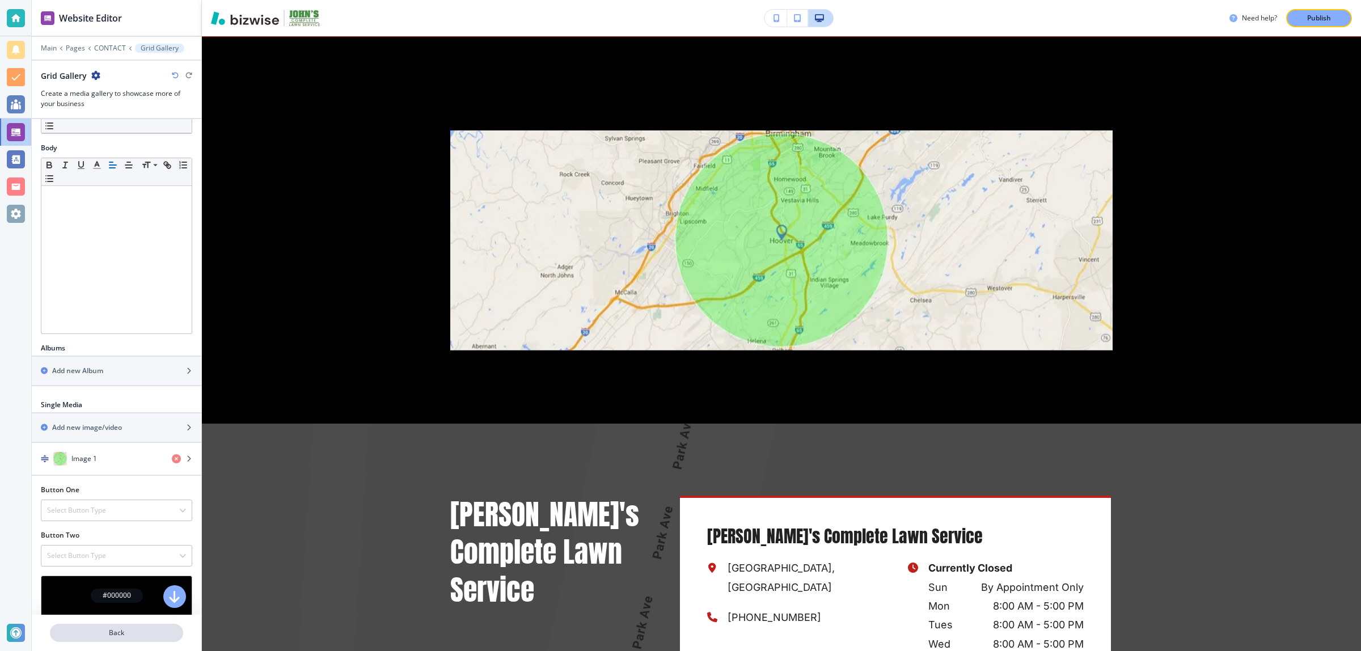
click at [81, 638] on p "Back" at bounding box center [116, 633] width 131 height 10
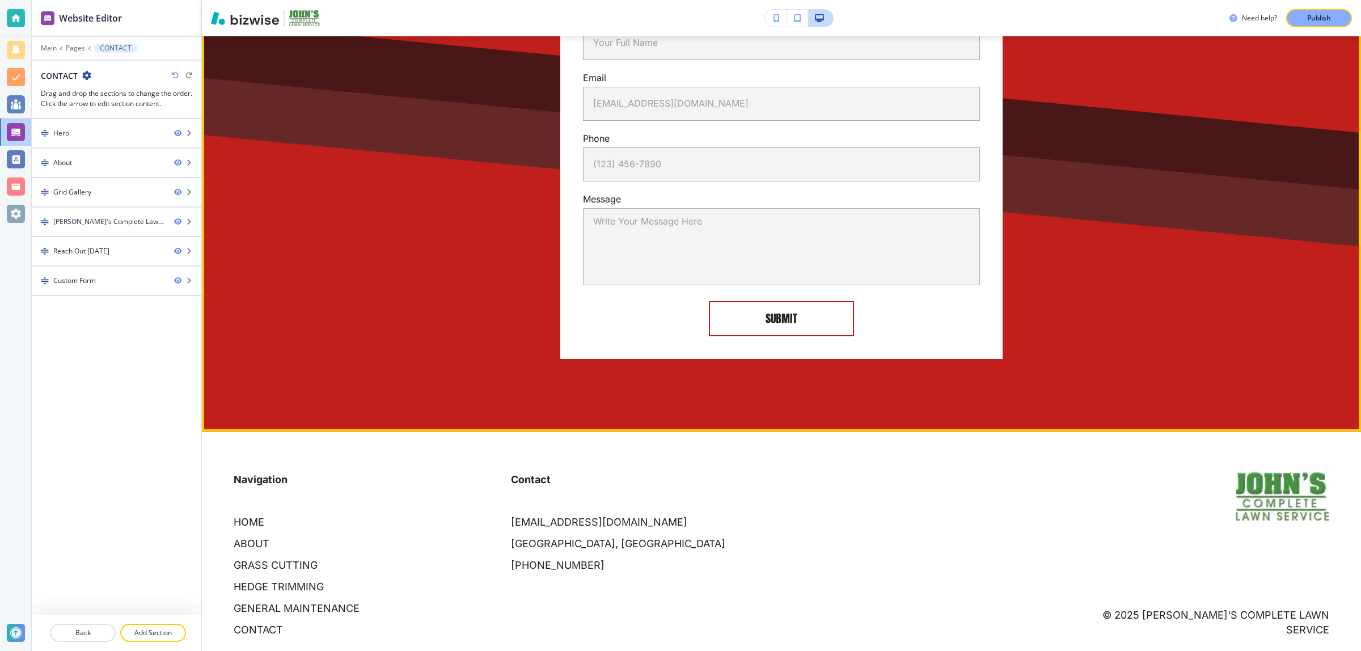
scroll to position [2539, 0]
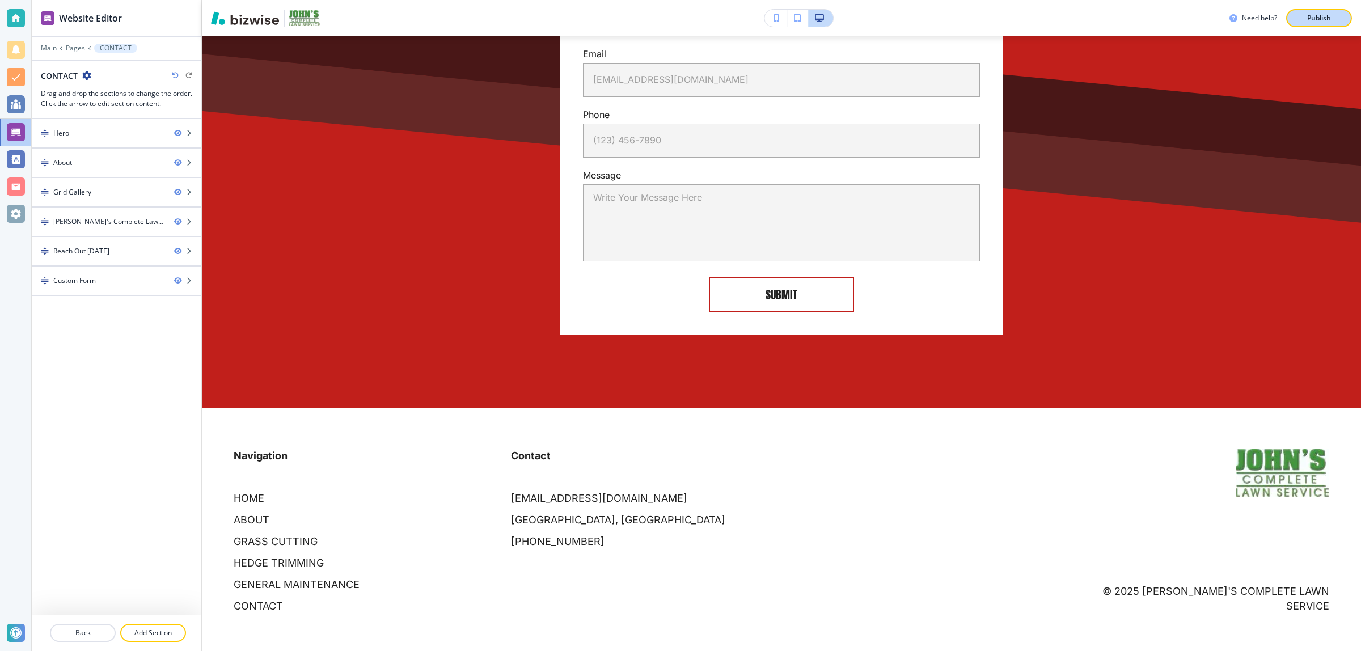
click at [1337, 20] on div "Publish" at bounding box center [1319, 18] width 36 height 10
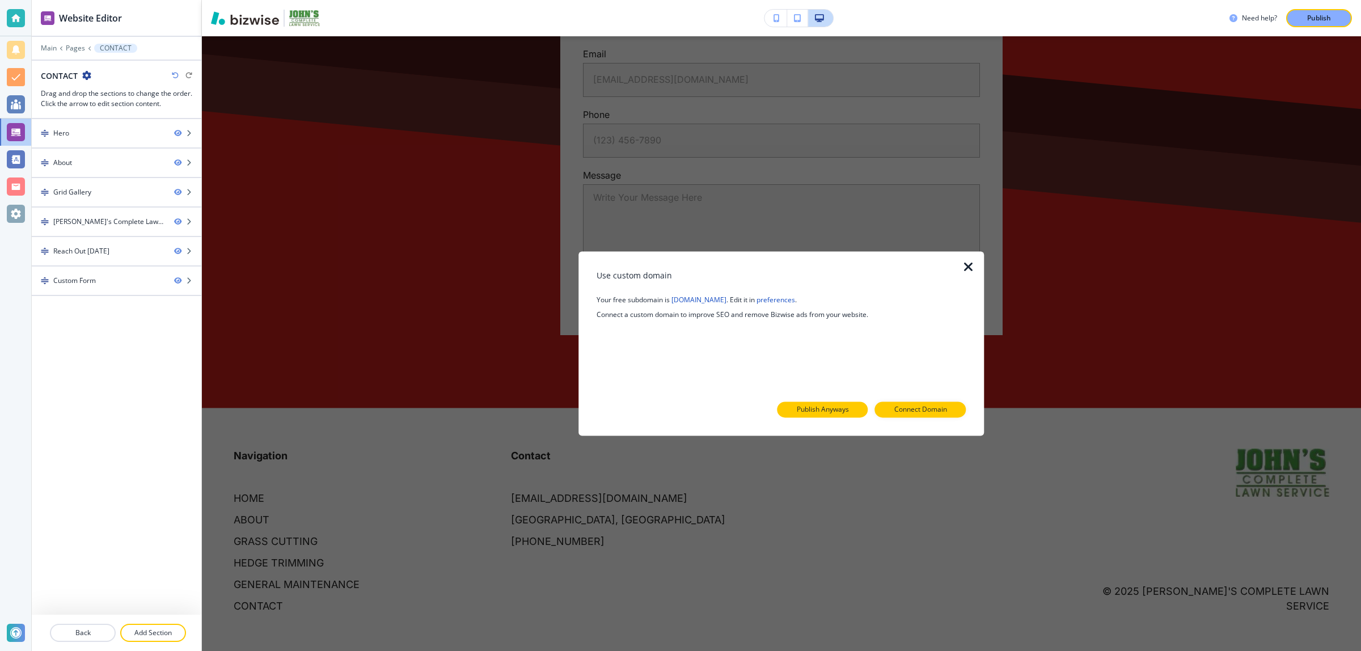
click at [792, 415] on button "Publish Anyways" at bounding box center [823, 410] width 91 height 16
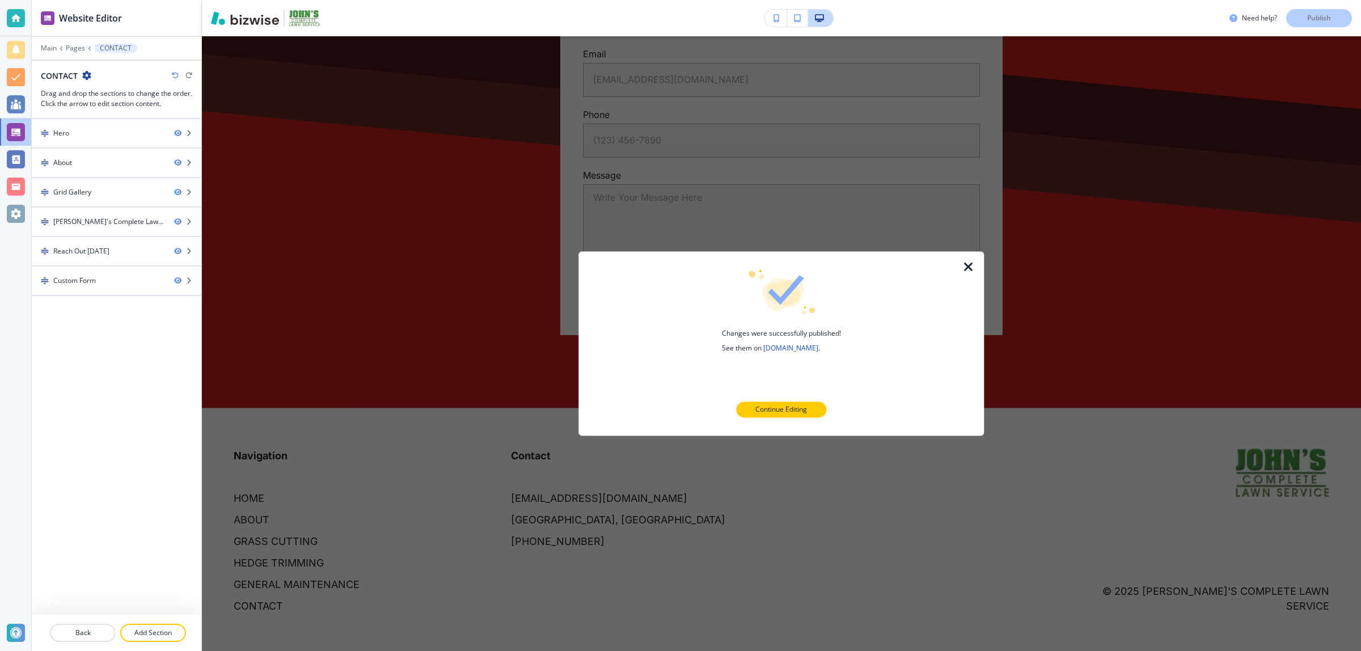
click at [962, 267] on icon "button" at bounding box center [969, 267] width 14 height 14
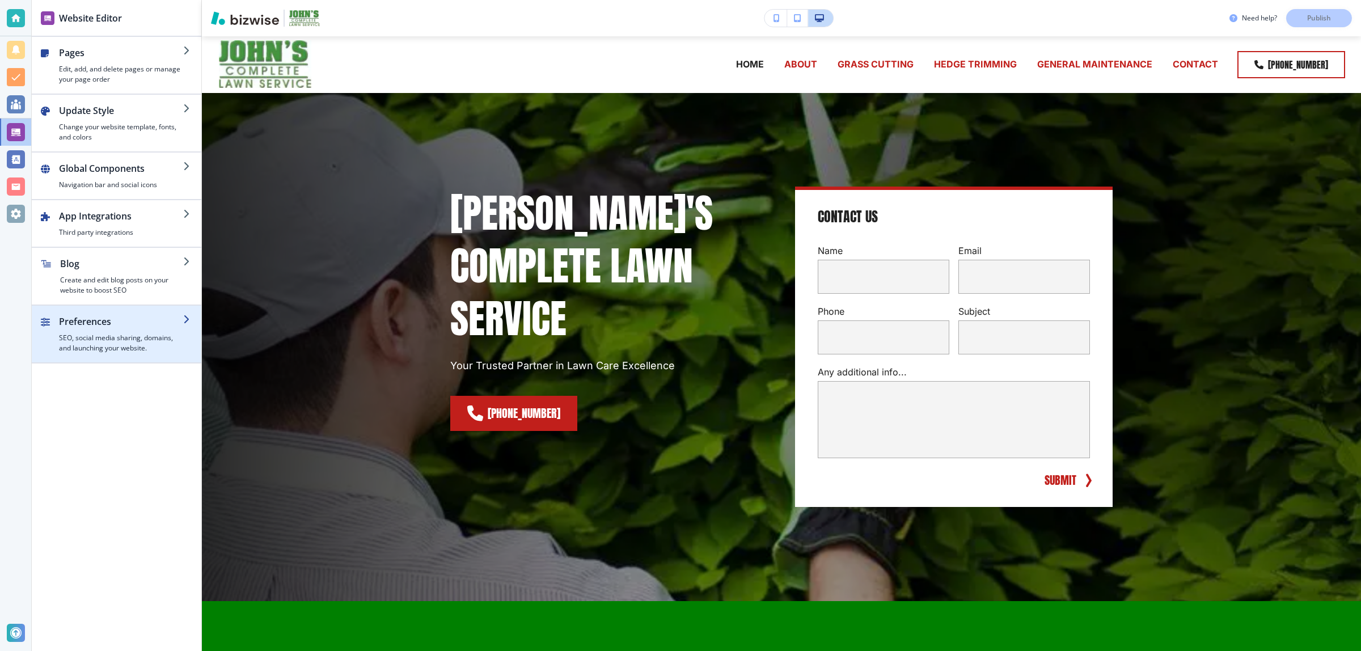
click at [101, 342] on h4 "SEO, social media sharing, domains, and launching your website." at bounding box center [121, 343] width 124 height 20
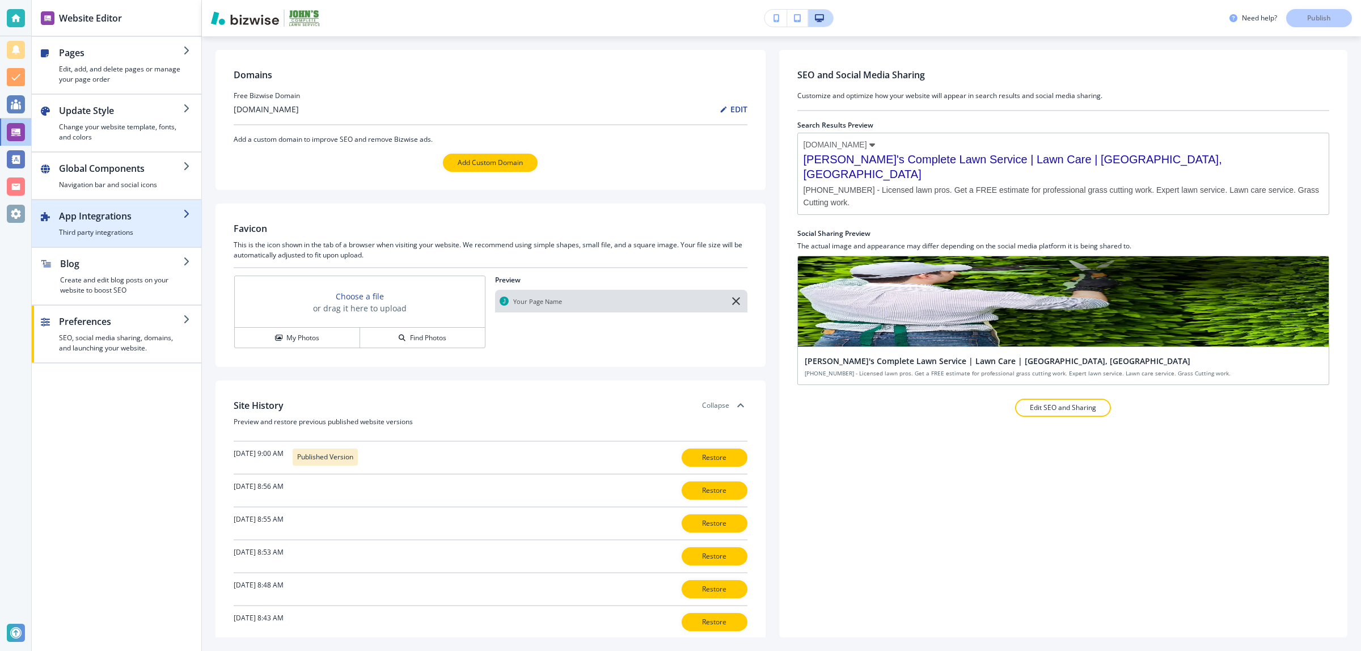
click at [111, 230] on h4 "Third party integrations" at bounding box center [121, 232] width 124 height 10
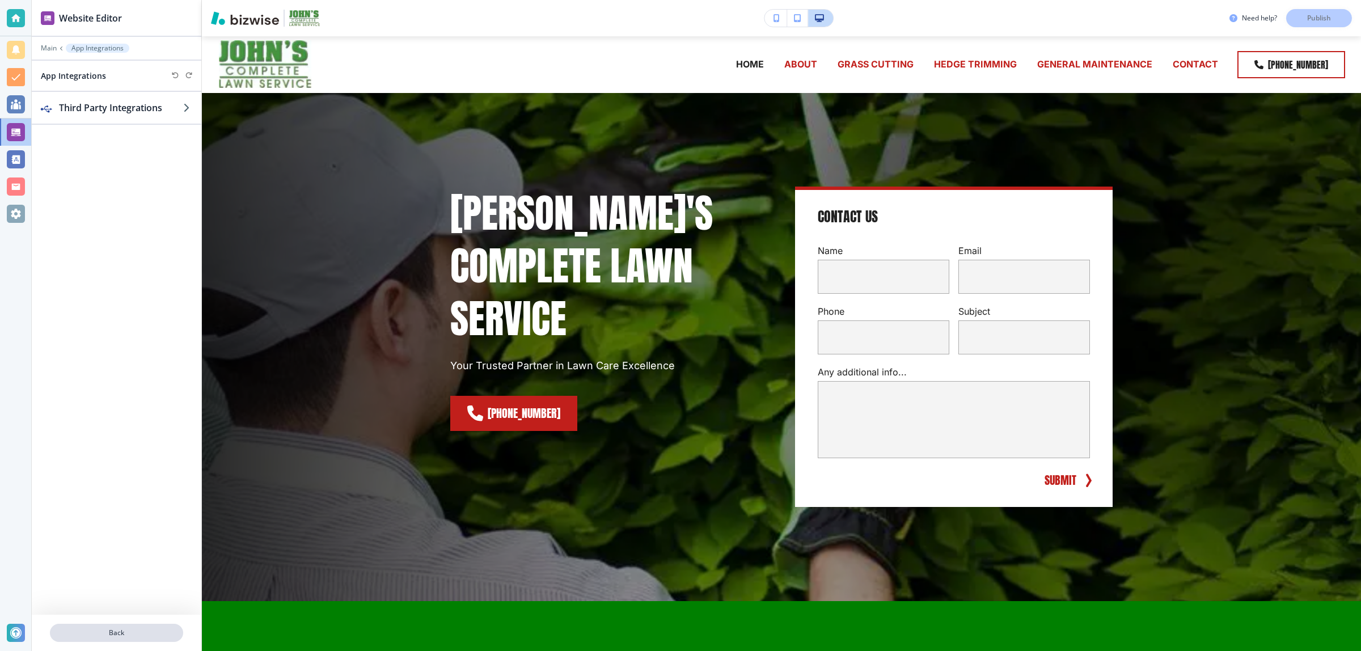
click at [132, 631] on p "Back" at bounding box center [116, 633] width 131 height 10
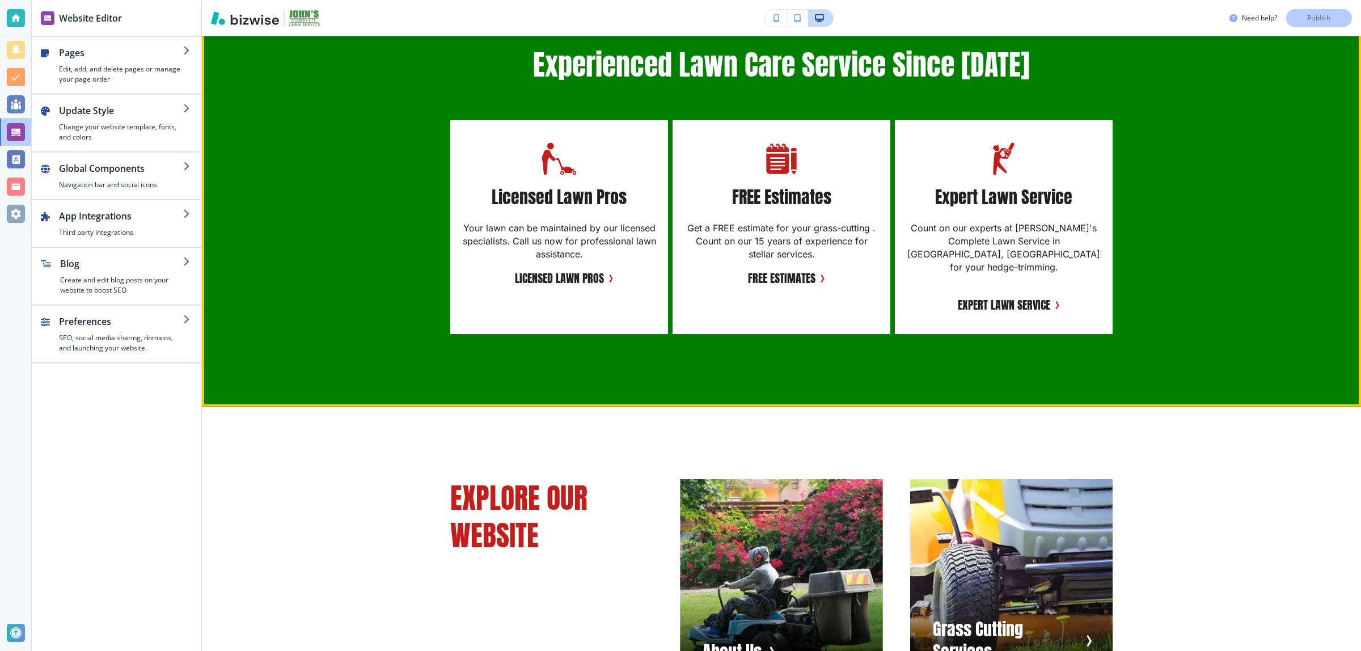
scroll to position [780, 0]
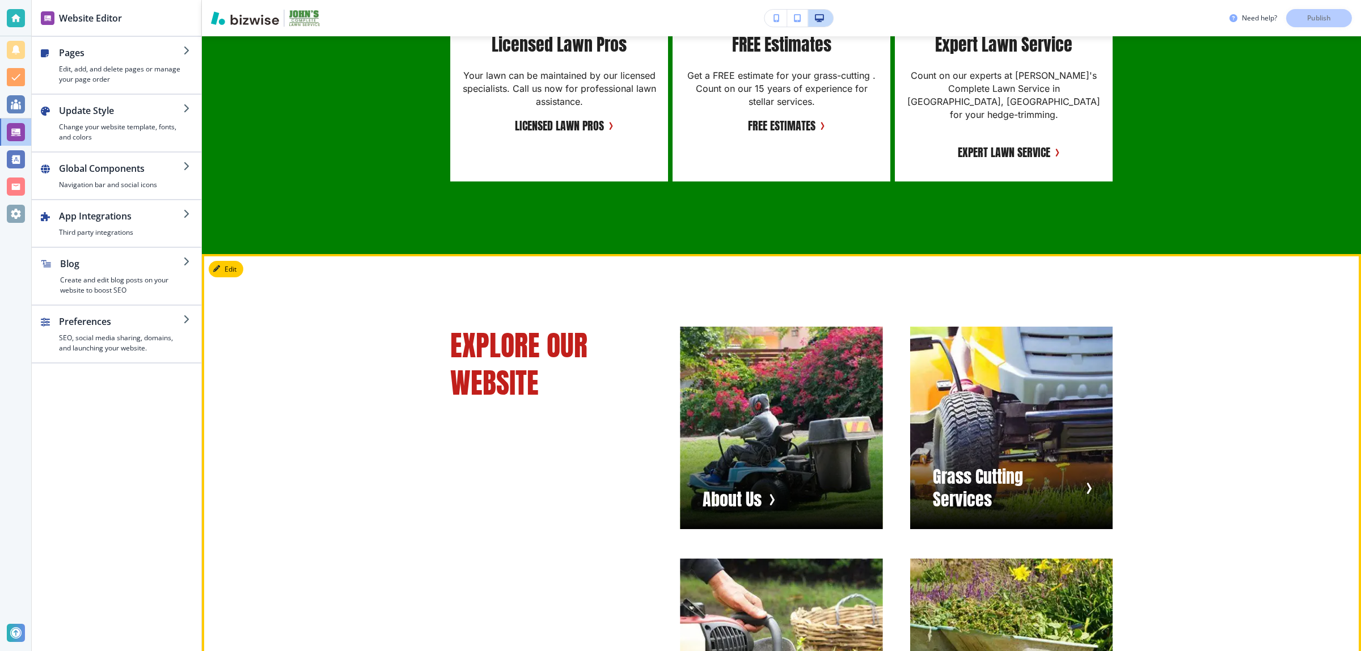
drag, startPoint x: 1261, startPoint y: 352, endPoint x: 1242, endPoint y: 557, distance: 205.6
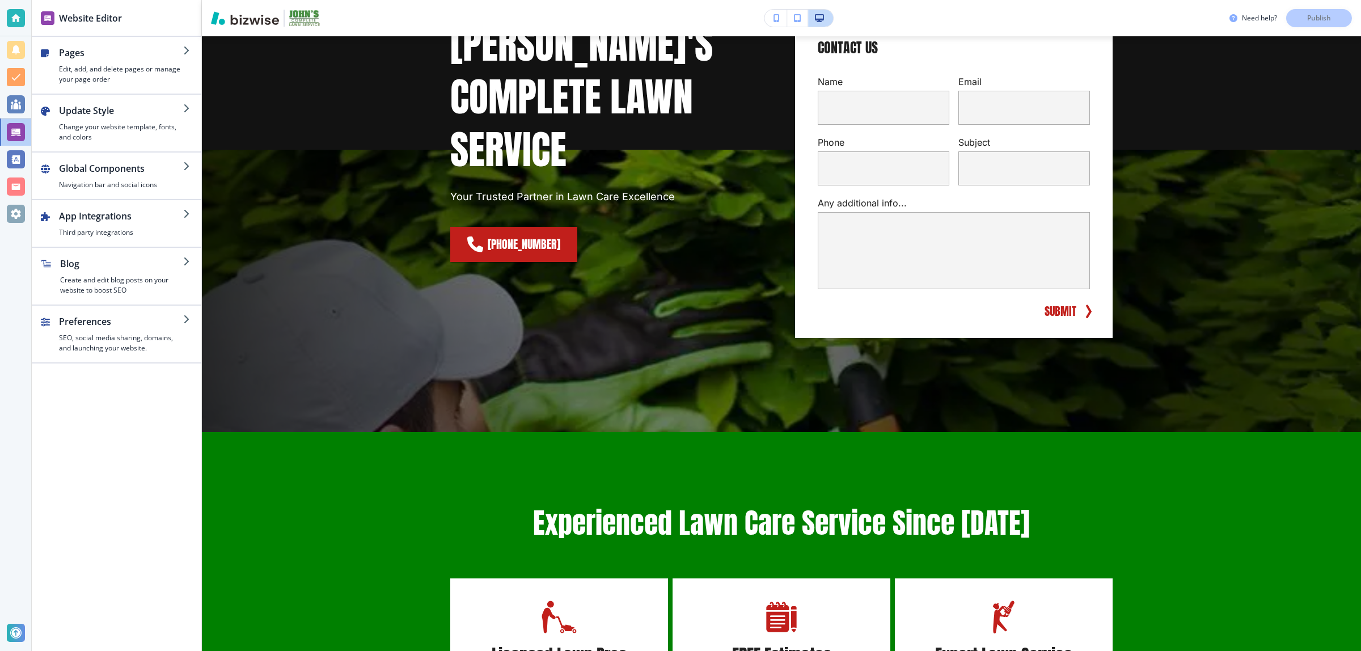
scroll to position [0, 0]
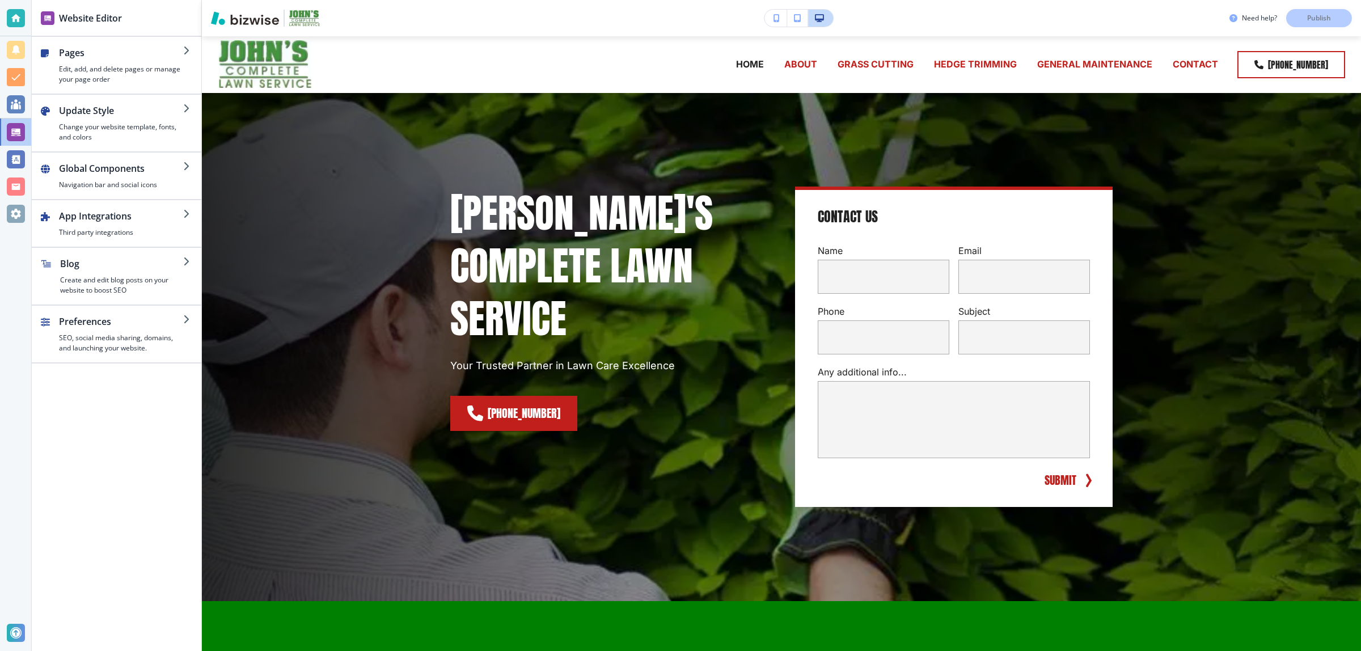
click at [18, 181] on div at bounding box center [16, 187] width 18 height 18
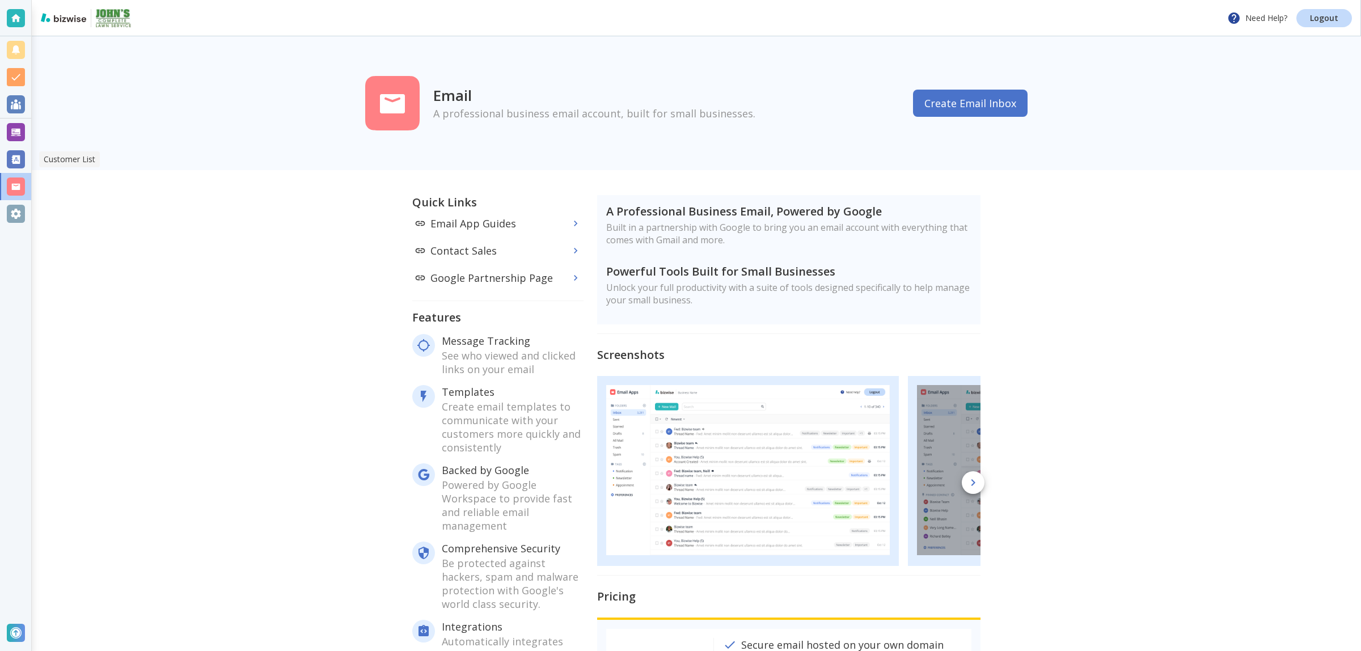
click at [15, 161] on div at bounding box center [16, 159] width 18 height 18
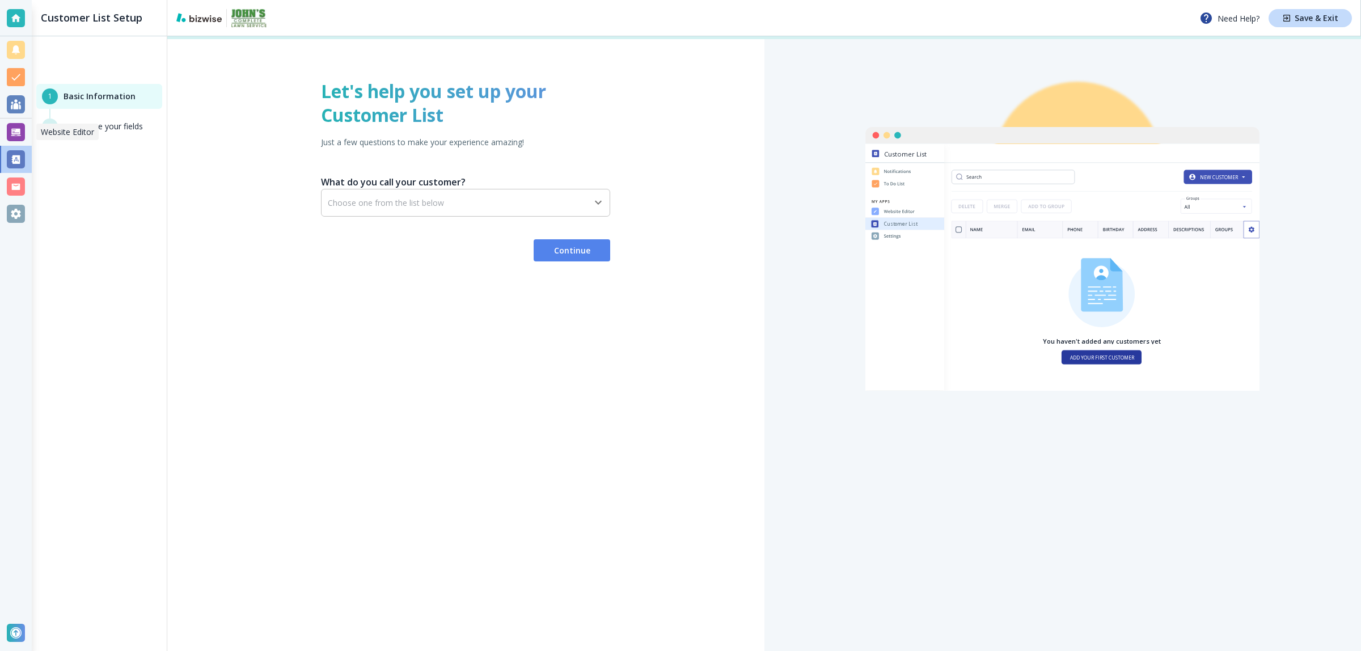
click at [12, 129] on div at bounding box center [16, 132] width 18 height 18
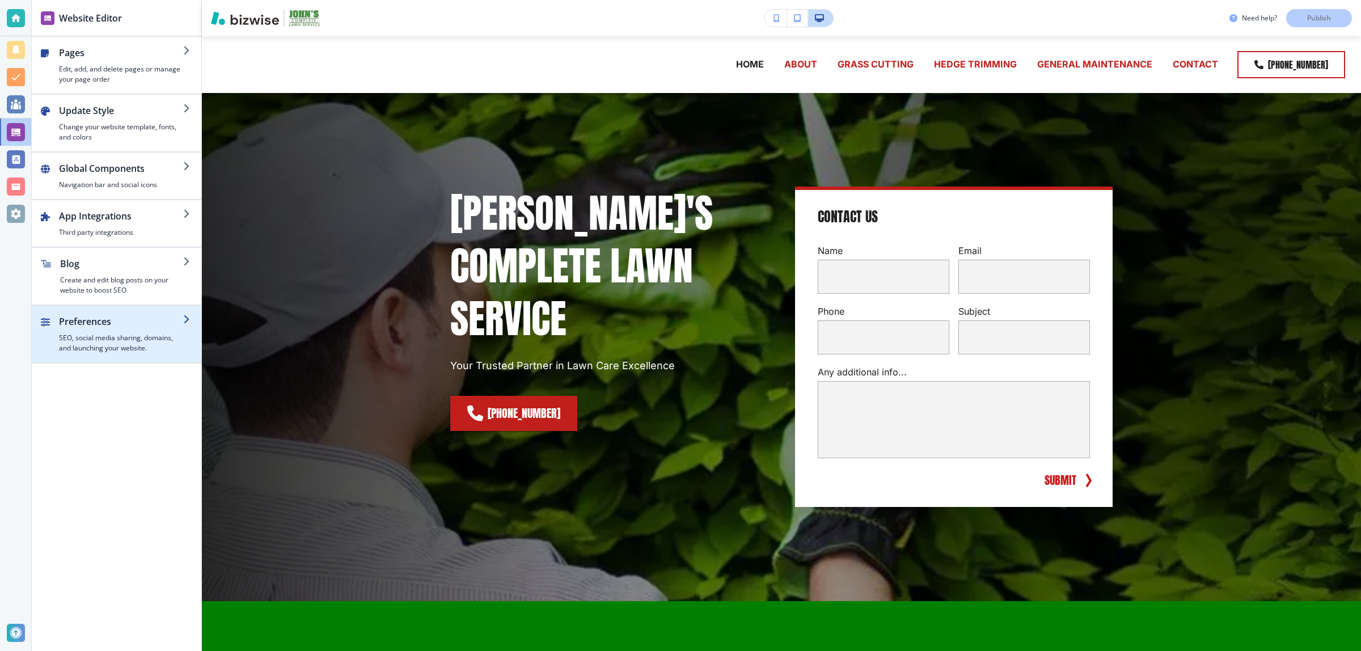
click at [112, 341] on h4 "SEO, social media sharing, domains, and launching your website." at bounding box center [121, 343] width 124 height 20
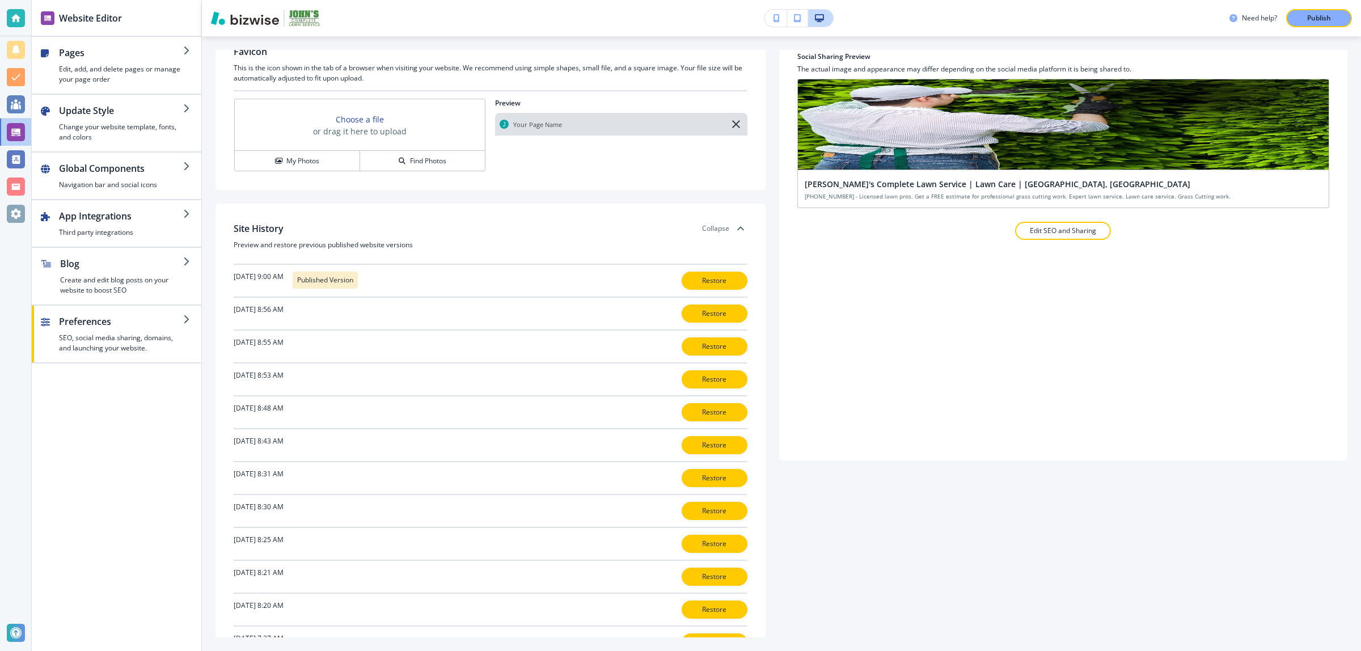
scroll to position [179, 0]
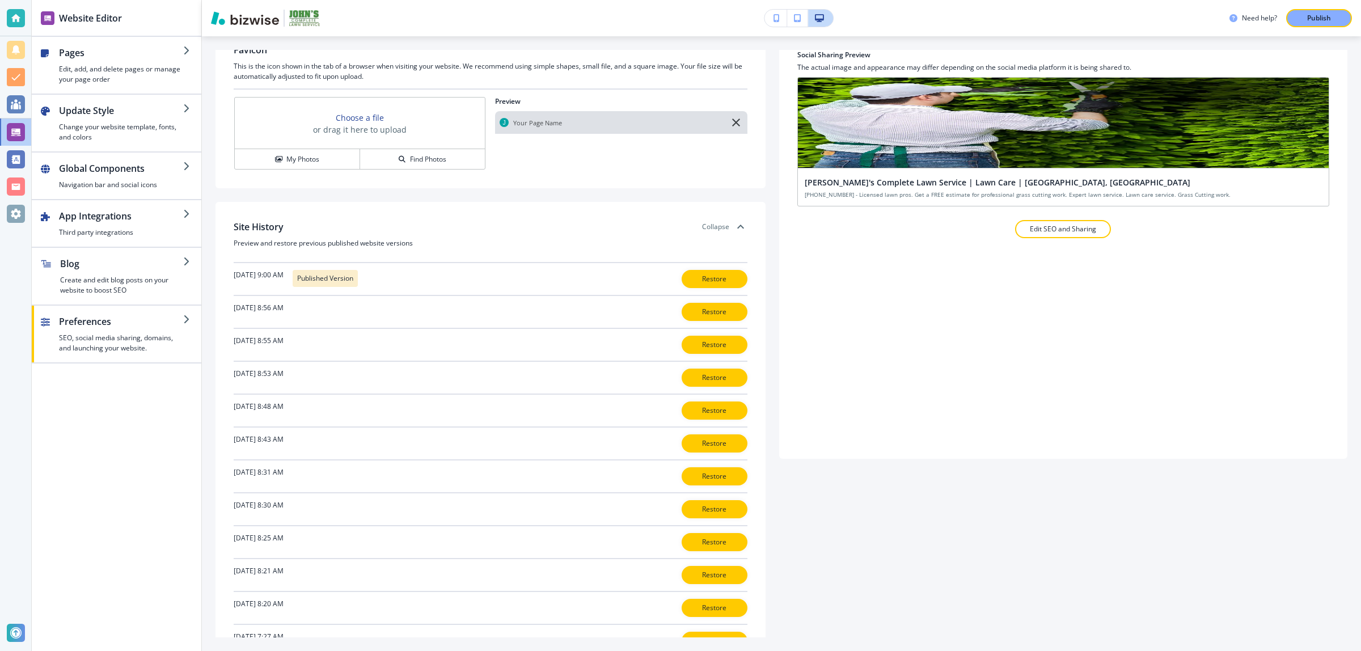
click at [717, 232] on h3 "Collapse" at bounding box center [715, 227] width 27 height 10
